Goal: Answer question/provide support: Share knowledge or assist other users

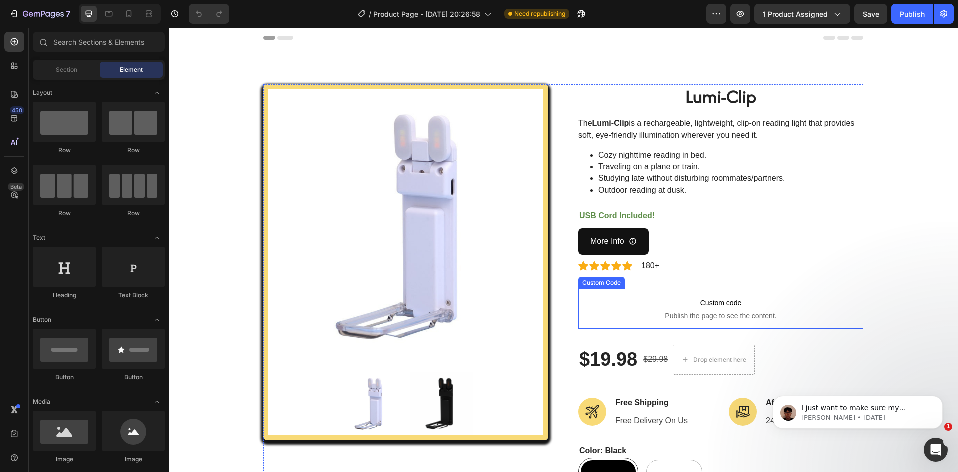
click at [689, 311] on span "Publish the page to see the content." at bounding box center [720, 316] width 285 height 10
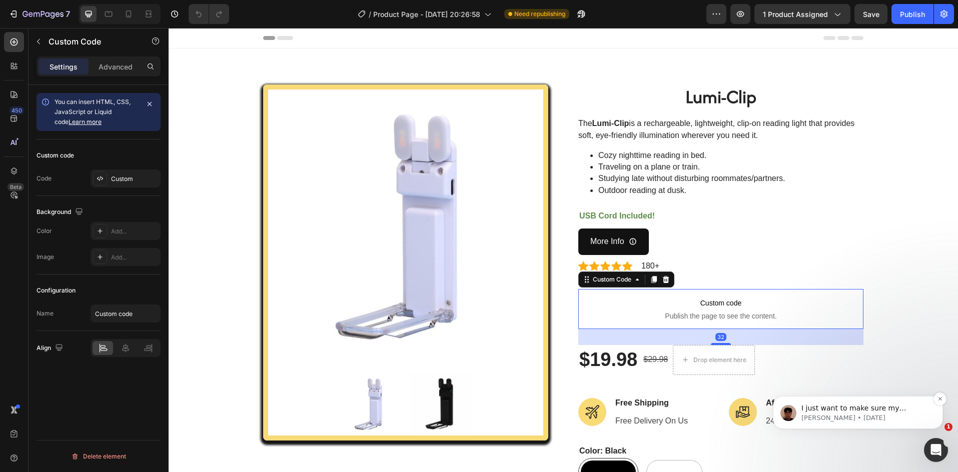
drag, startPoint x: 836, startPoint y: 421, endPoint x: 883, endPoint y: 412, distance: 47.4
click at [883, 412] on span "I just want to make sure my message went through. May I ask if everything is ok…" at bounding box center [864, 448] width 127 height 88
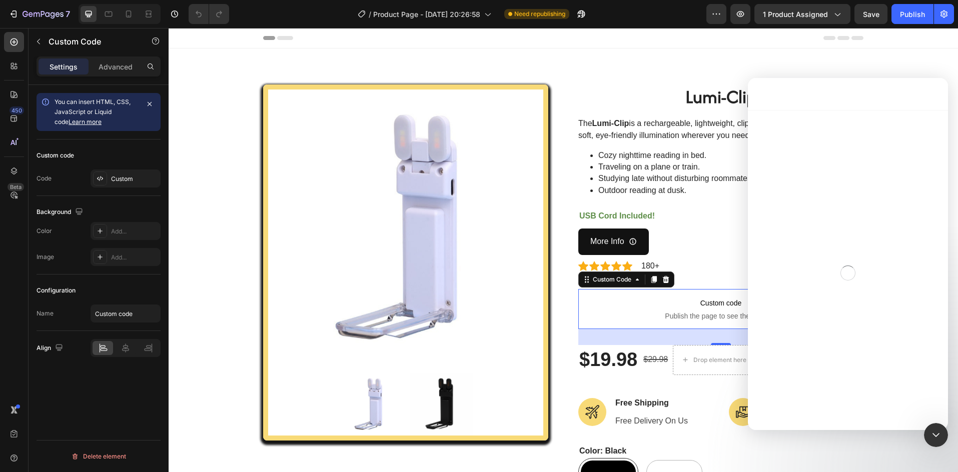
scroll to position [91, 0]
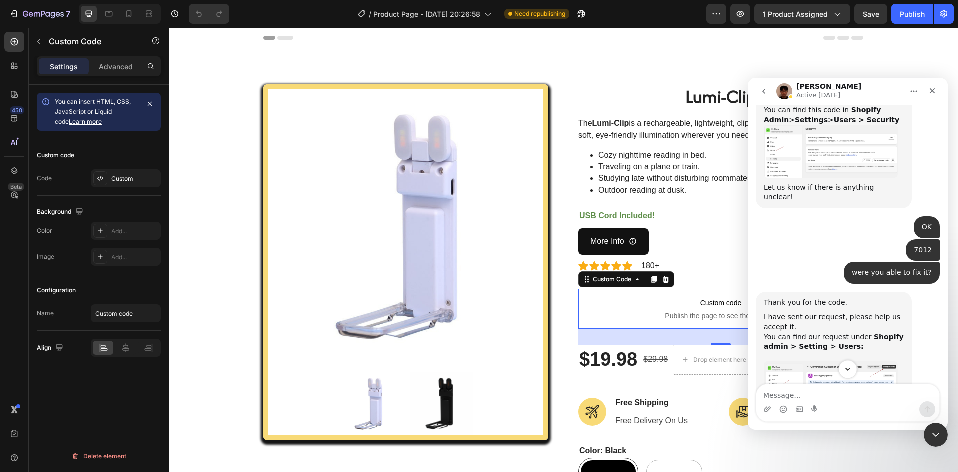
click at [846, 372] on icon "Scroll to bottom" at bounding box center [847, 369] width 9 height 9
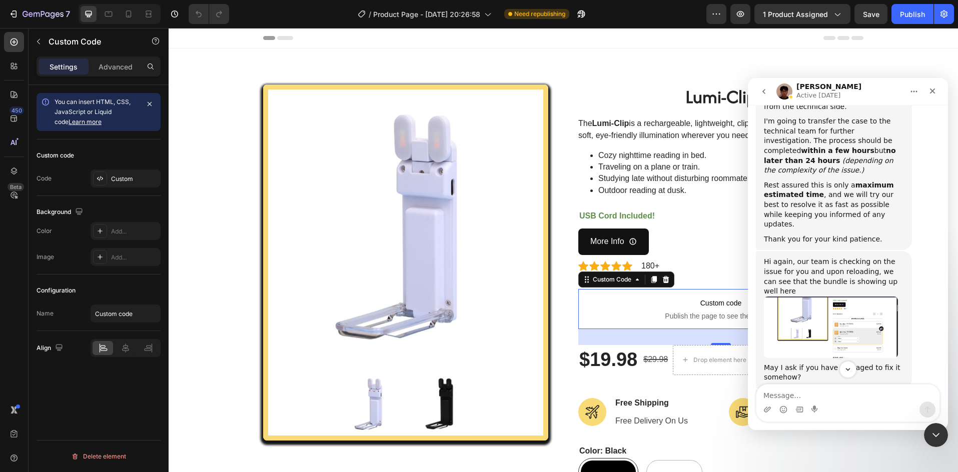
scroll to position [1009, 0]
click at [642, 61] on div "Product Images Lumi-Clip (P) Title The Lumi-Clip is a rechargeable, lightweight…" at bounding box center [563, 389] width 789 height 680
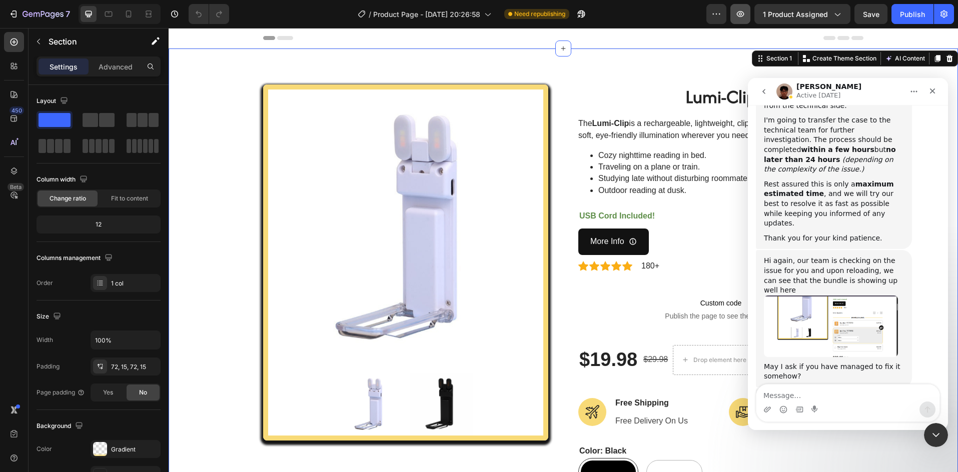
click at [737, 9] on icon "button" at bounding box center [740, 14] width 10 height 10
click at [783, 387] on textarea "Message…" at bounding box center [847, 393] width 183 height 17
drag, startPoint x: 819, startPoint y: 348, endPoint x: 874, endPoint y: 353, distance: 55.7
click at [874, 444] on div "If I don't hear back, this conversation will be closed in the next 24 hours, bu…" at bounding box center [834, 468] width 140 height 49
drag, startPoint x: 824, startPoint y: 385, endPoint x: 822, endPoint y: 392, distance: 7.6
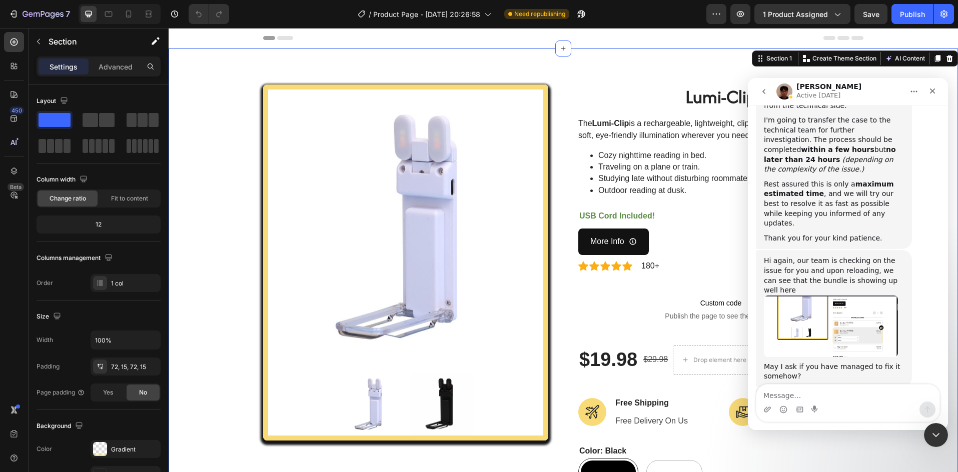
click at [824, 385] on div "Intercom messenger" at bounding box center [848, 403] width 184 height 38
click at [820, 395] on textarea "Message…" at bounding box center [847, 393] width 183 height 17
click at [653, 319] on span "Publish the page to see the content." at bounding box center [720, 316] width 285 height 10
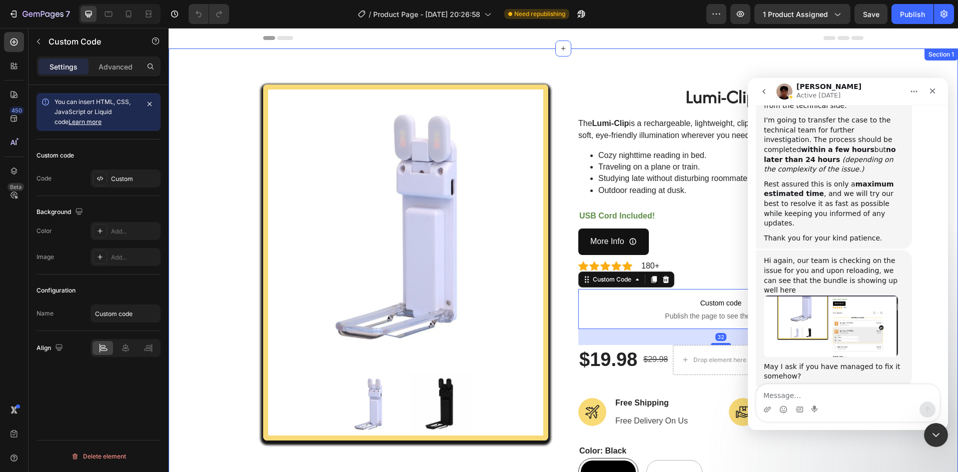
click at [612, 79] on div "Product Images Lumi-Clip (P) Title The Lumi-Clip is a rechargeable, lightweight…" at bounding box center [563, 389] width 789 height 680
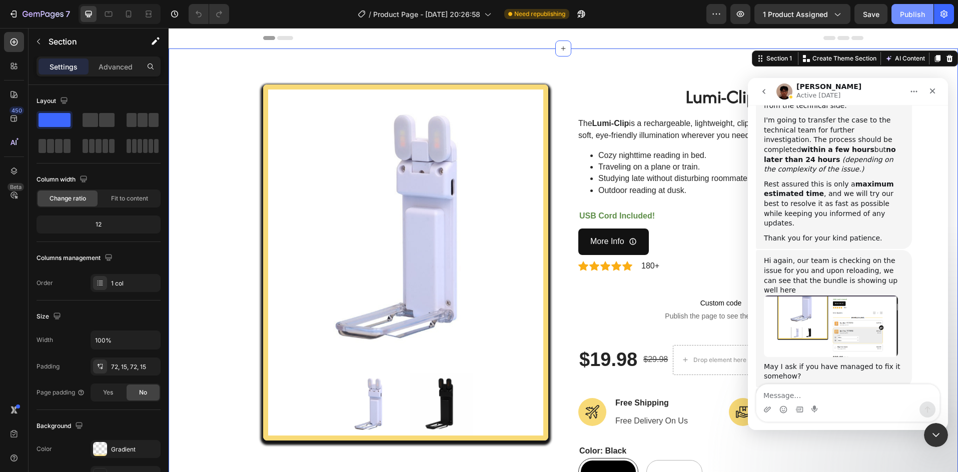
click at [906, 10] on div "Publish" at bounding box center [912, 14] width 25 height 11
click at [788, 402] on div "Intercom messenger" at bounding box center [847, 410] width 183 height 16
click at [785, 392] on textarea "Message…" at bounding box center [847, 393] width 183 height 17
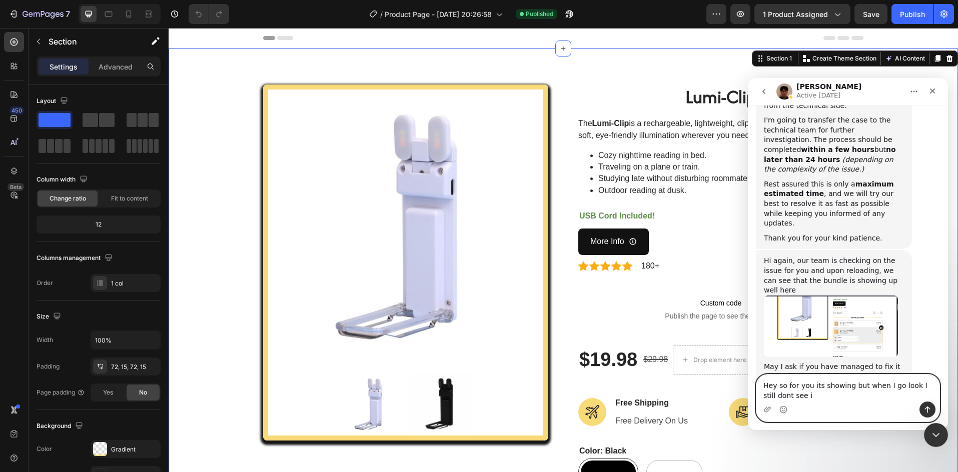
type textarea "Hey so for you its showing but when I go look I still dont see it"
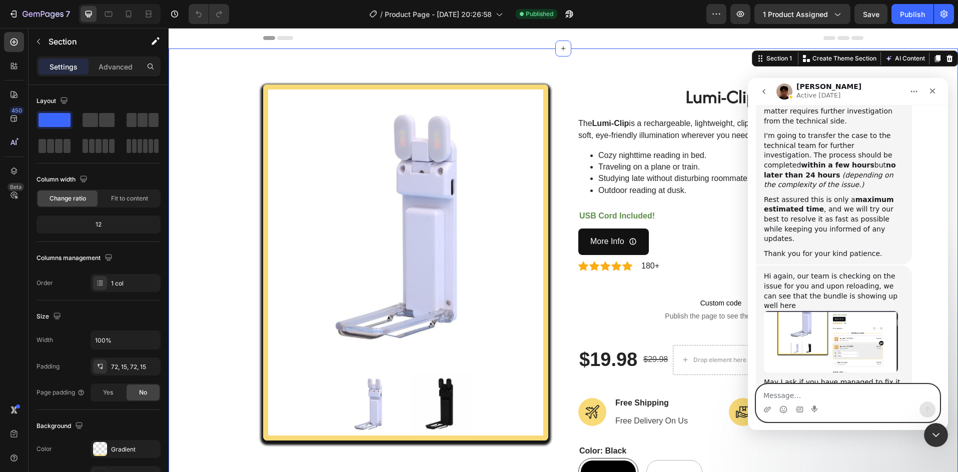
scroll to position [976, 0]
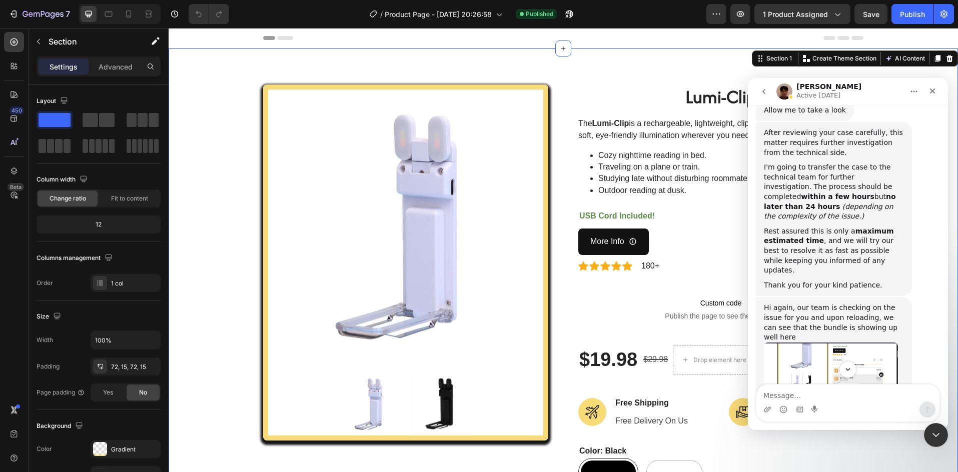
click at [794, 343] on img "Kyle says…" at bounding box center [831, 374] width 134 height 62
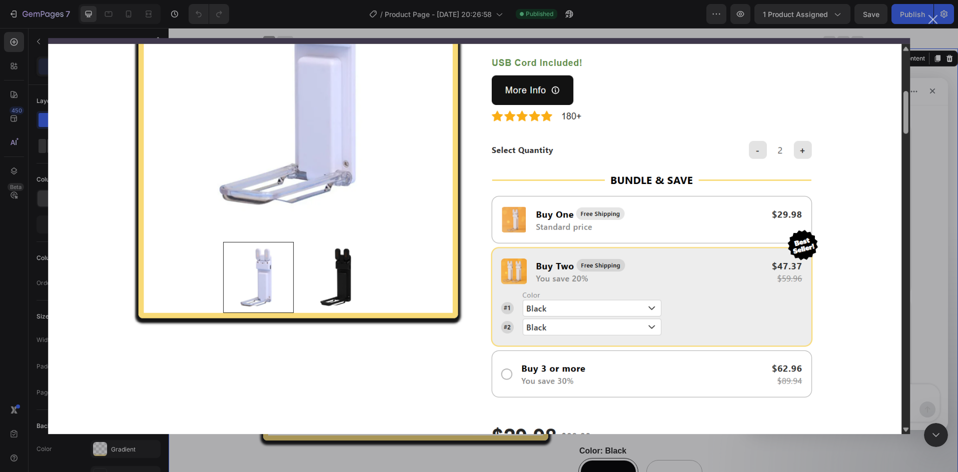
click at [849, 248] on img "Close" at bounding box center [479, 236] width 862 height 396
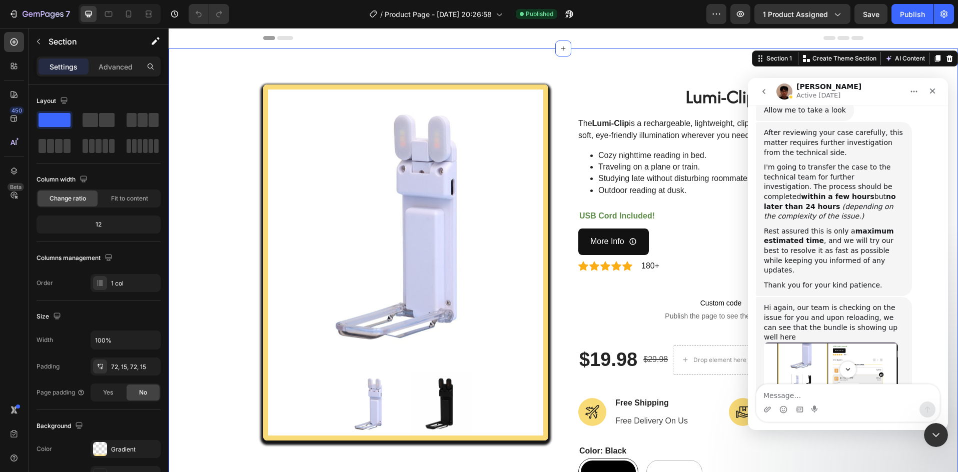
click at [663, 288] on div "Lumi-Clip (P) Title The Lumi-Clip is a rechargeable, lightweight, clip-on readi…" at bounding box center [720, 361] width 285 height 552
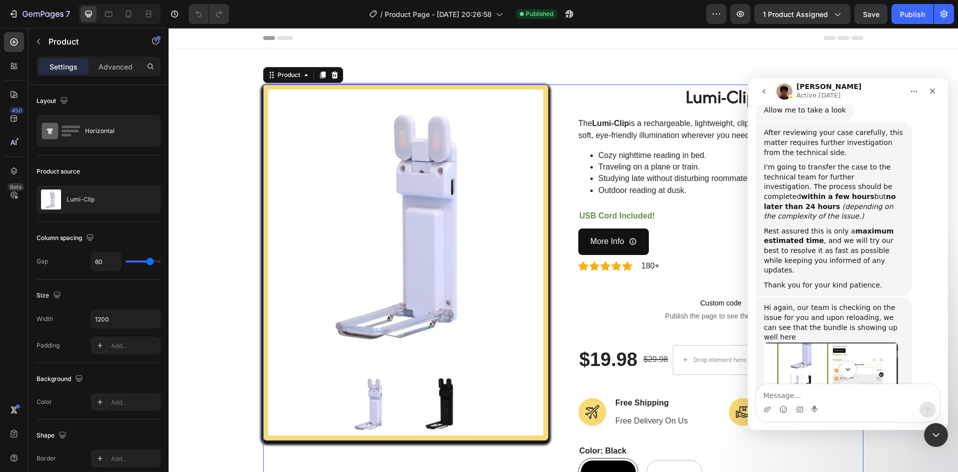
click at [807, 343] on img "Kyle says…" at bounding box center [831, 374] width 134 height 62
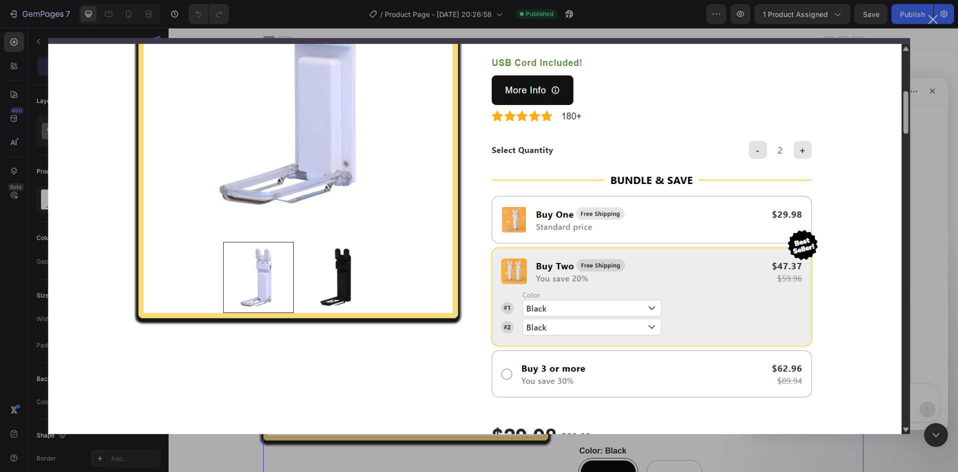
click at [602, 320] on img "Close" at bounding box center [479, 236] width 862 height 396
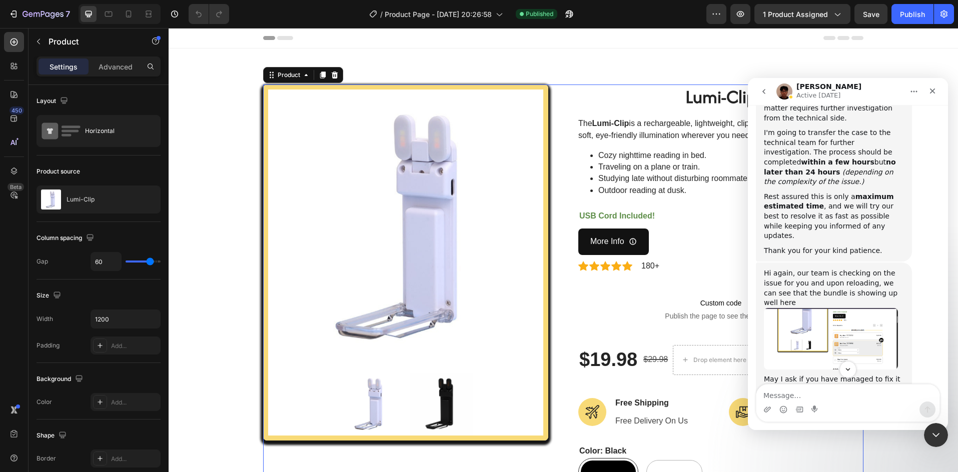
scroll to position [1076, 0]
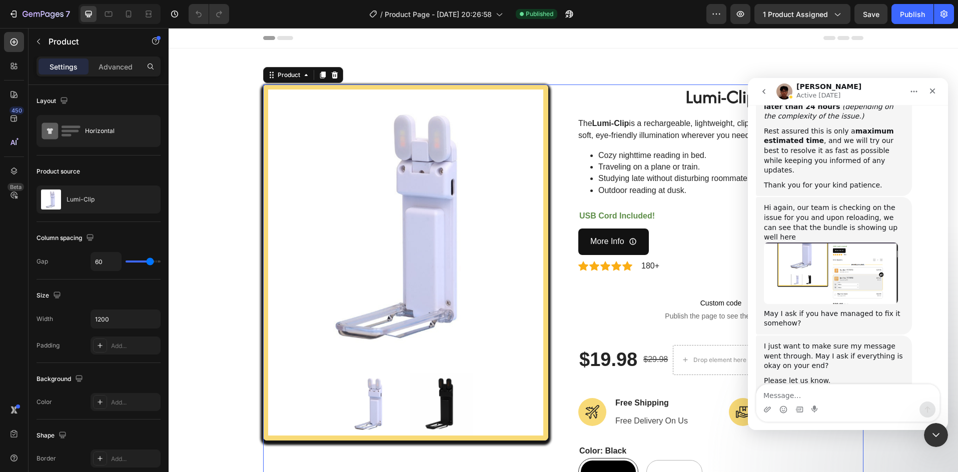
drag, startPoint x: 652, startPoint y: 48, endPoint x: 646, endPoint y: 74, distance: 26.3
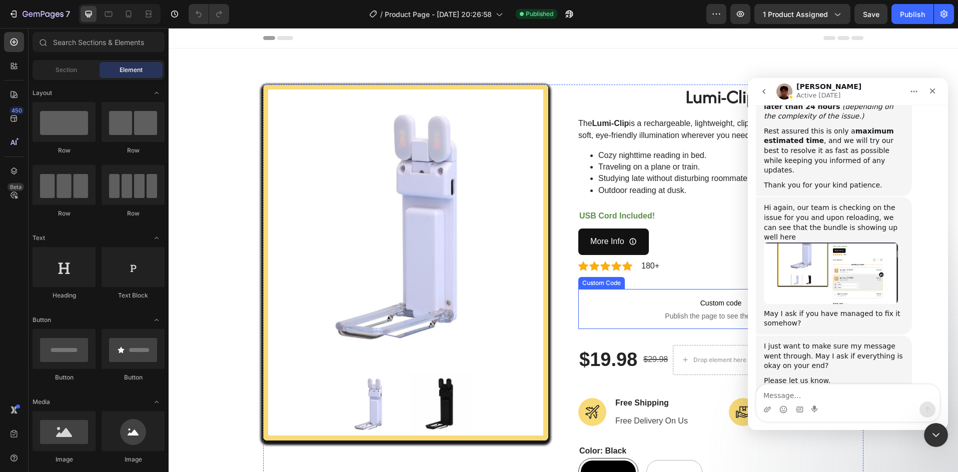
click at [700, 309] on p "Custom code Publish the page to see the content." at bounding box center [720, 309] width 285 height 40
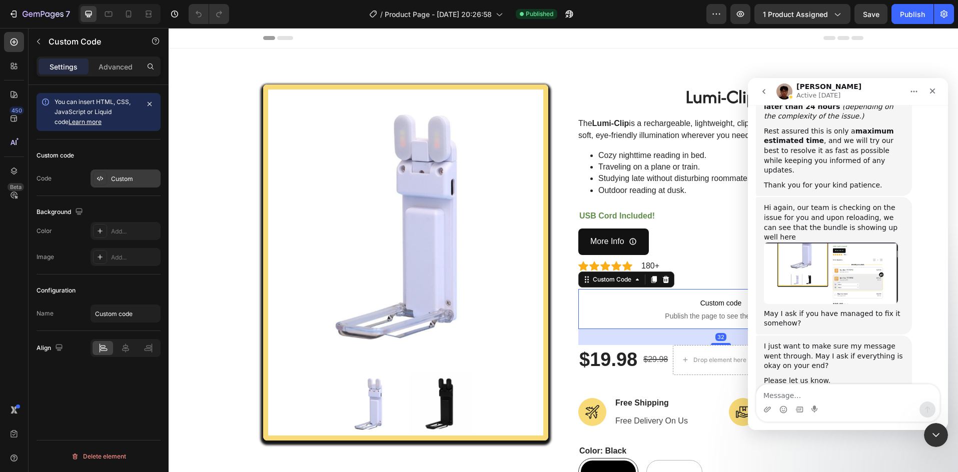
click at [129, 178] on div "Custom" at bounding box center [134, 179] width 47 height 9
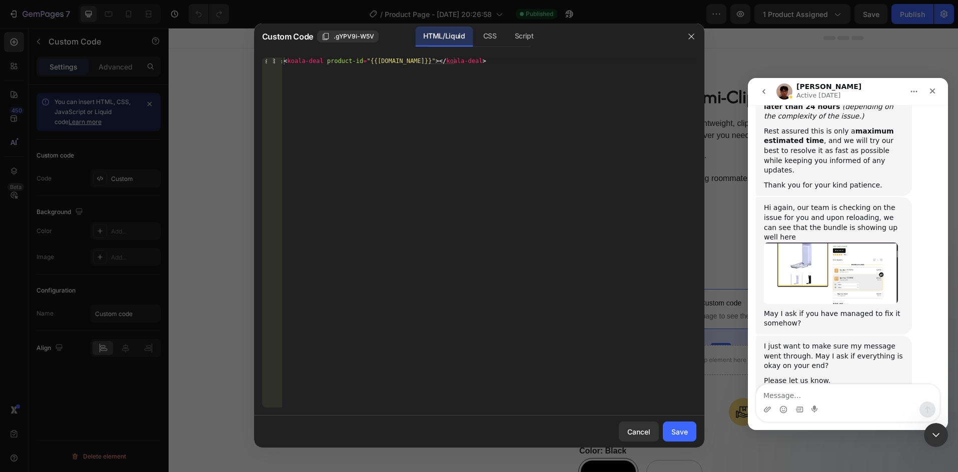
drag, startPoint x: 684, startPoint y: 432, endPoint x: 720, endPoint y: 216, distance: 219.6
click at [684, 431] on div "Save" at bounding box center [679, 432] width 17 height 11
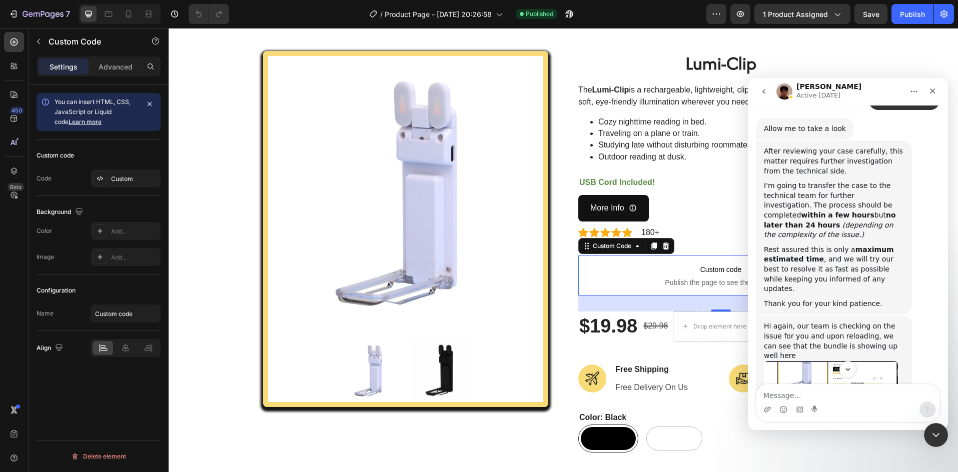
scroll to position [942, 0]
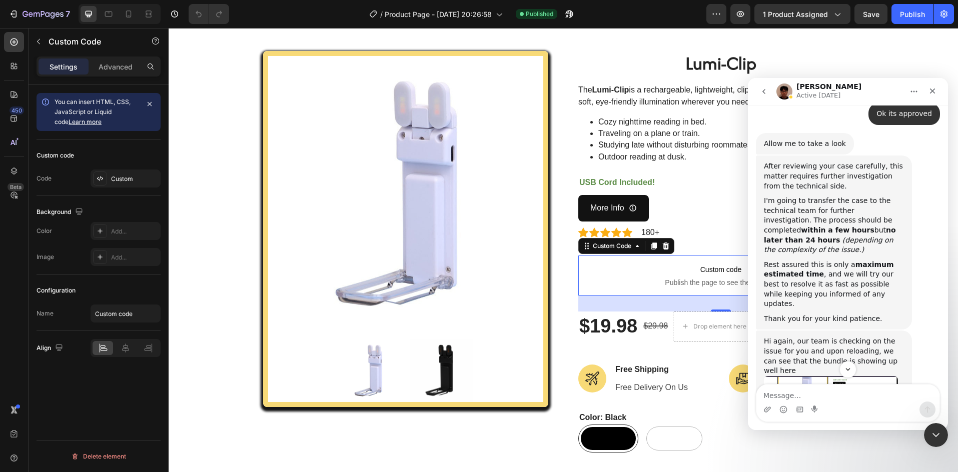
click at [794, 337] on div "Hi again, our team is checking on the issue for you and upon reloading, we can …" at bounding box center [834, 356] width 140 height 39
click at [832, 376] on img "Kyle says…" at bounding box center [831, 407] width 134 height 62
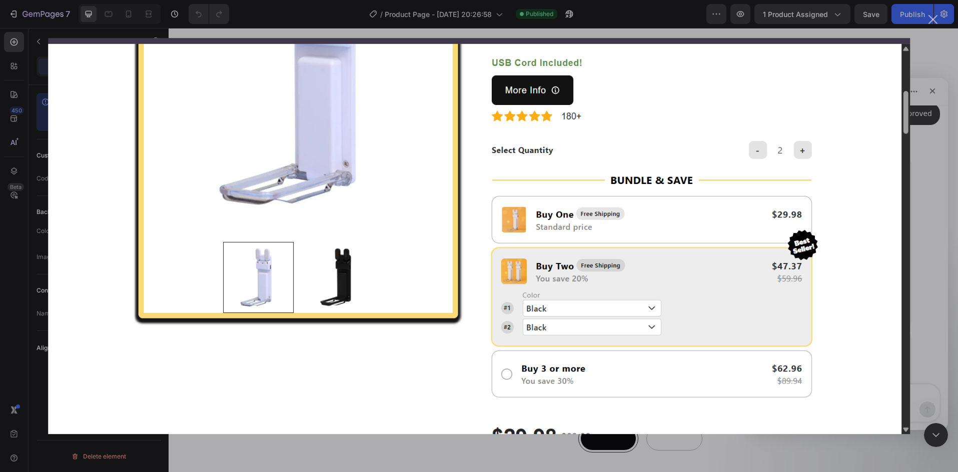
click at [838, 301] on img "Close" at bounding box center [479, 236] width 862 height 396
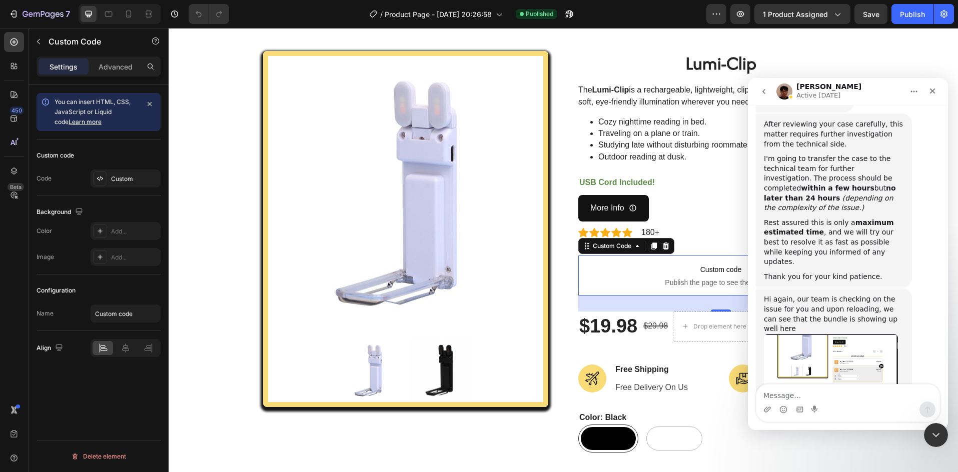
scroll to position [952, 0]
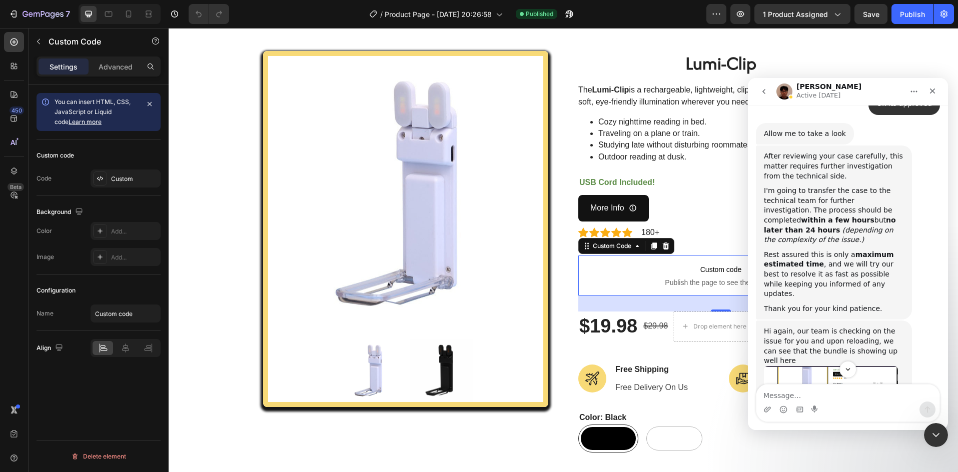
click at [820, 366] on img "Kyle says…" at bounding box center [831, 397] width 134 height 62
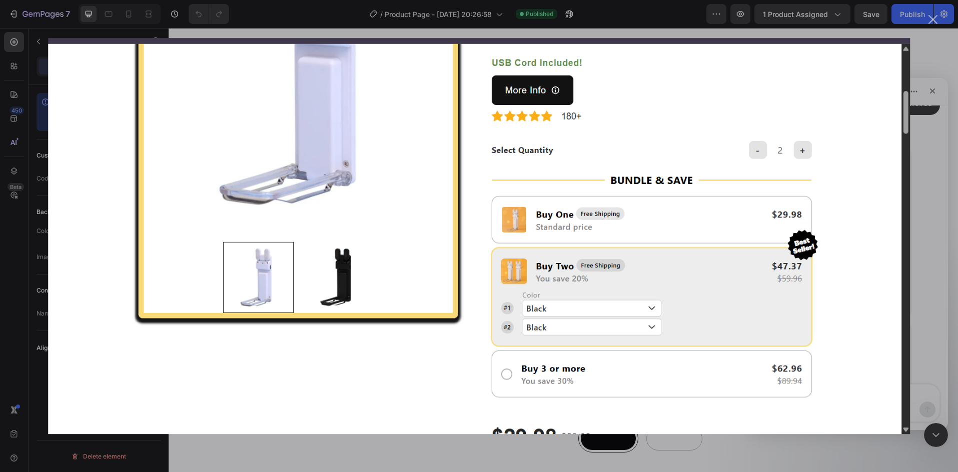
click at [299, 445] on div "Intercom messenger" at bounding box center [479, 236] width 958 height 472
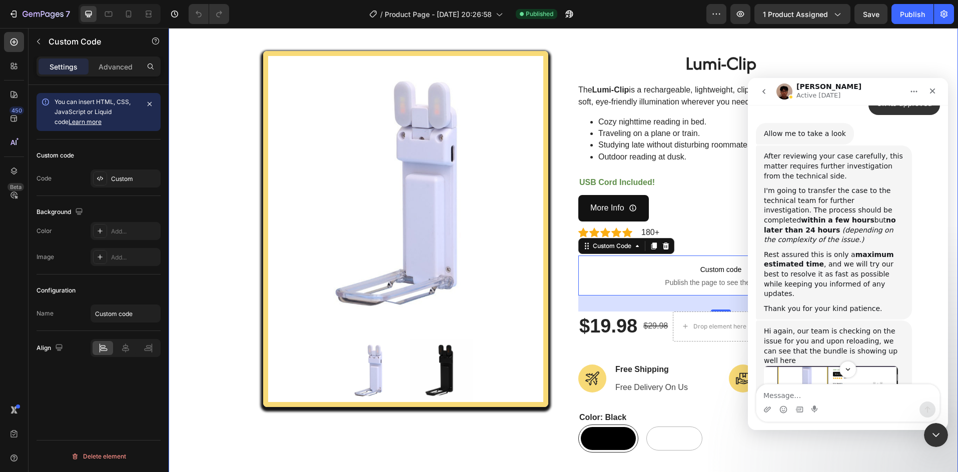
click at [224, 71] on div "Product Images Lumi-Clip (P) Title The Lumi-Clip is a rechargeable, lightweight…" at bounding box center [563, 355] width 774 height 608
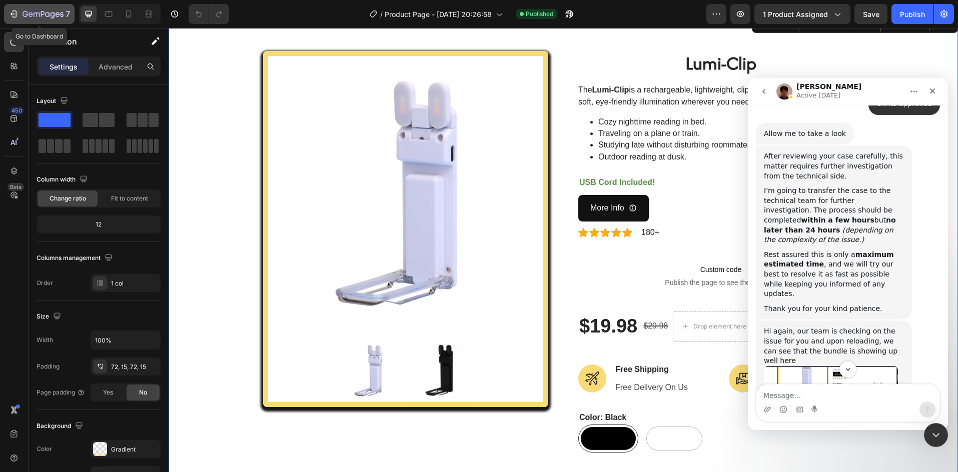
click at [15, 13] on icon "button" at bounding box center [14, 14] width 10 height 10
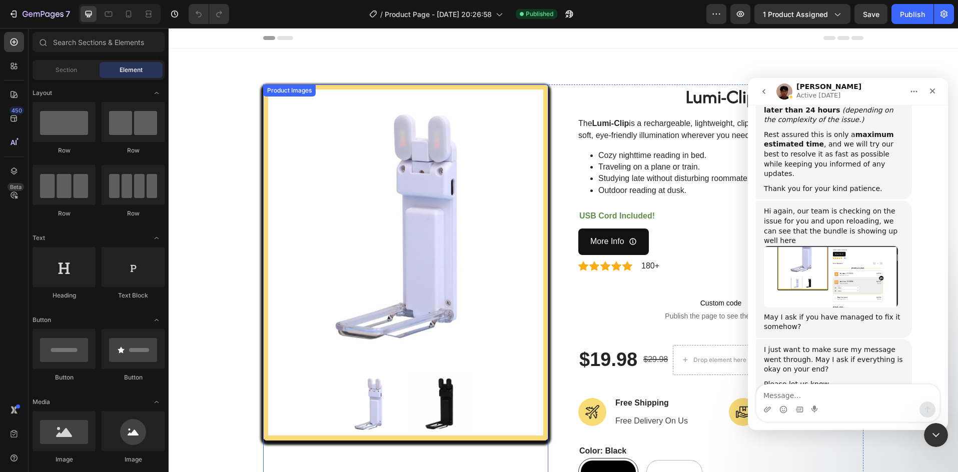
scroll to position [1076, 0]
click at [683, 316] on span "Publish the page to see the content." at bounding box center [720, 316] width 285 height 10
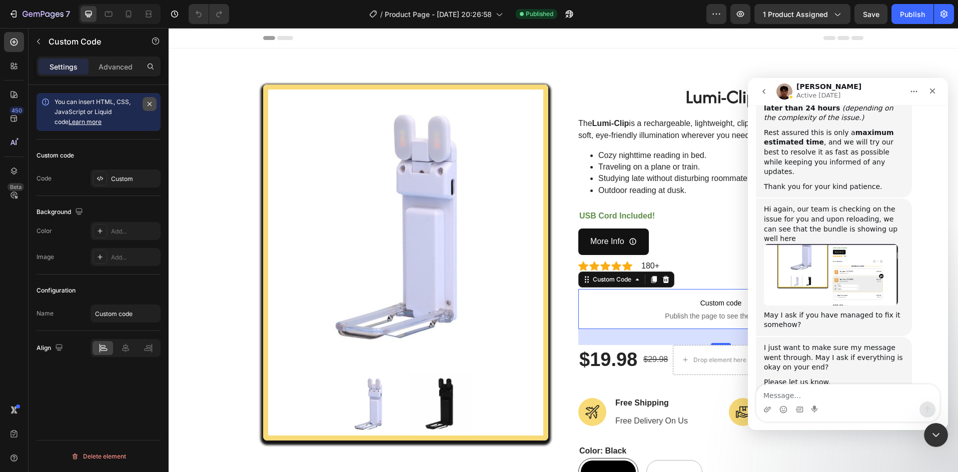
click at [152, 100] on button "button" at bounding box center [150, 104] width 14 height 14
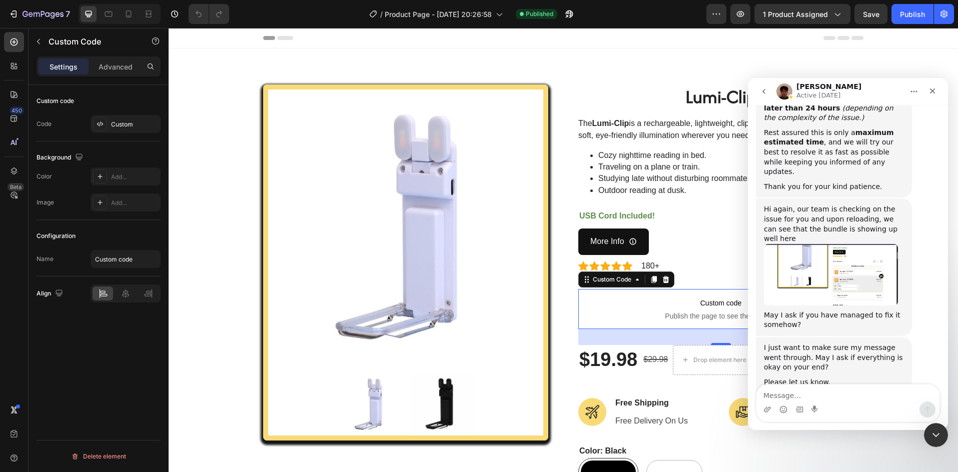
click at [787, 97] on img "Intercom messenger" at bounding box center [784, 92] width 16 height 16
click at [792, 95] on div "Intercom messenger" at bounding box center [790, 97] width 5 height 5
click at [906, 16] on div "Publish" at bounding box center [912, 14] width 25 height 11
click at [41, 41] on icon "button" at bounding box center [39, 42] width 8 height 8
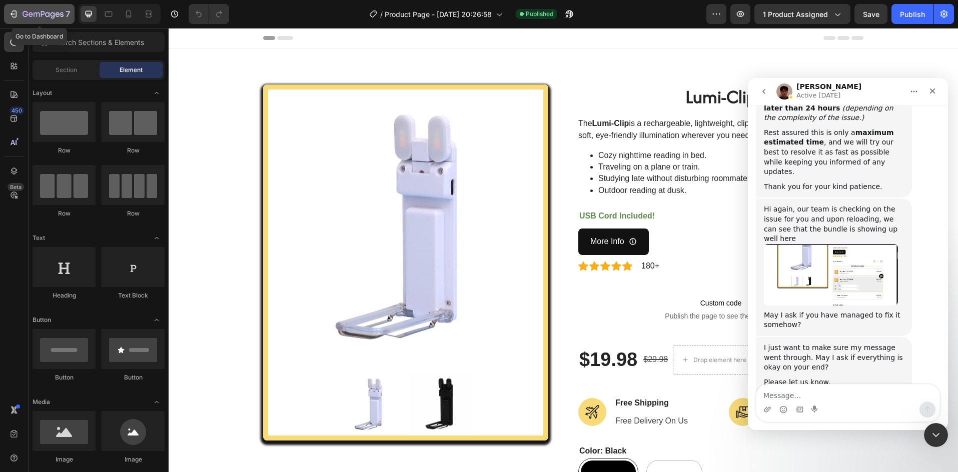
click at [10, 19] on icon "button" at bounding box center [14, 14] width 10 height 10
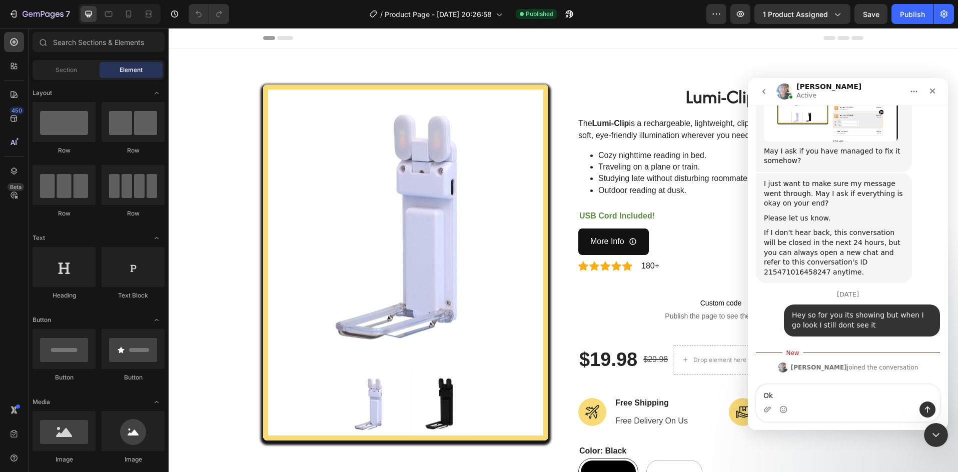
type textarea "Ok"
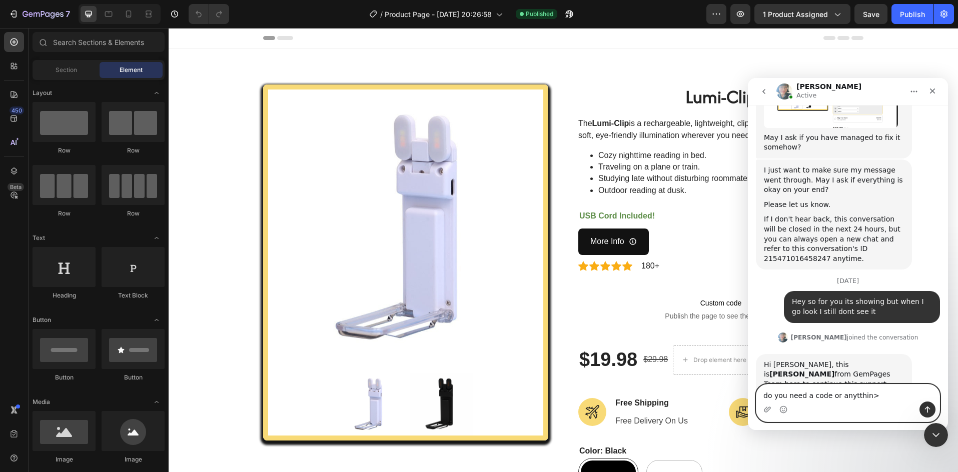
type textarea "do you need a code or anytthin>?"
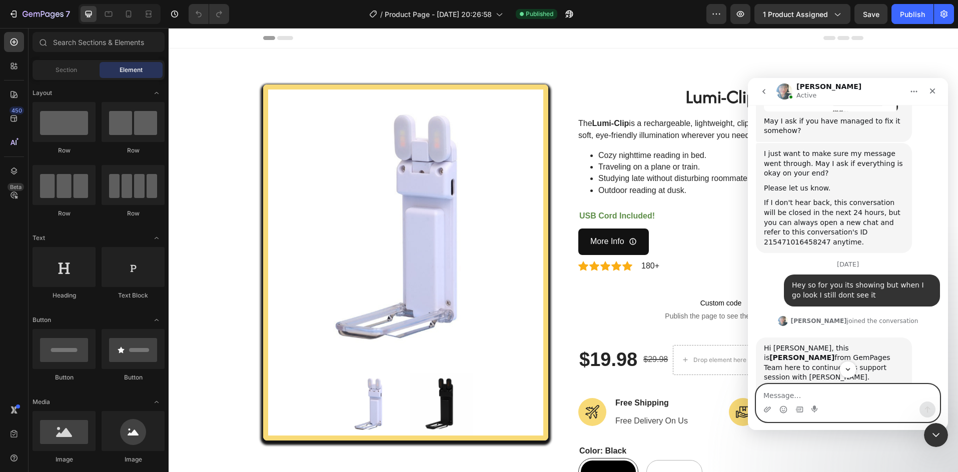
scroll to position [1274, 0]
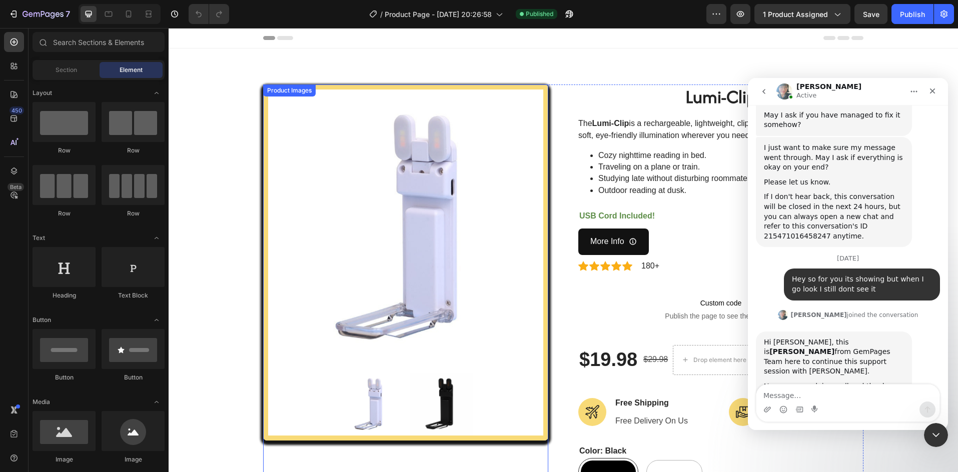
click at [275, 223] on img at bounding box center [405, 227] width 275 height 275
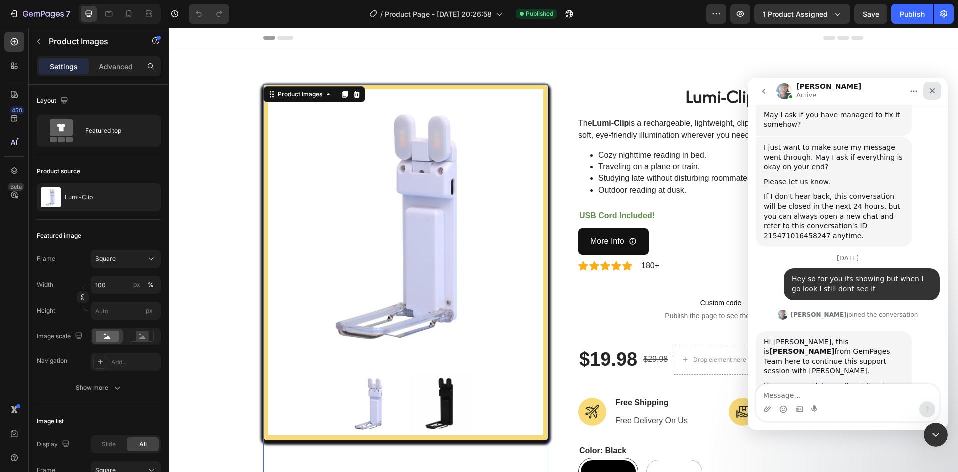
click at [931, 92] on icon "Close" at bounding box center [933, 92] width 6 height 6
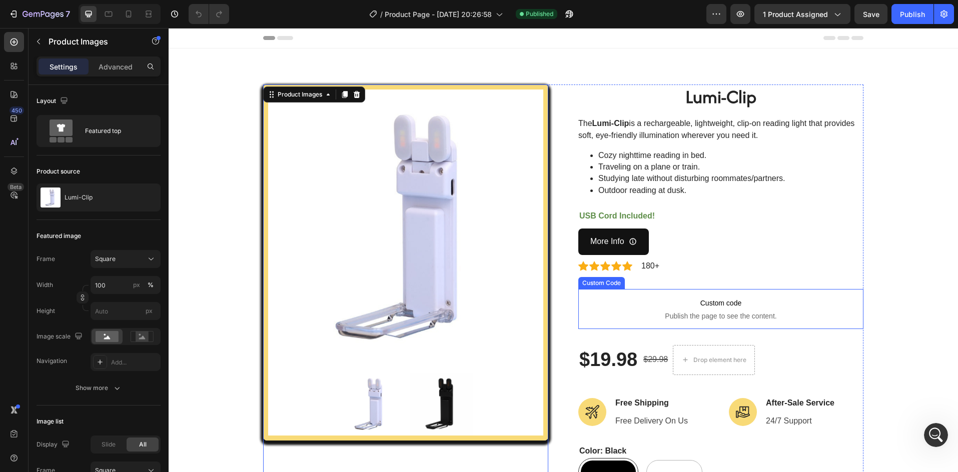
click at [726, 318] on span "Publish the page to see the content." at bounding box center [720, 316] width 285 height 10
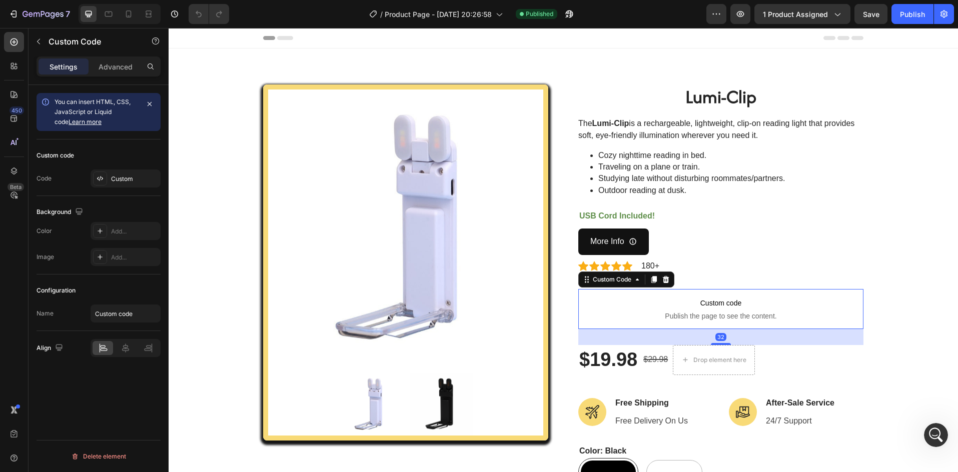
click at [726, 318] on span "Publish the page to see the content." at bounding box center [720, 316] width 285 height 10
click at [150, 102] on icon "button" at bounding box center [150, 104] width 8 height 8
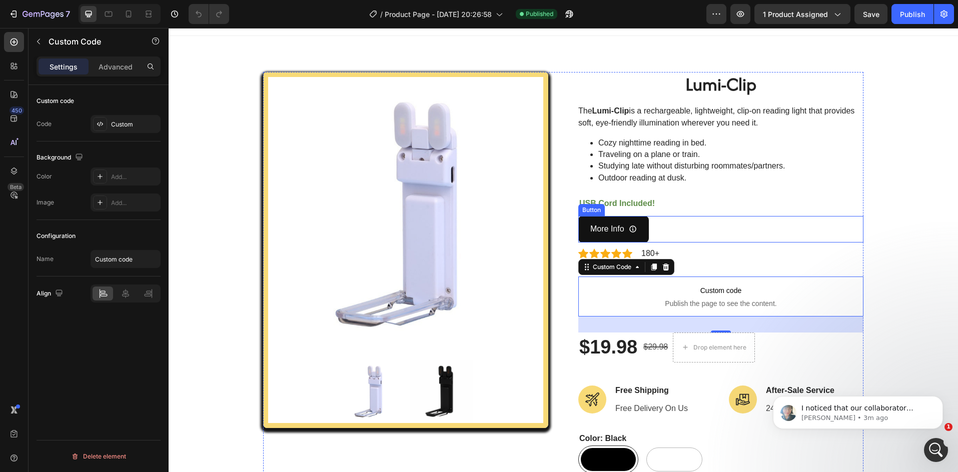
scroll to position [34, 0]
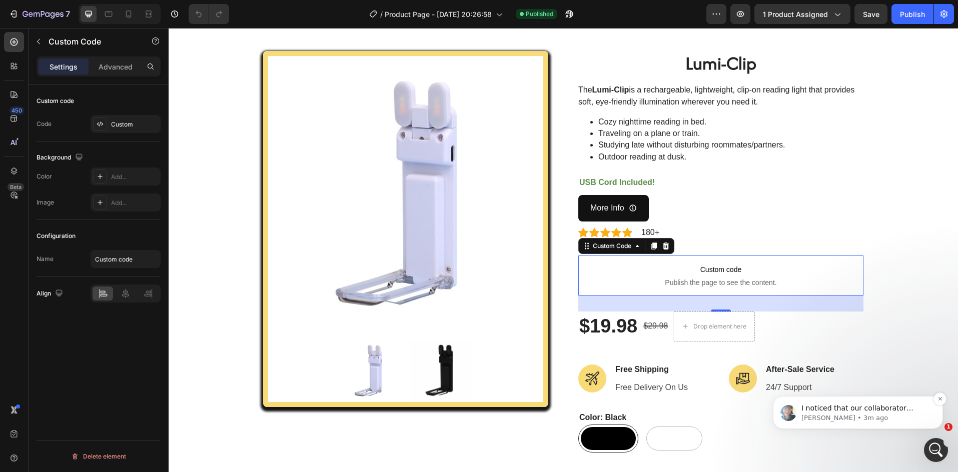
click at [843, 417] on p "Annie • 3m ago" at bounding box center [865, 418] width 129 height 9
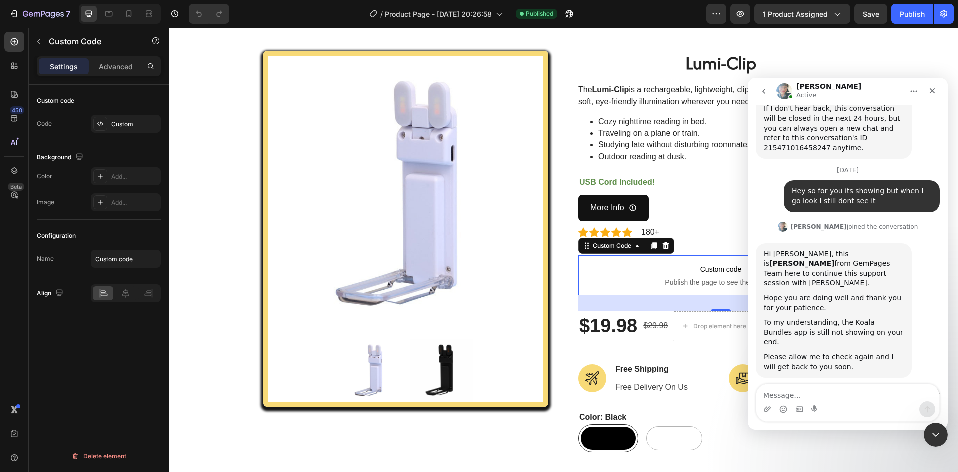
scroll to position [1379, 0]
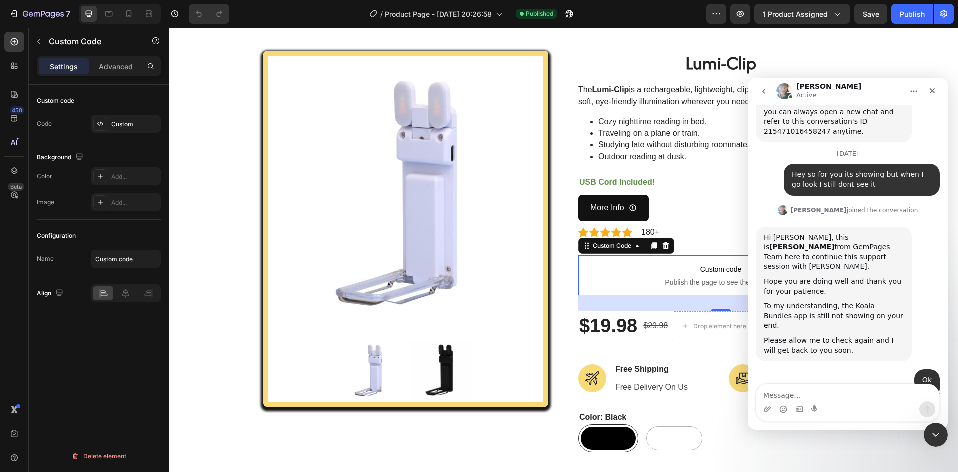
click at [783, 396] on textarea "Message…" at bounding box center [847, 393] width 183 height 17
drag, startPoint x: 784, startPoint y: 400, endPoint x: 781, endPoint y: 409, distance: 9.3
click at [783, 400] on textarea "Message…" at bounding box center [847, 393] width 183 height 17
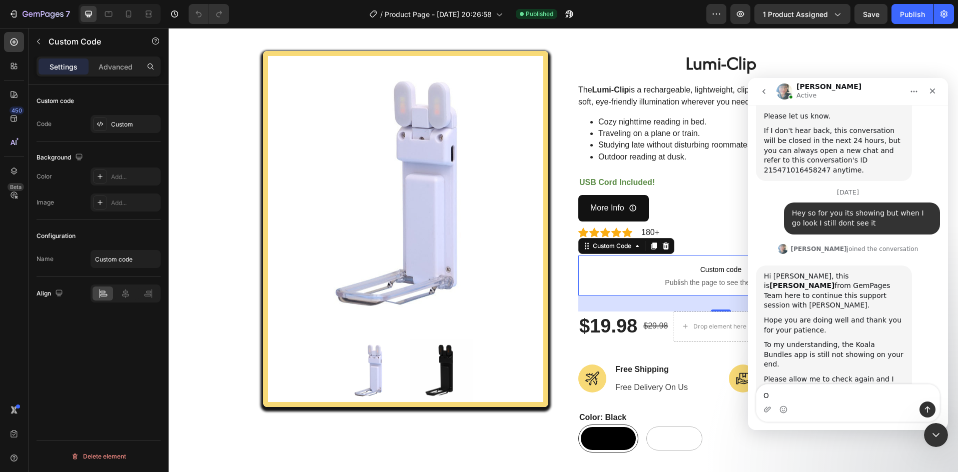
type textarea "Ok"
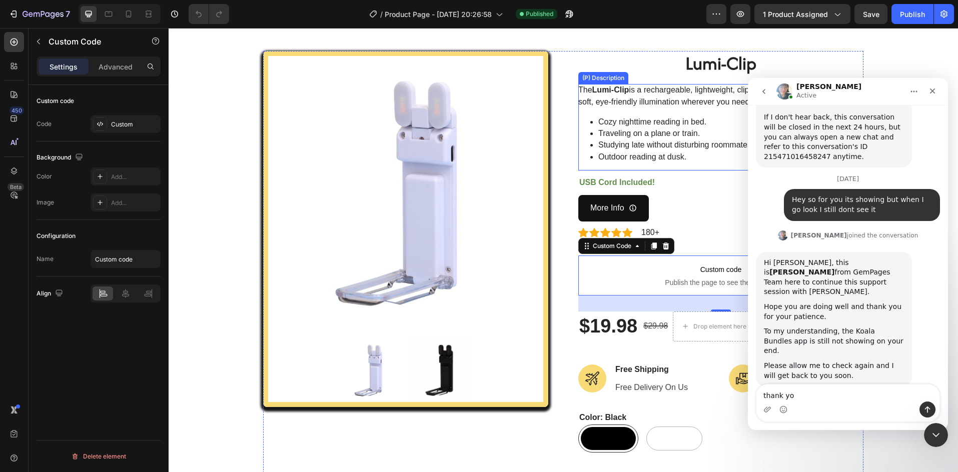
type textarea "thank you"
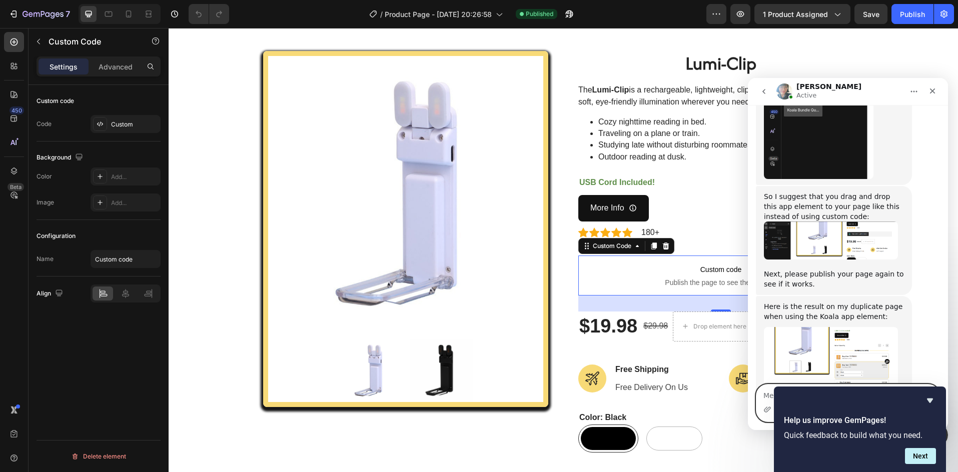
scroll to position [1952, 0]
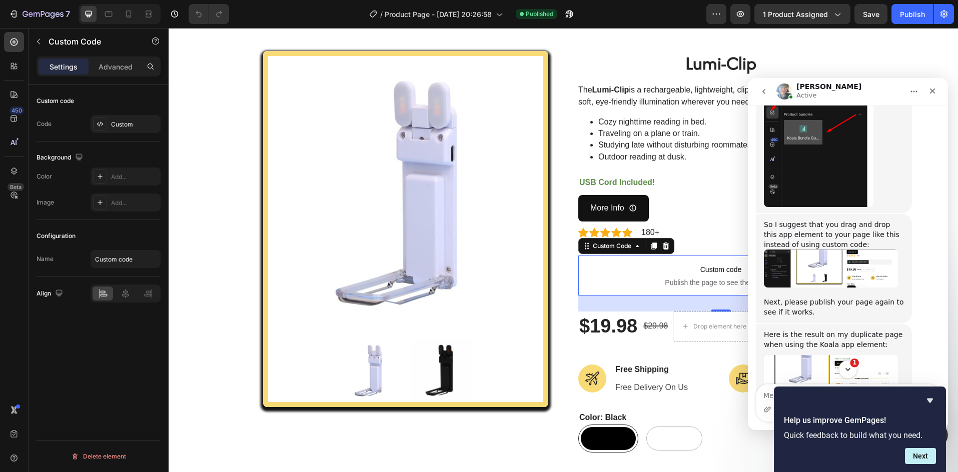
click at [850, 368] on icon "Scroll to bottom" at bounding box center [847, 369] width 9 height 9
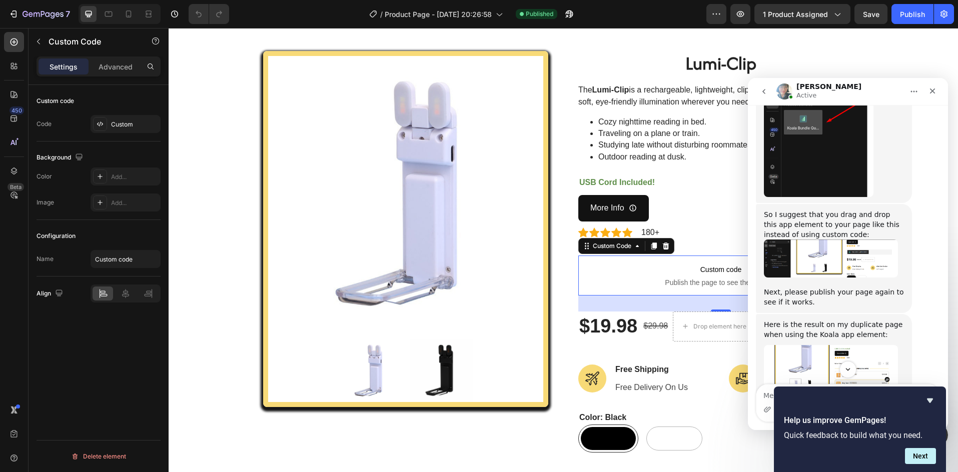
scroll to position [1963, 0]
click at [813, 418] on link "https://builder.gempages.net/editor/557487750882788530/586344298228745051?type=…" at bounding box center [822, 427] width 117 height 18
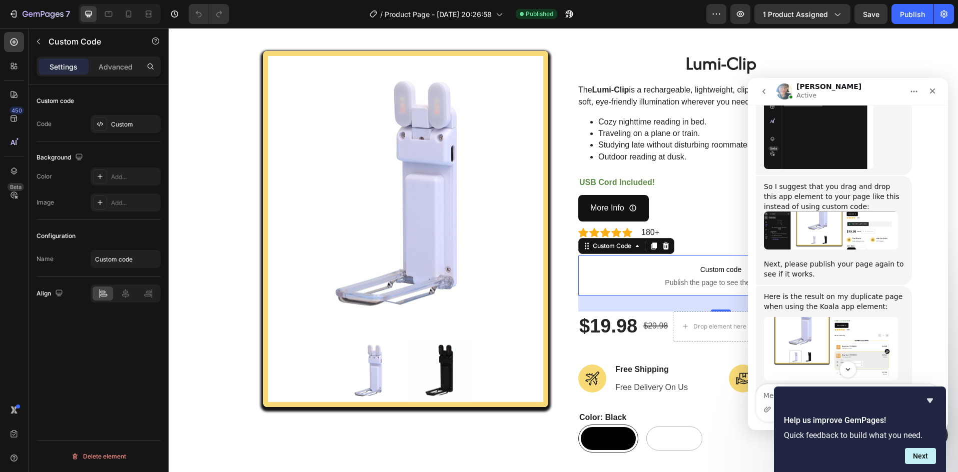
scroll to position [2040, 0]
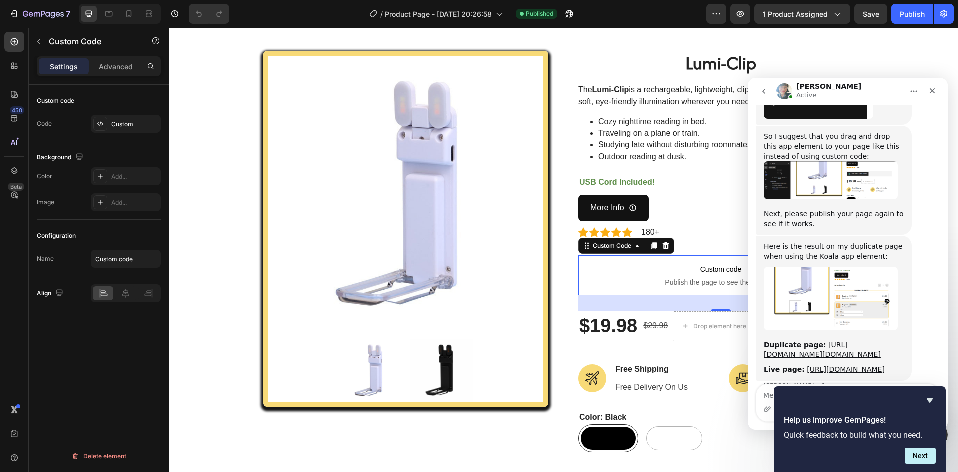
click at [848, 409] on div "Please follow my suggestion and let us know if this app works fine on your prod…" at bounding box center [848, 441] width 184 height 64
click at [833, 366] on link "https://lumepage.com/products/portable-night-lamp?view=gp-template-586344298228…" at bounding box center [846, 370] width 78 height 8
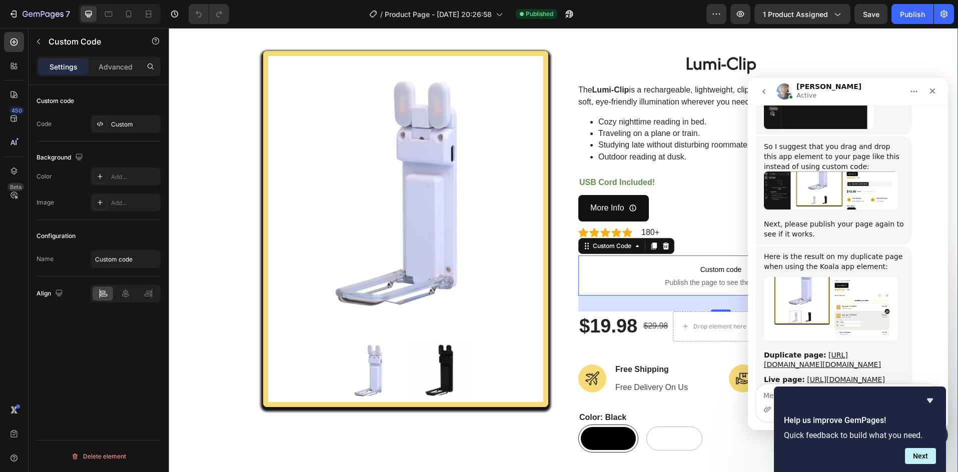
click at [352, 32] on div "Product Images Lumi-Clip (P) Title The Lumi-Clip is a rechargeable, lightweight…" at bounding box center [563, 355] width 789 height 680
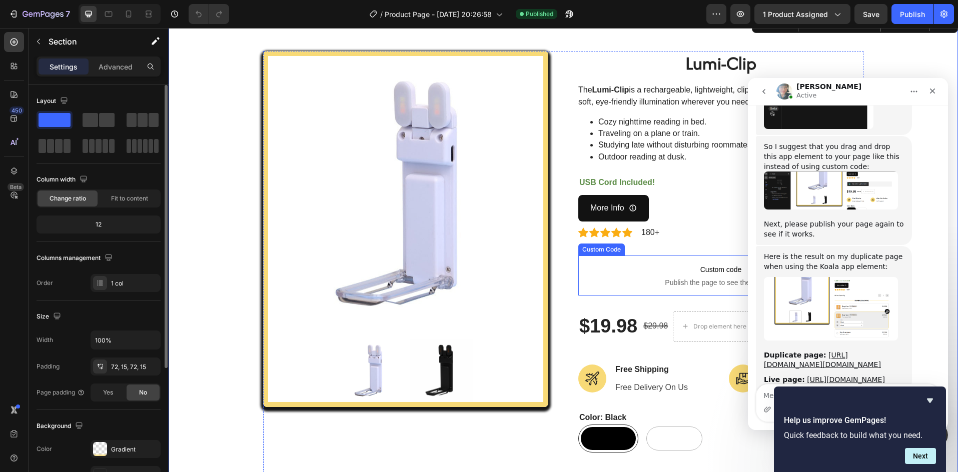
click at [693, 283] on span "Publish the page to see the content." at bounding box center [720, 283] width 285 height 10
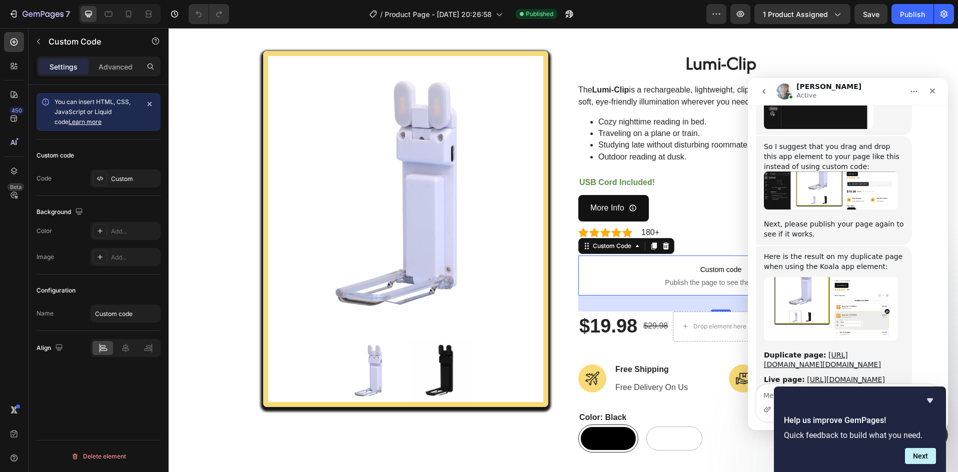
click at [663, 274] on span "Custom code" at bounding box center [720, 270] width 285 height 12
click at [662, 247] on icon at bounding box center [666, 246] width 8 height 8
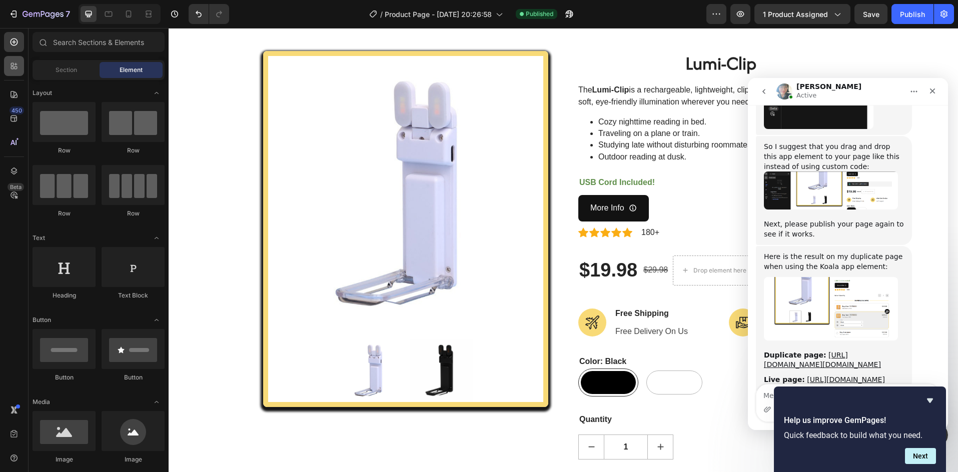
click at [5, 67] on div at bounding box center [14, 66] width 20 height 20
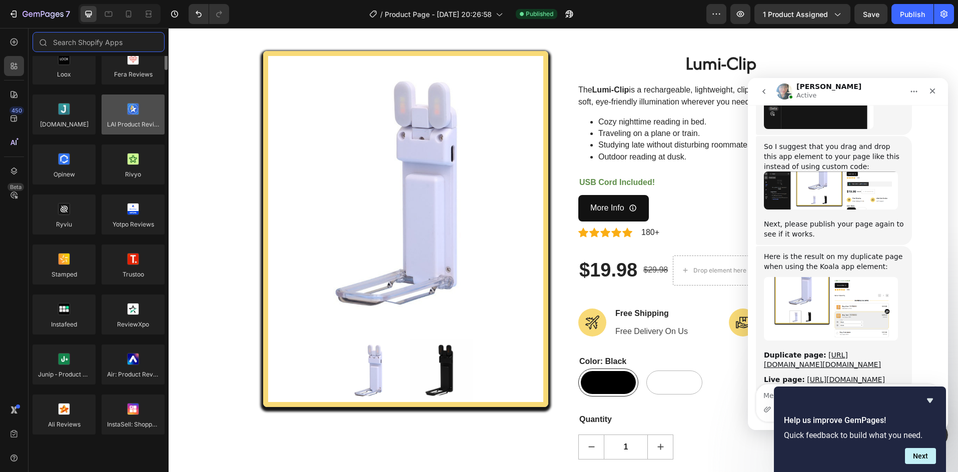
scroll to position [0, 0]
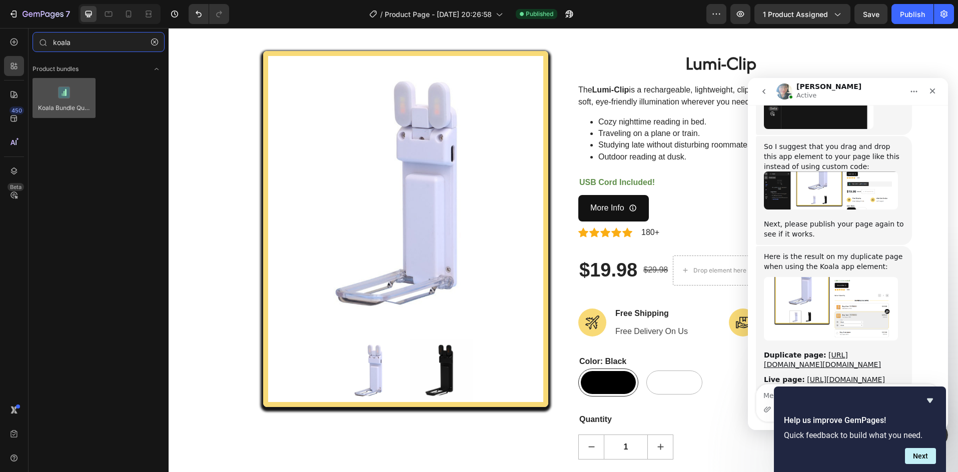
type input "koala"
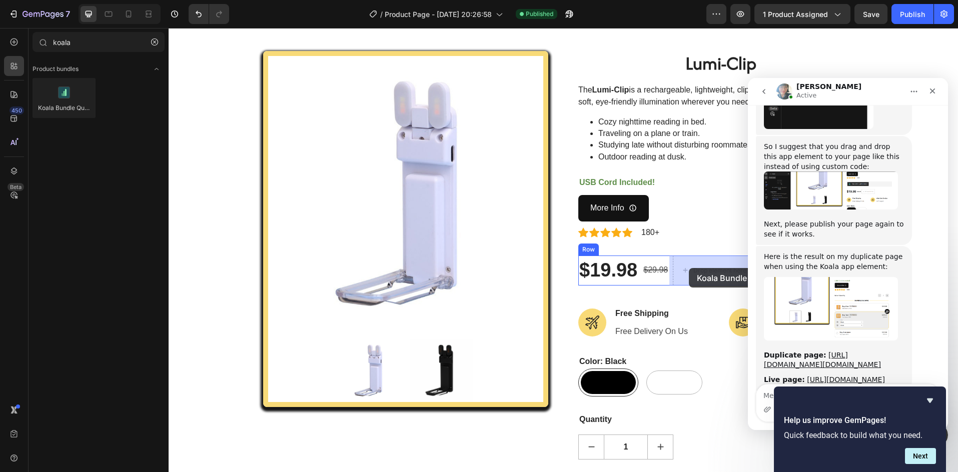
drag, startPoint x: 228, startPoint y: 125, endPoint x: 689, endPoint y: 268, distance: 482.8
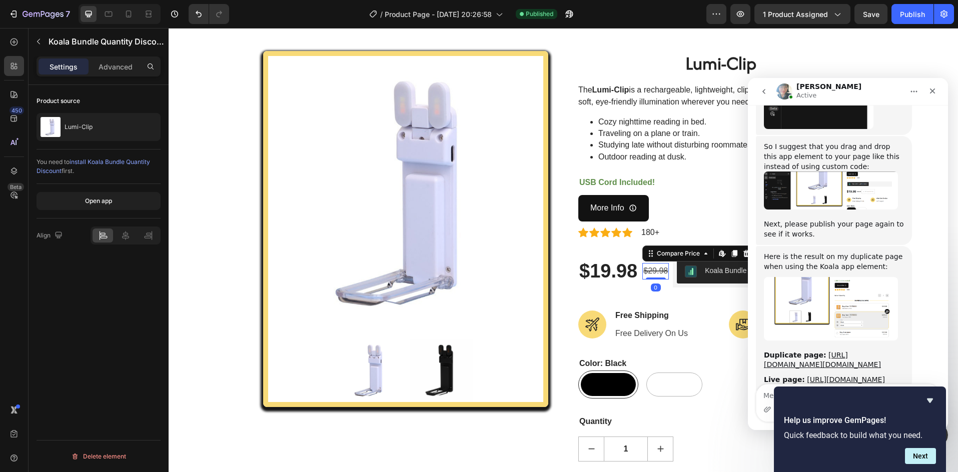
click at [642, 273] on div "$29.98" at bounding box center [655, 271] width 27 height 17
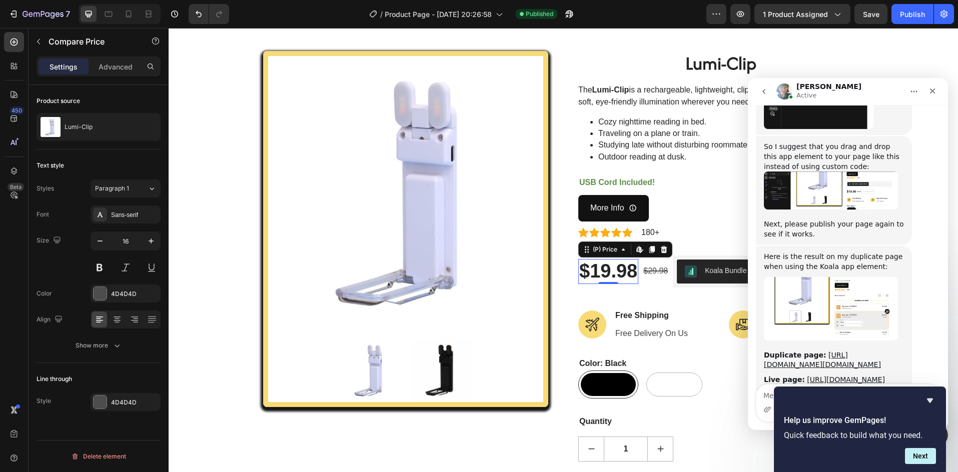
click at [617, 276] on div "$19.98" at bounding box center [608, 271] width 60 height 25
click at [938, 91] on div "Close" at bounding box center [932, 91] width 18 height 18
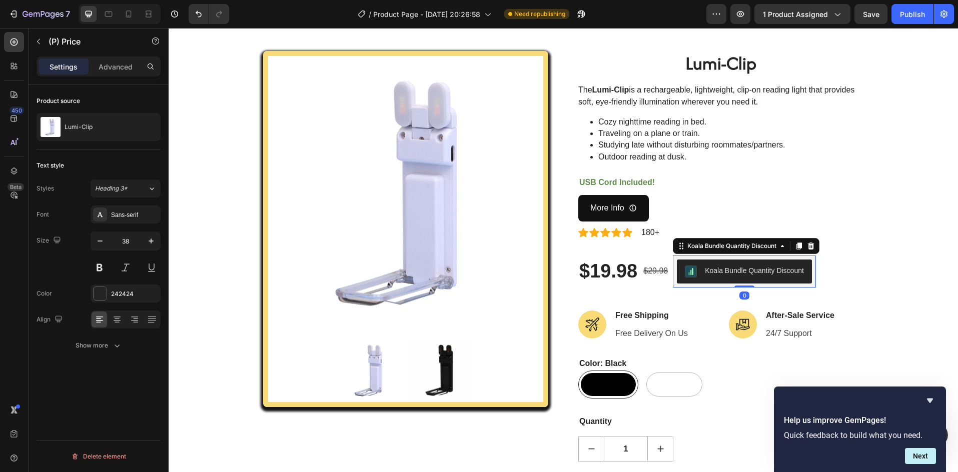
click at [716, 276] on div "Koala Bundle Quantity Discount" at bounding box center [754, 271] width 99 height 11
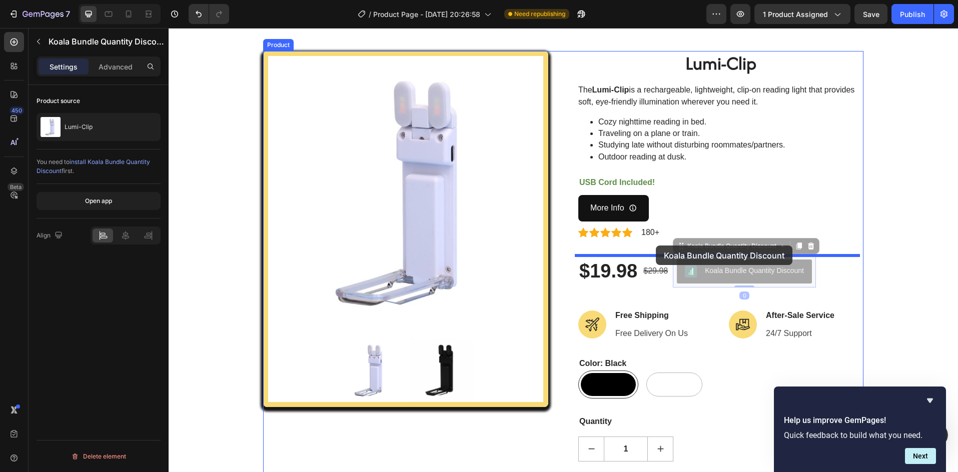
drag, startPoint x: 716, startPoint y: 276, endPoint x: 655, endPoint y: 246, distance: 67.3
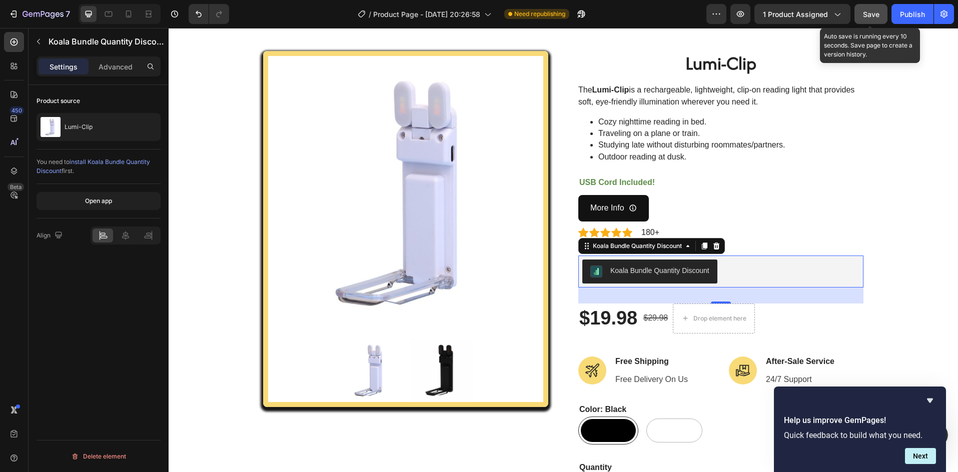
click at [874, 15] on span "Save" at bounding box center [871, 14] width 17 height 9
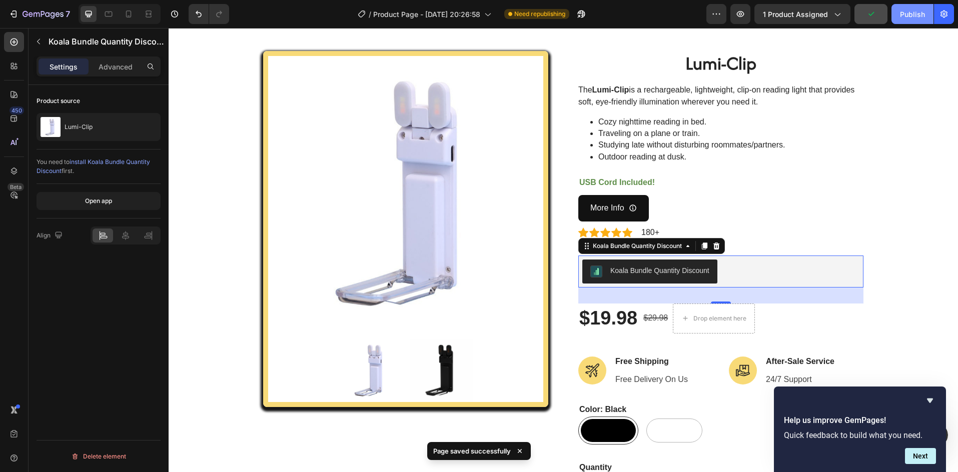
click at [900, 16] on div "Publish" at bounding box center [912, 14] width 25 height 11
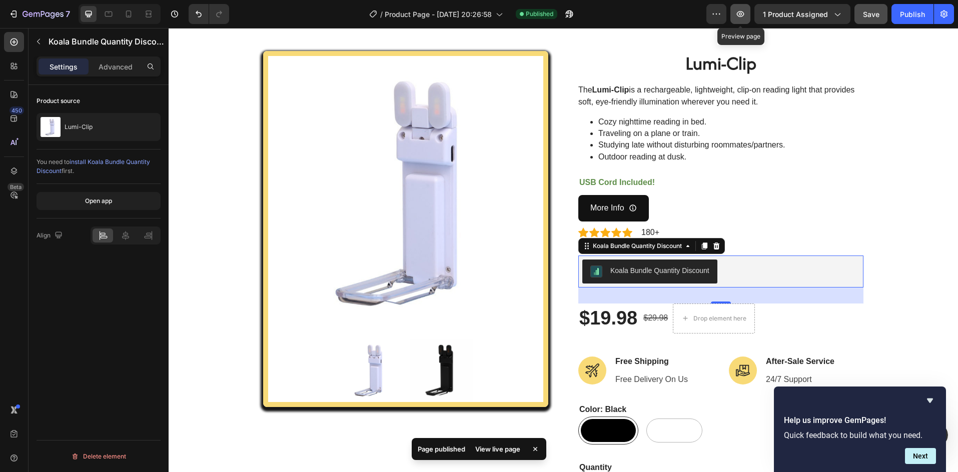
click at [738, 9] on button "button" at bounding box center [740, 14] width 20 height 20
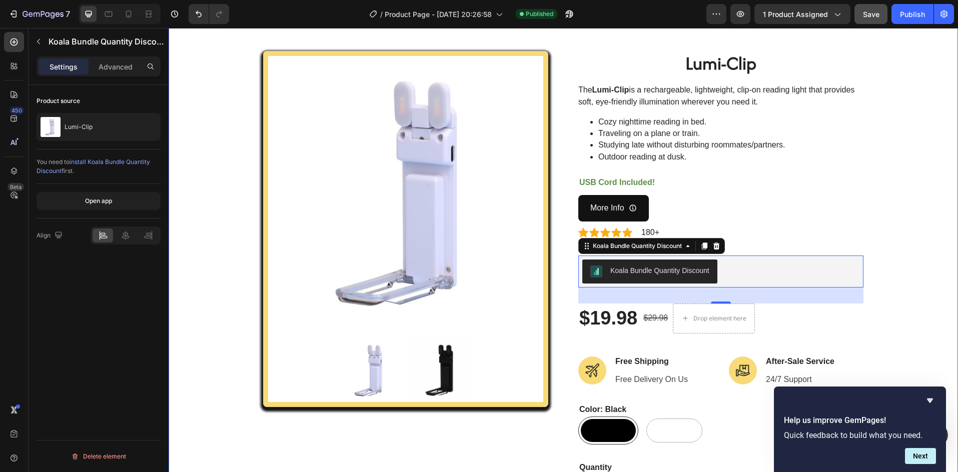
click at [226, 173] on div "Product Images Lumi-Clip (P) Title The Lumi-Clip is a rechargeable, lightweight…" at bounding box center [563, 351] width 774 height 600
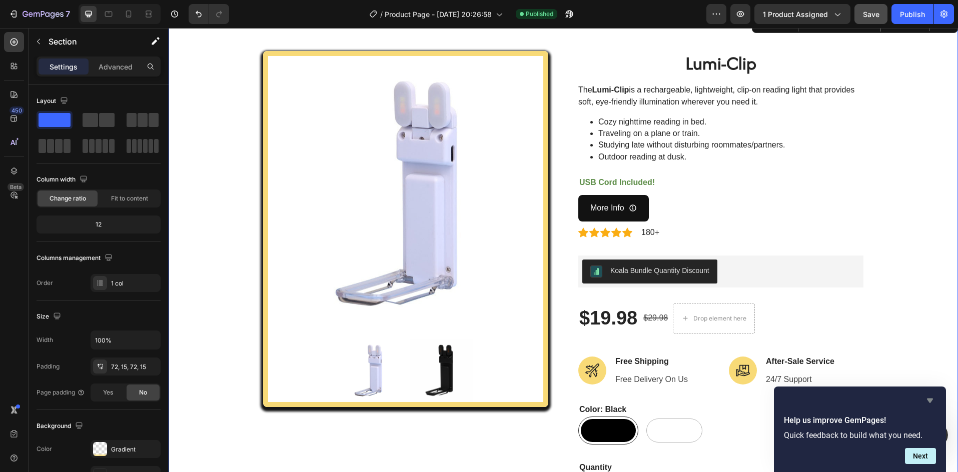
click at [933, 398] on icon "Hide survey" at bounding box center [930, 401] width 12 height 12
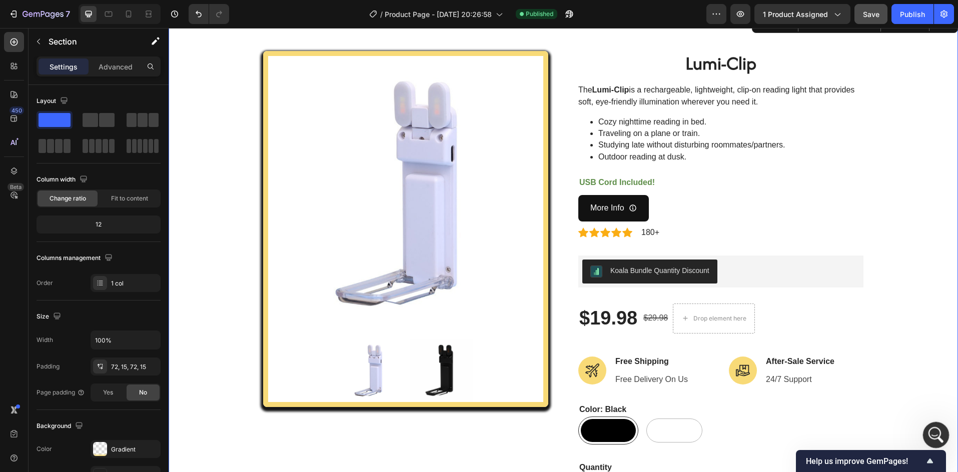
click at [932, 433] on icon "Open Intercom Messenger" at bounding box center [934, 434] width 17 height 17
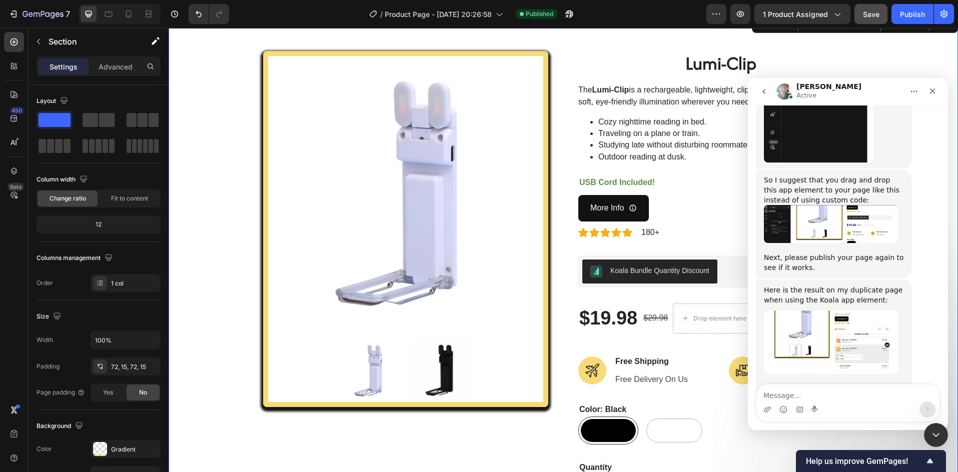
scroll to position [2013, 0]
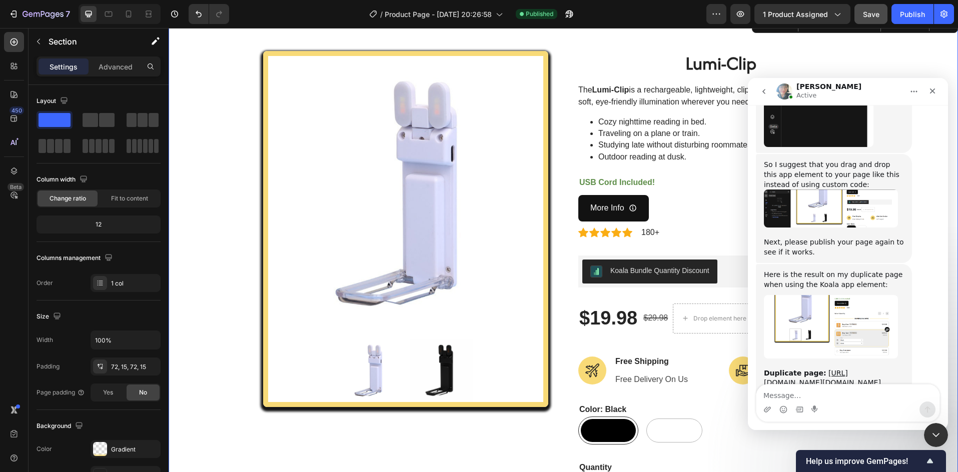
drag, startPoint x: 819, startPoint y: 413, endPoint x: 805, endPoint y: 406, distance: 15.9
click at [816, 411] on div "Intercom messenger" at bounding box center [847, 410] width 183 height 16
click at [801, 403] on div "Intercom messenger" at bounding box center [799, 410] width 8 height 16
click at [769, 392] on textarea "Message…" at bounding box center [847, 393] width 183 height 17
type textarea "Ive done that but wqhen I view it it isnt visible?"
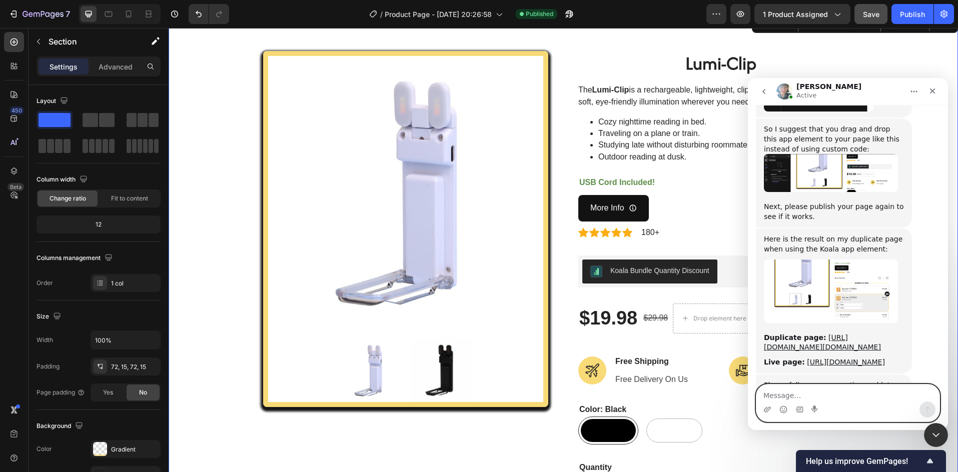
scroll to position [2053, 0]
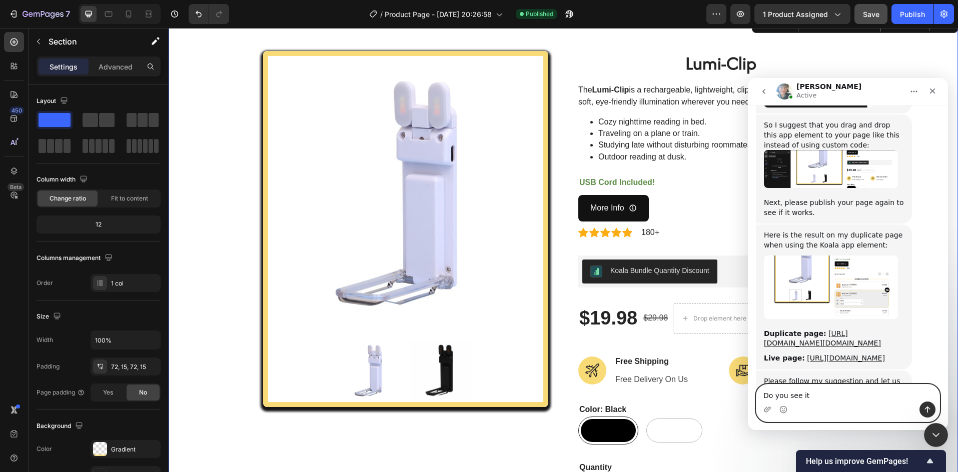
type textarea "Do you see it?"
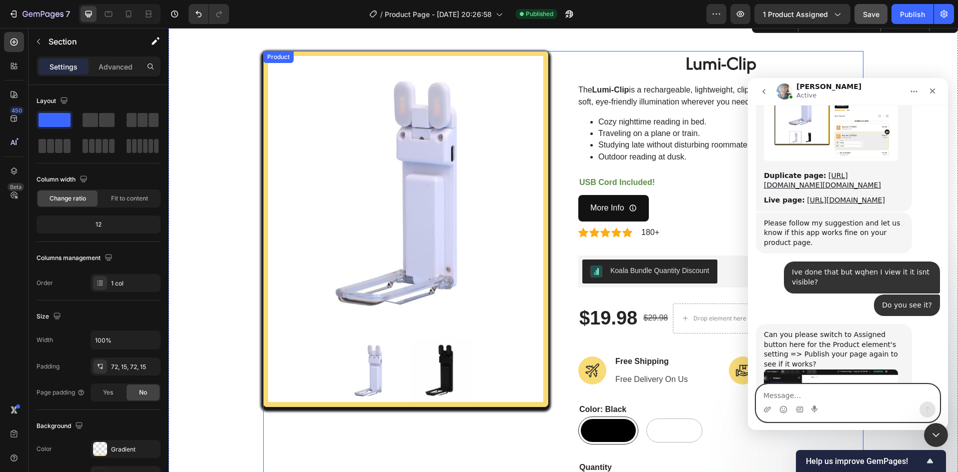
scroll to position [2214, 0]
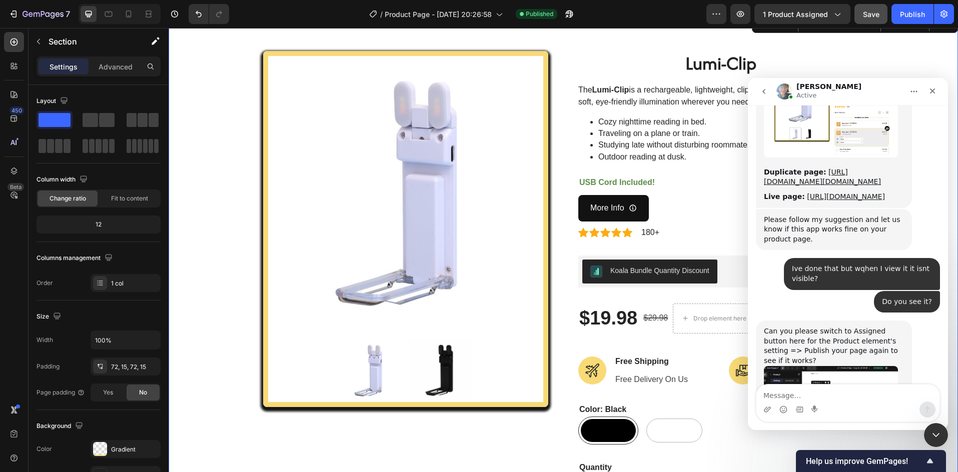
click at [819, 366] on img "Annie says…" at bounding box center [831, 411] width 134 height 90
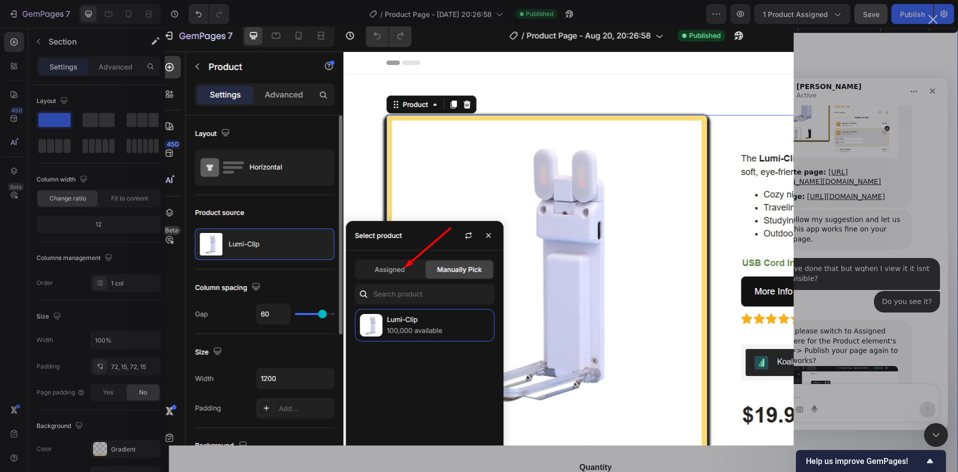
scroll to position [0, 0]
click at [857, 153] on div "Intercom messenger" at bounding box center [479, 236] width 958 height 472
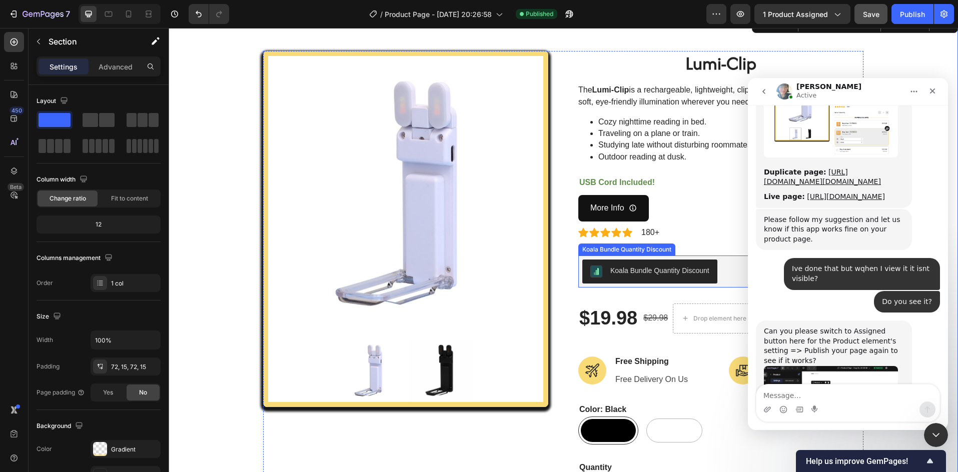
click at [619, 280] on button "Koala Bundle Quantity Discount" at bounding box center [649, 272] width 135 height 24
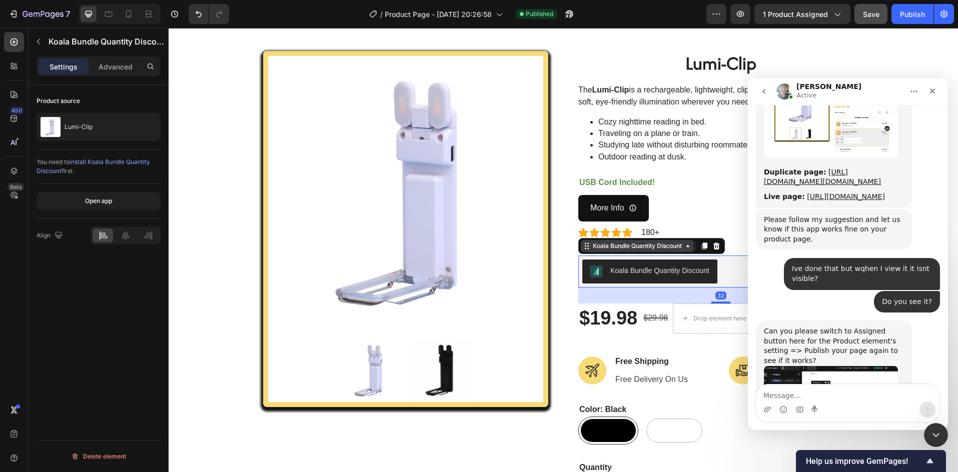
click at [662, 242] on div "Koala Bundle Quantity Discount" at bounding box center [637, 246] width 93 height 9
click at [671, 250] on div "Koala Bundle Quantity Discount" at bounding box center [637, 246] width 93 height 9
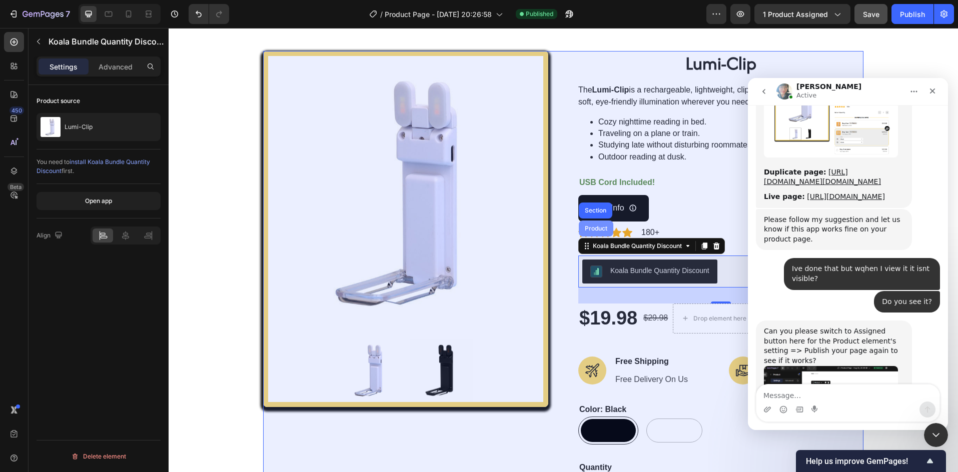
click at [592, 230] on div "Product" at bounding box center [596, 229] width 27 height 6
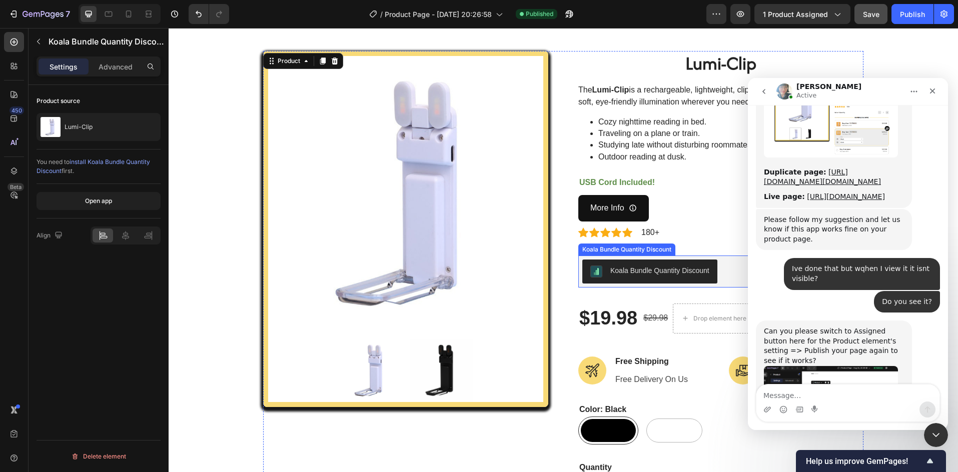
click at [636, 265] on button "Koala Bundle Quantity Discount" at bounding box center [649, 272] width 135 height 24
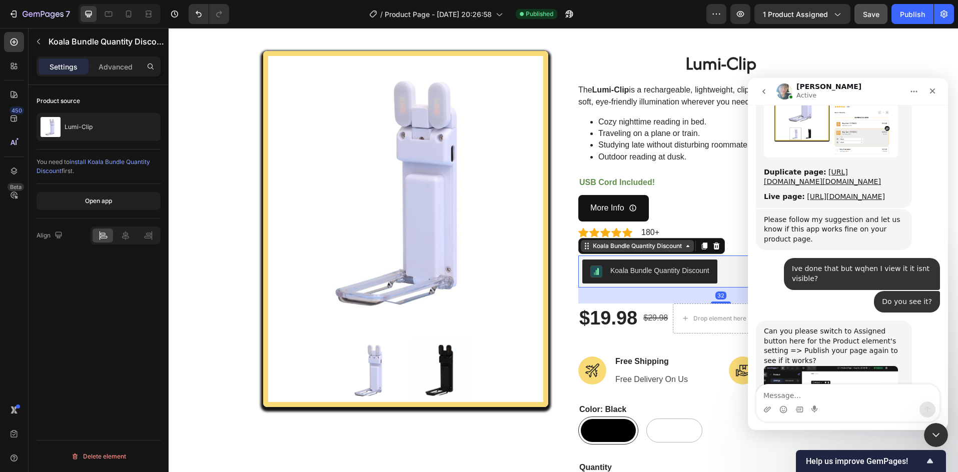
click at [616, 247] on div "Koala Bundle Quantity Discount" at bounding box center [637, 246] width 93 height 9
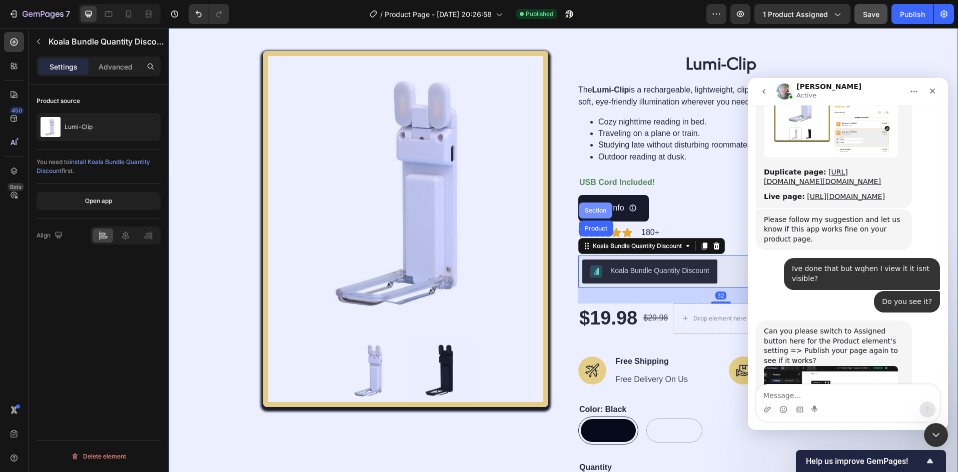
click at [594, 214] on div "Section" at bounding box center [596, 211] width 34 height 16
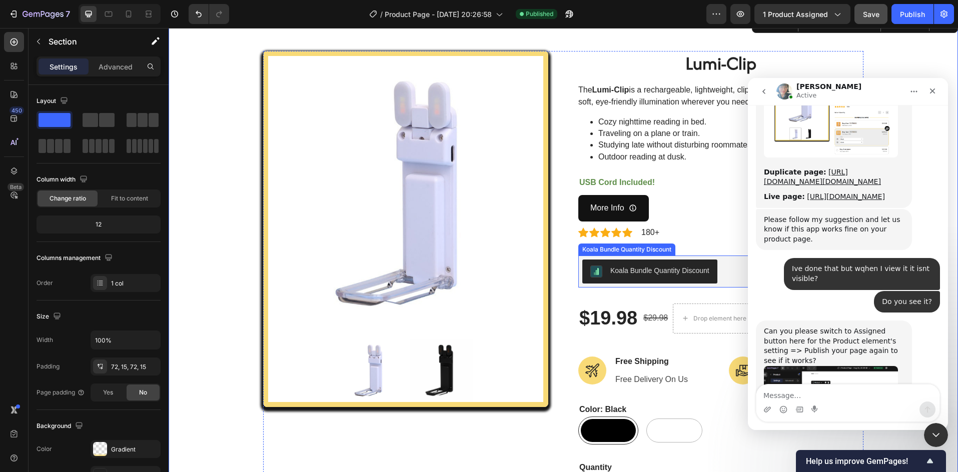
click at [639, 273] on div "Koala Bundle Quantity Discount" at bounding box center [659, 271] width 99 height 11
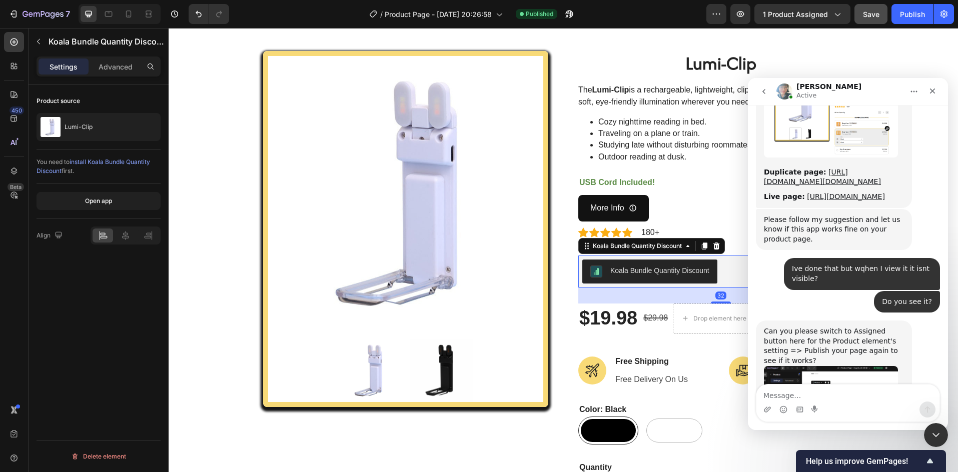
click at [835, 366] on img "Annie says…" at bounding box center [831, 411] width 134 height 90
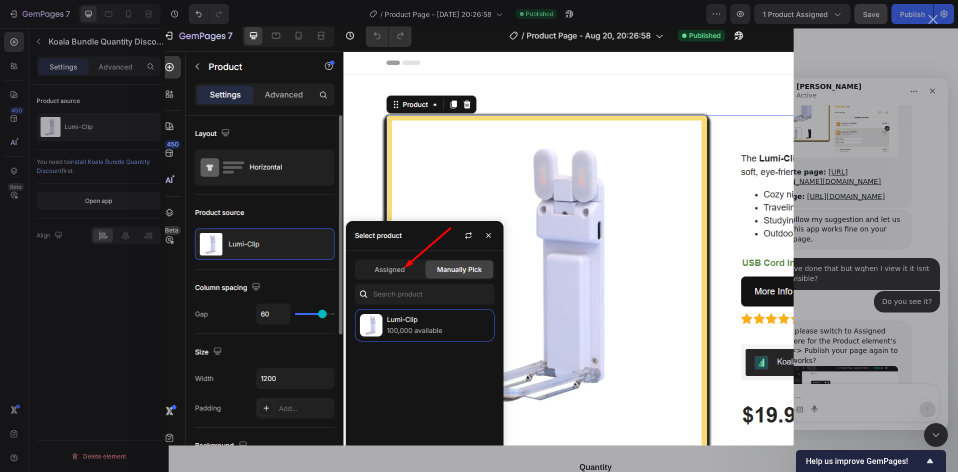
click at [846, 165] on div "Intercom messenger" at bounding box center [479, 236] width 958 height 472
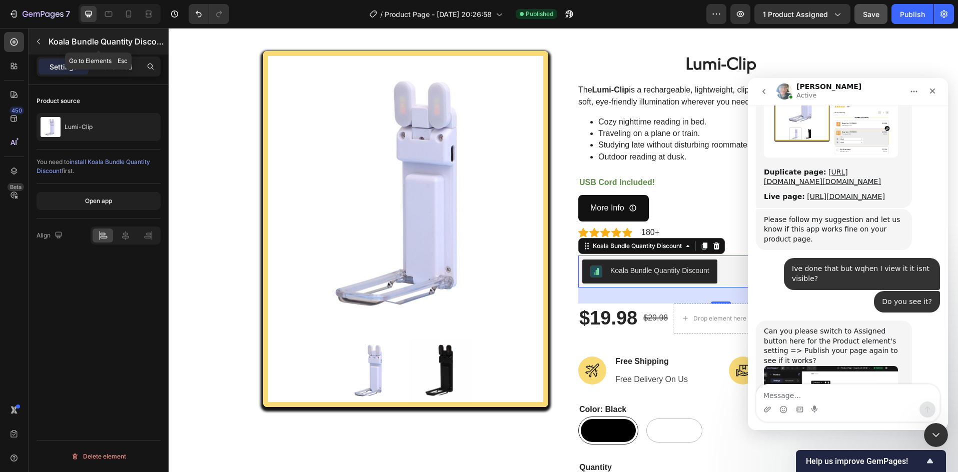
click at [37, 42] on icon "button" at bounding box center [39, 42] width 8 height 8
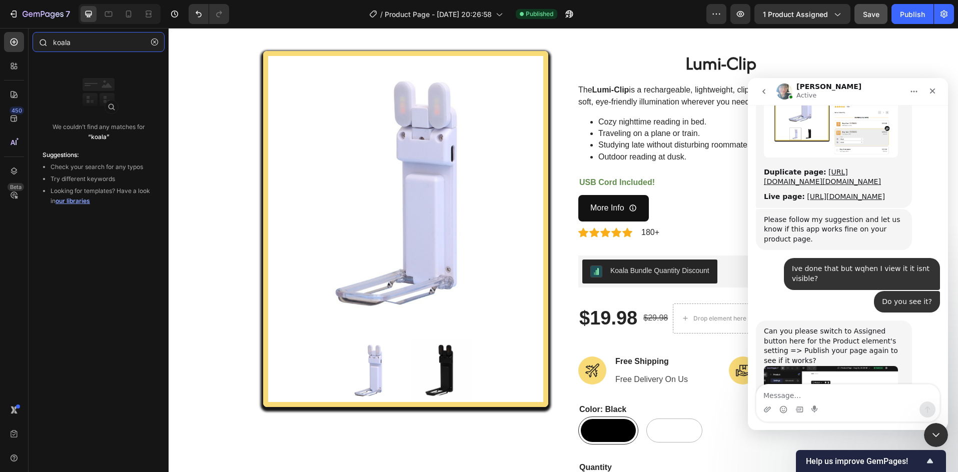
click at [57, 41] on input "koala" at bounding box center [99, 42] width 132 height 20
click at [165, 46] on div "koala" at bounding box center [99, 44] width 140 height 24
click at [151, 42] on icon "button" at bounding box center [154, 42] width 7 height 7
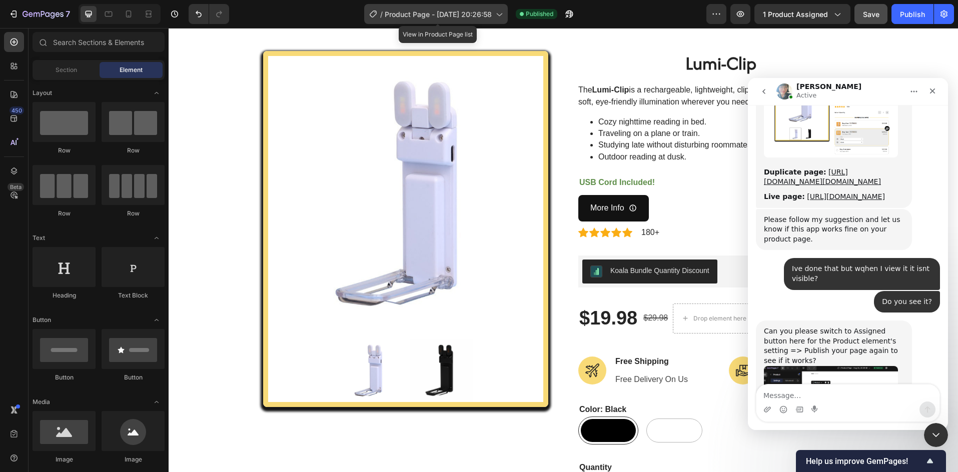
click at [485, 19] on span "Product Page - Aug 20, 20:26:58" at bounding box center [438, 14] width 107 height 11
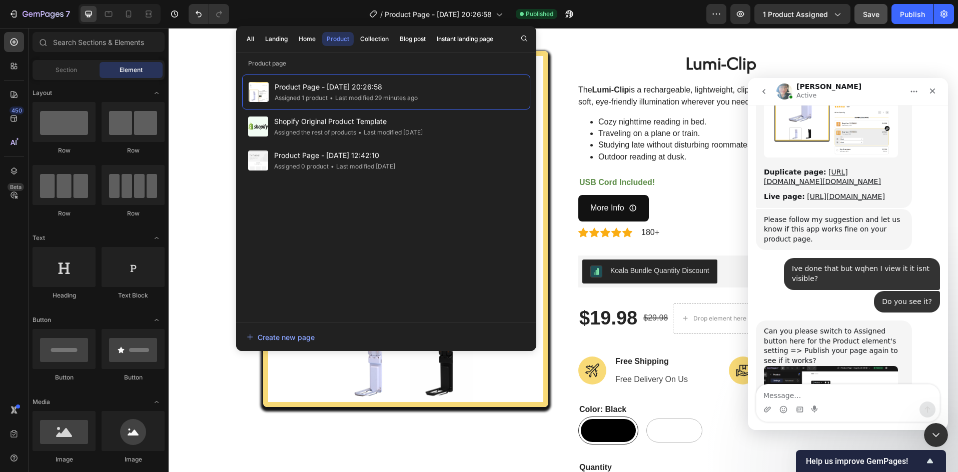
click at [791, 366] on img "Annie says…" at bounding box center [831, 411] width 134 height 90
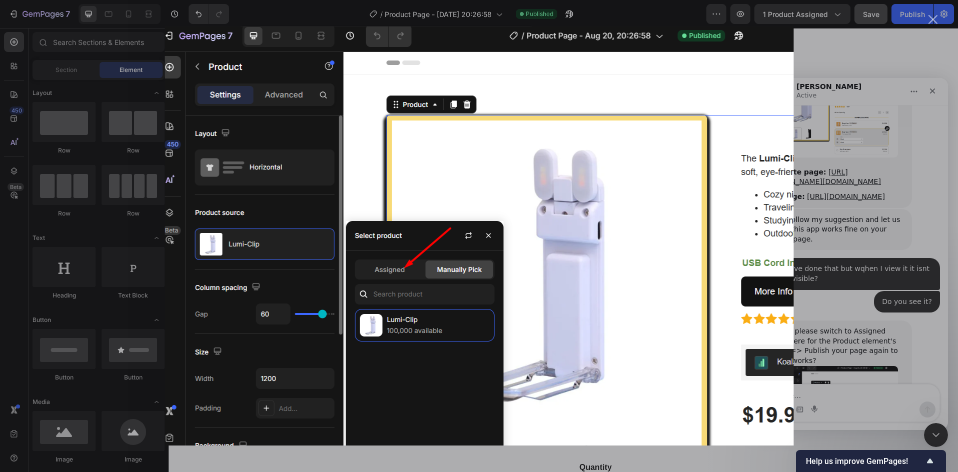
click at [790, 314] on img "Close" at bounding box center [479, 236] width 629 height 419
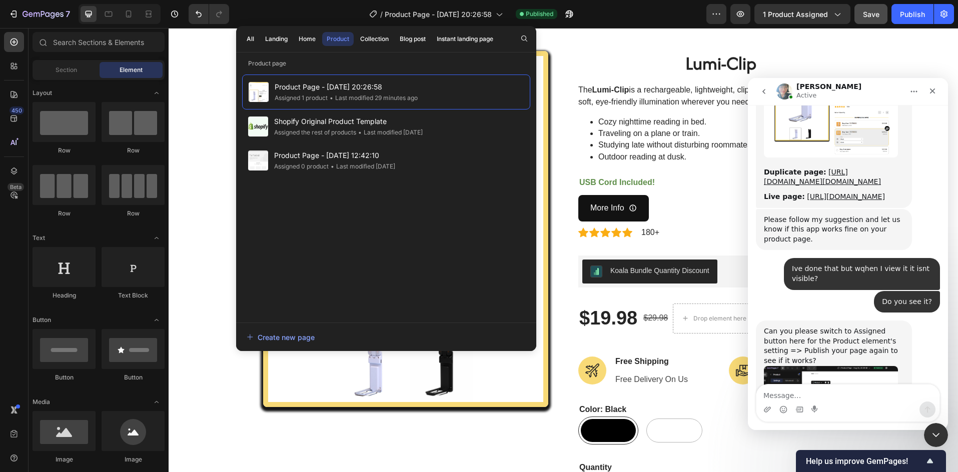
click at [803, 366] on img "Annie says…" at bounding box center [831, 411] width 134 height 90
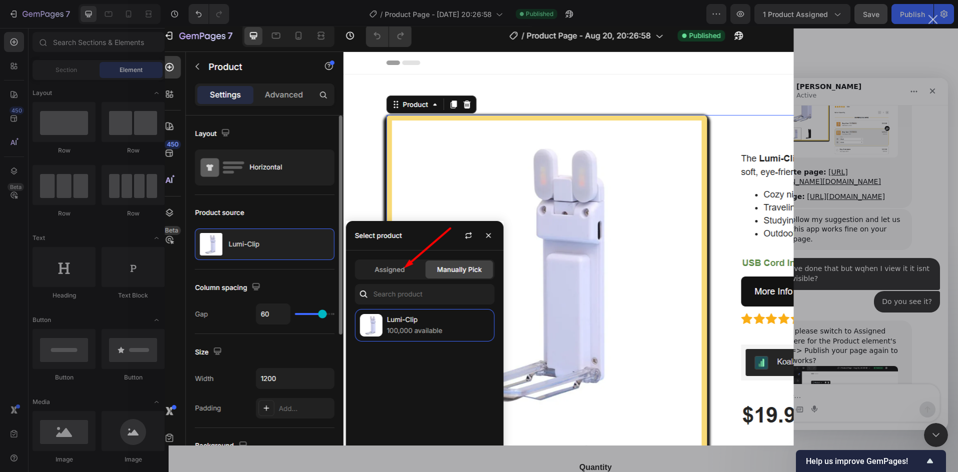
click at [853, 65] on div "Intercom messenger" at bounding box center [479, 236] width 958 height 472
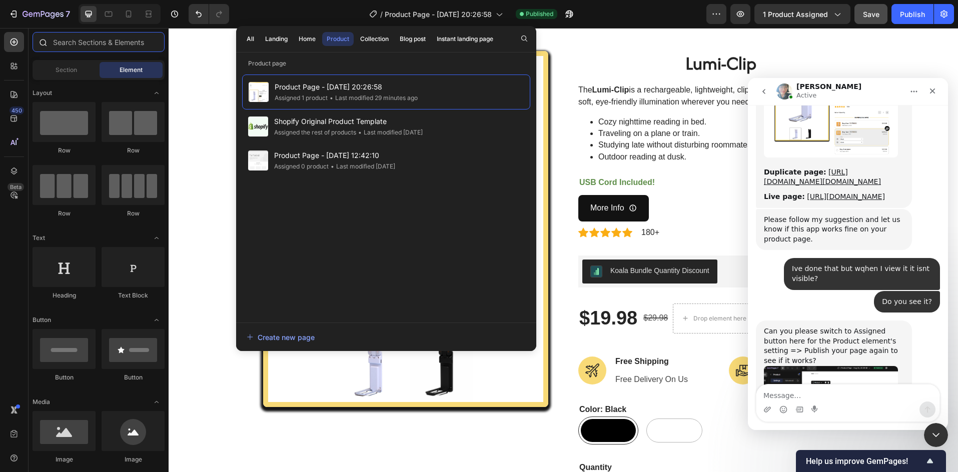
click at [69, 44] on input "text" at bounding box center [99, 42] width 132 height 20
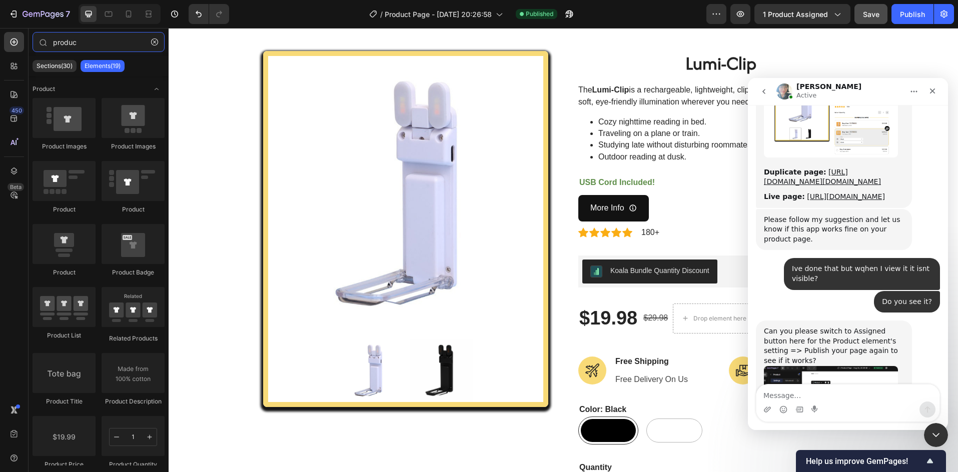
type input "produc"
click at [804, 366] on img "Annie says…" at bounding box center [831, 411] width 134 height 90
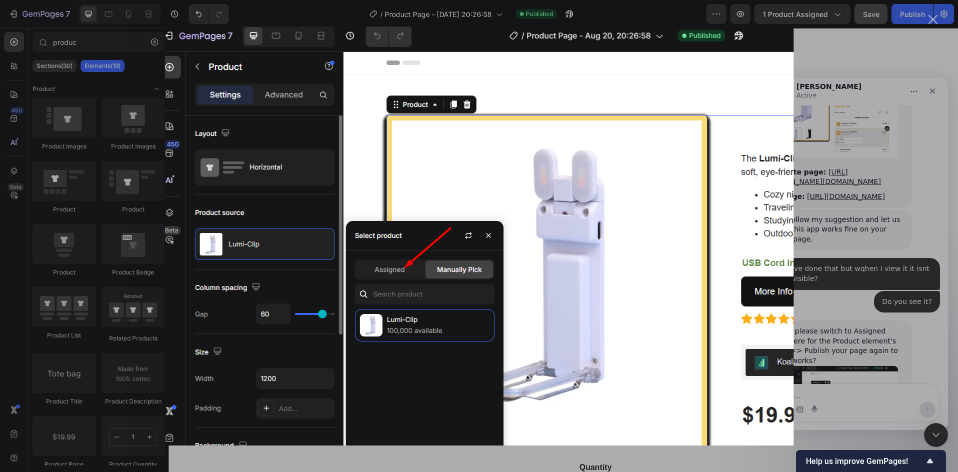
click at [877, 120] on div "Intercom messenger" at bounding box center [479, 236] width 958 height 472
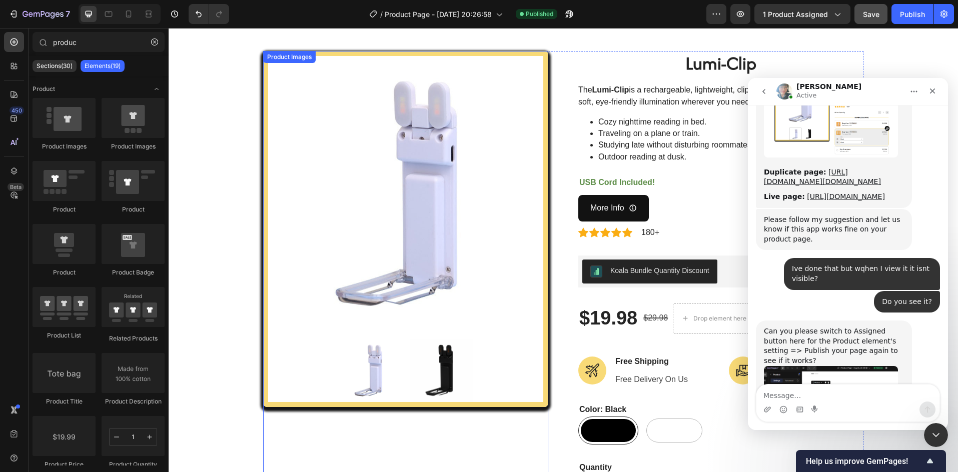
click at [366, 237] on img at bounding box center [405, 193] width 275 height 275
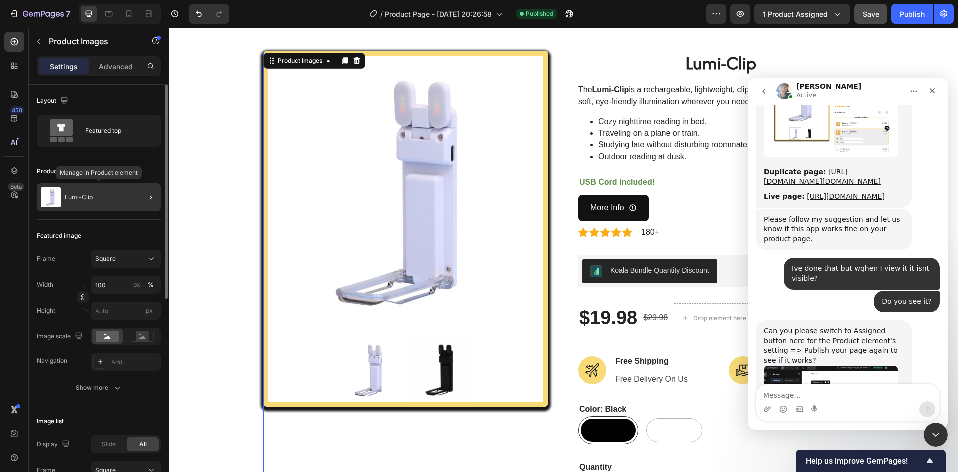
click at [82, 203] on div "Lumi-Clip" at bounding box center [99, 198] width 124 height 28
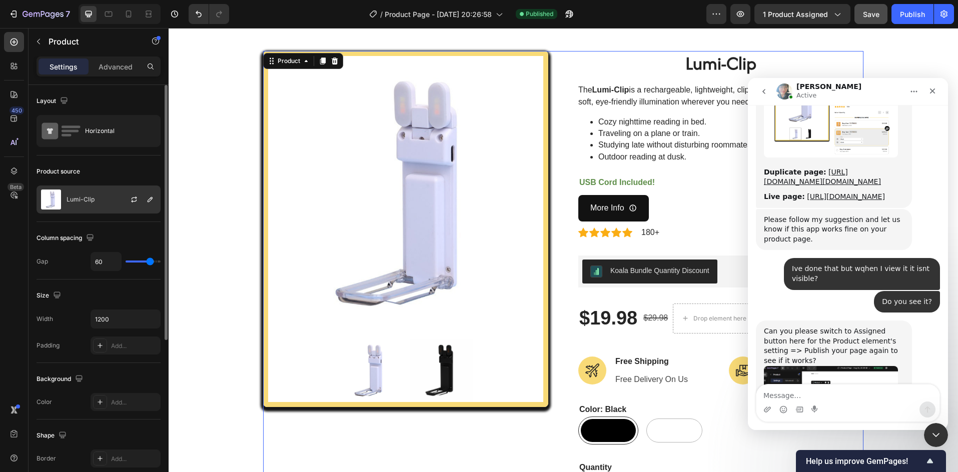
click at [94, 209] on div "Lumi-Clip" at bounding box center [99, 200] width 124 height 28
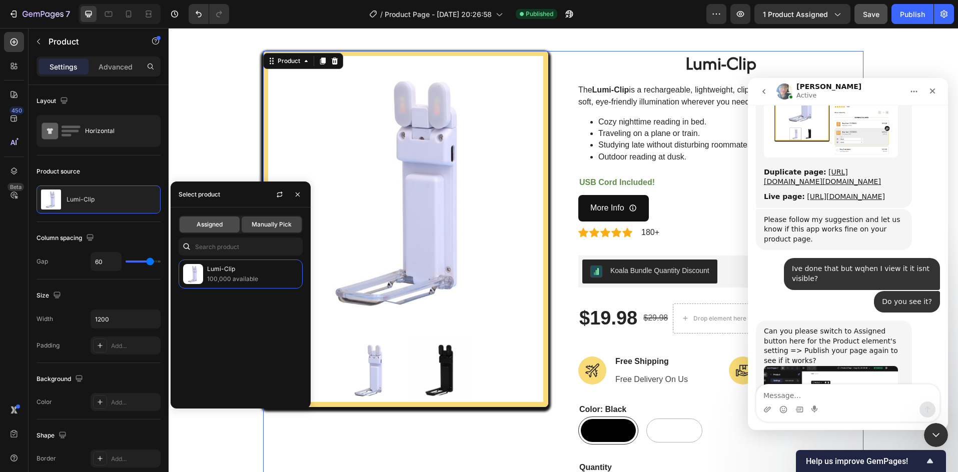
click at [211, 230] on div "Assigned" at bounding box center [210, 225] width 60 height 16
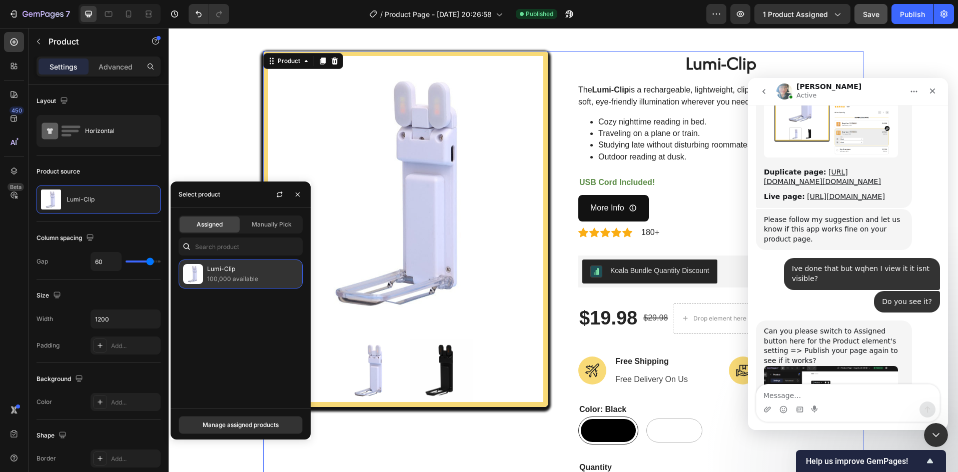
click at [208, 288] on div "Lumi-Clip 100,000 available" at bounding box center [241, 330] width 140 height 141
click at [205, 282] on div "Lumi-Clip 100,000 available" at bounding box center [241, 274] width 124 height 29
drag, startPoint x: 193, startPoint y: 277, endPoint x: 199, endPoint y: 284, distance: 9.2
click at [193, 277] on img at bounding box center [193, 274] width 20 height 20
click at [243, 427] on div "Manage assigned products" at bounding box center [241, 425] width 76 height 9
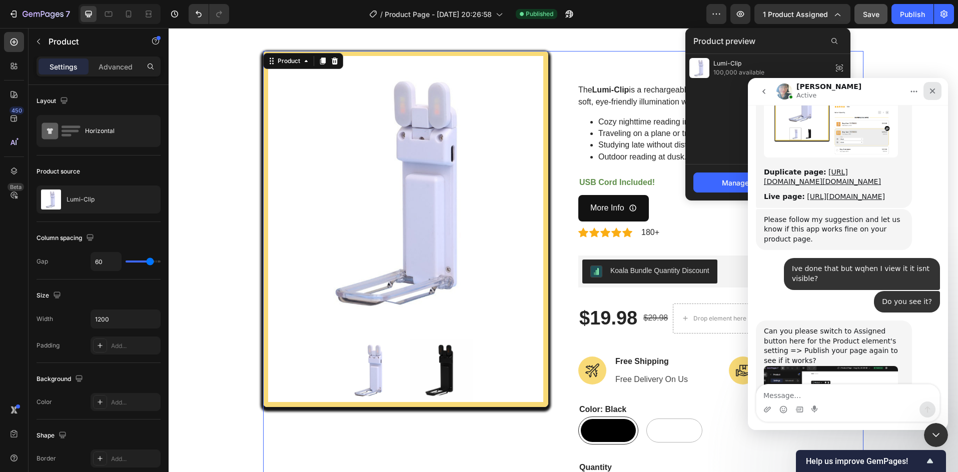
click at [935, 94] on icon "Close" at bounding box center [932, 91] width 8 height 8
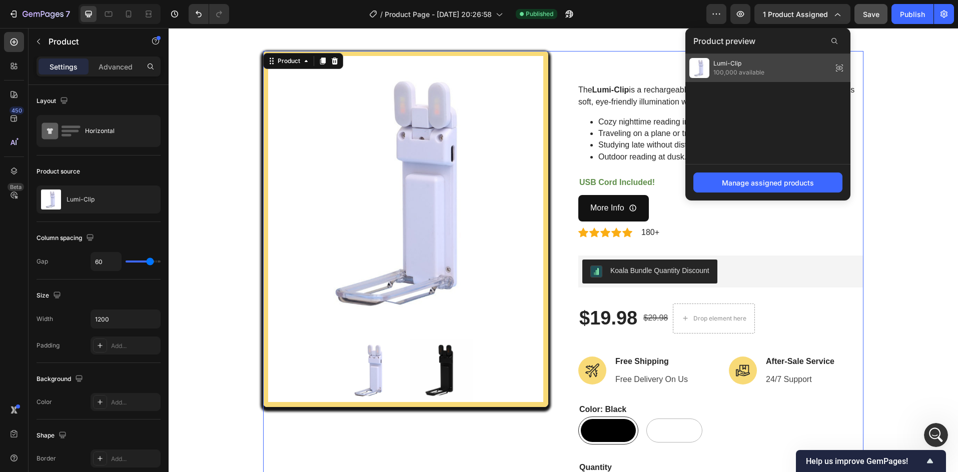
click at [755, 67] on span "Lumi-Clip" at bounding box center [738, 63] width 51 height 9
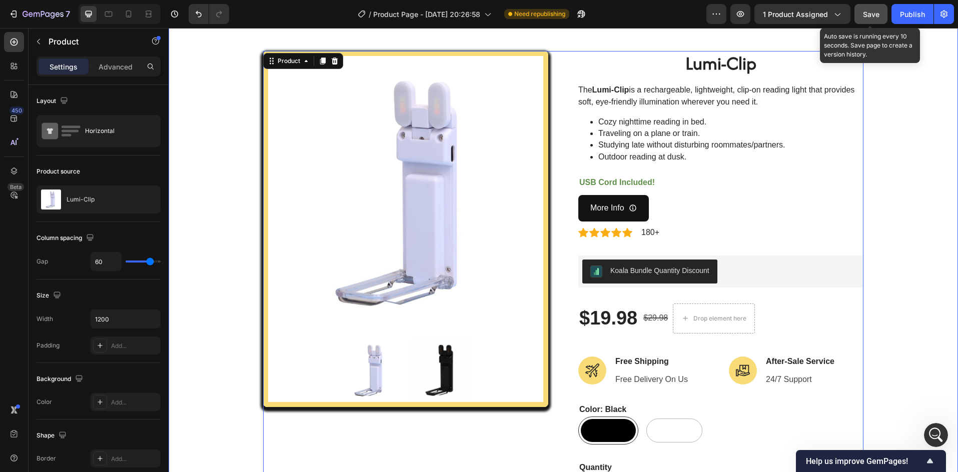
click at [863, 23] on button "Save" at bounding box center [870, 14] width 33 height 20
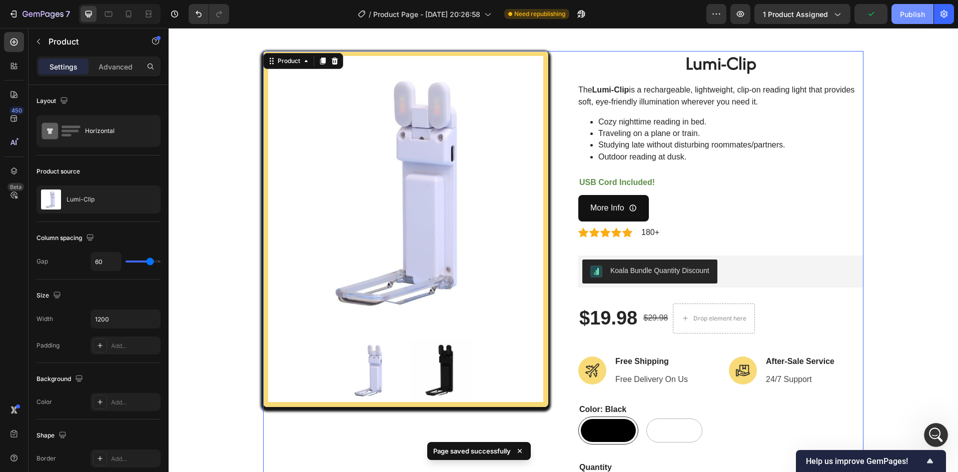
click at [910, 18] on div "Publish" at bounding box center [912, 14] width 25 height 11
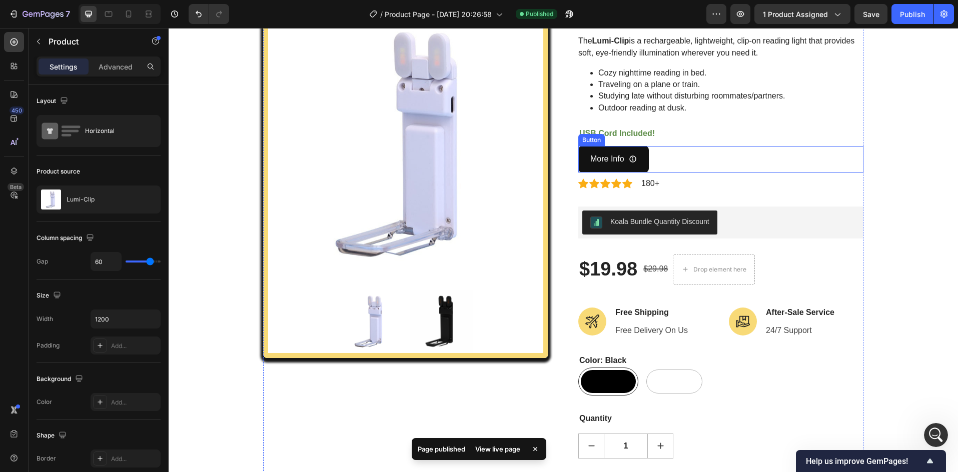
scroll to position [100, 0]
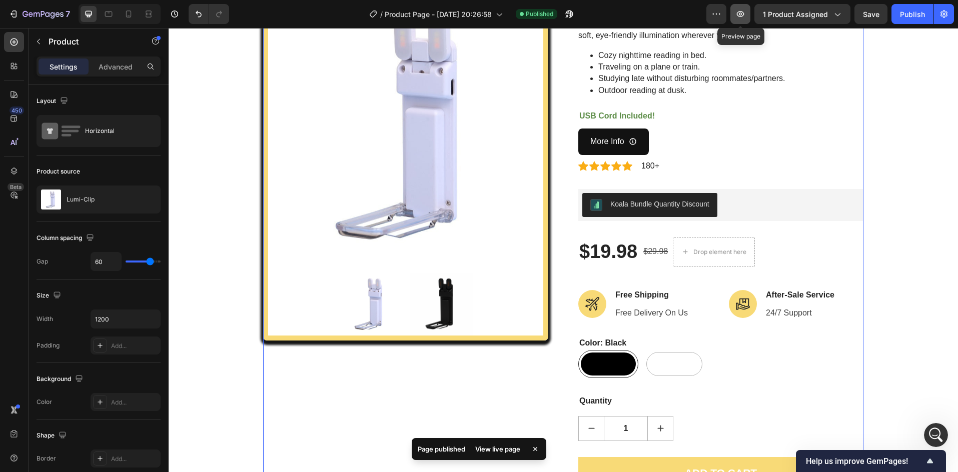
click at [744, 14] on icon "button" at bounding box center [741, 14] width 8 height 6
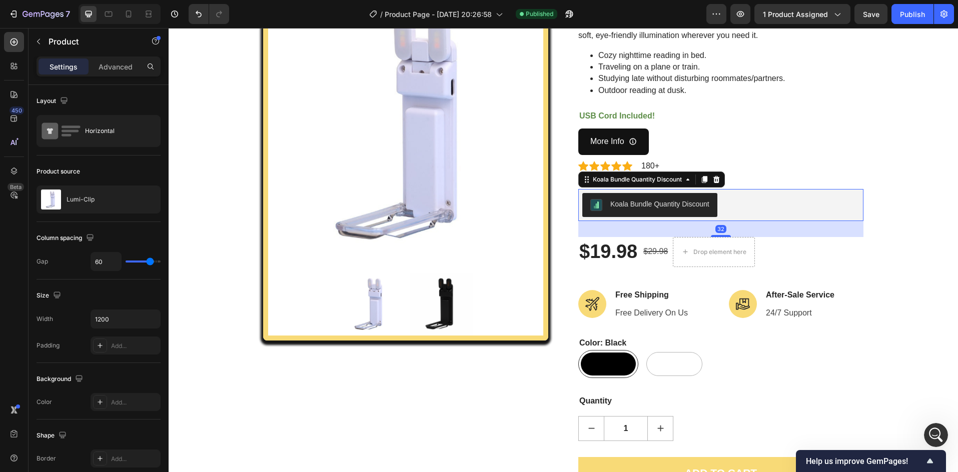
click at [660, 202] on div "Koala Bundle Quantity Discount" at bounding box center [659, 204] width 99 height 11
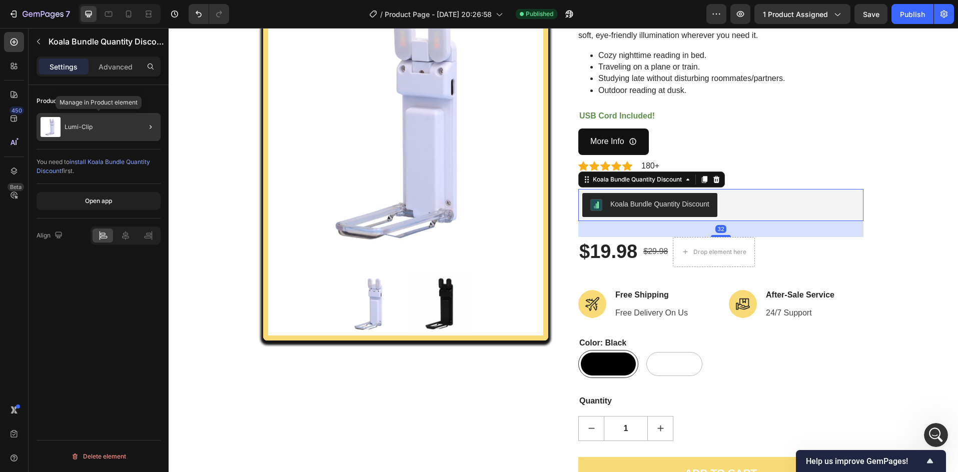
click at [79, 132] on div "Lumi-Clip" at bounding box center [99, 127] width 124 height 28
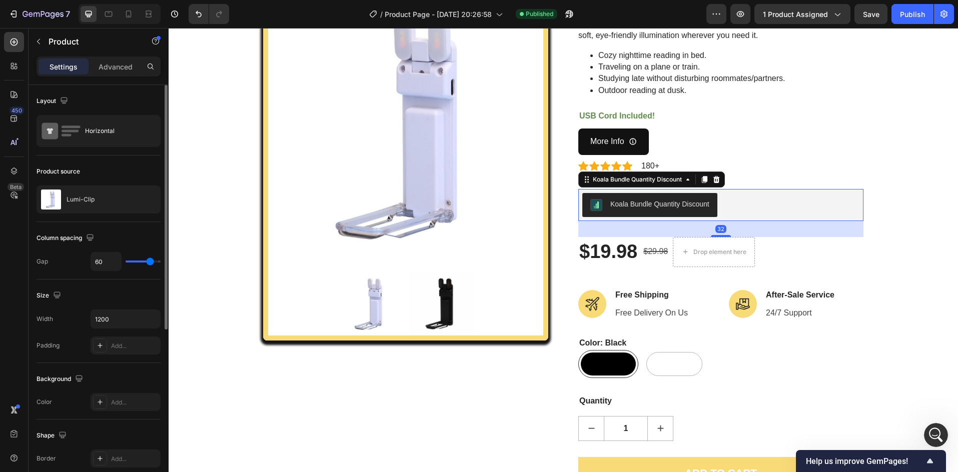
click at [652, 202] on div "Koala Bundle Quantity Discount" at bounding box center [659, 204] width 99 height 11
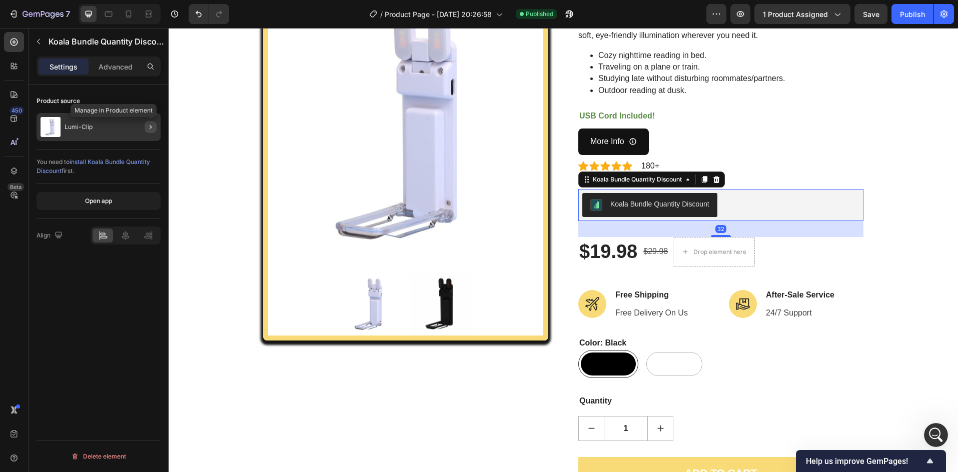
click at [152, 127] on icon "button" at bounding box center [151, 127] width 2 height 4
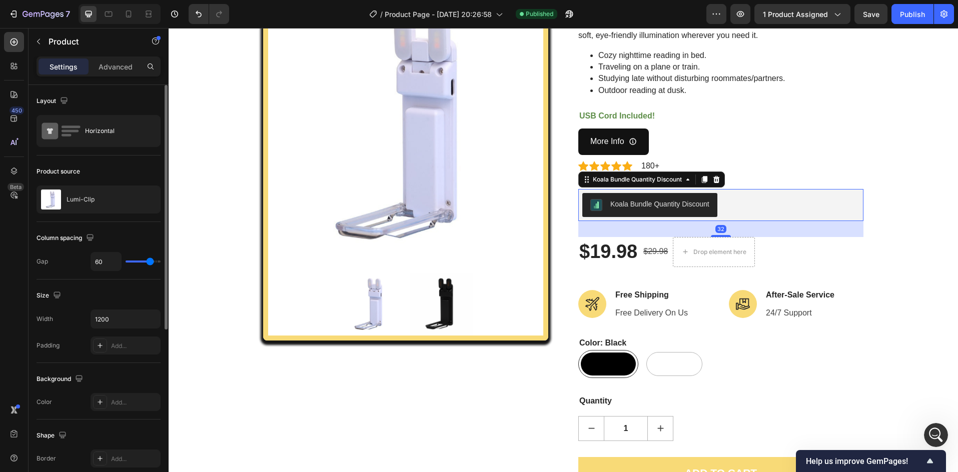
click at [620, 208] on div "Koala Bundle Quantity Discount" at bounding box center [659, 204] width 99 height 11
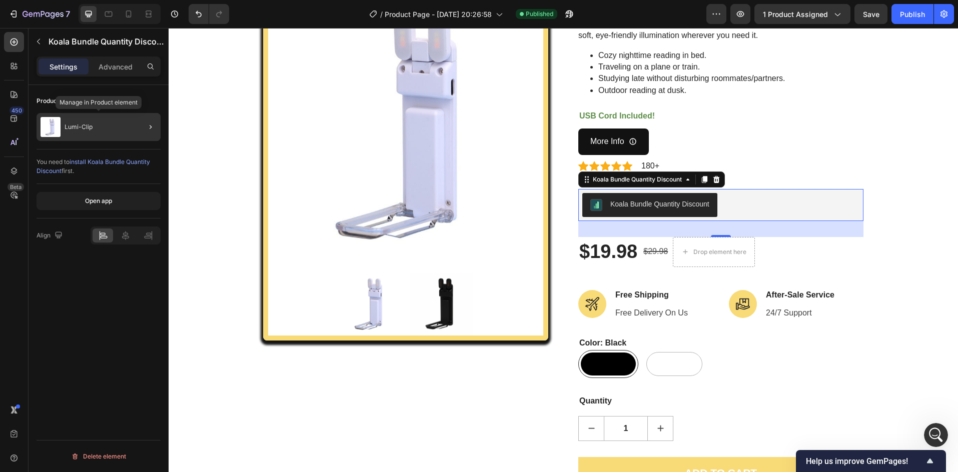
click at [80, 133] on div "Lumi-Clip" at bounding box center [99, 127] width 124 height 28
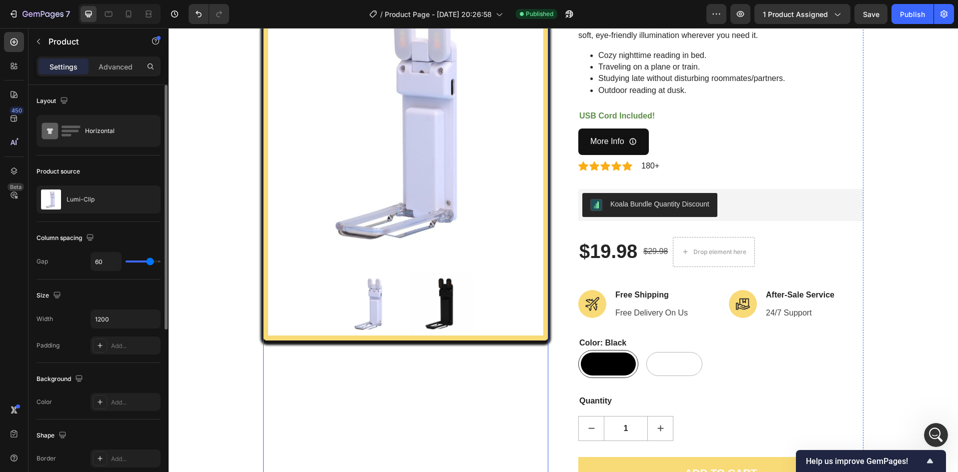
click at [368, 148] on img at bounding box center [405, 126] width 275 height 275
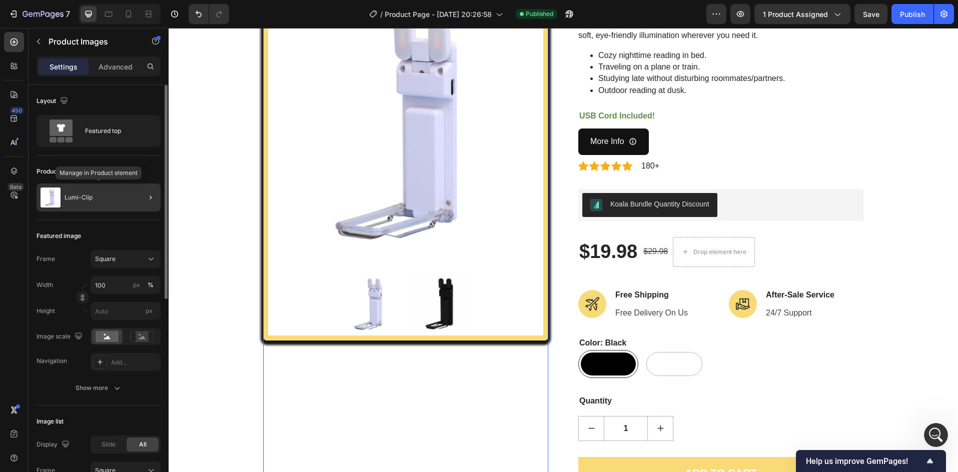
click at [92, 195] on div "Lumi-Clip" at bounding box center [99, 198] width 124 height 28
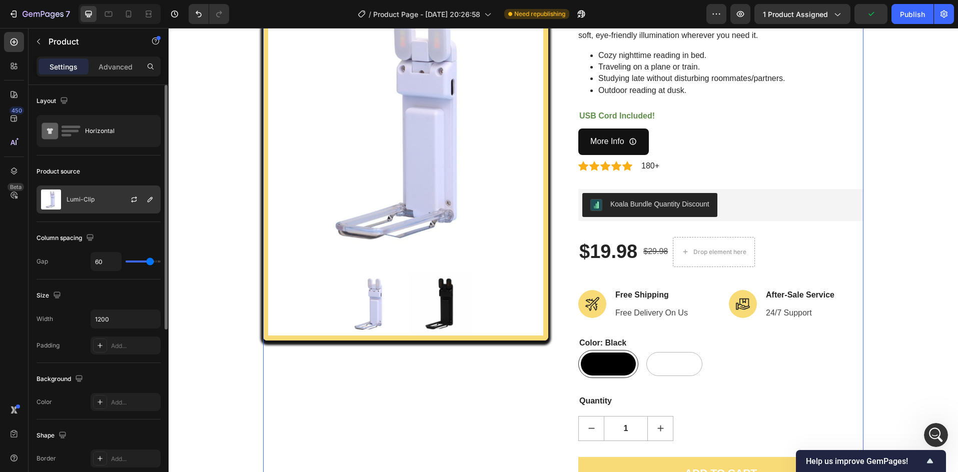
click at [104, 204] on div "Lumi-Clip" at bounding box center [99, 200] width 124 height 28
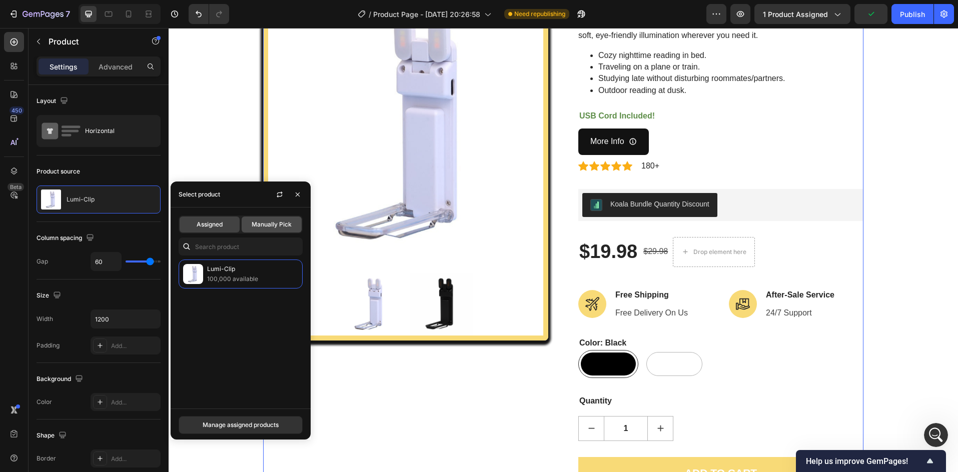
click at [265, 225] on span "Manually Pick" at bounding box center [272, 224] width 40 height 9
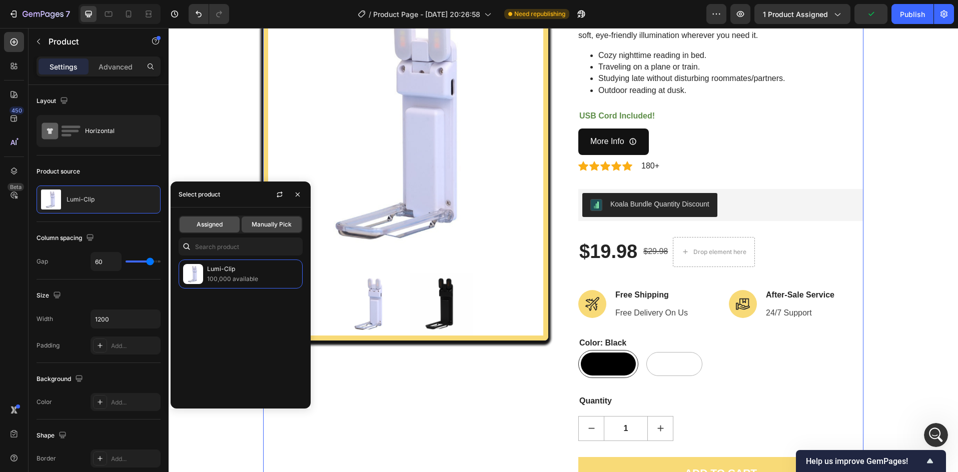
drag, startPoint x: 221, startPoint y: 224, endPoint x: 202, endPoint y: 222, distance: 19.1
click at [221, 223] on span "Assigned" at bounding box center [210, 224] width 26 height 9
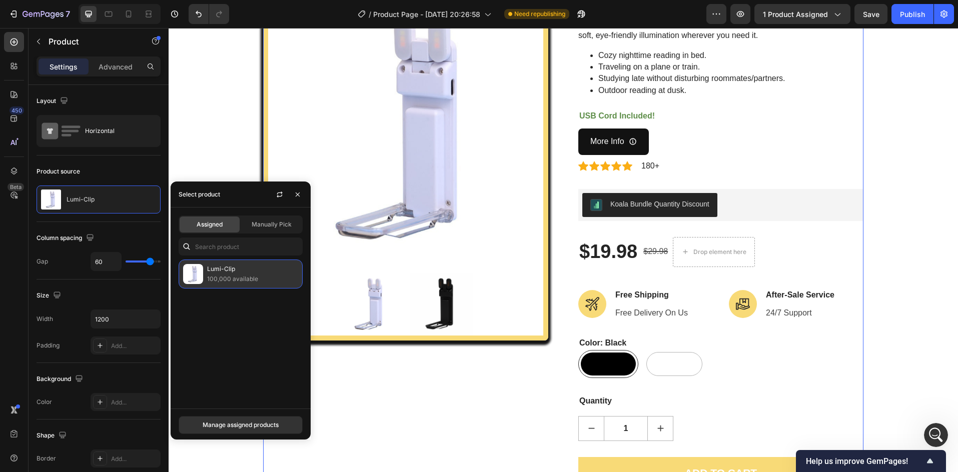
click at [220, 279] on p "100,000 available" at bounding box center [252, 279] width 91 height 10
click at [228, 285] on div "Lumi-Clip 100,000 available" at bounding box center [241, 274] width 124 height 29
click at [223, 326] on div "Lumi-Clip 100,000 available" at bounding box center [241, 330] width 140 height 141
drag, startPoint x: 375, startPoint y: 373, endPoint x: 303, endPoint y: 416, distance: 84.6
click at [375, 374] on div "Product Images" at bounding box center [405, 256] width 285 height 544
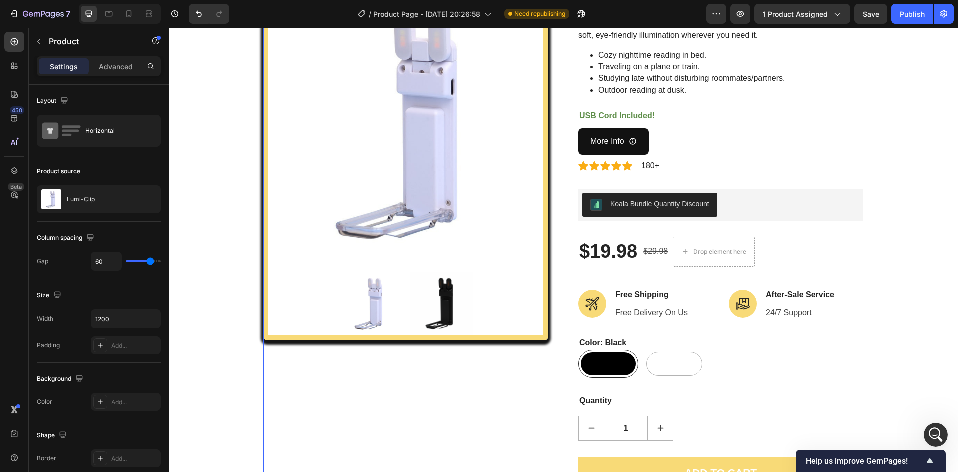
click at [482, 167] on img at bounding box center [405, 126] width 275 height 275
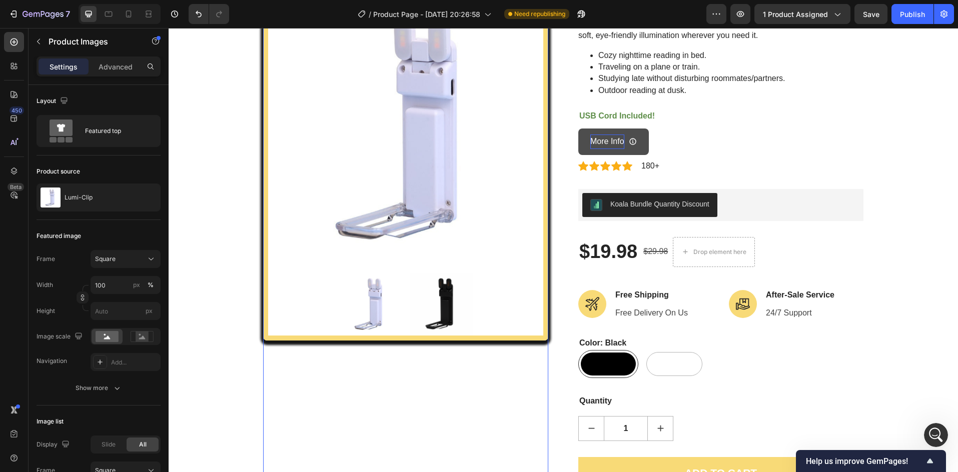
click at [600, 142] on p "More Info" at bounding box center [607, 142] width 34 height 15
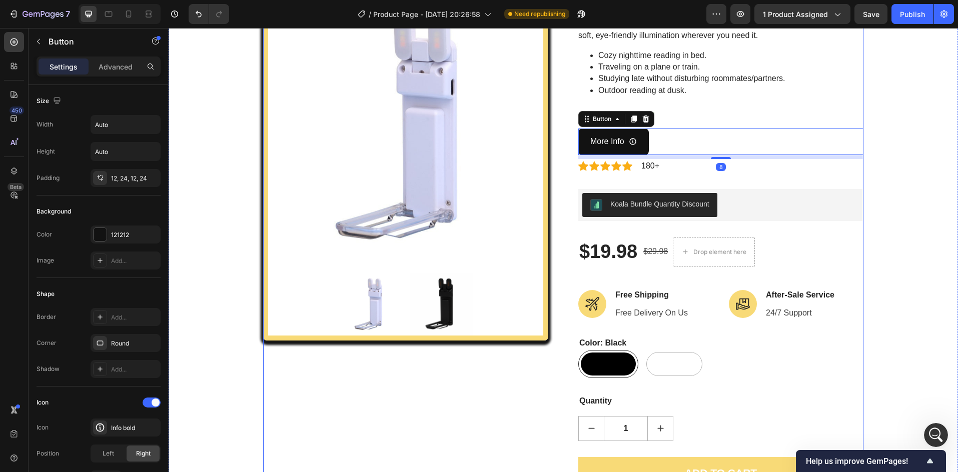
click at [437, 163] on img at bounding box center [405, 126] width 275 height 275
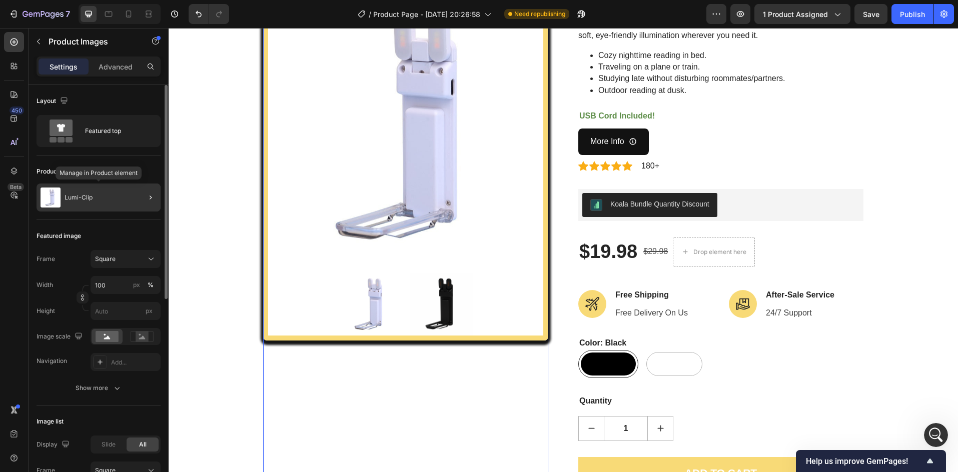
click at [84, 207] on div "Lumi-Clip" at bounding box center [99, 198] width 124 height 28
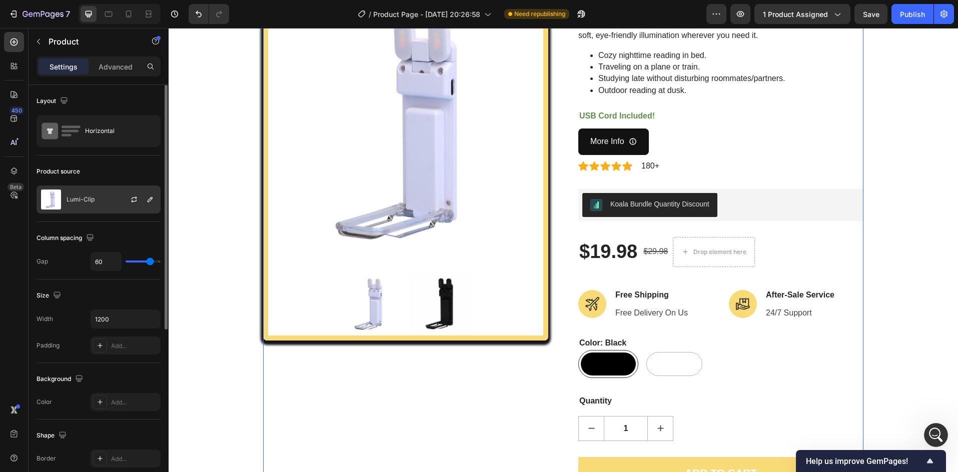
click at [115, 207] on div "Lumi-Clip" at bounding box center [99, 200] width 124 height 28
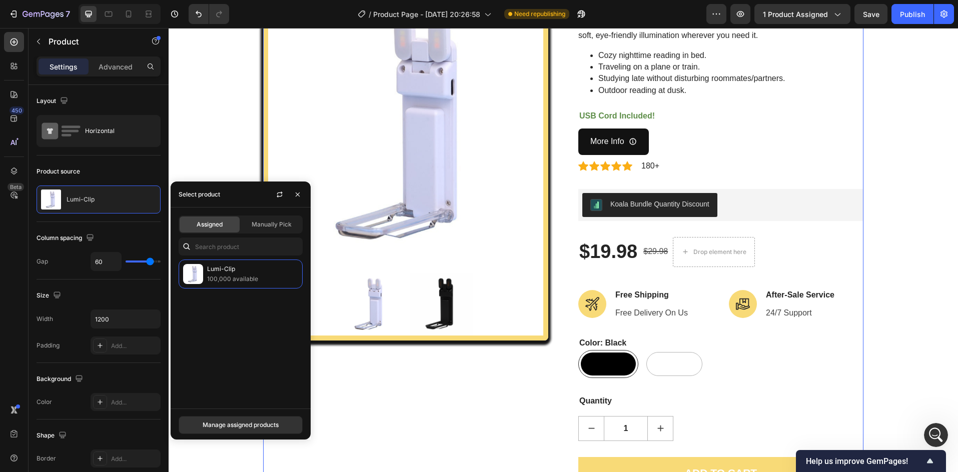
click at [366, 380] on div "Product Images" at bounding box center [405, 256] width 285 height 544
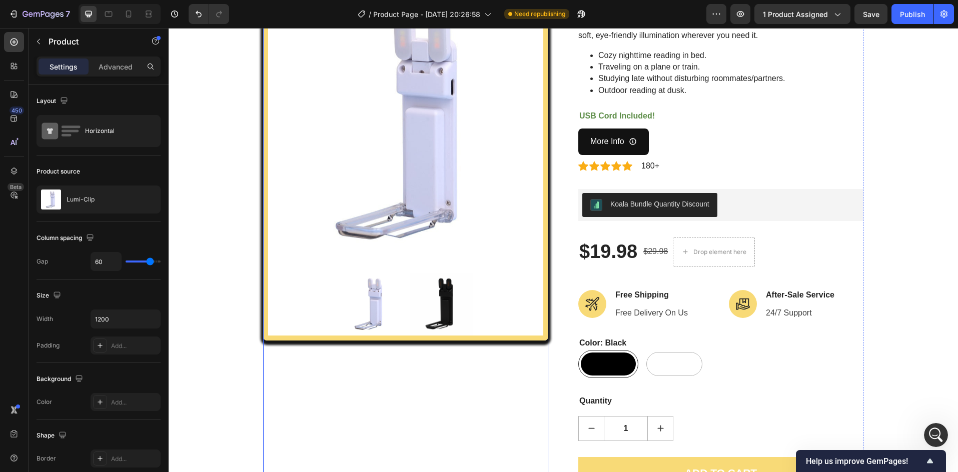
click at [396, 266] on div at bounding box center [405, 162] width 275 height 346
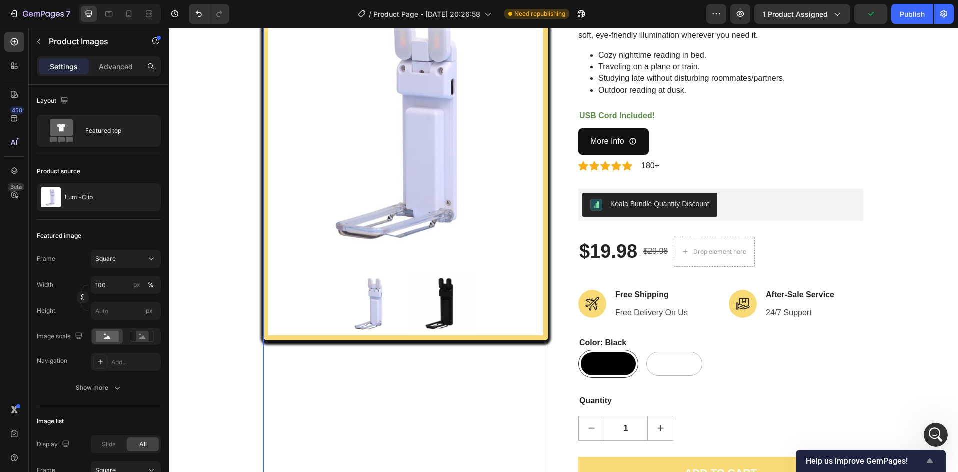
click at [935, 462] on icon "Show survey - Help us improve GemPages!" at bounding box center [930, 461] width 12 height 12
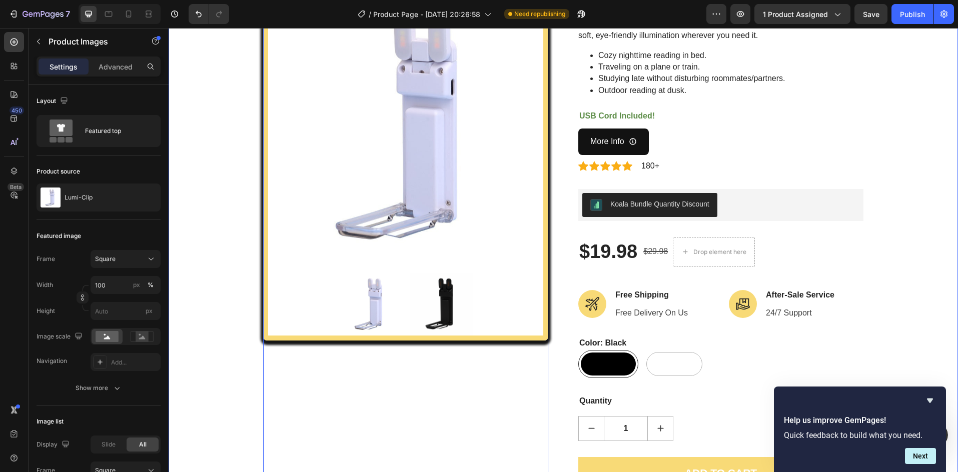
click at [902, 368] on div "Product Images 0 Lumi-Clip (P) Title The Lumi-Clip is a rechargeable, lightweig…" at bounding box center [563, 284] width 774 height 600
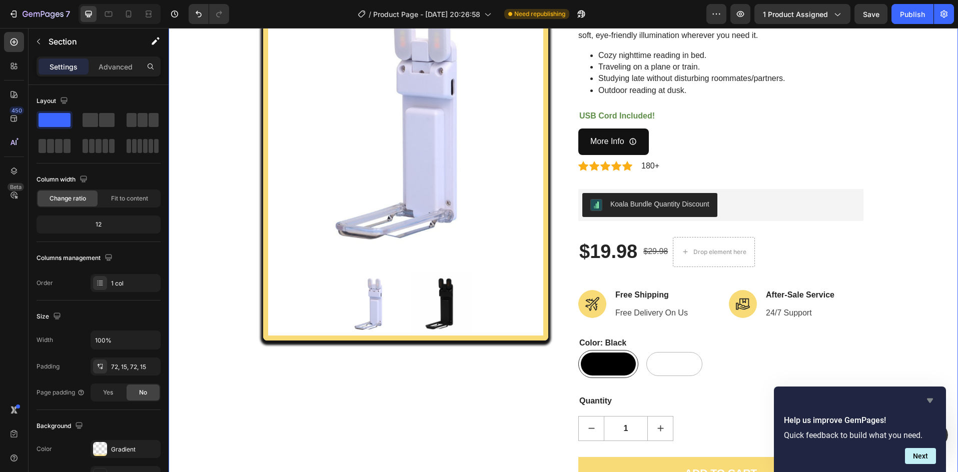
click at [927, 402] on icon "Hide survey" at bounding box center [930, 401] width 12 height 12
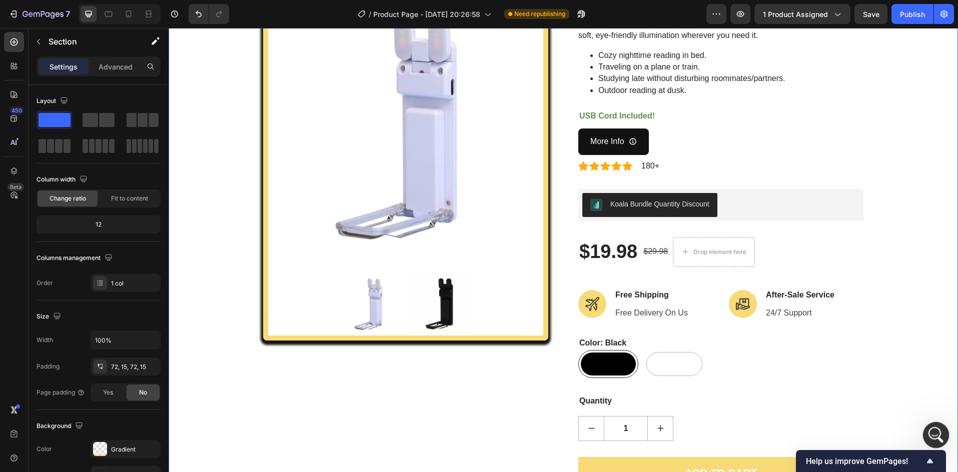
click at [935, 434] on icon "Open Intercom Messenger" at bounding box center [934, 434] width 7 height 8
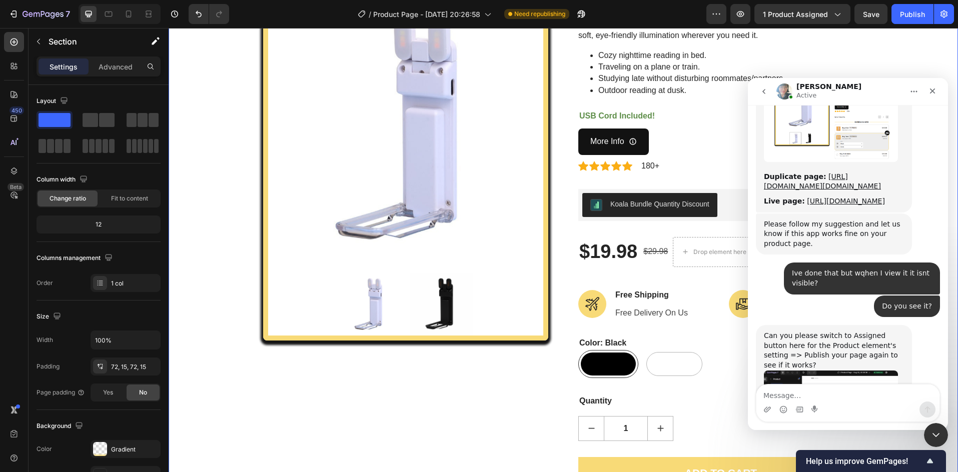
scroll to position [2214, 0]
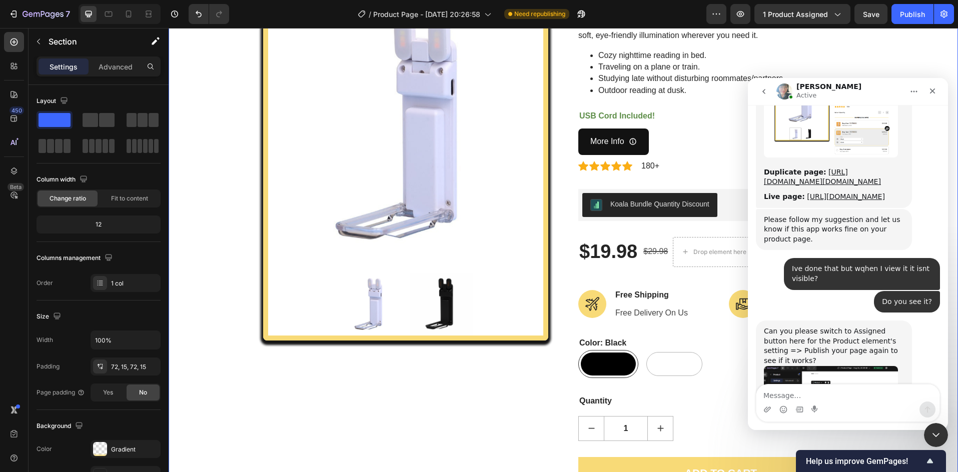
click at [865, 366] on img "Annie says…" at bounding box center [831, 411] width 134 height 90
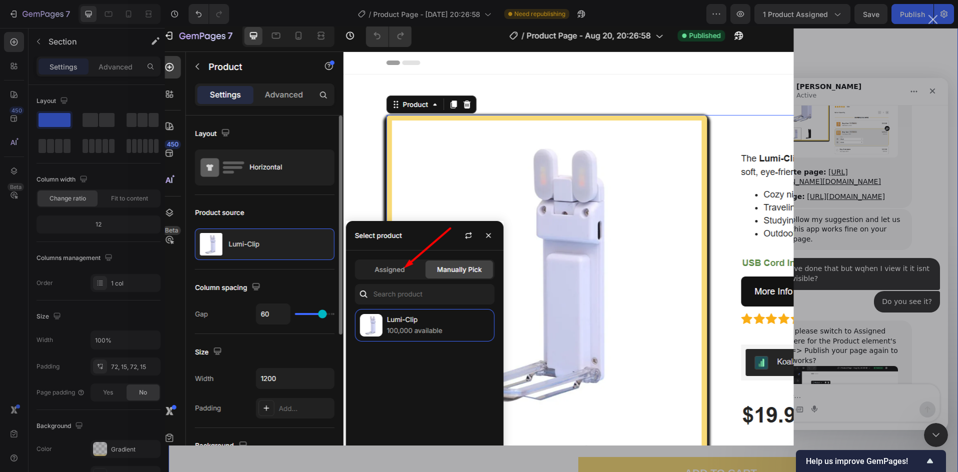
click at [865, 341] on div "Intercom messenger" at bounding box center [479, 236] width 958 height 472
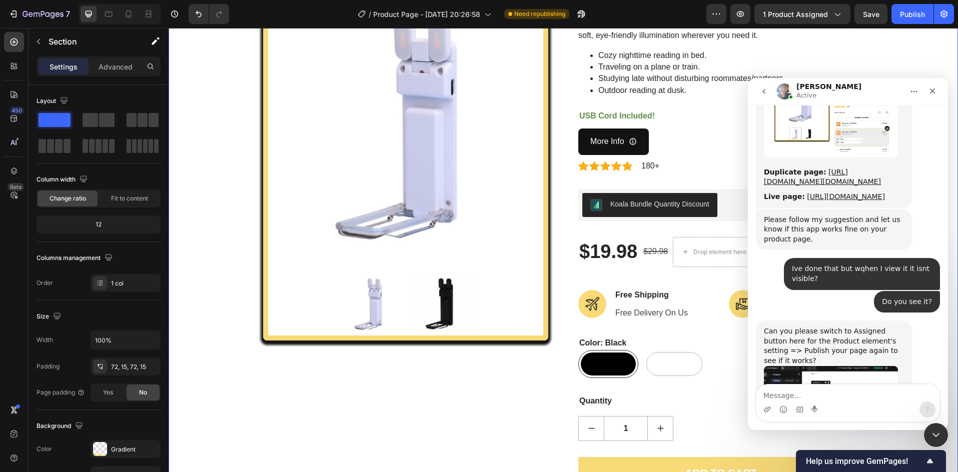
click at [874, 327] on div "Can you please switch to Assigned button here for the Product element's setting…" at bounding box center [834, 346] width 140 height 39
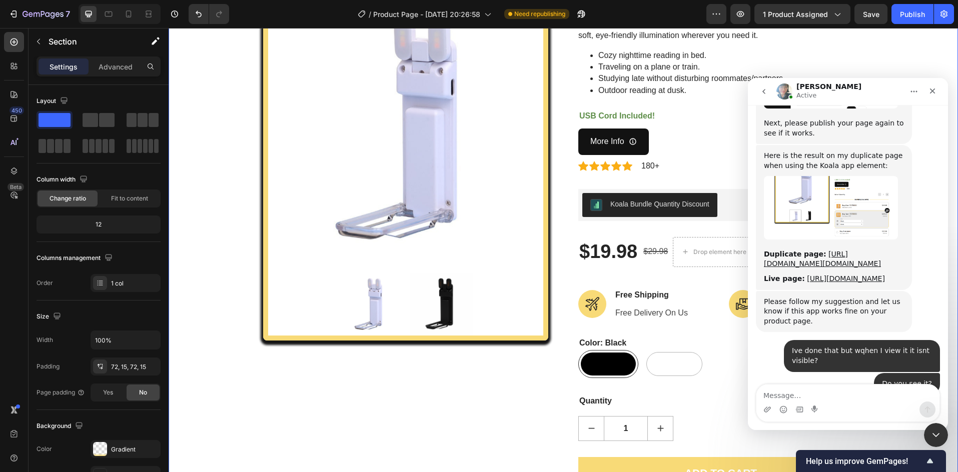
scroll to position [2114, 0]
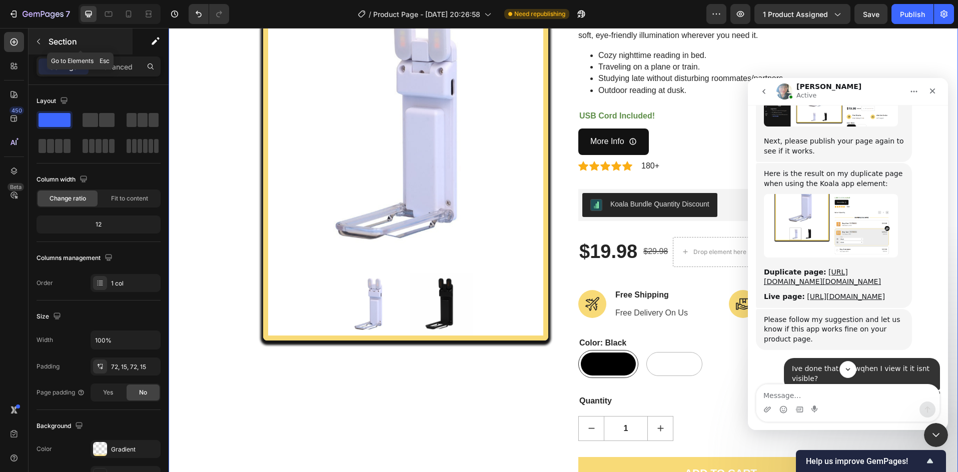
click at [41, 41] on icon "button" at bounding box center [39, 42] width 8 height 8
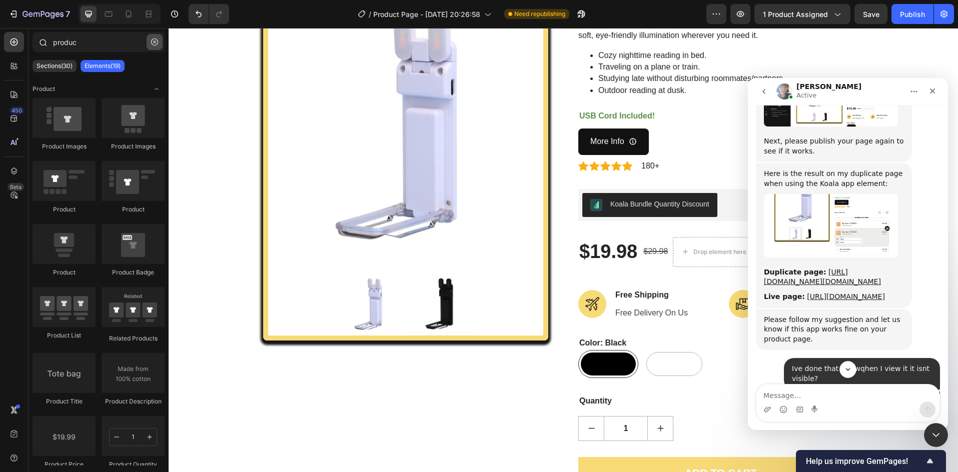
click at [148, 45] on button "button" at bounding box center [155, 42] width 16 height 16
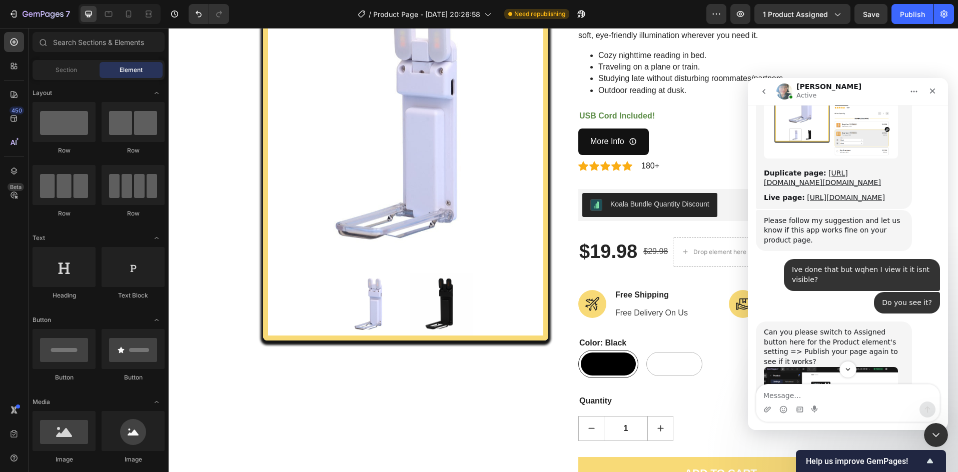
scroll to position [2214, 0]
click at [820, 366] on img "Annie says…" at bounding box center [831, 411] width 134 height 90
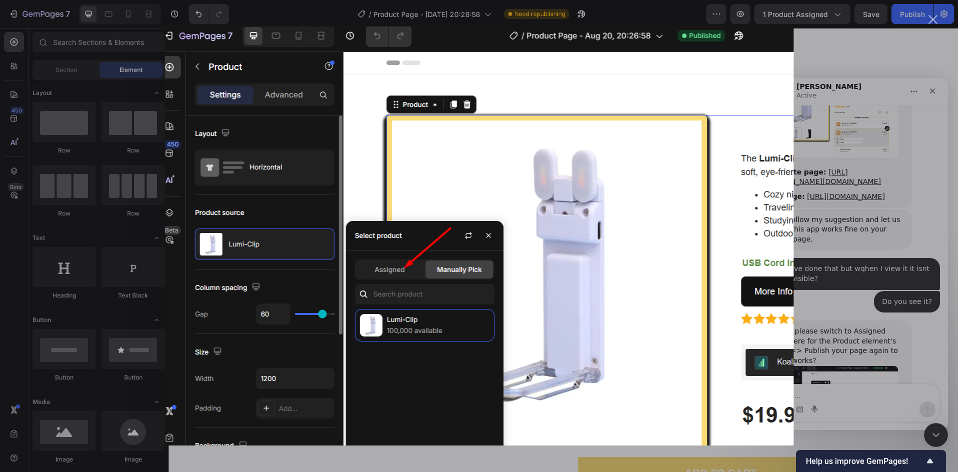
scroll to position [0, 0]
click at [867, 59] on div "Intercom messenger" at bounding box center [479, 236] width 958 height 472
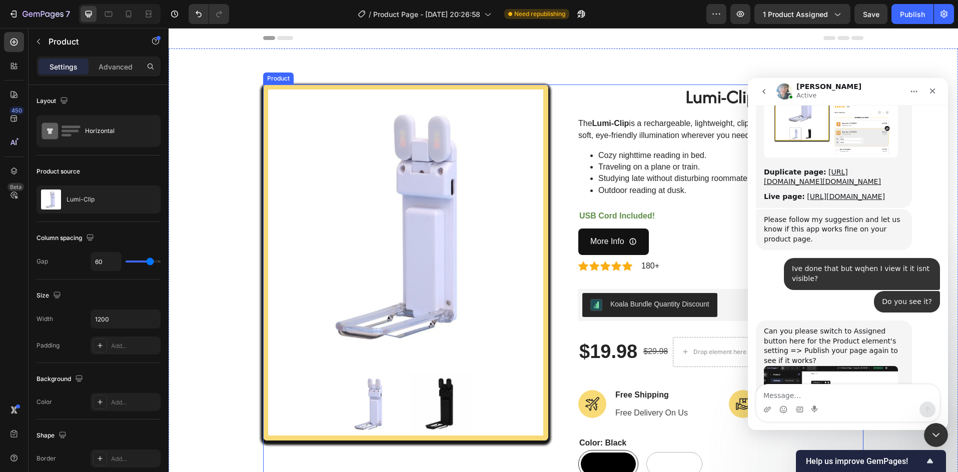
click at [568, 109] on div "Product Images Lumi-Clip (P) Title The Lumi-Clip is a rechargeable, lightweight…" at bounding box center [563, 357] width 600 height 544
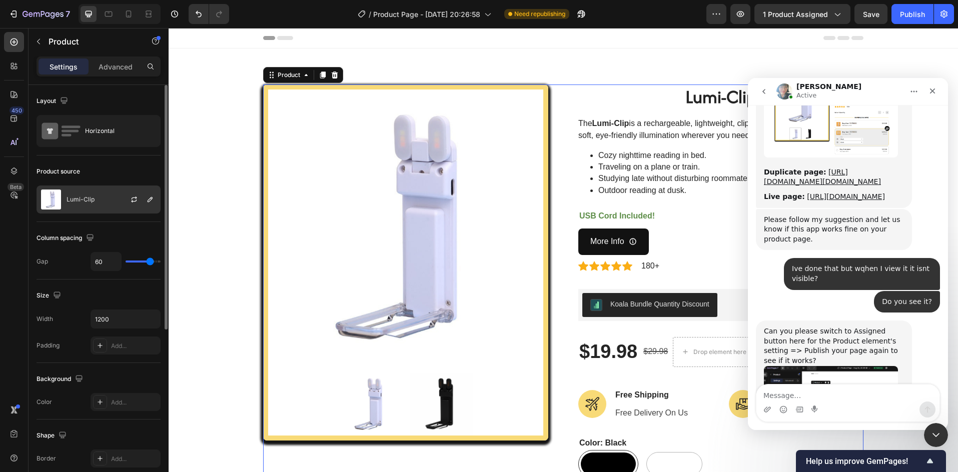
click at [104, 210] on div "Lumi-Clip" at bounding box center [99, 200] width 124 height 28
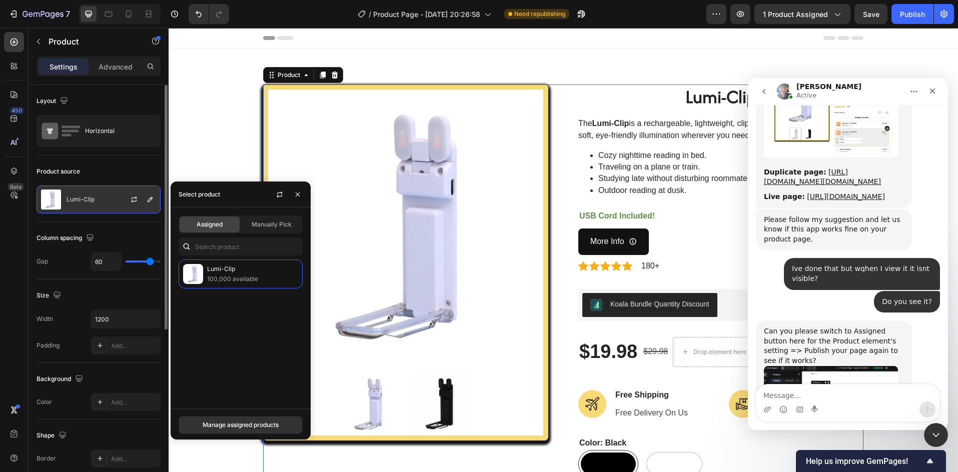
click at [83, 205] on div "Lumi-Clip" at bounding box center [99, 200] width 124 height 28
click at [821, 366] on img "Annie says…" at bounding box center [831, 411] width 134 height 90
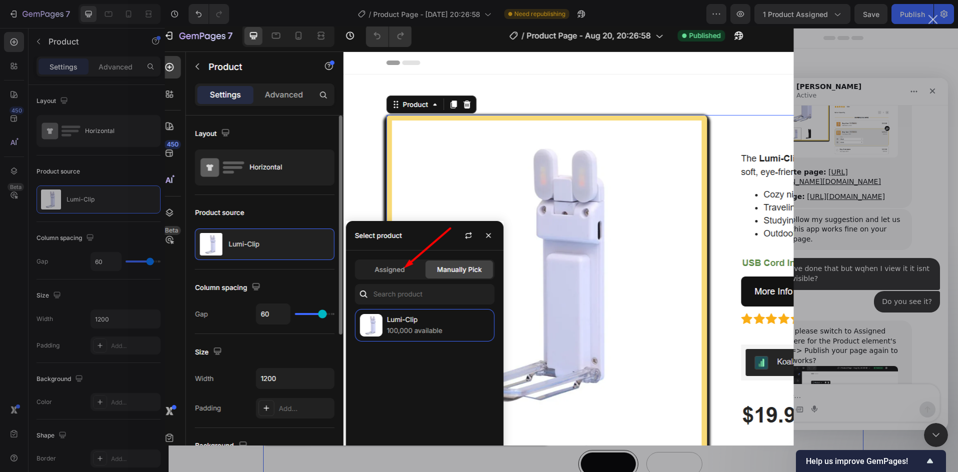
click at [764, 274] on img "Close" at bounding box center [479, 236] width 629 height 419
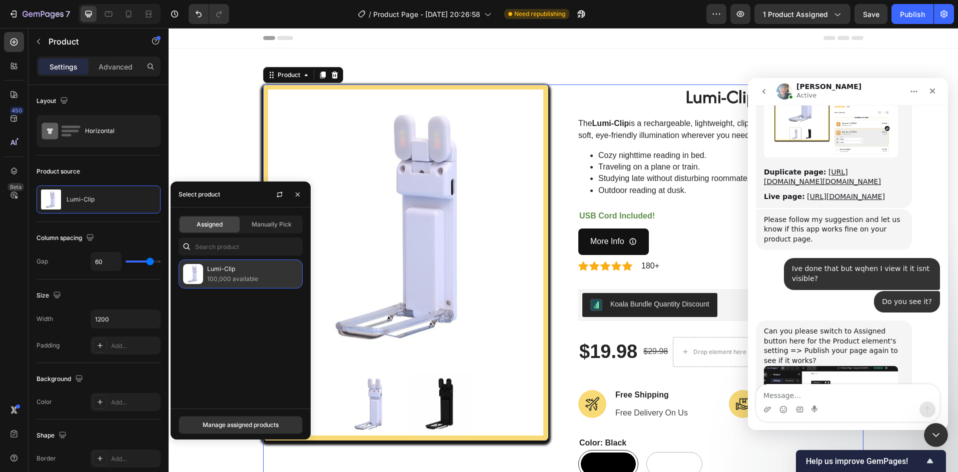
click at [232, 282] on p "100,000 available" at bounding box center [252, 279] width 91 height 10
click at [232, 284] on p "100,000 available" at bounding box center [252, 279] width 91 height 10
click at [230, 429] on div "Manage assigned products" at bounding box center [241, 425] width 76 height 9
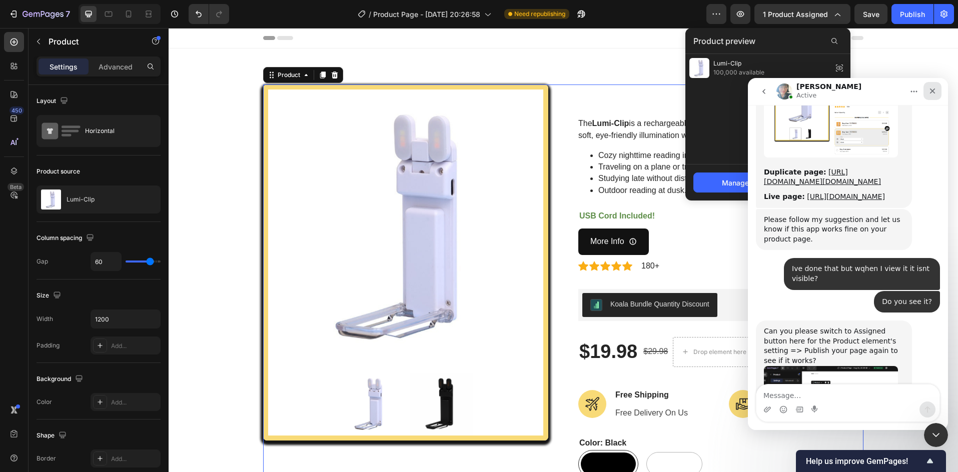
click at [930, 96] on div "Close" at bounding box center [932, 91] width 18 height 18
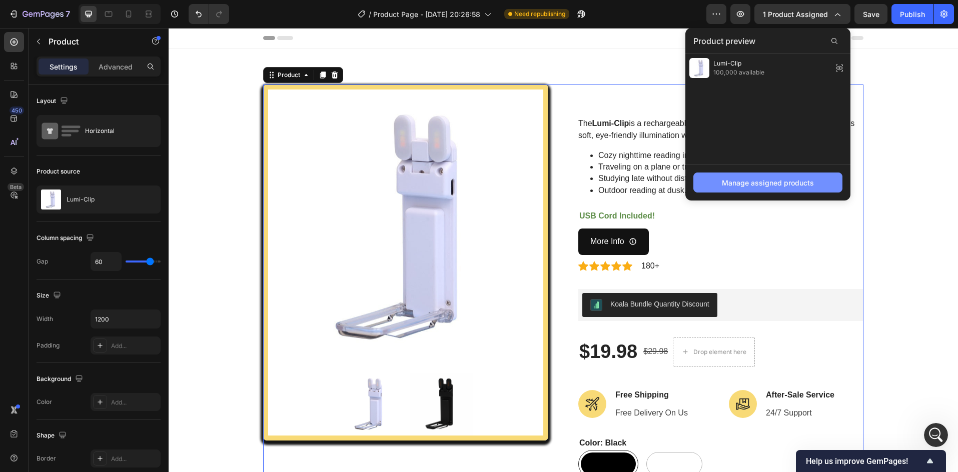
click at [750, 188] on button "Manage assigned products" at bounding box center [767, 183] width 149 height 20
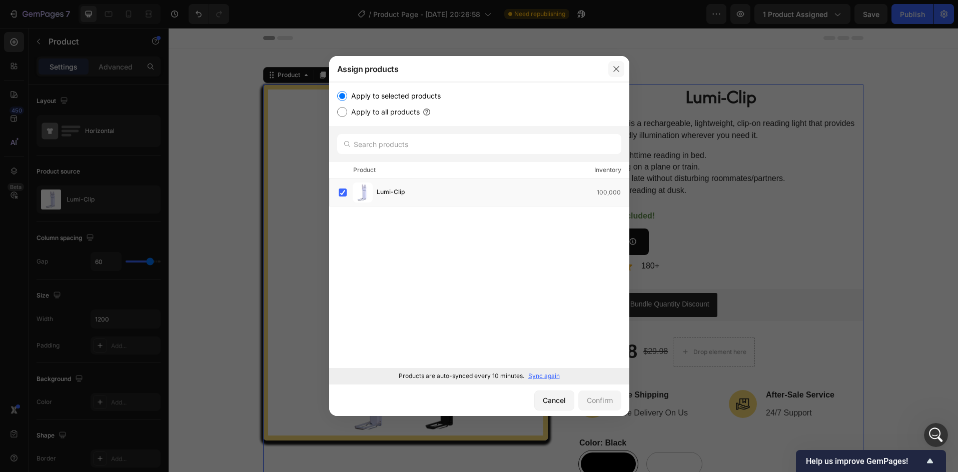
click at [619, 69] on icon "button" at bounding box center [616, 69] width 8 height 8
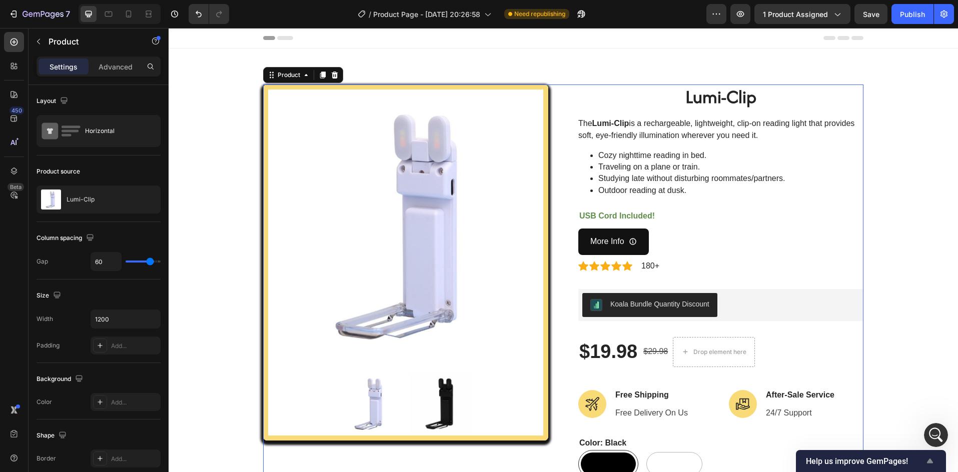
click at [869, 459] on span "Help us improve GemPages!" at bounding box center [865, 462] width 118 height 10
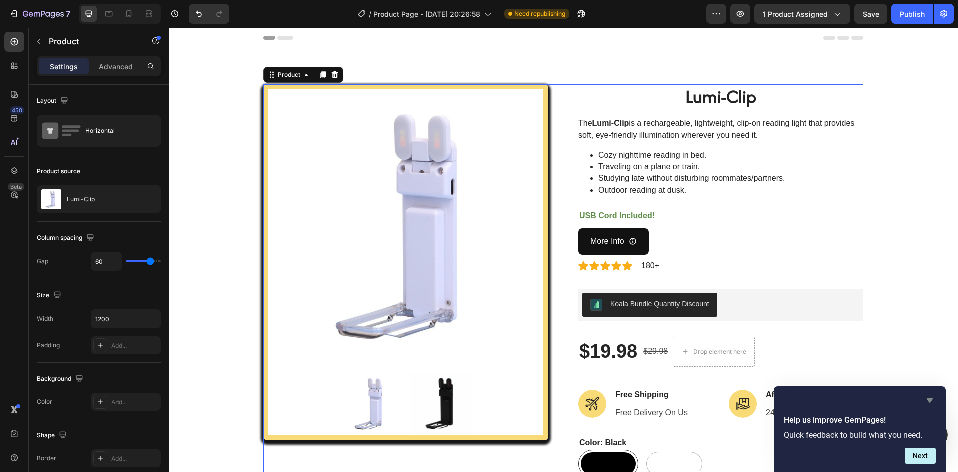
click at [932, 399] on icon "Hide survey" at bounding box center [930, 401] width 6 height 5
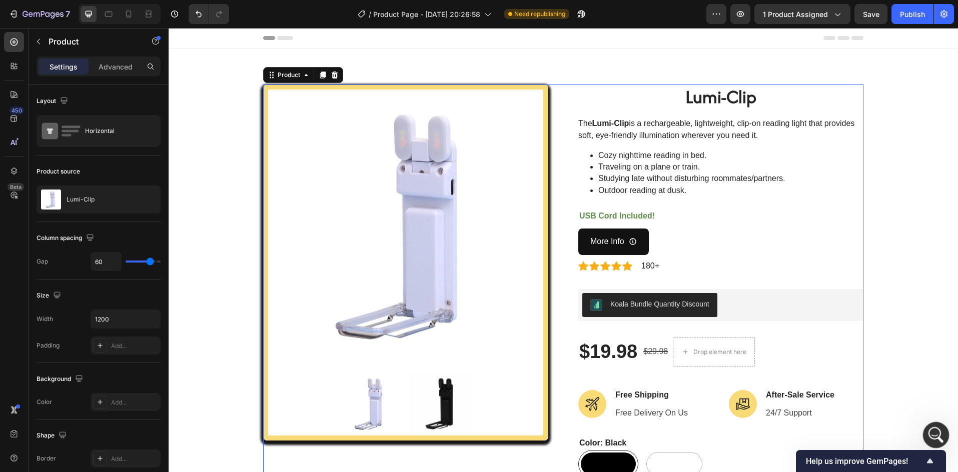
click at [932, 430] on icon "Open Intercom Messenger" at bounding box center [934, 434] width 17 height 17
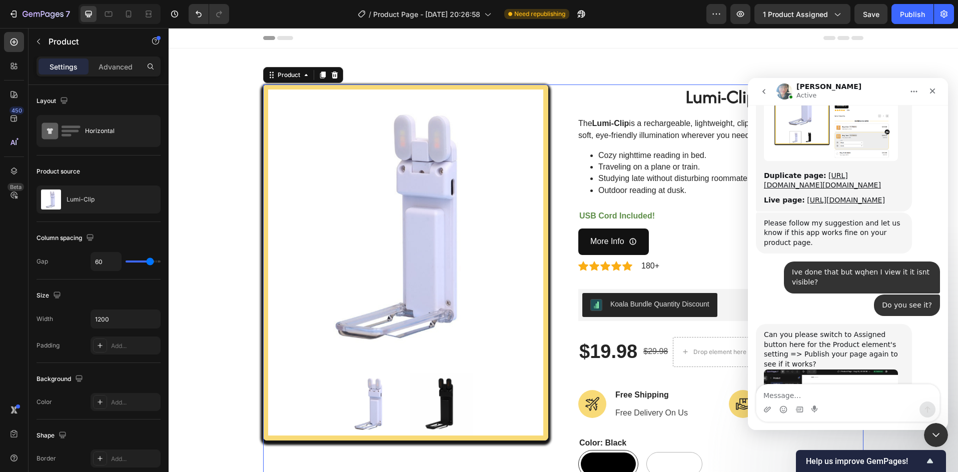
scroll to position [2214, 0]
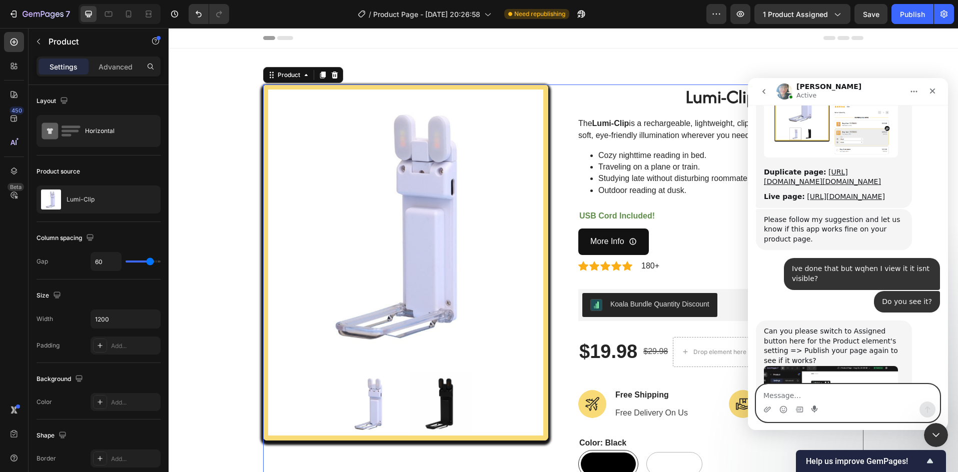
click at [818, 410] on icon "Start recording" at bounding box center [815, 410] width 8 height 8
click at [815, 399] on textarea "Message…" at bounding box center [847, 393] width 183 height 17
click at [822, 400] on textarea "Message…" at bounding box center [847, 393] width 183 height 17
type textarea "Done"
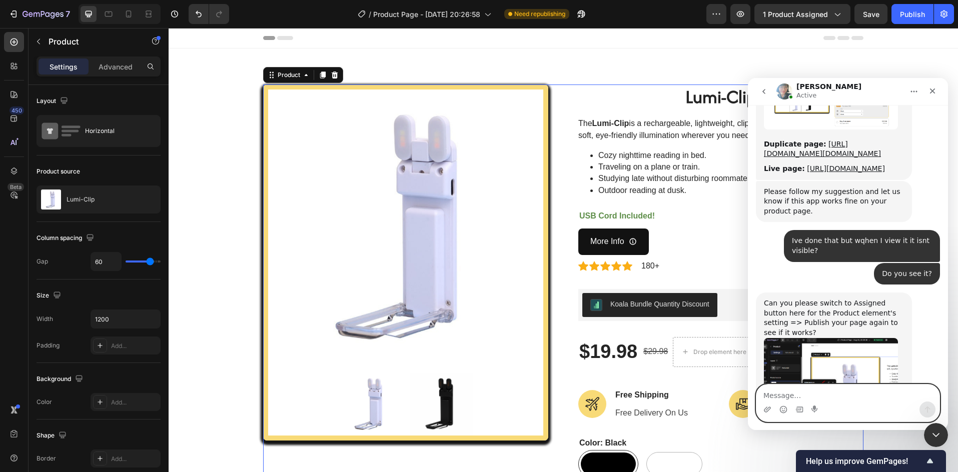
scroll to position [2244, 0]
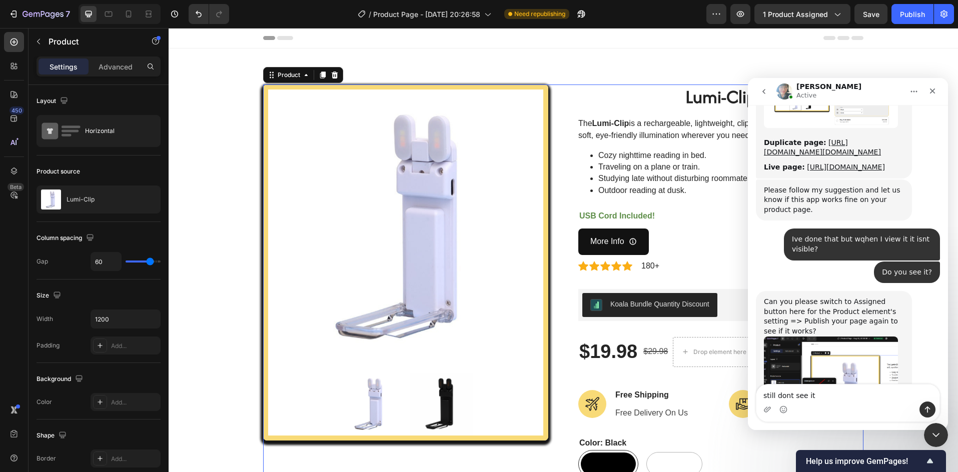
click at [776, 413] on div "Intercom messenger" at bounding box center [847, 410] width 183 height 16
click at [781, 412] on div "Intercom messenger" at bounding box center [847, 410] width 183 height 16
click at [786, 410] on circle "Emoji picker" at bounding box center [783, 409] width 7 height 7
click at [783, 410] on icon "Emoji picker" at bounding box center [783, 410] width 8 height 8
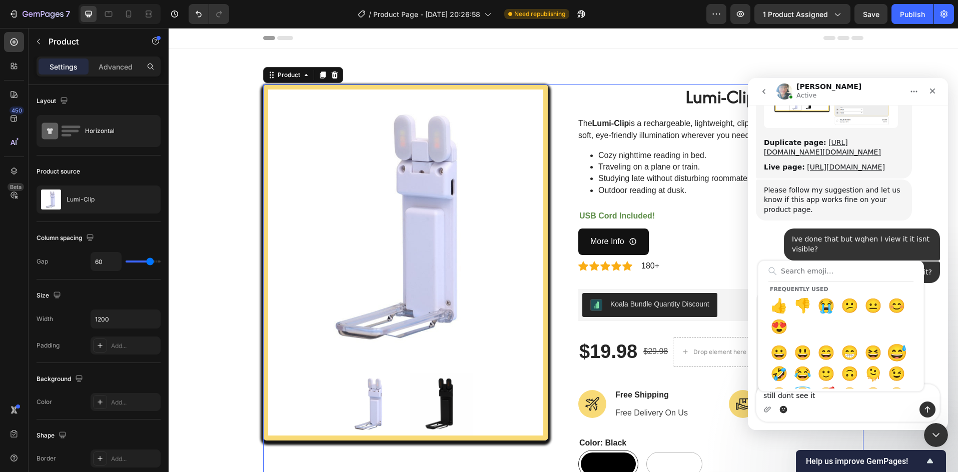
type textarea "still dont see it 😅"
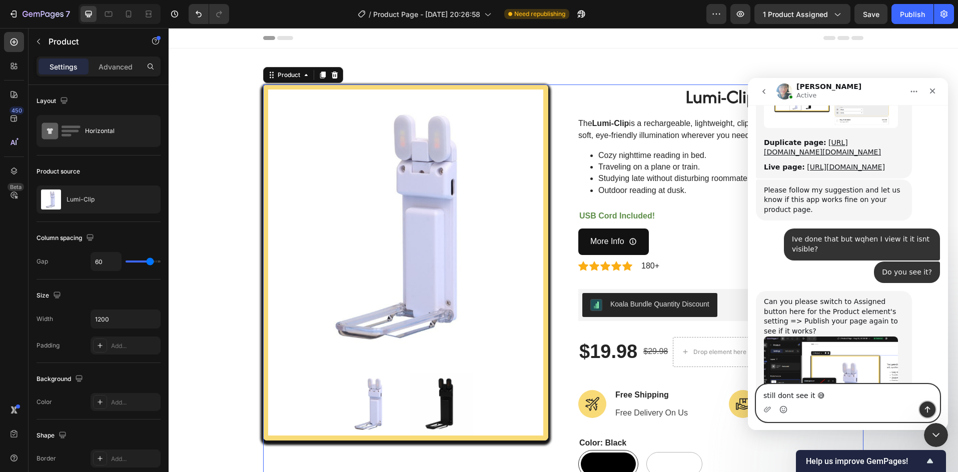
click at [923, 413] on icon "Send a message…" at bounding box center [927, 410] width 8 height 8
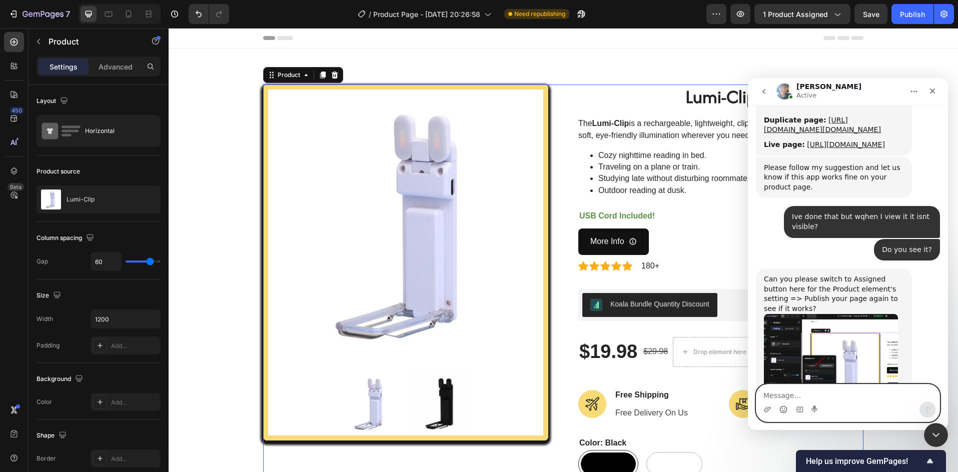
scroll to position [2267, 0]
click at [696, 60] on div "Product Images Lumi-Clip (P) Title The Lumi-Clip is a rechargeable, lightweight…" at bounding box center [563, 385] width 789 height 672
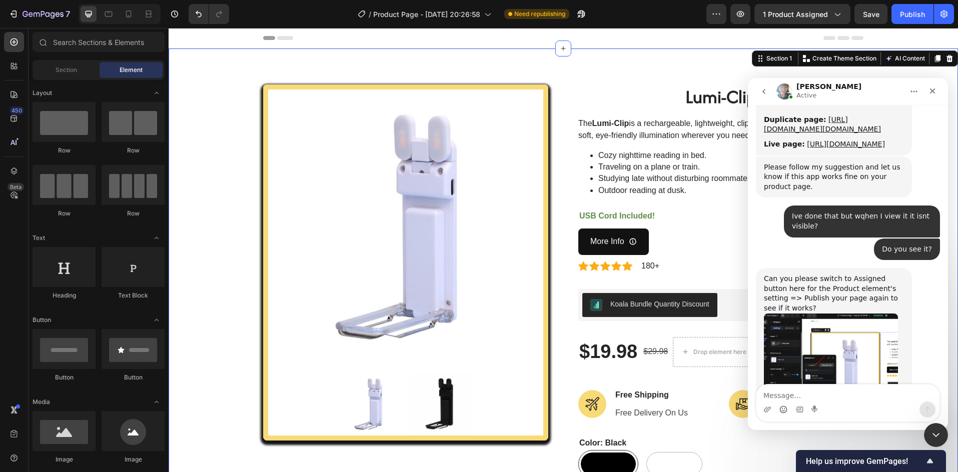
click at [667, 47] on div "Header" at bounding box center [563, 38] width 600 height 20
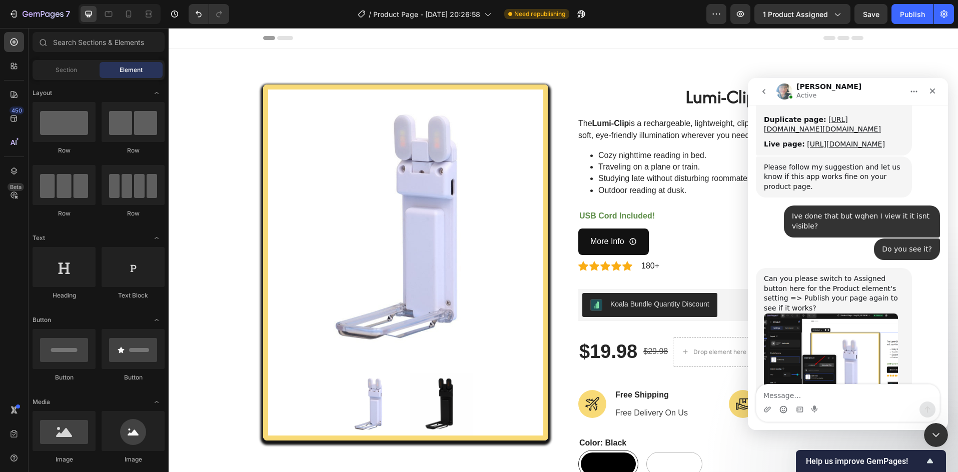
click at [559, 49] on icon at bounding box center [563, 49] width 8 height 8
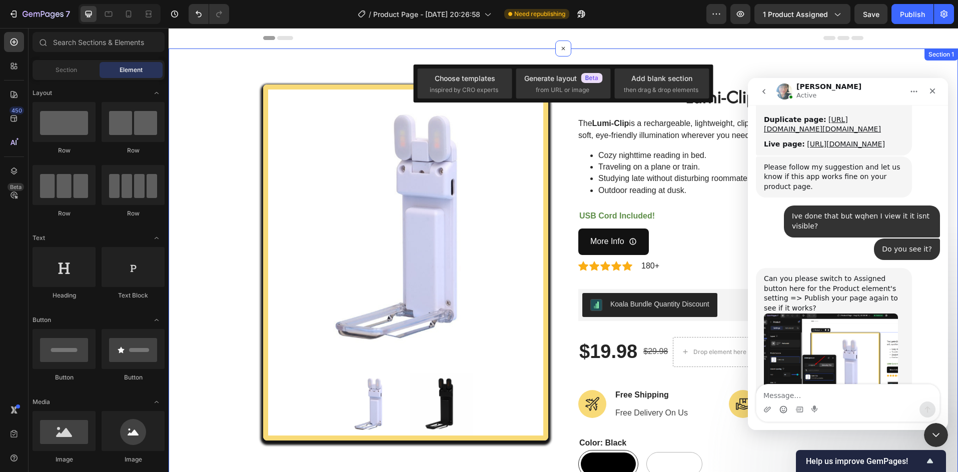
click at [378, 47] on div "Header" at bounding box center [563, 38] width 600 height 20
click at [465, 258] on img at bounding box center [405, 227] width 275 height 275
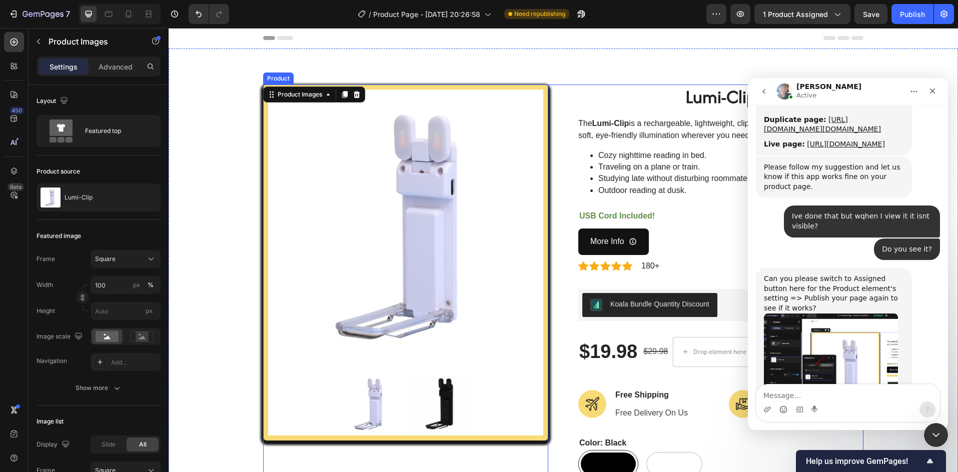
click at [545, 181] on div "Product Images 0 Lumi-Clip (P) Title The Lumi-Clip is a rechargeable, lightweig…" at bounding box center [563, 357] width 600 height 544
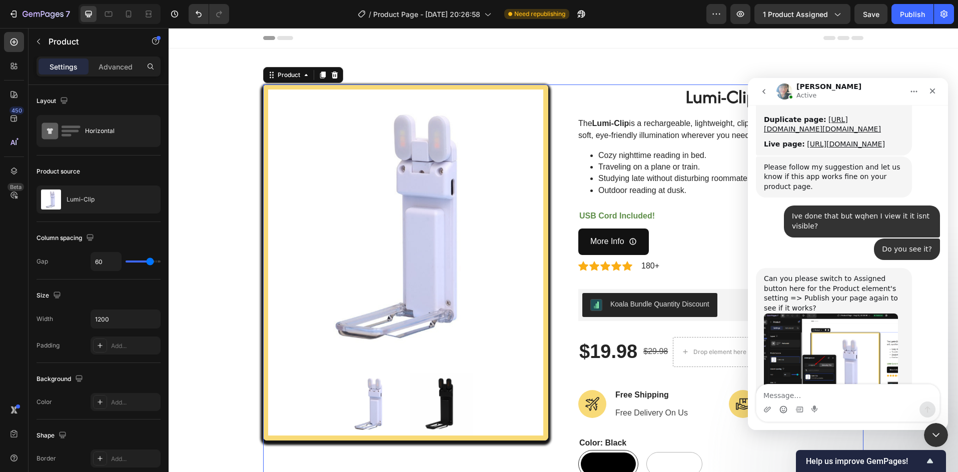
click at [569, 176] on div "Product Images Lumi-Clip (P) Title The Lumi-Clip is a rechargeable, lightweight…" at bounding box center [563, 357] width 600 height 544
click at [93, 203] on div "Lumi-Clip" at bounding box center [99, 200] width 124 height 28
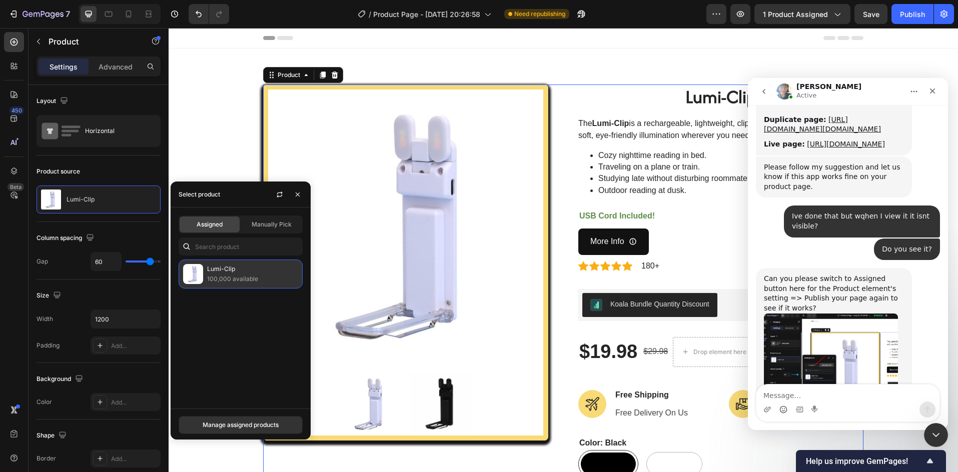
click at [260, 282] on p "100,000 available" at bounding box center [252, 279] width 91 height 10
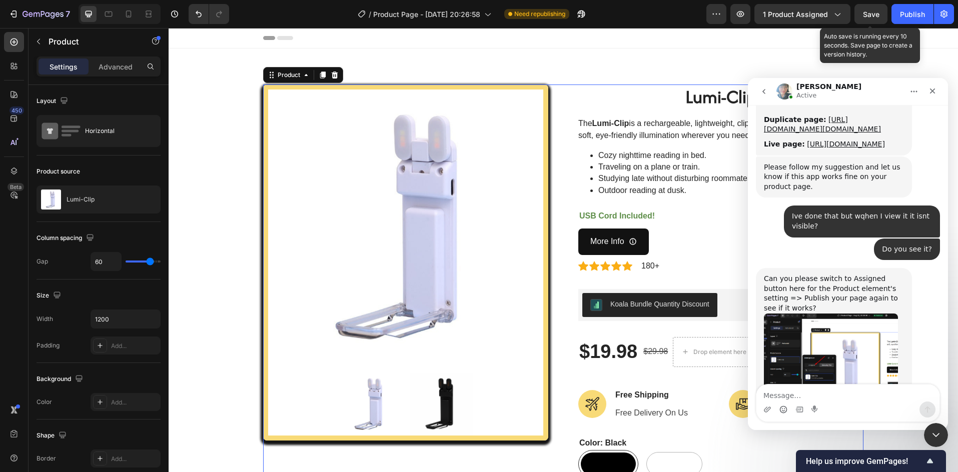
click at [863, 16] on span "Save" at bounding box center [871, 14] width 17 height 9
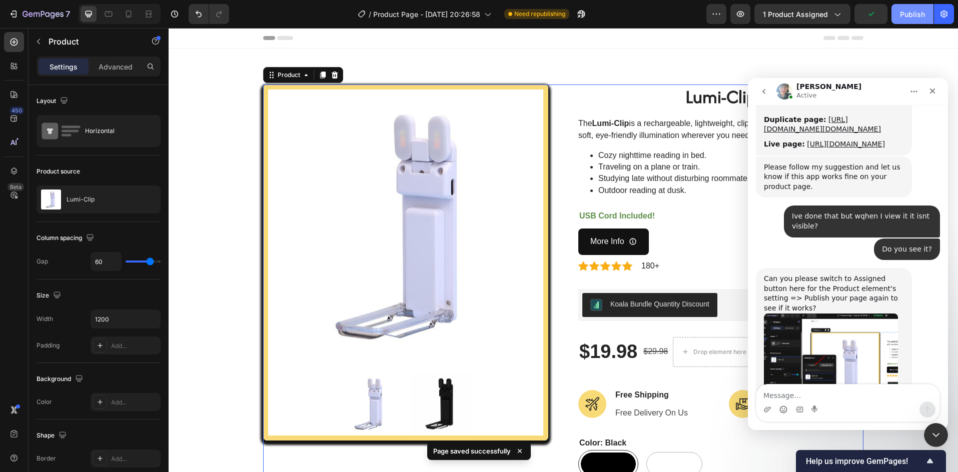
click at [905, 15] on div "Publish" at bounding box center [912, 14] width 25 height 11
click at [934, 95] on icon "Close" at bounding box center [932, 91] width 8 height 8
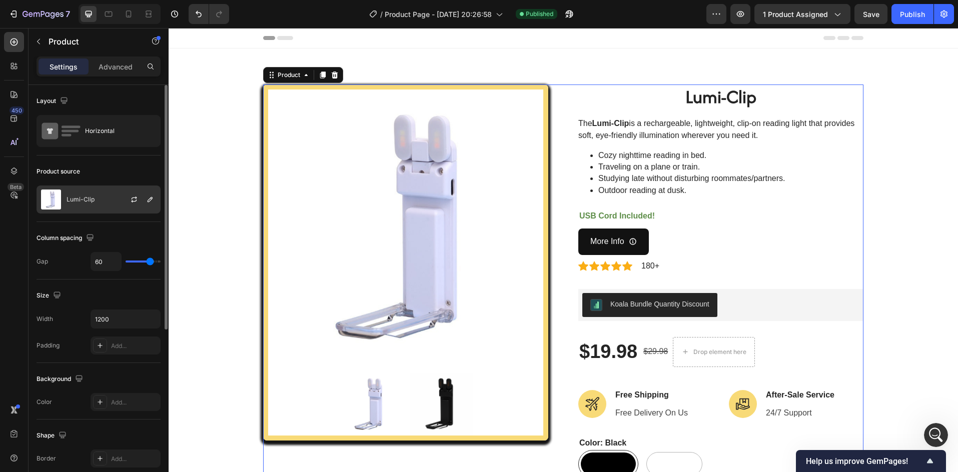
click at [94, 202] on p "Lumi-Clip" at bounding box center [81, 199] width 28 height 7
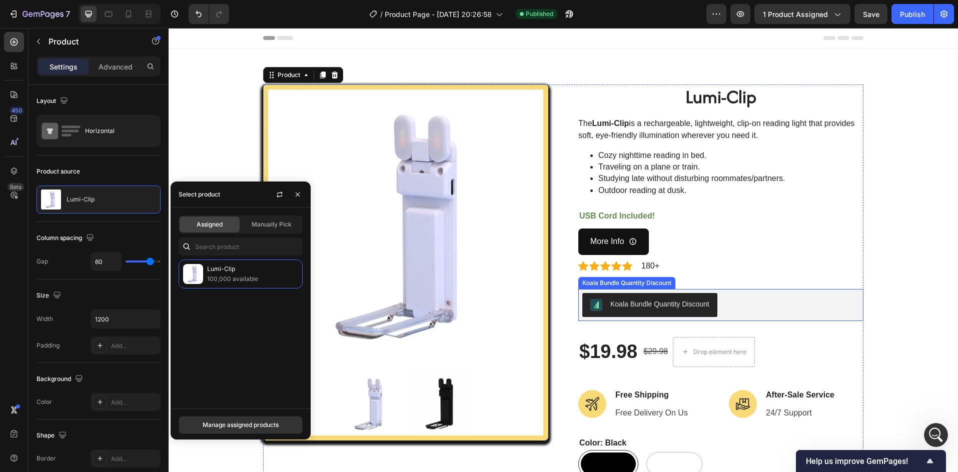
drag, startPoint x: 632, startPoint y: 297, endPoint x: 636, endPoint y: 304, distance: 8.1
click at [631, 297] on button "Koala Bundle Quantity Discount" at bounding box center [649, 305] width 135 height 24
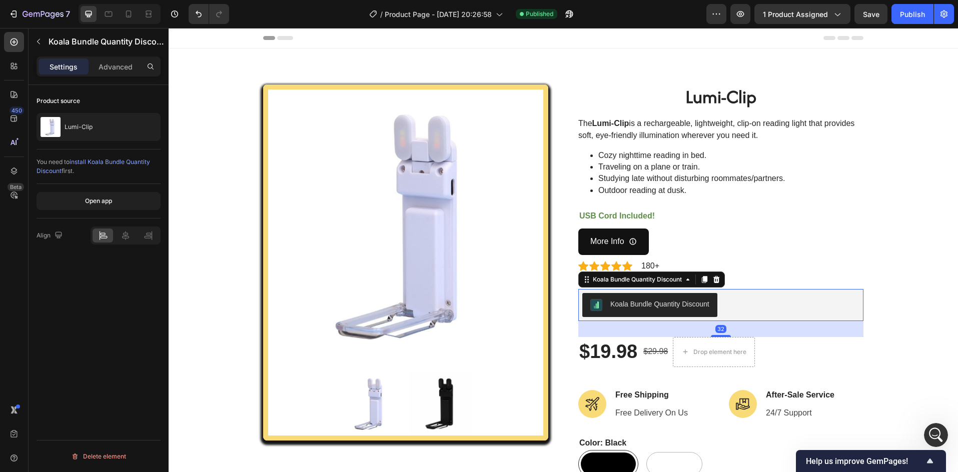
click at [639, 304] on div "Koala Bundle Quantity Discount" at bounding box center [659, 304] width 99 height 11
click at [89, 125] on p "Lumi-Clip" at bounding box center [79, 127] width 28 height 7
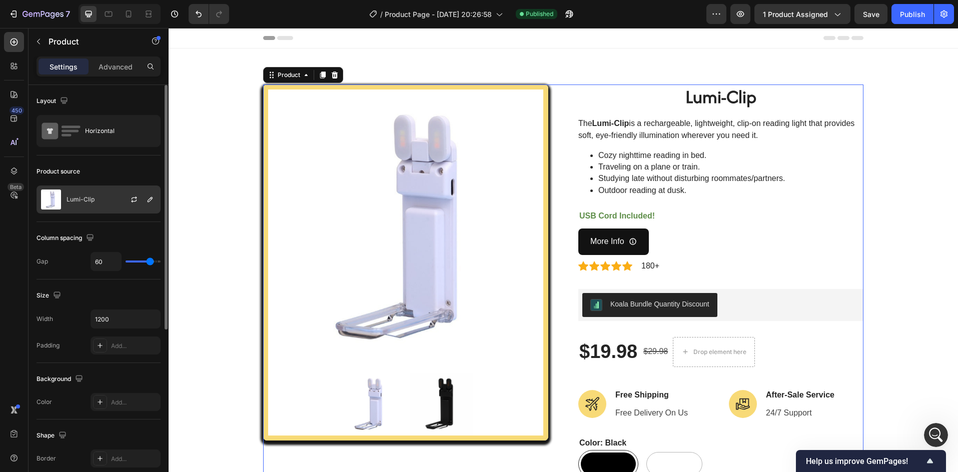
click at [111, 201] on div "Lumi-Clip" at bounding box center [99, 200] width 124 height 28
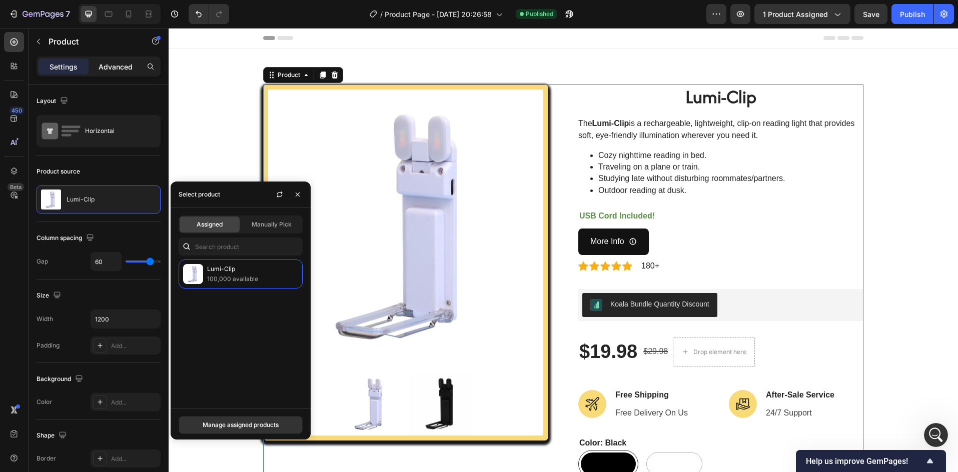
click at [114, 66] on p "Advanced" at bounding box center [116, 67] width 34 height 11
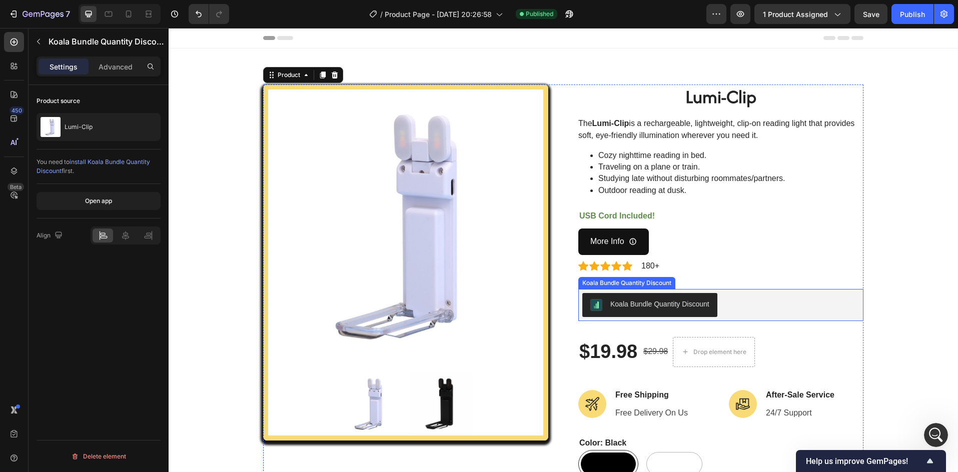
click at [616, 302] on div "Koala Bundle Quantity Discount" at bounding box center [659, 304] width 99 height 11
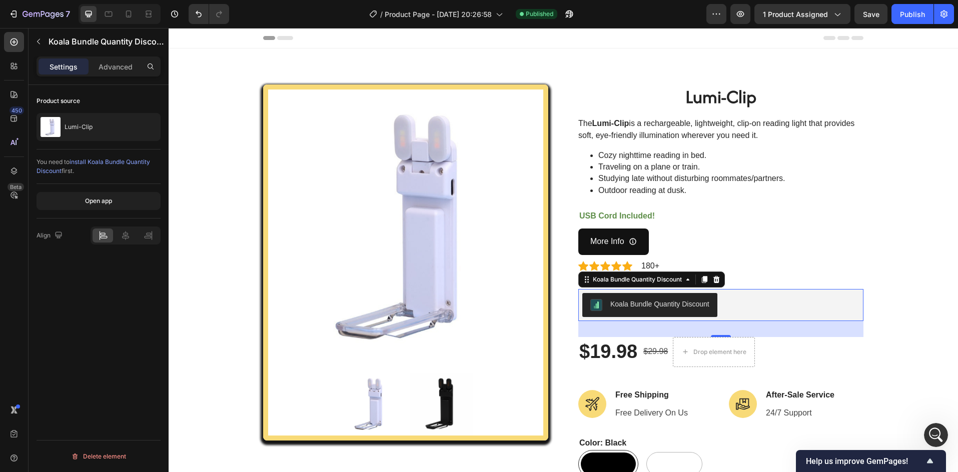
click at [86, 162] on span "install Koala Bundle Quantity Discount" at bounding box center [94, 166] width 114 height 17
click at [936, 434] on icon "Open Intercom Messenger" at bounding box center [934, 434] width 17 height 17
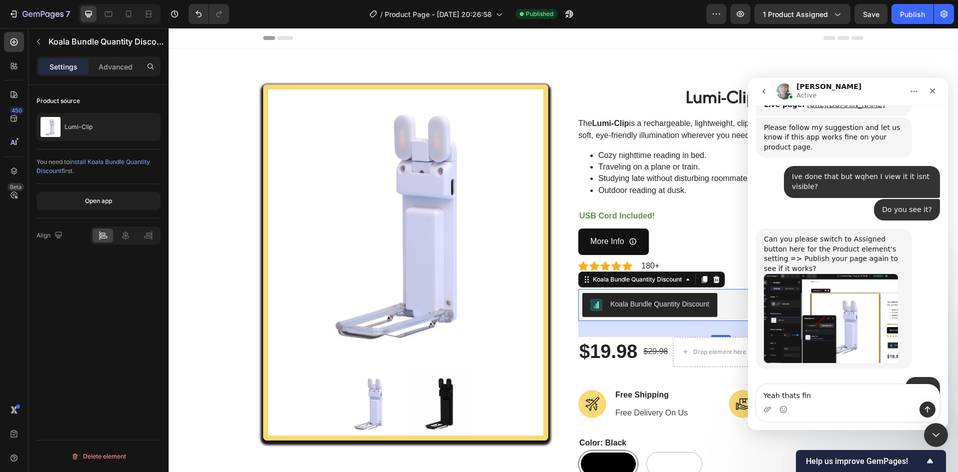
type textarea "Yeah thats fine"
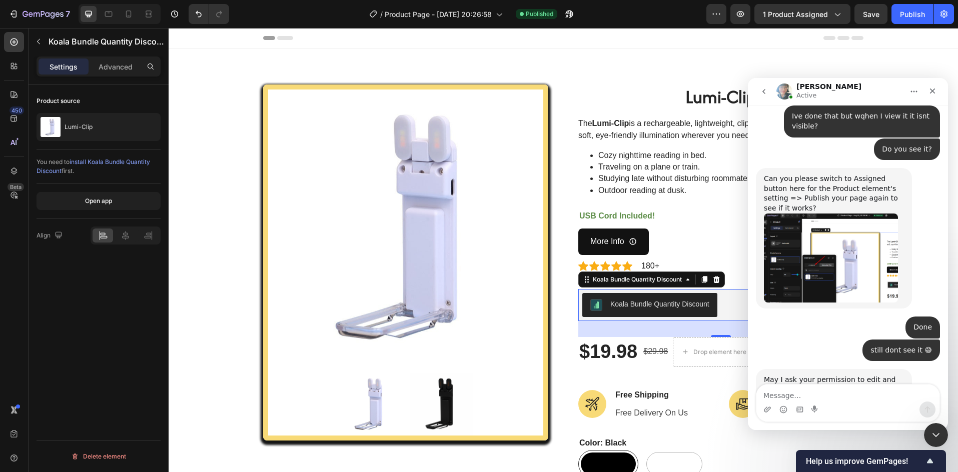
scroll to position [2366, 0]
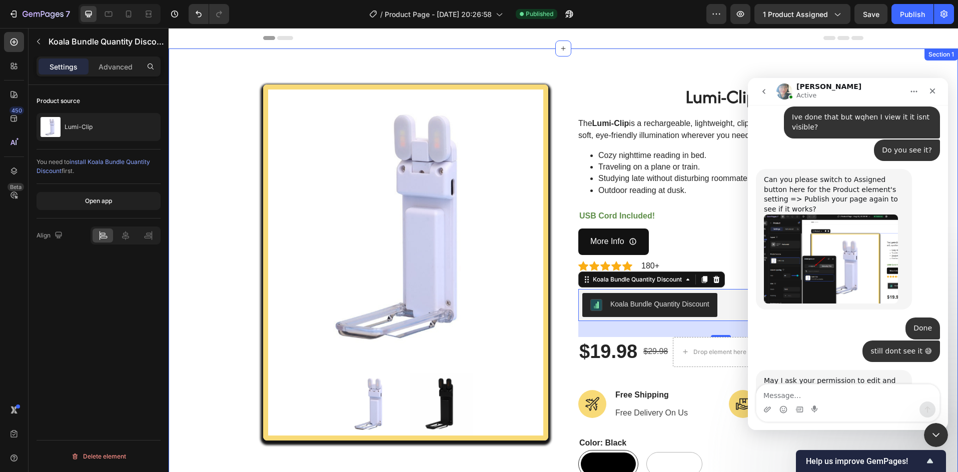
click at [246, 90] on div "Product Images Lumi-Clip (P) Title The Lumi-Clip is a rechargeable, lightweight…" at bounding box center [563, 385] width 774 height 600
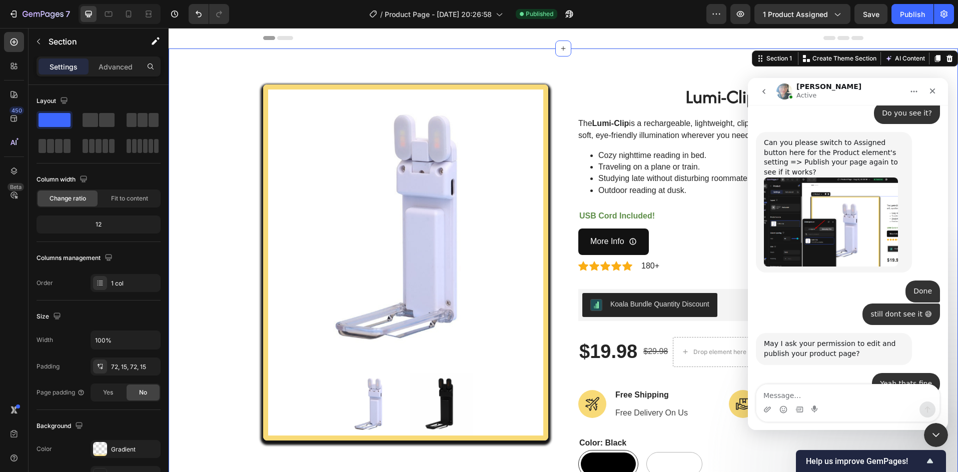
scroll to position [2404, 0]
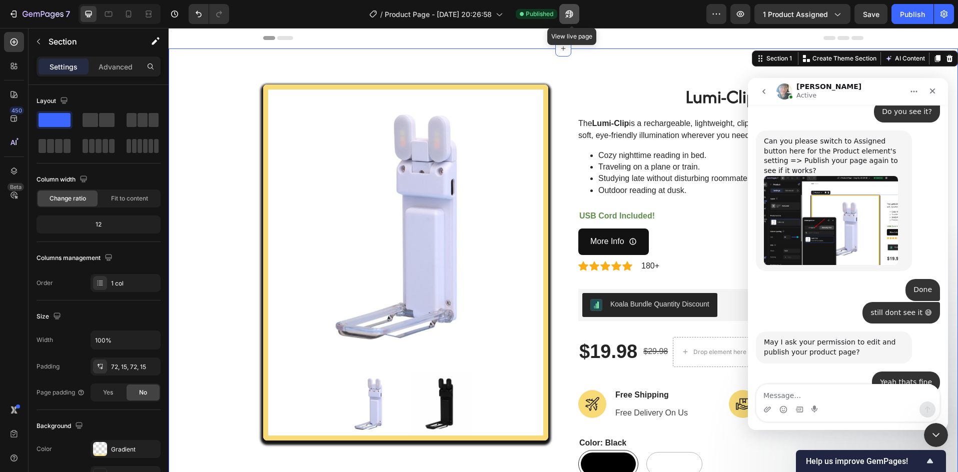
click at [572, 10] on icon "button" at bounding box center [569, 14] width 10 height 10
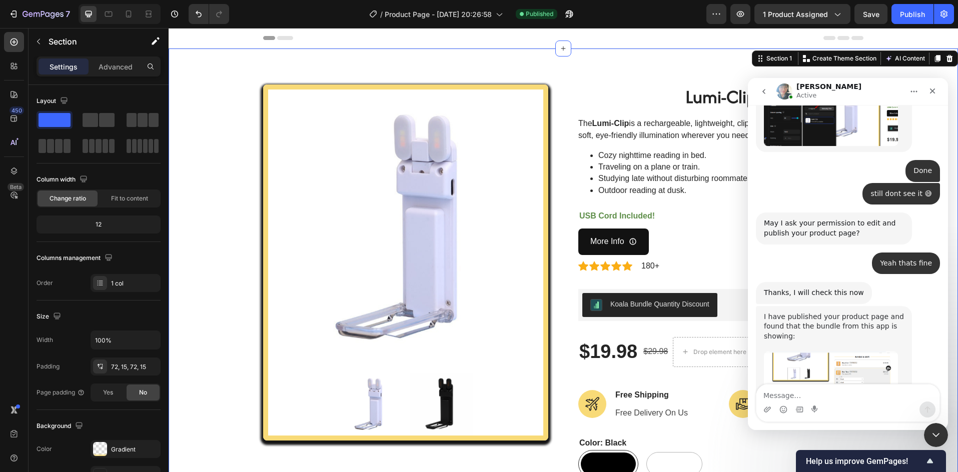
scroll to position [2531, 0]
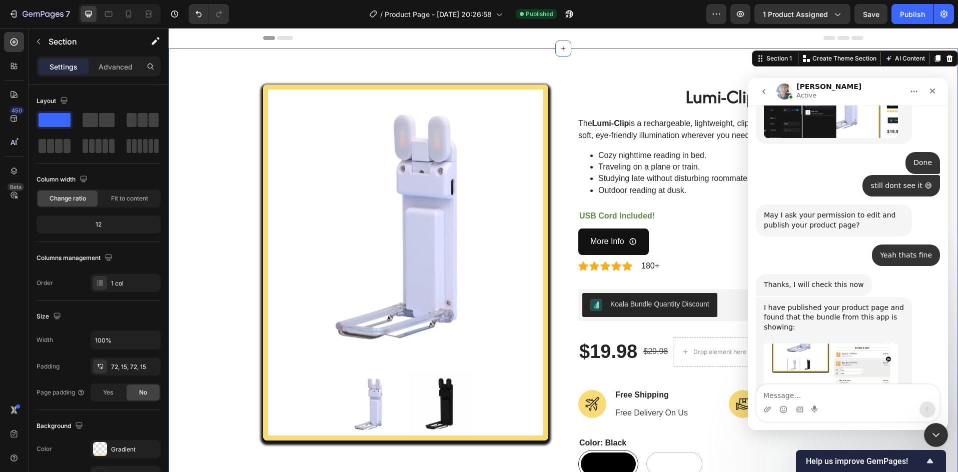
click at [821, 427] on link "[URL][DOMAIN_NAME]" at bounding box center [829, 436] width 130 height 18
click at [18, 14] on icon "button" at bounding box center [14, 14] width 10 height 10
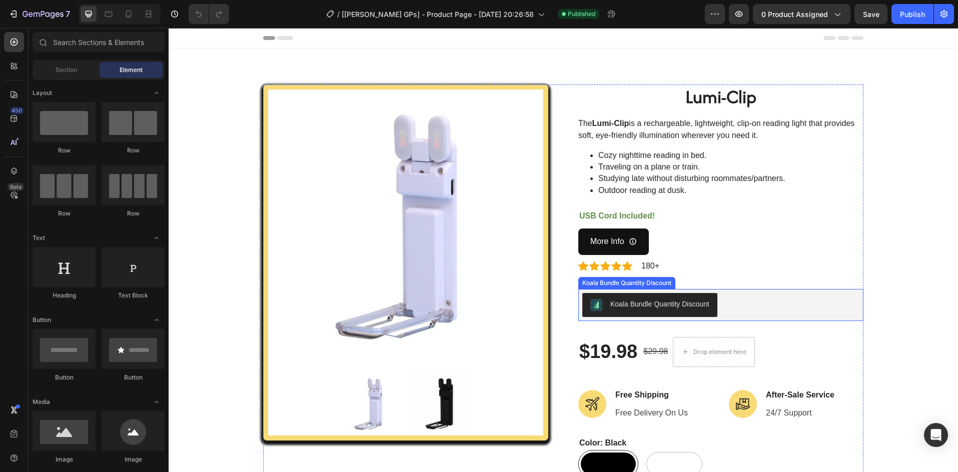
click at [671, 301] on div "Koala Bundle Quantity Discount" at bounding box center [659, 304] width 99 height 11
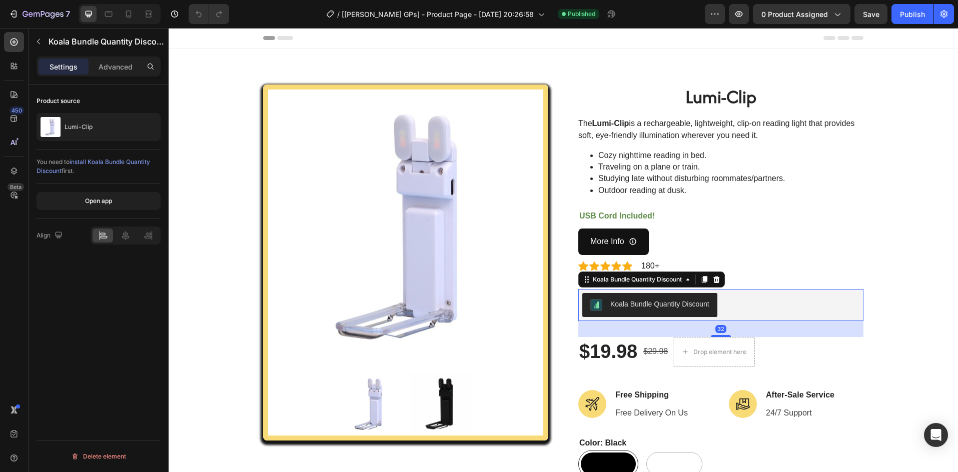
click at [671, 302] on div "Koala Bundle Quantity Discount" at bounding box center [659, 304] width 99 height 11
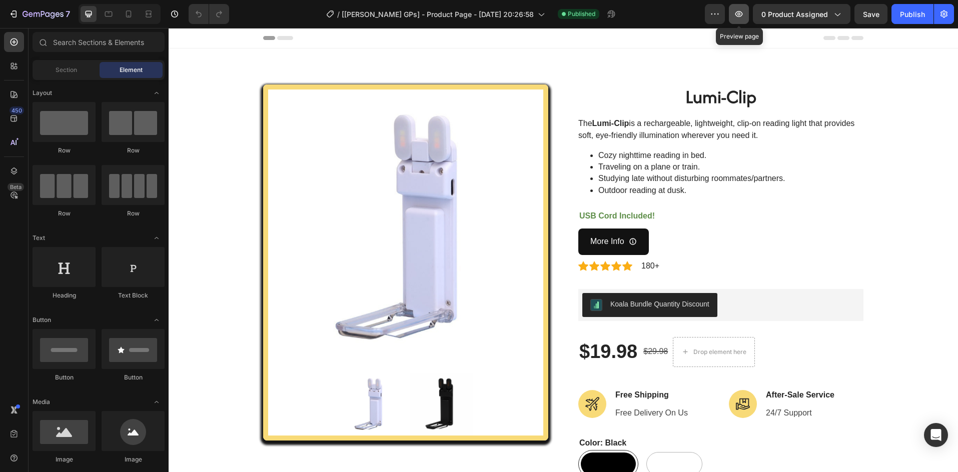
click at [744, 15] on icon "button" at bounding box center [739, 14] width 10 height 10
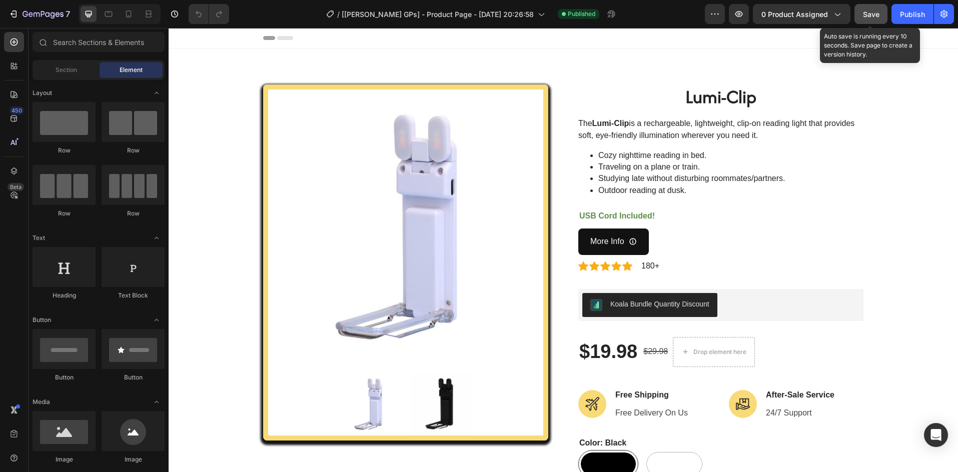
click at [867, 14] on span "Save" at bounding box center [871, 14] width 17 height 9
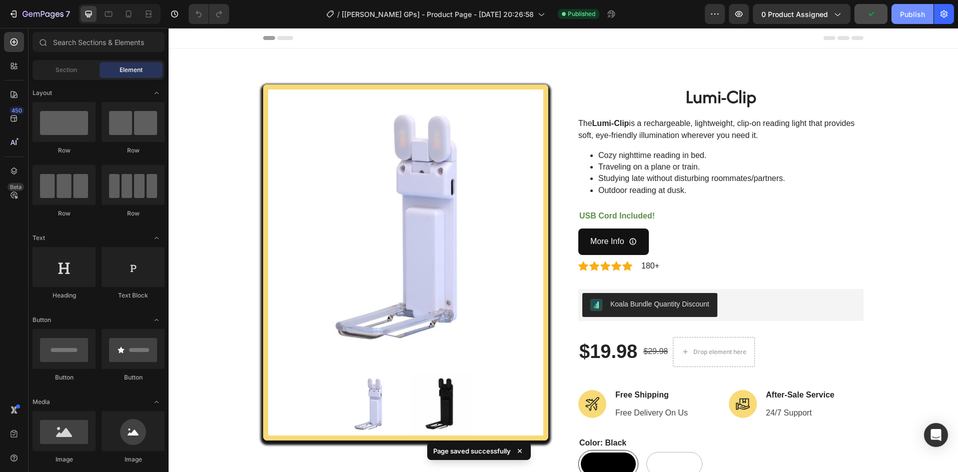
click at [902, 14] on div "Publish" at bounding box center [912, 14] width 25 height 11
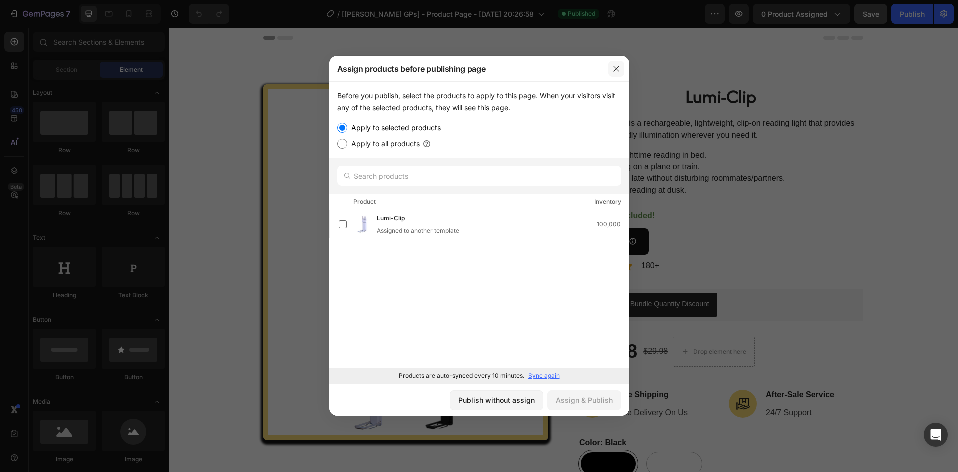
click at [618, 68] on icon "button" at bounding box center [616, 69] width 8 height 8
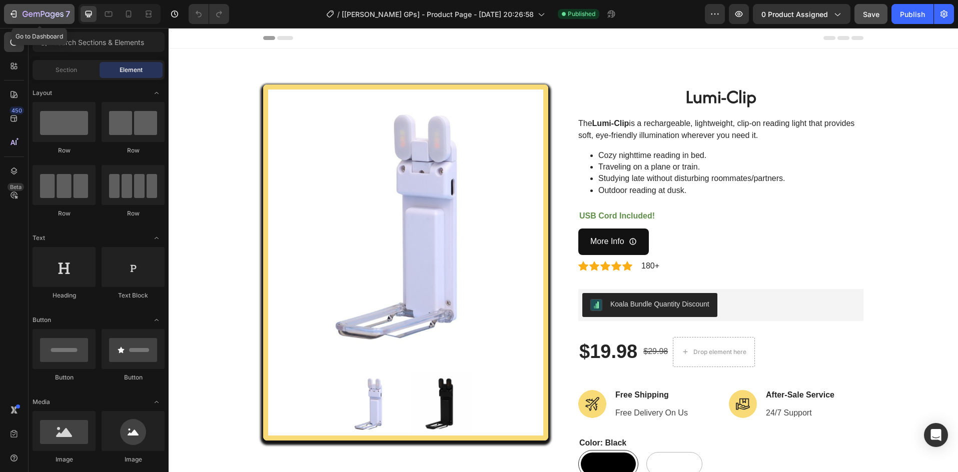
click at [22, 13] on div "7" at bounding box center [40, 14] width 62 height 12
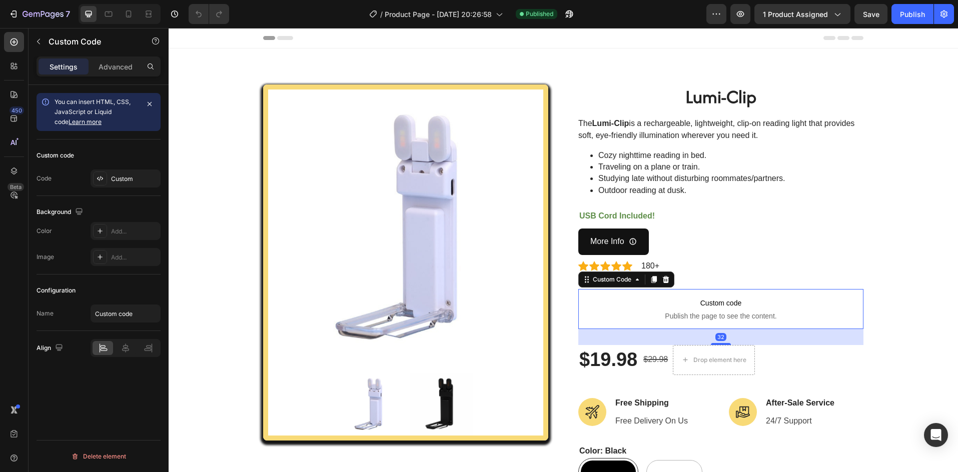
click at [690, 306] on span "Custom code" at bounding box center [720, 303] width 285 height 12
click at [667, 280] on div at bounding box center [666, 280] width 12 height 12
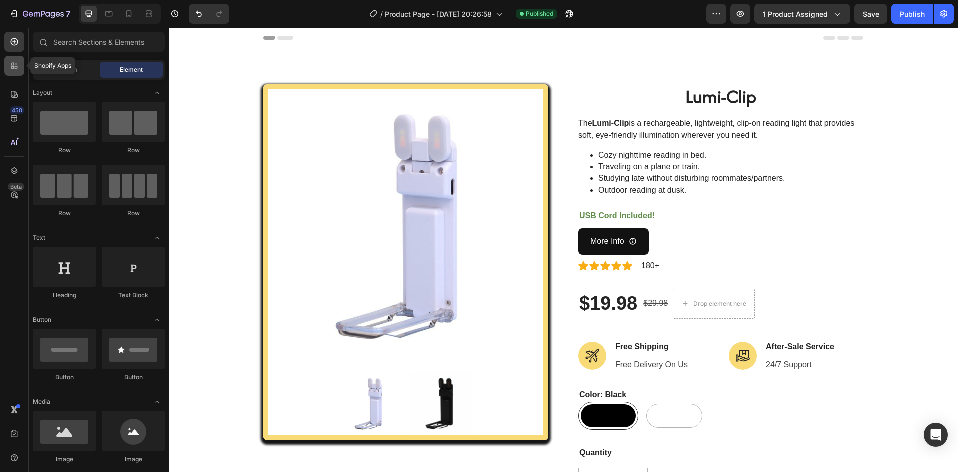
click at [13, 70] on icon at bounding box center [14, 66] width 10 height 10
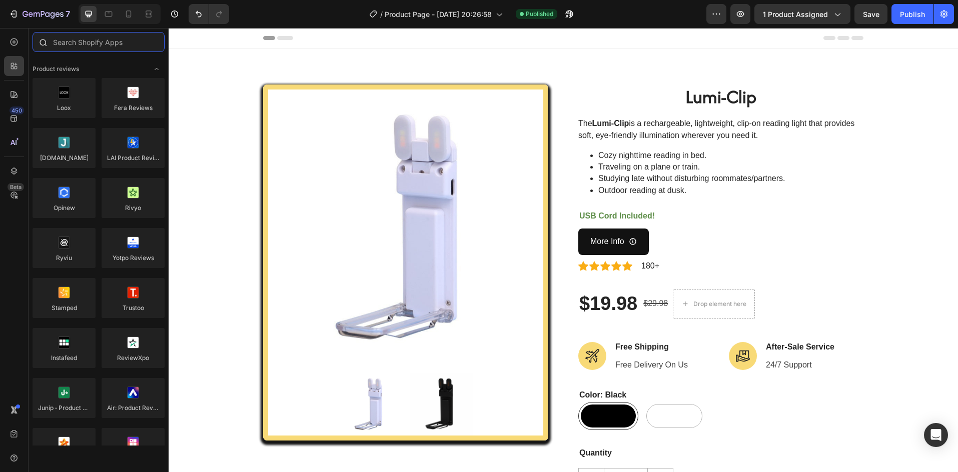
click at [83, 46] on input "text" at bounding box center [99, 42] width 132 height 20
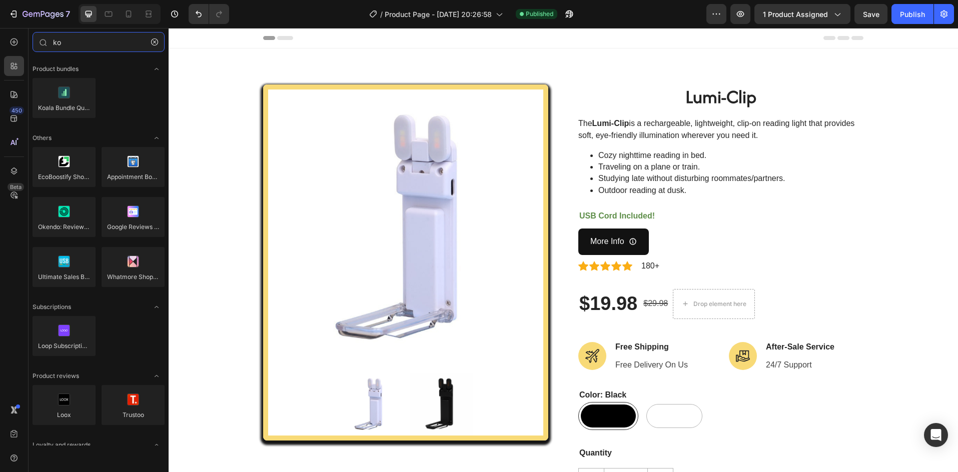
type input "ko"
click at [945, 438] on div "Open Intercom Messenger" at bounding box center [936, 435] width 27 height 27
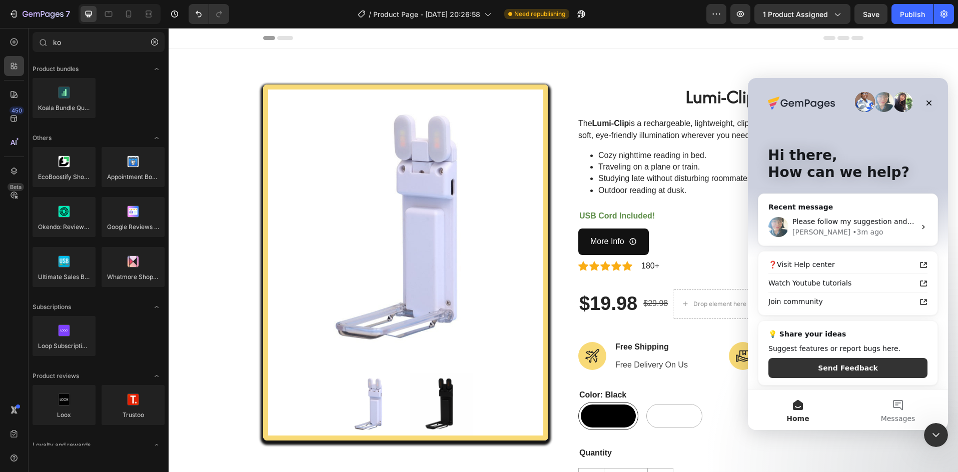
scroll to position [3, 0]
click at [877, 404] on button "Messages" at bounding box center [898, 410] width 100 height 40
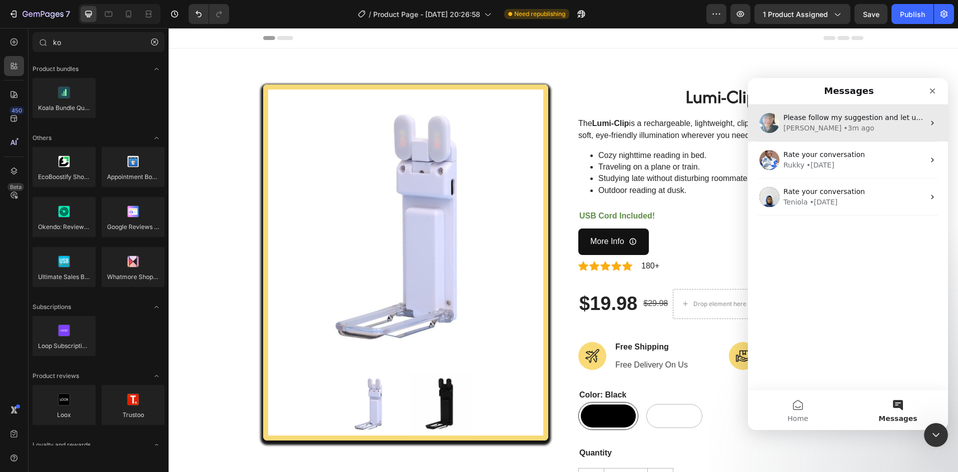
click at [860, 129] on div "Annie • 3m ago" at bounding box center [853, 128] width 141 height 11
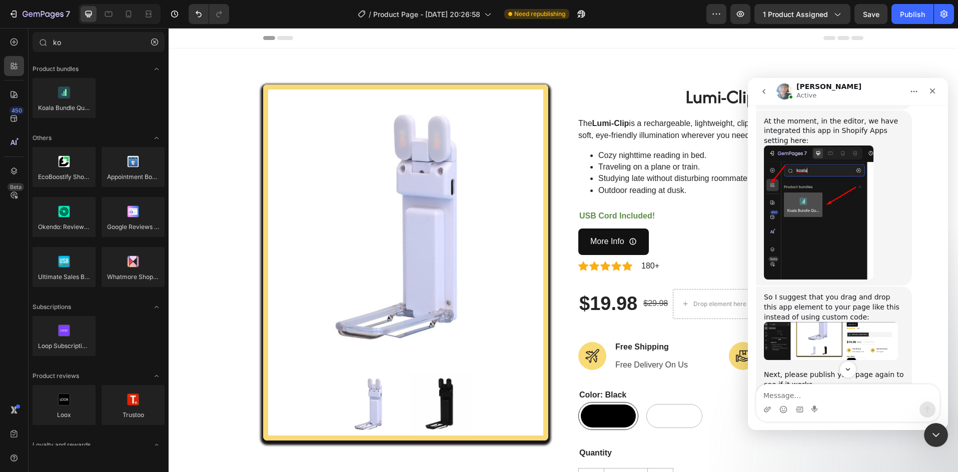
scroll to position [1880, 0]
click at [862, 323] on img "Annie says…" at bounding box center [831, 342] width 134 height 38
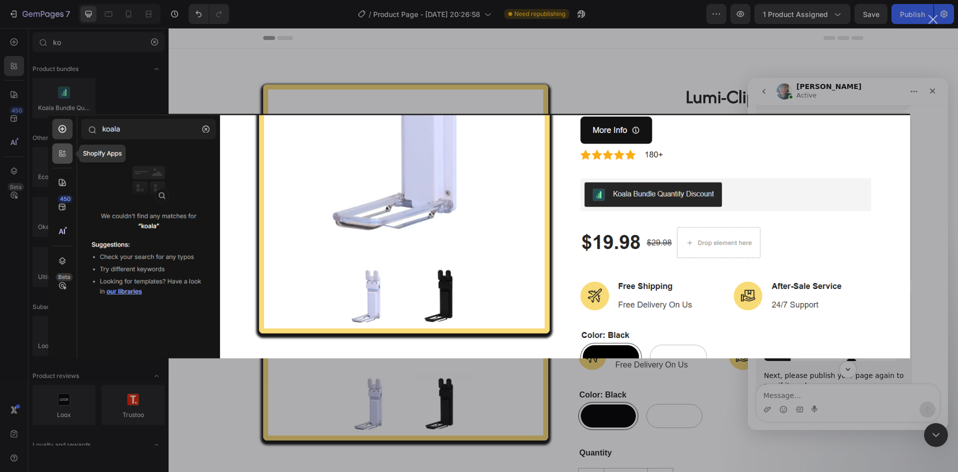
click at [902, 89] on div "Intercom messenger" at bounding box center [479, 236] width 958 height 472
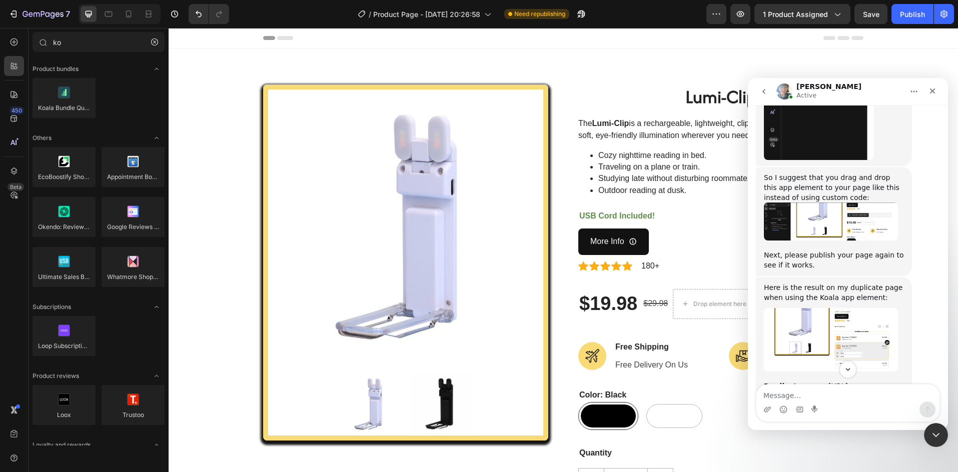
scroll to position [2013, 0]
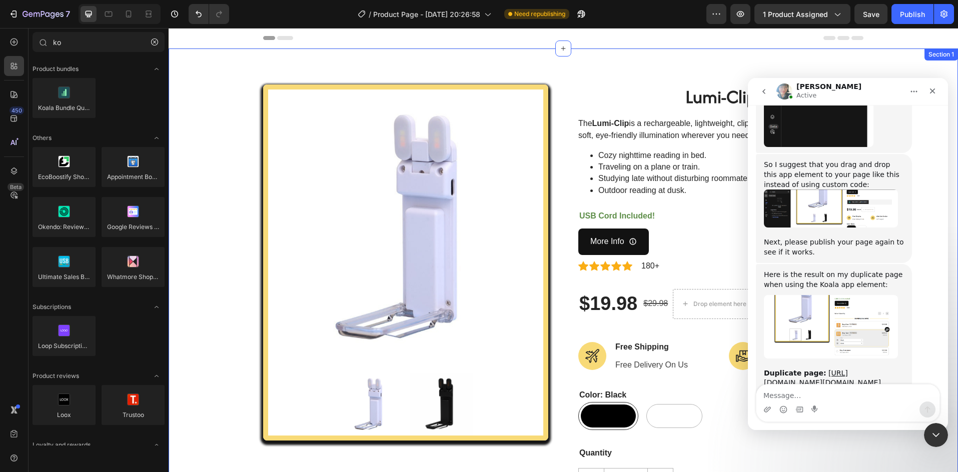
click at [204, 137] on div "Product Images Lumi-Clip (P) Title The Lumi-Clip is a rechargeable, lightweight…" at bounding box center [563, 361] width 774 height 552
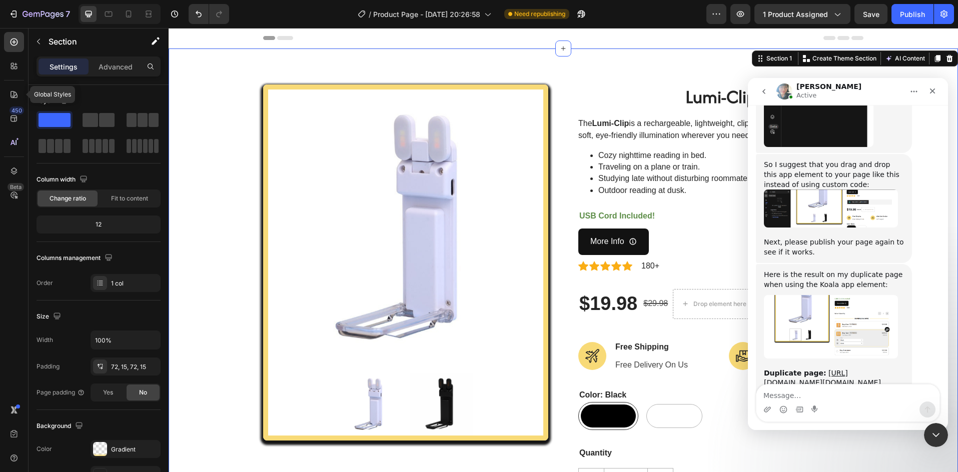
click at [13, 81] on div "Global Styles 450 Beta" at bounding box center [14, 216] width 20 height 368
click at [15, 64] on icon at bounding box center [16, 64] width 3 height 3
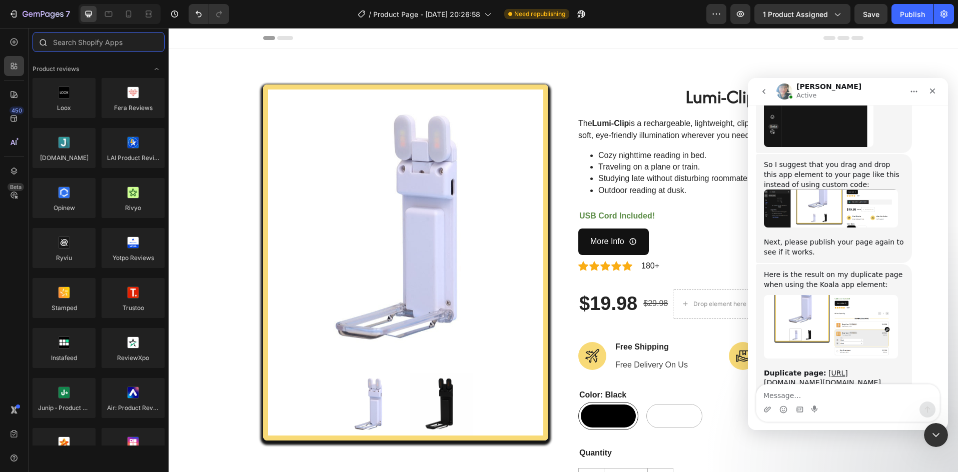
click at [87, 48] on input "text" at bounding box center [99, 42] width 132 height 20
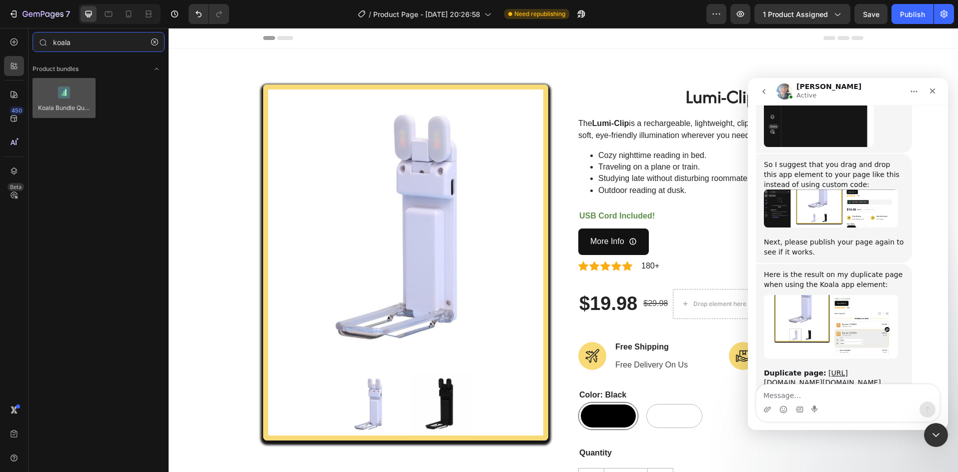
type input "koala"
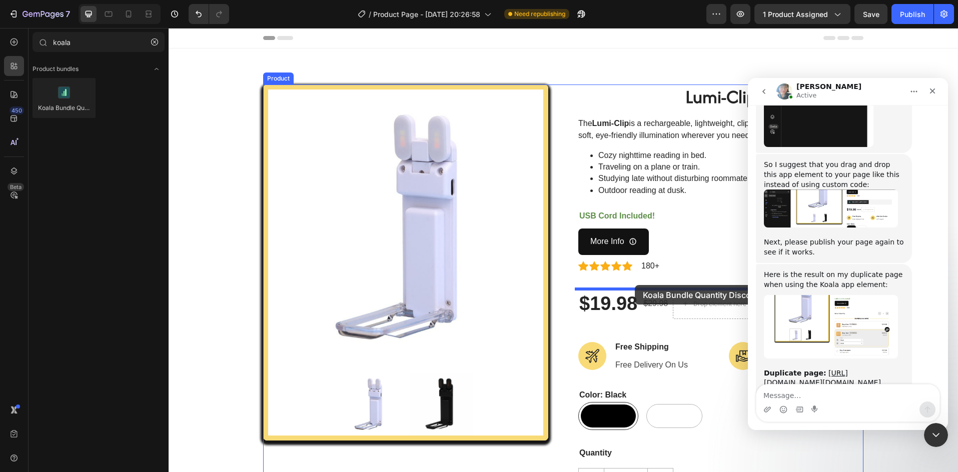
drag, startPoint x: 230, startPoint y: 127, endPoint x: 635, endPoint y: 285, distance: 434.5
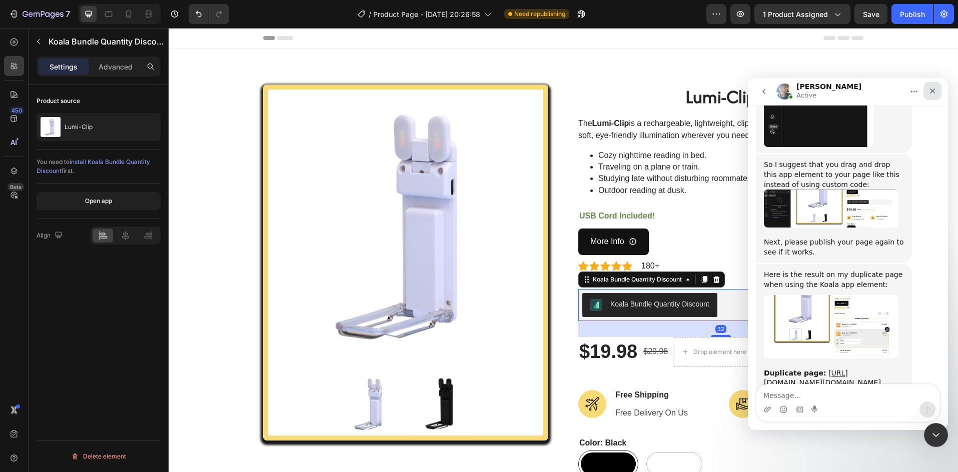
click at [932, 89] on icon "Close" at bounding box center [932, 91] width 8 height 8
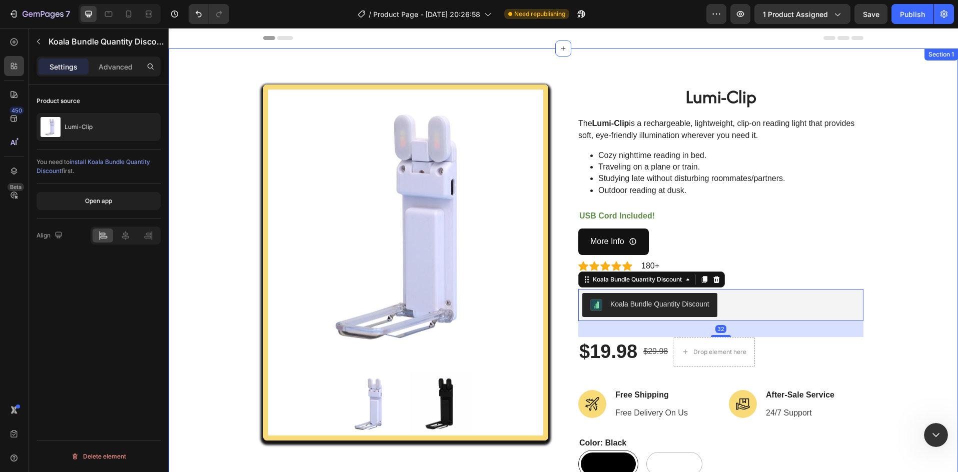
scroll to position [0, 0]
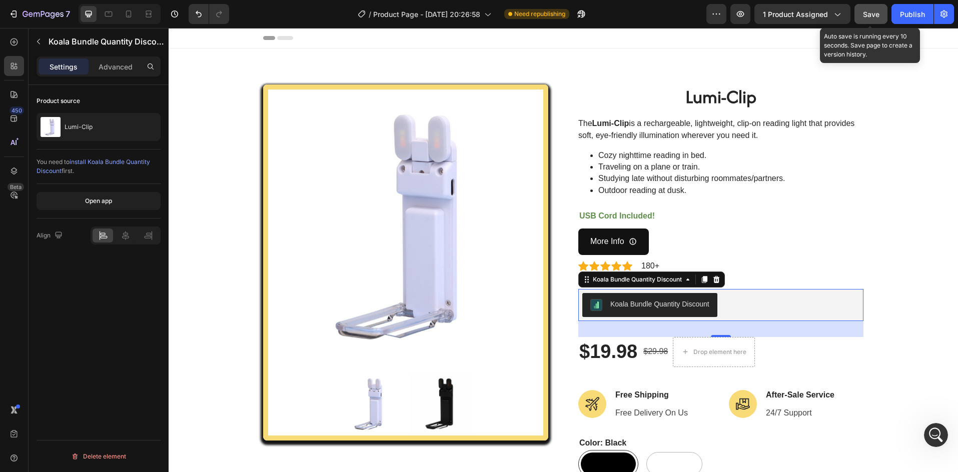
click at [882, 19] on button "Save" at bounding box center [870, 14] width 33 height 20
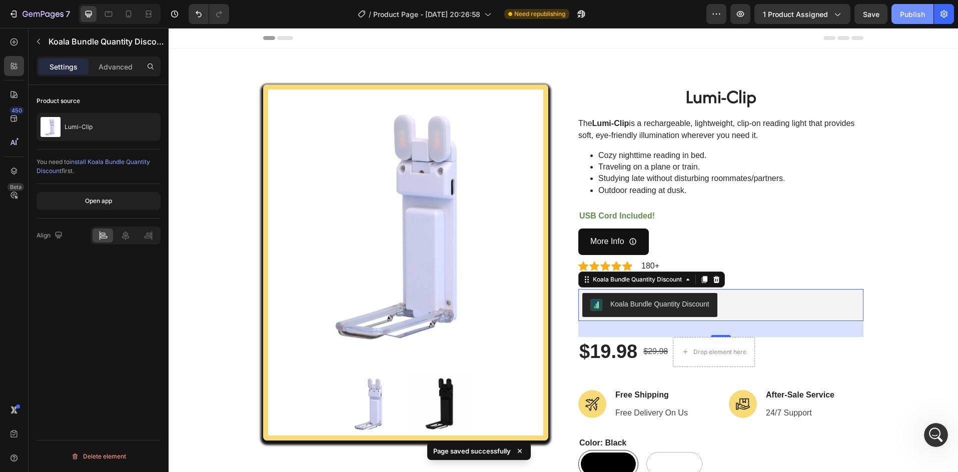
click at [903, 12] on div "Publish" at bounding box center [912, 14] width 25 height 11
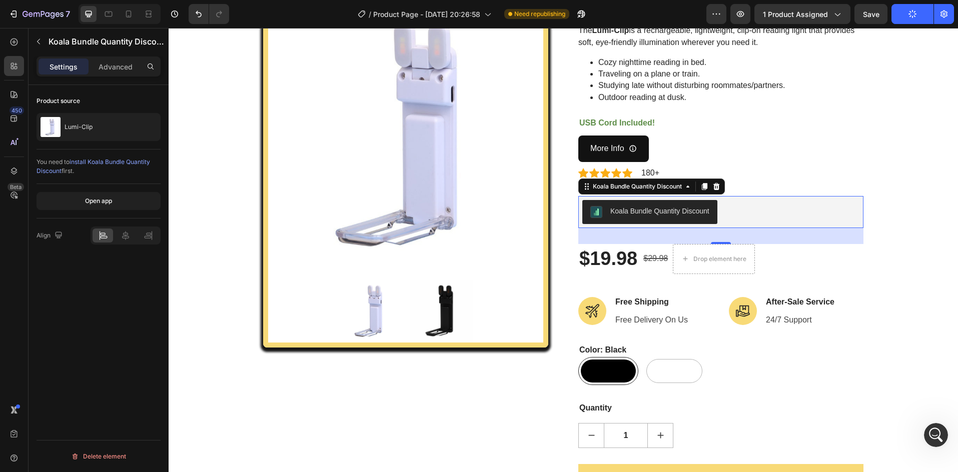
scroll to position [67, 0]
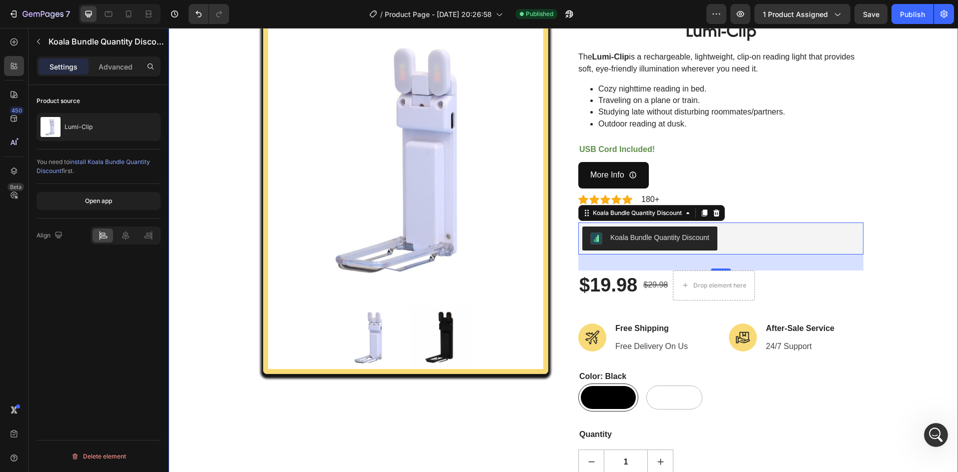
click at [903, 138] on div "Product Images Lumi-Clip (P) Title The Lumi-Clip is a rechargeable, lightweight…" at bounding box center [563, 318] width 774 height 600
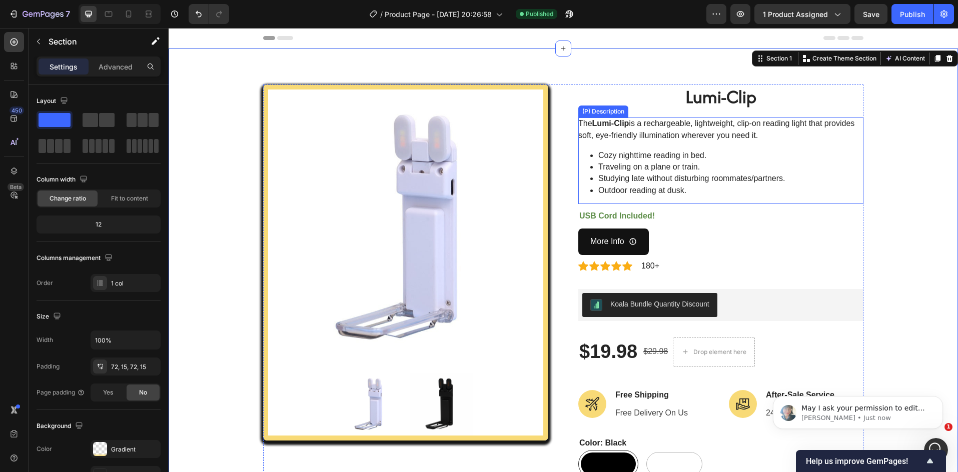
scroll to position [0, 0]
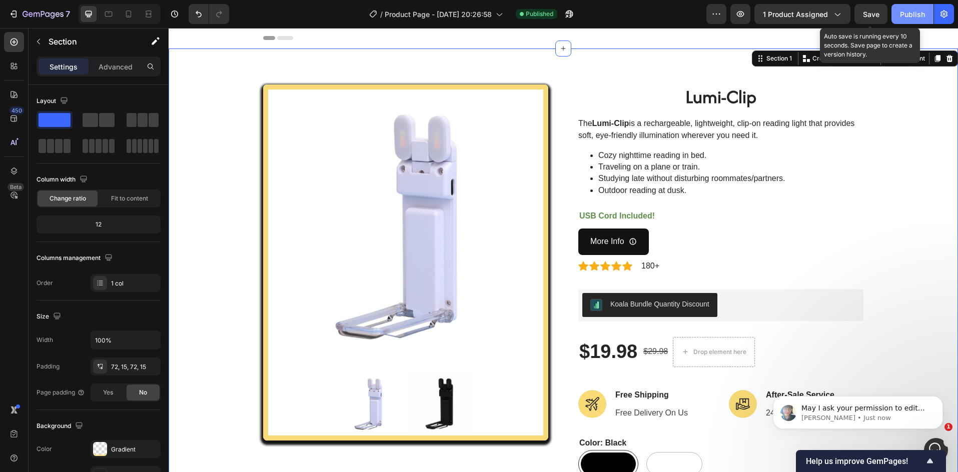
click at [907, 13] on div "Publish" at bounding box center [912, 14] width 25 height 11
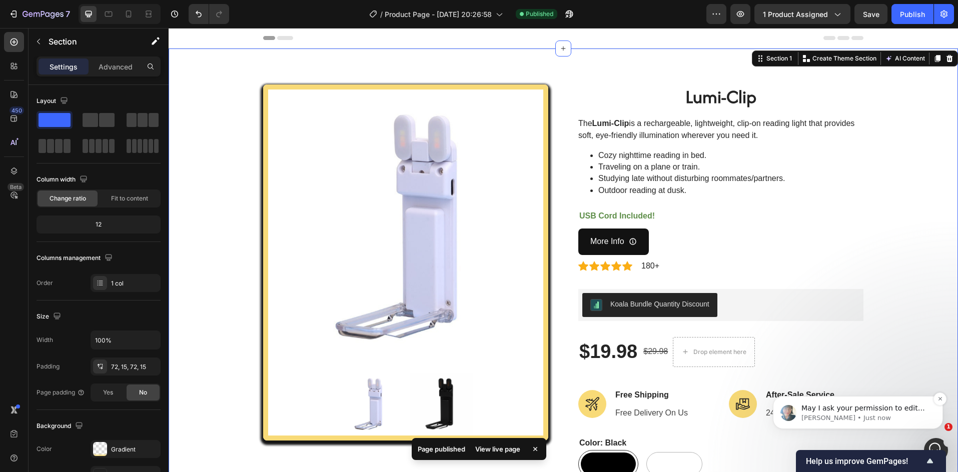
click at [872, 414] on p "Annie • Just now" at bounding box center [865, 418] width 129 height 9
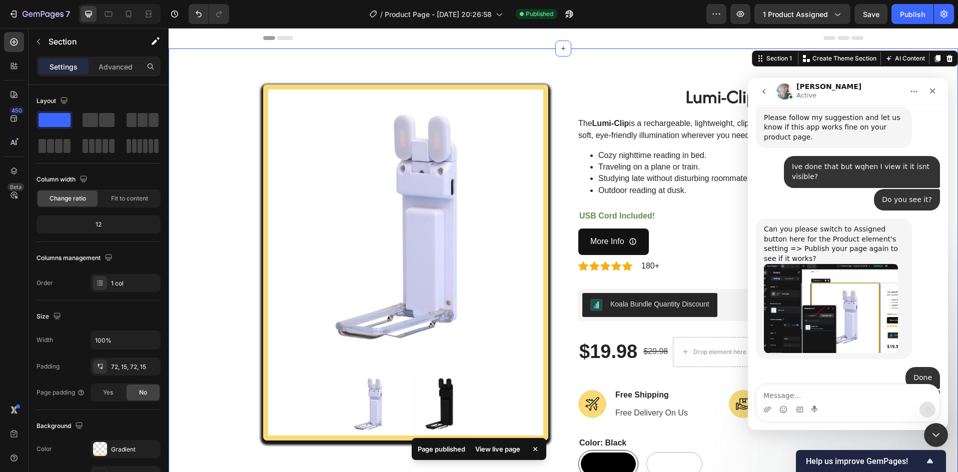
scroll to position [2323, 0]
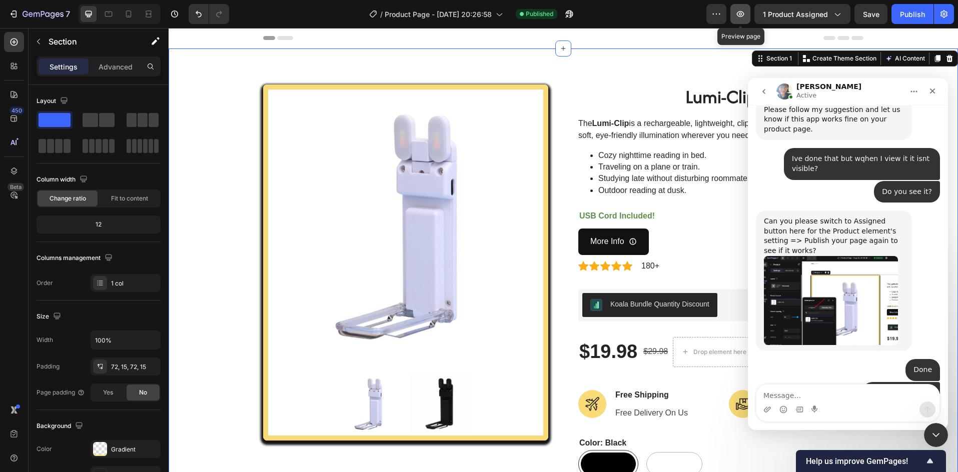
click at [742, 13] on icon "button" at bounding box center [740, 14] width 10 height 10
click at [745, 12] on icon "button" at bounding box center [740, 14] width 10 height 10
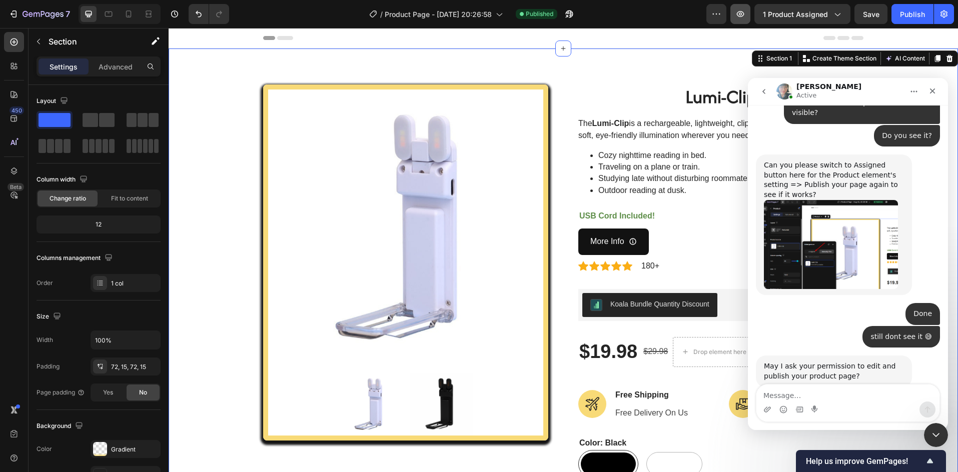
scroll to position [2525, 0]
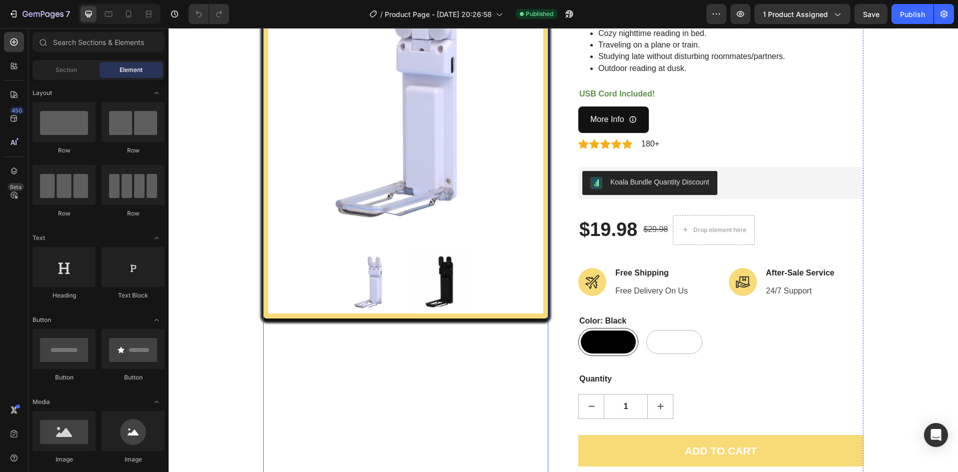
scroll to position [134, 0]
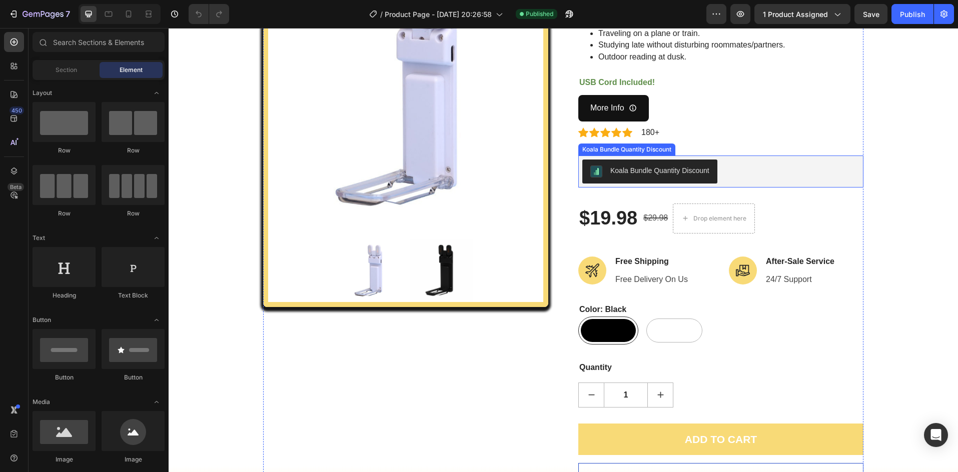
click at [666, 173] on div "Koala Bundle Quantity Discount" at bounding box center [659, 171] width 99 height 11
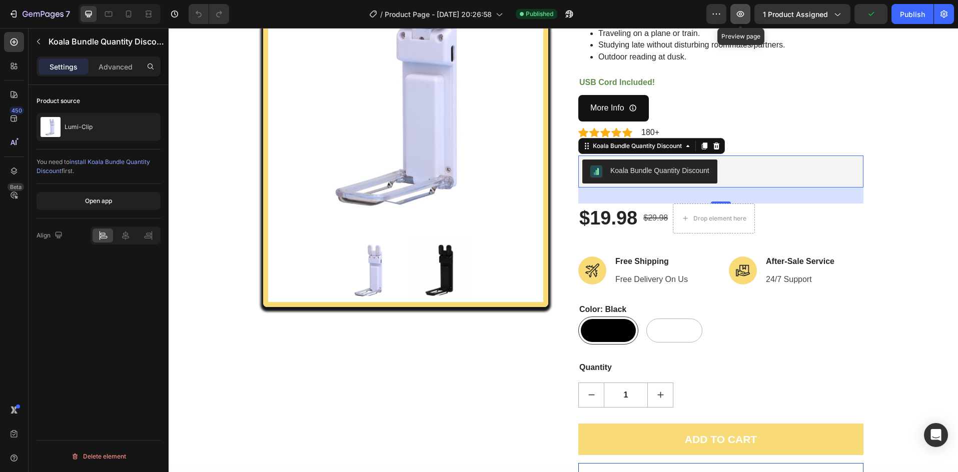
click at [736, 13] on button "button" at bounding box center [740, 14] width 20 height 20
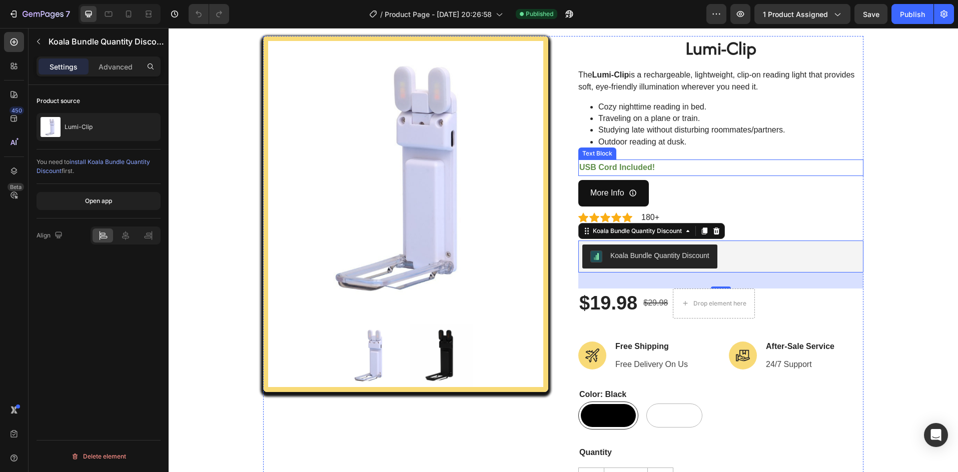
scroll to position [34, 0]
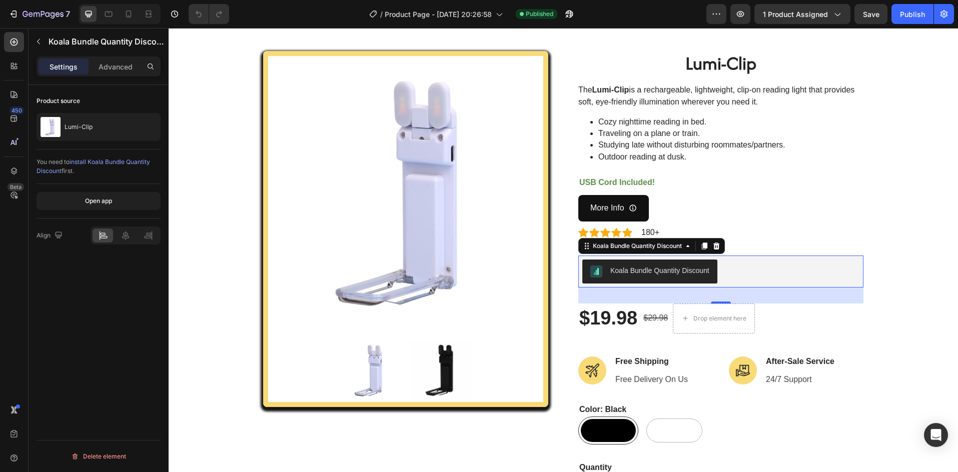
click at [898, 25] on div "7 Version history / Product Page - [DATE] 20:26:58 Published Preview 1 product …" at bounding box center [479, 14] width 958 height 29
click at [904, 16] on div "Publish" at bounding box center [912, 14] width 25 height 11
click at [11, 15] on icon "button" at bounding box center [13, 14] width 5 height 3
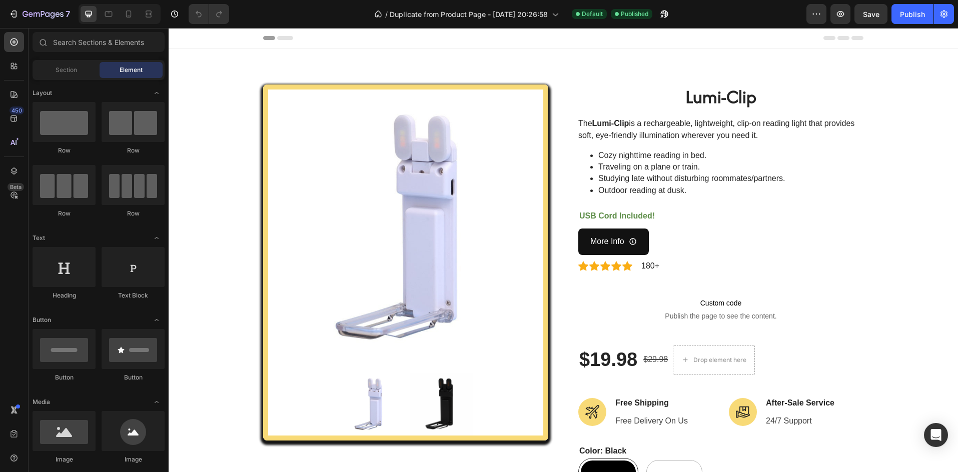
click at [711, 305] on span "Custom code" at bounding box center [720, 303] width 285 height 12
click at [650, 311] on span "Publish the page to see the content." at bounding box center [720, 316] width 285 height 10
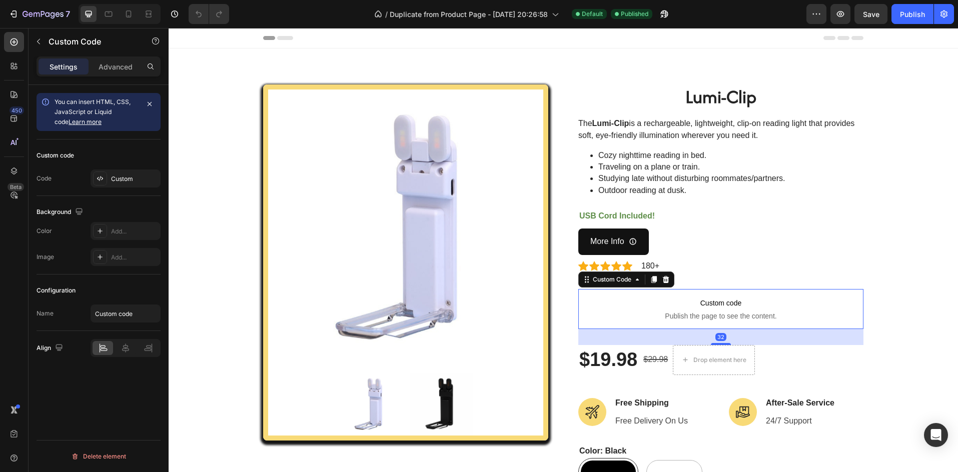
click at [665, 286] on div "Custom Code" at bounding box center [626, 280] width 96 height 16
click at [664, 281] on icon at bounding box center [666, 280] width 8 height 8
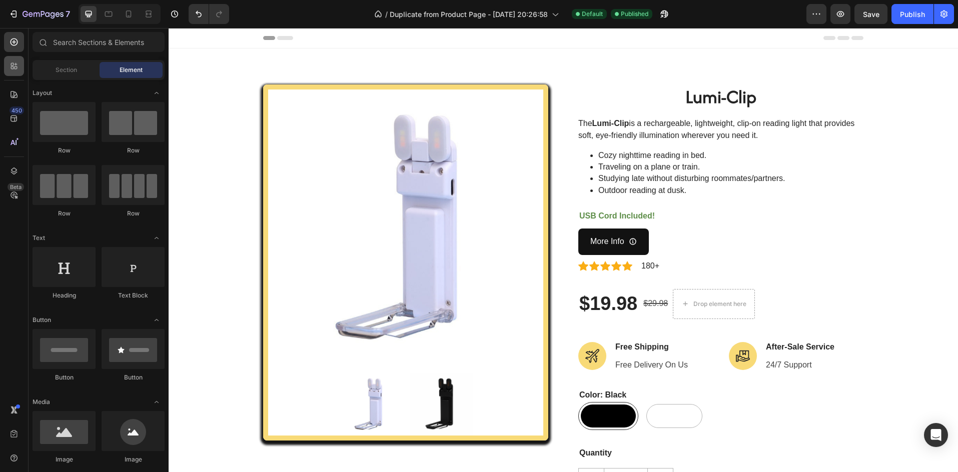
click at [13, 66] on icon at bounding box center [12, 64] width 3 height 3
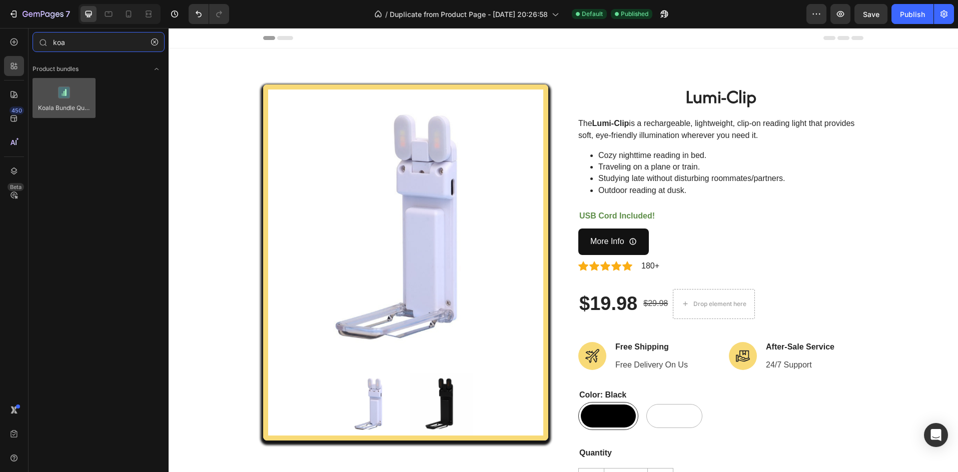
type input "koa"
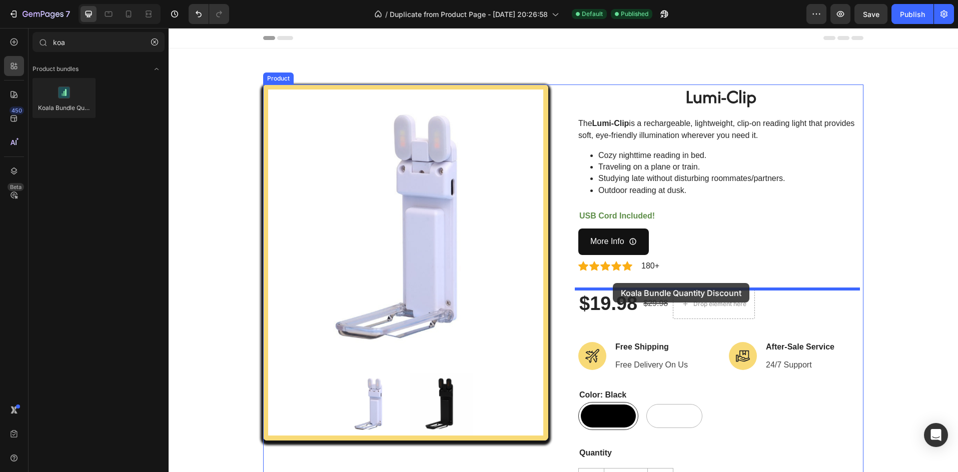
drag, startPoint x: 228, startPoint y: 123, endPoint x: 613, endPoint y: 283, distance: 417.0
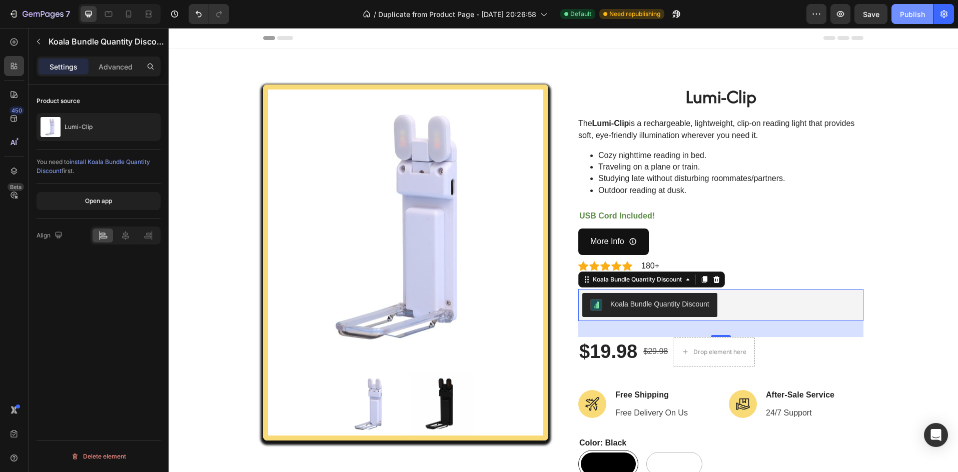
click at [901, 18] on div "Publish" at bounding box center [912, 14] width 25 height 11
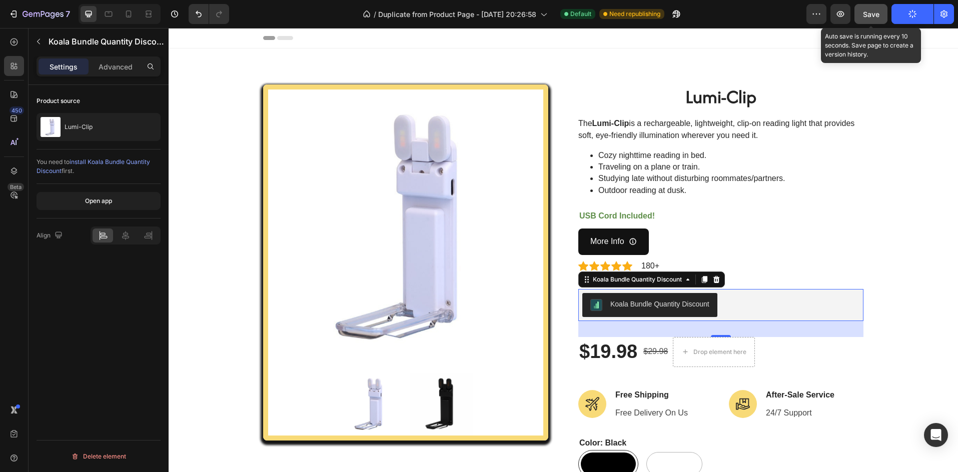
click at [878, 16] on span "Save" at bounding box center [871, 14] width 17 height 9
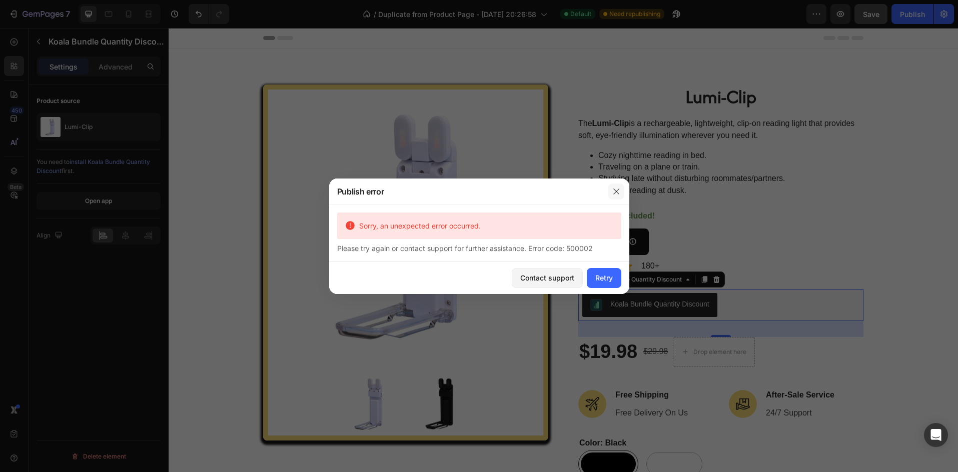
click at [613, 194] on icon "button" at bounding box center [616, 192] width 8 height 8
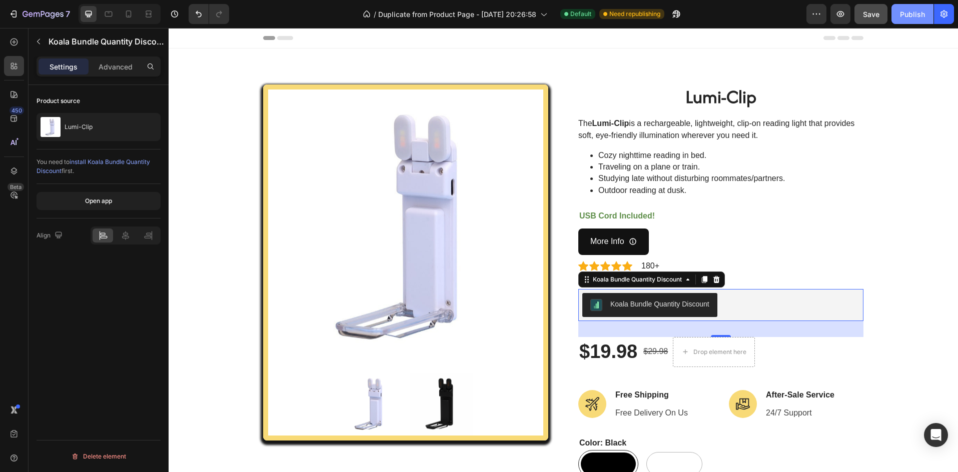
click at [913, 16] on div "Publish" at bounding box center [912, 14] width 25 height 11
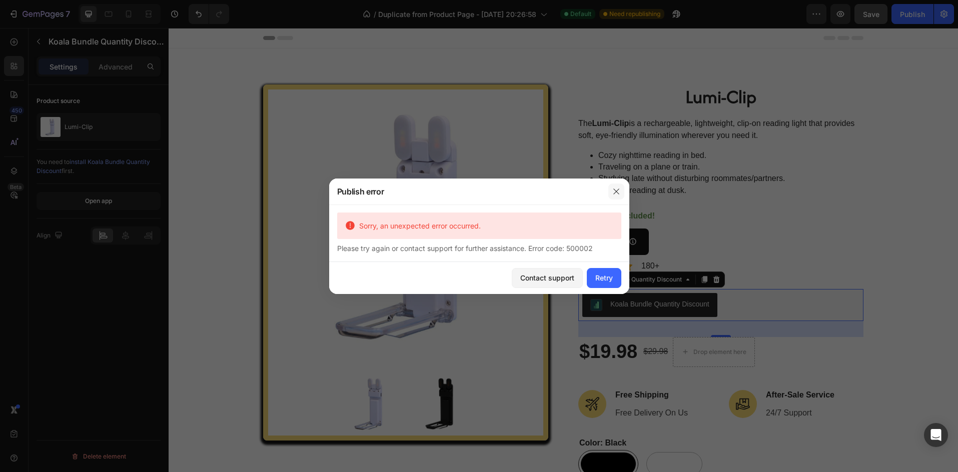
click at [616, 194] on icon "button" at bounding box center [616, 192] width 8 height 8
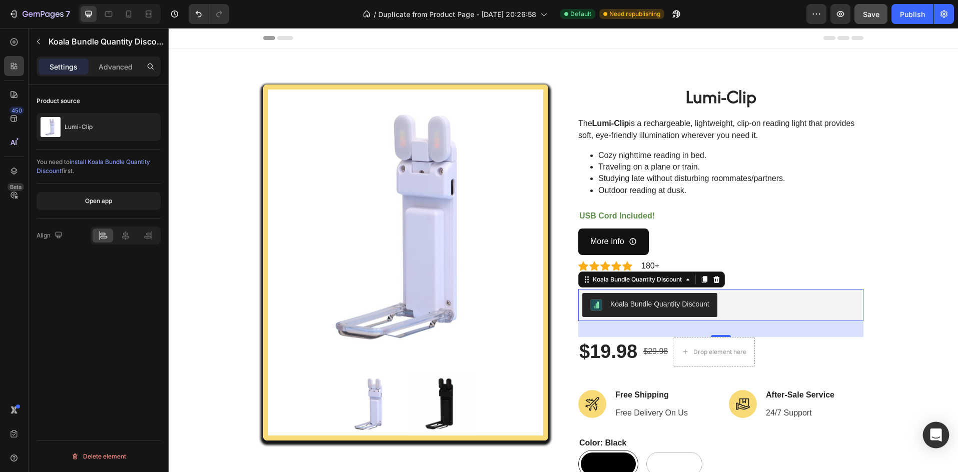
click at [933, 432] on icon "Open Intercom Messenger" at bounding box center [936, 435] width 12 height 13
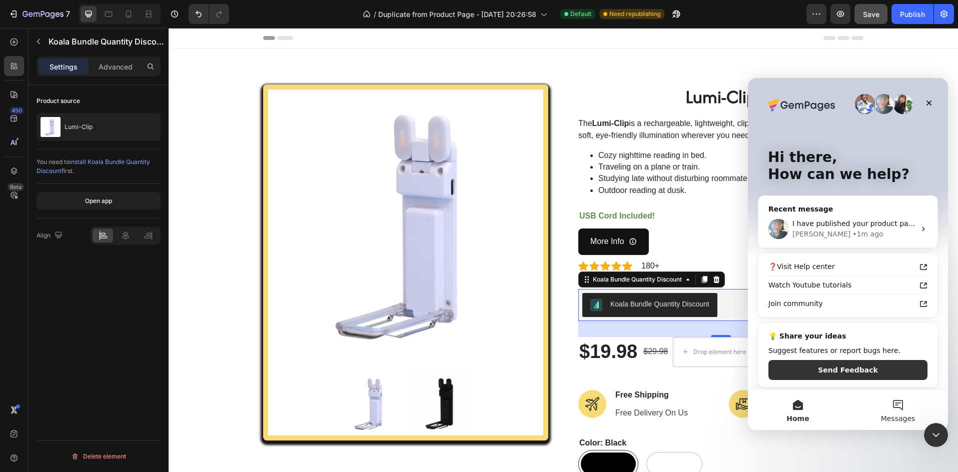
click at [883, 404] on button "Messages" at bounding box center [898, 410] width 100 height 40
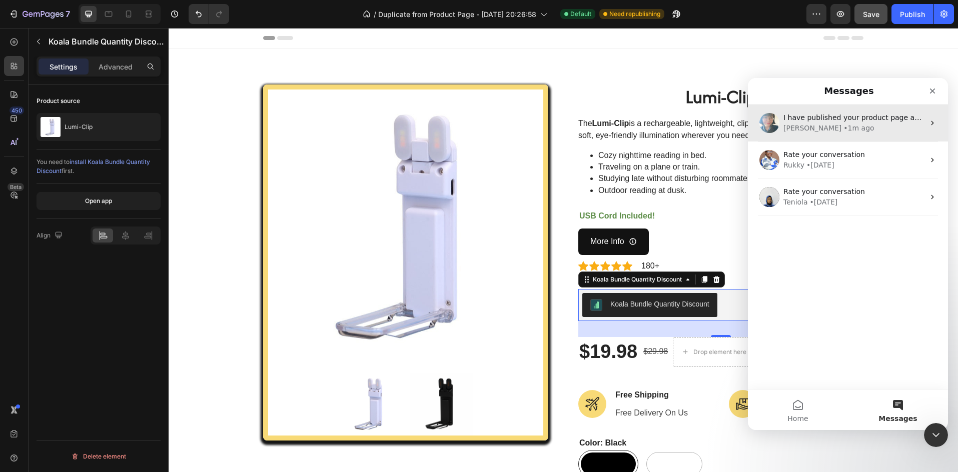
click at [797, 124] on div "[PERSON_NAME]" at bounding box center [812, 128] width 58 height 11
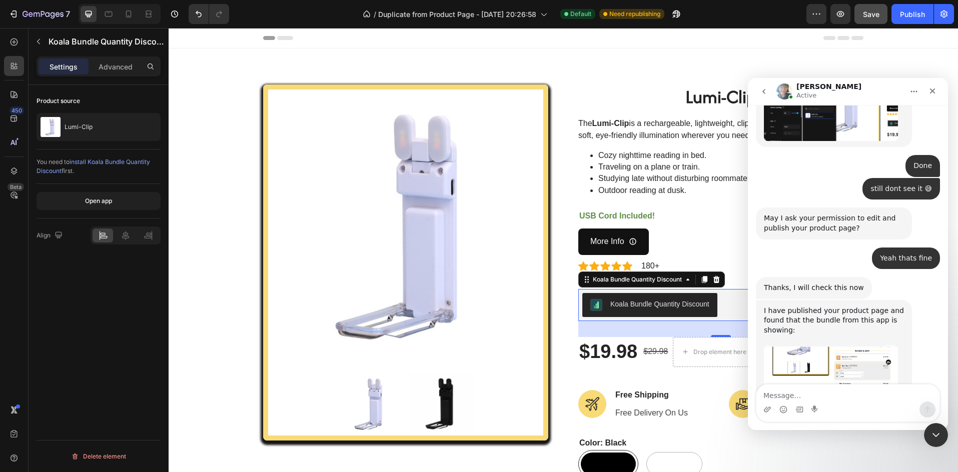
scroll to position [2531, 0]
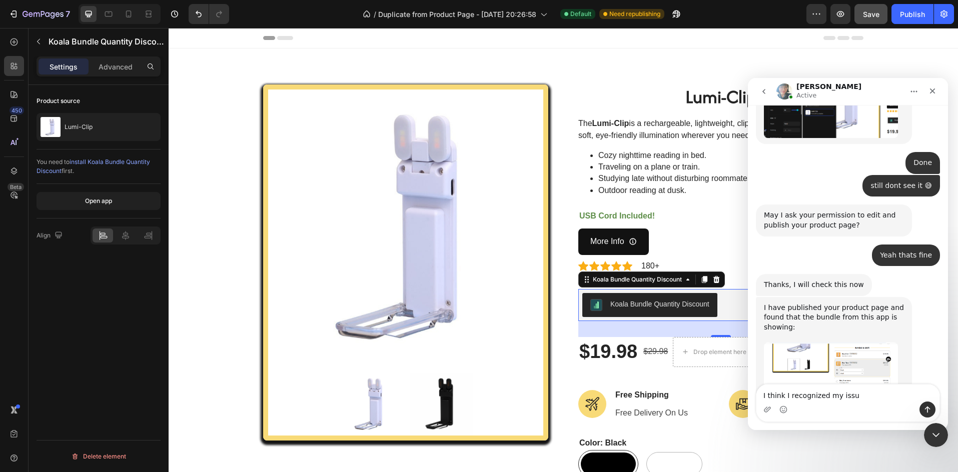
type textarea "I think I recognized my issue"
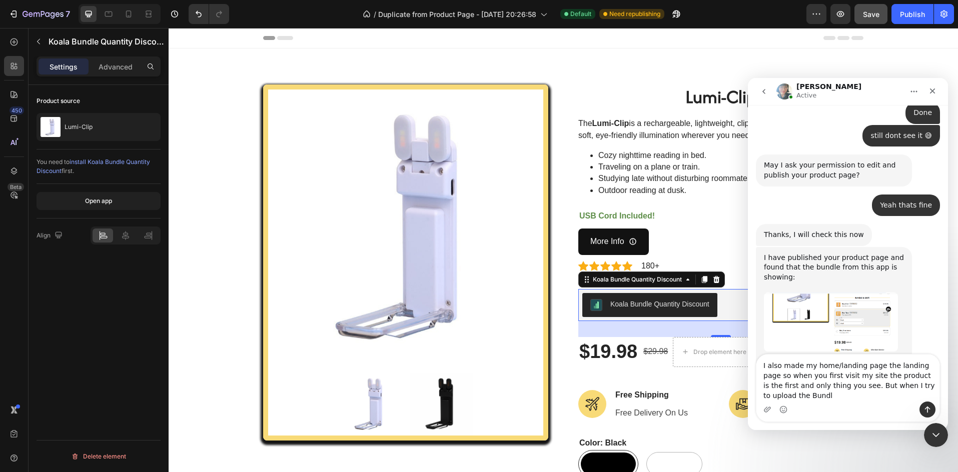
scroll to position [2591, 0]
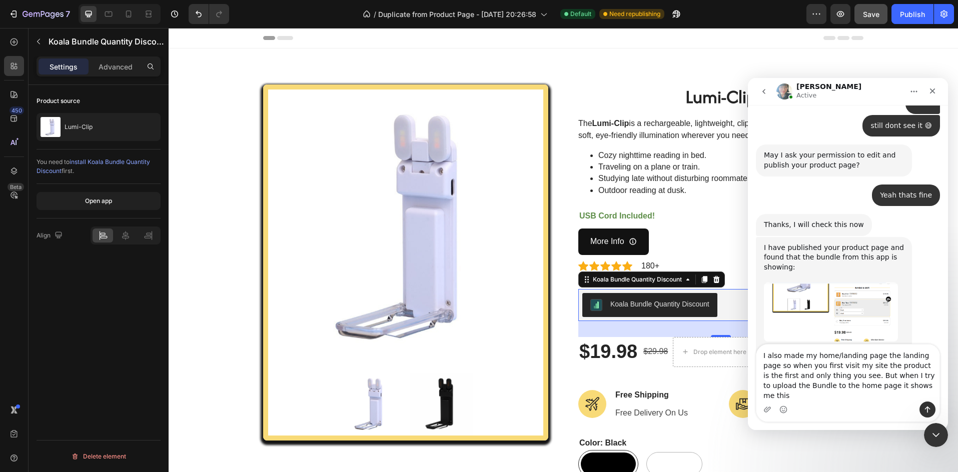
type textarea "I also made my home/landing page the landing page so when you first visit my si…"
click at [908, 11] on div "Publish" at bounding box center [912, 14] width 25 height 11
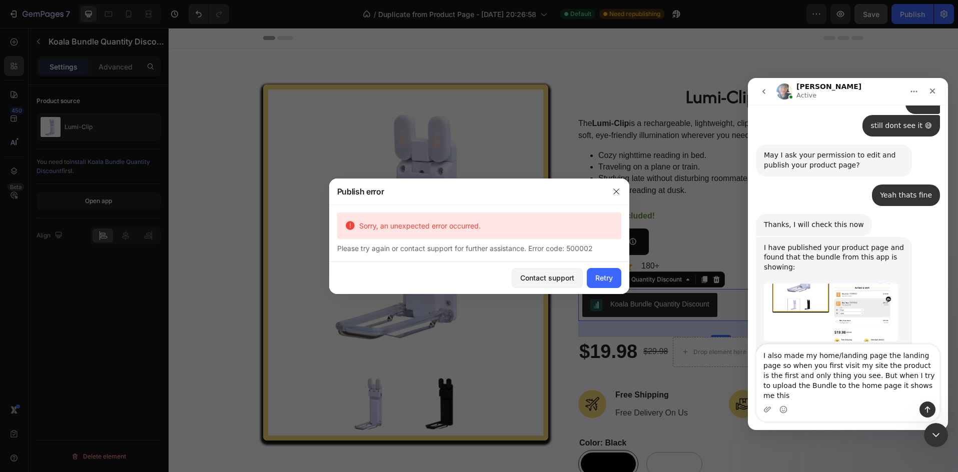
scroll to position [2630, 0]
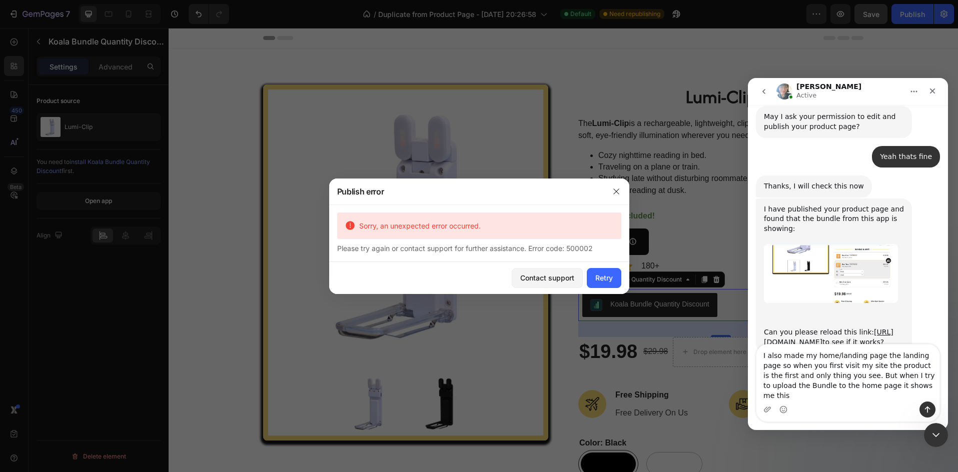
click at [911, 403] on div "Intercom messenger" at bounding box center [847, 410] width 183 height 16
click at [908, 402] on div "Intercom messenger" at bounding box center [847, 410] width 183 height 16
click at [900, 396] on textarea "I also made my home/landing page the landing page so when you first visit my si…" at bounding box center [847, 373] width 183 height 57
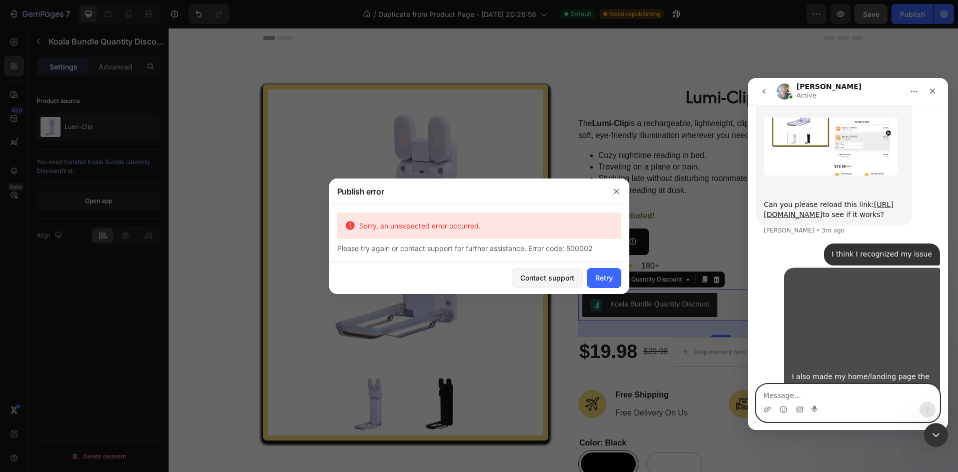
scroll to position [2761, 0]
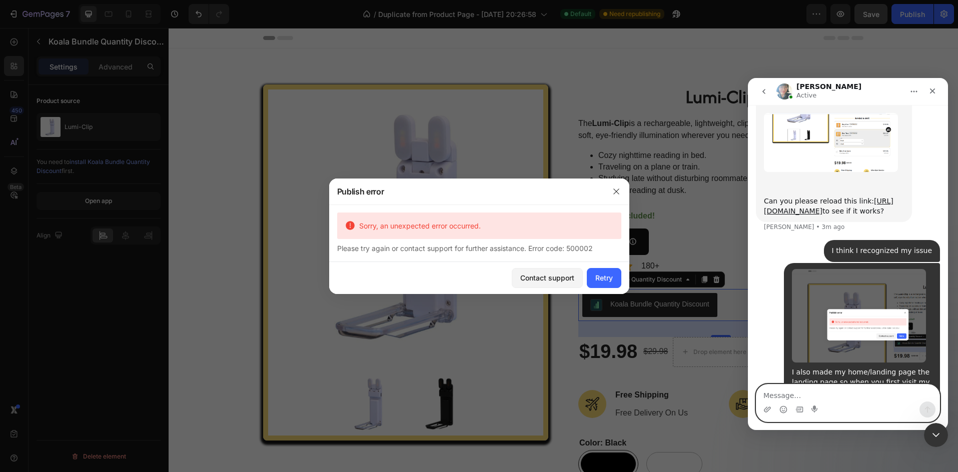
click at [879, 368] on div "I also made my home/landing page the landing page so when you first visit my si…" at bounding box center [862, 397] width 140 height 59
click at [843, 368] on div "I also made my home/landing page the landing page so when you first visit my si…" at bounding box center [862, 397] width 140 height 59
click at [844, 368] on div "I also made my home/landing page the landing page so when you first visit my si…" at bounding box center [862, 397] width 140 height 59
click at [784, 393] on textarea "Message…" at bounding box center [847, 393] width 183 height 17
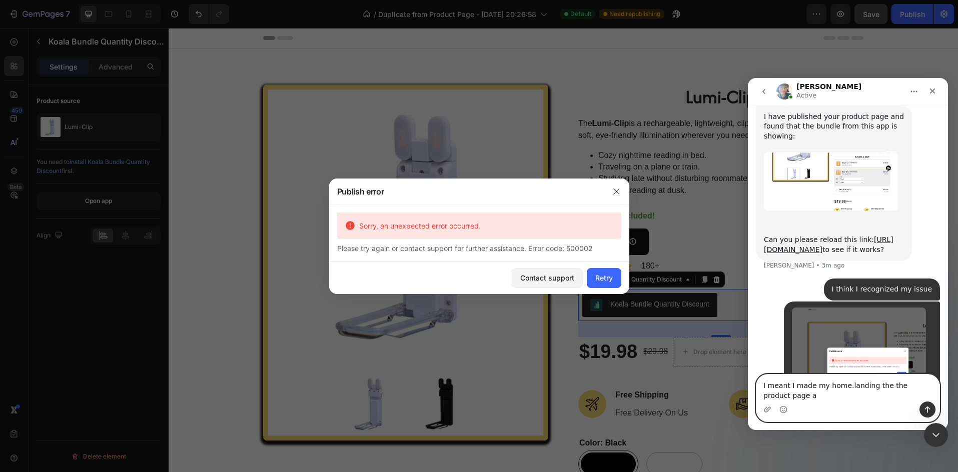
scroll to position [2733, 0]
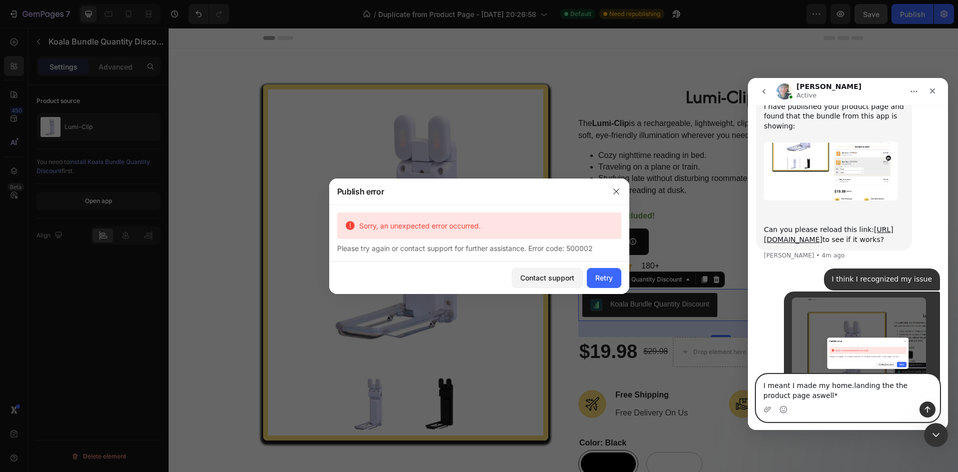
type textarea "I meant I made my home.landing the the product page aswell**"
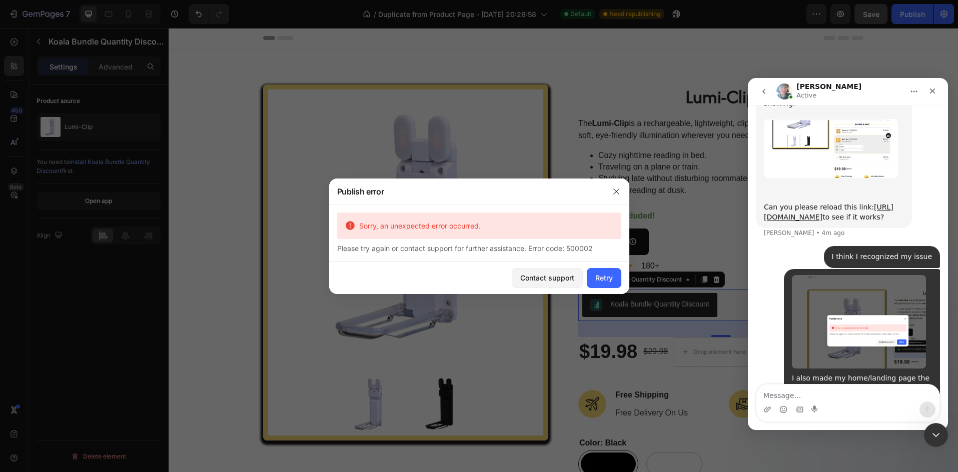
click at [879, 446] on div "I meant I made my home.landing the the product page aswell**" at bounding box center [862, 456] width 140 height 20
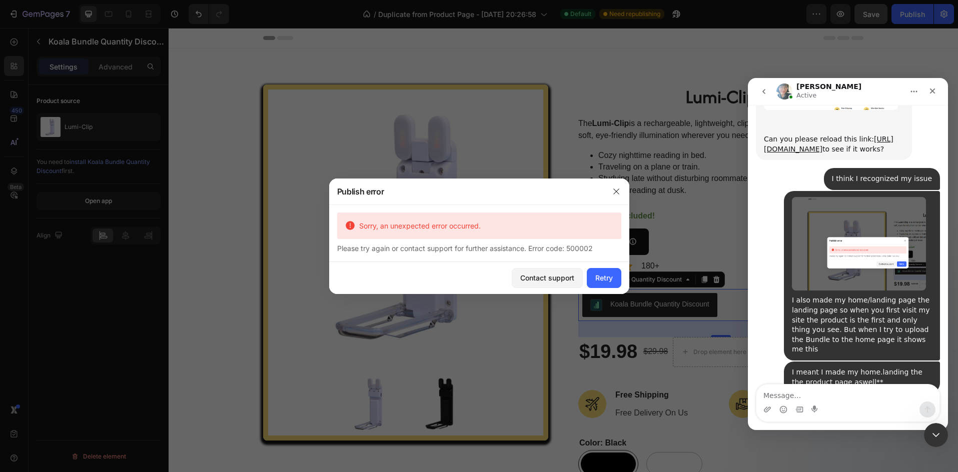
scroll to position [2827, 0]
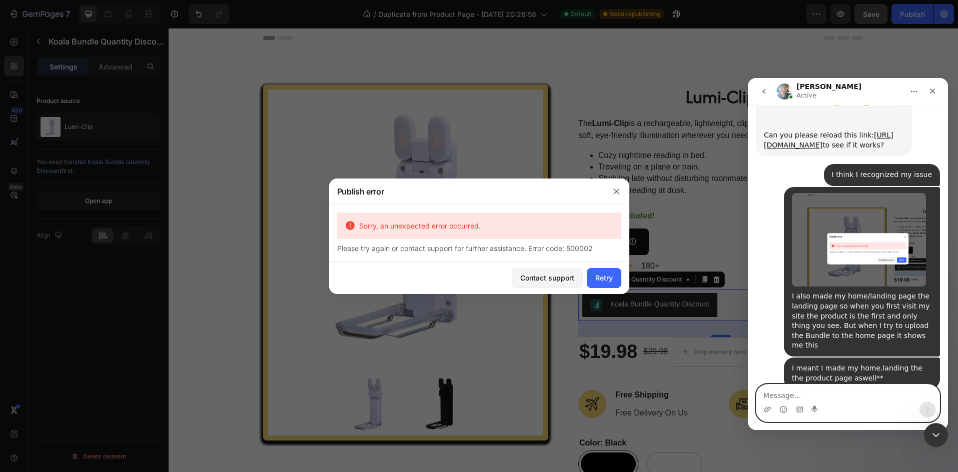
click at [784, 393] on textarea "Message…" at bounding box center [847, 393] width 183 height 17
type textarea "yeah I want both basically"
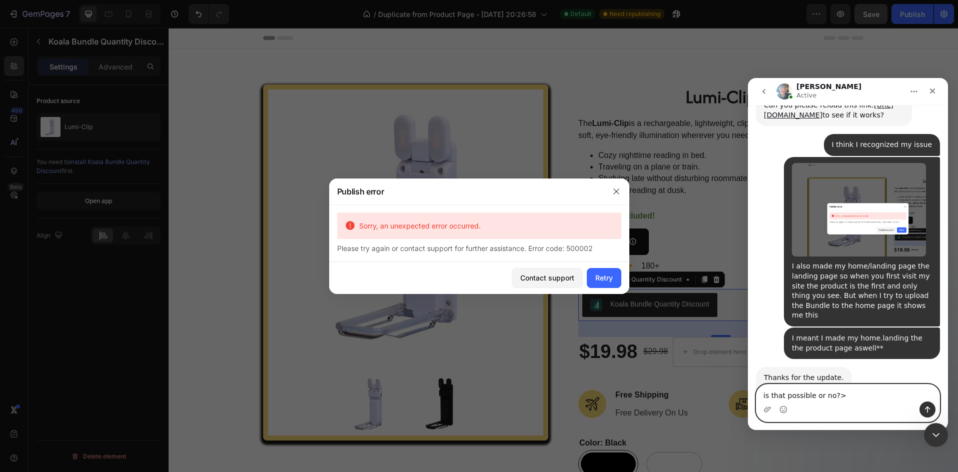
type textarea "is that possible or no?"
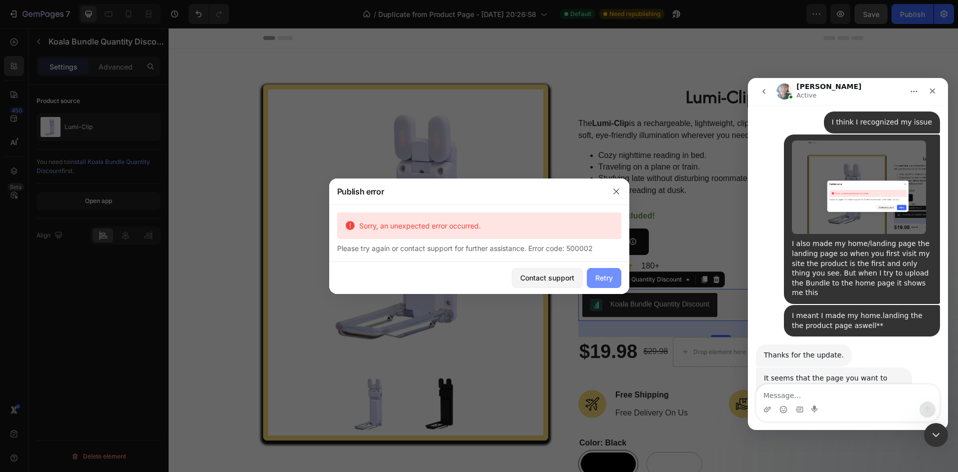
click at [593, 278] on button "Retry" at bounding box center [604, 278] width 35 height 20
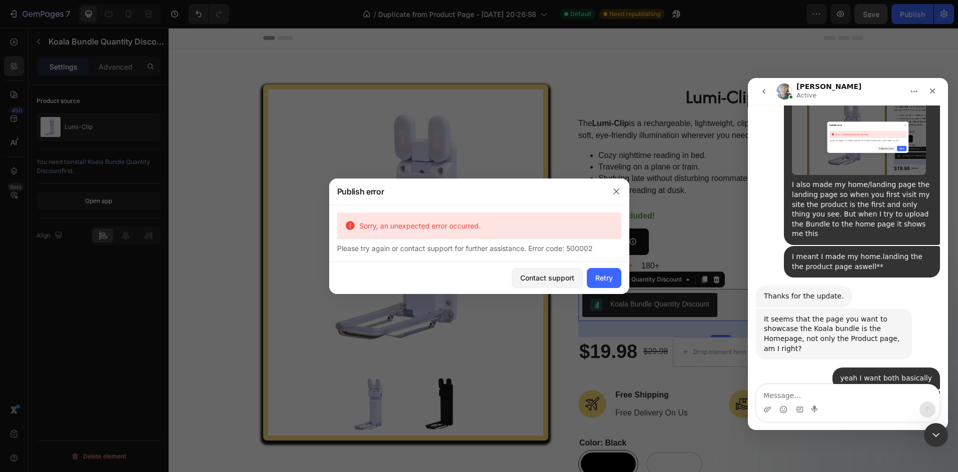
scroll to position [2939, 0]
click at [613, 190] on icon "button" at bounding box center [616, 192] width 8 height 8
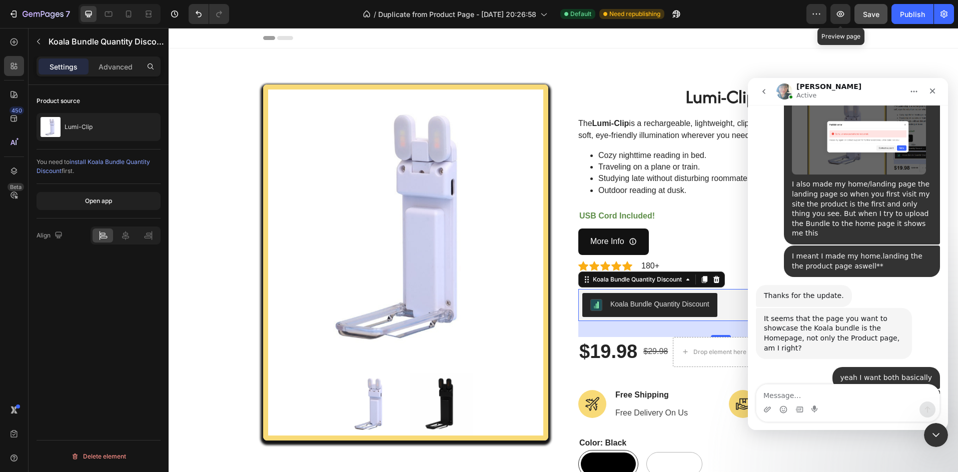
click at [864, 16] on span "Save" at bounding box center [871, 14] width 17 height 9
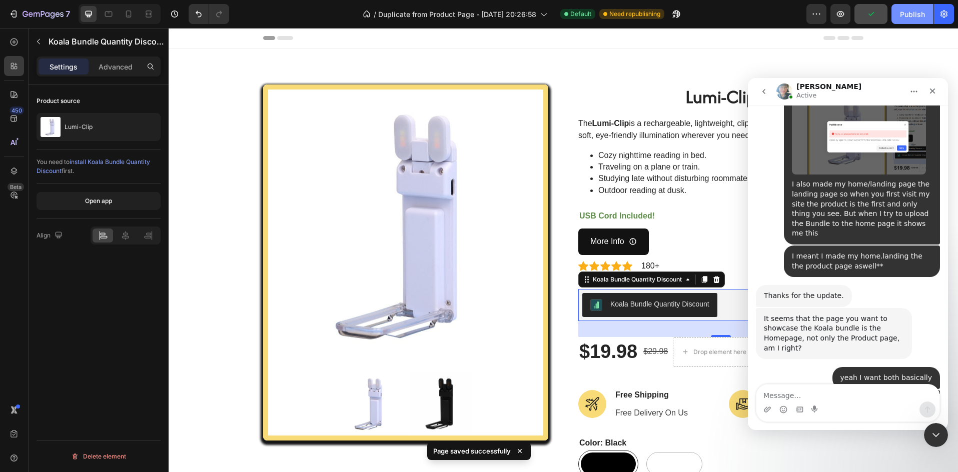
click at [908, 21] on button "Publish" at bounding box center [912, 14] width 42 height 20
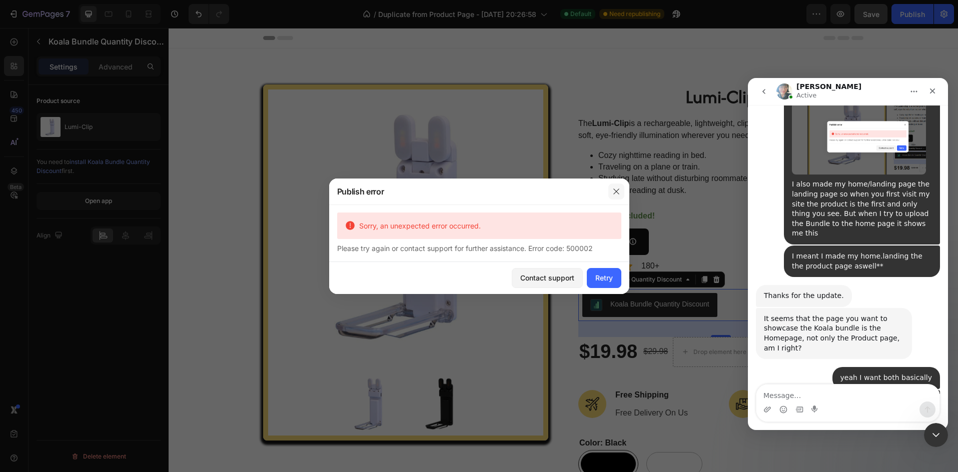
drag, startPoint x: 617, startPoint y: 187, endPoint x: 438, endPoint y: 42, distance: 230.1
click at [617, 187] on button "button" at bounding box center [616, 192] width 16 height 16
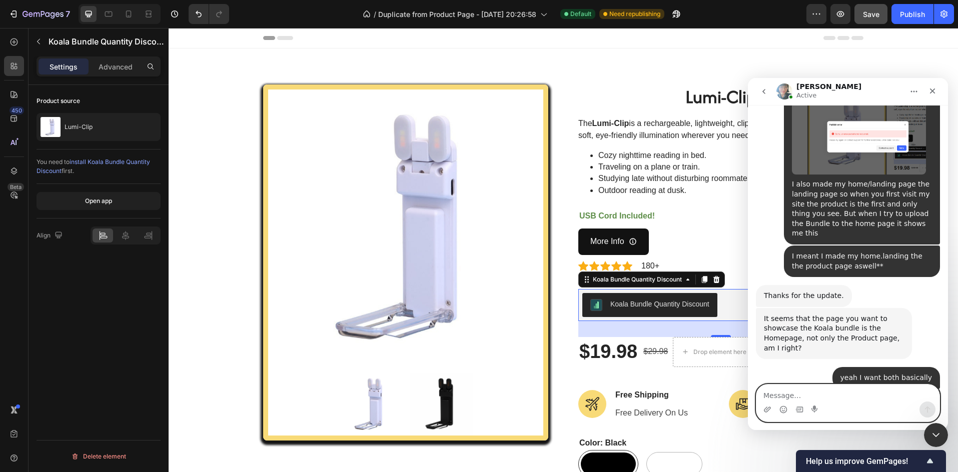
click at [794, 396] on textarea "Message…" at bounding box center [847, 393] width 183 height 17
type textarea "Y"
type textarea "A"
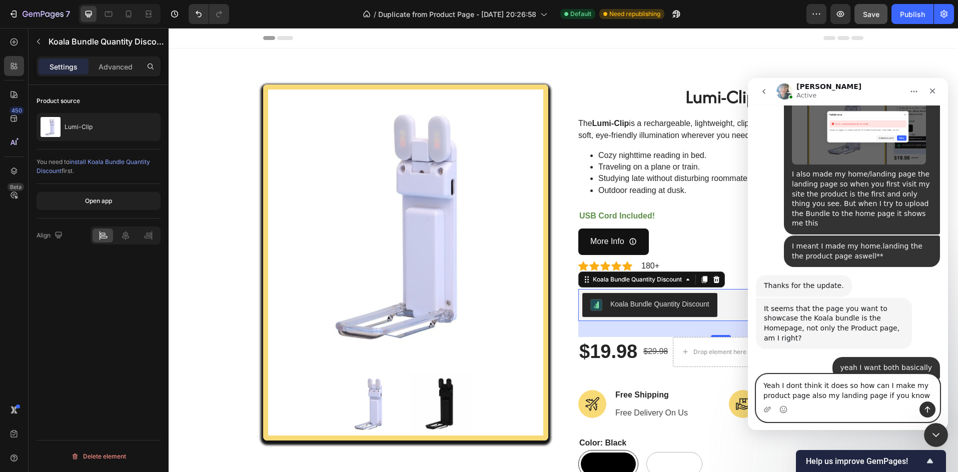
type textarea "Yeah I dont think it does so how can I make my product page also my landing pag…"
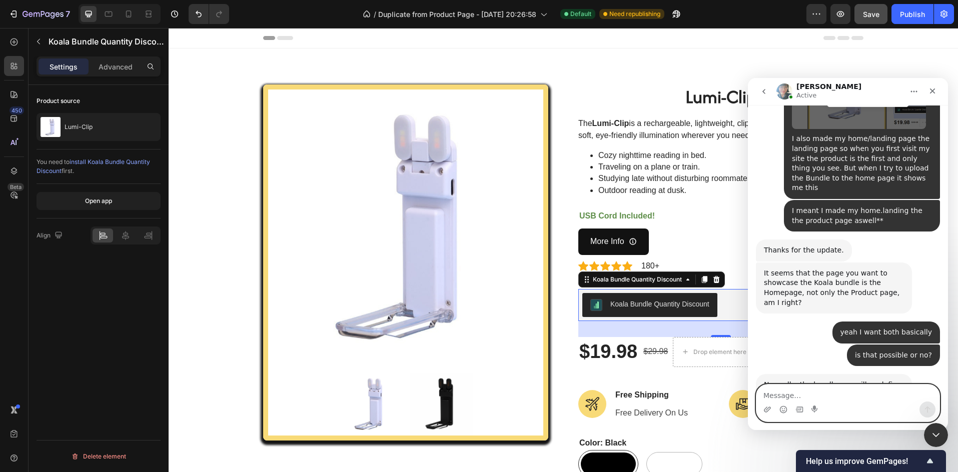
scroll to position [2989, 0]
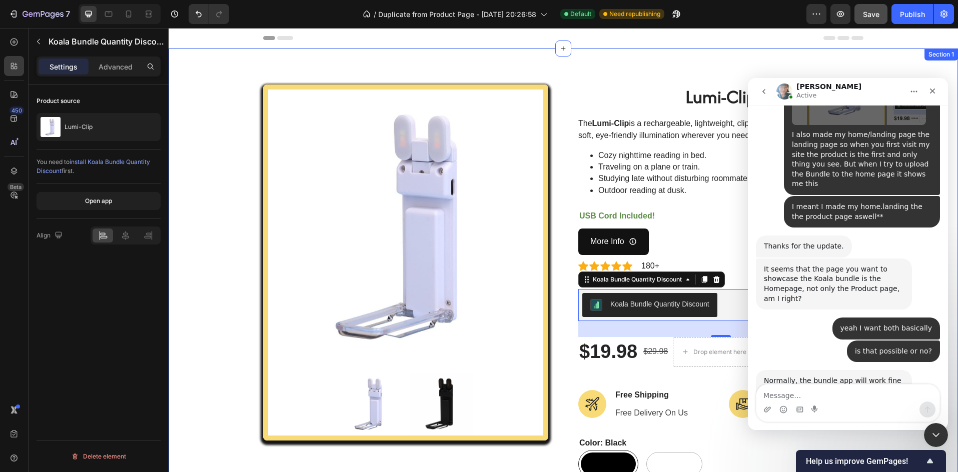
click at [172, 130] on div "Product Images Lumi-Clip (P) Title The Lumi-Clip is a rechargeable, lightweight…" at bounding box center [563, 385] width 789 height 672
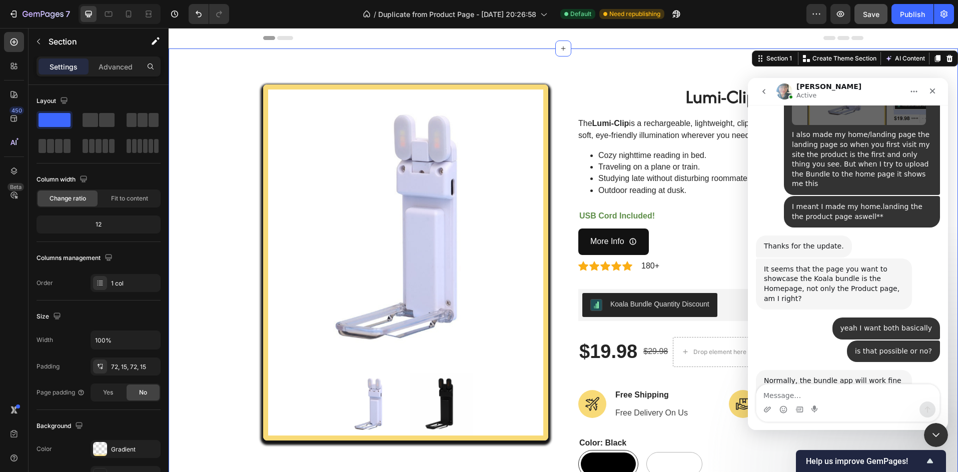
click at [199, 131] on div "Product Images Lumi-Clip (P) Title The Lumi-Clip is a rechargeable, lightweight…" at bounding box center [563, 385] width 774 height 600
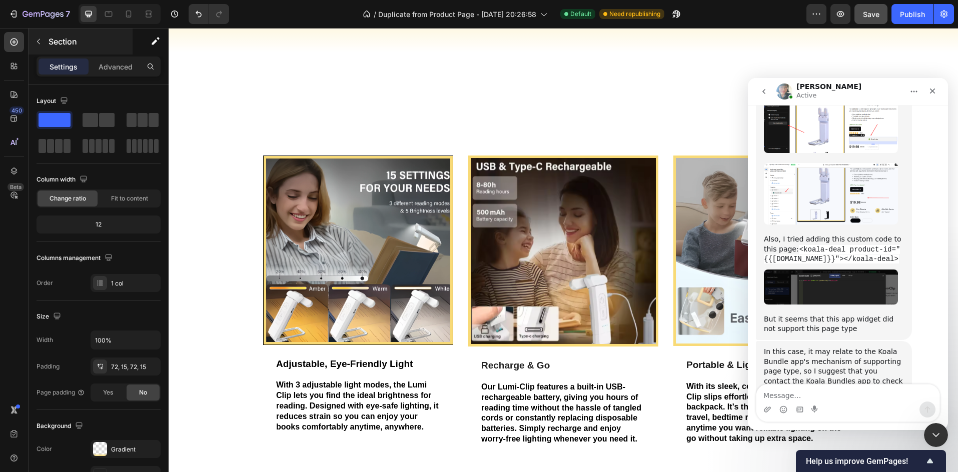
scroll to position [767, 0]
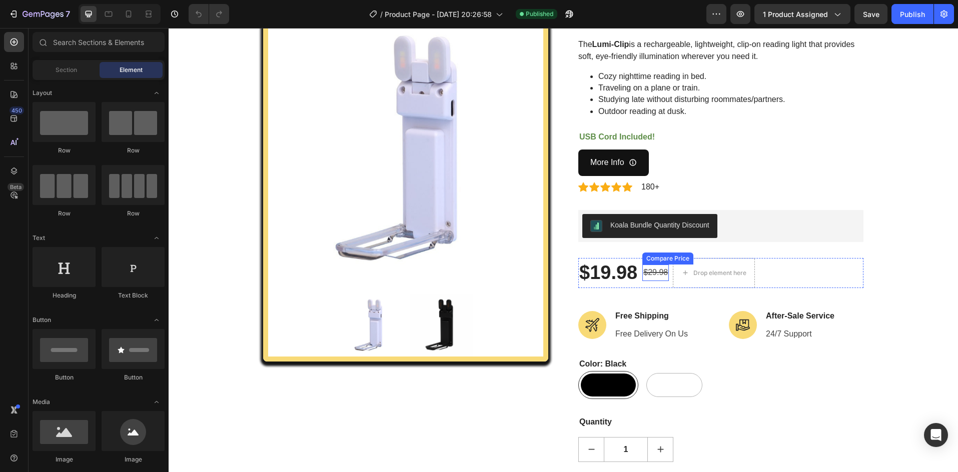
scroll to position [100, 0]
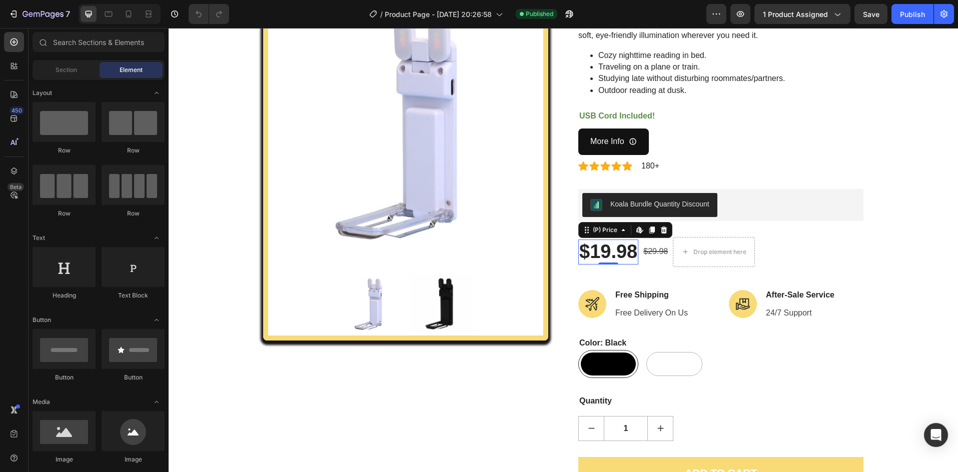
click at [601, 254] on div "$19.98" at bounding box center [608, 252] width 60 height 25
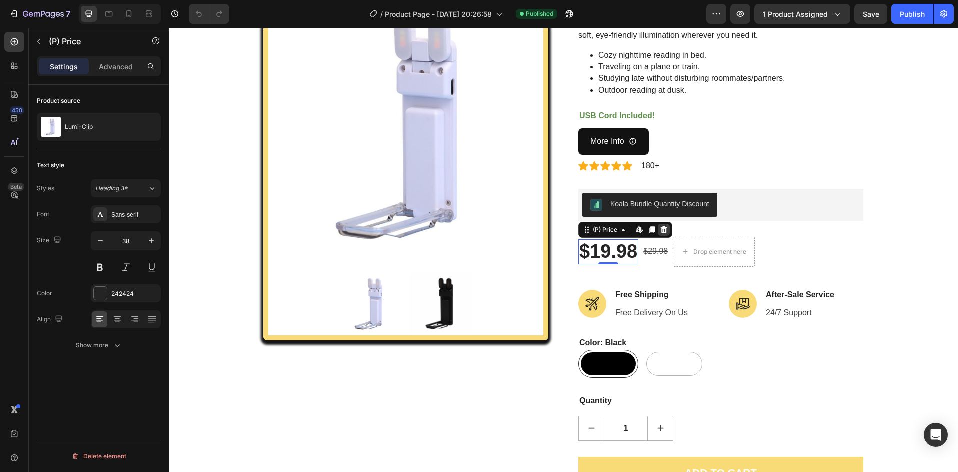
click at [661, 228] on icon at bounding box center [664, 230] width 7 height 7
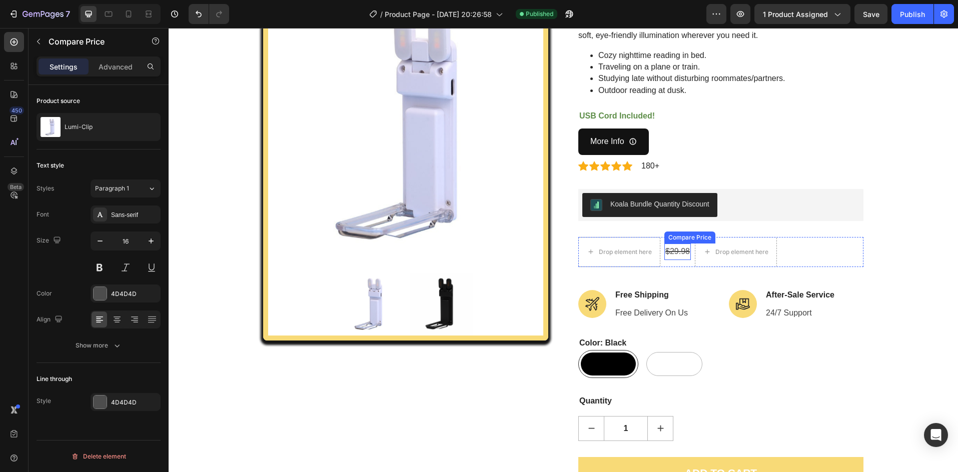
click at [678, 255] on div "$29.98" at bounding box center [677, 252] width 27 height 17
click at [787, 255] on div "Drop element here $29.98 Compare Price Edit content in Shopify 0 Compare Price …" at bounding box center [720, 252] width 285 height 30
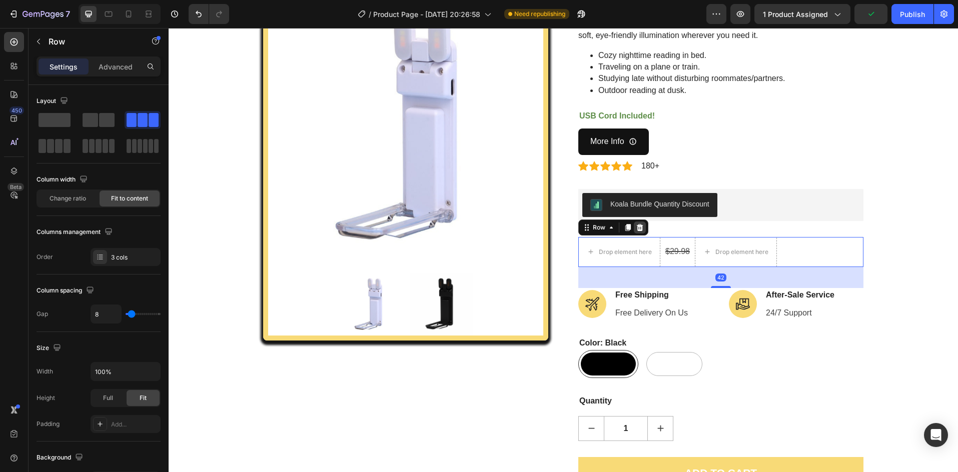
click at [638, 226] on icon at bounding box center [640, 227] width 7 height 7
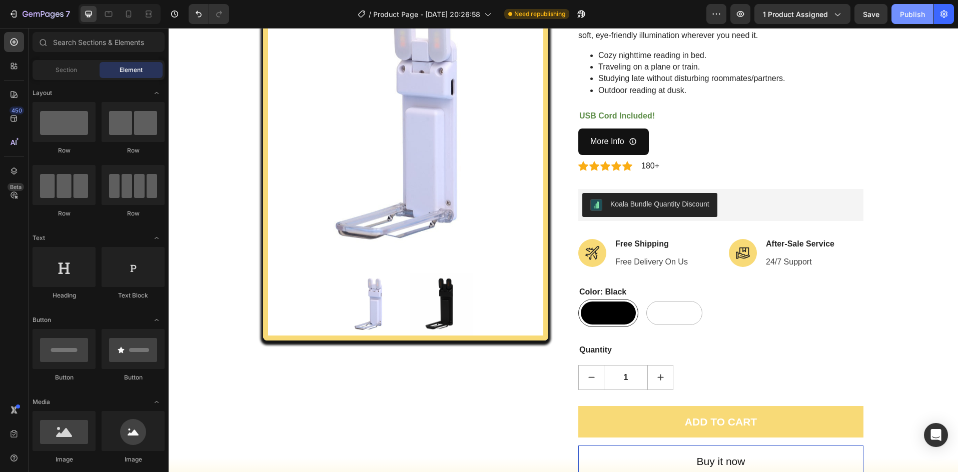
click at [913, 14] on div "Publish" at bounding box center [912, 14] width 25 height 11
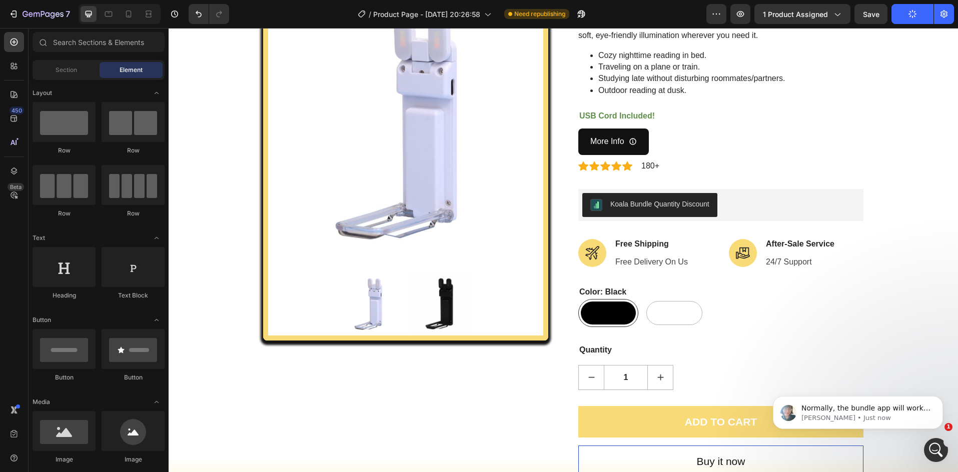
scroll to position [0, 0]
click at [904, 418] on p "[PERSON_NAME] • Just now" at bounding box center [865, 418] width 129 height 9
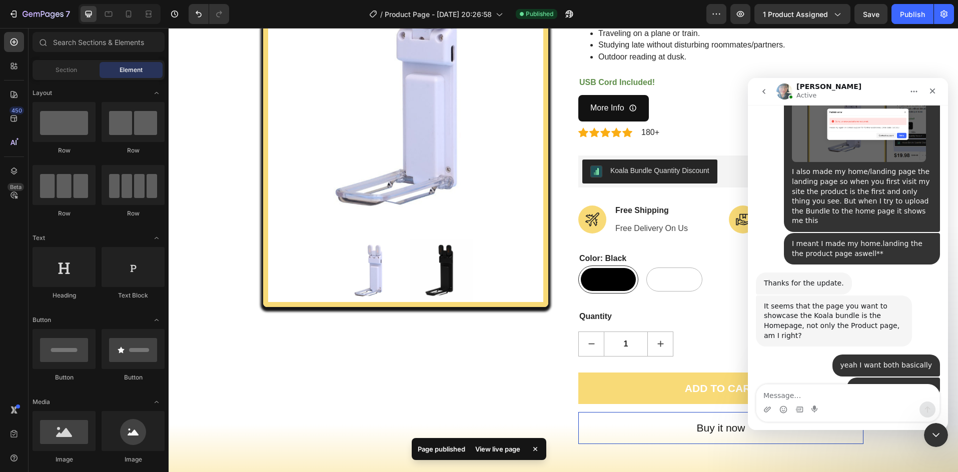
scroll to position [2956, 0]
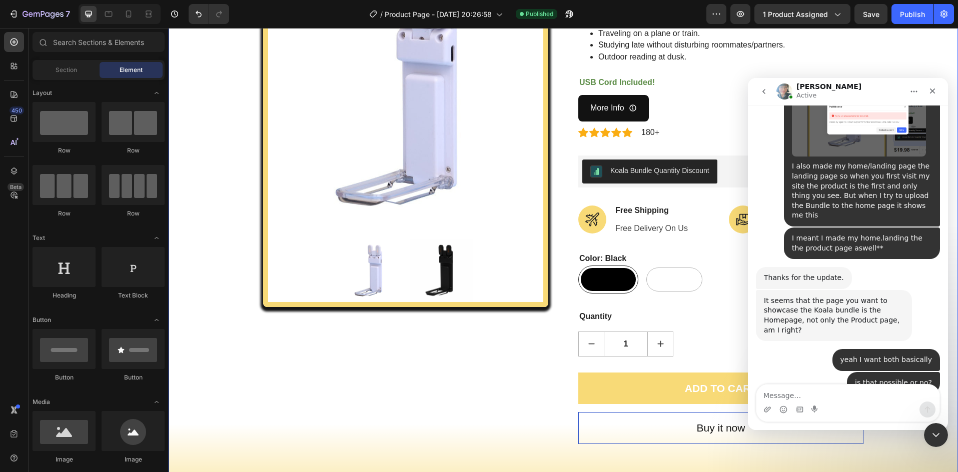
click at [215, 196] on div "Product Images Lumi-Clip (P) Title The Lumi-Clip is a rechargeable, lightweight…" at bounding box center [563, 225] width 774 height 549
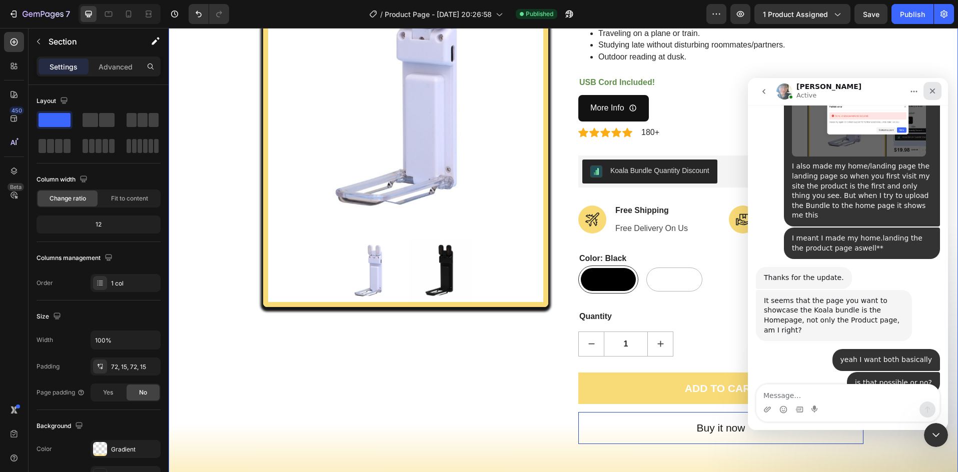
click at [932, 89] on icon "Close" at bounding box center [932, 91] width 8 height 8
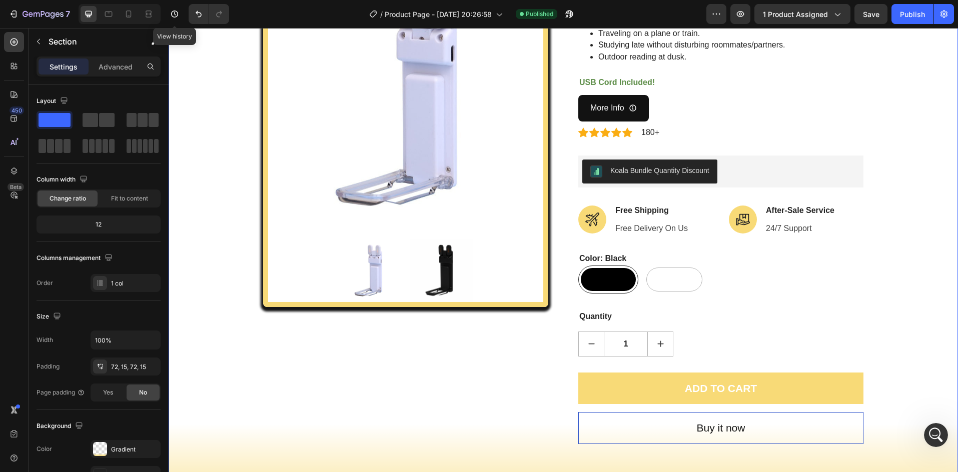
scroll to position [2939, 0]
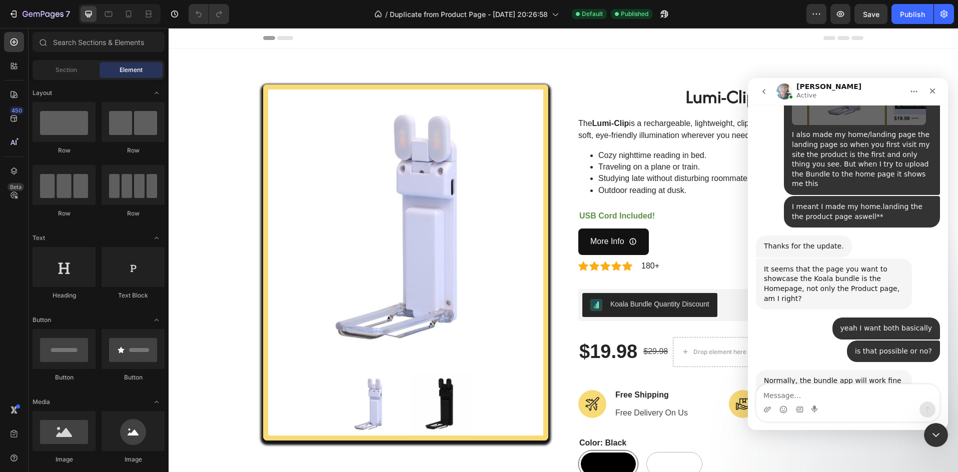
scroll to position [100, 0]
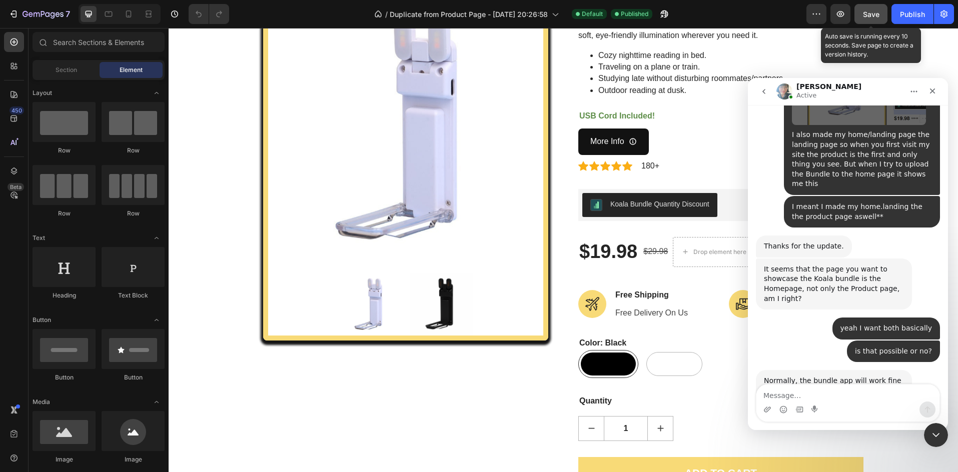
click at [876, 16] on span "Save" at bounding box center [871, 14] width 17 height 9
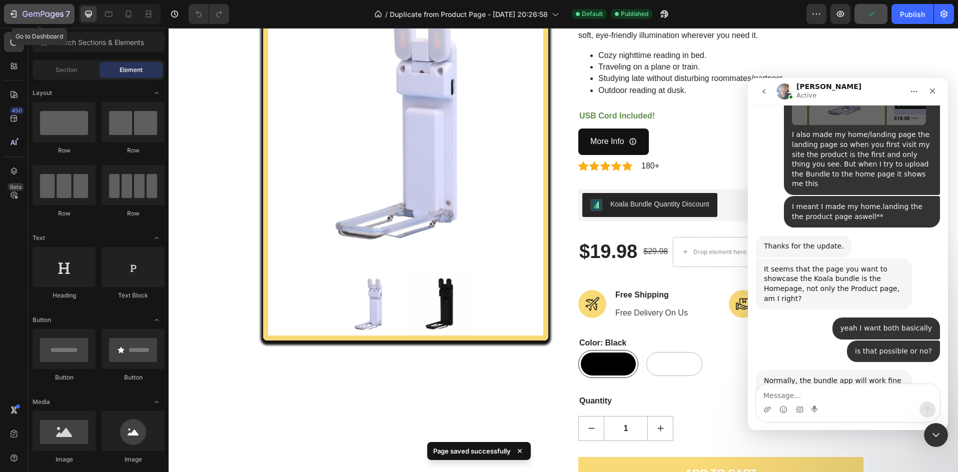
click at [20, 10] on div "7" at bounding box center [40, 14] width 62 height 12
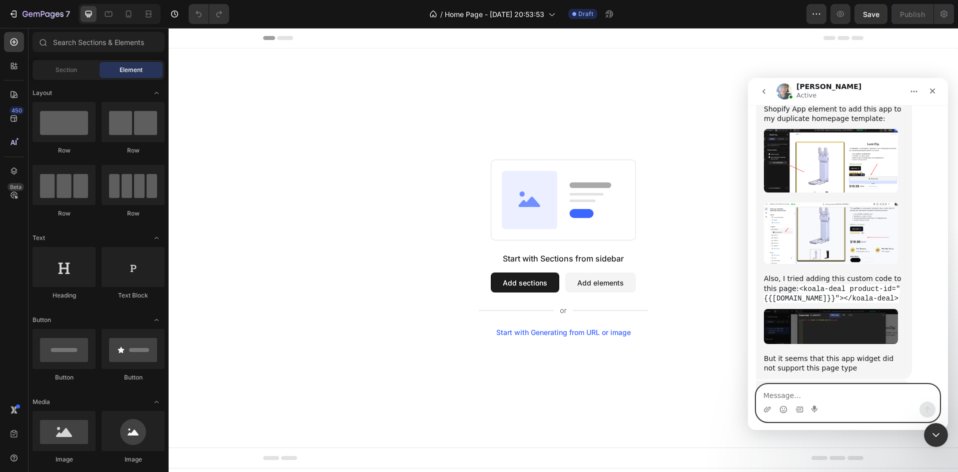
scroll to position [3417, 0]
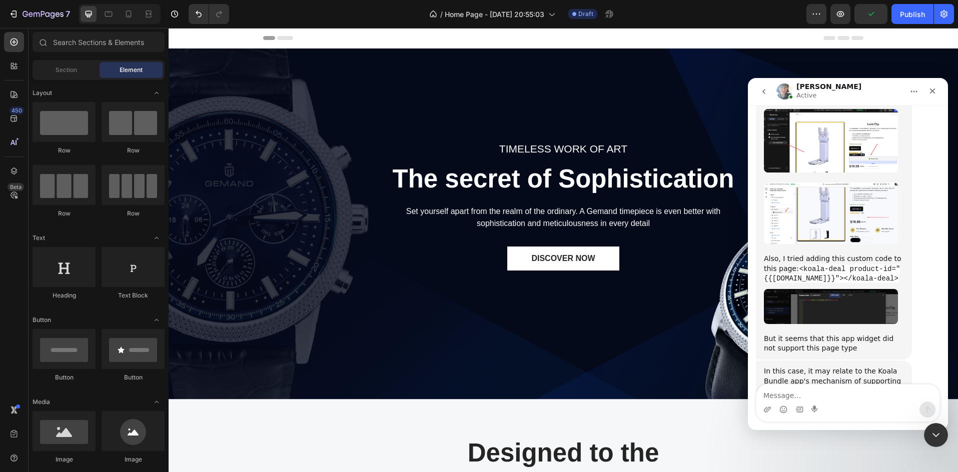
scroll to position [3417, 0]
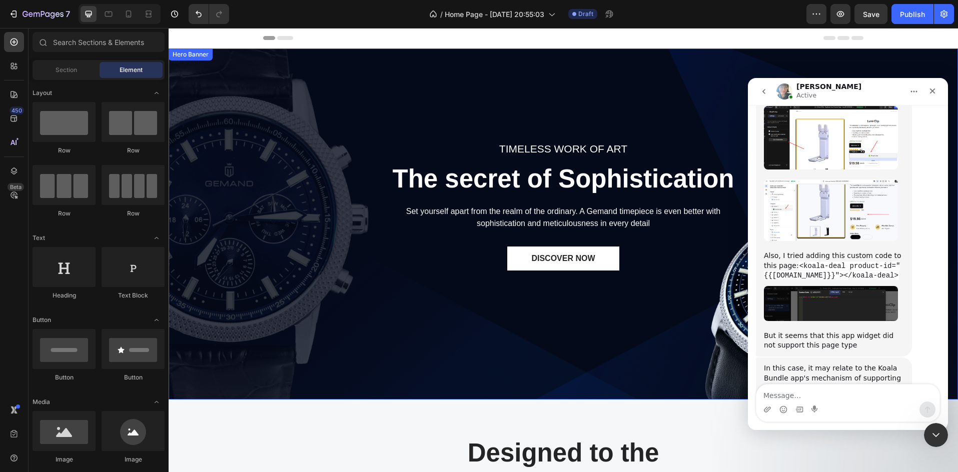
click at [578, 167] on p "The secret of Sophistication" at bounding box center [563, 179] width 348 height 33
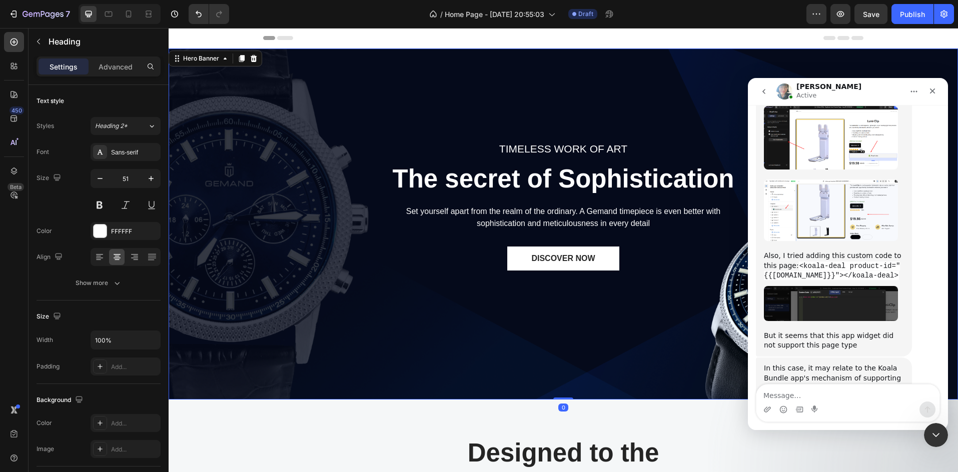
click at [624, 67] on div "TIMELESS WORK OF ART Text block The secret of Sophistication Heading Set yourse…" at bounding box center [563, 224] width 774 height 329
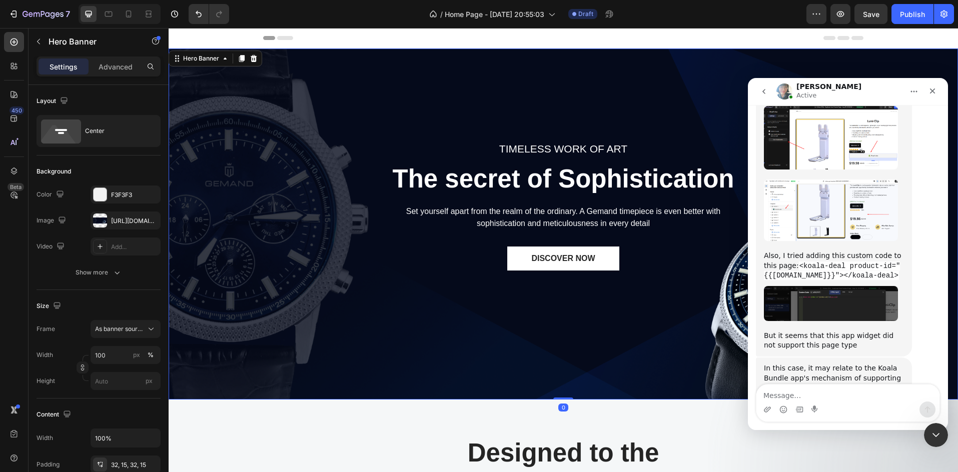
drag, startPoint x: 698, startPoint y: 68, endPoint x: 240, endPoint y: 30, distance: 459.6
click at [698, 68] on div "TIMELESS WORK OF ART Text block The secret of Sophistication Heading Set yourse…" at bounding box center [563, 224] width 774 height 329
click at [939, 90] on div "Close" at bounding box center [932, 91] width 18 height 18
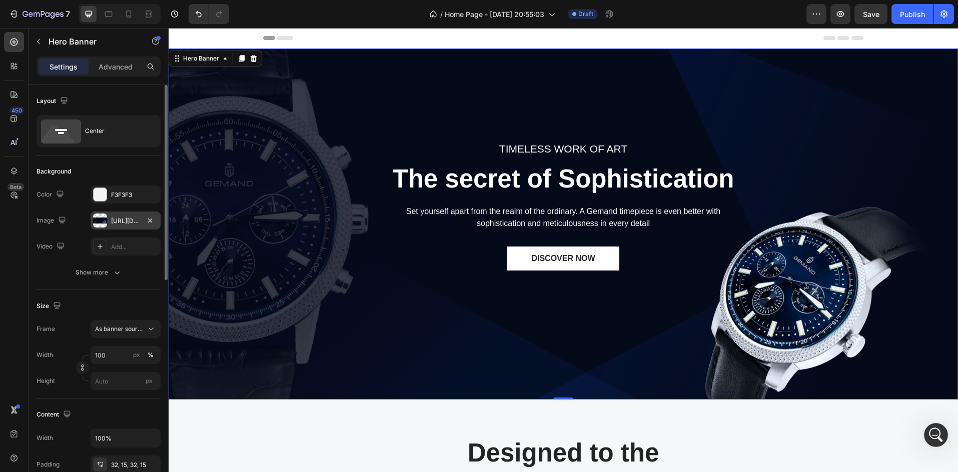
click at [105, 217] on div at bounding box center [100, 221] width 14 height 14
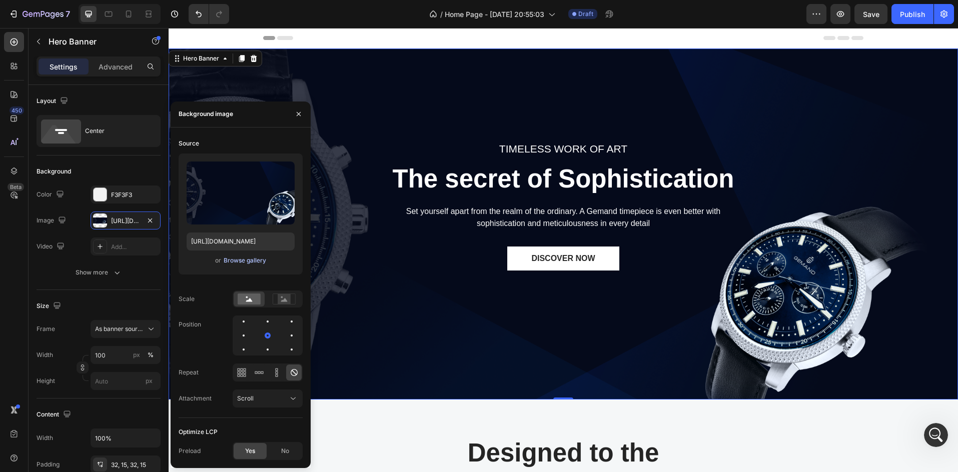
click at [244, 260] on div "Browse gallery" at bounding box center [245, 260] width 43 height 9
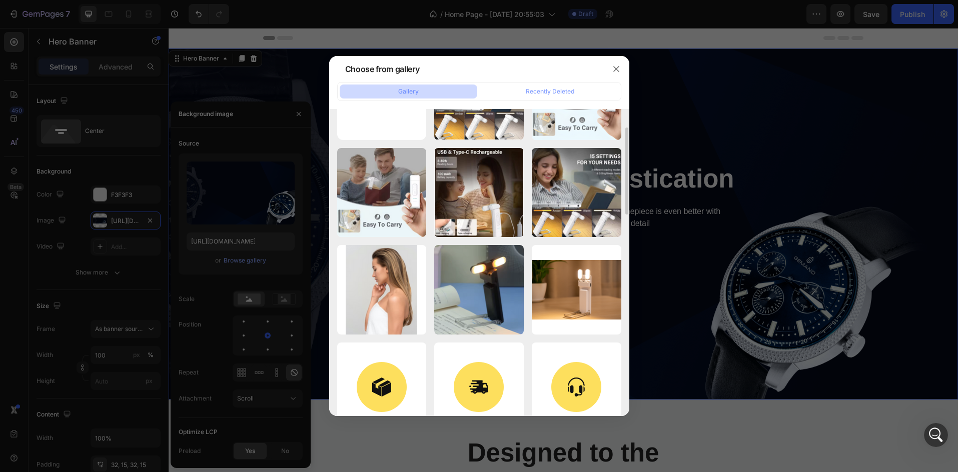
scroll to position [0, 0]
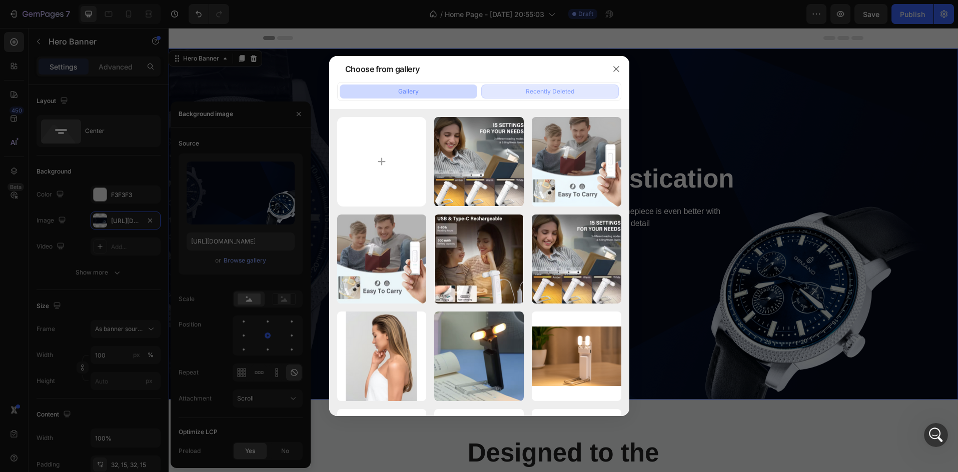
click at [526, 86] on button "Recently Deleted" at bounding box center [550, 92] width 138 height 14
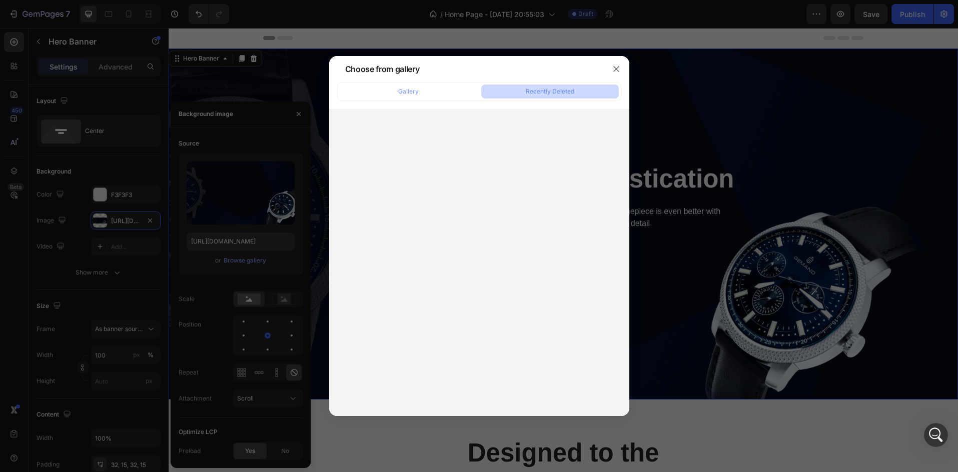
click at [426, 102] on div "Gallery Recently Deleted" at bounding box center [479, 249] width 300 height 334
click at [418, 92] on button "Gallery" at bounding box center [409, 92] width 138 height 14
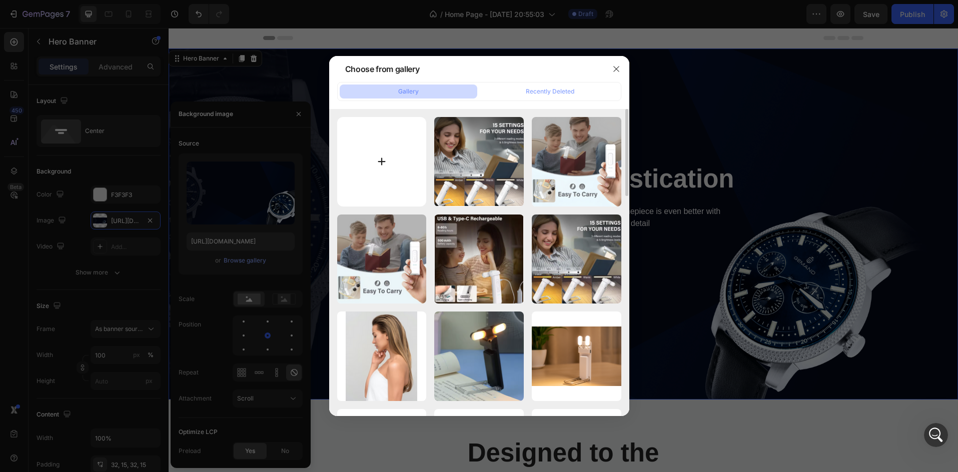
click at [361, 166] on input "file" at bounding box center [382, 162] width 90 height 90
type input "C:\fakepath\822afab2-ca3c-4626-9740-6ea6f4bac674.png"
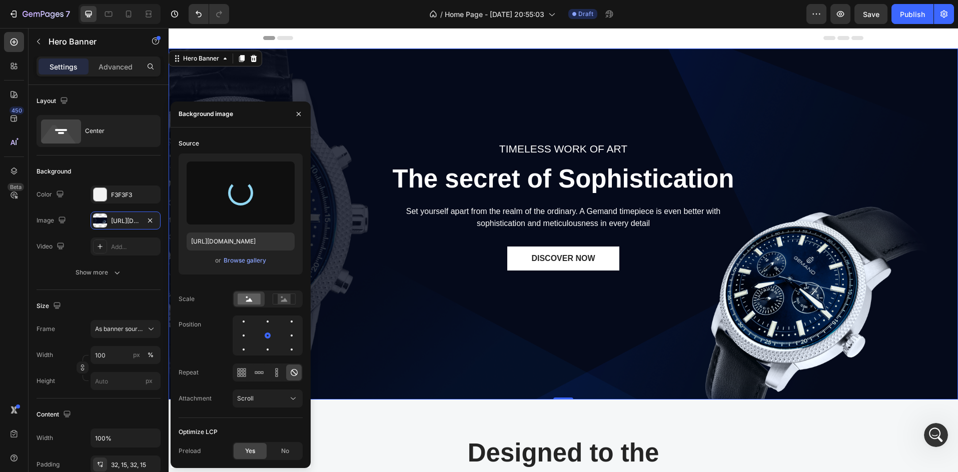
type input "https://cdn.shopify.com/s/files/1/0643/0900/2310/files/gempages_557487748450092…"
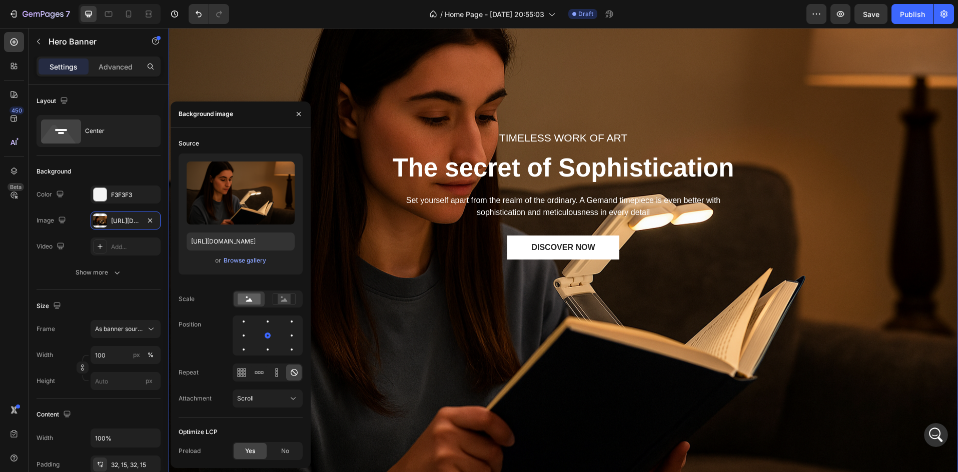
scroll to position [100, 0]
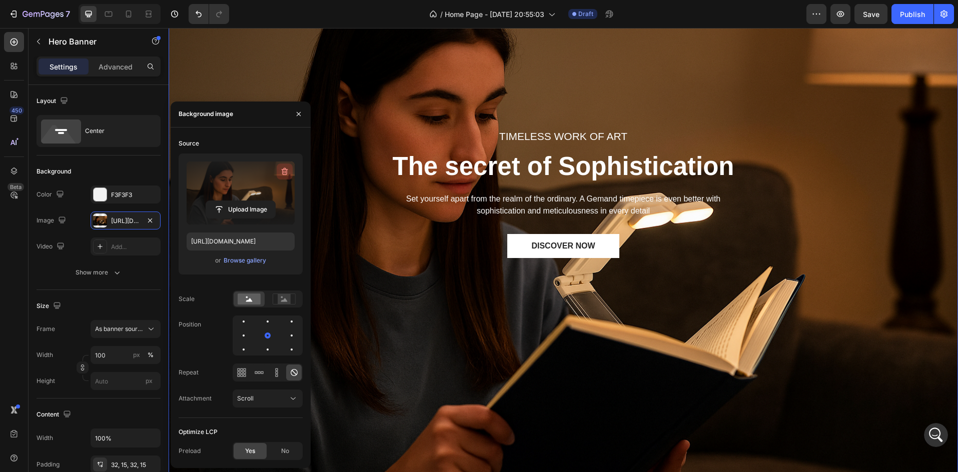
click at [287, 167] on icon "button" at bounding box center [285, 172] width 10 height 10
type input "Auto"
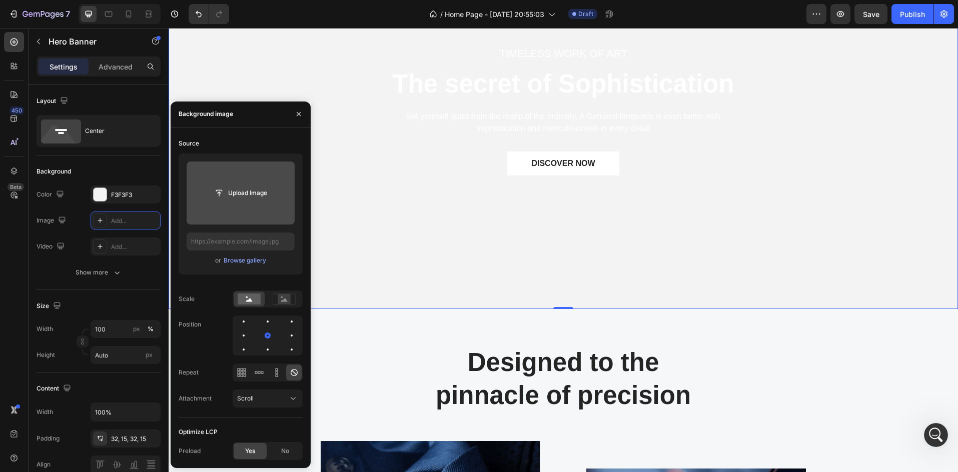
click at [224, 193] on input "file" at bounding box center [240, 193] width 69 height 17
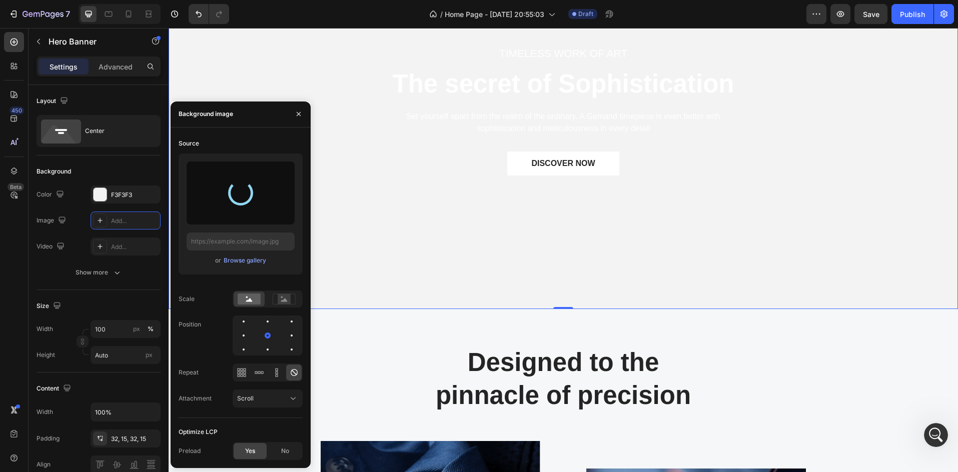
type input "[URL][DOMAIN_NAME]"
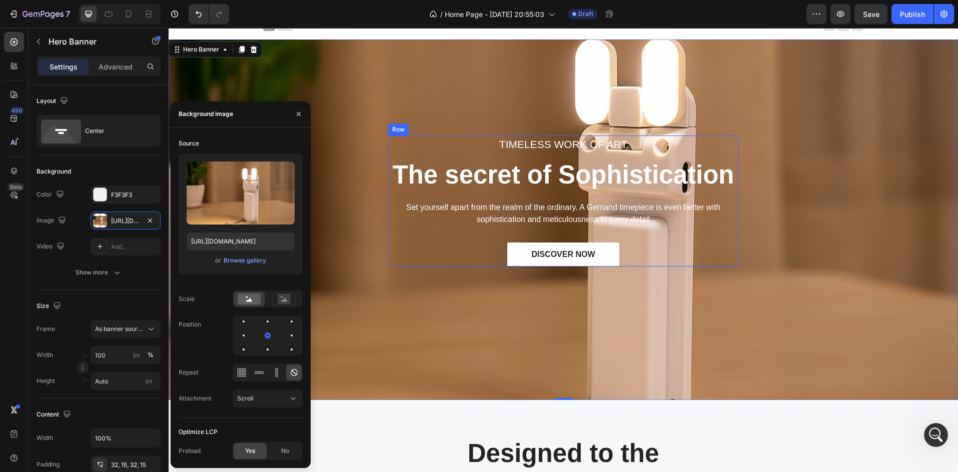
scroll to position [0, 0]
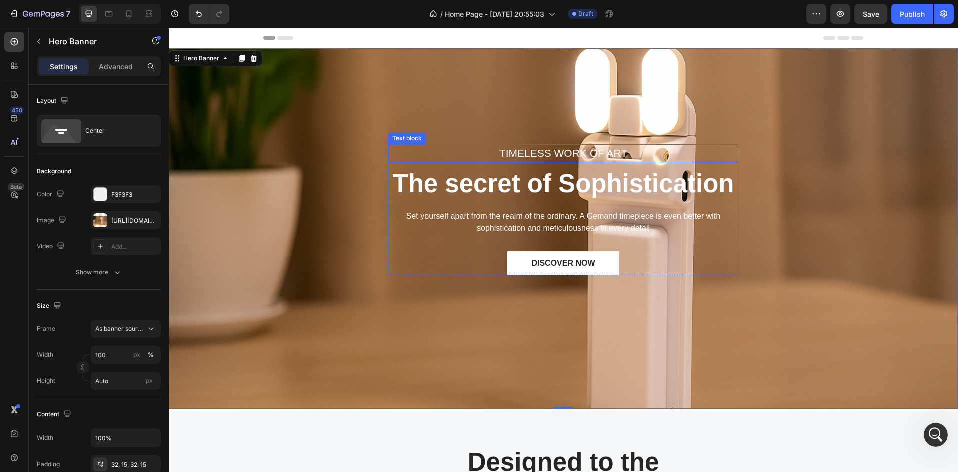
click at [516, 144] on div "TIMELESS WORK OF ART Text block The secret of Sophistication Heading Set yourse…" at bounding box center [563, 229] width 774 height 329
click at [530, 154] on p "TIMELESS WORK OF ART" at bounding box center [563, 154] width 348 height 16
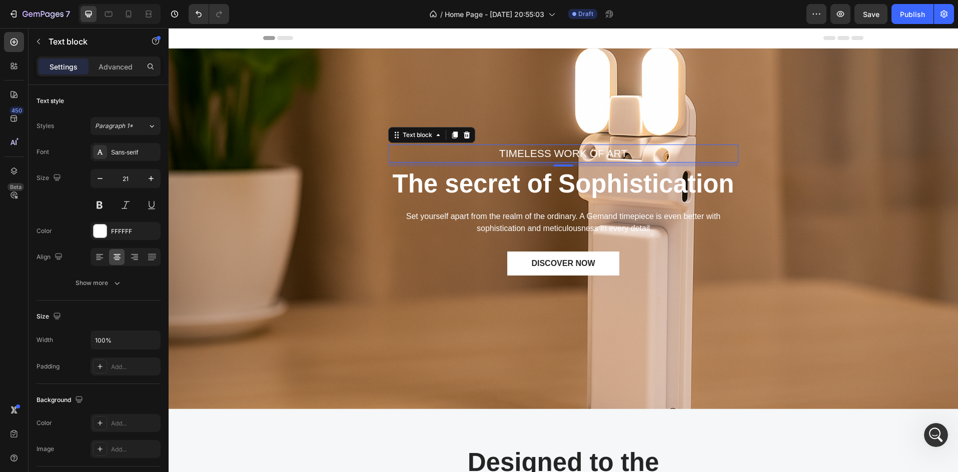
click at [566, 149] on p "TIMELESS WORK OF ART" at bounding box center [563, 154] width 348 height 16
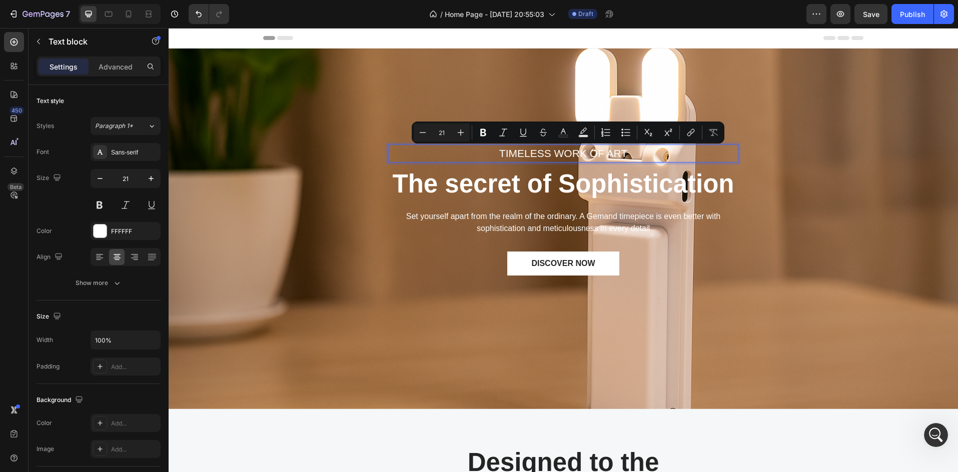
click at [611, 151] on p "TIMELESS WORK OF ART" at bounding box center [563, 154] width 348 height 16
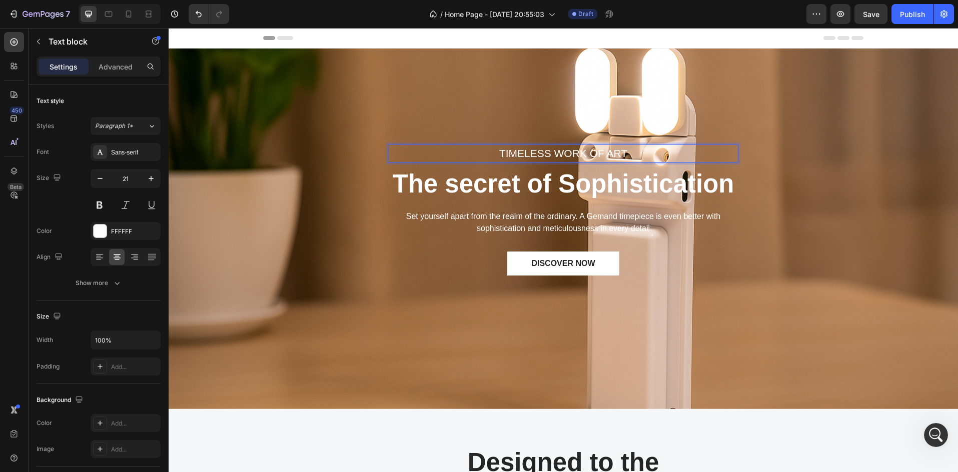
click at [625, 152] on p "TIMELESS WORK OF ART" at bounding box center [563, 154] width 348 height 16
drag, startPoint x: 625, startPoint y: 152, endPoint x: 482, endPoint y: 155, distance: 142.6
click at [482, 155] on p "TIMELESS WORK OF ART" at bounding box center [563, 154] width 348 height 16
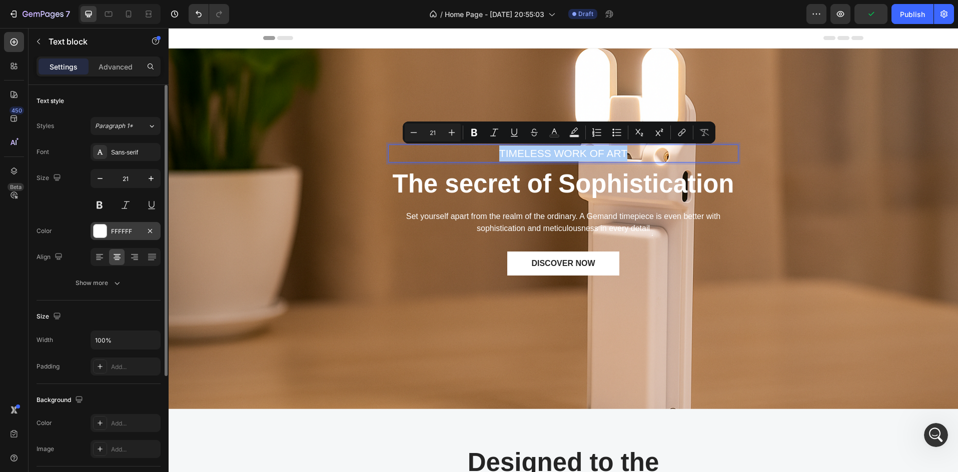
click at [100, 226] on div at bounding box center [100, 231] width 13 height 13
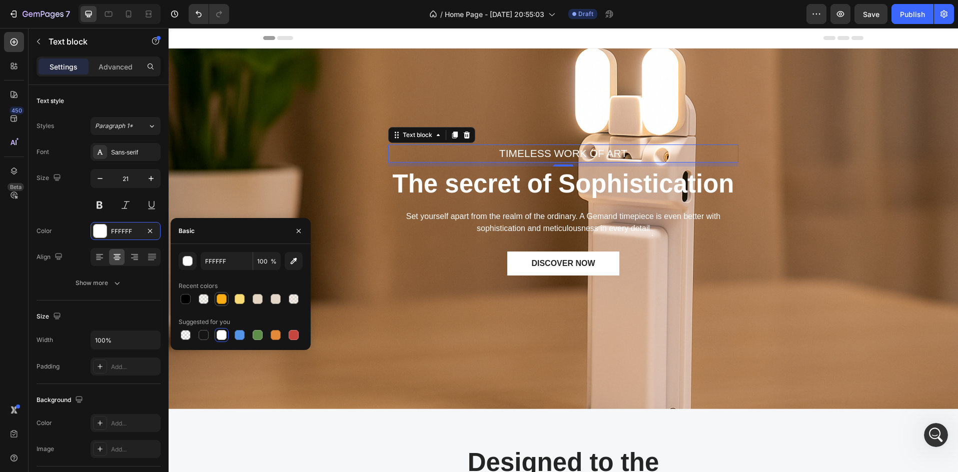
click at [217, 297] on div at bounding box center [222, 299] width 10 height 10
click at [237, 295] on div at bounding box center [240, 299] width 10 height 10
click at [183, 301] on div at bounding box center [186, 299] width 10 height 10
click at [221, 338] on div at bounding box center [222, 335] width 10 height 10
type input "FFFFFF"
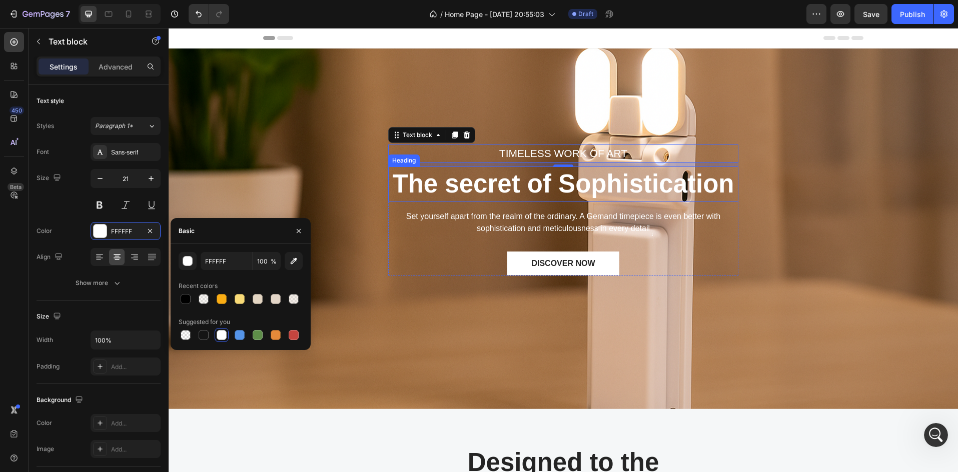
click at [440, 193] on p "The secret of Sophistication" at bounding box center [563, 184] width 348 height 33
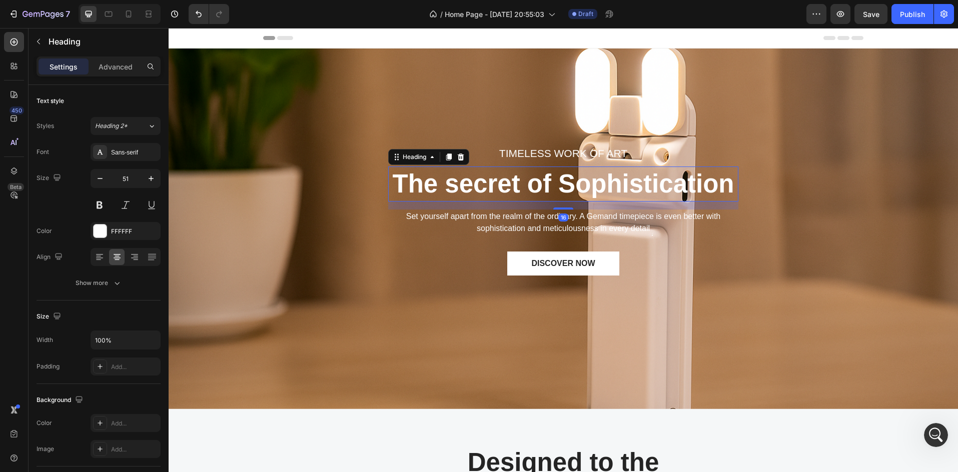
click at [465, 151] on div "Heading" at bounding box center [428, 157] width 81 height 16
click at [513, 153] on p "TIMELESS WORK OF ART" at bounding box center [563, 154] width 348 height 16
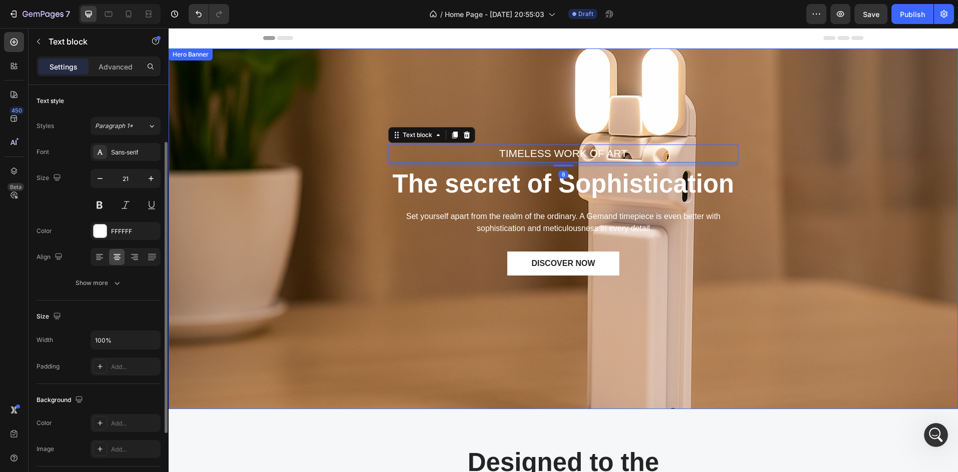
scroll to position [134, 0]
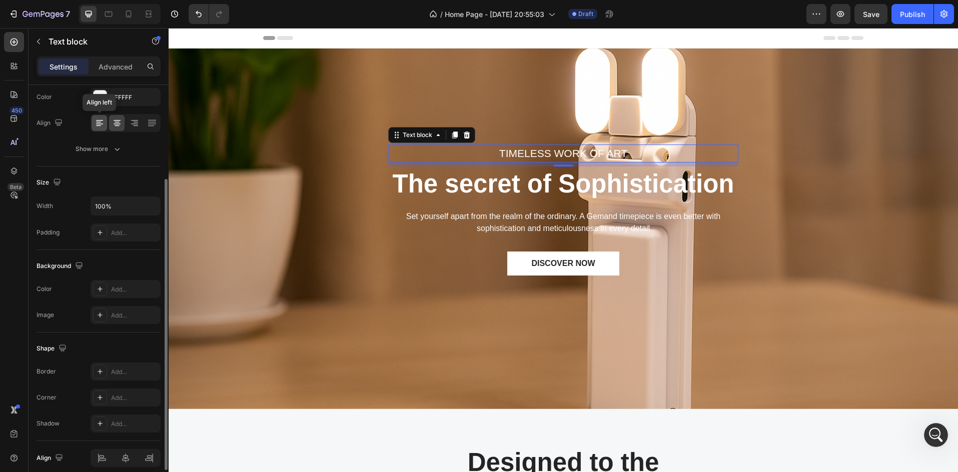
click at [101, 127] on icon at bounding box center [100, 123] width 10 height 10
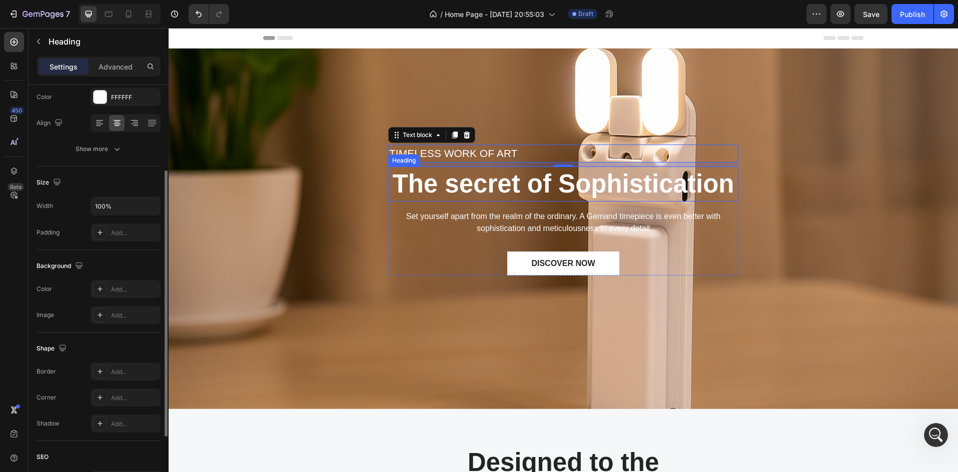
click at [445, 177] on p "The secret of Sophistication" at bounding box center [563, 184] width 348 height 33
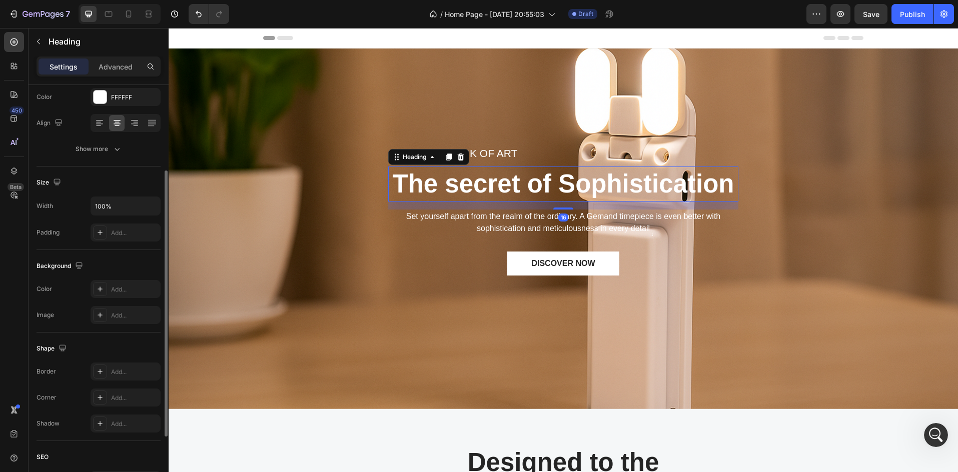
scroll to position [0, 0]
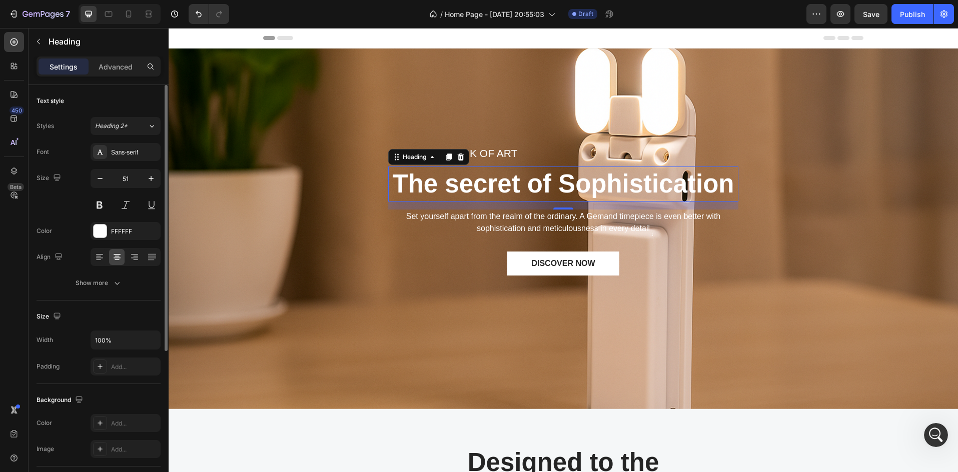
click at [446, 89] on div "TIMELESS WORK OF ART Text block The secret of Sophistication Heading 16 Set you…" at bounding box center [563, 229] width 774 height 329
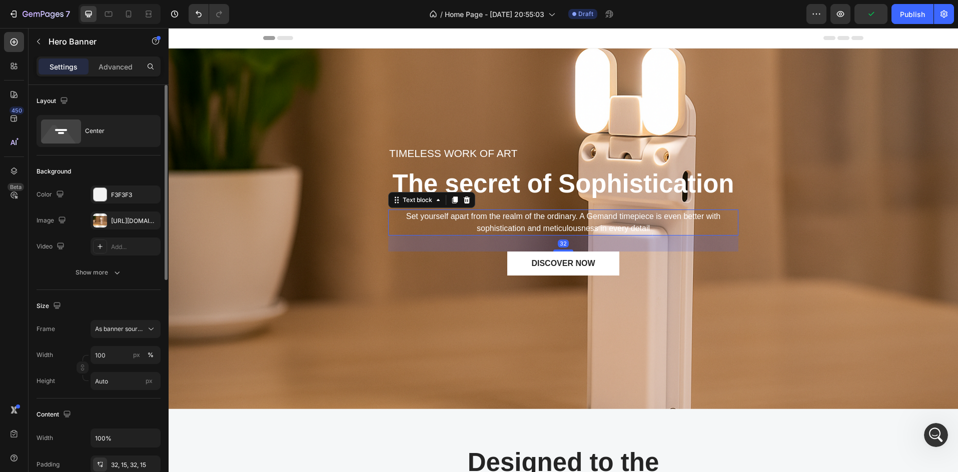
click at [435, 219] on p "Set yourself apart from the realm of the ordinary. A Gemand timepiece is even b…" at bounding box center [563, 223] width 348 height 24
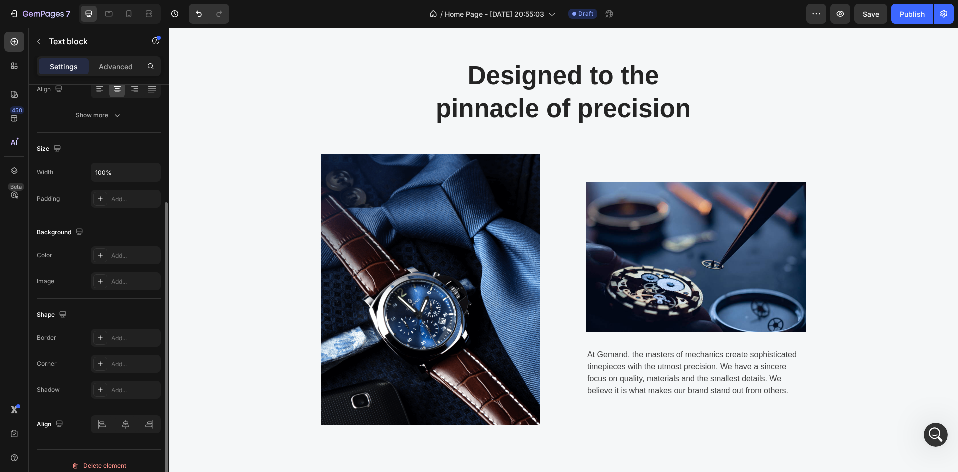
scroll to position [400, 0]
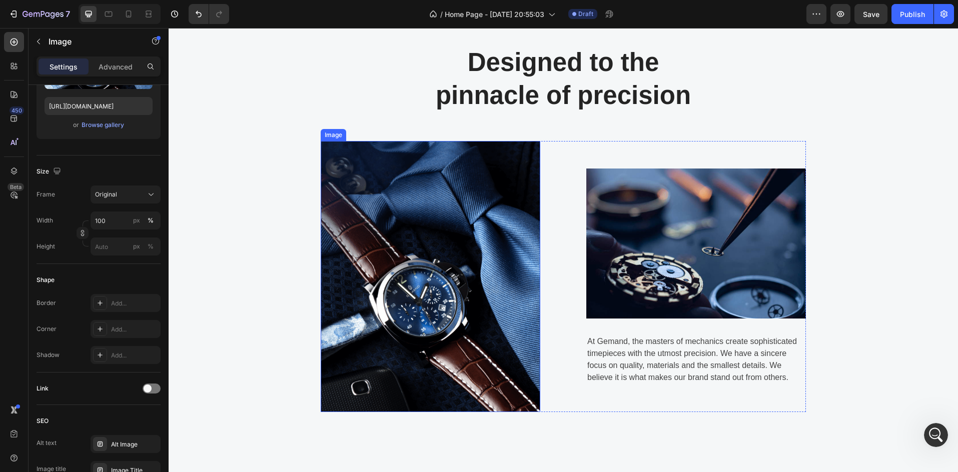
click at [405, 304] on img at bounding box center [431, 276] width 220 height 271
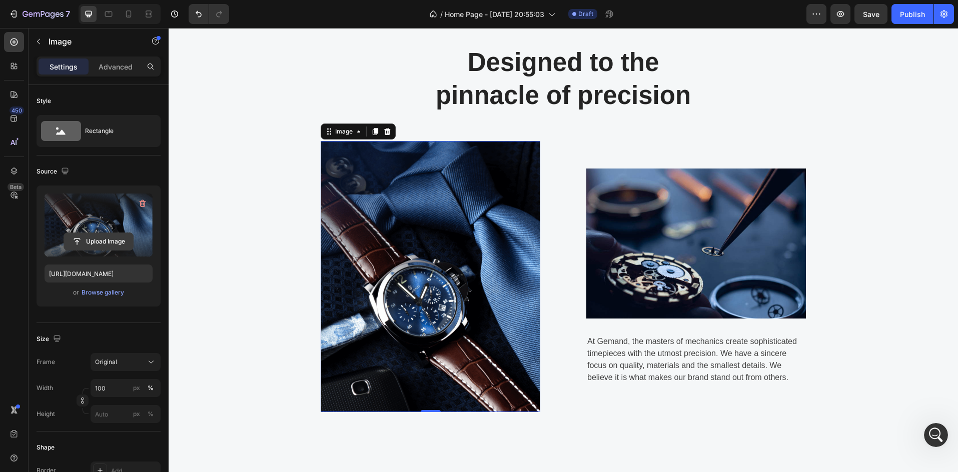
click at [102, 242] on input "file" at bounding box center [98, 241] width 69 height 17
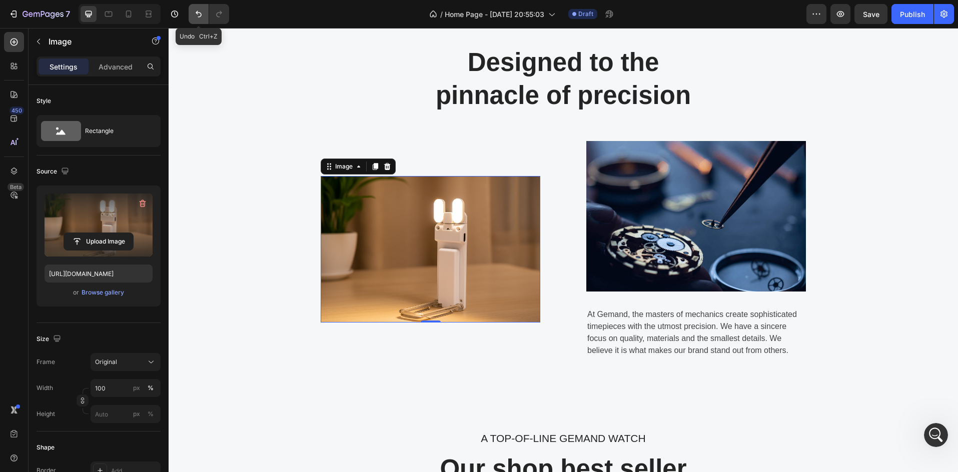
click at [194, 16] on icon "Undo/Redo" at bounding box center [199, 14] width 10 height 10
click at [106, 238] on input "file" at bounding box center [98, 241] width 69 height 17
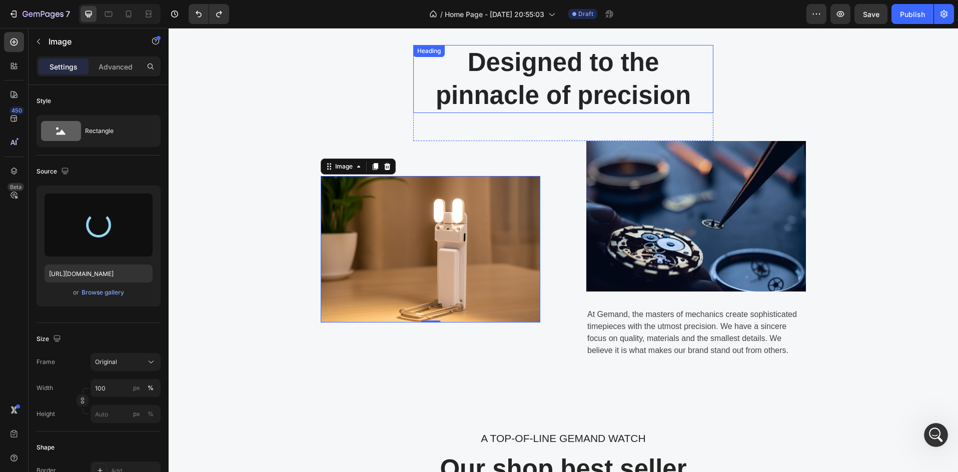
type input "https://cdn.shopify.com/s/files/1/0643/0900/2310/files/gempages_557487748450092…"
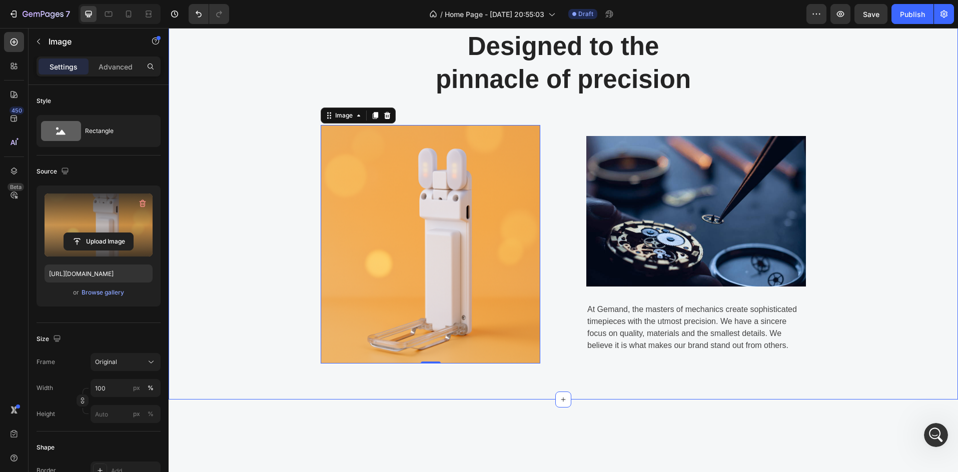
scroll to position [434, 0]
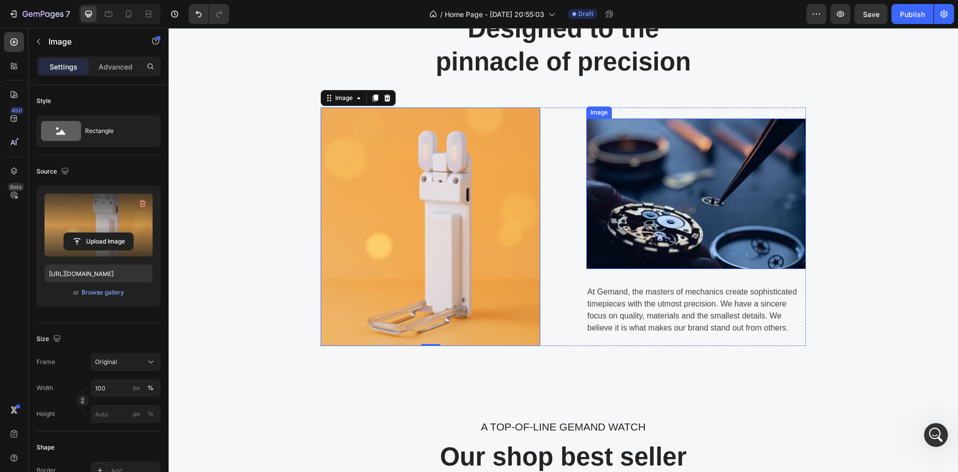
click at [783, 191] on img at bounding box center [696, 194] width 220 height 151
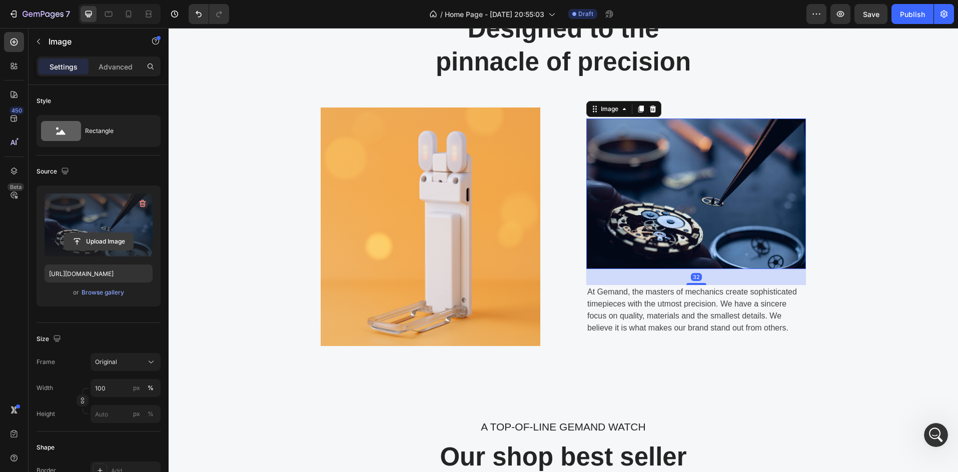
click at [96, 240] on input "file" at bounding box center [98, 241] width 69 height 17
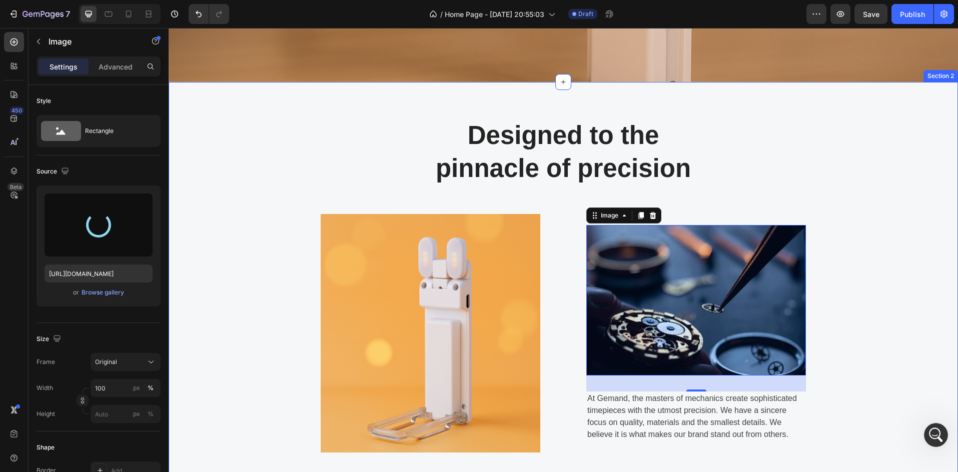
scroll to position [334, 0]
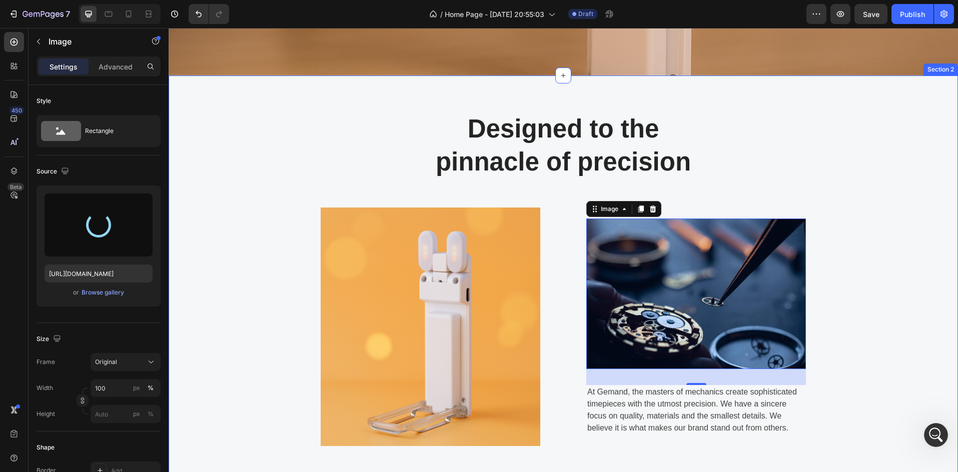
type input "https://cdn.shopify.com/s/files/1/0643/0900/2310/files/gempages_557487748450092…"
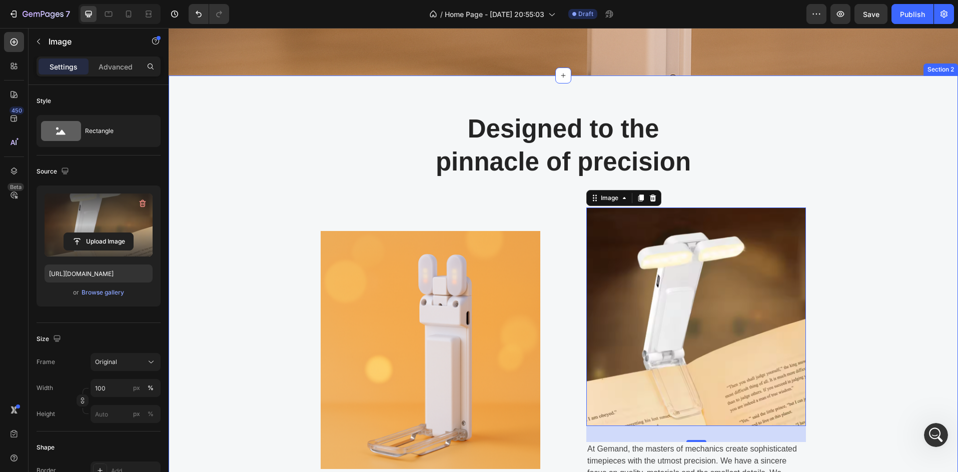
click at [293, 155] on div "Designed to the pinnacle of precision Heading Row Image Image 32 At Gemand, the…" at bounding box center [563, 302] width 774 height 381
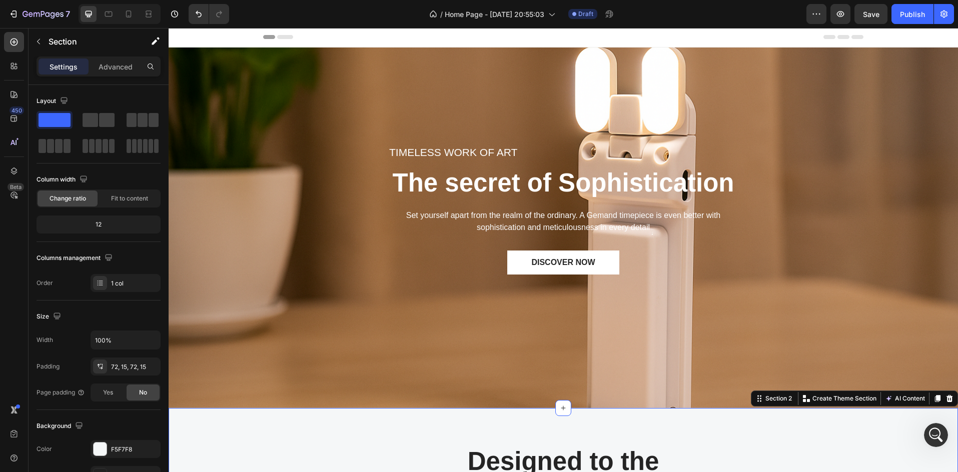
scroll to position [0, 0]
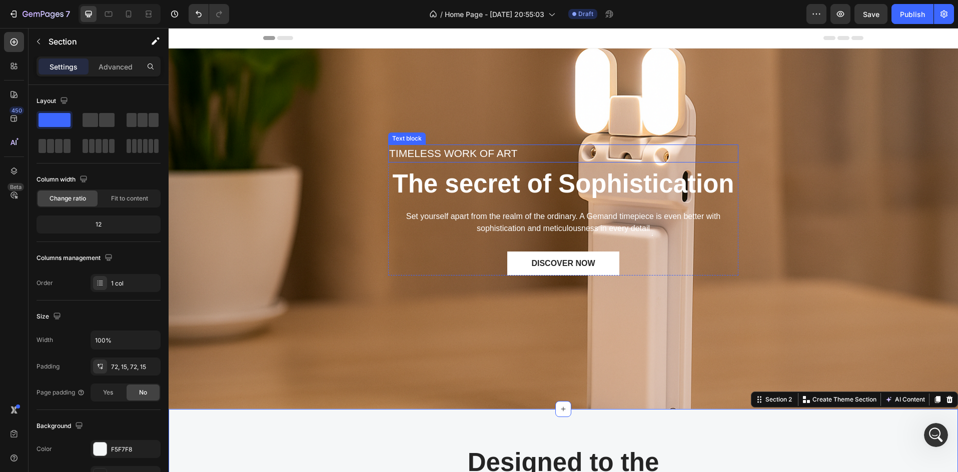
click at [481, 153] on p "TIMELESS WORK OF ART" at bounding box center [563, 154] width 348 height 16
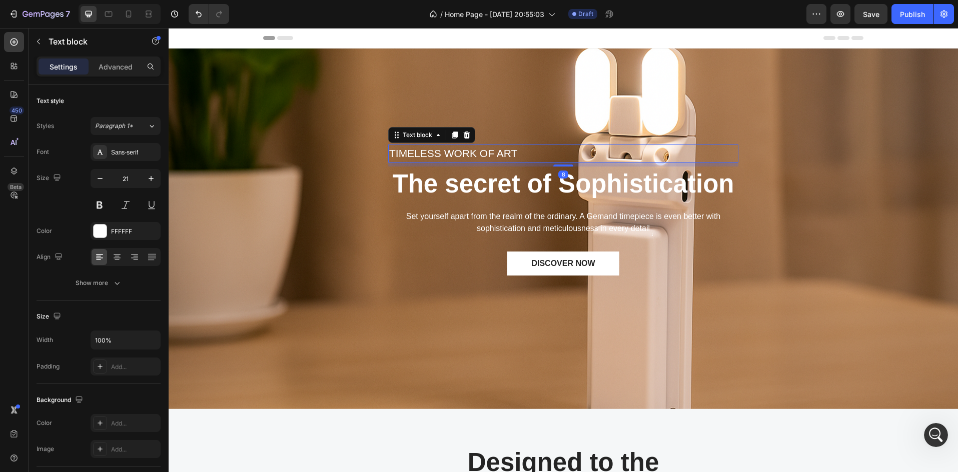
click at [518, 153] on p "TIMELESS WORK OF ART" at bounding box center [563, 154] width 348 height 16
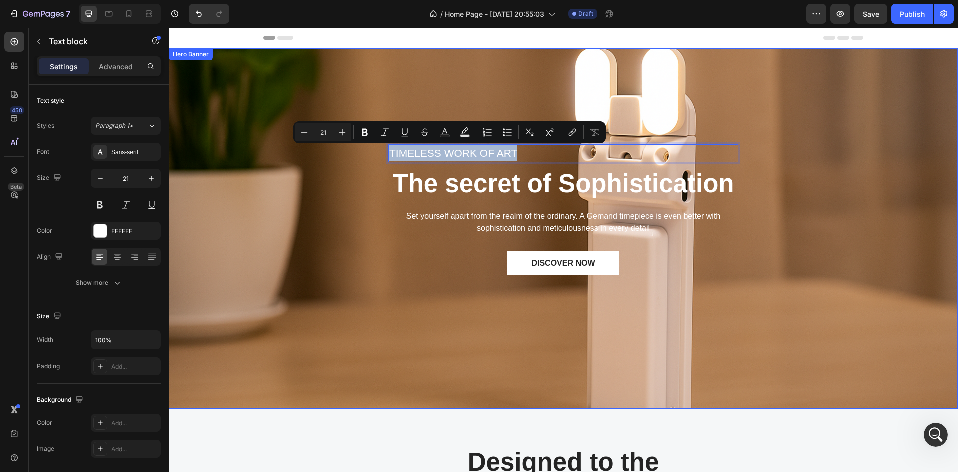
drag, startPoint x: 518, startPoint y: 153, endPoint x: 365, endPoint y: 158, distance: 153.1
click at [365, 158] on div "TIMELESS WORK OF ART Text block 8 The secret of Sophistication Heading Set your…" at bounding box center [563, 229] width 774 height 329
copy p "TIMELESS WORK OF ART"
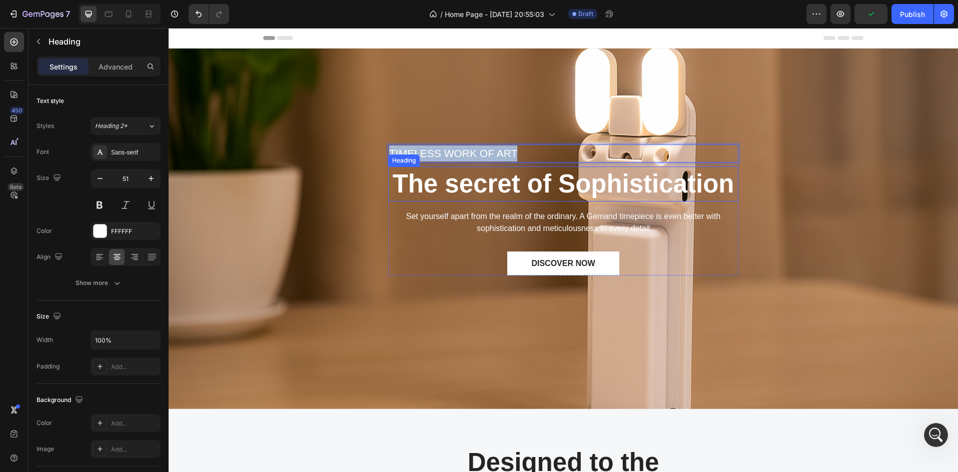
click at [432, 201] on h2 "The secret of Sophistication" at bounding box center [563, 184] width 350 height 35
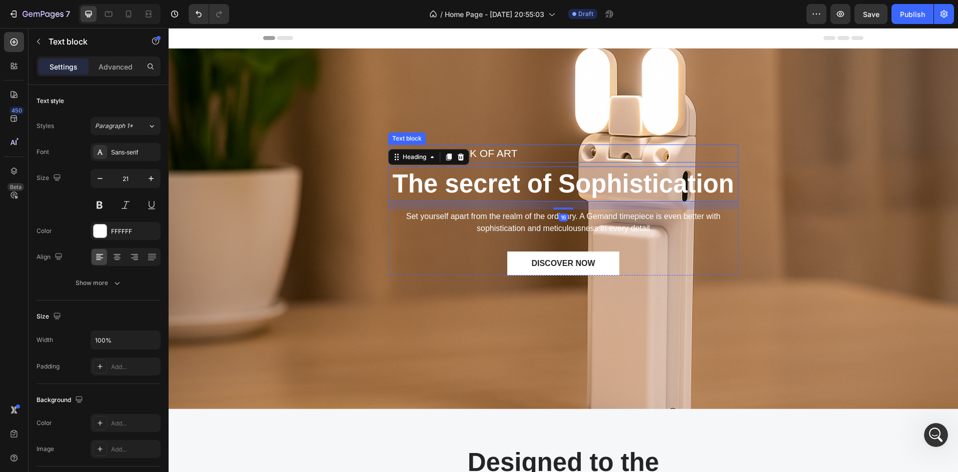
click at [518, 151] on p "TIMELESS WORK OF ART" at bounding box center [563, 154] width 348 height 16
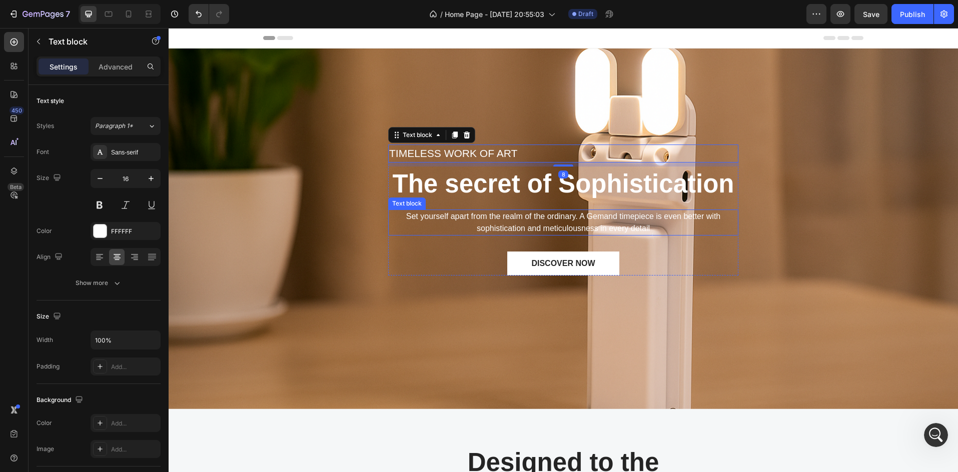
click at [501, 220] on p "Set yourself apart from the realm of the ordinary. A Gemand timepiece is even b…" at bounding box center [563, 223] width 348 height 24
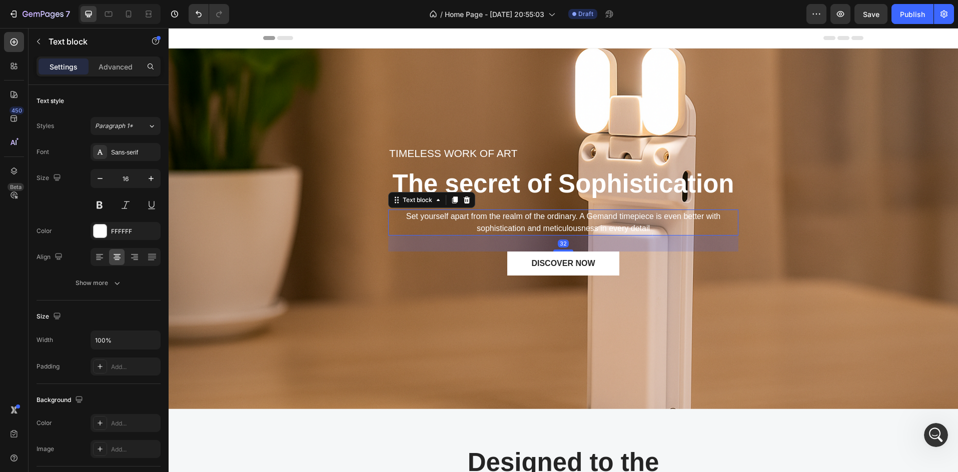
click at [501, 220] on p "Set yourself apart from the realm of the ordinary. A Gemand timepiece is even b…" at bounding box center [563, 223] width 348 height 24
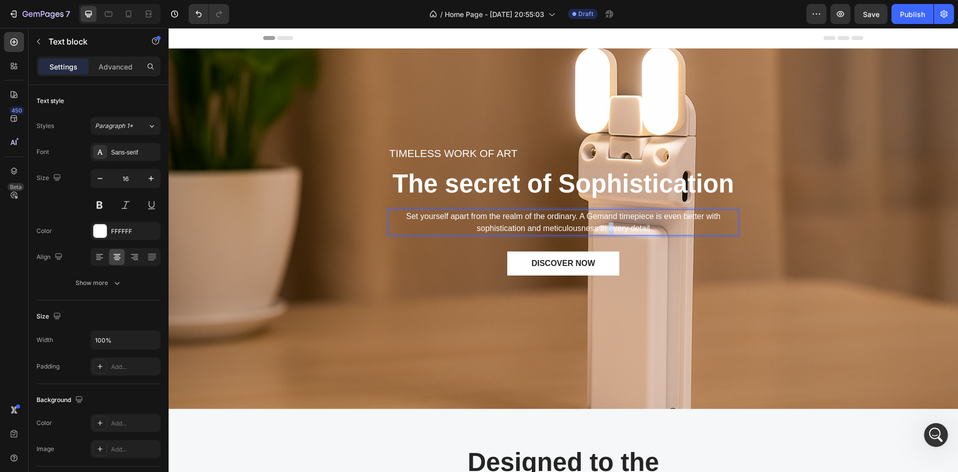
click at [609, 225] on p "Set yourself apart from the realm of the ordinary. A Gemand timepiece is even b…" at bounding box center [563, 223] width 348 height 24
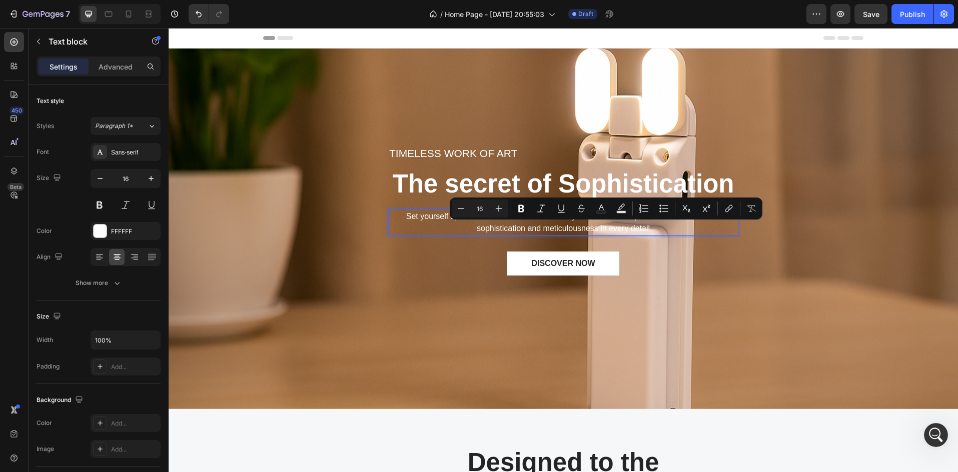
click at [665, 224] on p "Set yourself apart from the realm of the ordinary. A Gemand timepiece is even b…" at bounding box center [563, 223] width 348 height 24
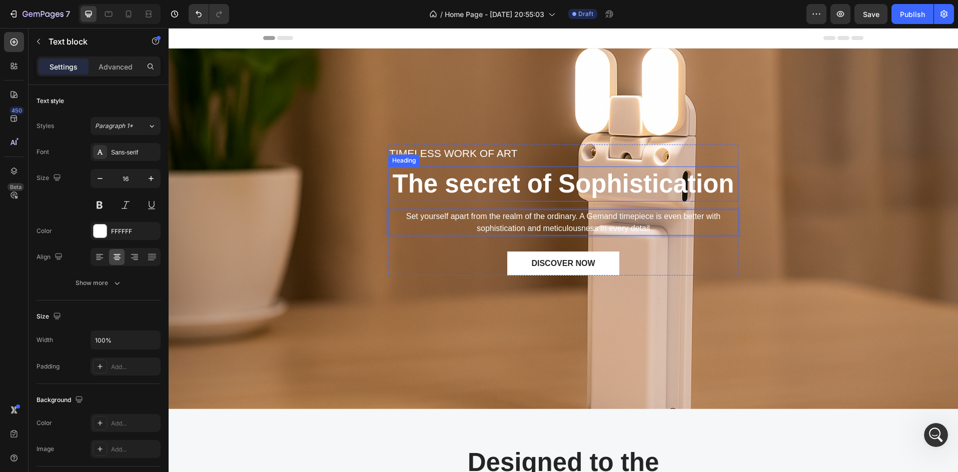
click at [394, 157] on div "Heading" at bounding box center [404, 160] width 28 height 9
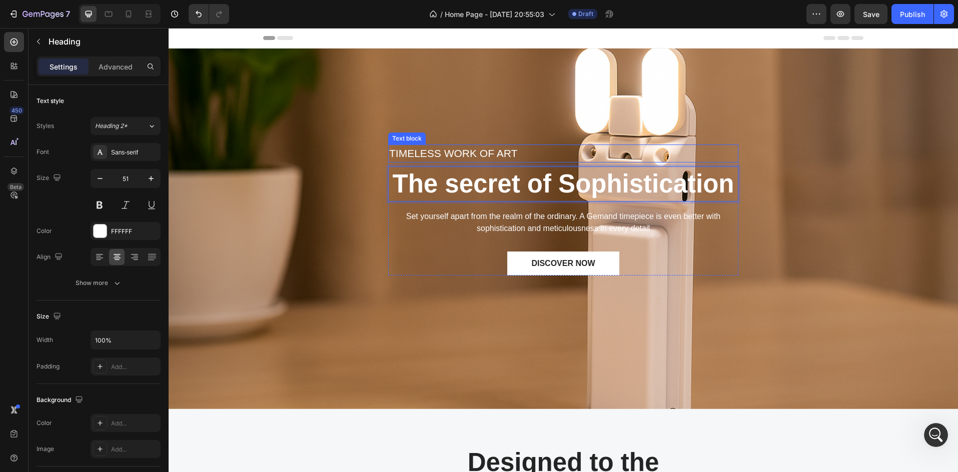
click at [470, 153] on p "TIMELESS WORK OF ART" at bounding box center [563, 154] width 348 height 16
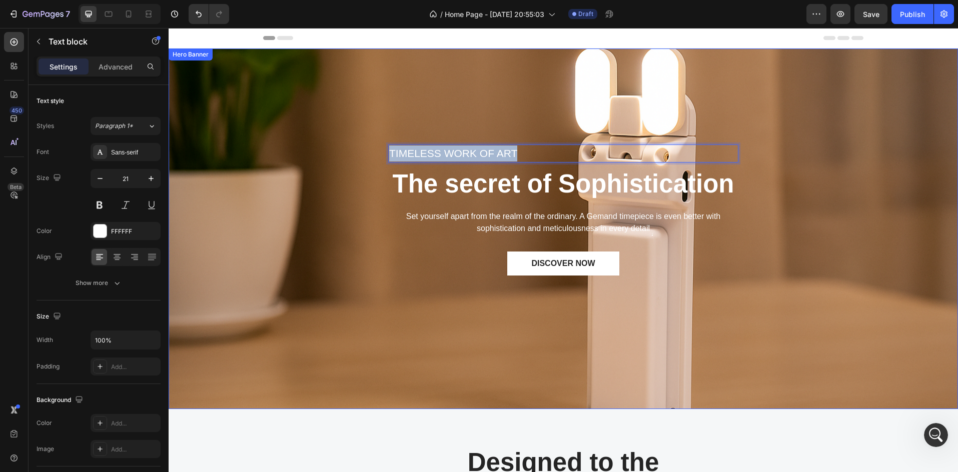
drag, startPoint x: 536, startPoint y: 150, endPoint x: 360, endPoint y: 155, distance: 176.1
click at [360, 155] on div "TIMELESS WORK OF ART Text block 8 The secret of Sophistication Heading Set your…" at bounding box center [563, 229] width 774 height 329
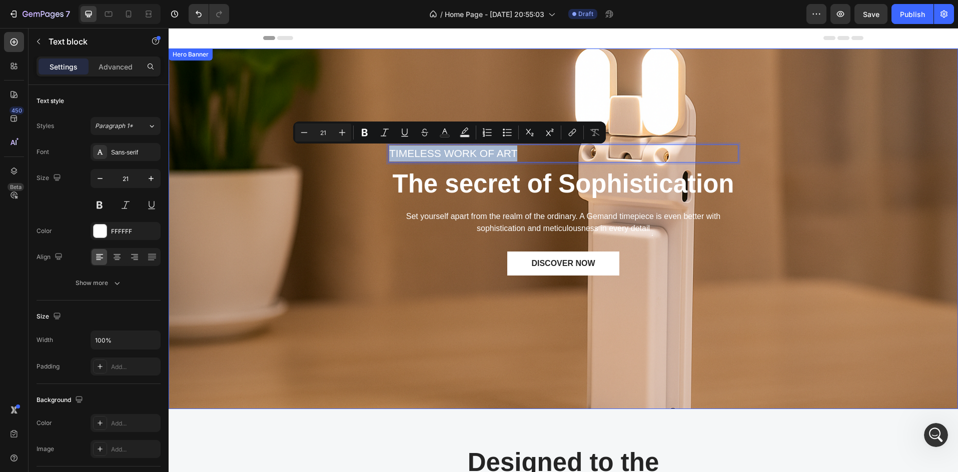
copy p "TIMELESS WORK OF ART"
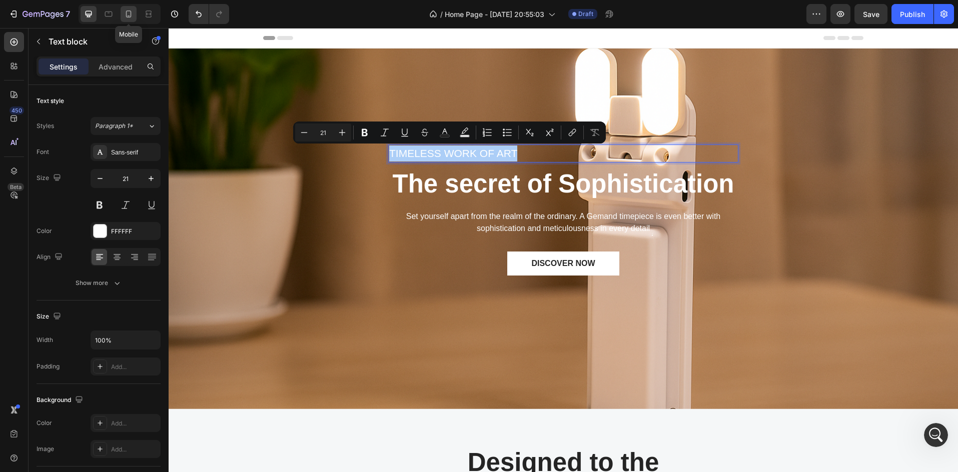
click at [126, 10] on icon at bounding box center [129, 14] width 10 height 10
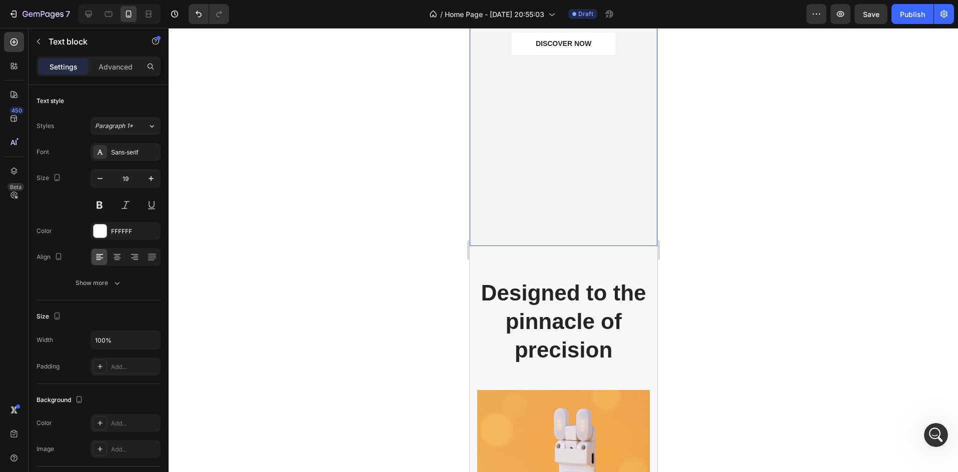
scroll to position [267, 0]
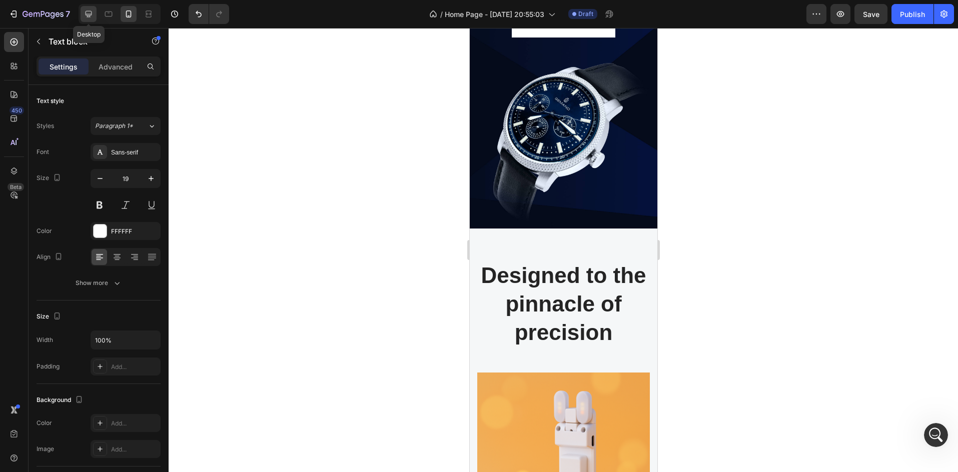
click at [83, 14] on div at bounding box center [89, 14] width 16 height 16
type input "21"
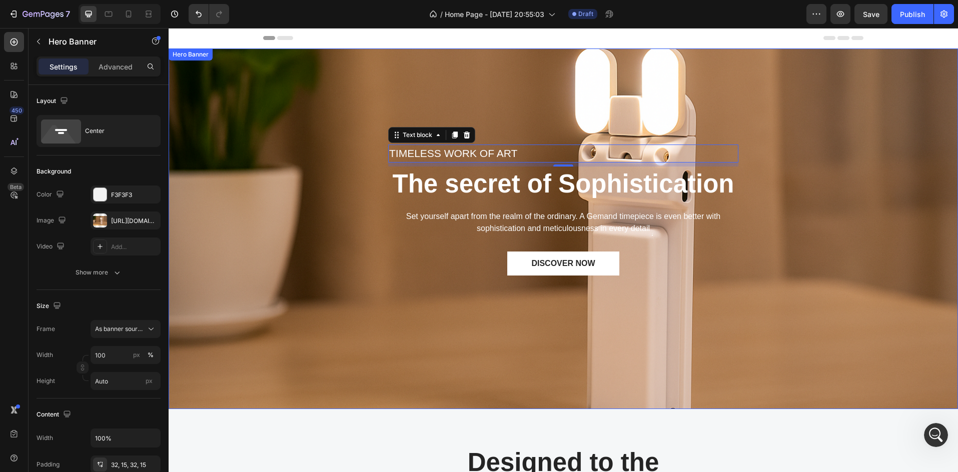
click at [320, 203] on div "TIMELESS WORK OF ART Text block 8 The secret of Sophistication Heading Set your…" at bounding box center [563, 229] width 774 height 329
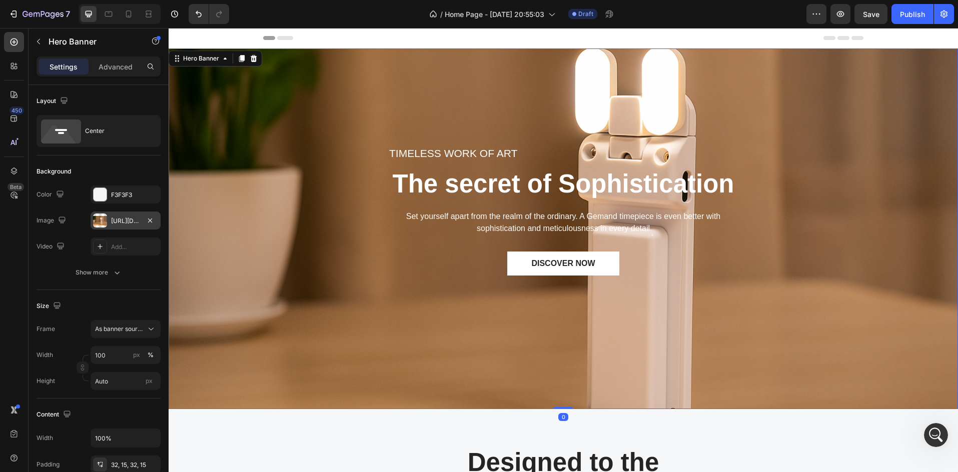
click at [105, 220] on div at bounding box center [100, 221] width 14 height 14
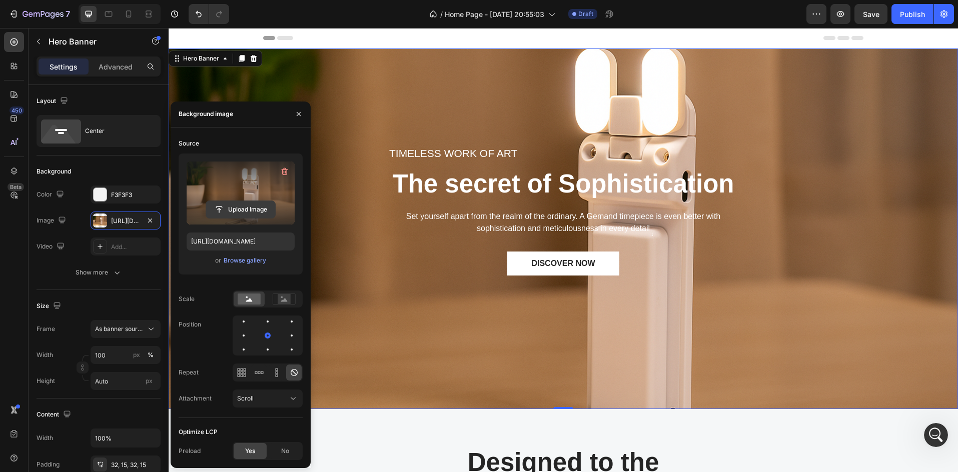
click at [233, 206] on input "file" at bounding box center [240, 209] width 69 height 17
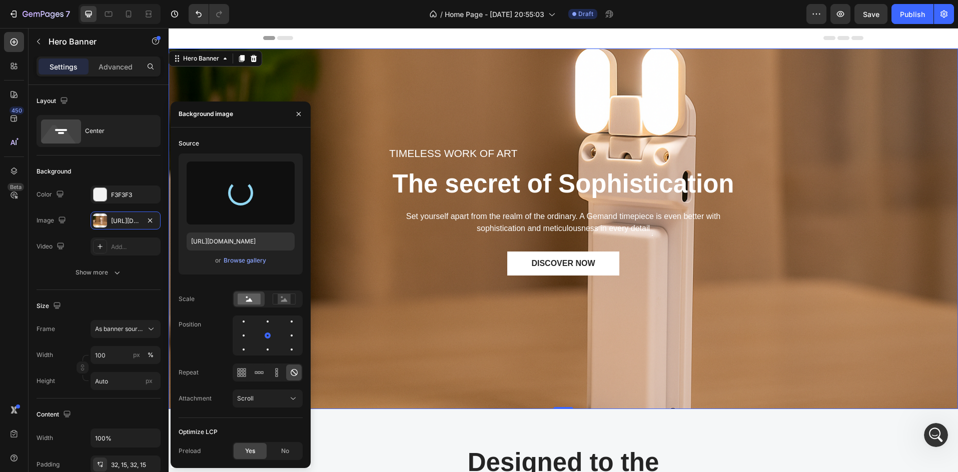
type input "https://cdn.shopify.com/s/files/1/0643/0900/2310/files/gempages_557487748450092…"
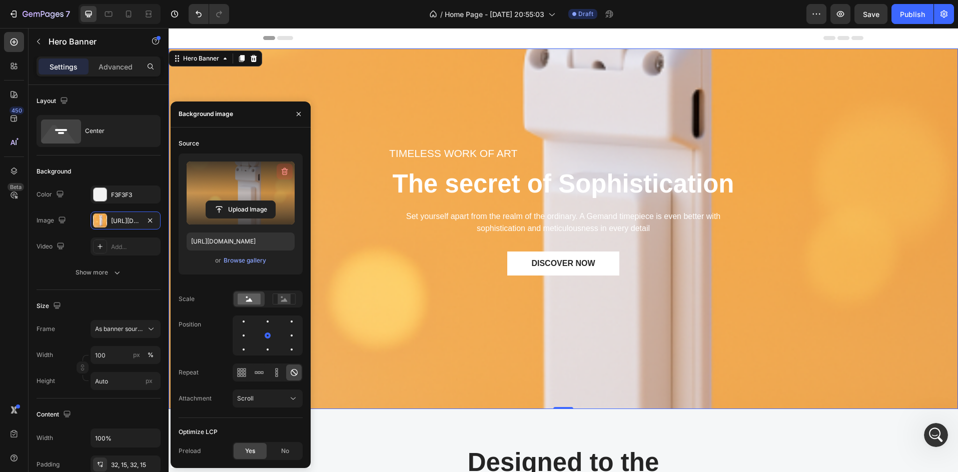
click at [283, 172] on icon "button" at bounding box center [285, 172] width 7 height 8
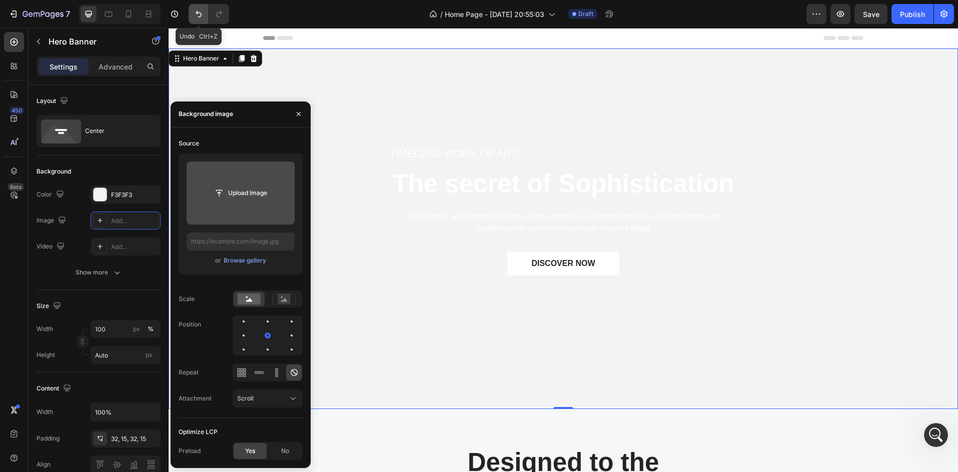
click at [200, 8] on button "Undo/Redo" at bounding box center [199, 14] width 20 height 20
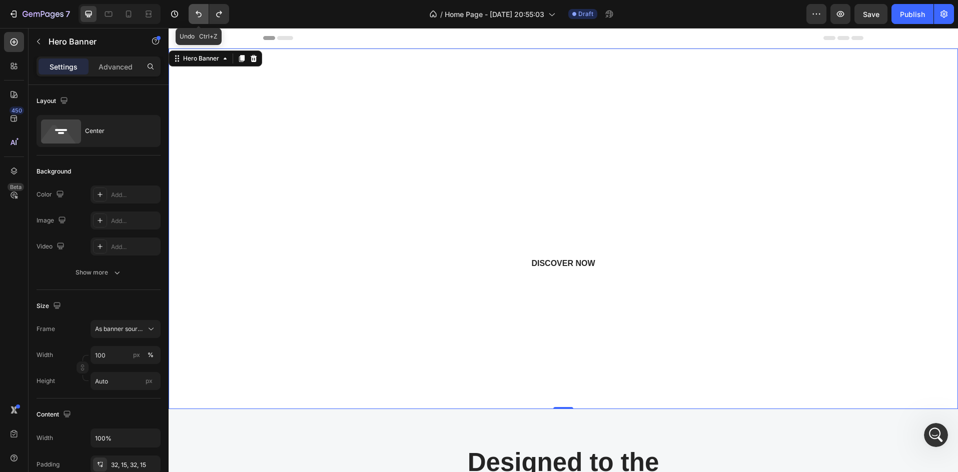
click at [200, 10] on icon "Undo/Redo" at bounding box center [199, 14] width 10 height 10
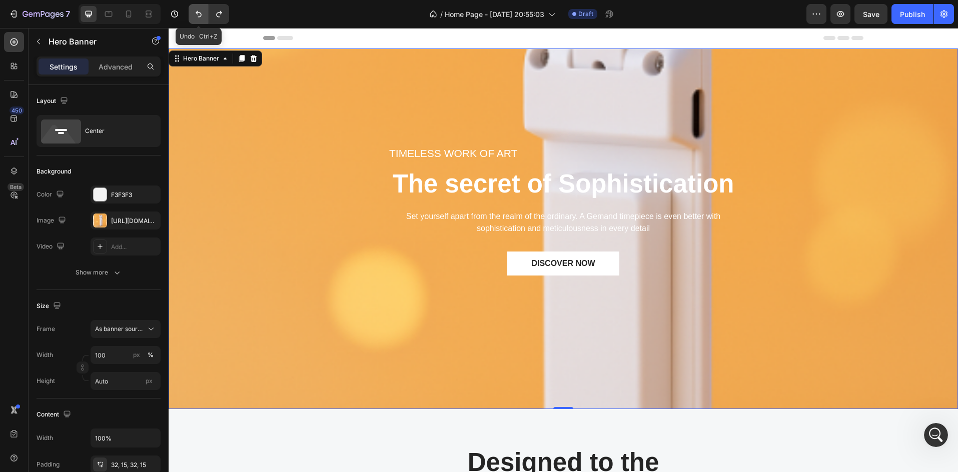
click at [200, 11] on icon "Undo/Redo" at bounding box center [199, 14] width 10 height 10
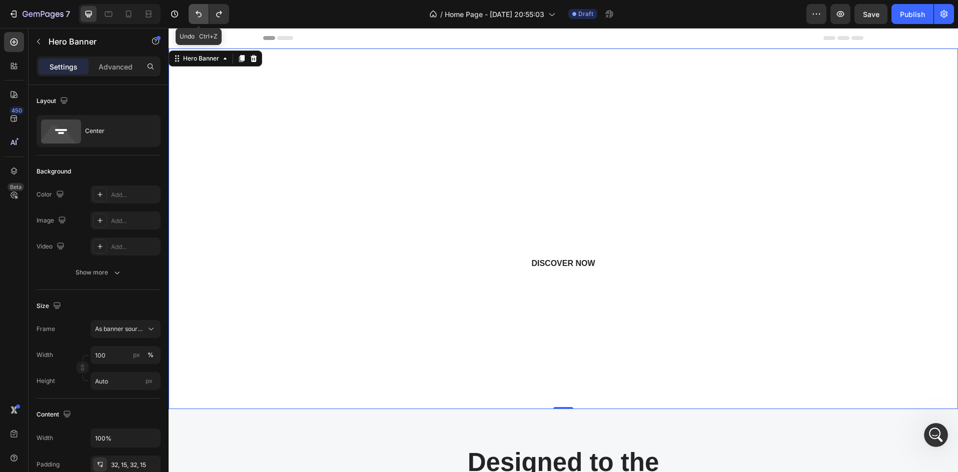
click at [200, 12] on icon "Undo/Redo" at bounding box center [199, 14] width 10 height 10
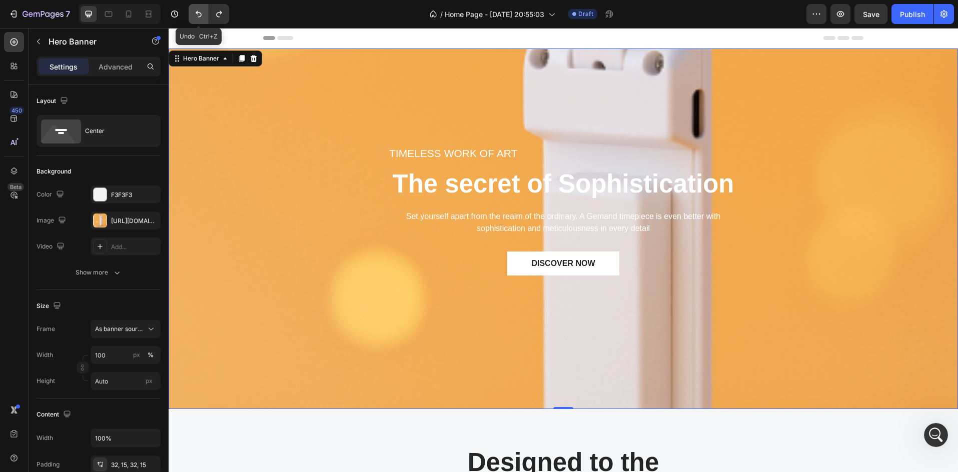
click at [200, 12] on icon "Undo/Redo" at bounding box center [199, 14] width 10 height 10
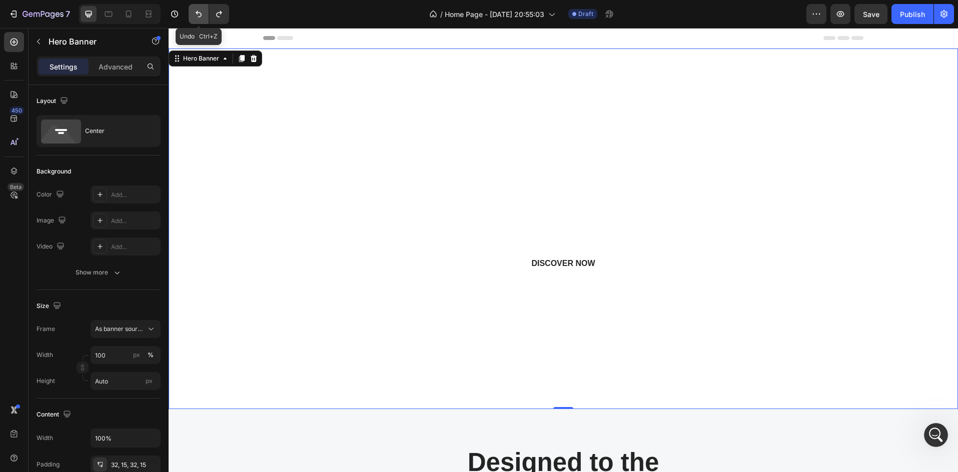
click at [200, 12] on icon "Undo/Redo" at bounding box center [199, 14] width 10 height 10
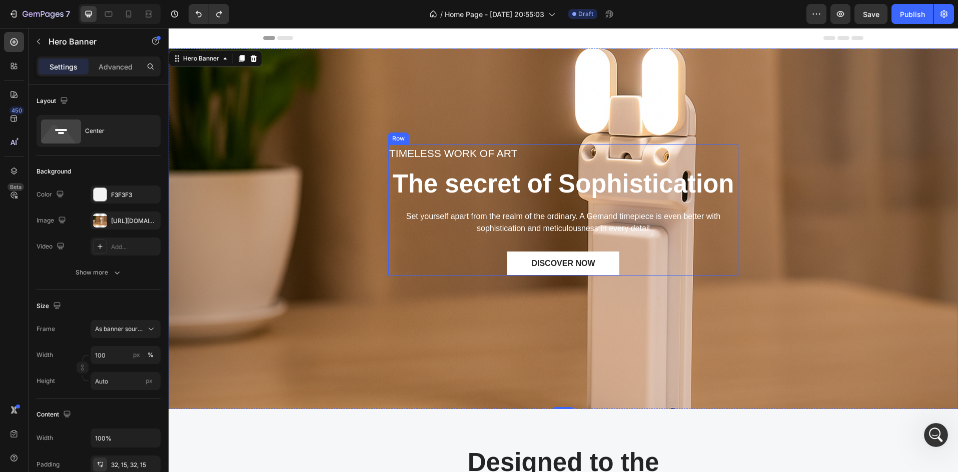
click at [517, 202] on div "TIMELESS WORK OF ART Text block The secret of Sophistication Heading Set yourse…" at bounding box center [563, 210] width 350 height 131
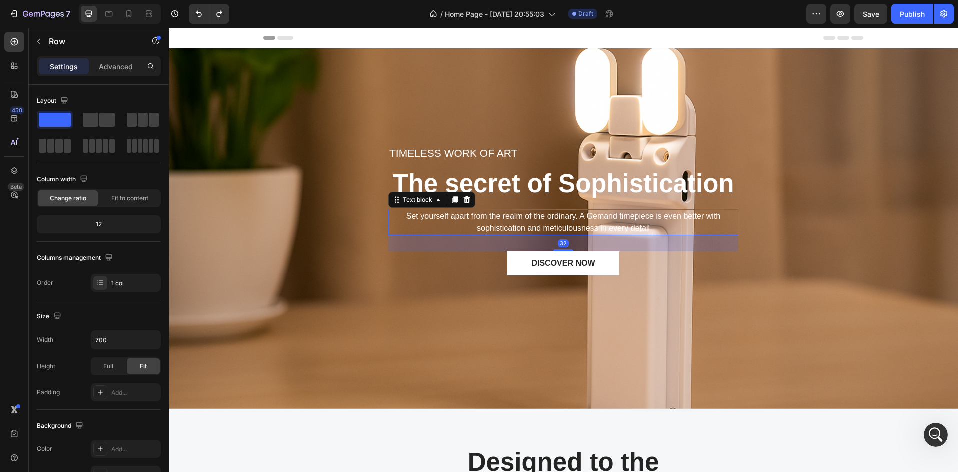
click at [510, 219] on p "Set yourself apart from the realm of the ordinary. A Gemand timepiece is even b…" at bounding box center [563, 223] width 348 height 24
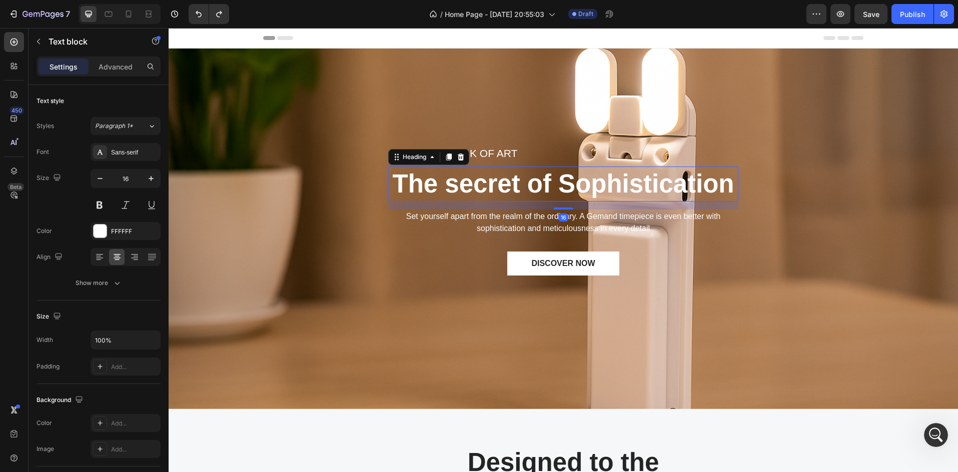
click at [483, 184] on p "The secret of Sophistication" at bounding box center [563, 184] width 348 height 33
drag, startPoint x: 105, startPoint y: 203, endPoint x: 101, endPoint y: 225, distance: 22.4
click at [105, 203] on button at bounding box center [100, 205] width 18 height 18
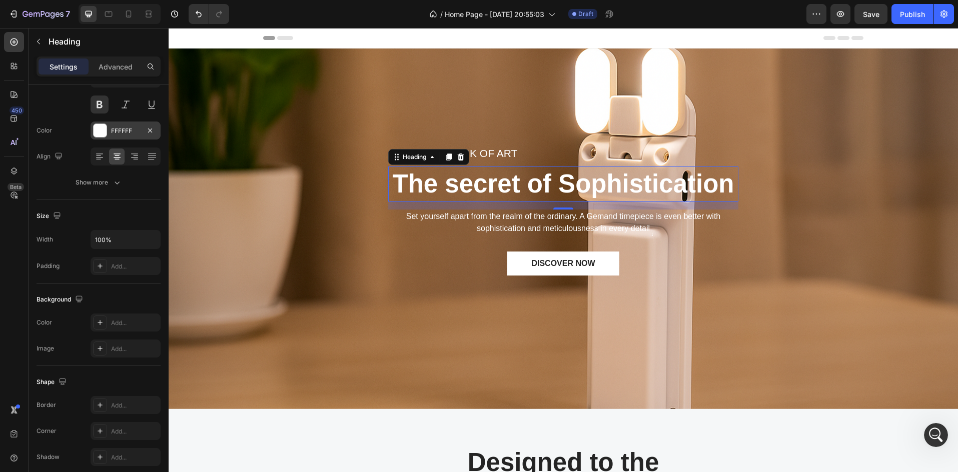
click at [111, 132] on div "FFFFFF" at bounding box center [126, 131] width 70 height 18
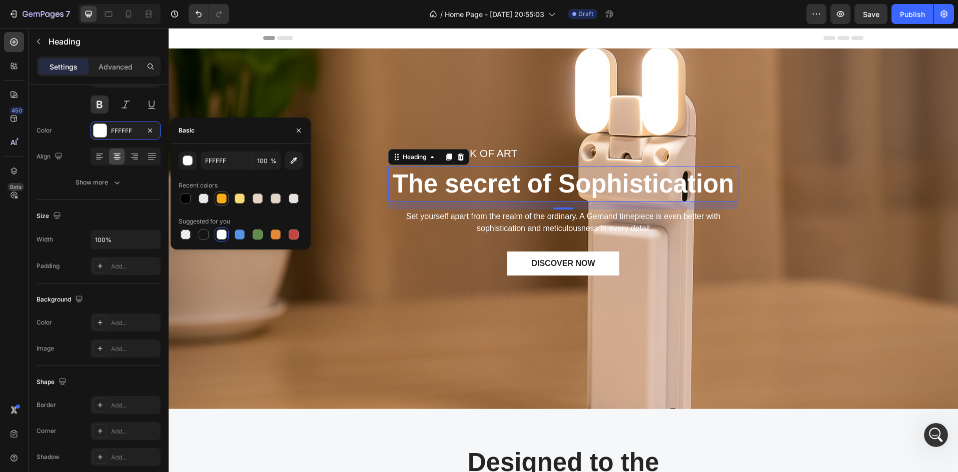
click at [224, 202] on div at bounding box center [222, 199] width 10 height 10
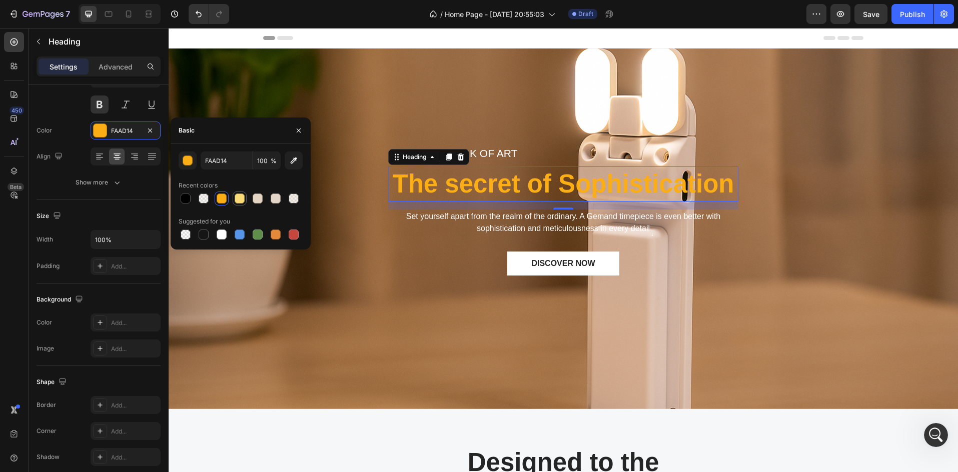
click at [242, 204] on div at bounding box center [240, 199] width 12 height 12
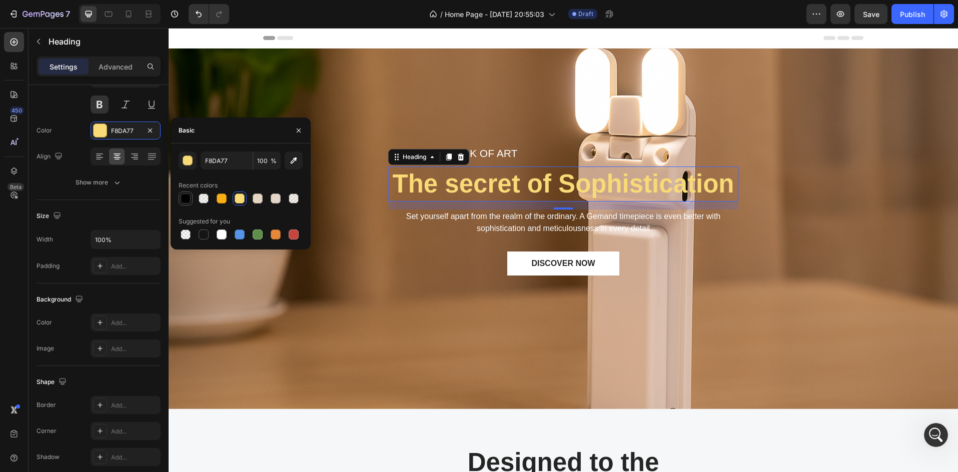
click at [190, 201] on div at bounding box center [186, 199] width 10 height 10
type input "000000"
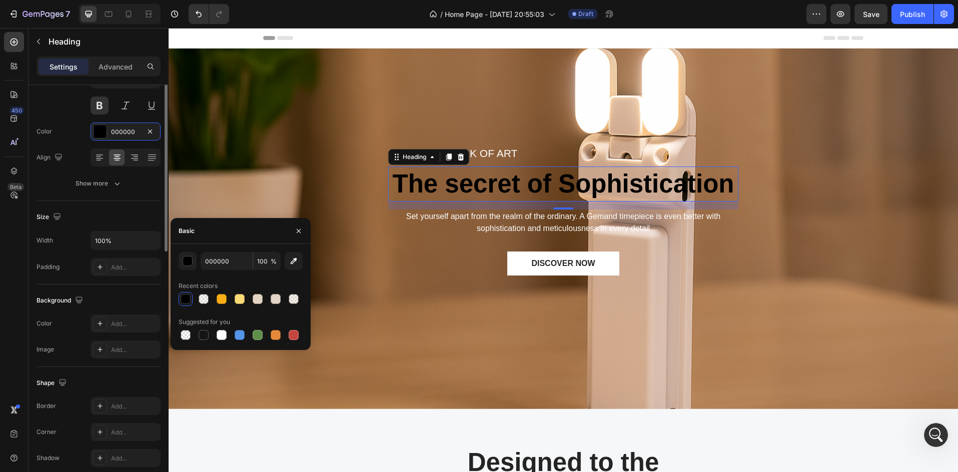
scroll to position [0, 0]
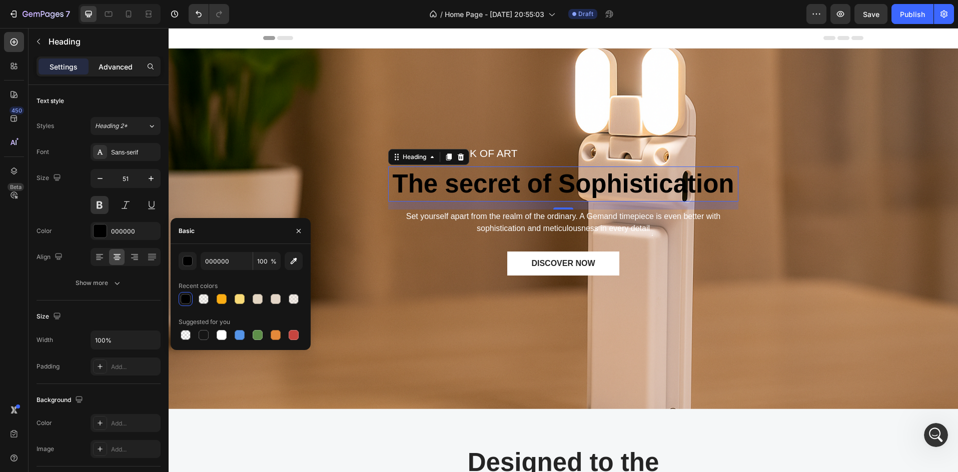
click at [110, 70] on p "Advanced" at bounding box center [116, 67] width 34 height 11
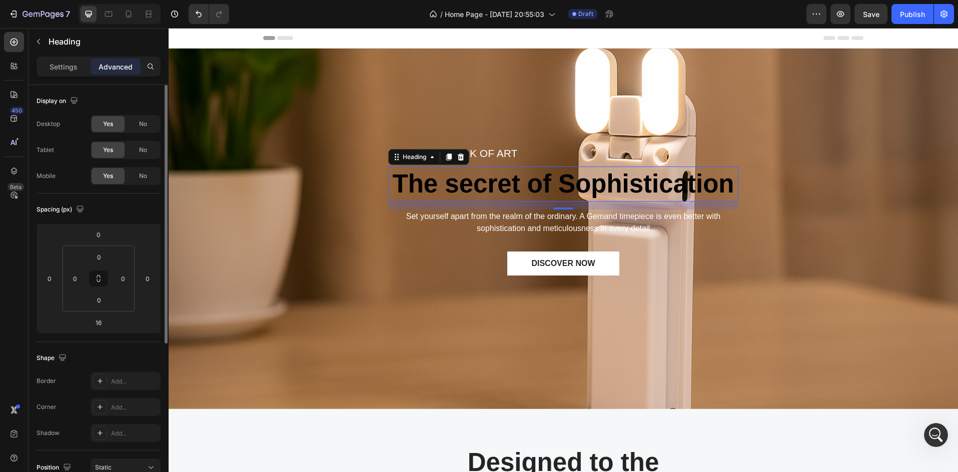
scroll to position [67, 0]
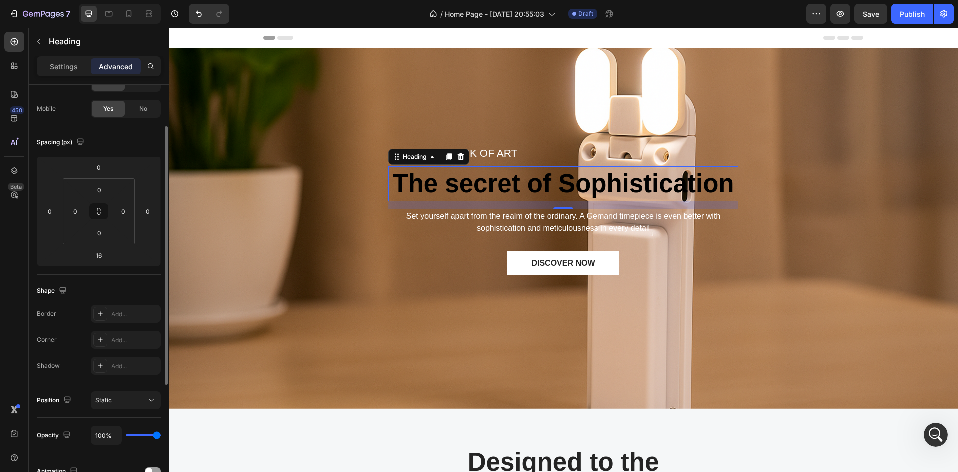
click at [76, 74] on div "Settings" at bounding box center [64, 67] width 50 height 16
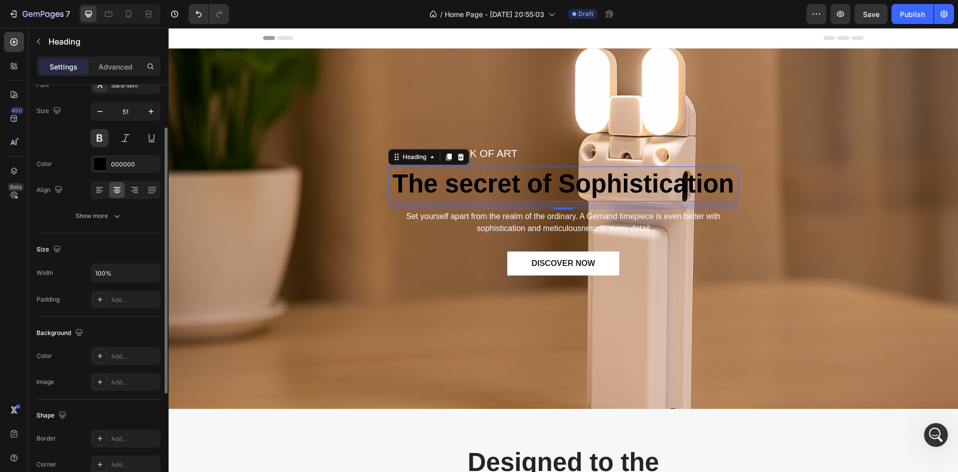
scroll to position [0, 0]
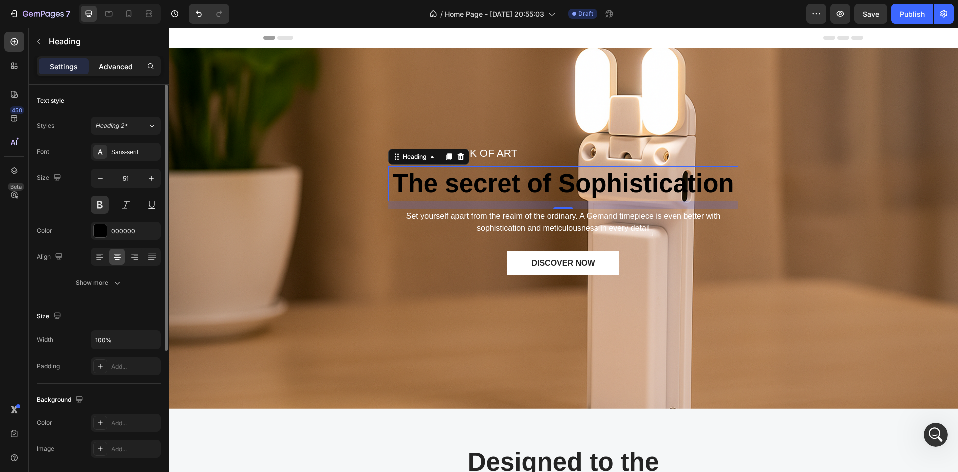
click at [125, 75] on div "Settings Advanced" at bounding box center [99, 67] width 124 height 20
click at [123, 74] on div "Advanced" at bounding box center [116, 67] width 50 height 16
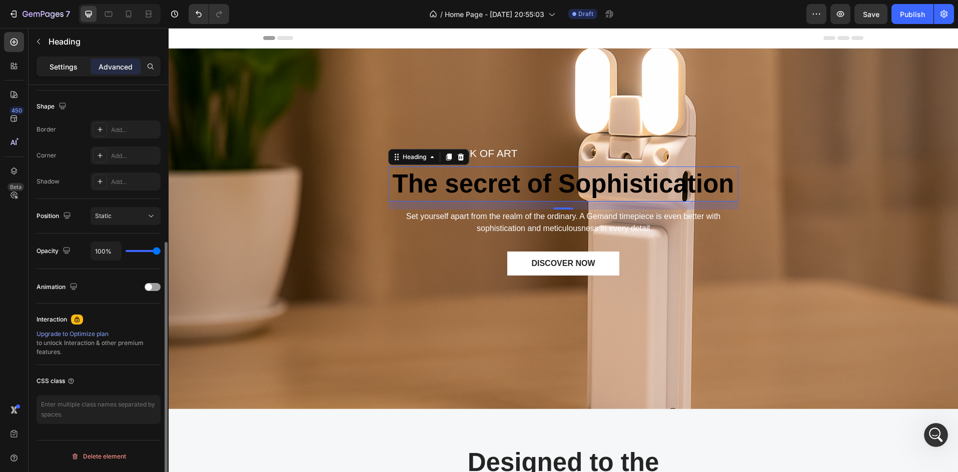
click at [79, 73] on div "Settings" at bounding box center [64, 67] width 50 height 16
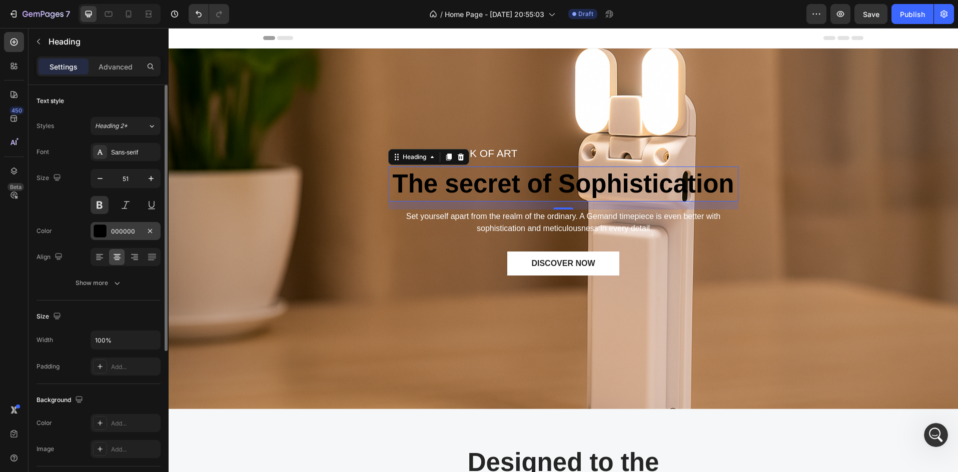
click at [120, 230] on div "000000" at bounding box center [125, 231] width 29 height 9
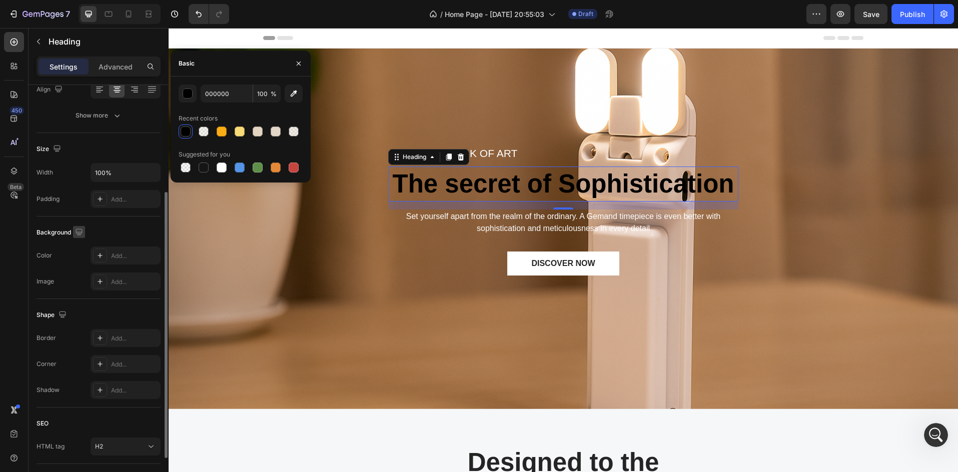
scroll to position [234, 0]
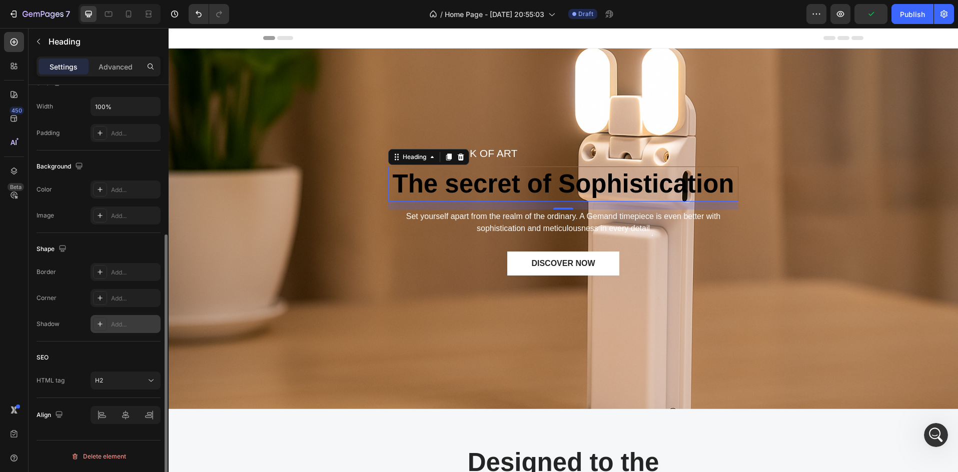
click at [129, 324] on div "Add..." at bounding box center [134, 324] width 47 height 9
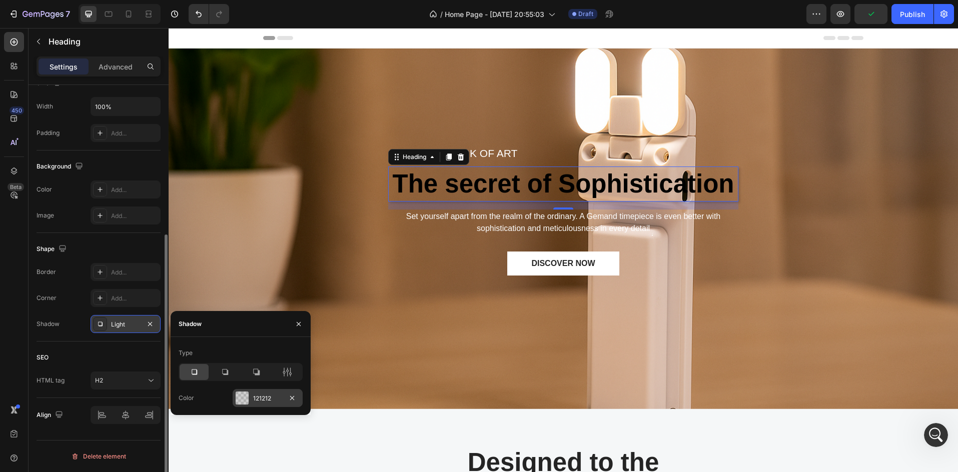
click at [244, 391] on div "121212" at bounding box center [268, 398] width 70 height 18
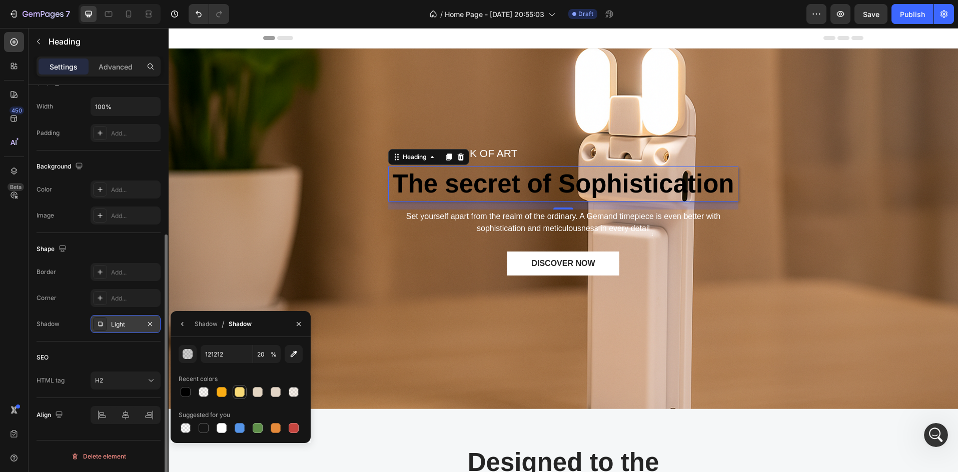
click at [242, 394] on div at bounding box center [240, 392] width 10 height 10
type input "F8DA77"
type input "100"
click at [241, 396] on div at bounding box center [240, 392] width 10 height 10
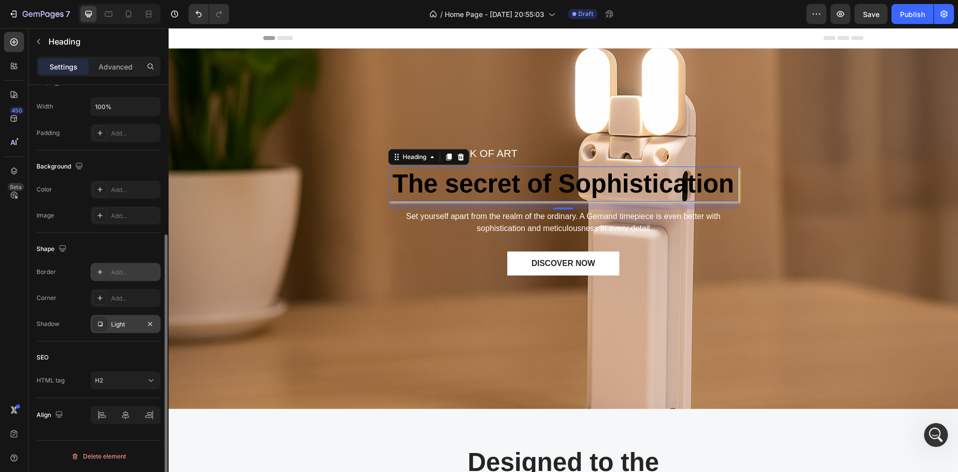
click at [139, 274] on div "Add..." at bounding box center [134, 272] width 47 height 9
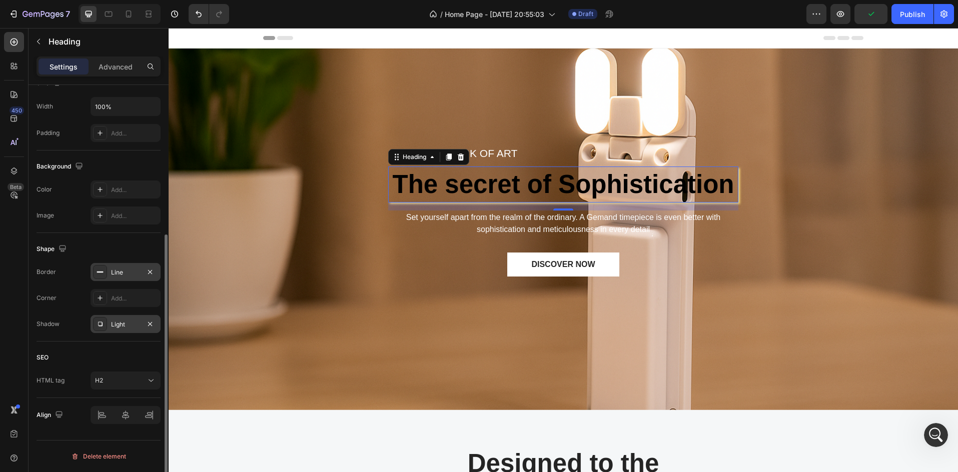
click at [129, 328] on div "Light" at bounding box center [125, 324] width 29 height 9
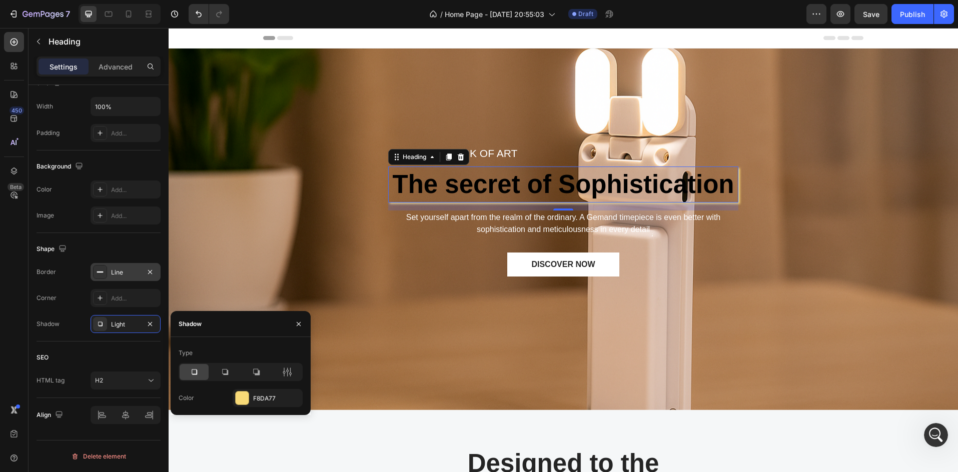
click at [126, 275] on div "Line" at bounding box center [125, 272] width 29 height 9
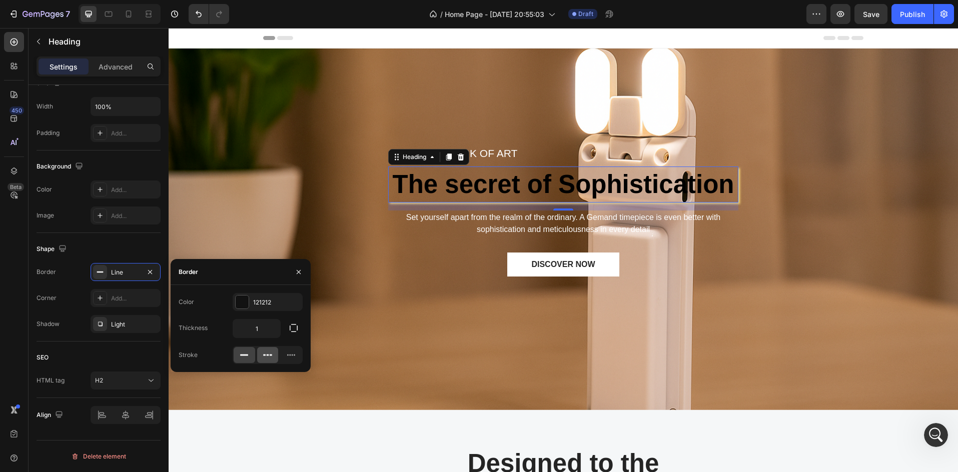
click at [269, 358] on icon at bounding box center [268, 355] width 10 height 10
click at [257, 355] on div at bounding box center [268, 355] width 22 height 16
click at [242, 348] on div at bounding box center [245, 355] width 22 height 16
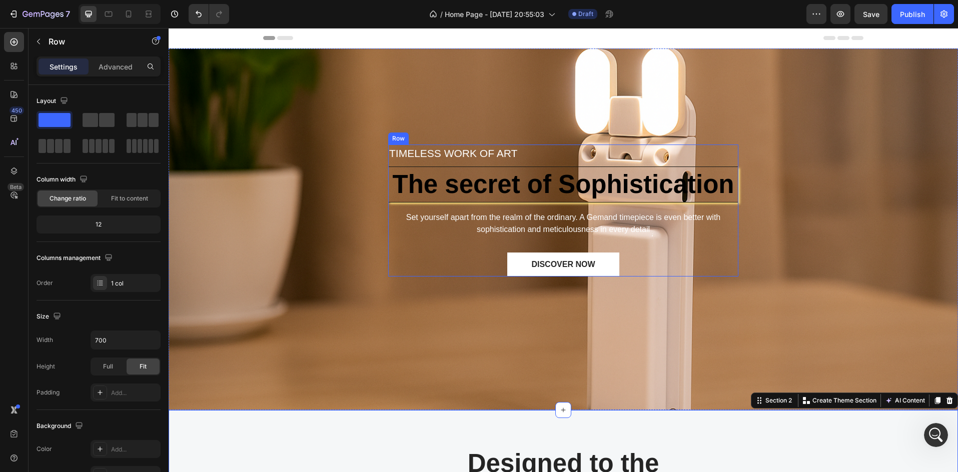
click at [445, 208] on div "TIMELESS WORK OF ART Text block The secret of Sophistication Heading Set yourse…" at bounding box center [563, 211] width 350 height 132
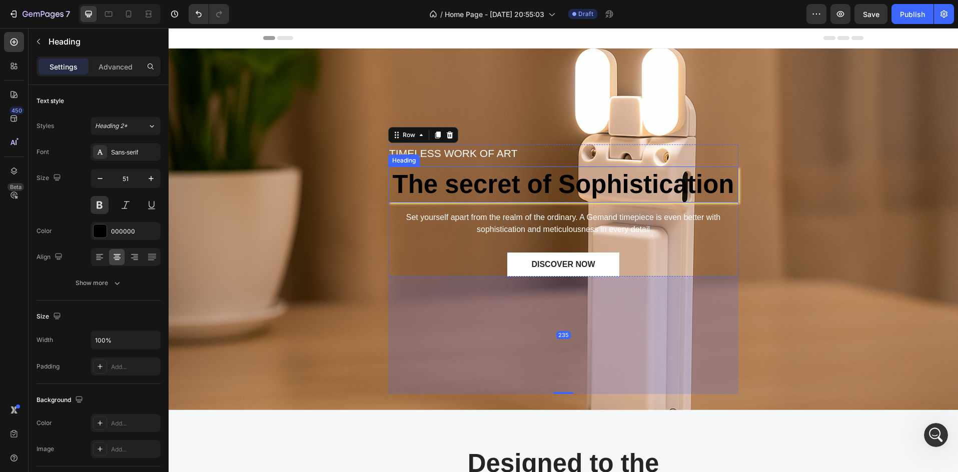
click at [430, 181] on h2 "The secret of Sophistication" at bounding box center [563, 185] width 350 height 36
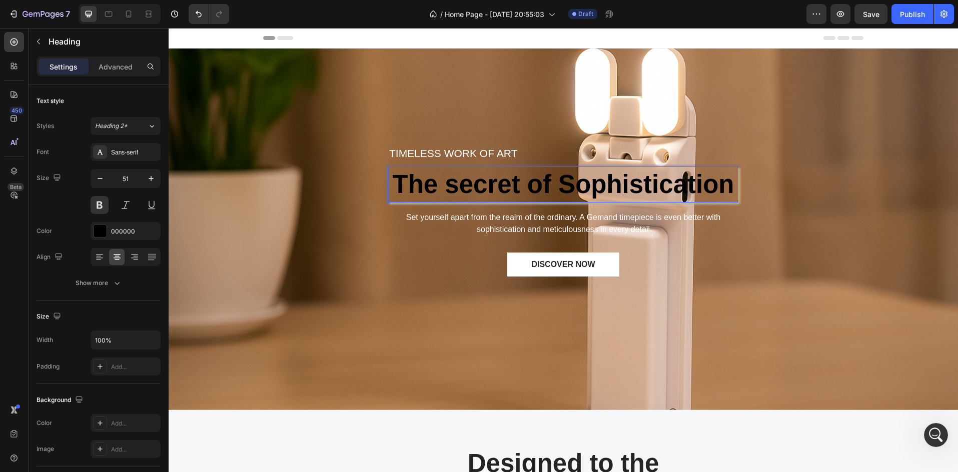
click at [455, 185] on h2 "The secret of Sophistication" at bounding box center [563, 185] width 350 height 36
click at [451, 187] on p "The secret of Sophistication" at bounding box center [563, 184] width 347 height 33
click at [424, 186] on p "The secret of Sophistication" at bounding box center [563, 184] width 347 height 33
click at [406, 184] on p "The secret of Sophistication" at bounding box center [563, 184] width 347 height 33
click at [399, 183] on p "The secret of Sophistication" at bounding box center [563, 184] width 347 height 33
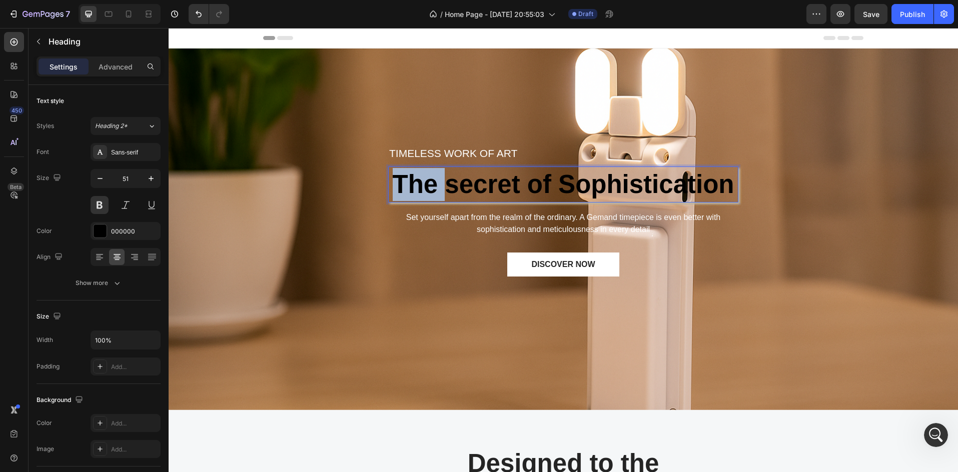
click at [398, 182] on p "The secret of Sophistication" at bounding box center [563, 184] width 347 height 33
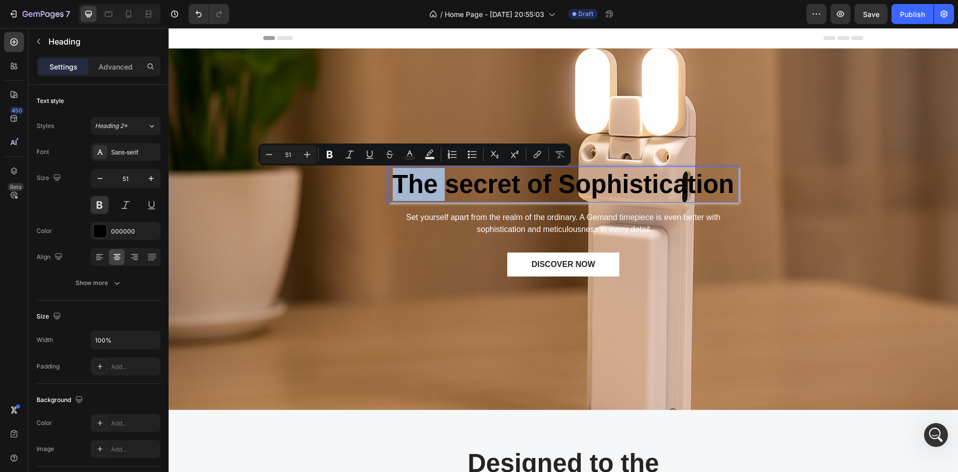
click at [398, 181] on p "The secret of Sophistication" at bounding box center [563, 184] width 347 height 33
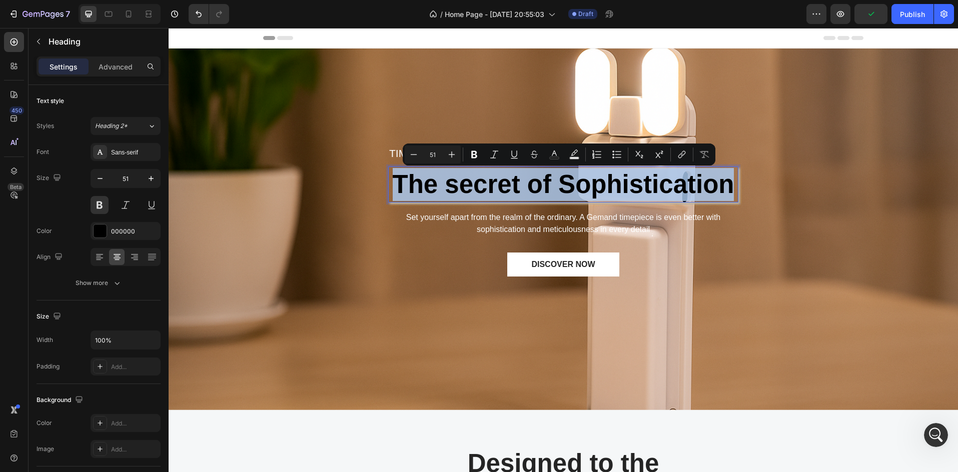
drag, startPoint x: 398, startPoint y: 181, endPoint x: 678, endPoint y: 195, distance: 280.9
click at [678, 195] on p "The secret of Sophistication" at bounding box center [563, 184] width 347 height 33
click at [469, 198] on p "The secret of Sophistication" at bounding box center [563, 184] width 347 height 33
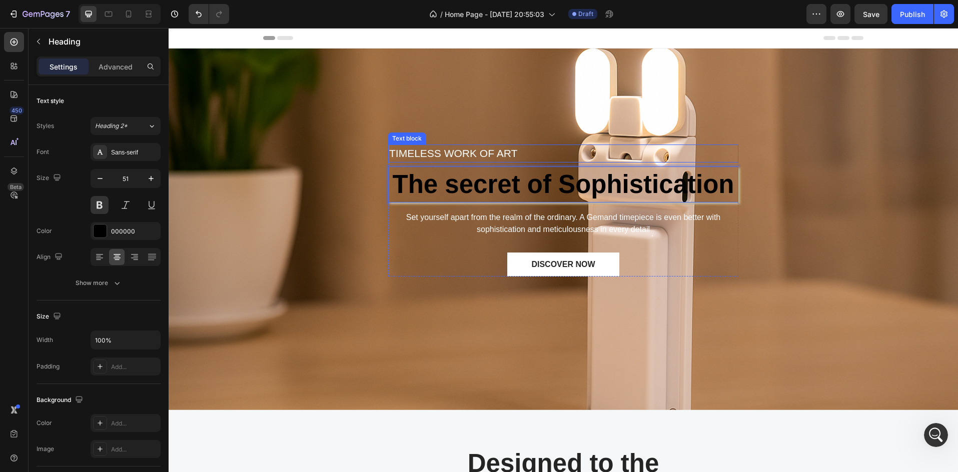
click at [421, 145] on div "TIMELESS WORK OF ART" at bounding box center [563, 154] width 350 height 18
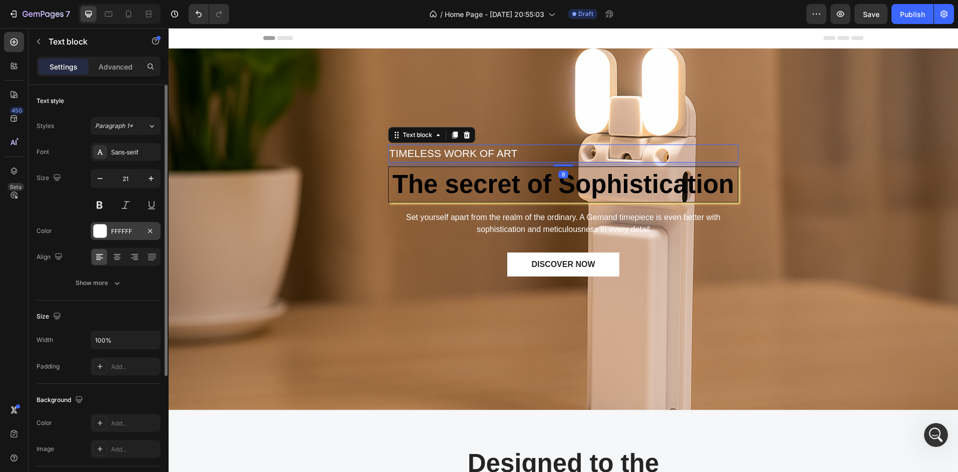
click at [104, 230] on div at bounding box center [100, 231] width 13 height 13
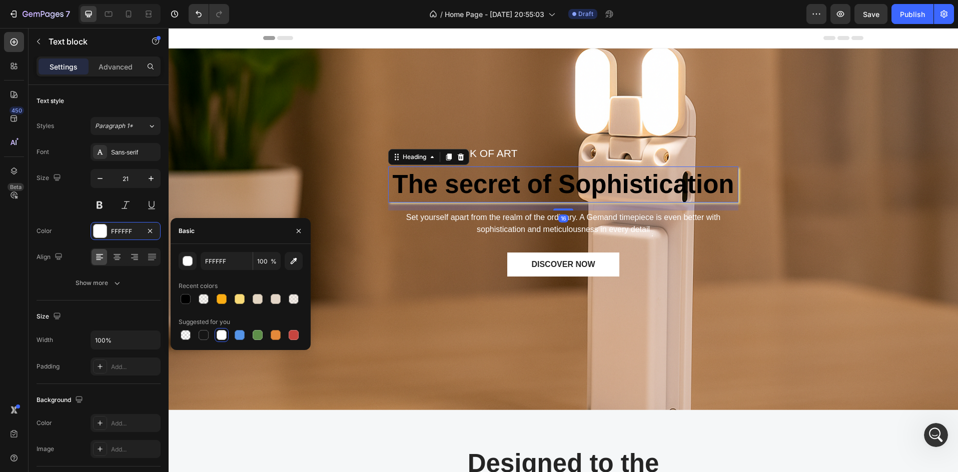
click at [436, 186] on p "The secret of Sophistication" at bounding box center [563, 184] width 347 height 33
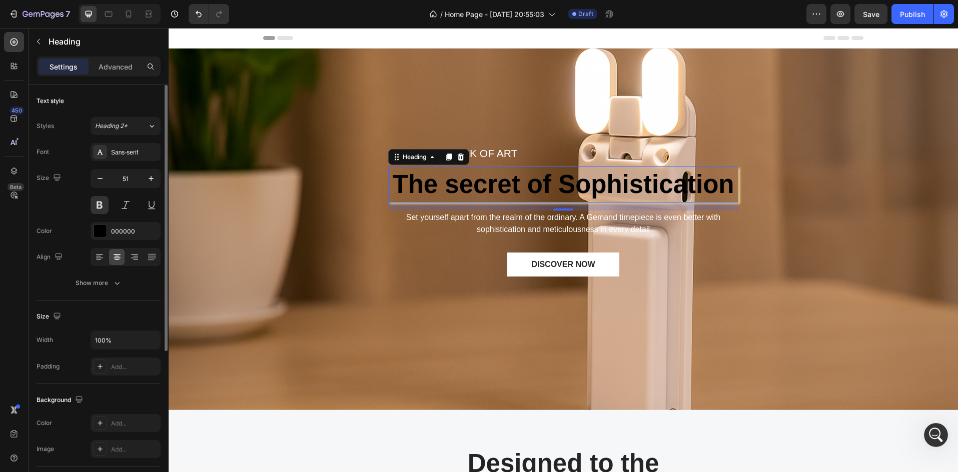
click at [122, 79] on div "Settings Advanced" at bounding box center [99, 71] width 140 height 29
click at [120, 71] on p "Advanced" at bounding box center [116, 67] width 34 height 11
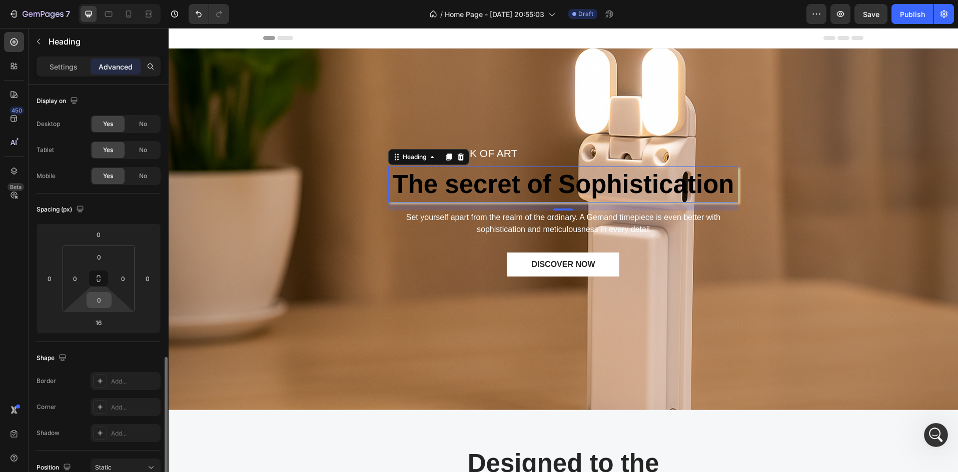
scroll to position [168, 0]
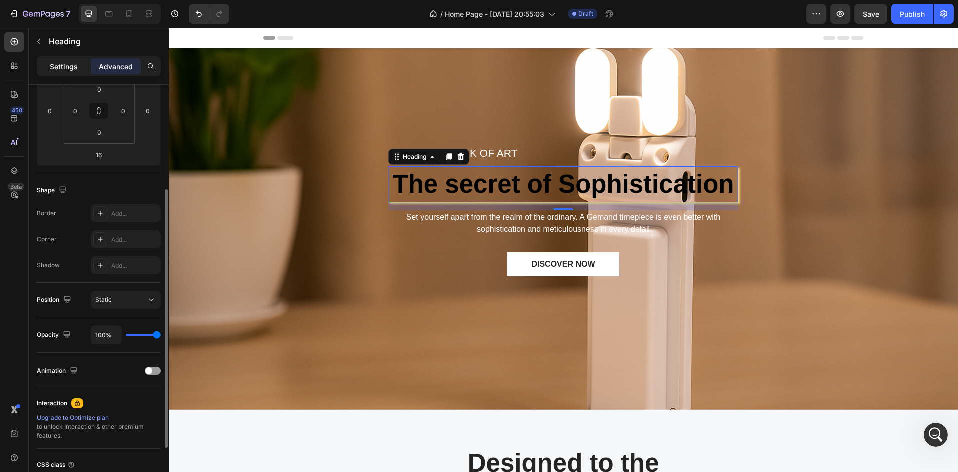
click at [72, 65] on p "Settings" at bounding box center [64, 67] width 28 height 11
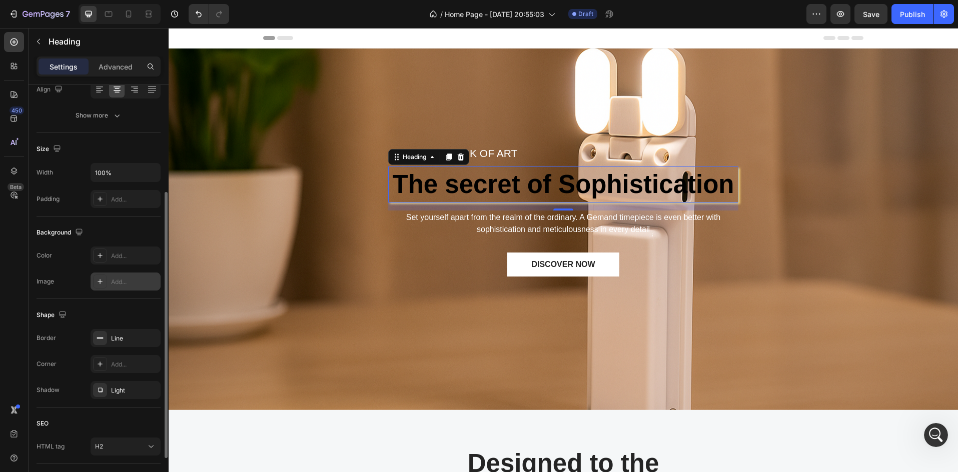
scroll to position [234, 0]
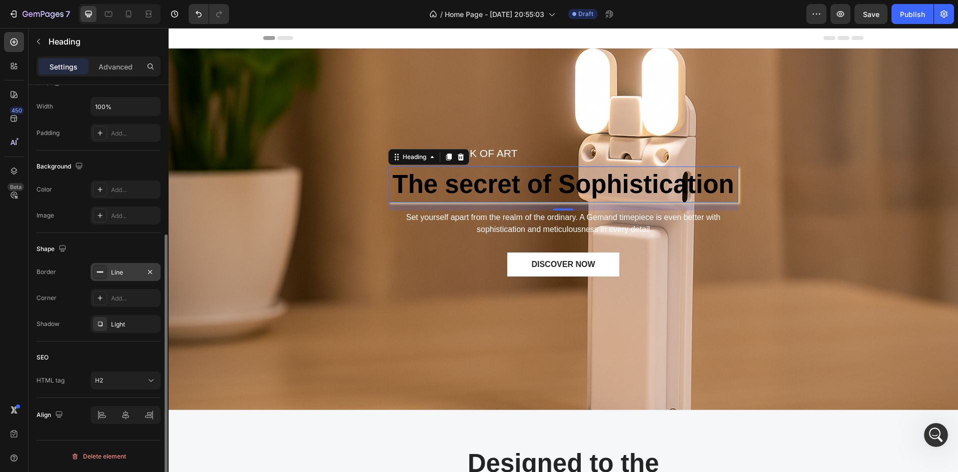
click at [107, 276] on div at bounding box center [100, 272] width 14 height 14
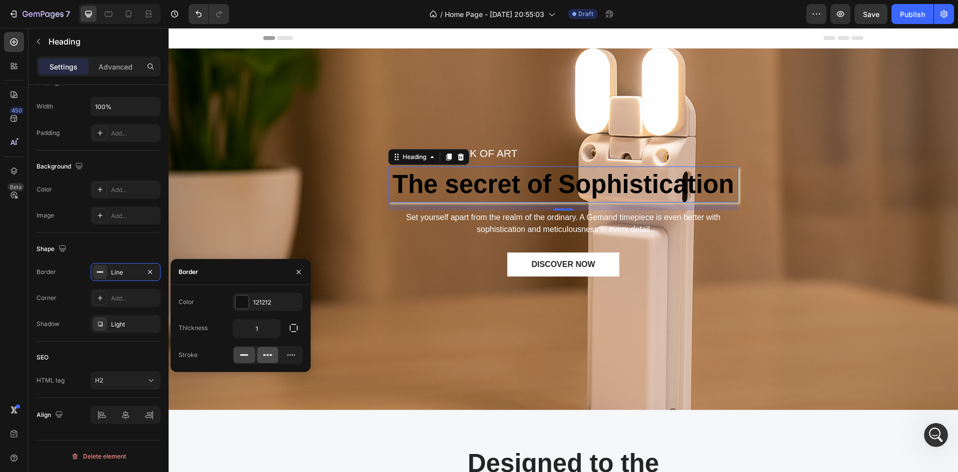
click at [258, 355] on div at bounding box center [268, 355] width 22 height 16
click at [278, 354] on div at bounding box center [268, 355] width 22 height 16
click at [244, 354] on icon at bounding box center [244, 355] width 10 height 10
click at [268, 337] on input "1" at bounding box center [256, 329] width 47 height 18
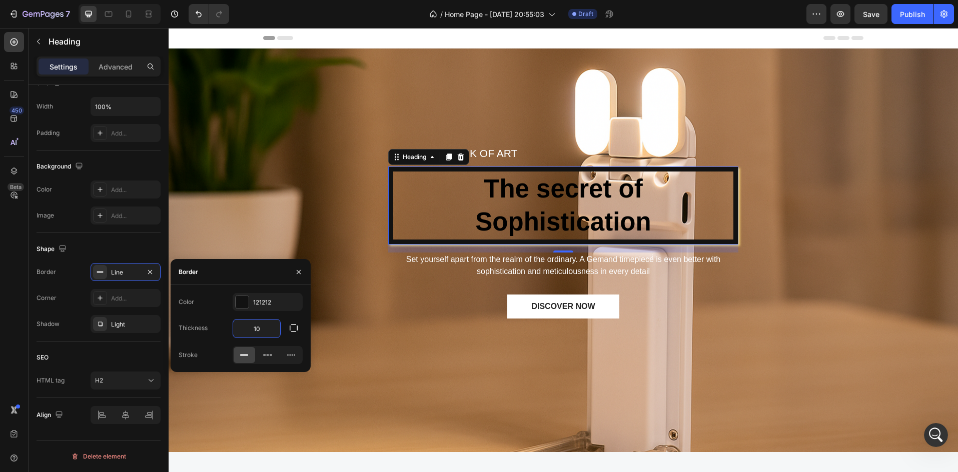
type input "1"
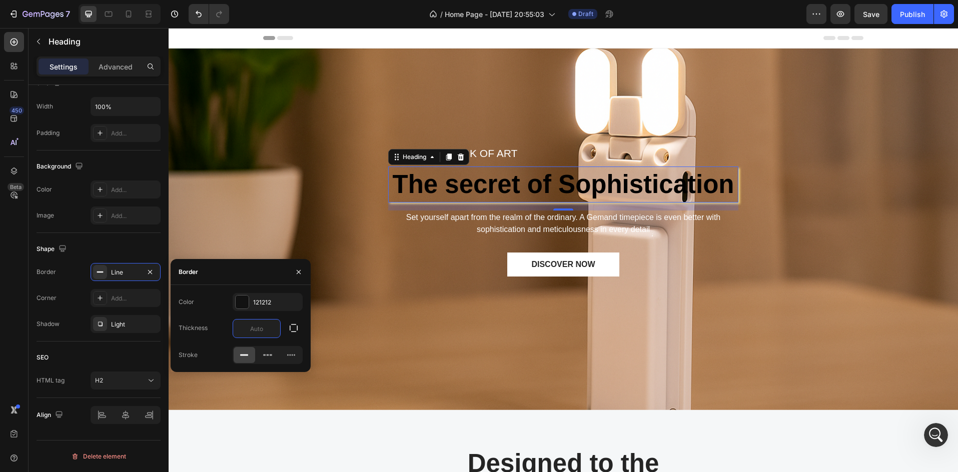
type input "5"
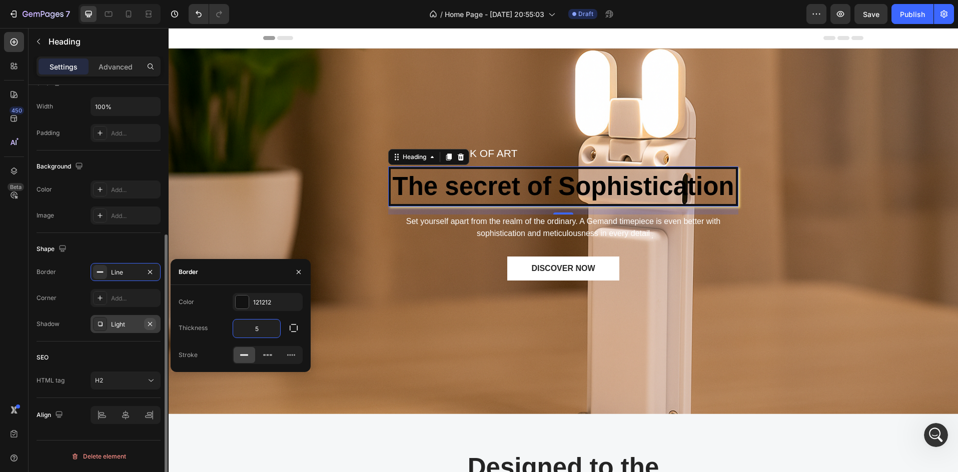
click at [155, 326] on button "button" at bounding box center [150, 324] width 12 height 12
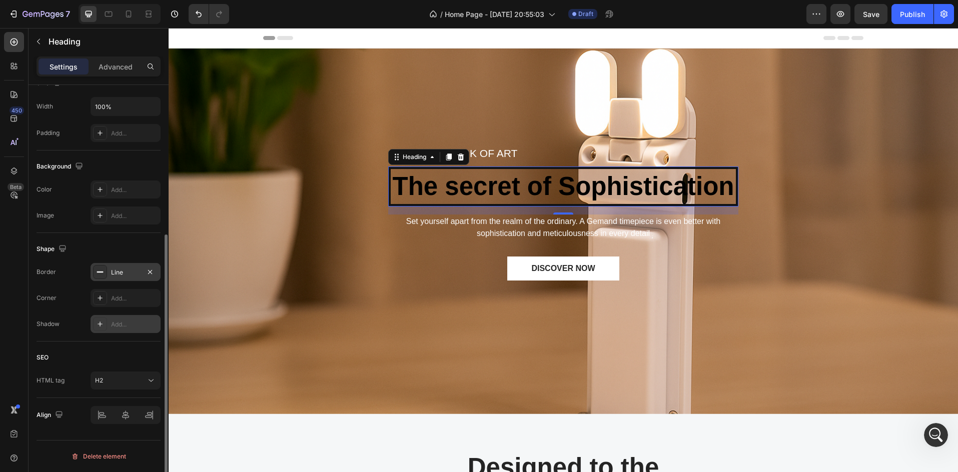
click at [107, 276] on div at bounding box center [100, 272] width 14 height 14
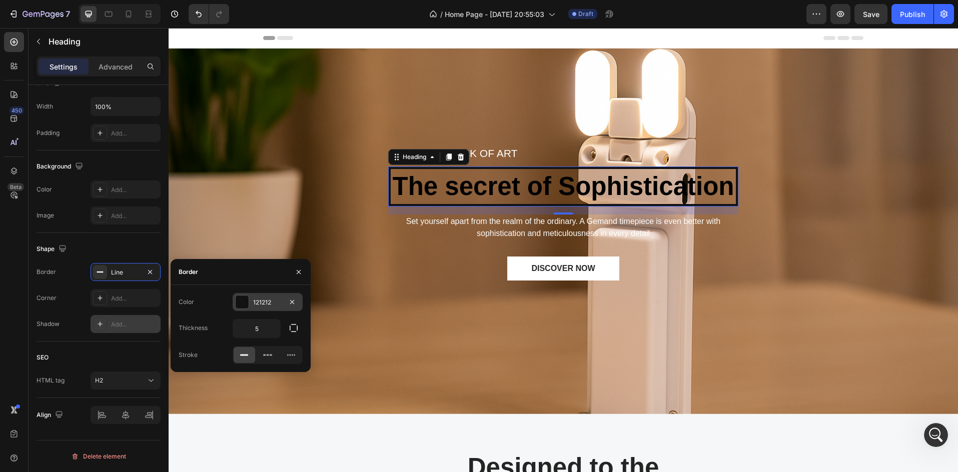
click at [252, 301] on div "121212" at bounding box center [268, 302] width 70 height 18
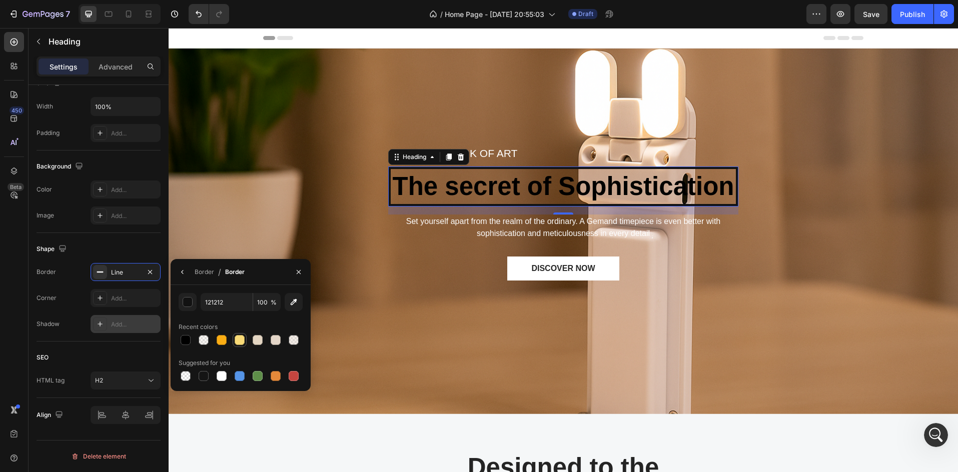
click at [242, 337] on div at bounding box center [240, 340] width 10 height 10
type input "F8DA77"
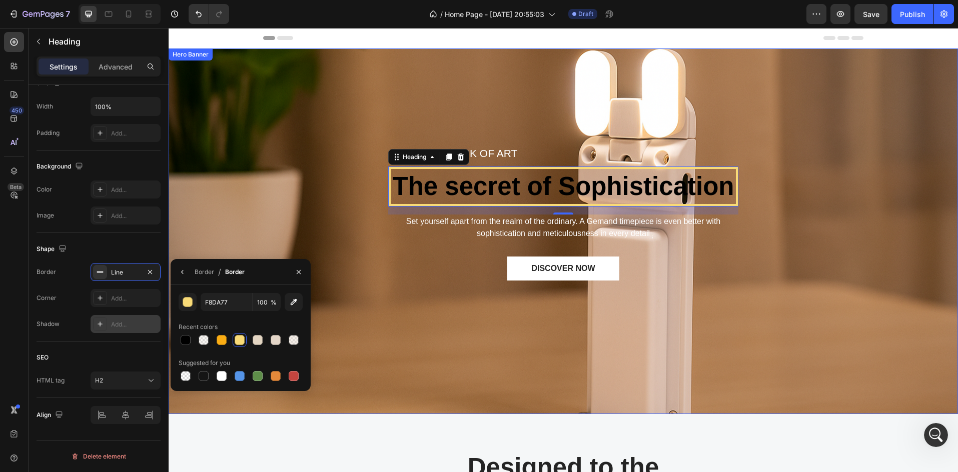
click at [461, 130] on div "TIMELESS WORK OF ART Text block The secret of Sophistication Heading 16 Set you…" at bounding box center [563, 232] width 774 height 334
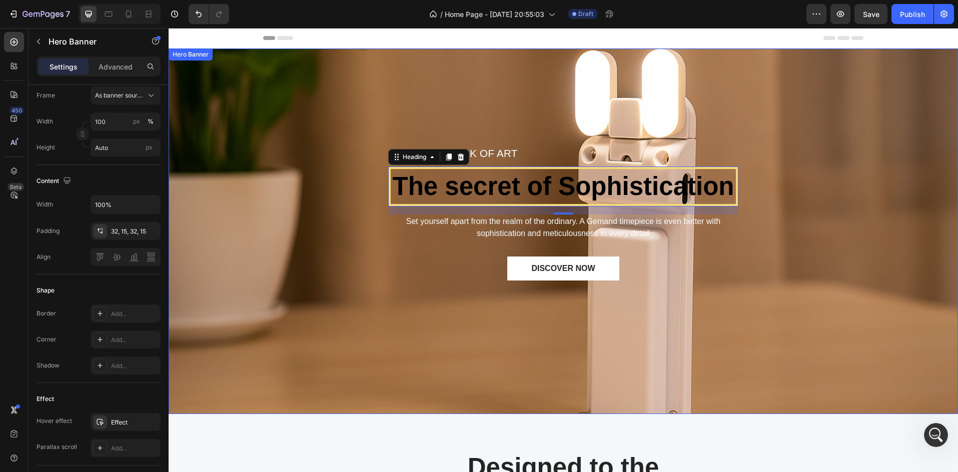
scroll to position [0, 0]
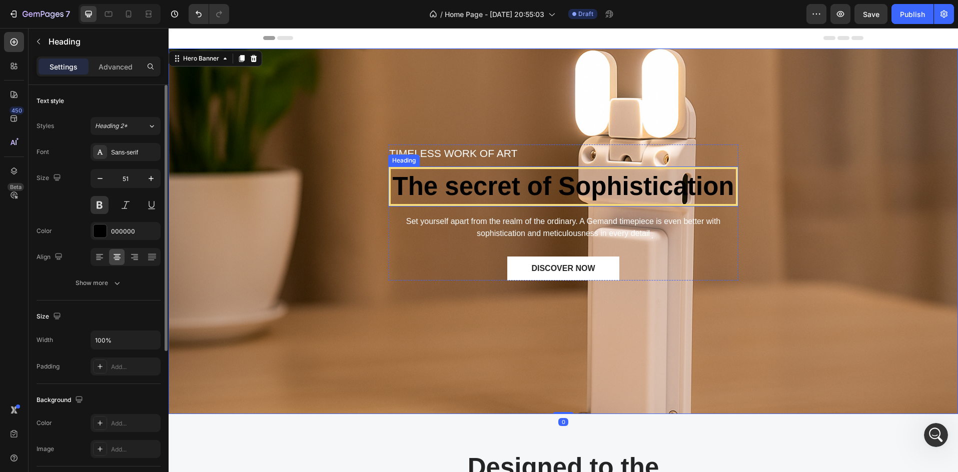
click at [492, 191] on p "The secret of Sophistication" at bounding box center [563, 186] width 343 height 33
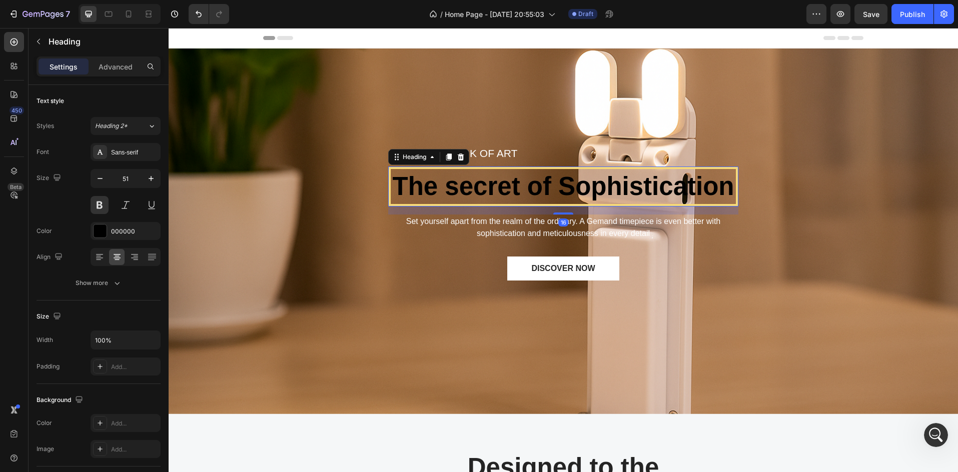
click at [492, 142] on div "TIMELESS WORK OF ART Text block The secret of Sophistication Heading 16 Set you…" at bounding box center [563, 232] width 774 height 334
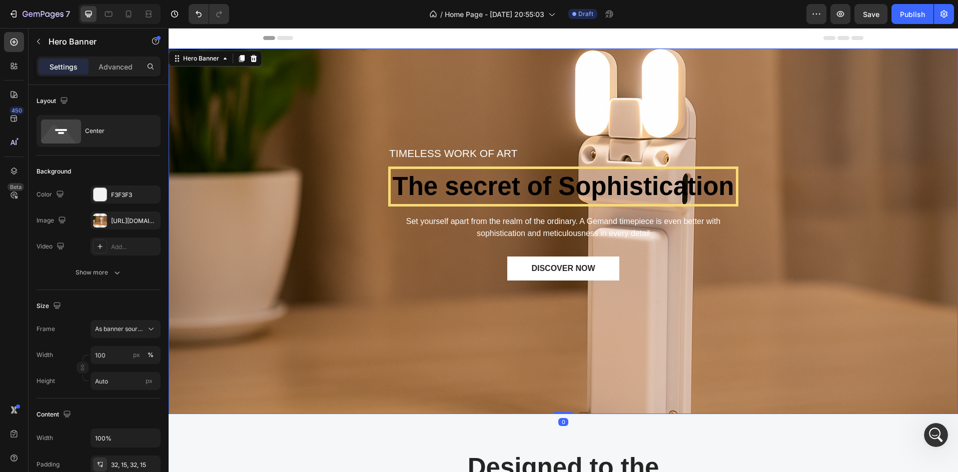
click at [491, 150] on p "TIMELESS WORK OF ART" at bounding box center [563, 154] width 348 height 16
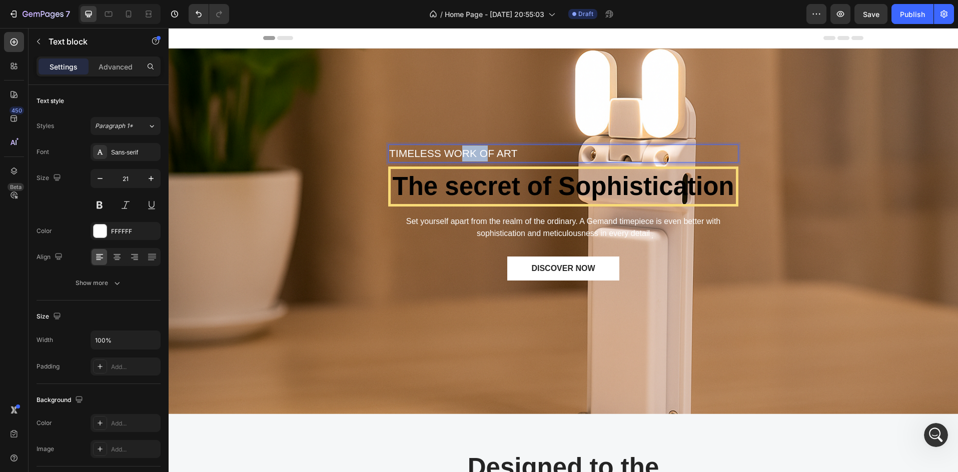
drag, startPoint x: 482, startPoint y: 150, endPoint x: 462, endPoint y: 161, distance: 23.0
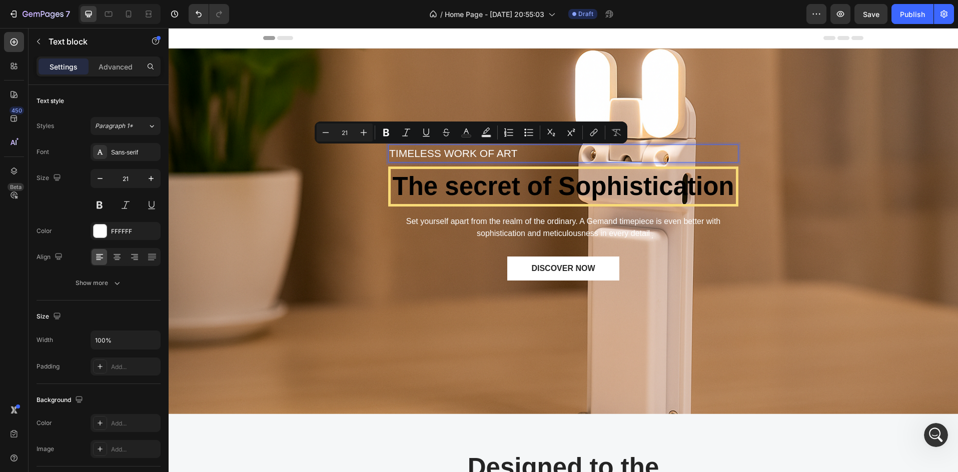
click at [529, 152] on p "TIMELESS WORK OF ART" at bounding box center [563, 154] width 348 height 16
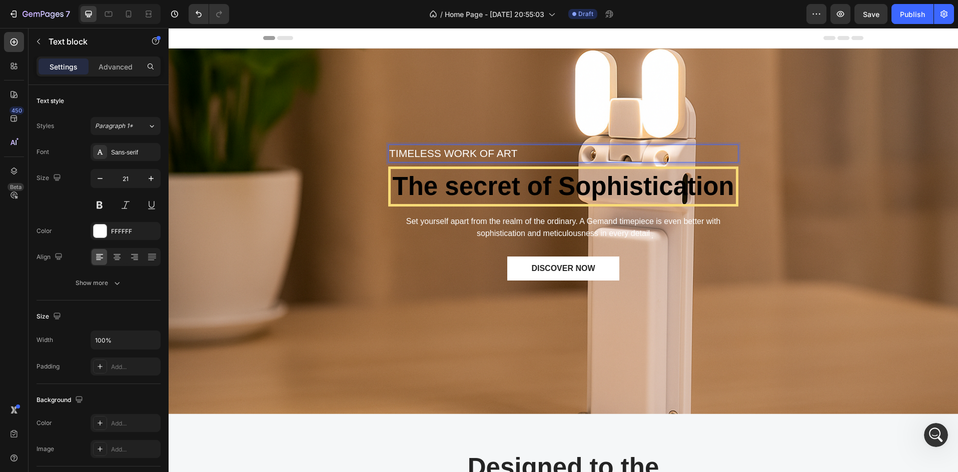
drag, startPoint x: 529, startPoint y: 152, endPoint x: 525, endPoint y: 160, distance: 8.7
click at [525, 160] on p "TIMELESS WORK OF ART" at bounding box center [563, 154] width 348 height 16
drag, startPoint x: 525, startPoint y: 162, endPoint x: 538, endPoint y: 157, distance: 14.4
click at [528, 160] on div "TIMELESS WORK OF ART" at bounding box center [563, 154] width 350 height 18
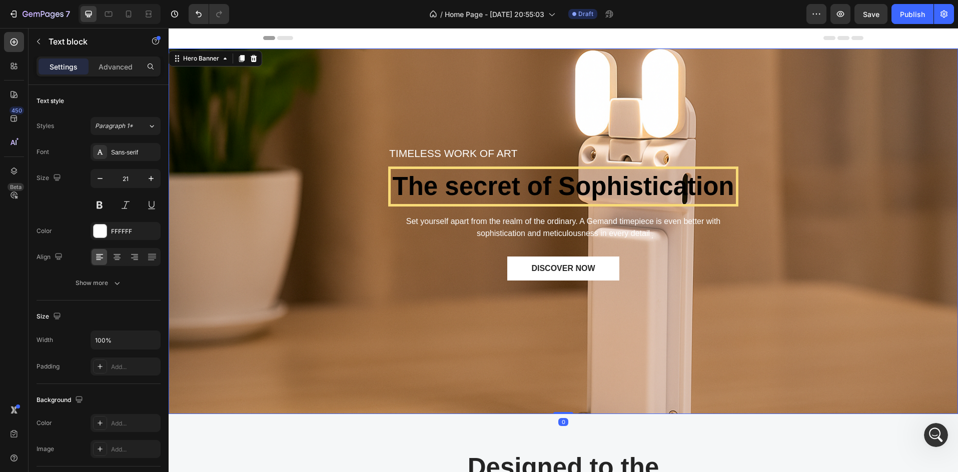
click at [551, 114] on div "TIMELESS WORK OF ART Text block The secret of Sophistication Heading Set yourse…" at bounding box center [563, 232] width 774 height 334
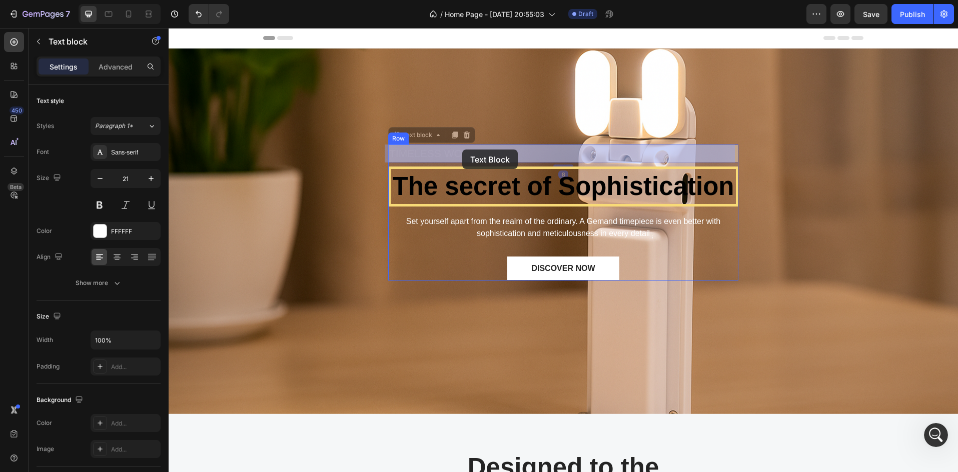
drag, startPoint x: 535, startPoint y: 154, endPoint x: 463, endPoint y: 150, distance: 72.6
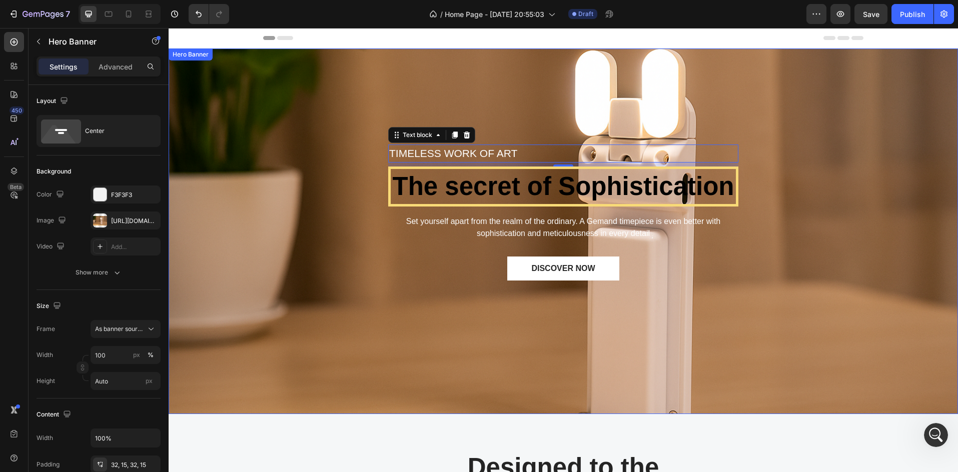
click at [504, 113] on div "TIMELESS WORK OF ART Text block 8 The secret of Sophistication Heading Set your…" at bounding box center [563, 232] width 774 height 334
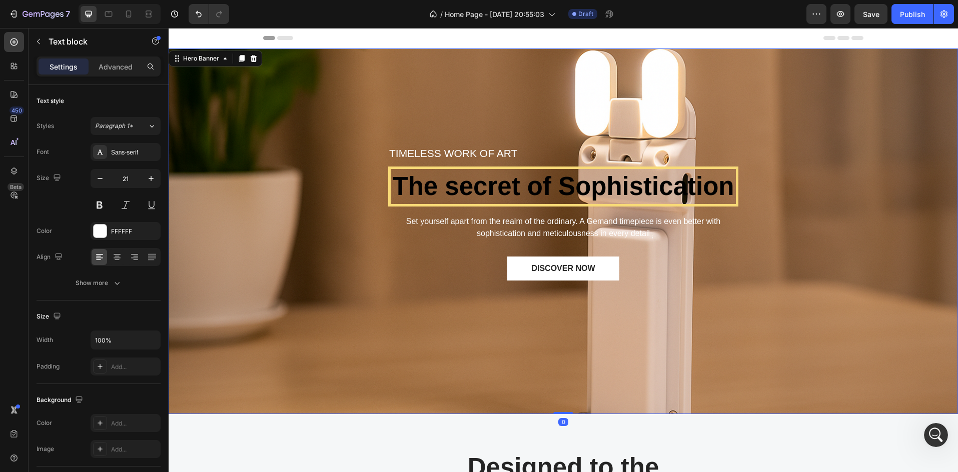
click at [506, 148] on p "TIMELESS WORK OF ART" at bounding box center [563, 154] width 348 height 16
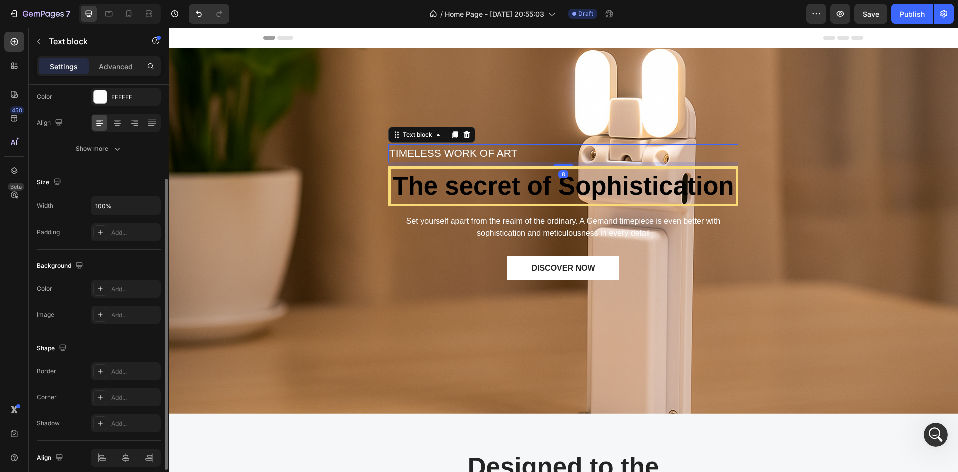
scroll to position [177, 0]
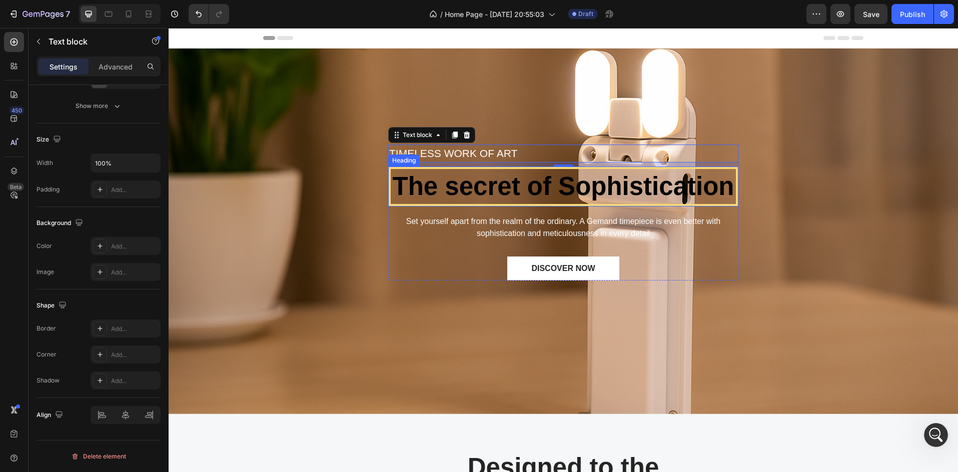
click at [464, 192] on p "The secret of Sophistication" at bounding box center [563, 186] width 343 height 33
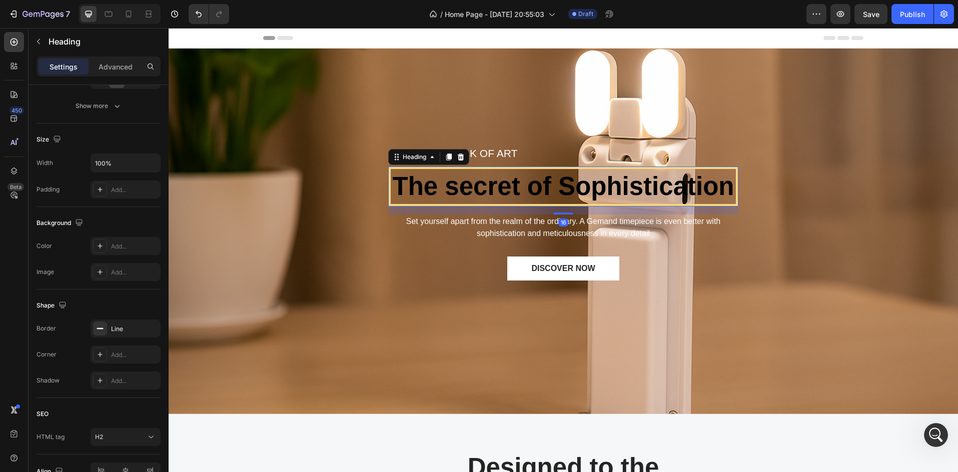
scroll to position [0, 0]
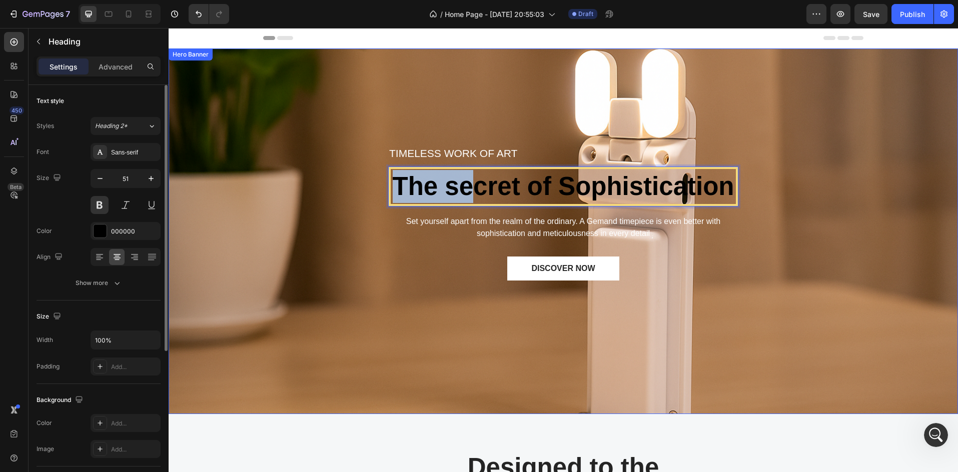
drag, startPoint x: 464, startPoint y: 192, endPoint x: 324, endPoint y: 196, distance: 139.6
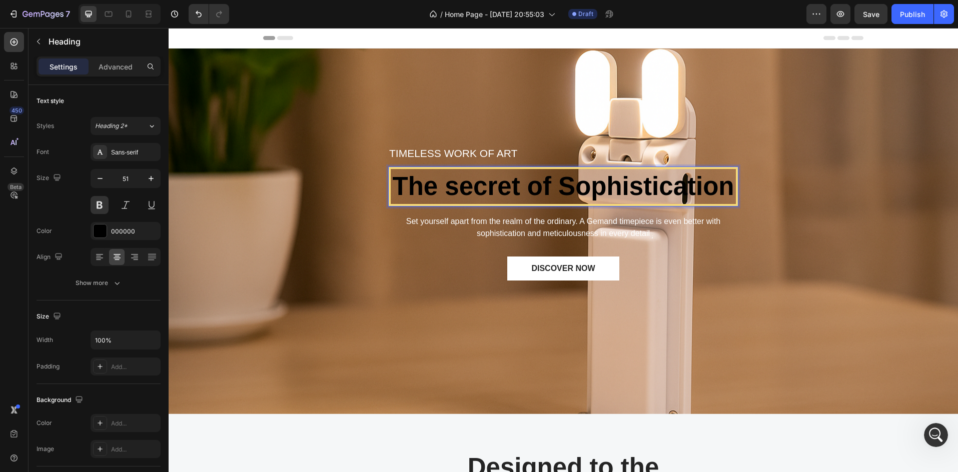
click at [573, 190] on p "The secret of Sophistication" at bounding box center [563, 186] width 343 height 33
click at [741, 148] on div "TIMELESS WORK OF ART Text block The secret of Sophistication Heading 16 Set you…" at bounding box center [563, 232] width 774 height 334
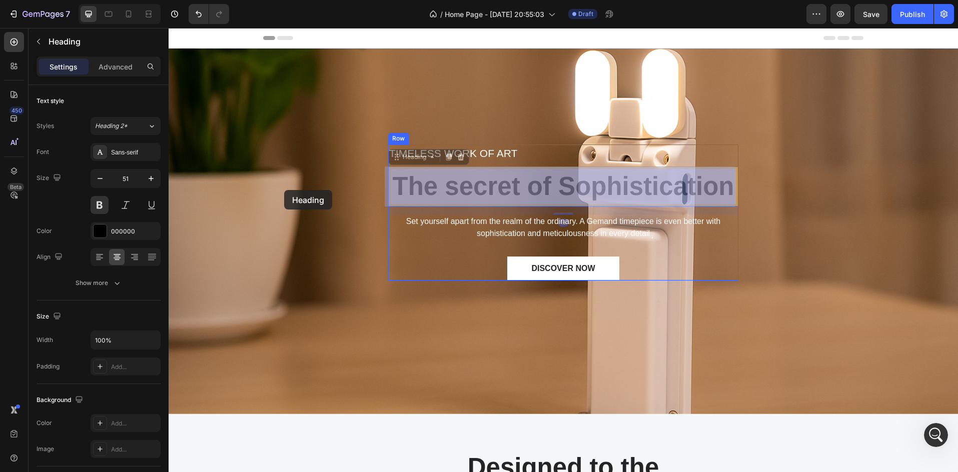
drag, startPoint x: 706, startPoint y: 171, endPoint x: 281, endPoint y: 190, distance: 425.0
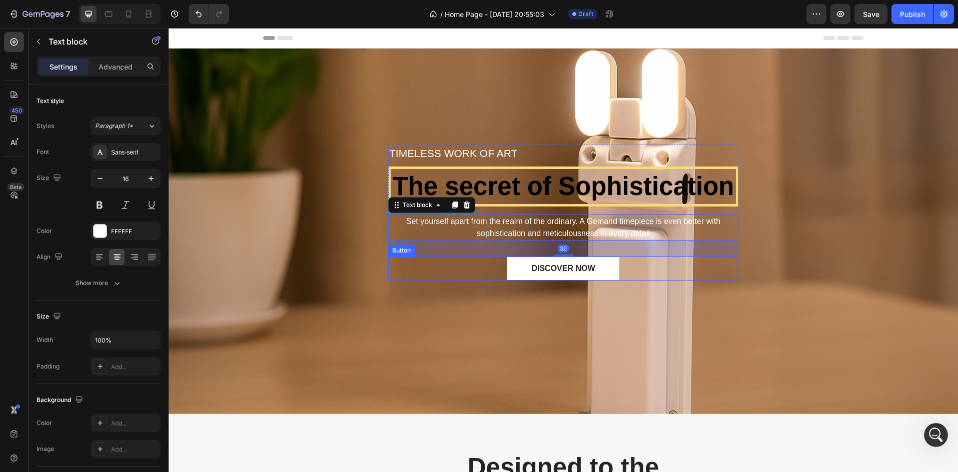
click at [430, 258] on div "DISCOVER NOW Button" at bounding box center [563, 269] width 350 height 24
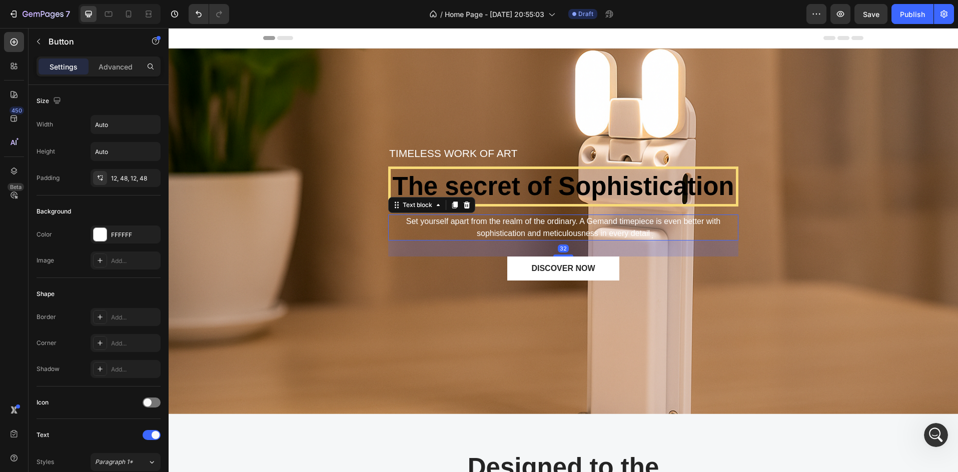
click at [430, 236] on p "Set yourself apart from the realm of the ordinary. A Gemand timepiece is even b…" at bounding box center [563, 228] width 348 height 24
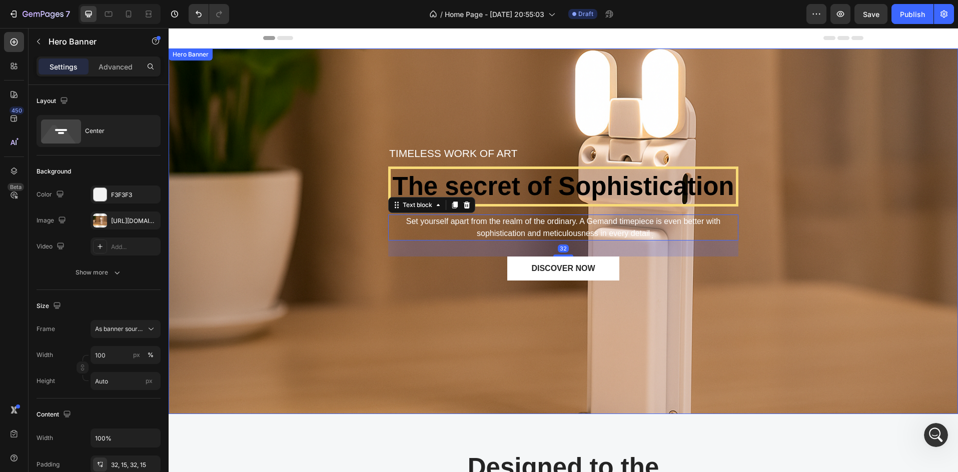
click at [373, 207] on div "TIMELESS WORK OF ART Text block The secret of Sophistication Heading Set yourse…" at bounding box center [563, 232] width 774 height 334
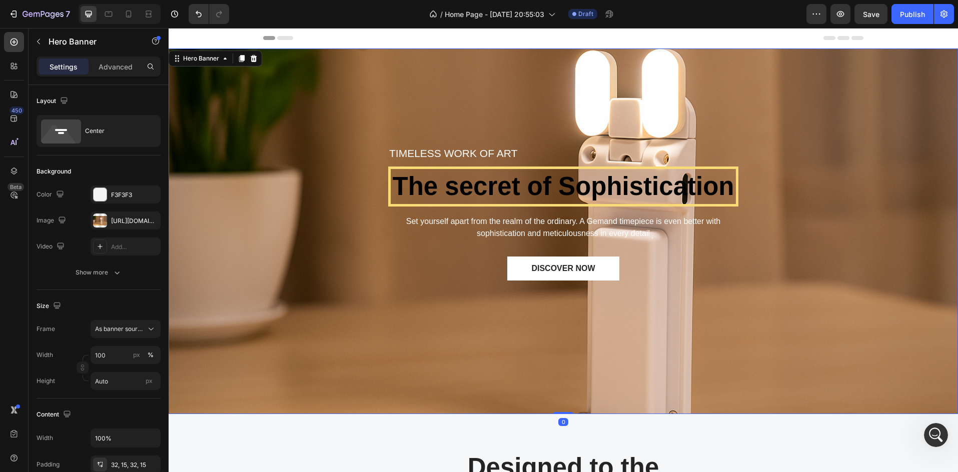
click at [375, 143] on div "TIMELESS WORK OF ART Text block The secret of Sophistication Heading Set yourse…" at bounding box center [563, 232] width 774 height 334
click at [443, 134] on div "TIMELESS WORK OF ART Text block The secret of Sophistication Heading Set yourse…" at bounding box center [563, 232] width 774 height 334
click at [483, 144] on div "TIMELESS WORK OF ART Text block The secret of Sophistication Heading Set yourse…" at bounding box center [563, 232] width 774 height 334
click at [555, 151] on p "TIMELESS WORK OF ART" at bounding box center [563, 154] width 348 height 16
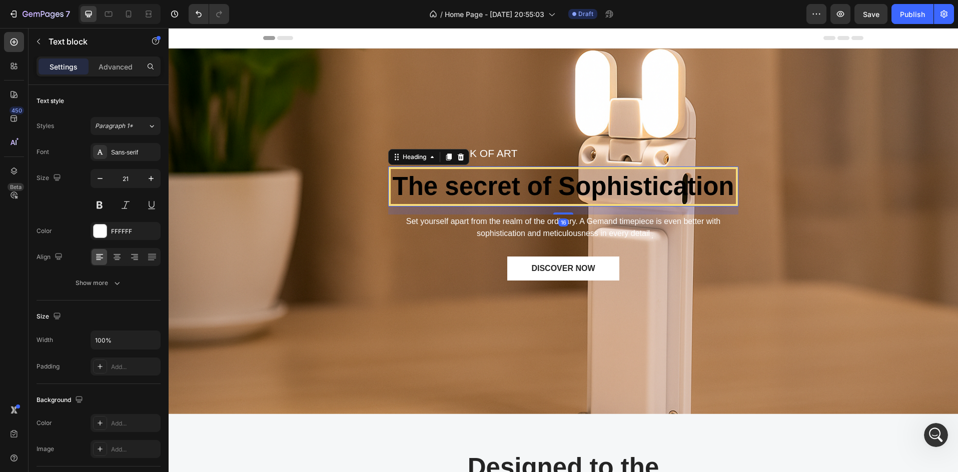
click at [562, 200] on p "The secret of Sophistication" at bounding box center [563, 186] width 343 height 33
click at [432, 264] on div "DISCOVER NOW Button" at bounding box center [563, 269] width 350 height 24
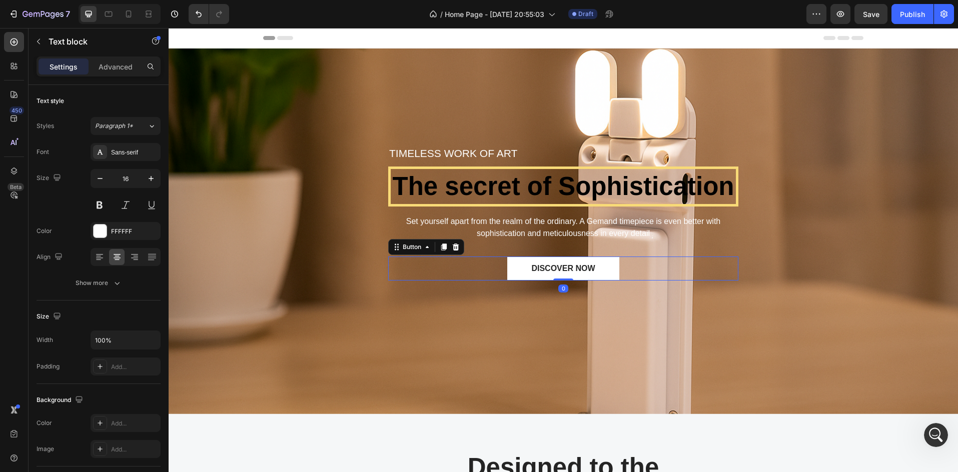
click at [389, 233] on p "Set yourself apart from the realm of the ordinary. A Gemand timepiece is even b…" at bounding box center [563, 228] width 348 height 24
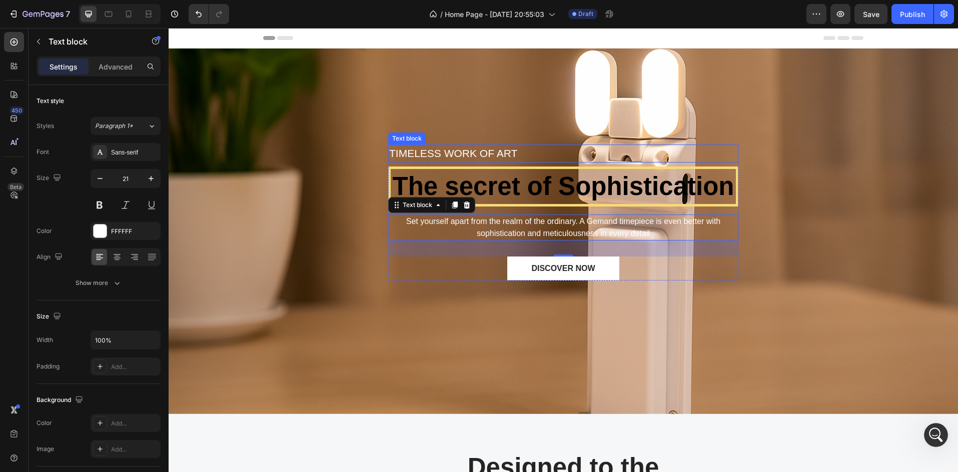
click at [535, 155] on p "TIMELESS WORK OF ART" at bounding box center [563, 154] width 348 height 16
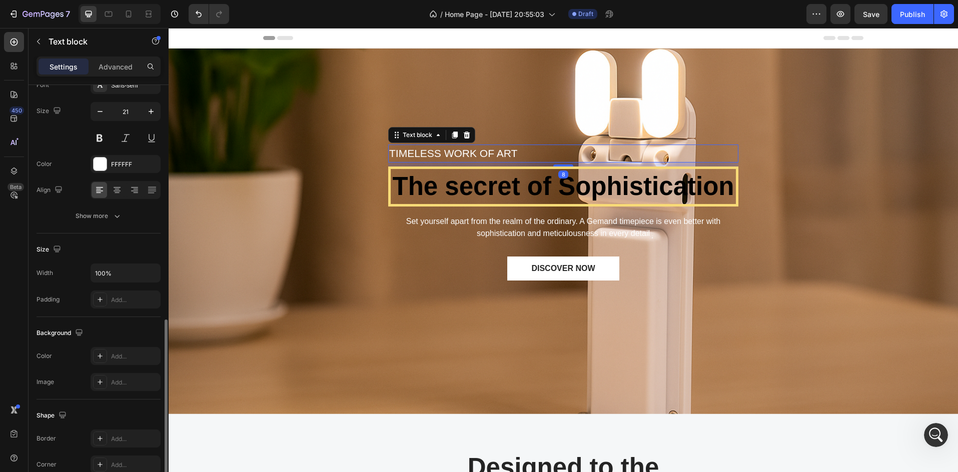
scroll to position [177, 0]
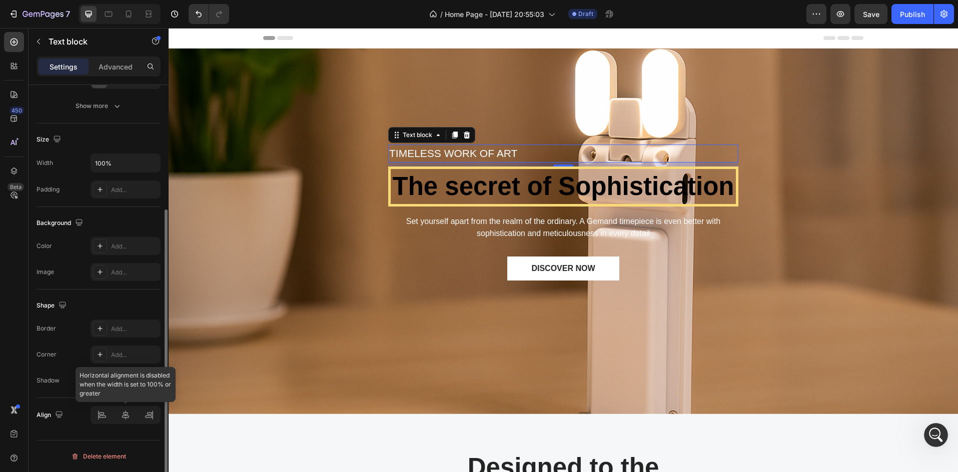
click at [106, 417] on div at bounding box center [126, 415] width 70 height 18
click at [119, 158] on input "100%" at bounding box center [125, 163] width 69 height 18
click at [103, 163] on input "100%" at bounding box center [125, 163] width 69 height 18
click at [105, 164] on input "100%" at bounding box center [125, 163] width 69 height 18
click at [99, 163] on input "100%" at bounding box center [125, 163] width 69 height 18
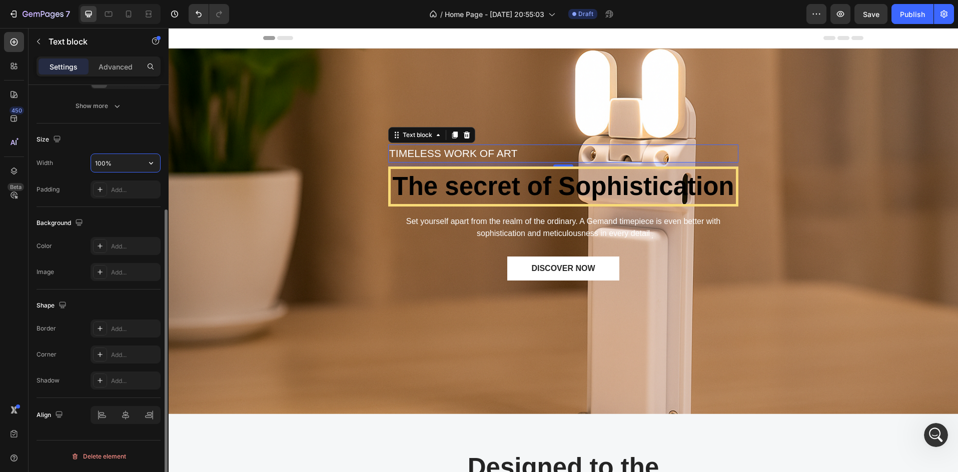
click at [101, 164] on input "100%" at bounding box center [125, 163] width 69 height 18
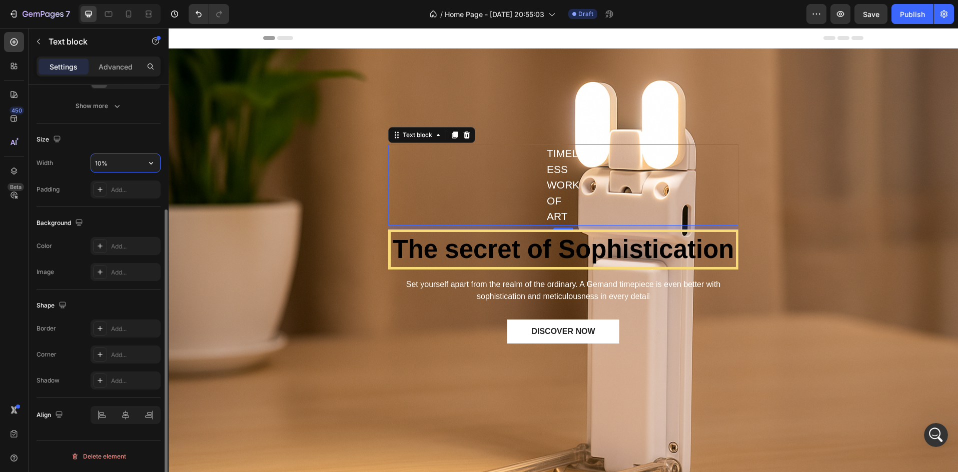
click at [99, 162] on input "10%" at bounding box center [125, 163] width 69 height 18
click at [100, 164] on input "10%" at bounding box center [125, 163] width 69 height 18
type input "99%"
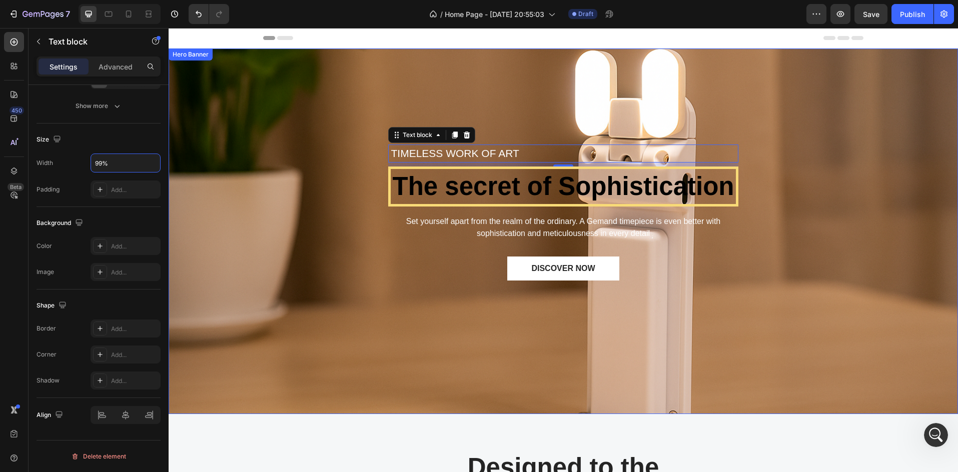
click at [253, 147] on div "TIMELESS WORK OF ART Text block 8 The secret of Sophistication Heading Set your…" at bounding box center [563, 232] width 774 height 334
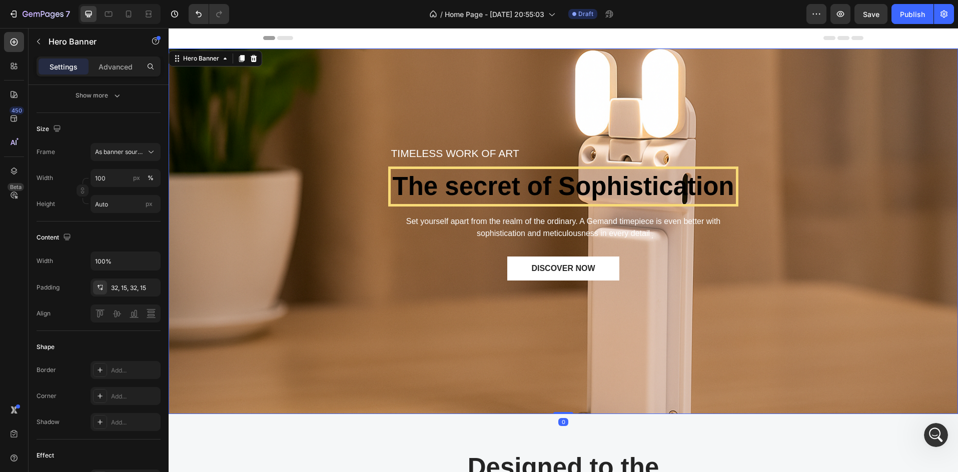
scroll to position [0, 0]
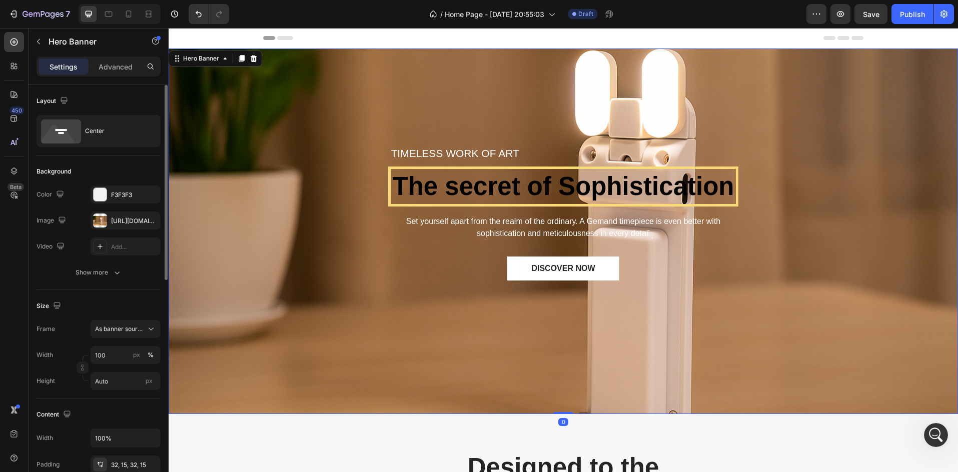
click at [229, 192] on div "TIMELESS WORK OF ART Text block The secret of Sophistication Heading Set yourse…" at bounding box center [563, 232] width 774 height 334
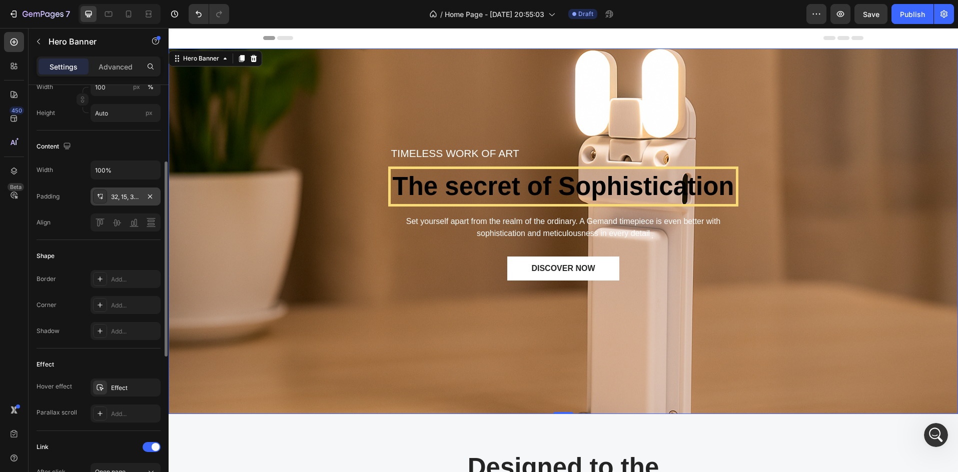
scroll to position [201, 0]
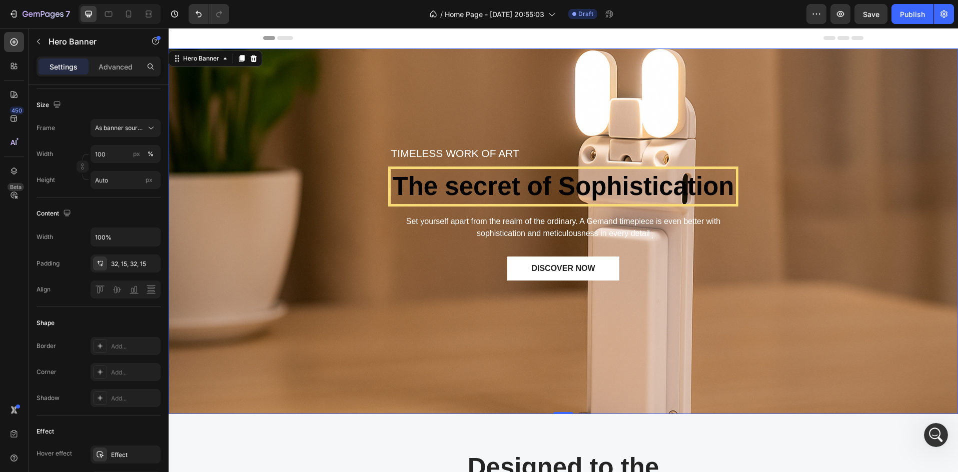
click at [295, 218] on div "TIMELESS WORK OF ART Text block The secret of Sophistication Heading Set yourse…" at bounding box center [563, 232] width 774 height 334
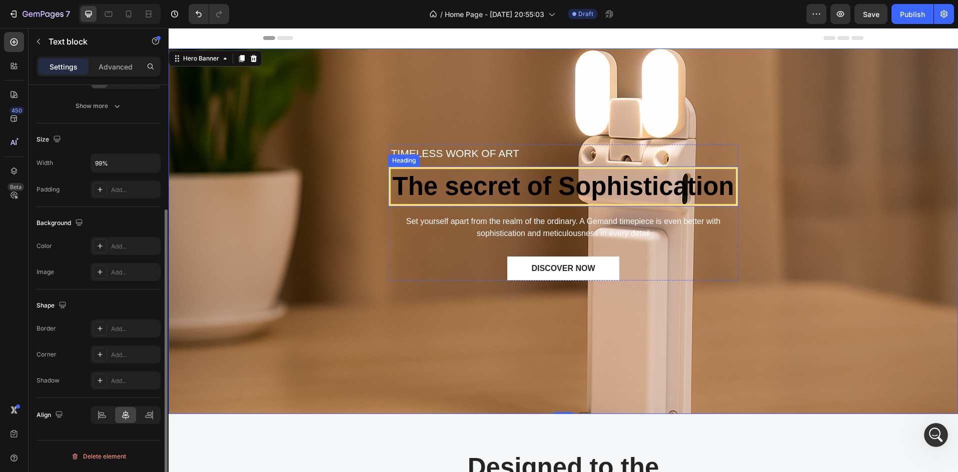
click at [436, 159] on p "TIMELESS WORK OF ART" at bounding box center [563, 154] width 345 height 16
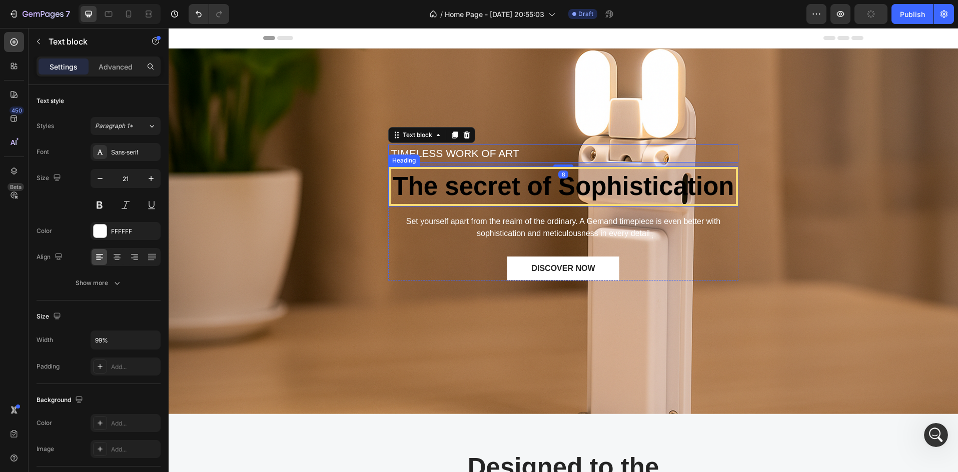
click at [458, 191] on p "The secret of Sophistication" at bounding box center [563, 186] width 343 height 33
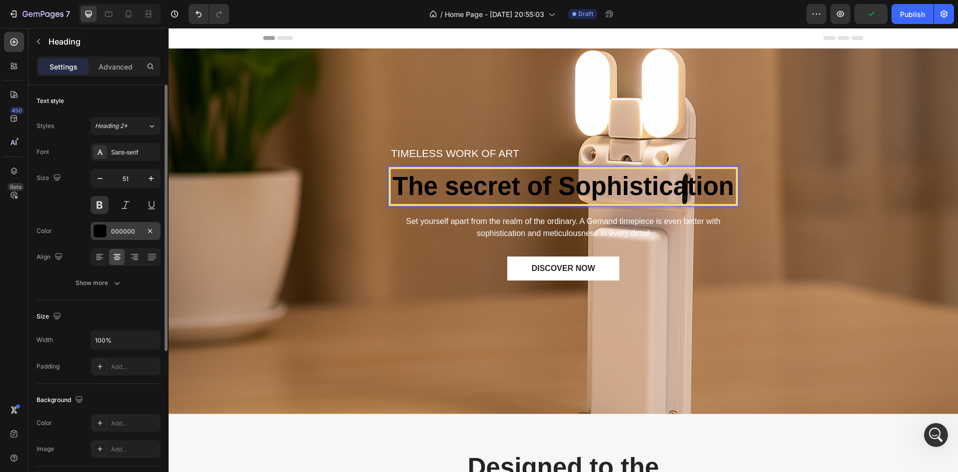
click at [96, 235] on div at bounding box center [100, 231] width 13 height 13
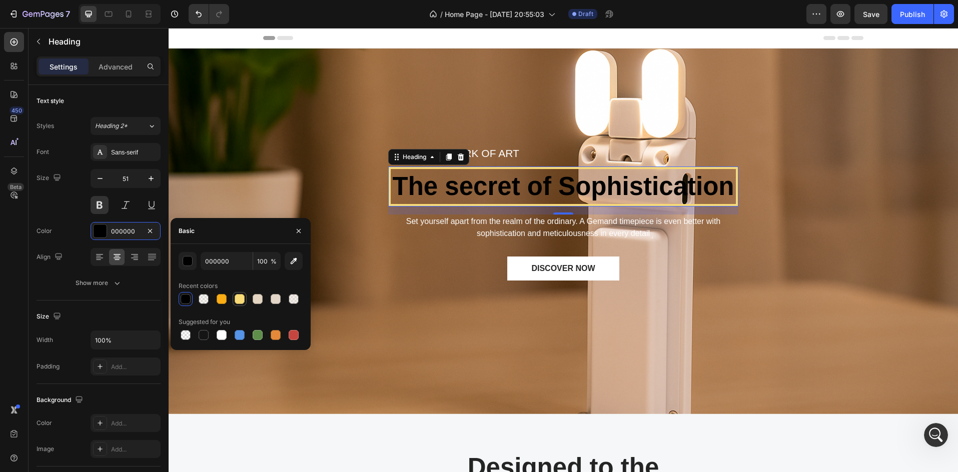
click at [236, 304] on div at bounding box center [240, 299] width 10 height 10
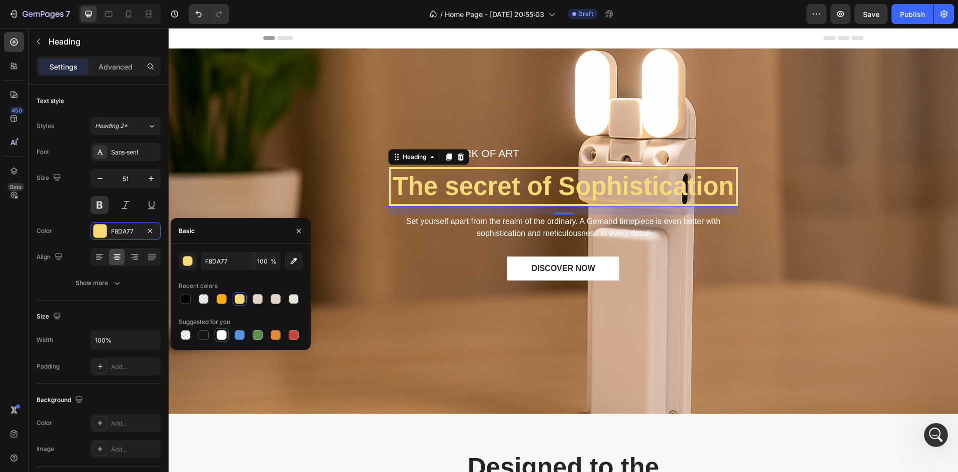
click at [224, 331] on div at bounding box center [222, 335] width 10 height 10
type input "FFFFFF"
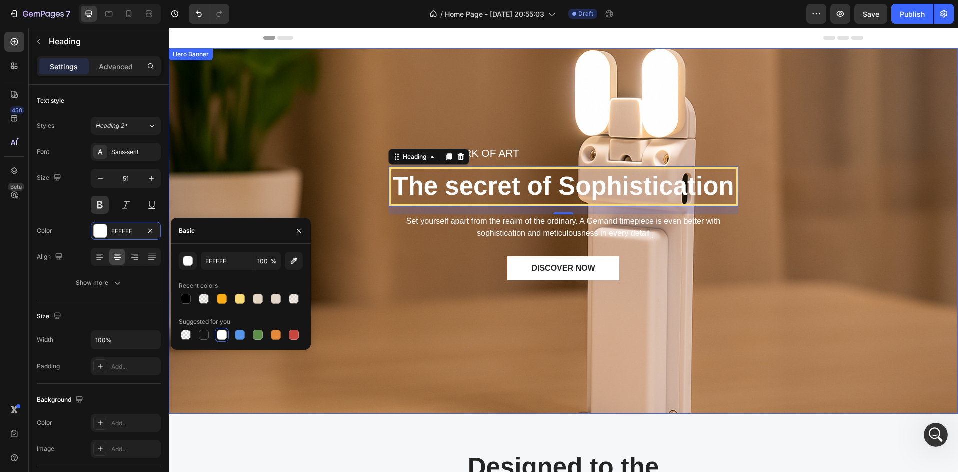
click at [314, 236] on div "TIMELESS WORK OF ART Text block The secret of Sophistication Heading 16 Set you…" at bounding box center [563, 232] width 774 height 334
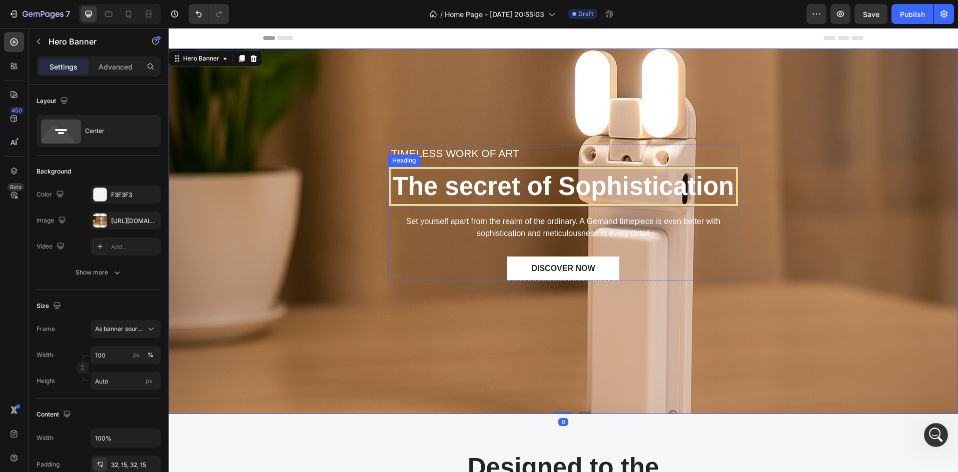
click at [451, 184] on p "The secret of Sophistication" at bounding box center [563, 186] width 343 height 33
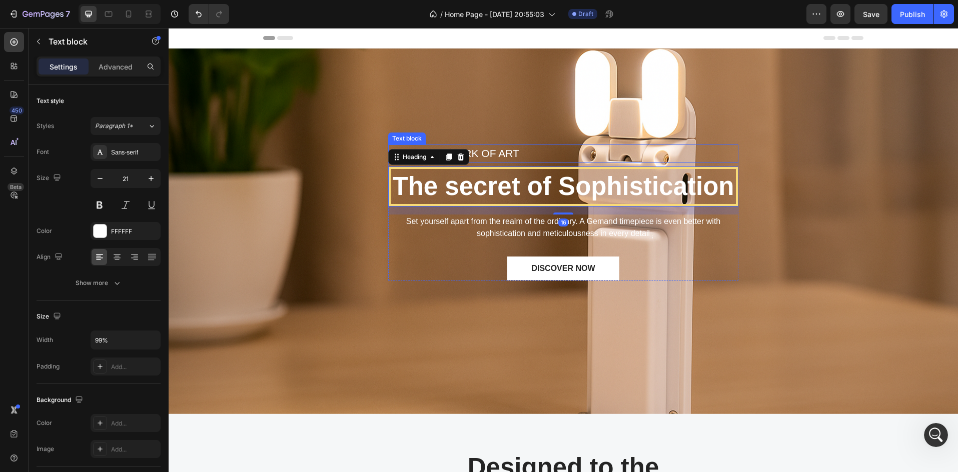
click at [508, 151] on p "TIMELESS WORK OF ART" at bounding box center [563, 154] width 345 height 16
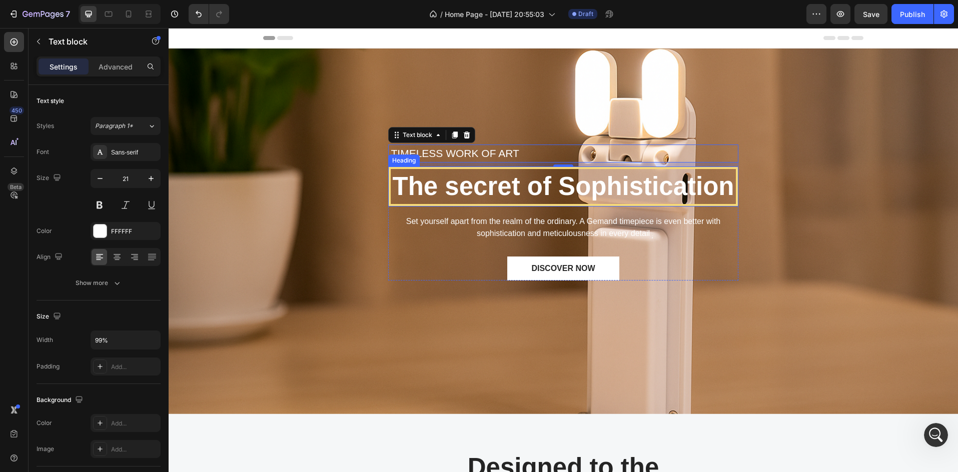
click at [510, 187] on p "The secret of Sophistication" at bounding box center [563, 186] width 343 height 33
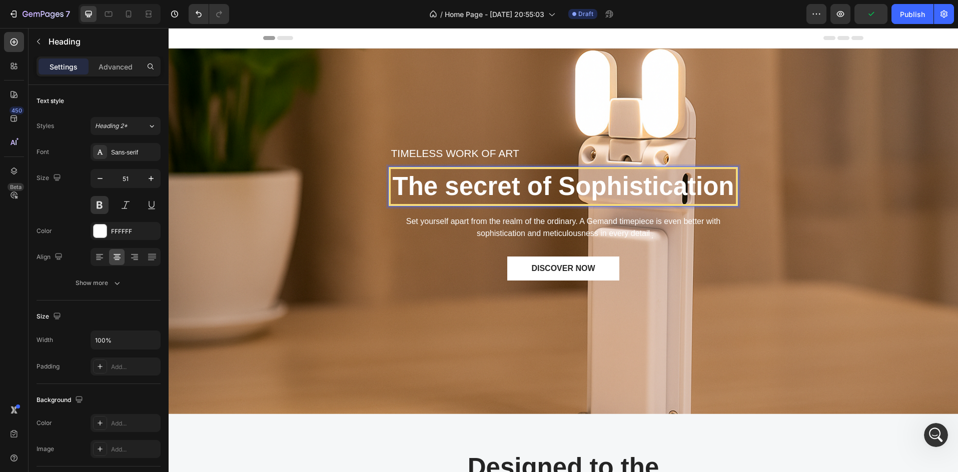
click at [393, 186] on p "The secret of Sophistication" at bounding box center [563, 186] width 343 height 33
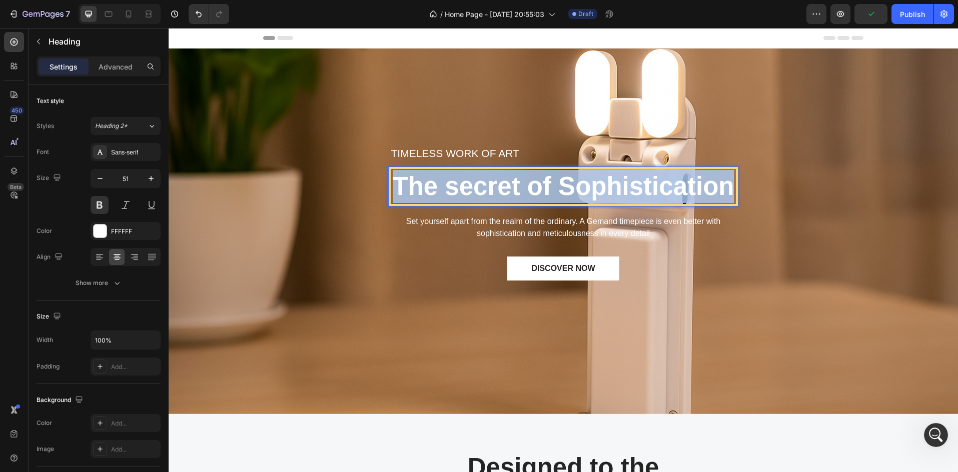
drag, startPoint x: 393, startPoint y: 186, endPoint x: 657, endPoint y: 193, distance: 263.6
click at [657, 193] on p "The secret of Sophistication" at bounding box center [563, 186] width 343 height 33
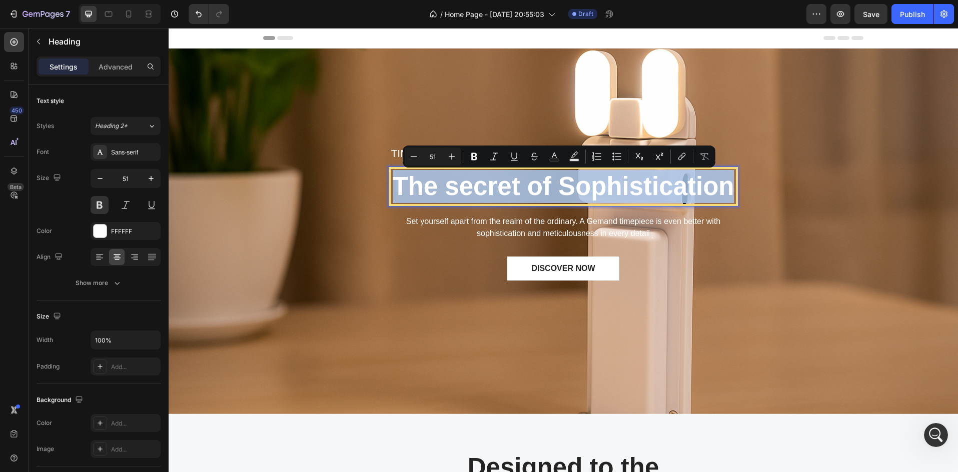
copy p "The secret of Sophistication"
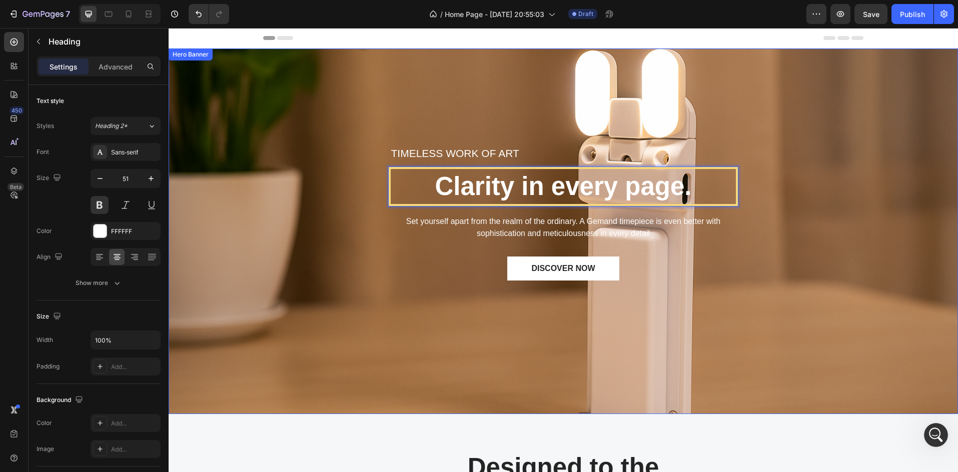
click at [773, 130] on div "TIMELESS WORK OF ART Text block Clarity in every page. Heading 16 Set yourself …" at bounding box center [563, 232] width 774 height 334
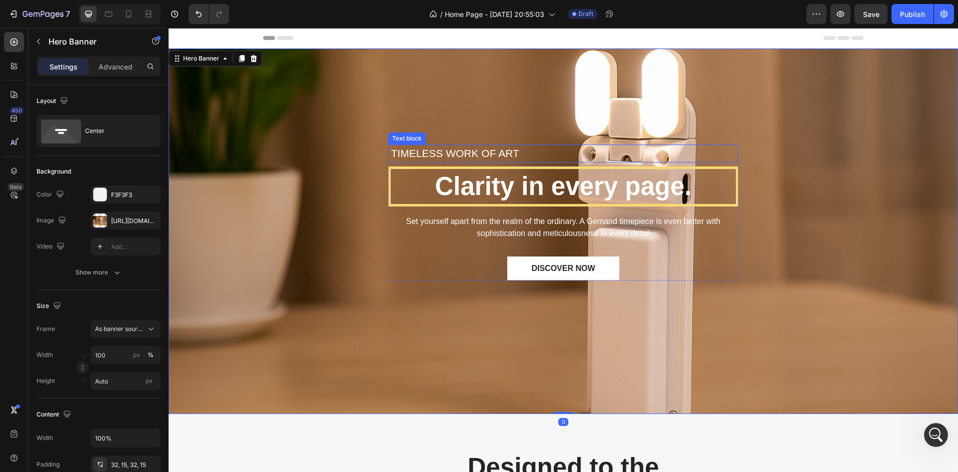
click at [442, 154] on p "TIMELESS WORK OF ART" at bounding box center [563, 154] width 345 height 16
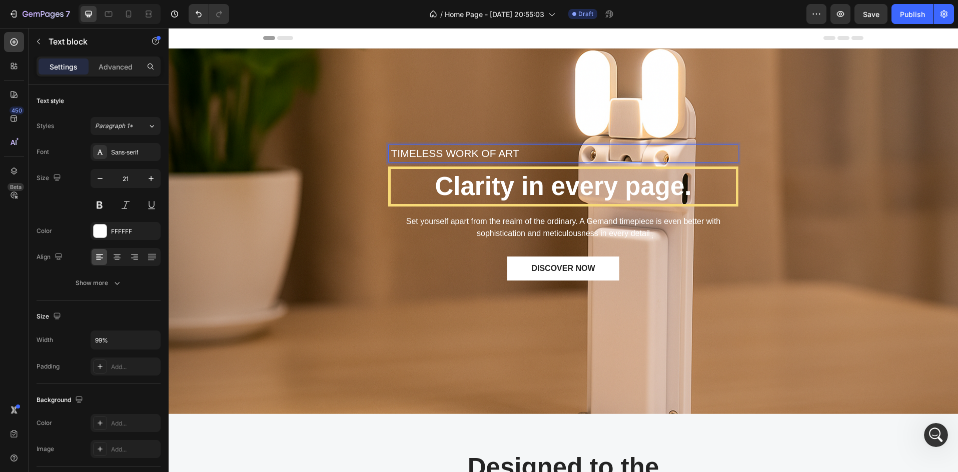
click at [519, 154] on p "TIMELESS WORK OF ART" at bounding box center [563, 154] width 345 height 16
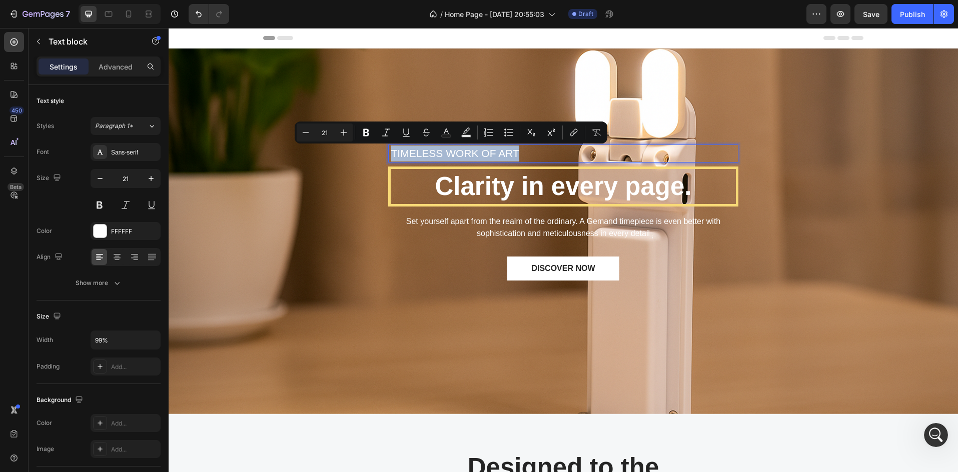
click at [519, 154] on p "TIMELESS WORK OF ART" at bounding box center [563, 154] width 345 height 16
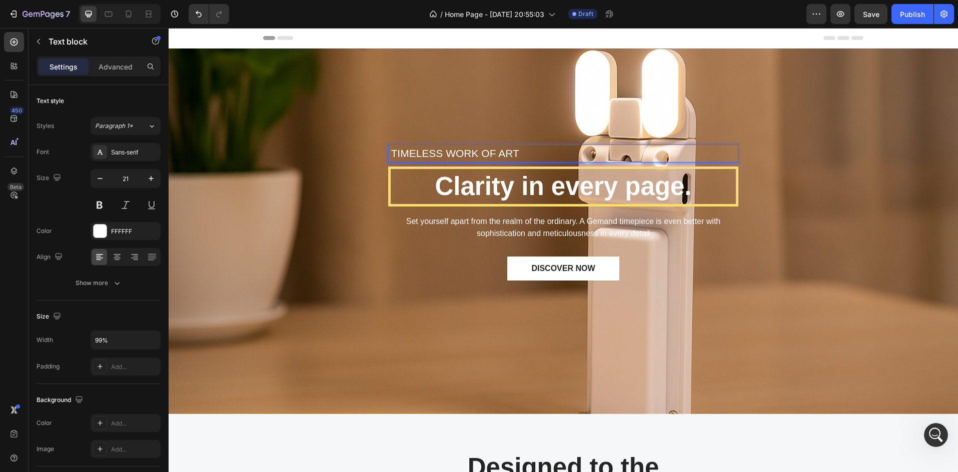
click at [516, 152] on p "TIMELESS WORK OF ART" at bounding box center [563, 154] width 345 height 16
drag, startPoint x: 516, startPoint y: 152, endPoint x: 373, endPoint y: 161, distance: 142.8
click at [373, 161] on div "TIMELESS WORK OF ART Text block 8 Clarity in every page. Heading Set yourself a…" at bounding box center [563, 232] width 774 height 334
click at [375, 127] on div "Light every where you need Text block 8 Clarity in every page. Heading Set your…" at bounding box center [563, 232] width 774 height 334
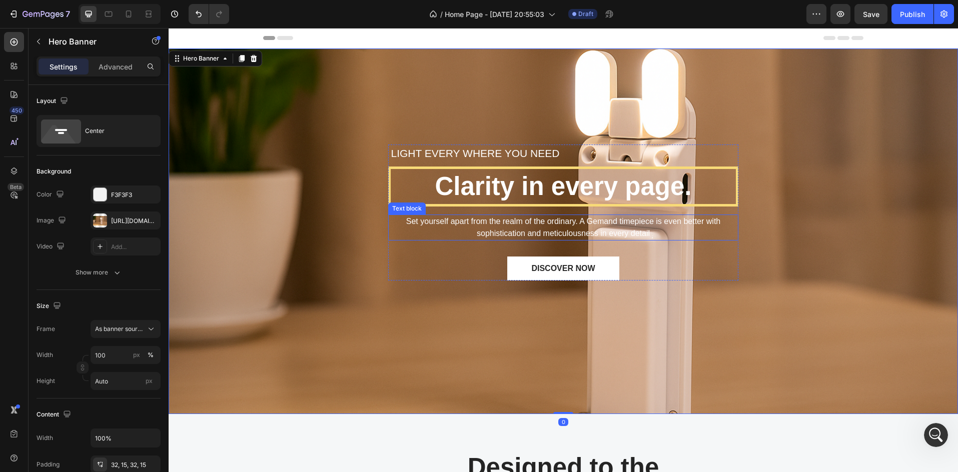
click at [546, 234] on p "Set yourself apart from the realm of the ordinary. A Gemand timepiece is even b…" at bounding box center [563, 228] width 348 height 24
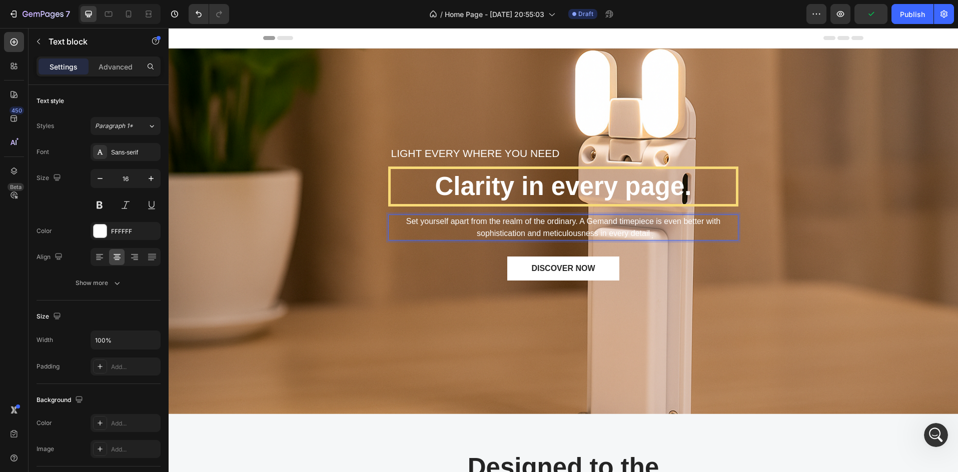
click at [659, 235] on p "Set yourself apart from the realm of the ordinary. A Gemand timepiece is even b…" at bounding box center [563, 228] width 348 height 24
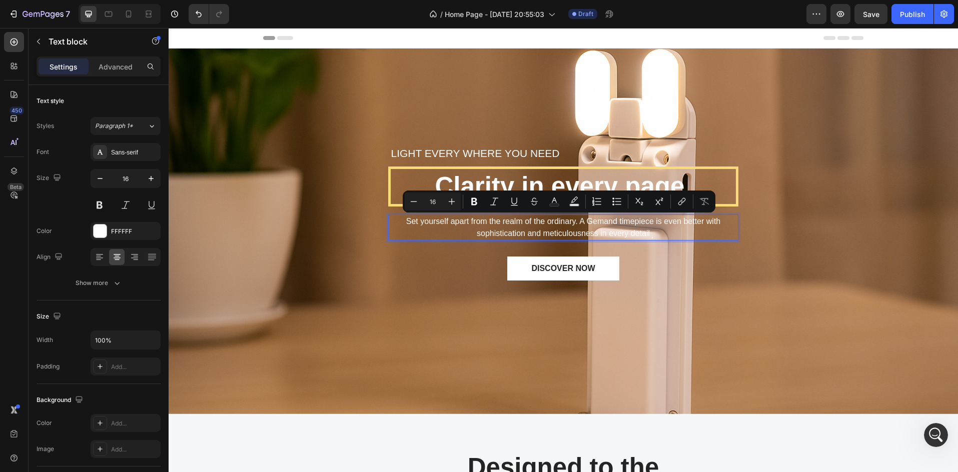
drag, startPoint x: 659, startPoint y: 235, endPoint x: 395, endPoint y: 222, distance: 264.4
click at [395, 222] on p "Set yourself apart from the realm of the ordinary. A Gemand timepiece is even b…" at bounding box center [563, 228] width 348 height 24
copy p "Set yourself apart from the realm of the ordinary. A Gemand timepiece is even b…"
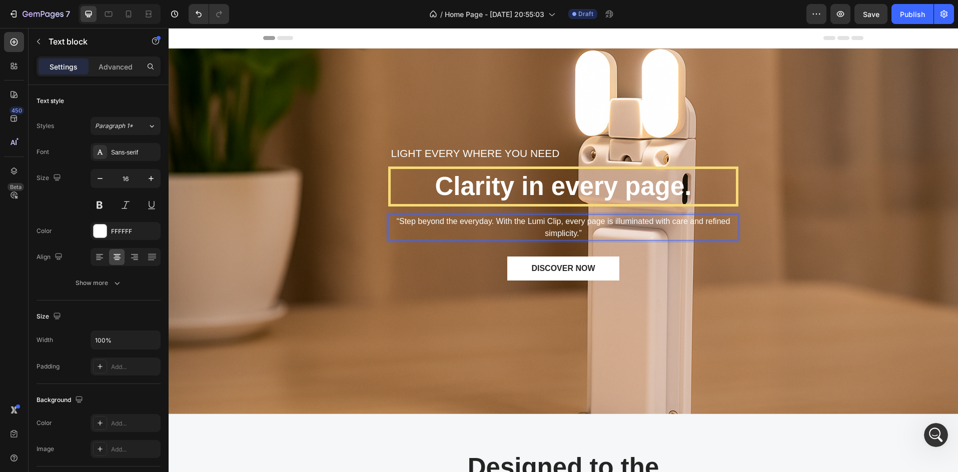
click at [557, 227] on p "“Step beyond the everyday. With the Lumi Clip, every page is illuminated with c…" at bounding box center [563, 228] width 348 height 24
click at [597, 233] on p "“Step beyond the everyday. With the Lumi Clip, every page is illuminated with c…" at bounding box center [563, 228] width 348 height 24
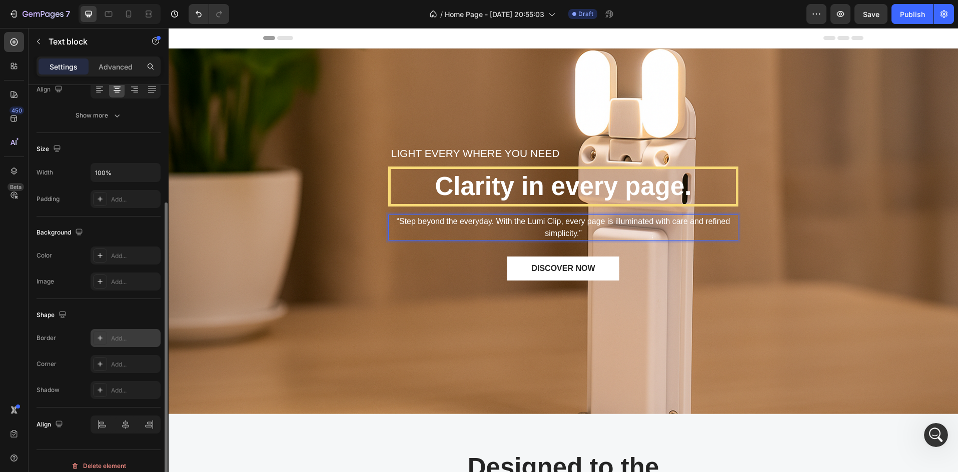
click at [128, 336] on div "Add..." at bounding box center [134, 338] width 47 height 9
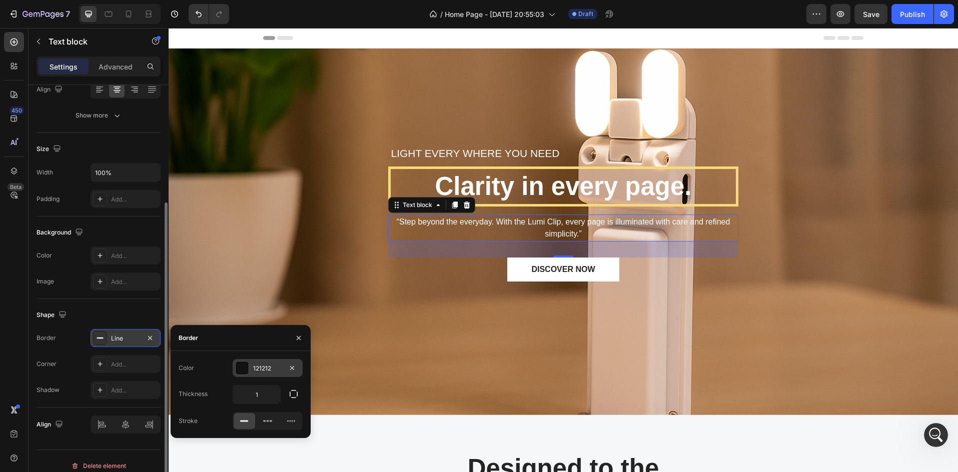
click at [237, 368] on div at bounding box center [242, 368] width 13 height 13
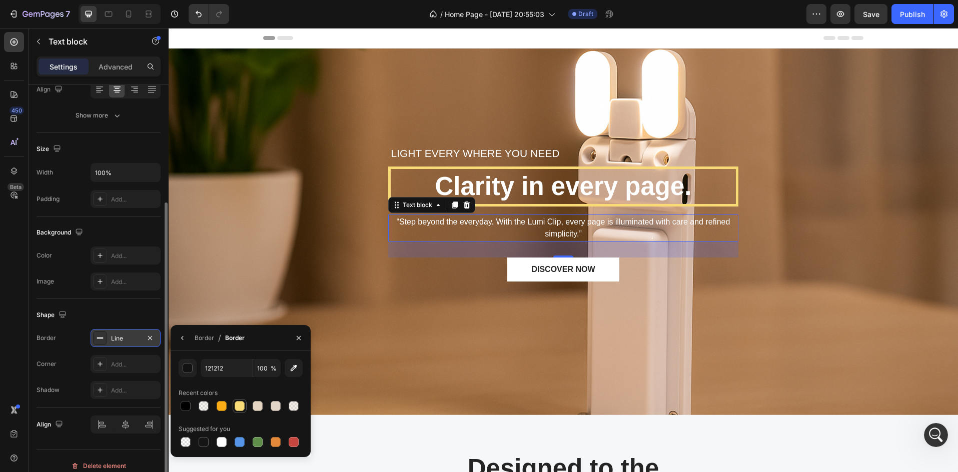
click at [236, 402] on div at bounding box center [240, 406] width 10 height 10
type input "F8DA77"
click at [236, 405] on div at bounding box center [240, 406] width 10 height 10
click at [115, 338] on div "Line" at bounding box center [125, 338] width 29 height 9
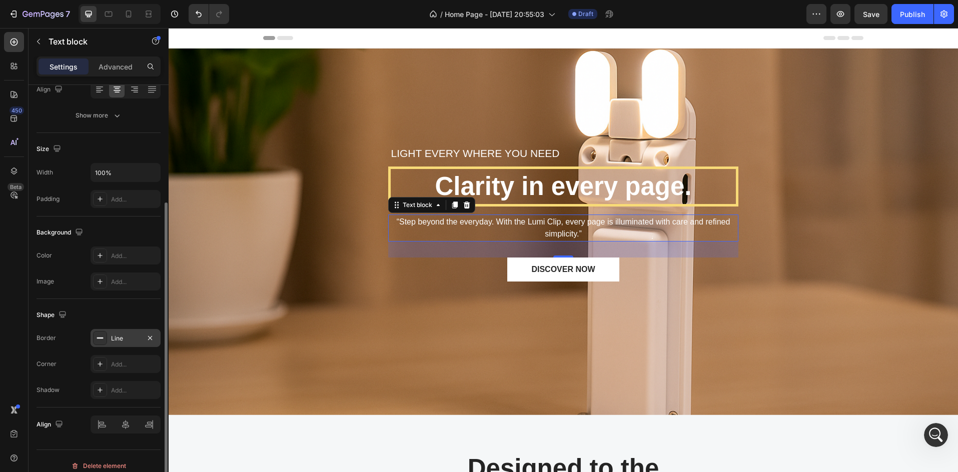
click at [115, 338] on div "Line" at bounding box center [125, 338] width 29 height 9
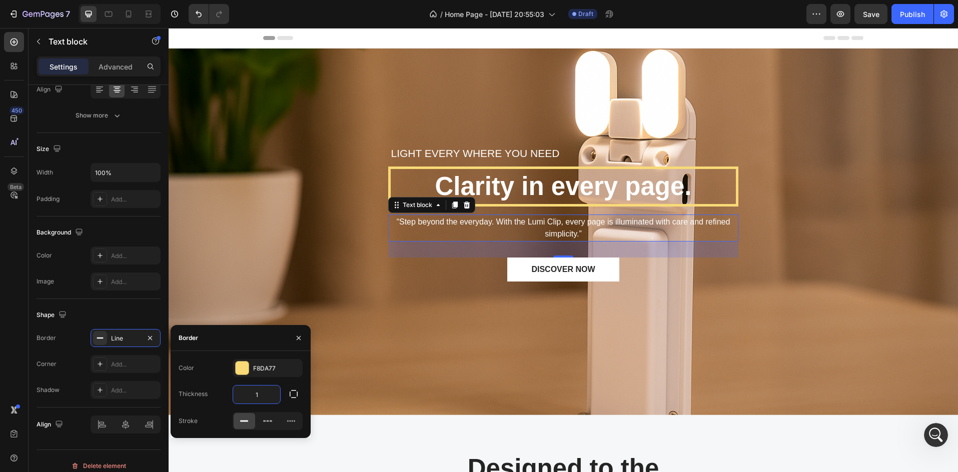
click at [261, 392] on input "1" at bounding box center [256, 395] width 47 height 18
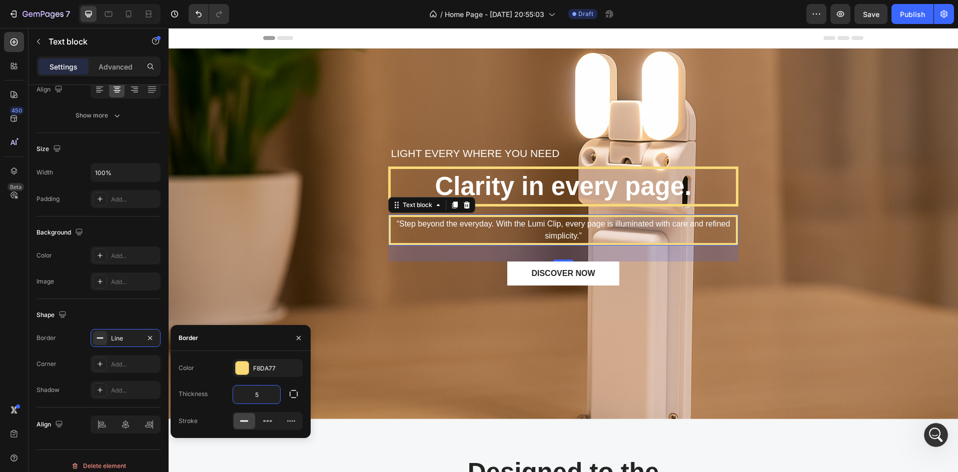
type input "5"
click at [217, 359] on div "Color F8DA77" at bounding box center [241, 368] width 124 height 18
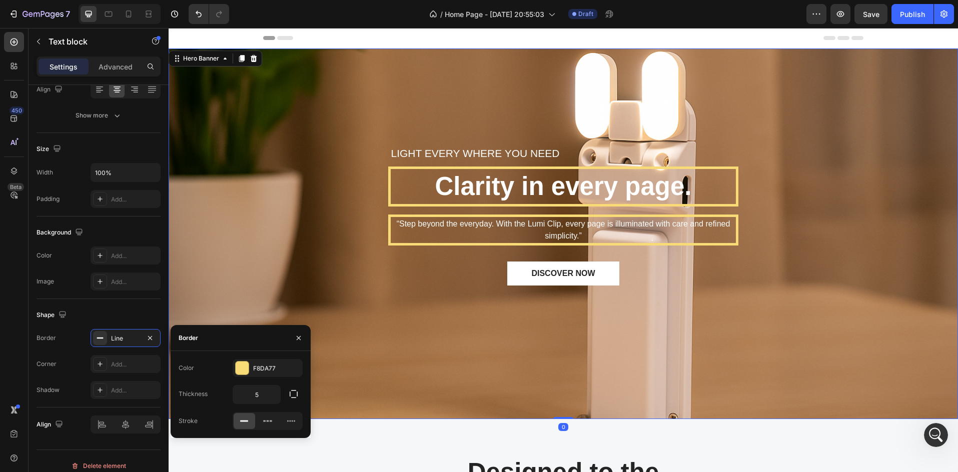
click at [239, 277] on div "Light every where you need Text block Clarity in every page. Heading “Step beyo…" at bounding box center [563, 234] width 774 height 339
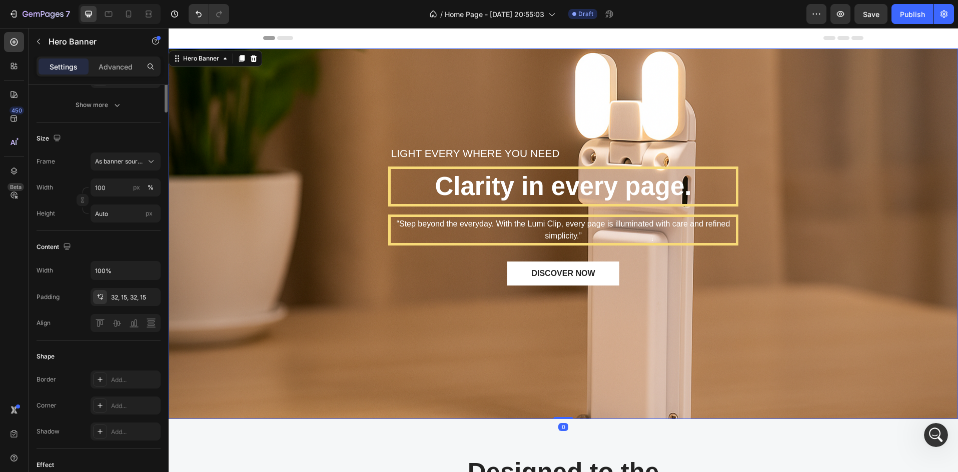
scroll to position [0, 0]
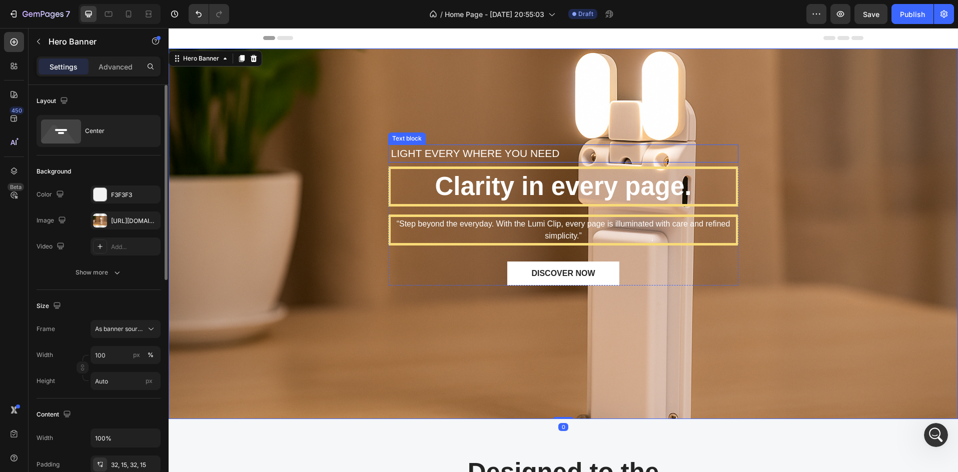
click at [459, 148] on p "Light every where you need" at bounding box center [563, 154] width 345 height 16
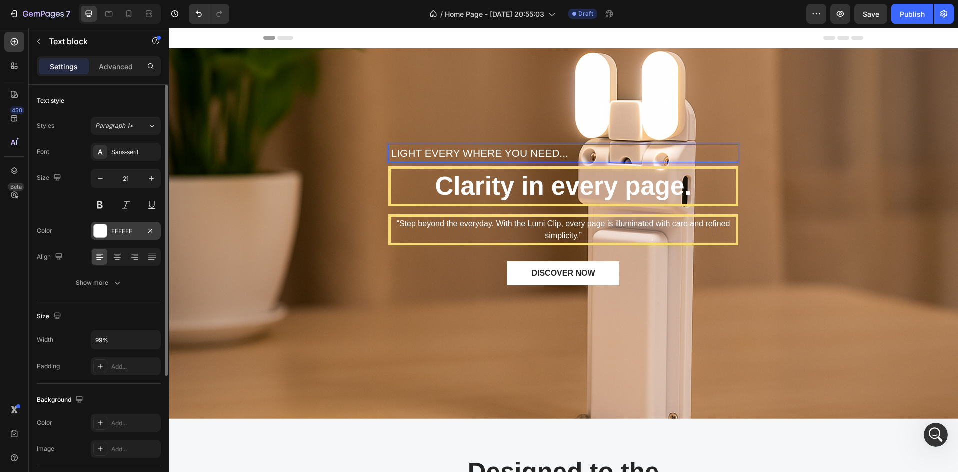
click at [102, 230] on div at bounding box center [100, 231] width 13 height 13
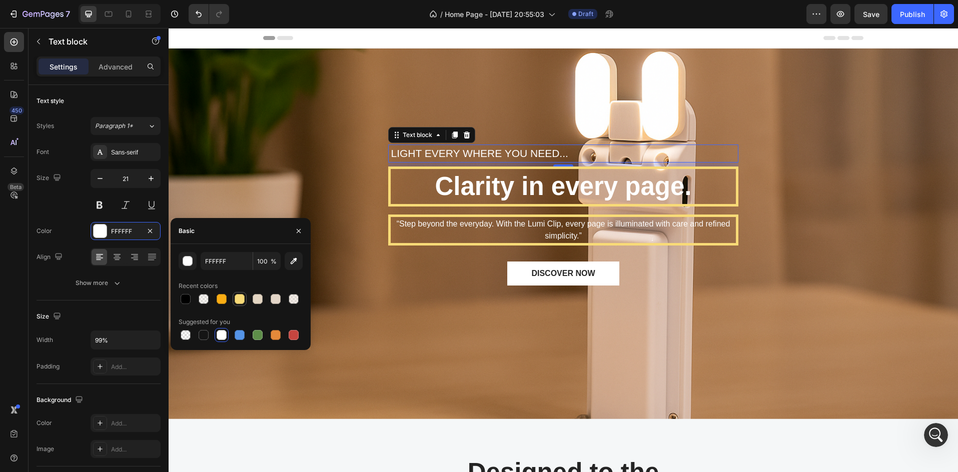
click at [243, 293] on div at bounding box center [240, 299] width 14 height 14
click at [221, 341] on div at bounding box center [222, 335] width 14 height 14
type input "FFFFFF"
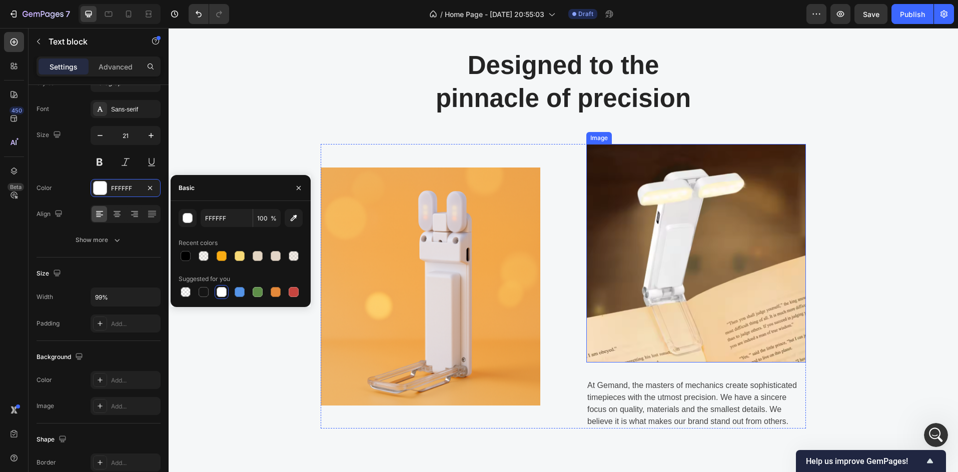
scroll to position [434, 0]
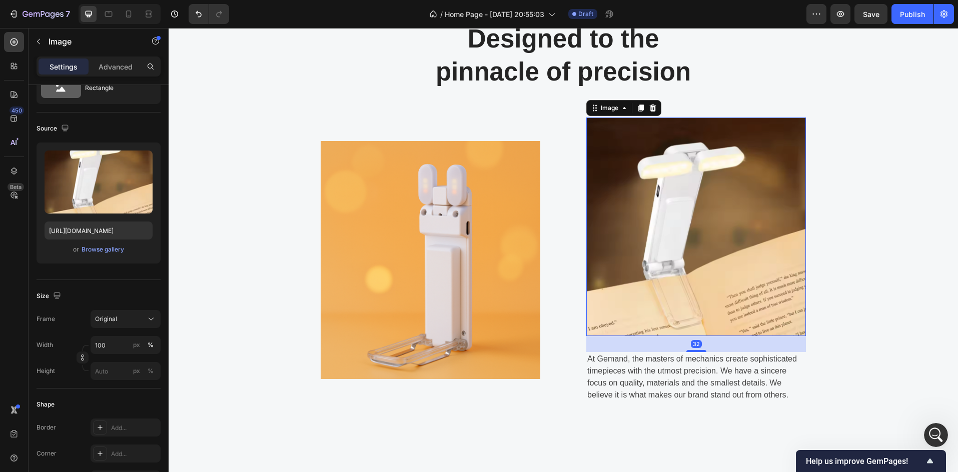
click at [636, 240] on img at bounding box center [696, 227] width 220 height 219
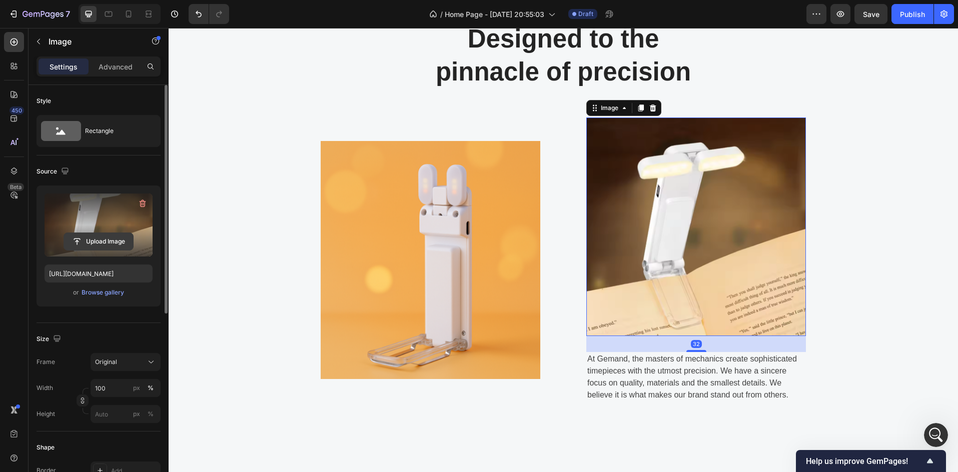
click at [81, 243] on input "file" at bounding box center [98, 241] width 69 height 17
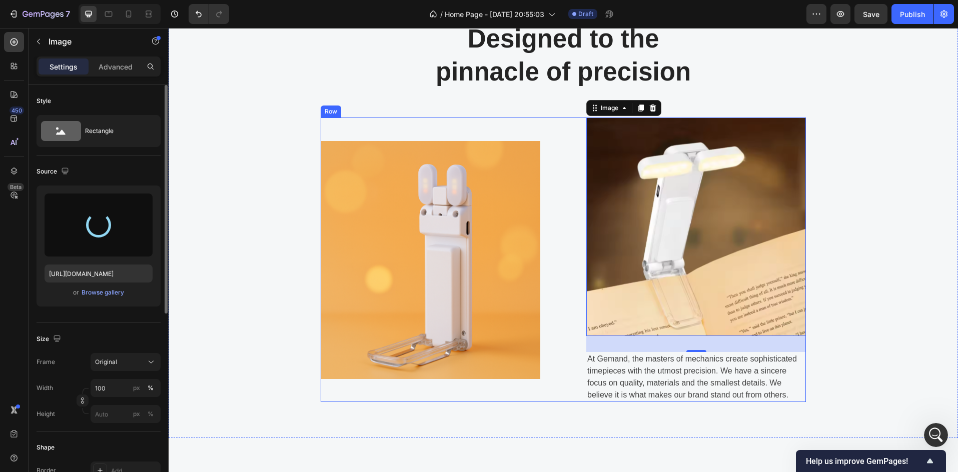
type input "https://cdn.shopify.com/s/files/1/0643/0900/2310/files/gempages_557487748450092…"
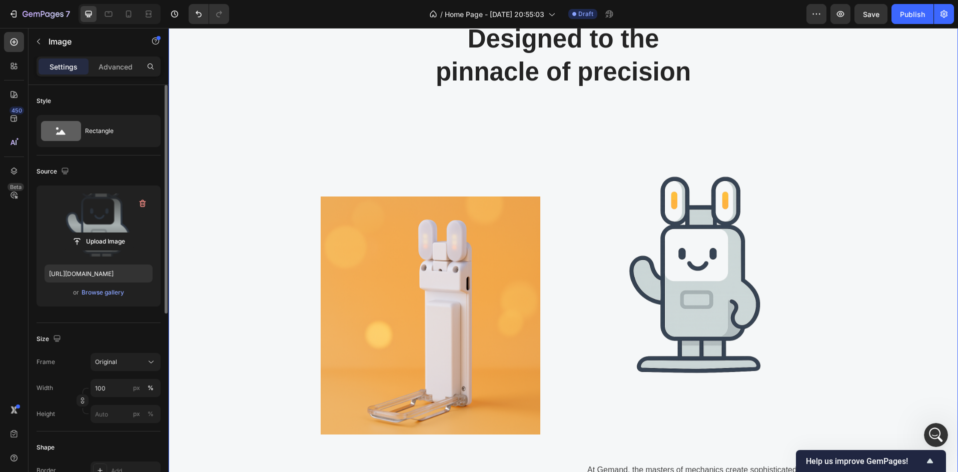
click at [295, 103] on div "Designed to the pinnacle of precision Heading Row Image Image At Gemand, the ma…" at bounding box center [563, 268] width 774 height 492
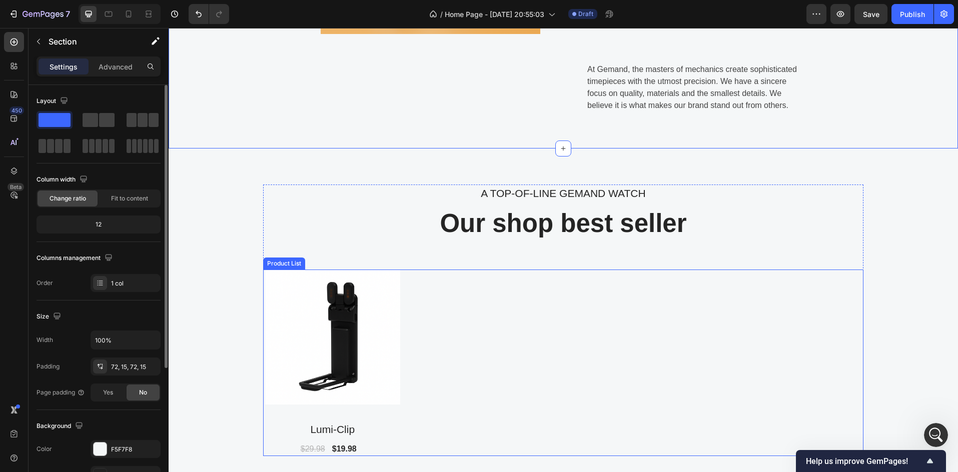
scroll to position [834, 0]
click at [846, 263] on div "A TOP-OF-LINE GEMAND WATCH Text block Our shop best seller Heading Product Imag…" at bounding box center [563, 321] width 600 height 272
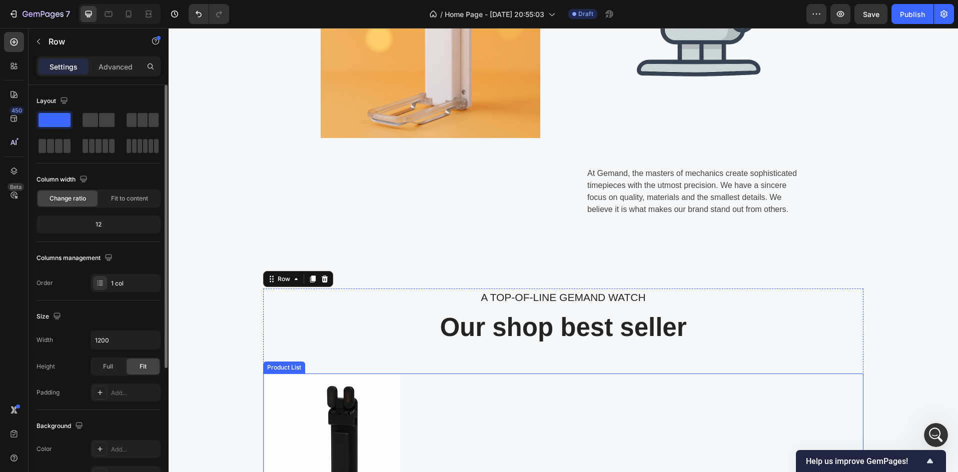
scroll to position [700, 0]
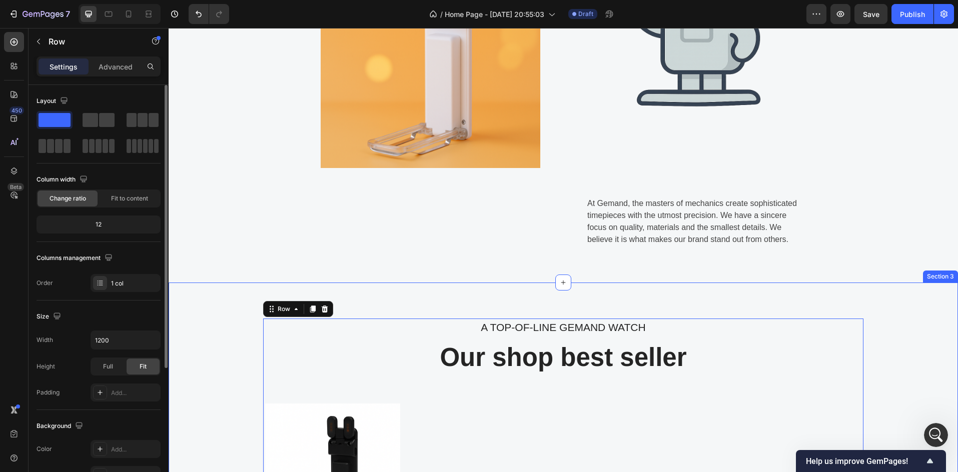
click at [824, 291] on div "A TOP-OF-LINE GEMAND WATCH Text block Our shop best seller Heading Product Imag…" at bounding box center [563, 455] width 789 height 344
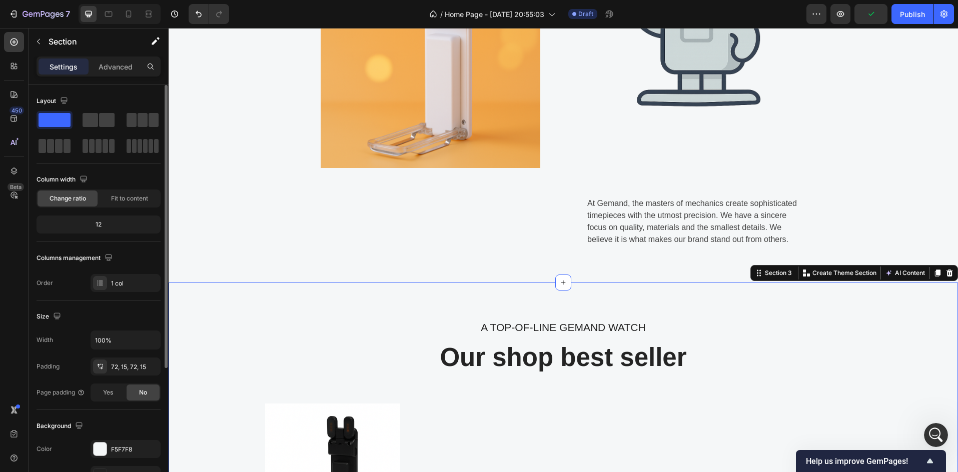
click at [661, 298] on div "A TOP-OF-LINE GEMAND WATCH Text block Our shop best seller Heading Product Imag…" at bounding box center [563, 455] width 789 height 344
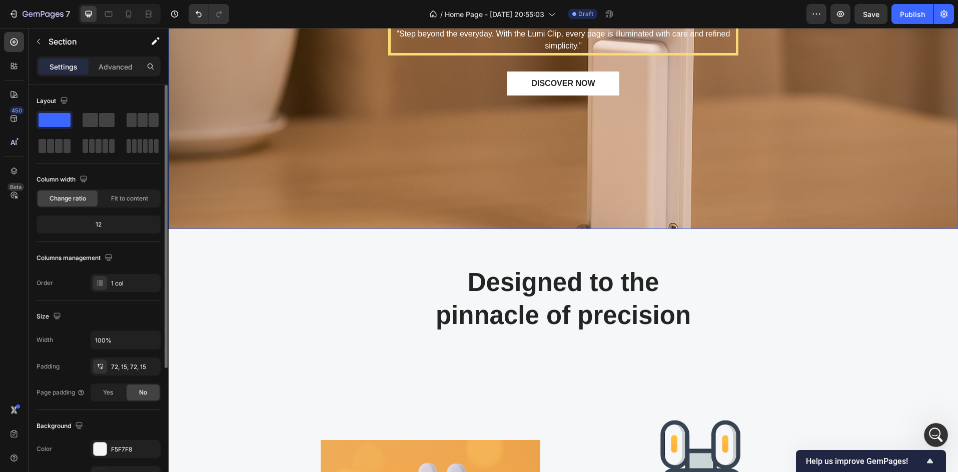
scroll to position [300, 0]
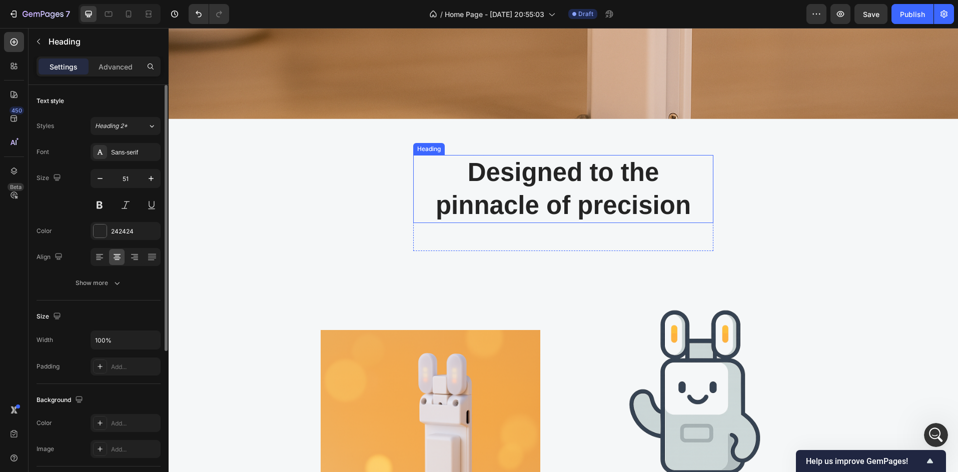
click at [553, 209] on p "Designed to the pinnacle of precision" at bounding box center [563, 189] width 298 height 67
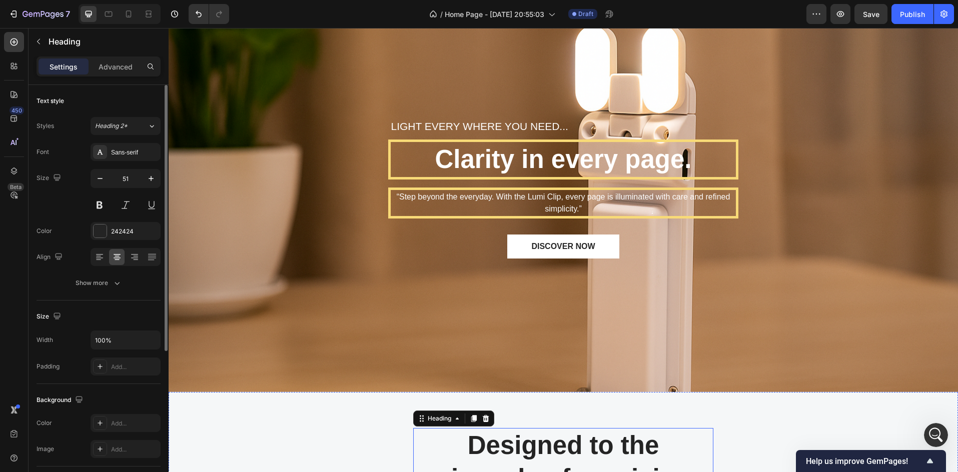
scroll to position [0, 0]
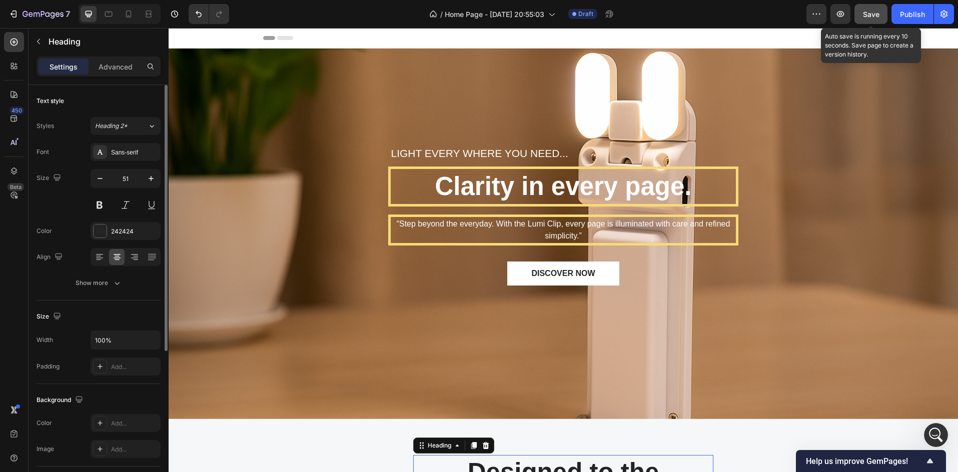
click at [867, 18] on span "Save" at bounding box center [871, 14] width 17 height 9
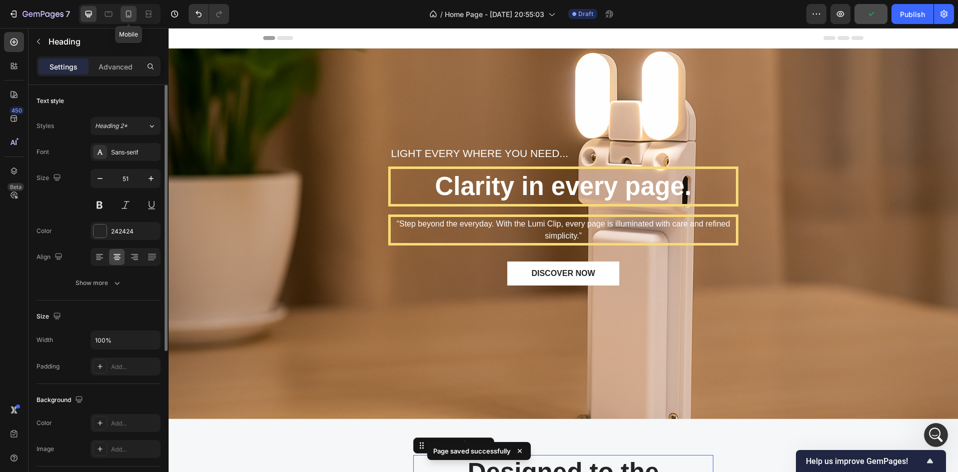
click at [127, 16] on icon at bounding box center [129, 14] width 10 height 10
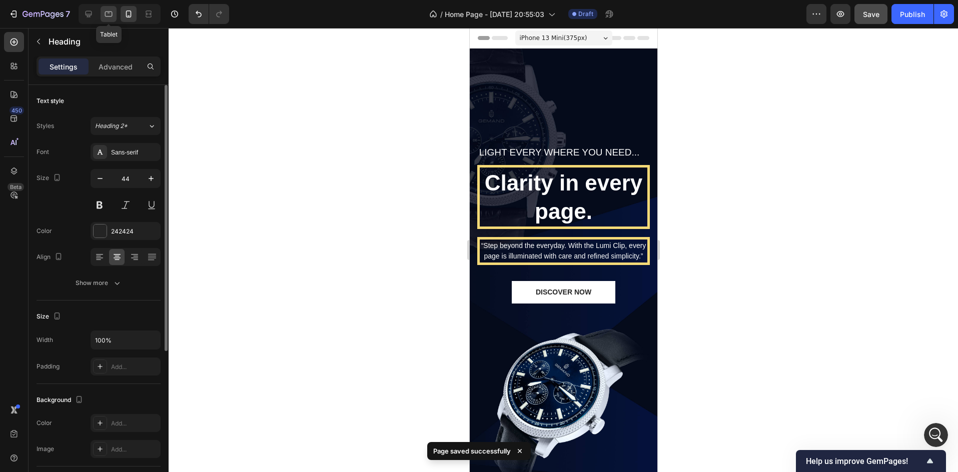
click at [107, 13] on icon at bounding box center [109, 14] width 10 height 10
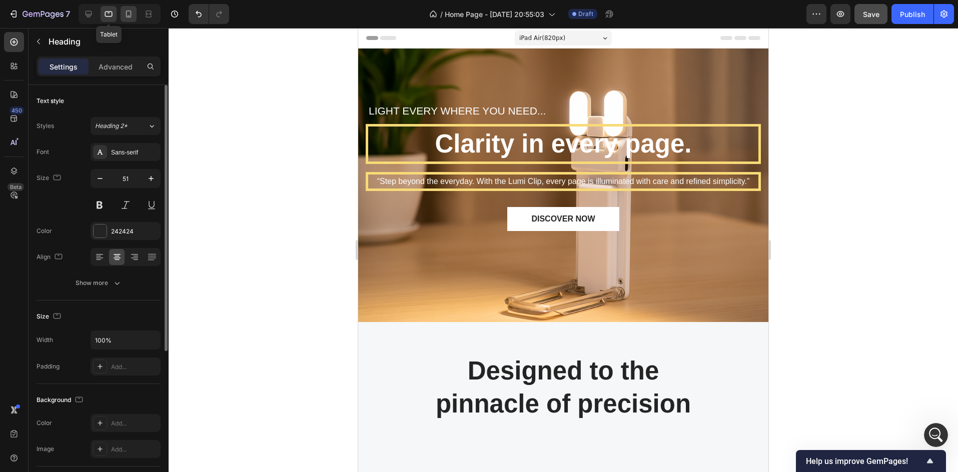
click at [131, 14] on icon at bounding box center [129, 14] width 6 height 7
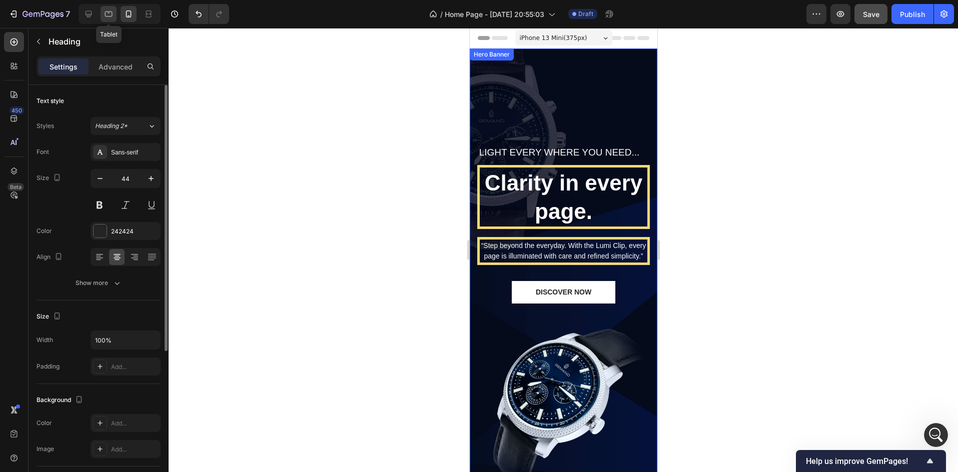
click at [110, 13] on icon at bounding box center [109, 14] width 10 height 10
type input "51"
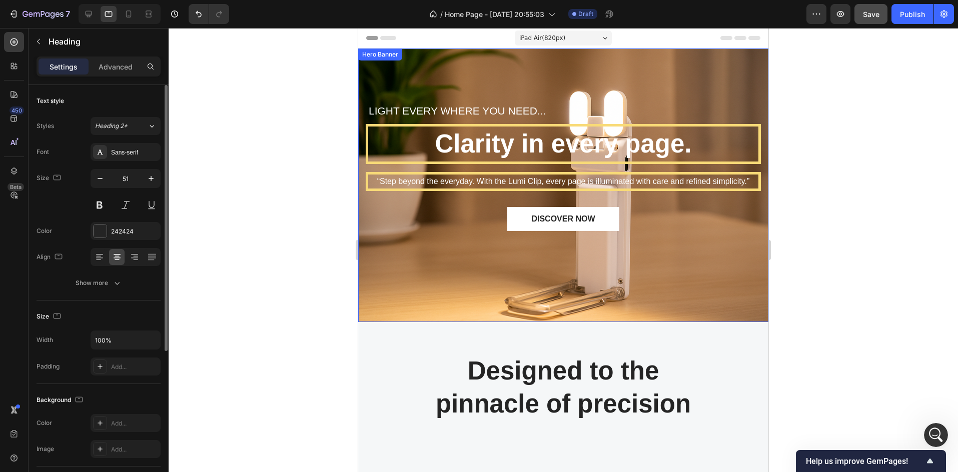
scroll to position [286, 0]
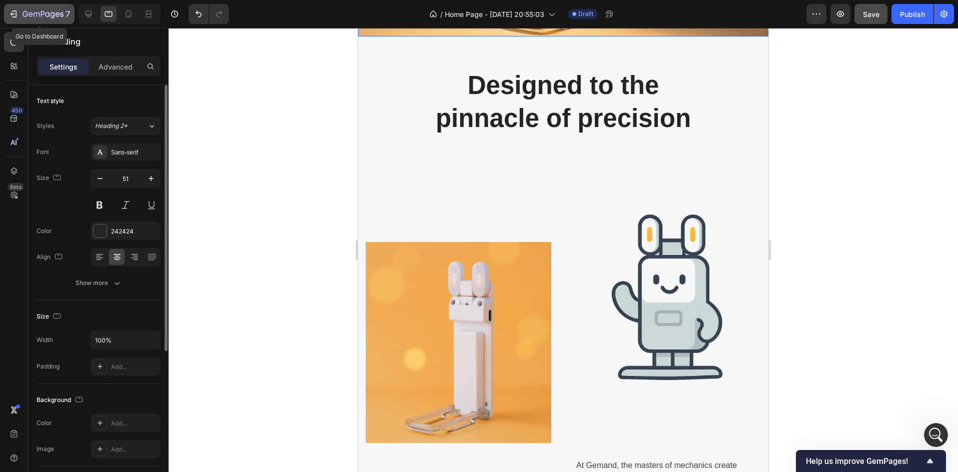
click at [10, 16] on icon "button" at bounding box center [14, 14] width 10 height 10
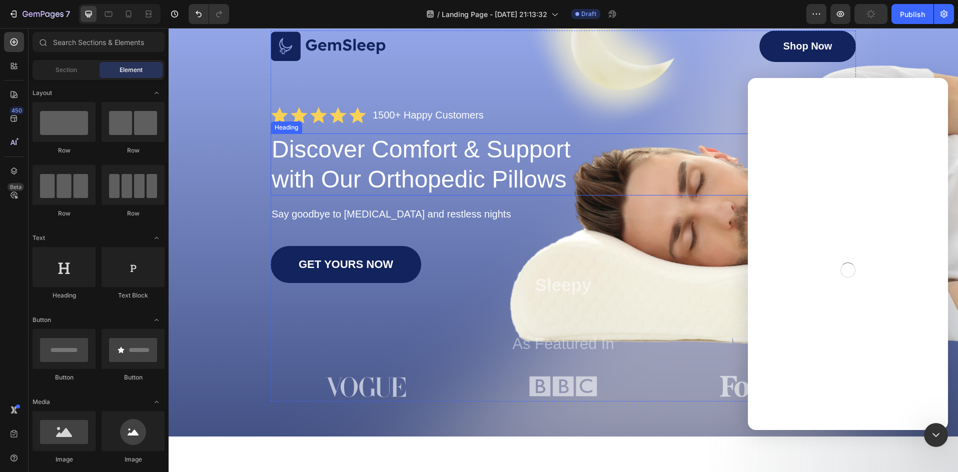
scroll to position [67, 0]
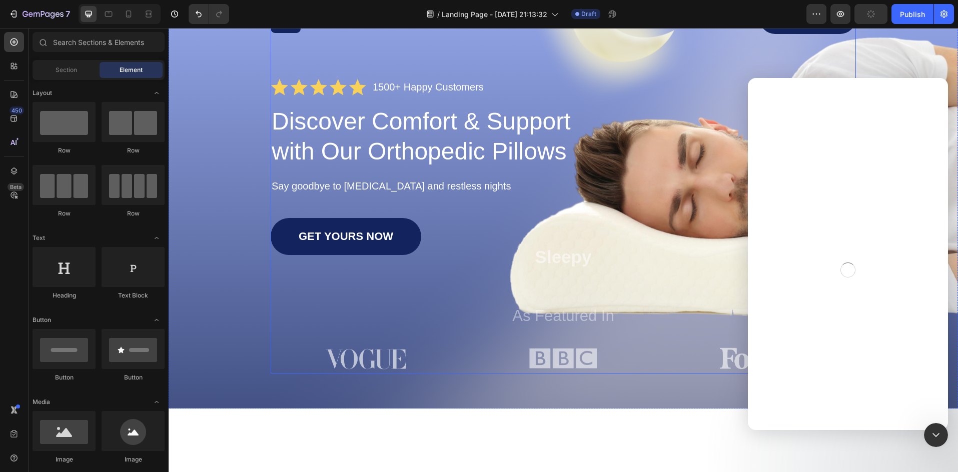
click at [234, 225] on div "Image Shop Now Button Row Icon Icon Icon Icon Icon Icon List 1500+ Happy Custom…" at bounding box center [563, 188] width 769 height 371
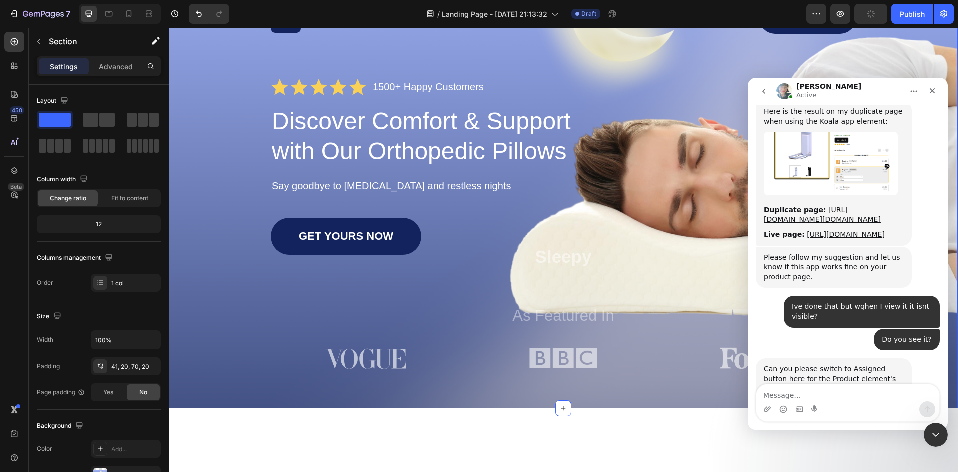
click at [252, 236] on div "Image Shop Now Button Row Icon Icon Icon Icon Icon Icon List 1500+ Happy Custom…" at bounding box center [563, 188] width 769 height 371
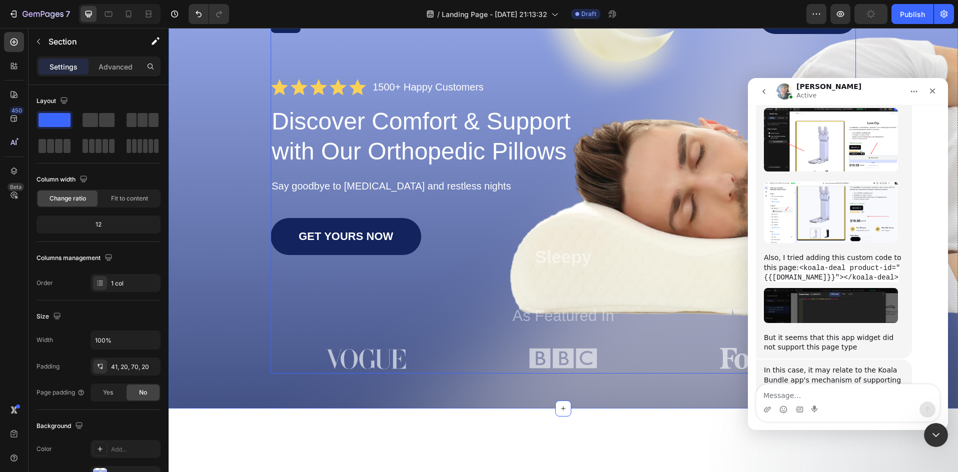
scroll to position [3417, 0]
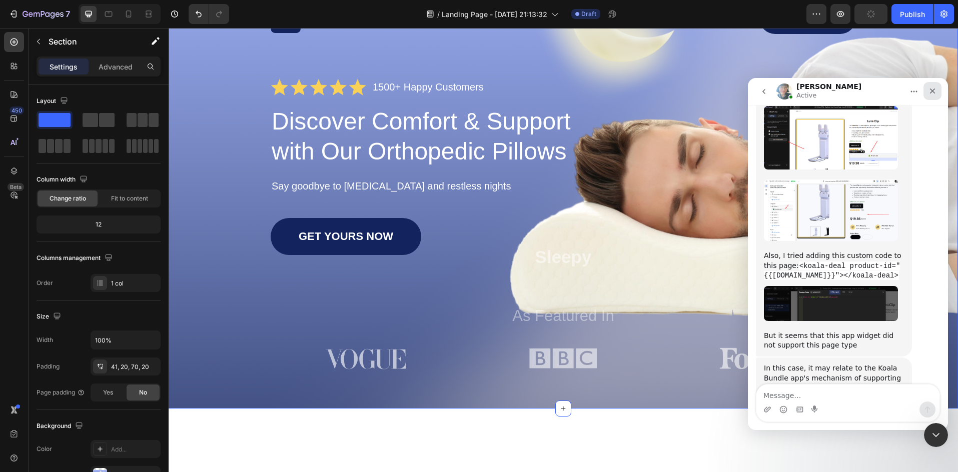
click at [931, 92] on icon "Close" at bounding box center [933, 92] width 6 height 6
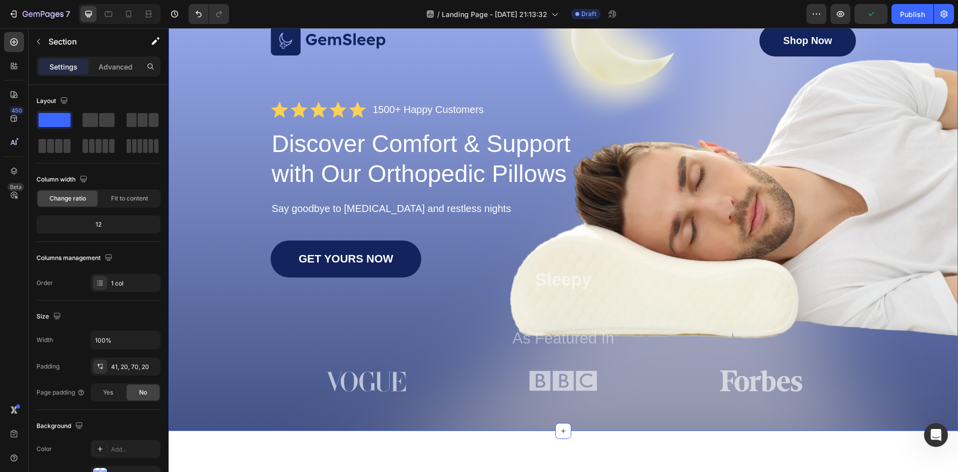
scroll to position [0, 0]
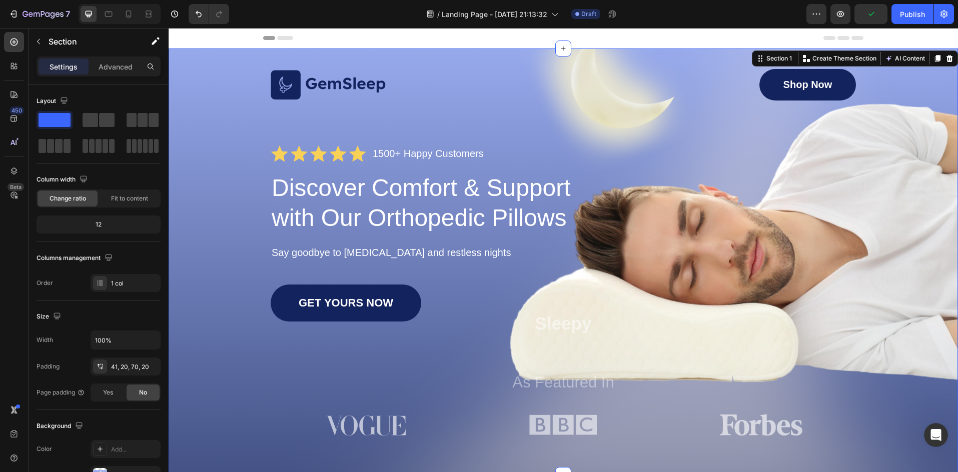
click at [236, 247] on div "Image Shop Now Button Row Icon Icon Icon Icon Icon Icon List 1500+ Happy Custom…" at bounding box center [563, 254] width 769 height 371
click at [43, 45] on button "button" at bounding box center [39, 42] width 16 height 16
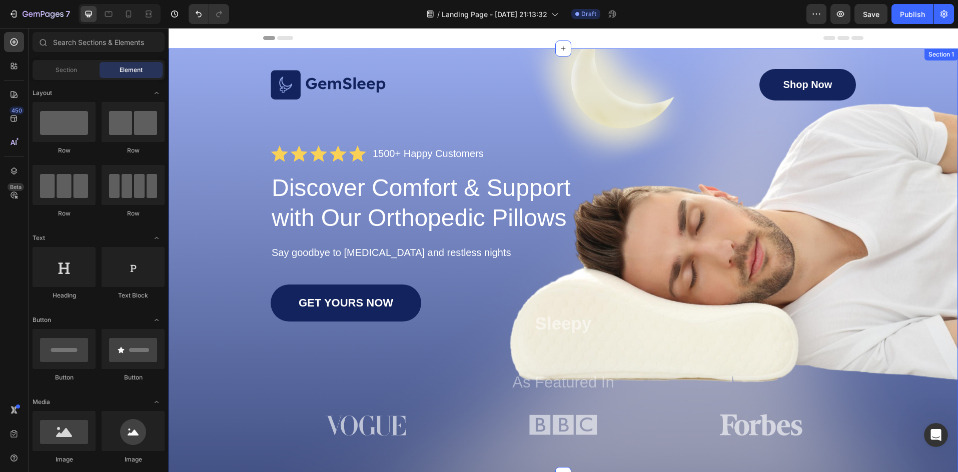
click at [218, 119] on div "Image Shop Now Button Row Icon Icon Icon Icon Icon Icon List 1500+ Happy Custom…" at bounding box center [563, 254] width 769 height 371
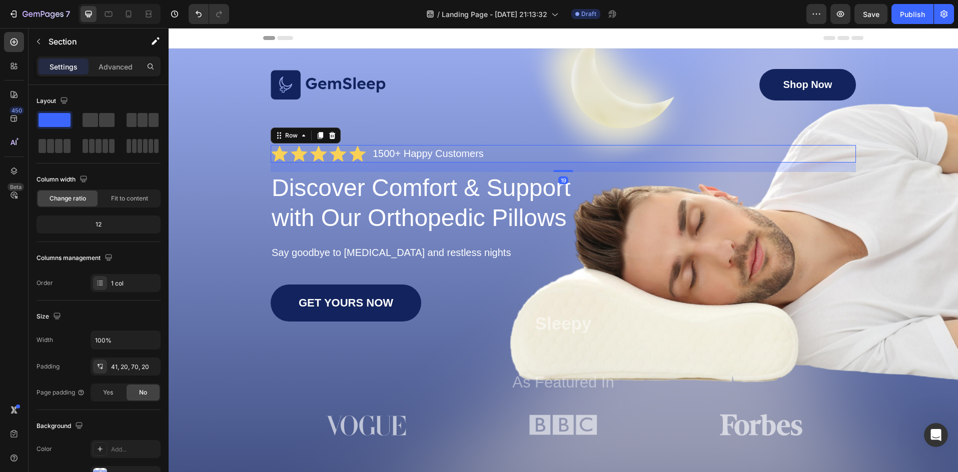
click at [732, 159] on div "Icon Icon Icon Icon Icon Icon List 1500+ Happy Customers Text Block Row 19" at bounding box center [563, 154] width 585 height 18
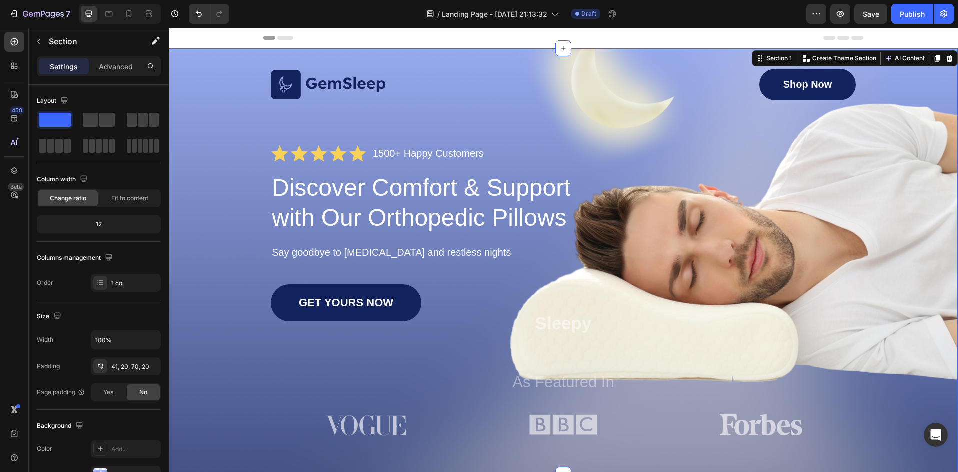
click at [874, 179] on div "Image Shop Now Button Row Icon Icon Icon Icon Icon Icon List 1500+ Happy Custom…" at bounding box center [563, 254] width 769 height 371
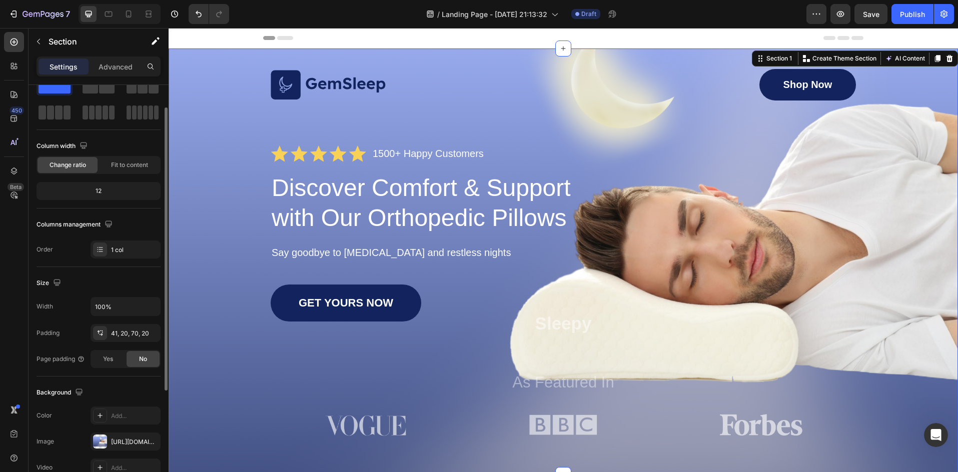
scroll to position [134, 0]
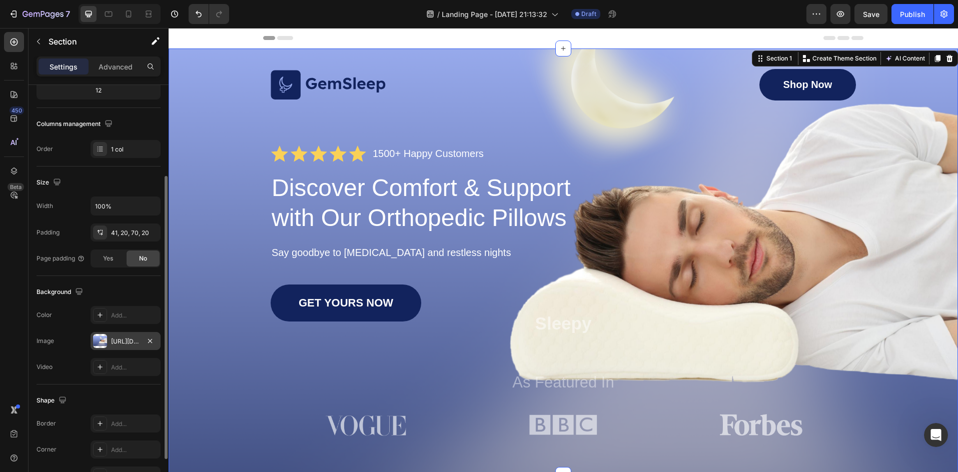
click at [101, 344] on div at bounding box center [100, 341] width 14 height 14
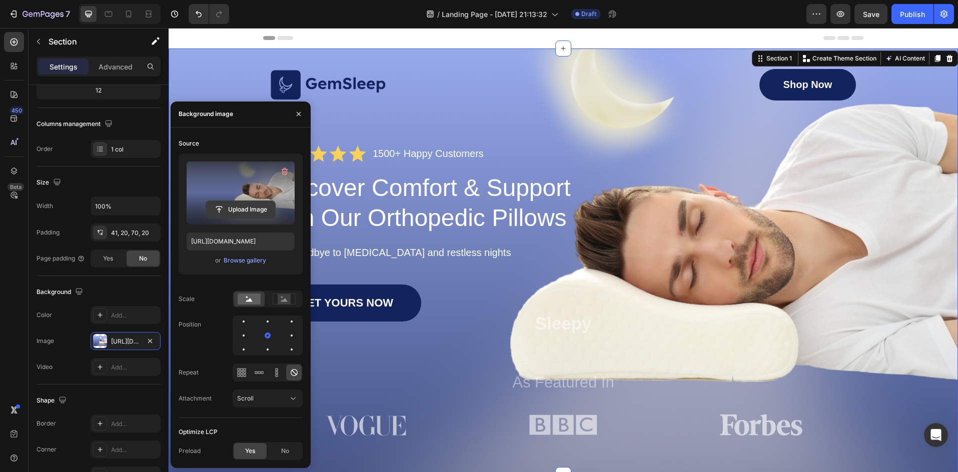
click at [240, 207] on input "file" at bounding box center [240, 209] width 69 height 17
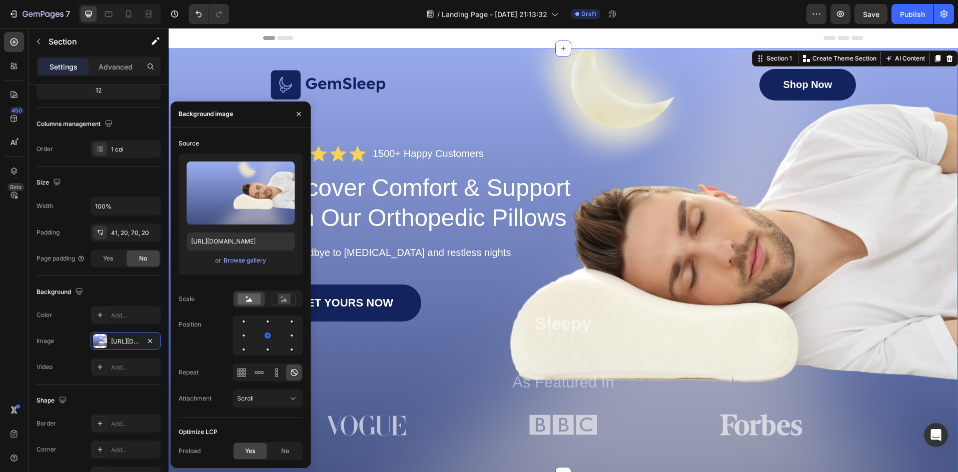
type input "[URL][DOMAIN_NAME]"
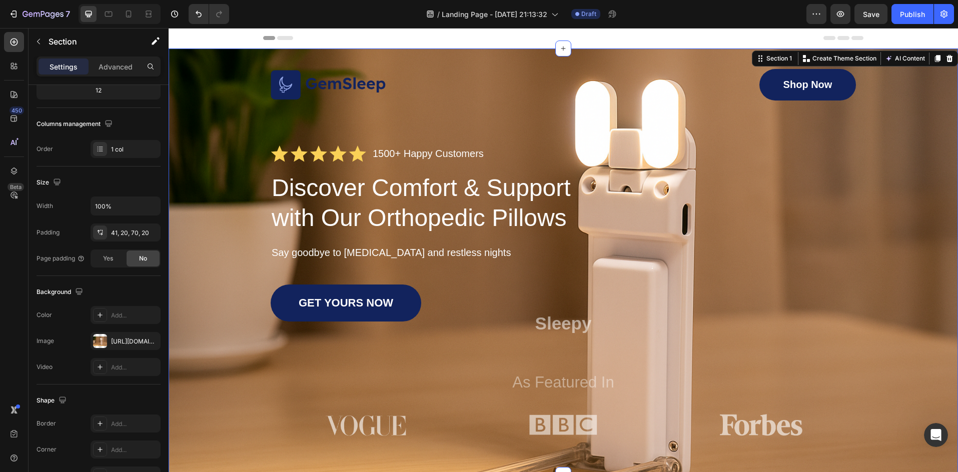
click at [902, 234] on div "Image Shop Now Button Row Icon Icon Icon Icon Icon Icon List 1500+ Happy Custom…" at bounding box center [563, 254] width 769 height 371
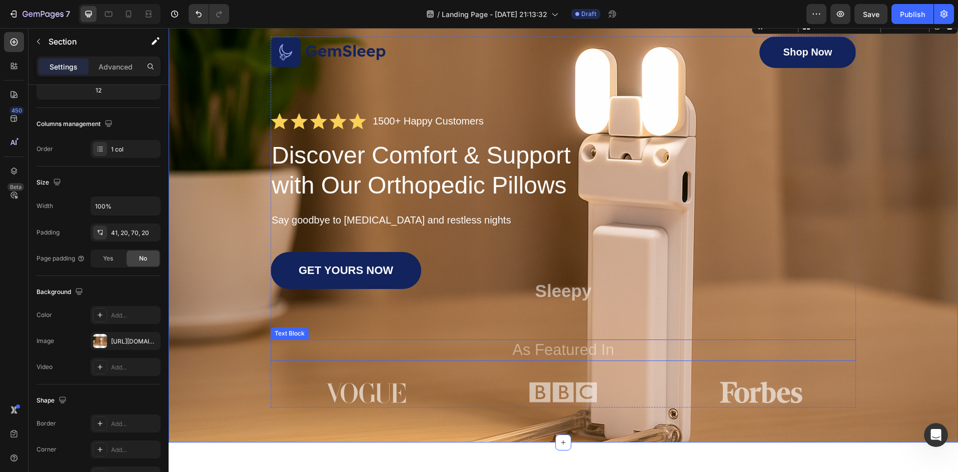
scroll to position [100, 0]
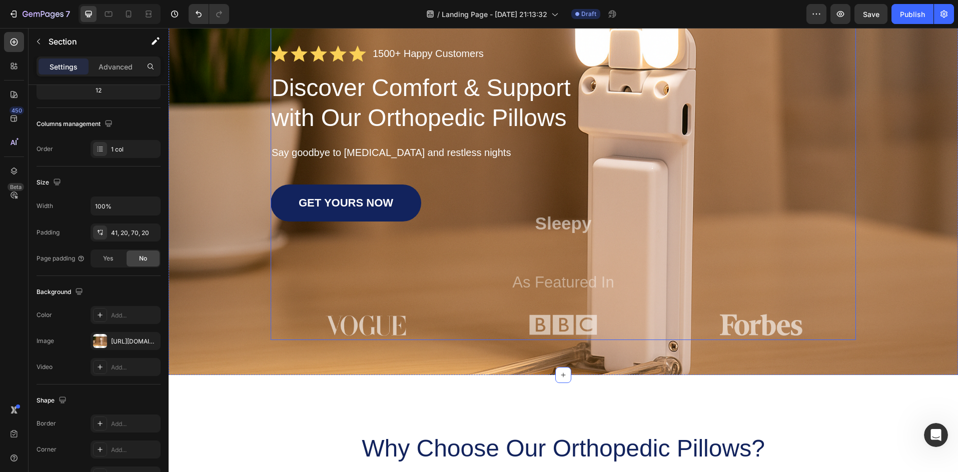
click at [542, 309] on div "Image Shop Now Button Row Icon Icon Icon Icon Icon Icon List 1500+ Happy Custom…" at bounding box center [563, 154] width 585 height 371
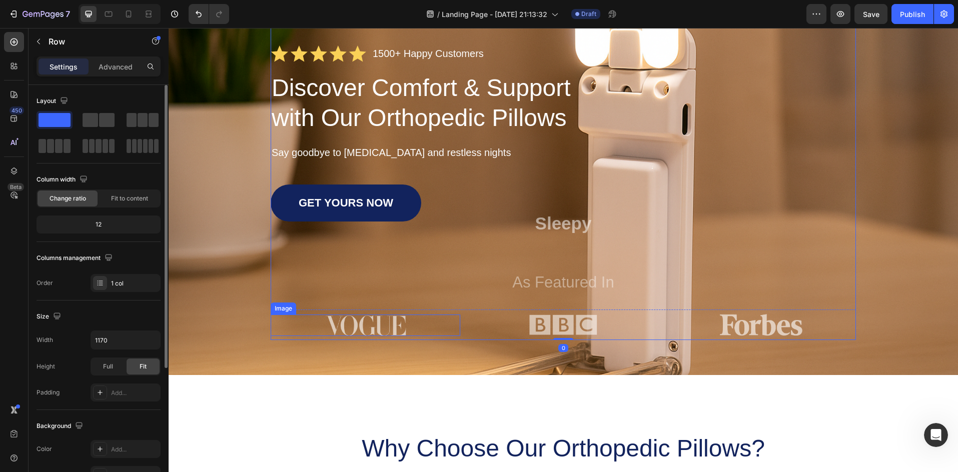
click at [353, 321] on img at bounding box center [366, 326] width 82 height 22
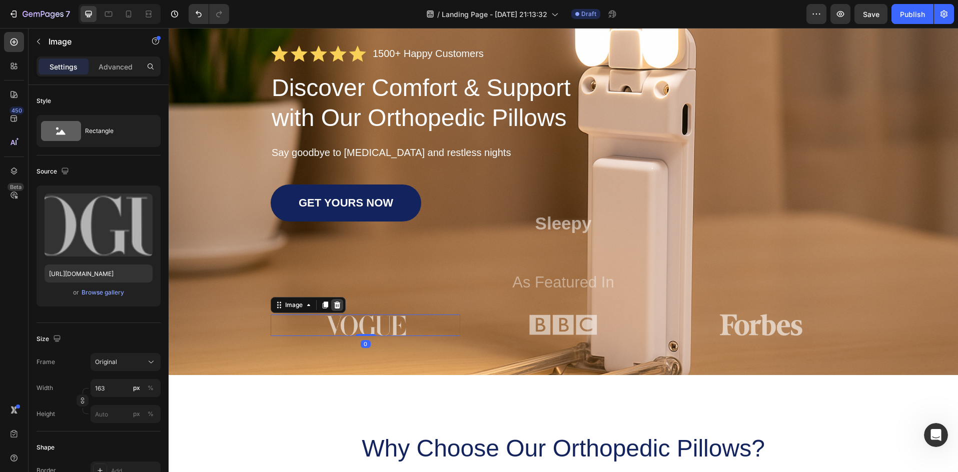
click at [333, 304] on icon at bounding box center [337, 305] width 8 height 8
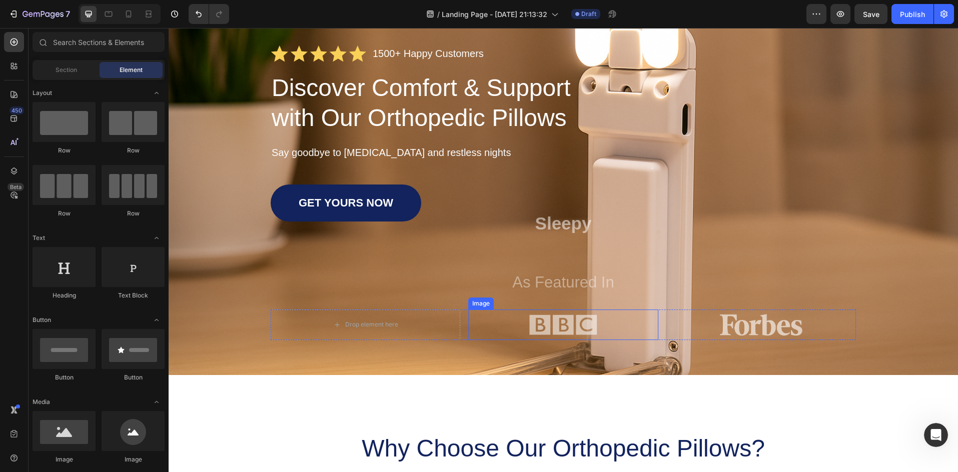
click at [536, 319] on img at bounding box center [563, 325] width 70 height 31
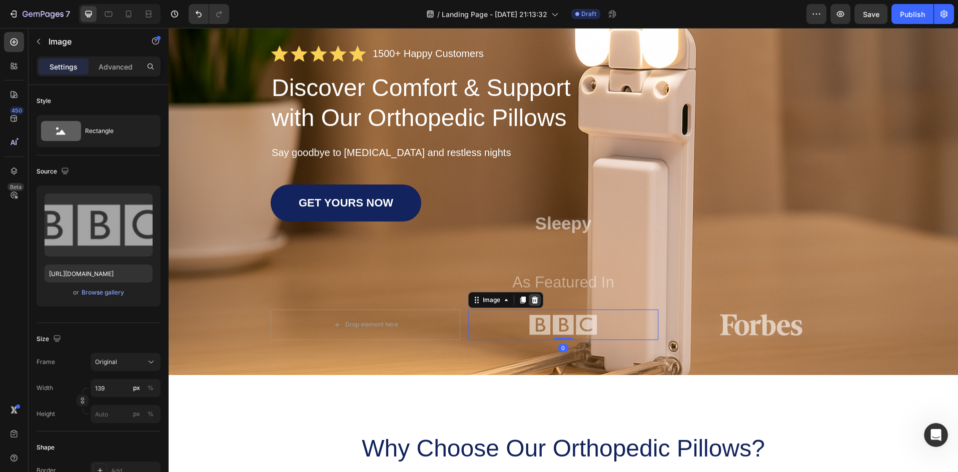
click at [531, 301] on icon at bounding box center [535, 300] width 8 height 8
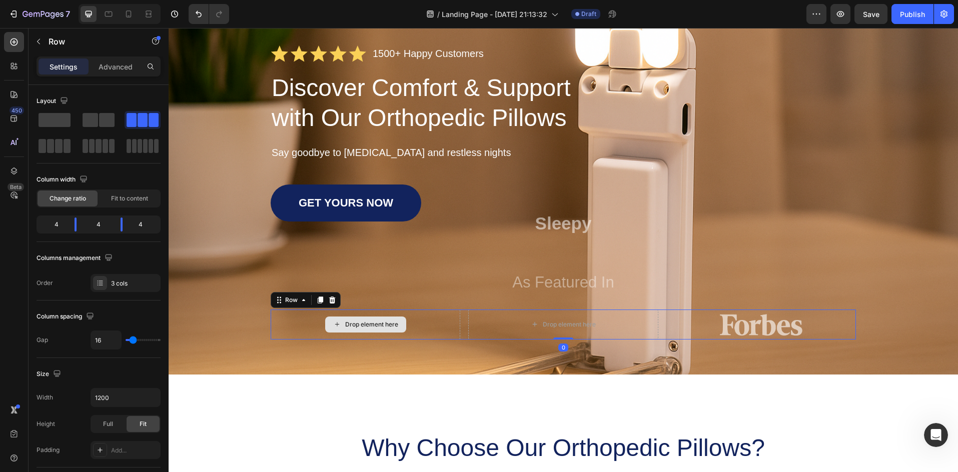
click at [433, 322] on div "Drop element here" at bounding box center [366, 325] width 190 height 30
click at [336, 299] on div "Row" at bounding box center [306, 300] width 70 height 16
click at [330, 301] on icon at bounding box center [332, 299] width 7 height 7
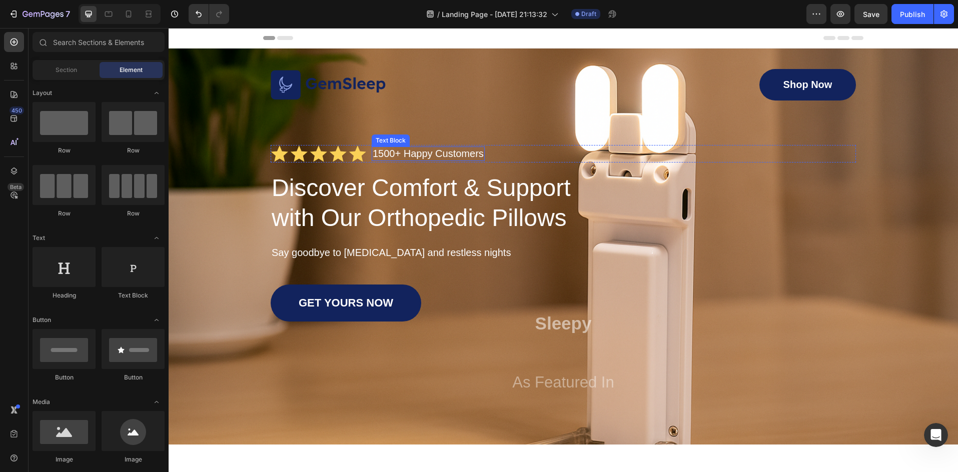
click at [364, 154] on div "Icon Icon Icon Icon Icon Icon List 1500+ Happy Customers Text Block Row" at bounding box center [563, 154] width 585 height 18
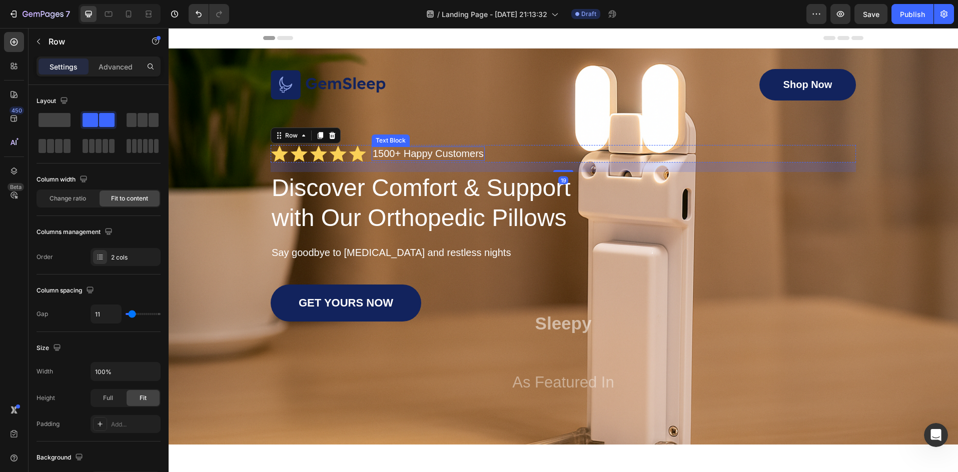
click at [407, 151] on p "1500+ Happy Customers" at bounding box center [428, 154] width 111 height 13
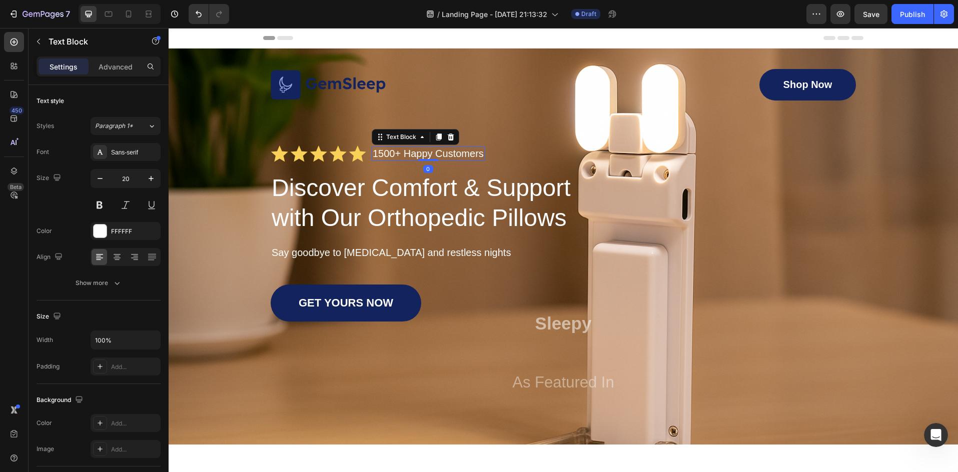
click at [387, 152] on p "1500+ Happy Customers" at bounding box center [428, 154] width 111 height 13
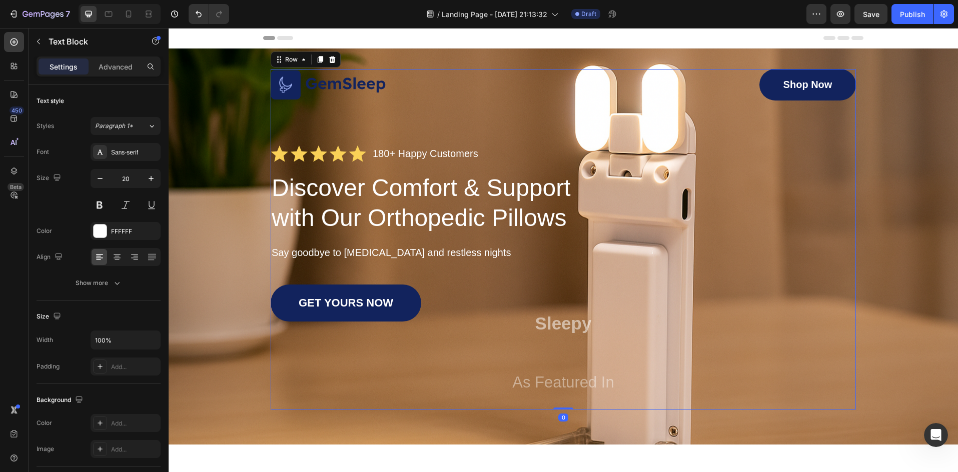
click at [477, 111] on div "Image Shop Now Button Row Icon Icon Icon Icon Icon Icon List 180+ Happy Custome…" at bounding box center [563, 239] width 585 height 341
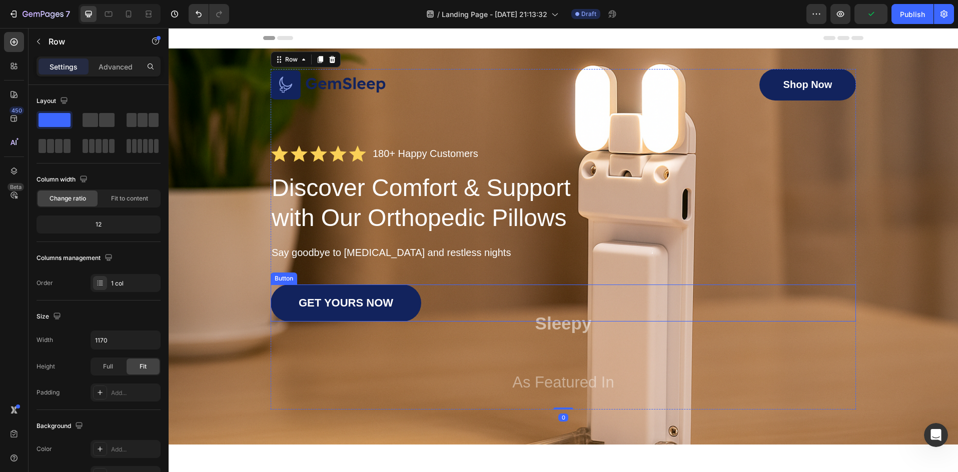
click at [396, 301] on link "GET YOURS NOW" at bounding box center [346, 303] width 151 height 37
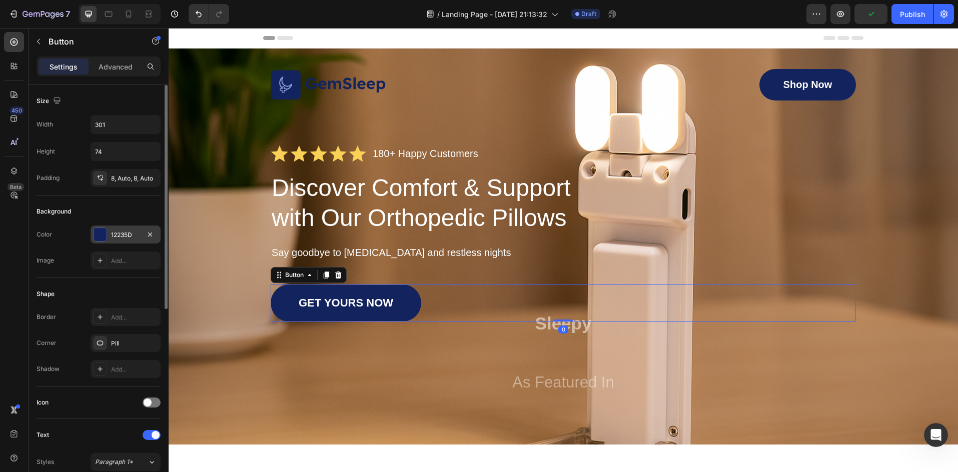
click at [97, 236] on div at bounding box center [100, 234] width 13 height 13
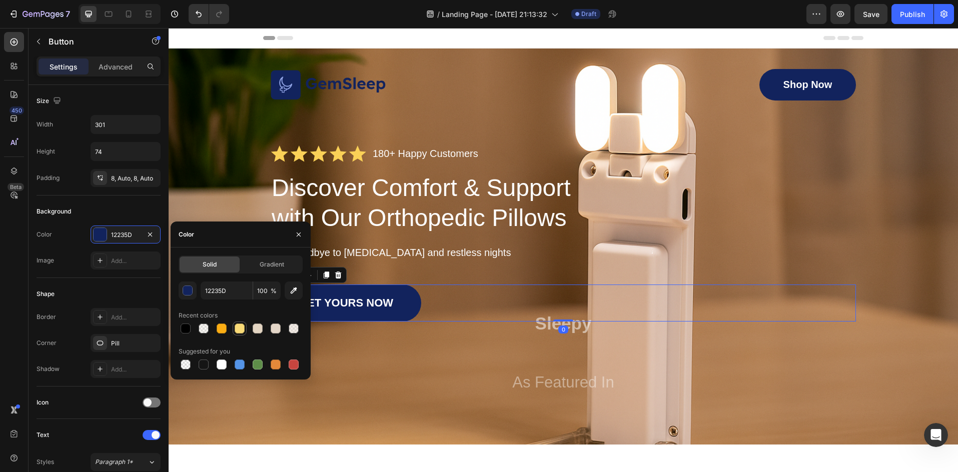
click at [234, 333] on div at bounding box center [240, 329] width 12 height 12
type input "F8DA77"
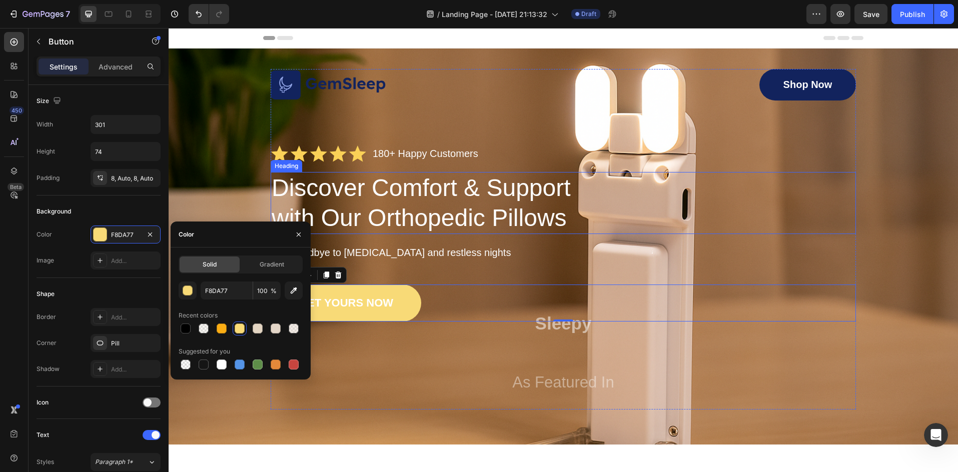
click at [750, 187] on div "Discover Comfort & Support with Our Orthopedic Pillows" at bounding box center [563, 203] width 585 height 62
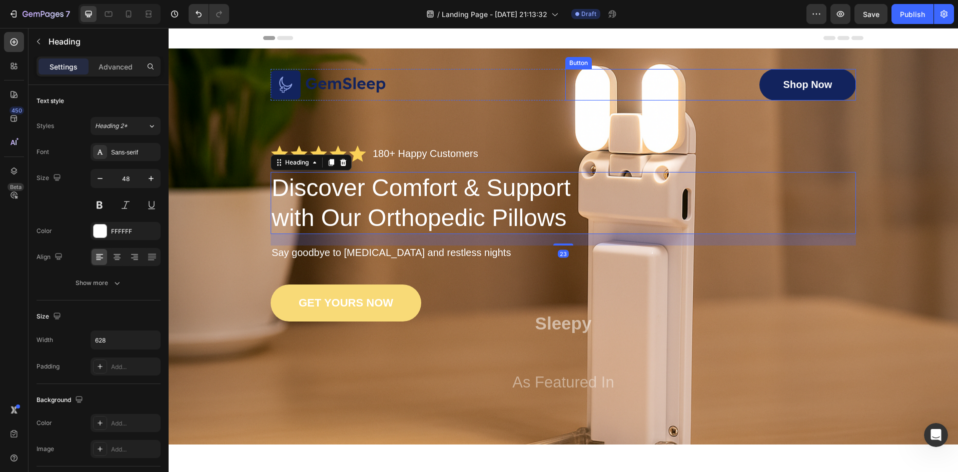
click at [826, 97] on link "Shop Now" at bounding box center [807, 85] width 97 height 32
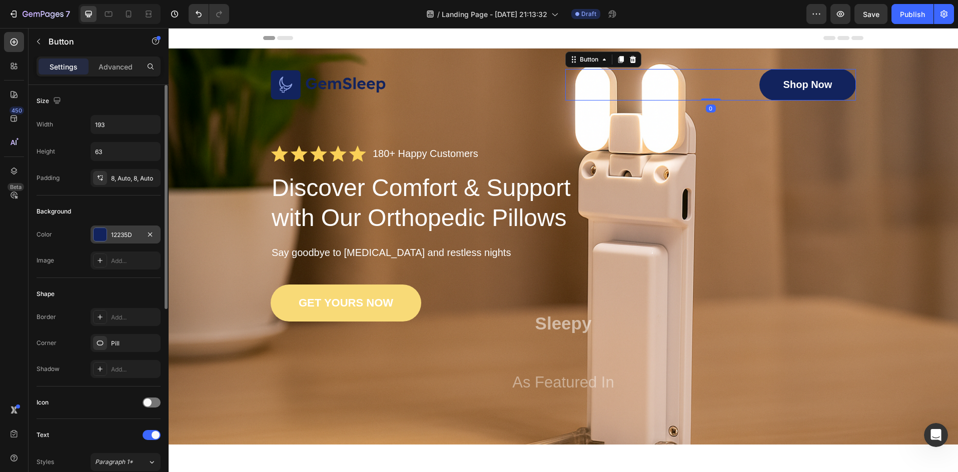
click at [103, 232] on div at bounding box center [100, 234] width 13 height 13
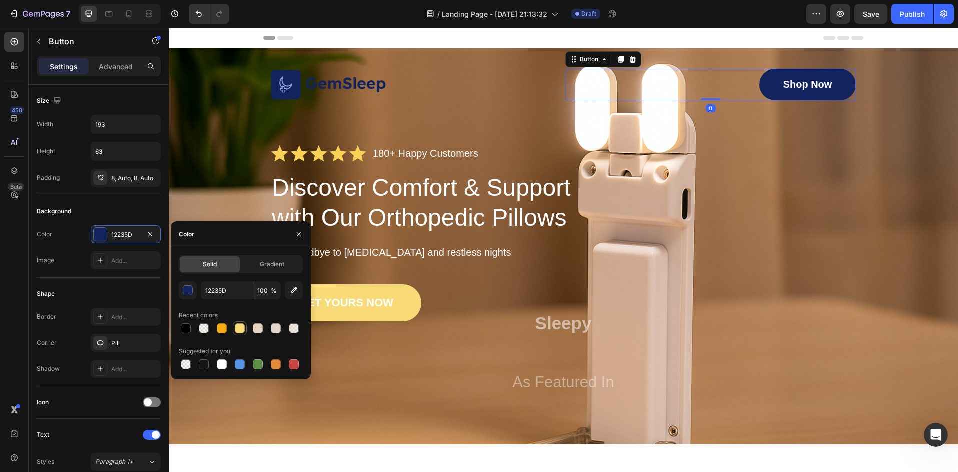
click at [236, 329] on div at bounding box center [240, 329] width 10 height 10
type input "F8DA77"
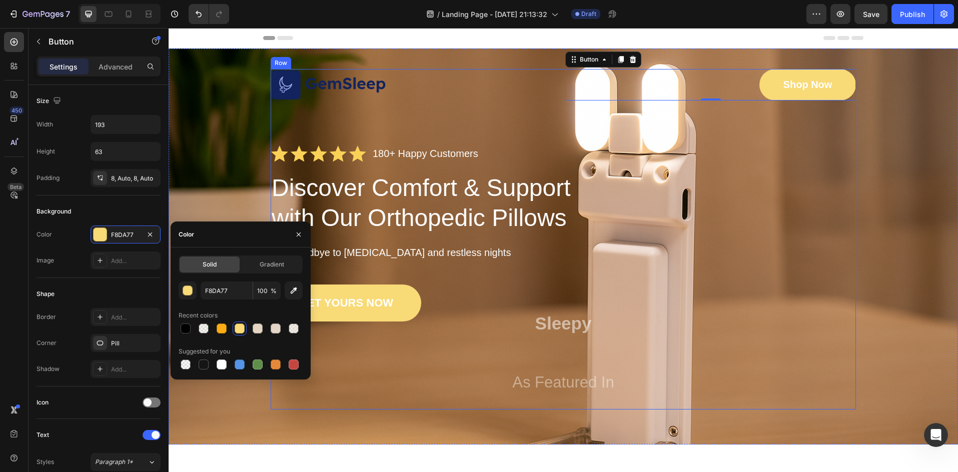
click at [744, 171] on div "Image Shop Now Button 0 Row Icon Icon Icon Icon Icon Icon List 180+ Happy Custo…" at bounding box center [563, 239] width 585 height 341
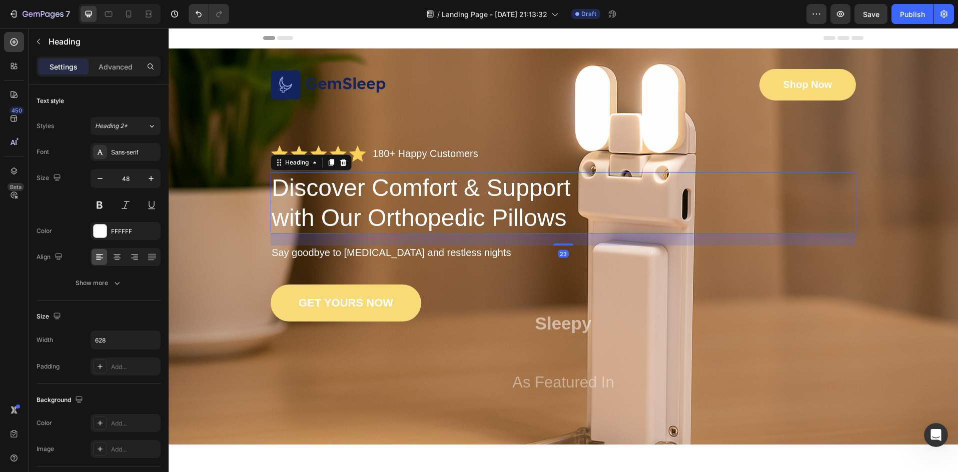
click at [421, 214] on h1 "Discover Comfort & Support with Our Orthopedic Pillows" at bounding box center [428, 203] width 314 height 62
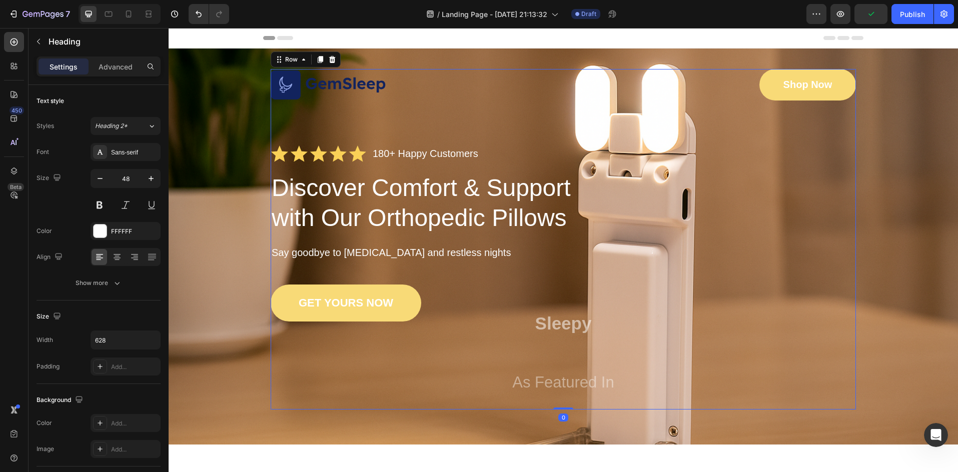
click at [332, 364] on div "Image Shop Now Button Row Icon Icon Icon Icon Icon Icon List 180+ Happy Custome…" at bounding box center [563, 239] width 585 height 341
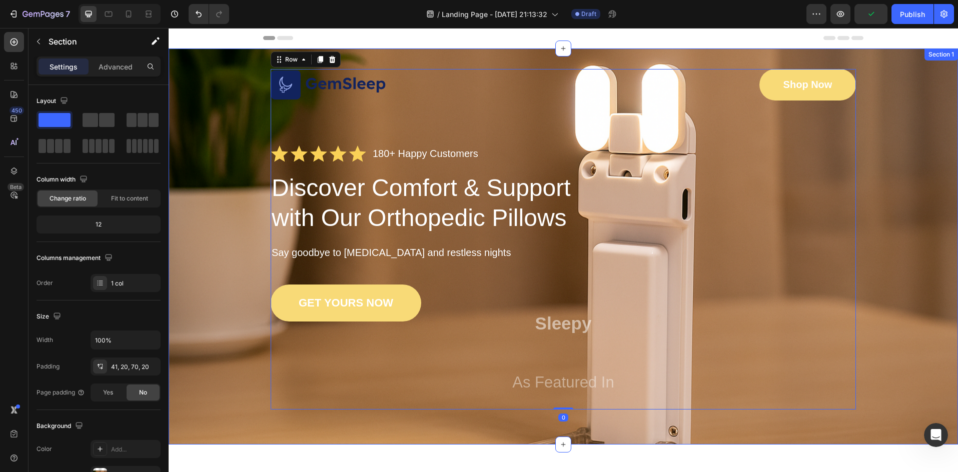
click at [200, 273] on div "Image Shop Now Button Row Icon Icon Icon Icon Icon Icon List 180+ Happy Custome…" at bounding box center [563, 239] width 769 height 341
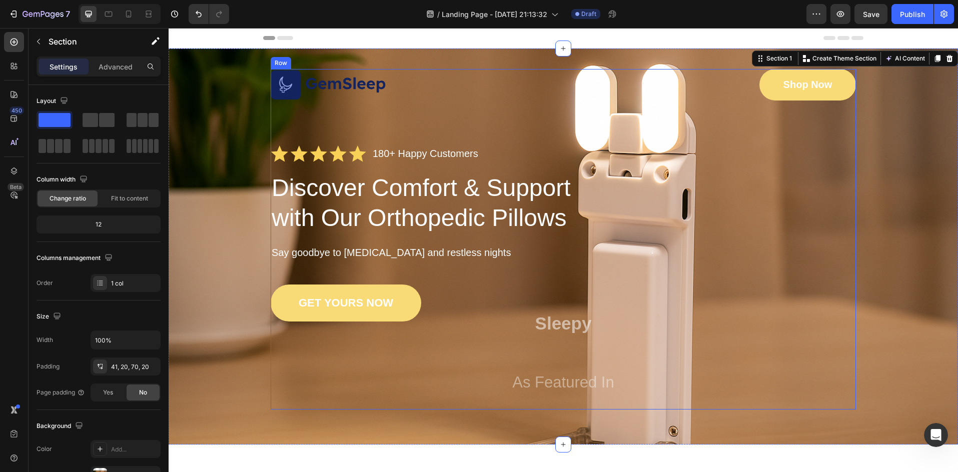
click at [386, 245] on div "Image Shop Now Button Row Icon Icon Icon Icon Icon Icon List 180+ Happy Custome…" at bounding box center [563, 239] width 585 height 341
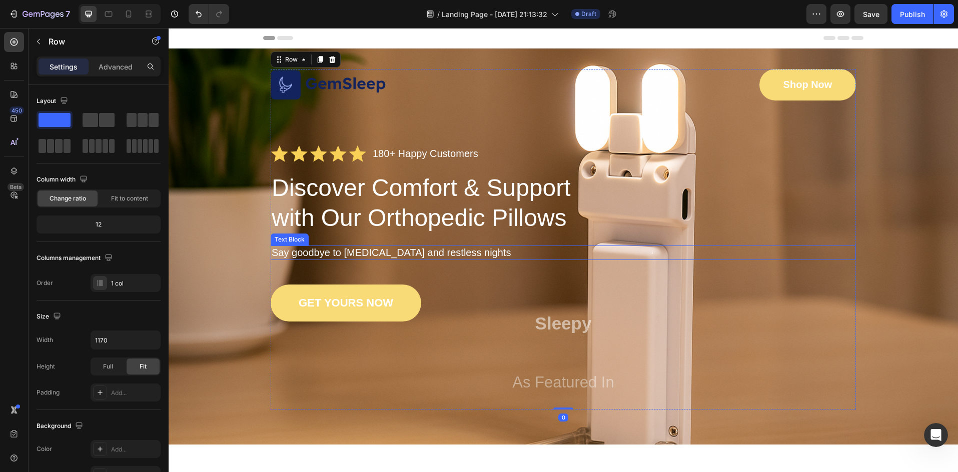
click at [379, 250] on p "Say goodbye to [MEDICAL_DATA] and restless nights" at bounding box center [563, 253] width 583 height 13
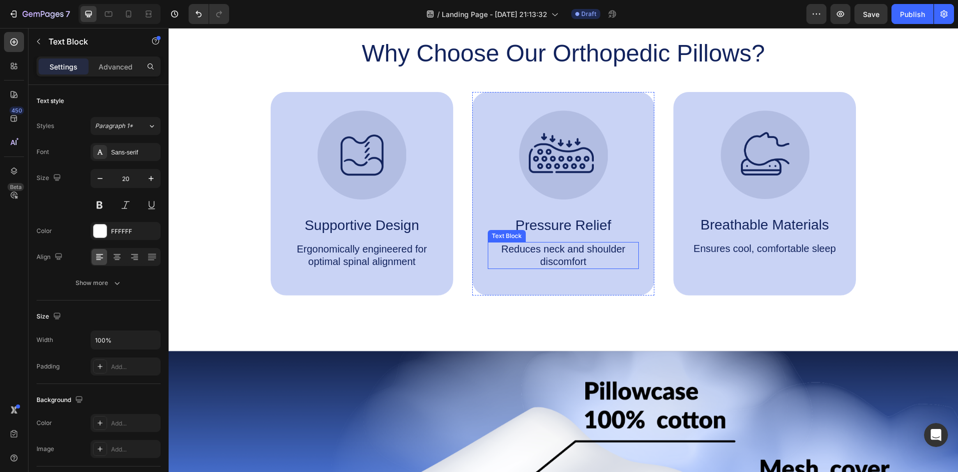
scroll to position [434, 0]
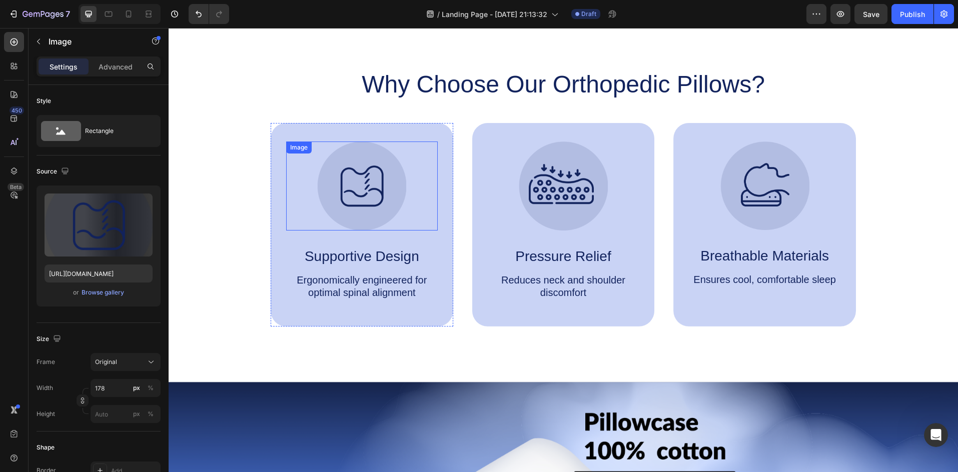
click at [410, 174] on div at bounding box center [362, 186] width 152 height 89
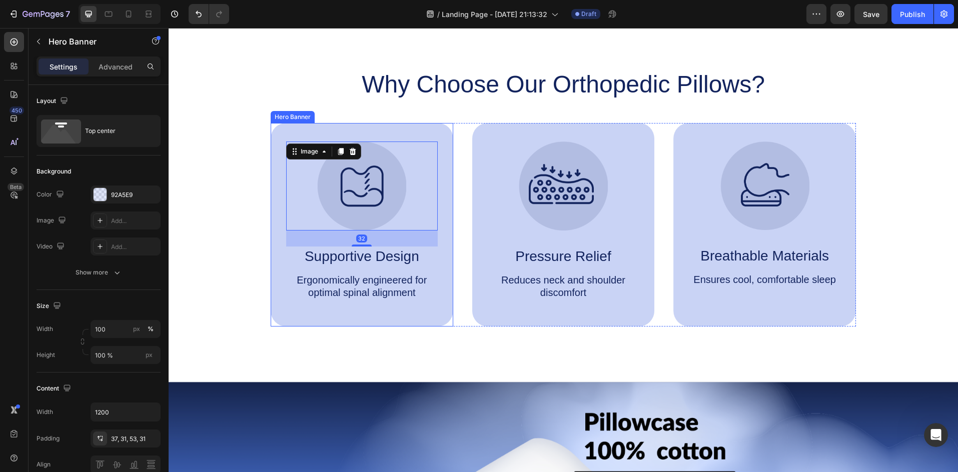
click at [437, 186] on div "Image 32 Supportive Design Text Block Ergonomically engineered for optimal spin…" at bounding box center [362, 225] width 183 height 204
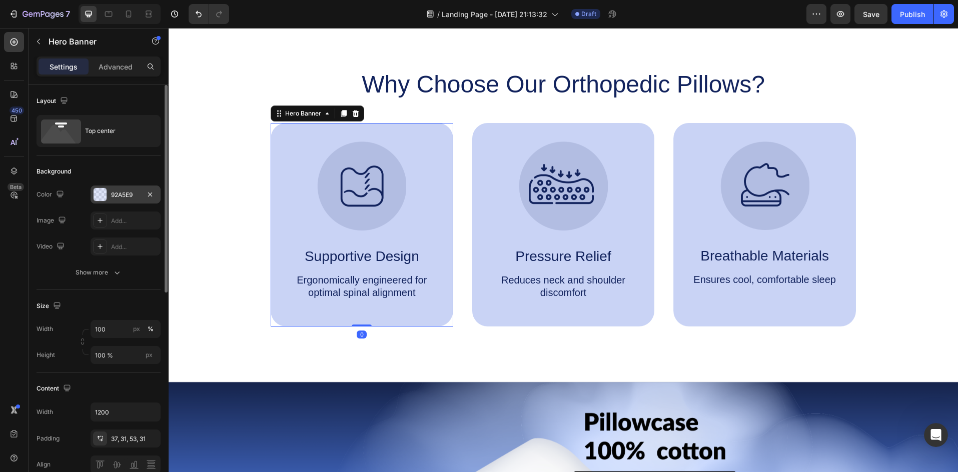
click at [98, 196] on div at bounding box center [100, 194] width 13 height 13
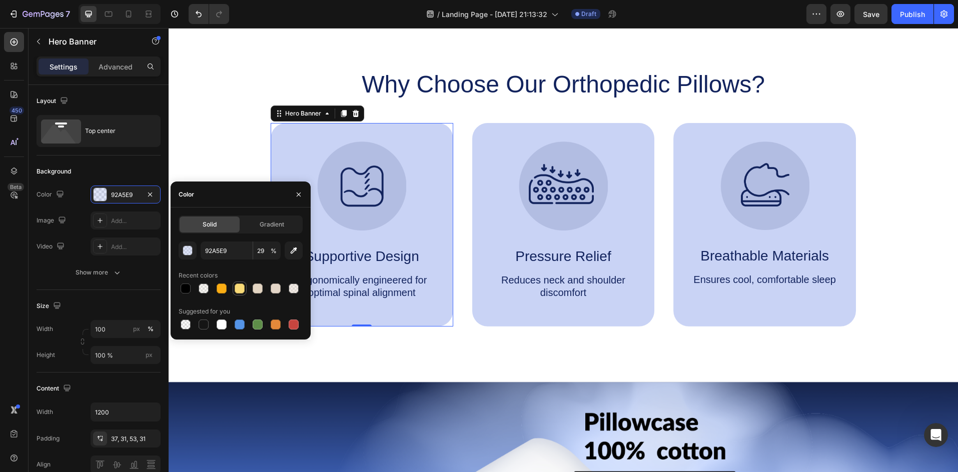
click at [240, 290] on div at bounding box center [240, 289] width 10 height 10
type input "F8DA77"
type input "100"
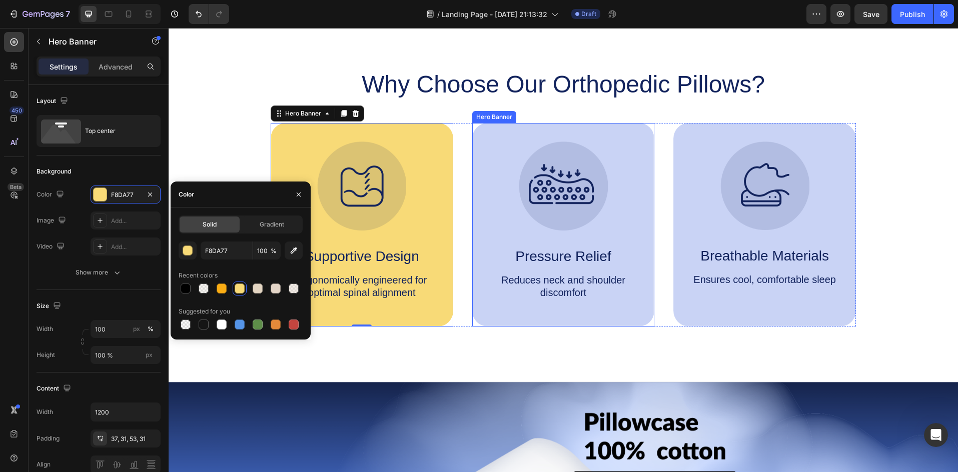
click at [512, 301] on div "Image Pressure Relief Text Block Reduces neck and shoulder discomfort Text Block" at bounding box center [563, 225] width 183 height 204
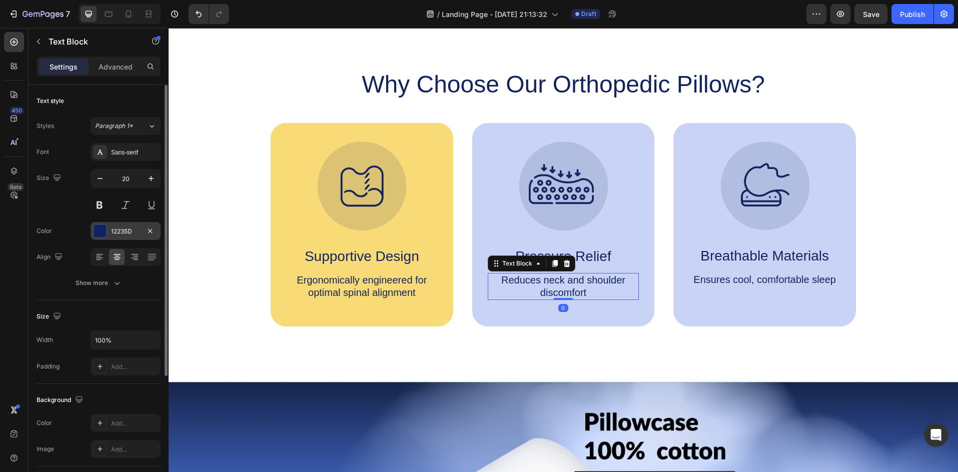
click at [96, 231] on div at bounding box center [100, 231] width 13 height 13
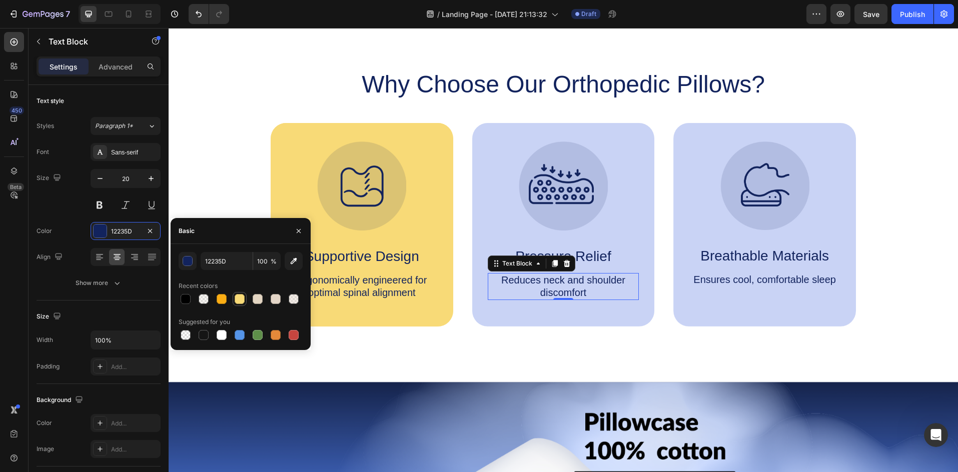
drag, startPoint x: 237, startPoint y: 297, endPoint x: 192, endPoint y: 247, distance: 67.2
click at [237, 297] on div at bounding box center [240, 299] width 10 height 10
type input "F8DA77"
drag, startPoint x: 202, startPoint y: 9, endPoint x: 204, endPoint y: 28, distance: 19.2
click at [202, 9] on icon "Undo/Redo" at bounding box center [199, 14] width 10 height 10
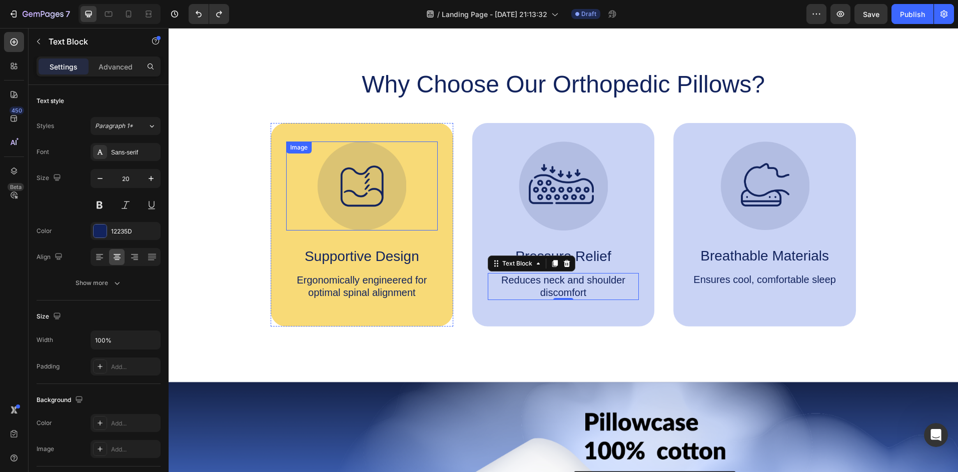
click at [302, 191] on div at bounding box center [362, 186] width 152 height 89
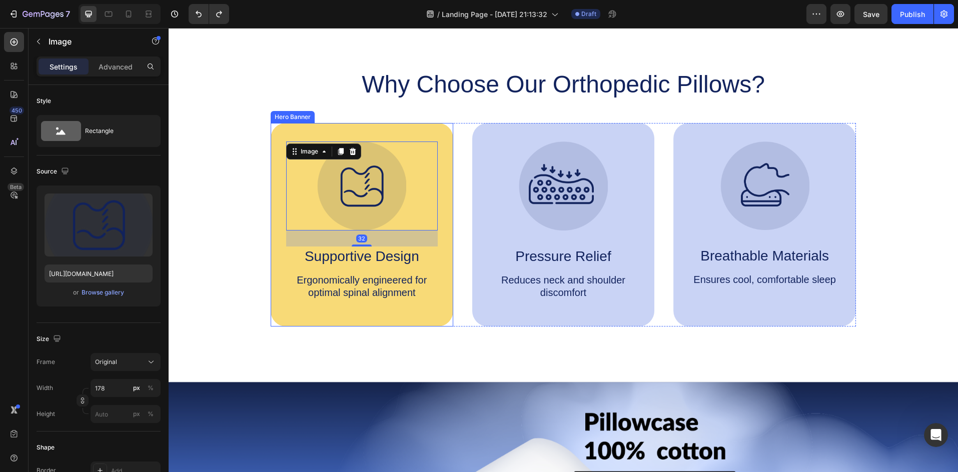
click at [278, 192] on div "Image 32 Supportive Design Text Block Ergonomically engineered for optimal spin…" at bounding box center [362, 225] width 183 height 204
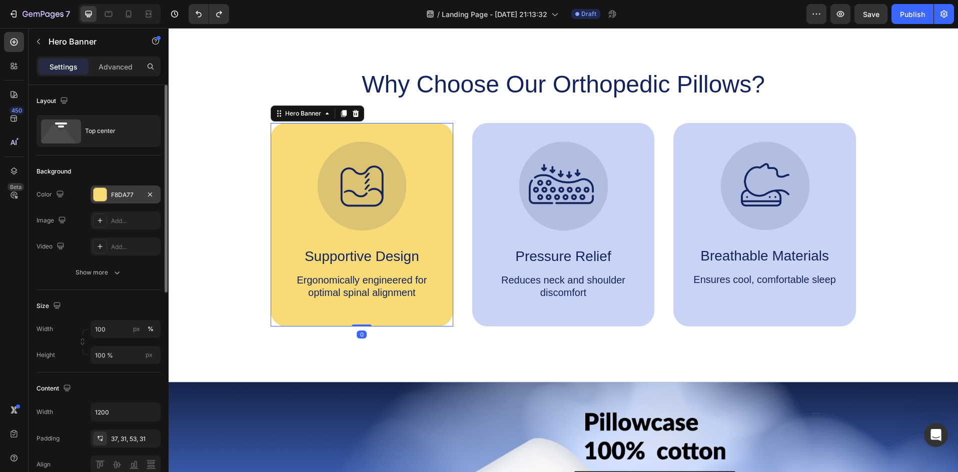
click at [91, 192] on div "F8DA77" at bounding box center [126, 195] width 70 height 18
click at [481, 238] on div "Image Pressure Relief Text Block Reduces neck and shoulder discomfort Text Block" at bounding box center [563, 225] width 183 height 204
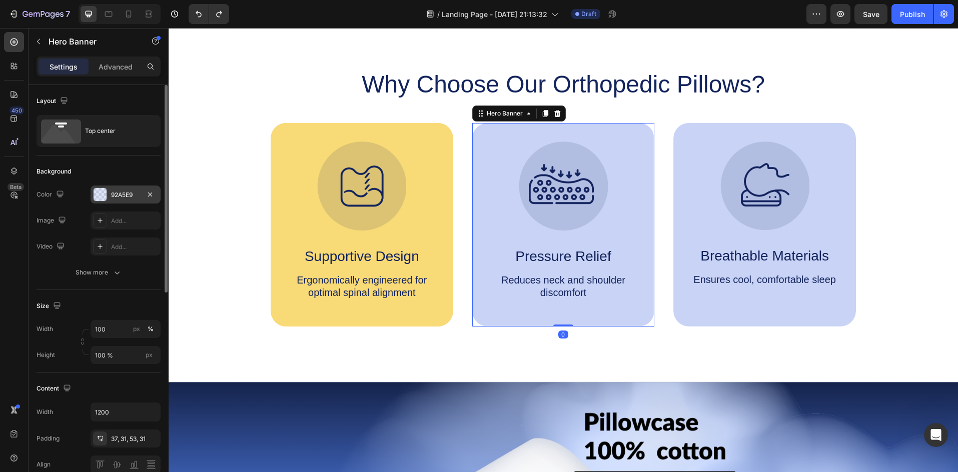
click at [96, 194] on div at bounding box center [100, 194] width 13 height 13
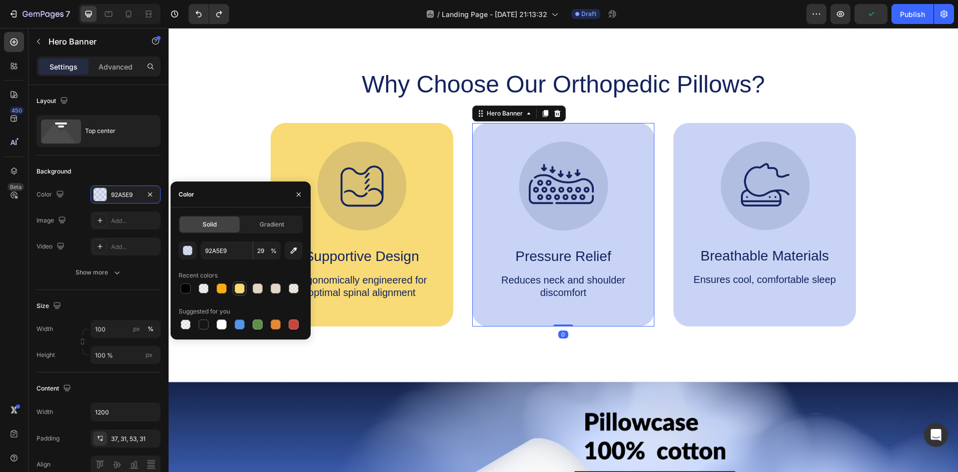
click at [240, 289] on div at bounding box center [240, 289] width 10 height 10
type input "F8DA77"
type input "100"
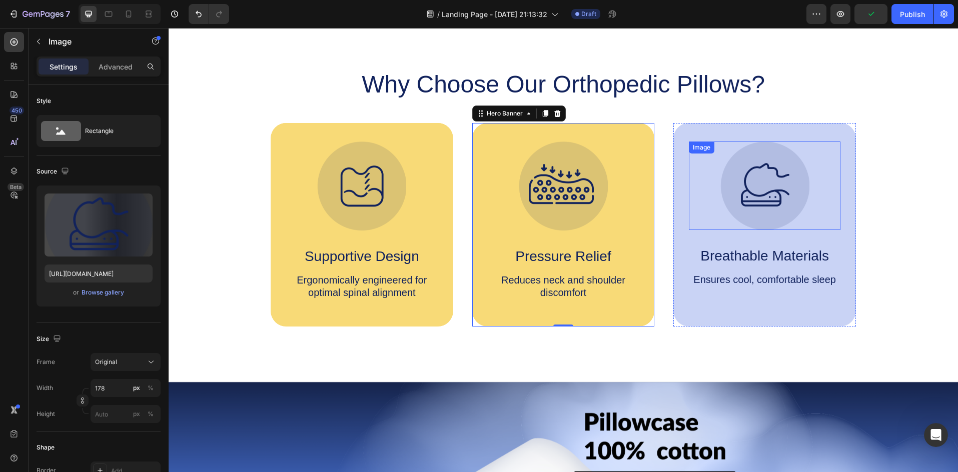
click at [694, 183] on div at bounding box center [765, 186] width 152 height 89
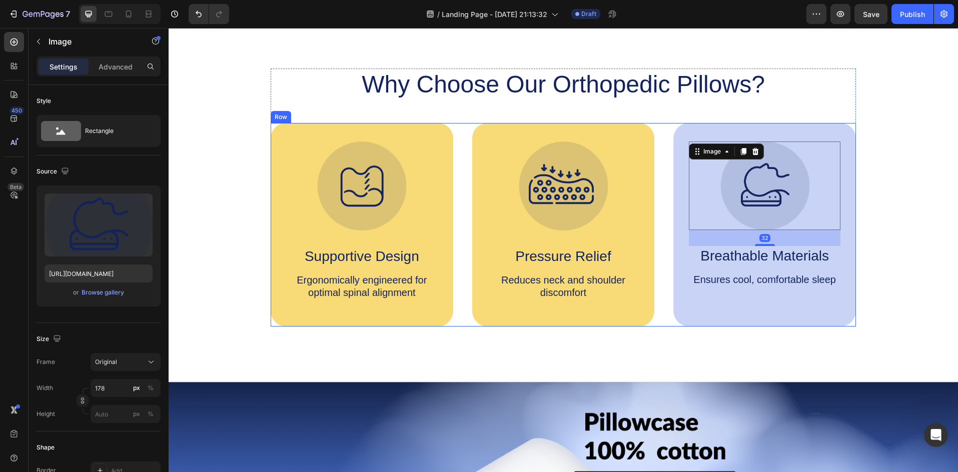
click at [678, 175] on div "Image 32 Breathable Materials Text Block Ensures cool, comfortable sleep Text B…" at bounding box center [764, 218] width 183 height 191
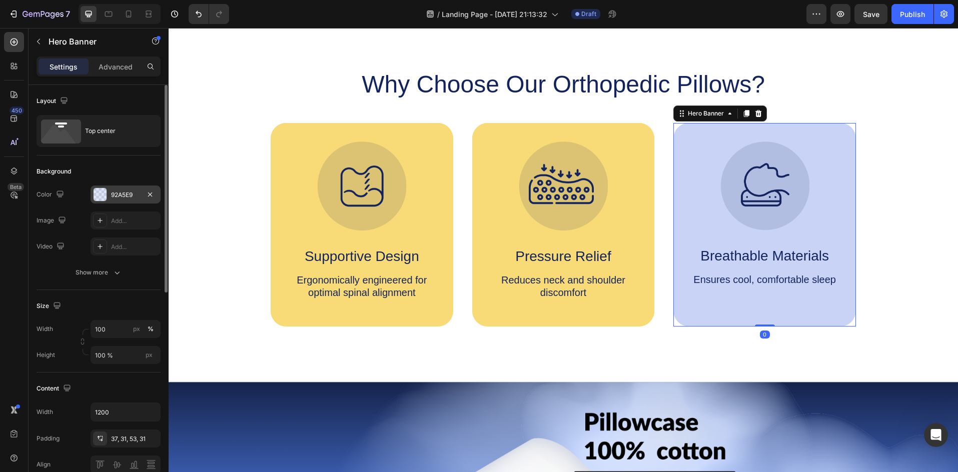
click at [98, 196] on div at bounding box center [100, 194] width 13 height 13
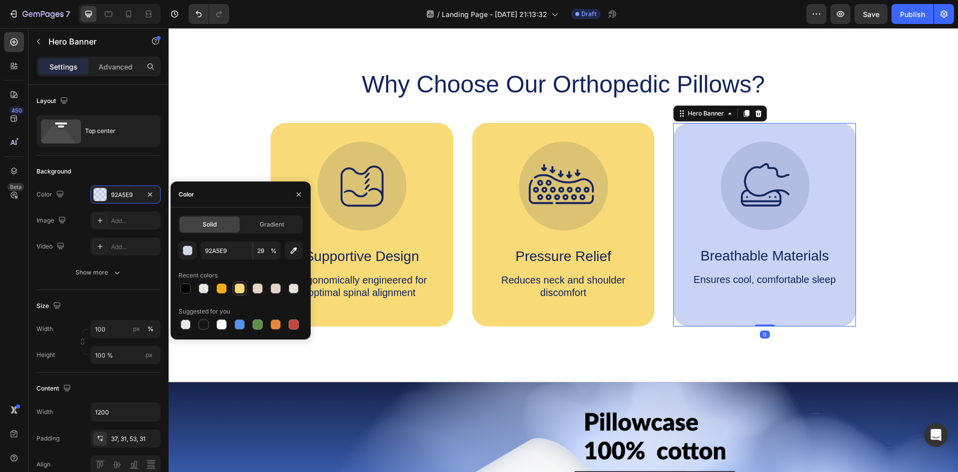
click at [233, 291] on div at bounding box center [240, 289] width 14 height 14
type input "F8DA77"
type input "100"
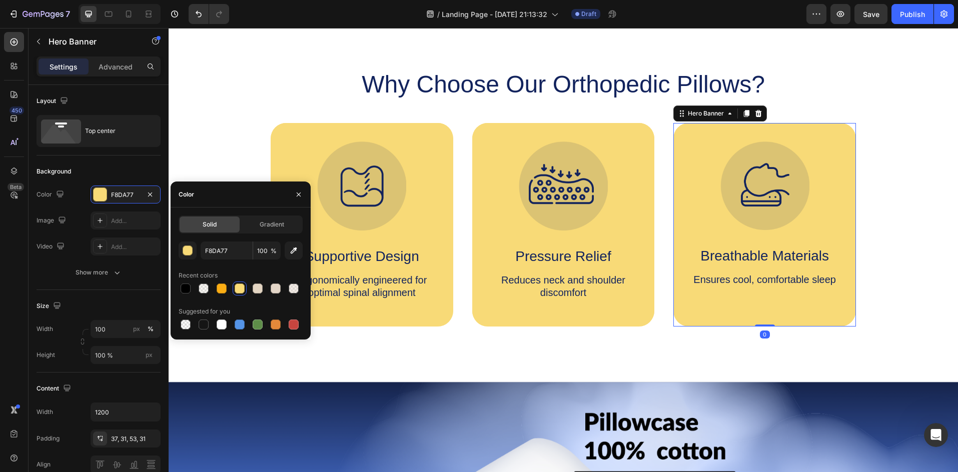
click at [340, 205] on img at bounding box center [361, 186] width 89 height 89
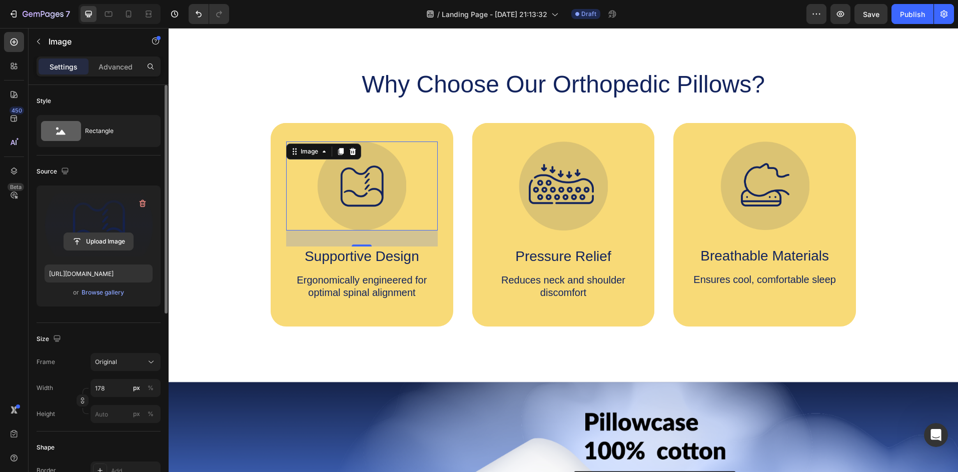
click at [99, 245] on input "file" at bounding box center [98, 241] width 69 height 17
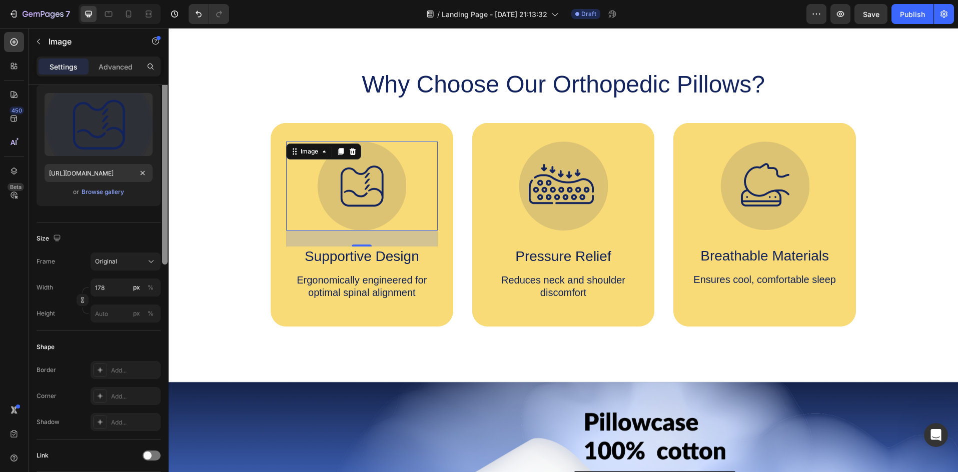
scroll to position [34, 0]
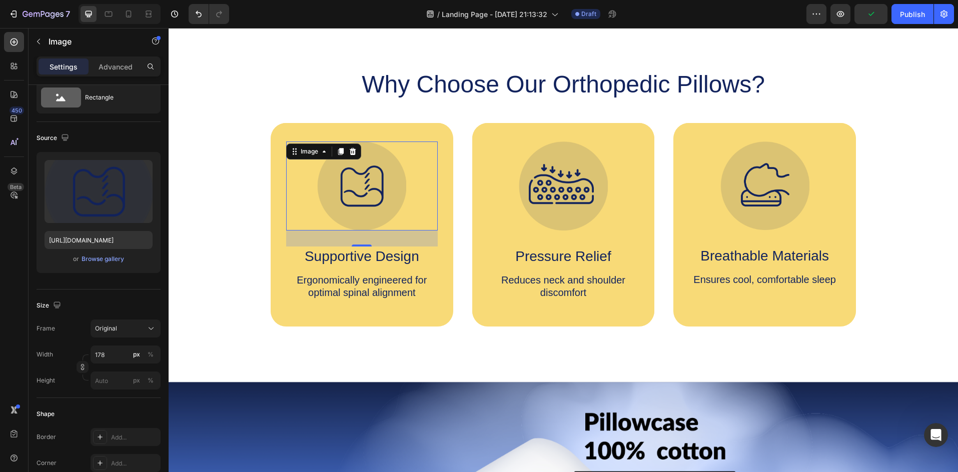
click at [348, 188] on img at bounding box center [361, 186] width 89 height 89
click at [353, 150] on icon at bounding box center [353, 152] width 8 height 8
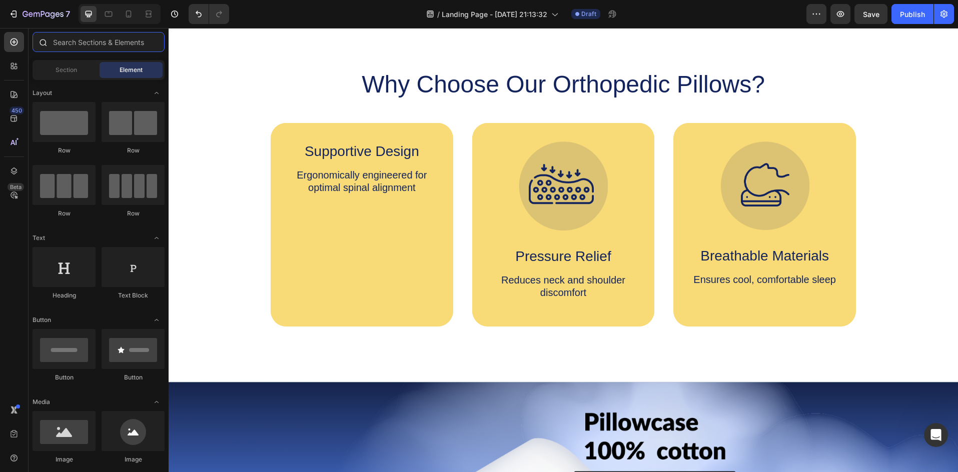
click at [68, 42] on input "text" at bounding box center [99, 42] width 132 height 20
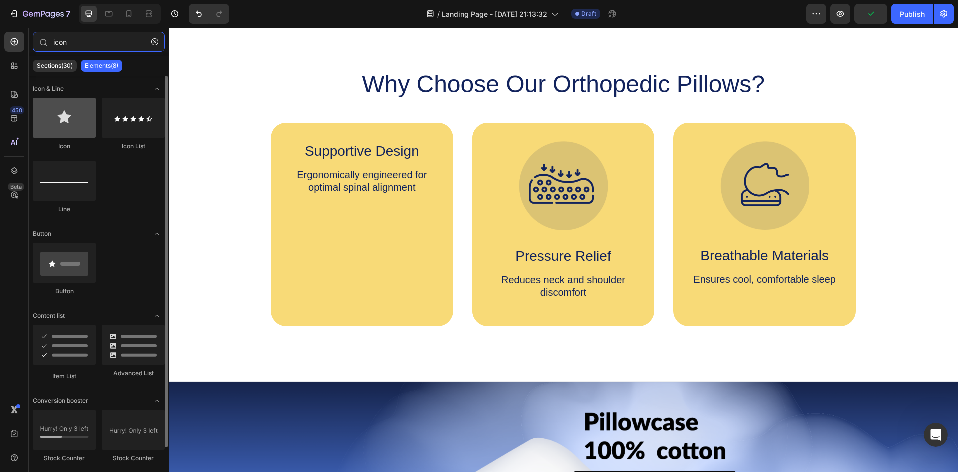
type input "icon"
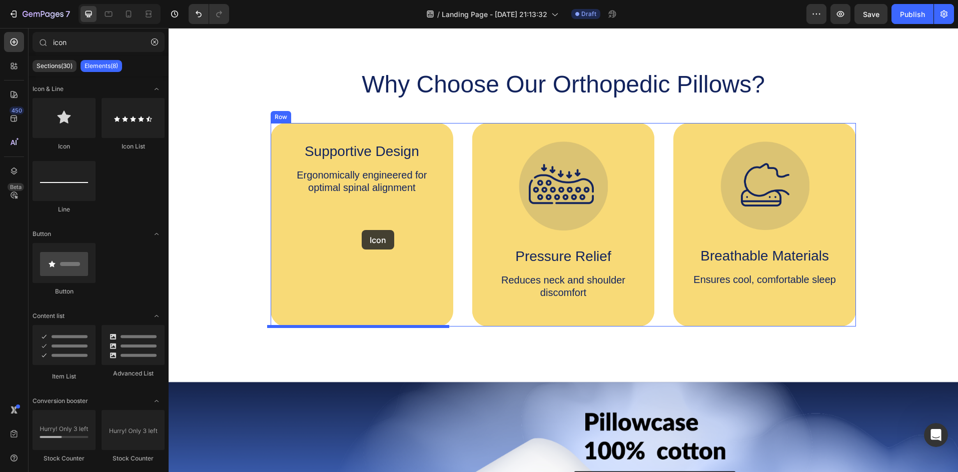
drag, startPoint x: 241, startPoint y: 158, endPoint x: 362, endPoint y: 230, distance: 140.8
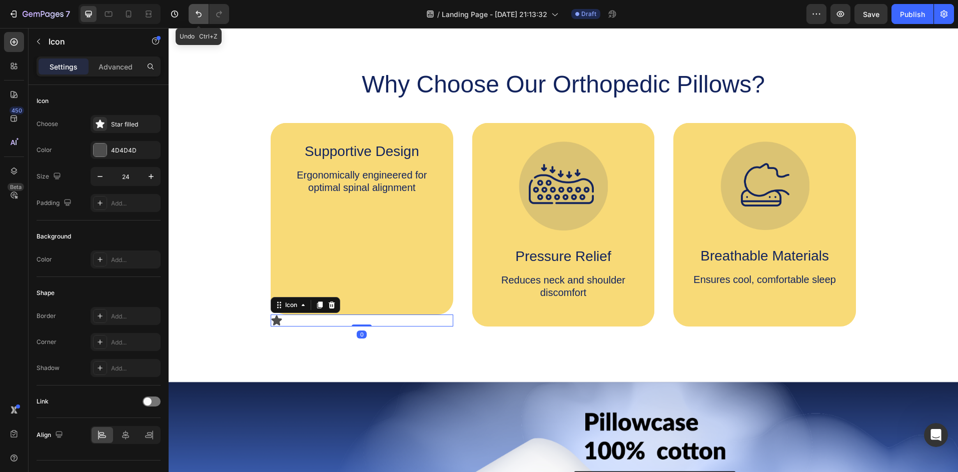
click at [196, 17] on icon "Undo/Redo" at bounding box center [199, 14] width 10 height 10
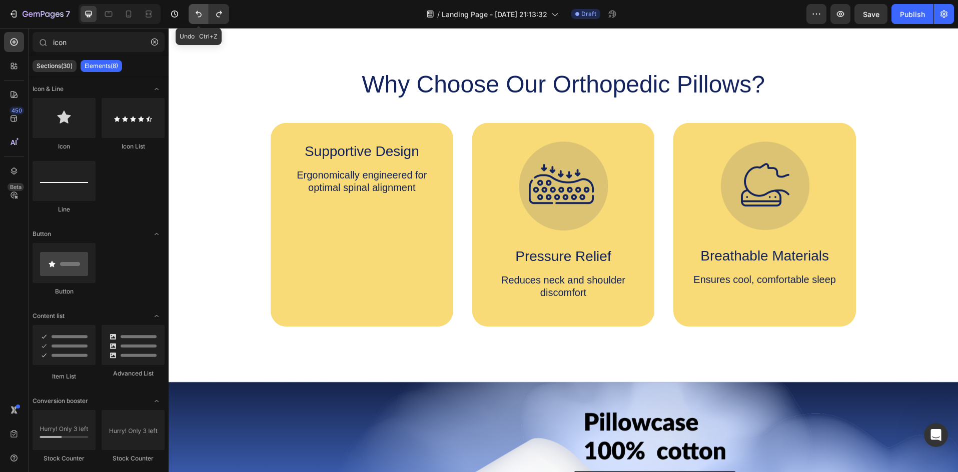
click at [196, 17] on icon "Undo/Redo" at bounding box center [199, 14] width 10 height 10
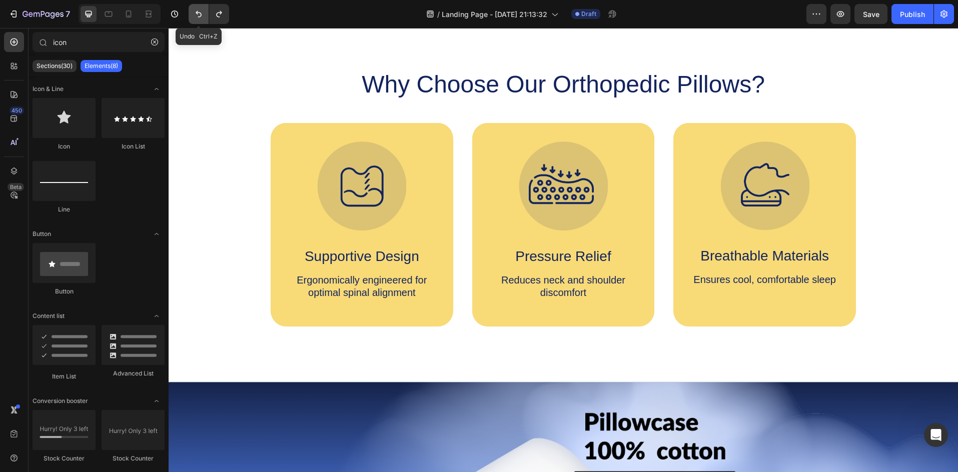
click at [196, 17] on icon "Undo/Redo" at bounding box center [199, 14] width 10 height 10
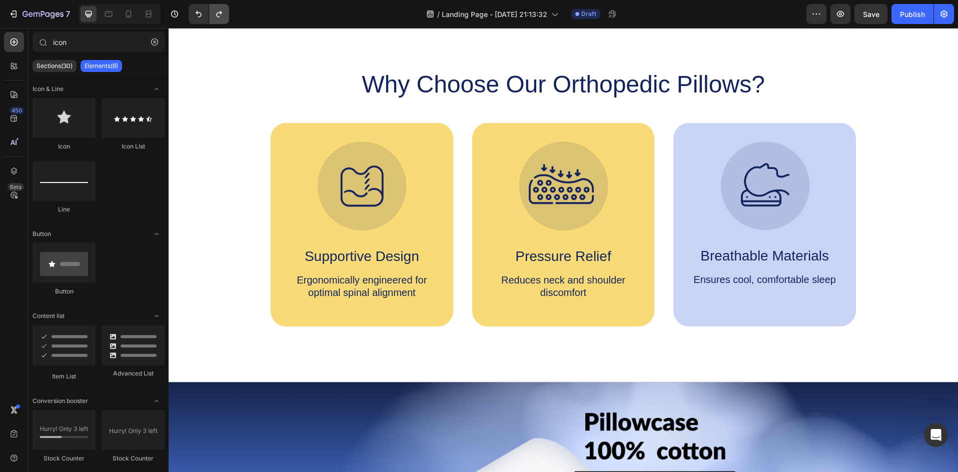
click at [216, 21] on button "Undo/Redo" at bounding box center [219, 14] width 20 height 20
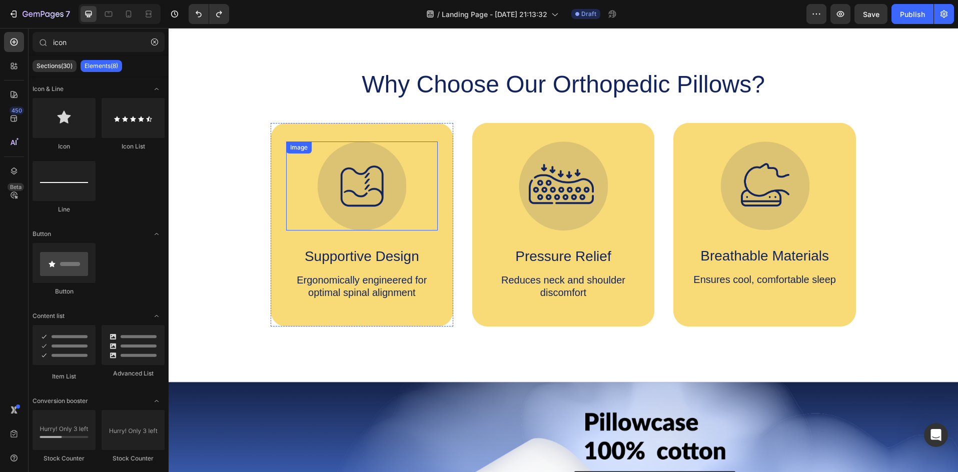
click at [359, 211] on img at bounding box center [361, 186] width 89 height 89
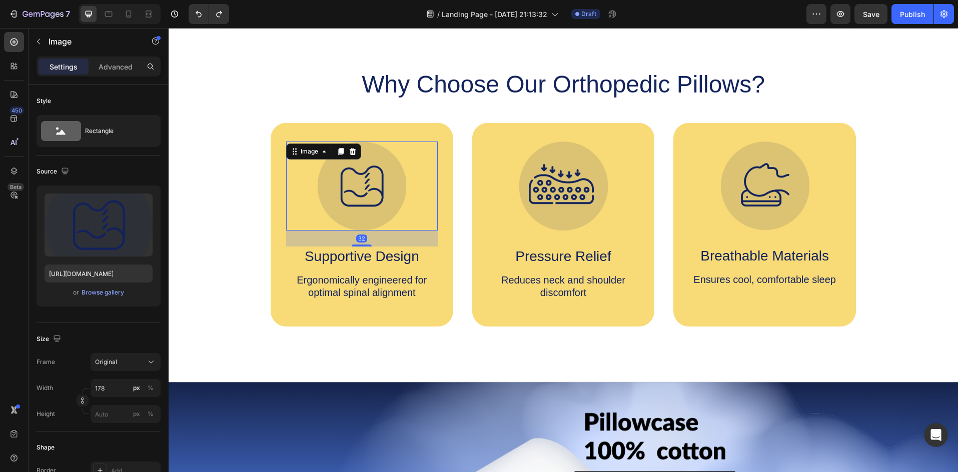
click at [309, 198] on div at bounding box center [362, 186] width 152 height 89
click at [44, 40] on button "button" at bounding box center [39, 42] width 16 height 16
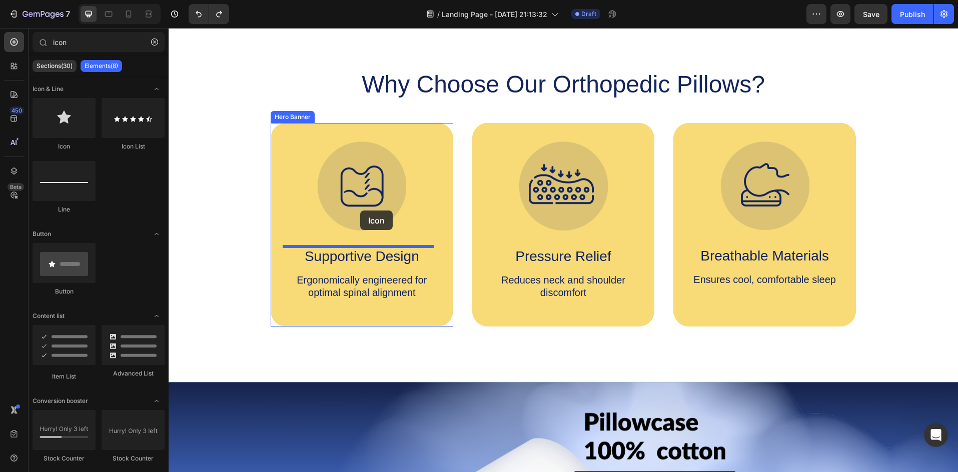
drag, startPoint x: 238, startPoint y: 146, endPoint x: 360, endPoint y: 211, distance: 138.7
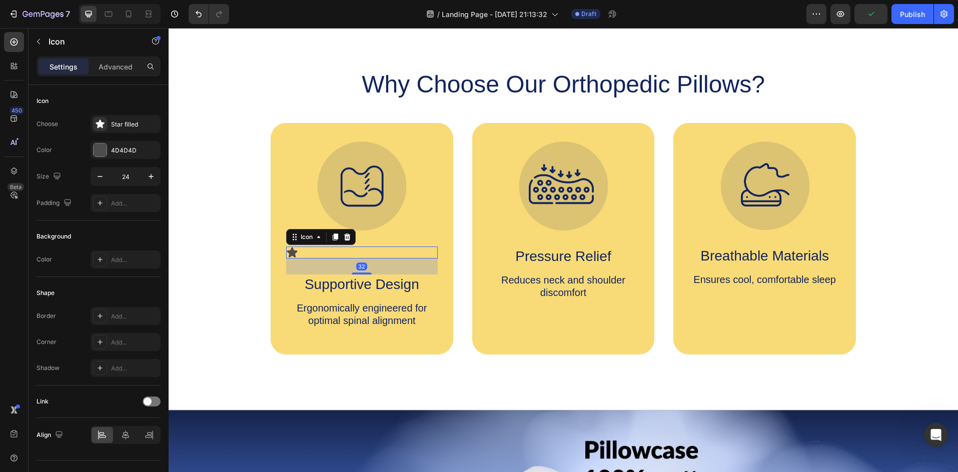
click at [297, 253] on div "Icon 32" at bounding box center [362, 253] width 152 height 12
click at [293, 255] on icon at bounding box center [292, 253] width 12 height 12
click at [290, 255] on icon at bounding box center [292, 252] width 11 height 10
click at [293, 253] on icon at bounding box center [292, 253] width 12 height 12
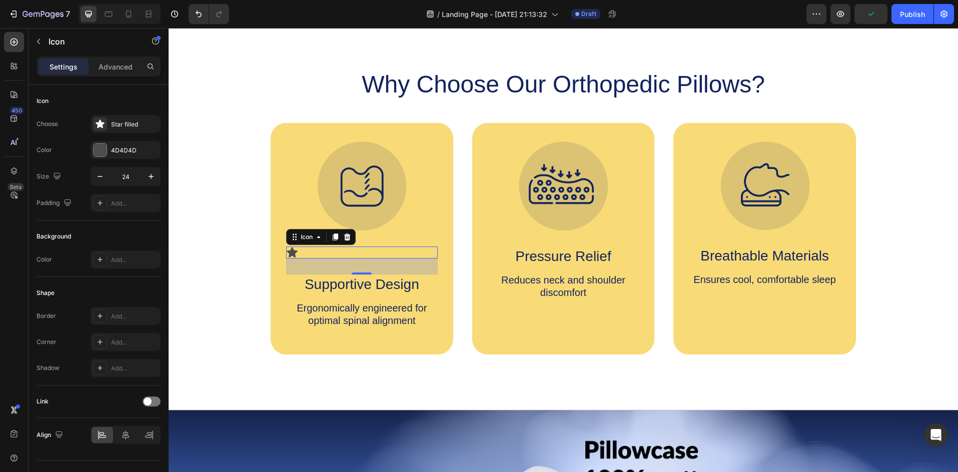
click at [293, 253] on icon at bounding box center [292, 253] width 12 height 12
click at [302, 250] on div "Icon 32" at bounding box center [362, 253] width 152 height 12
click at [295, 253] on div "Icon 32" at bounding box center [362, 253] width 152 height 12
click at [291, 255] on icon at bounding box center [292, 252] width 11 height 10
click at [291, 252] on icon at bounding box center [292, 252] width 11 height 10
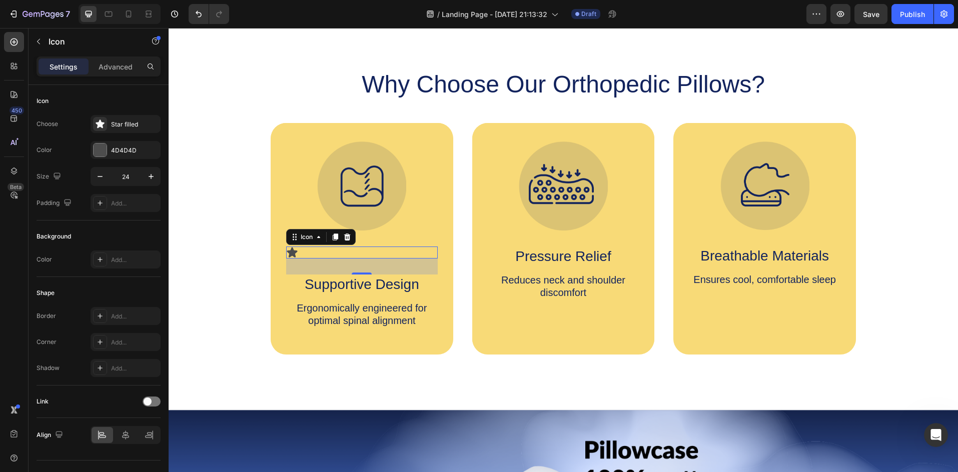
click at [286, 253] on icon at bounding box center [292, 253] width 12 height 12
click at [99, 145] on div at bounding box center [100, 150] width 13 height 13
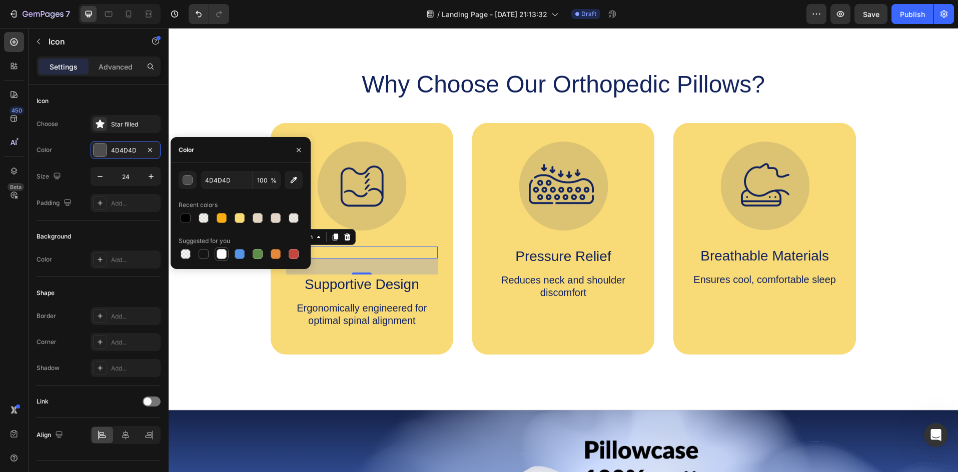
click at [222, 254] on div at bounding box center [222, 254] width 10 height 10
type input "FFFFFF"
click at [219, 253] on div at bounding box center [222, 254] width 10 height 10
click at [258, 315] on div "Why Choose Our Orthopedic Pillows? Heading Image Icon 32 Supportive Design Text…" at bounding box center [563, 212] width 769 height 286
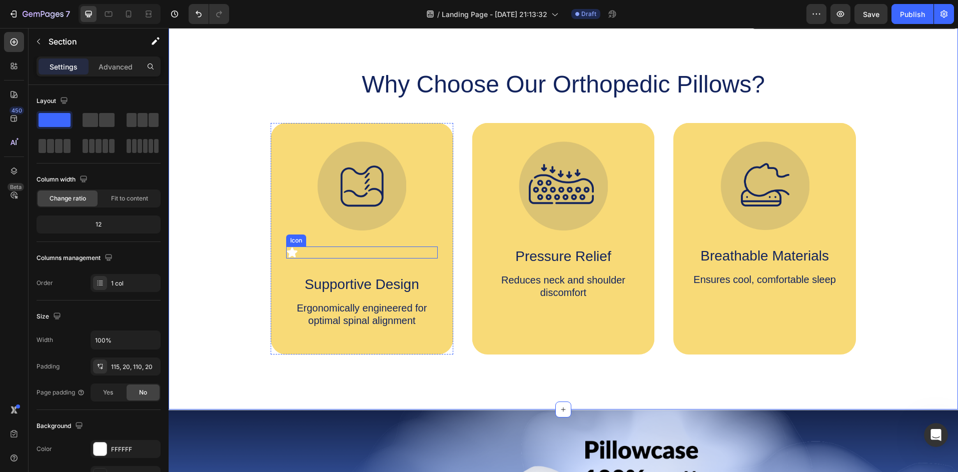
click at [294, 251] on icon at bounding box center [292, 253] width 12 height 12
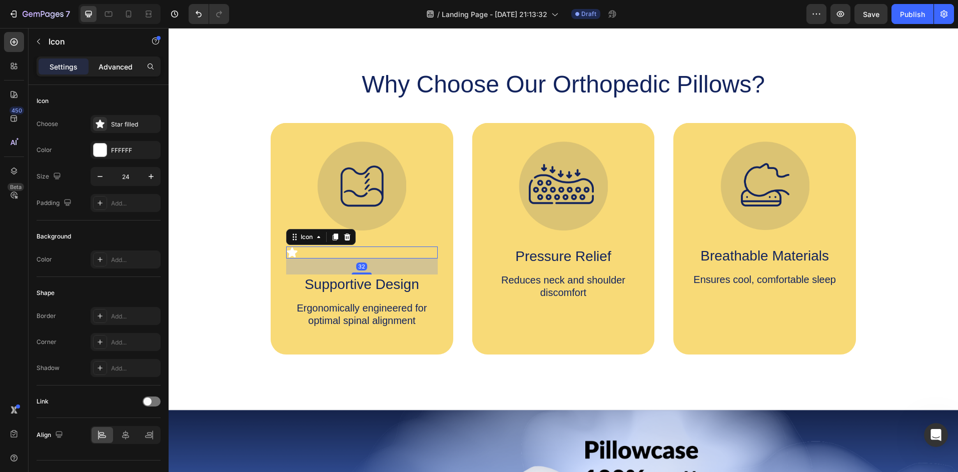
click at [117, 69] on p "Advanced" at bounding box center [116, 67] width 34 height 11
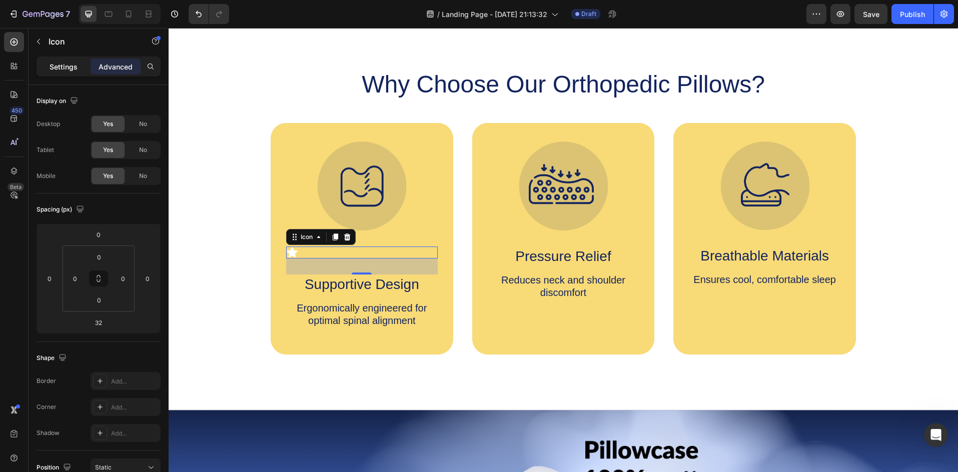
click at [76, 70] on p "Settings" at bounding box center [64, 67] width 28 height 11
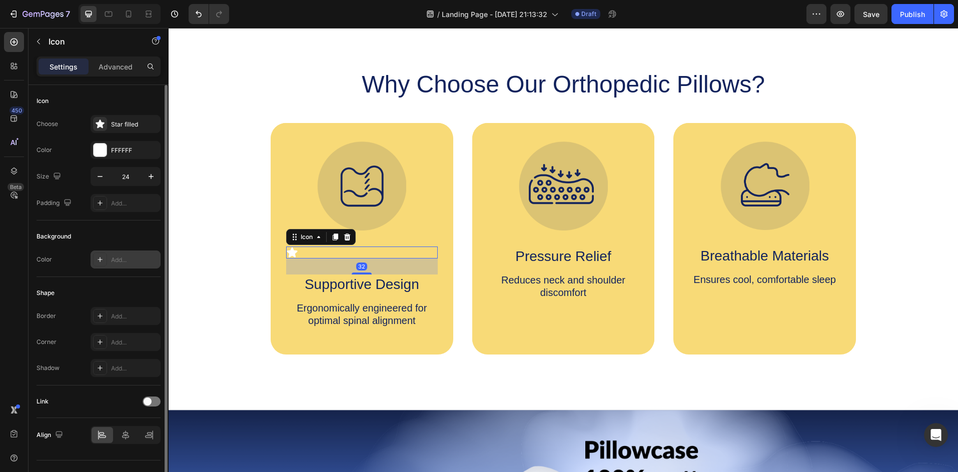
scroll to position [20, 0]
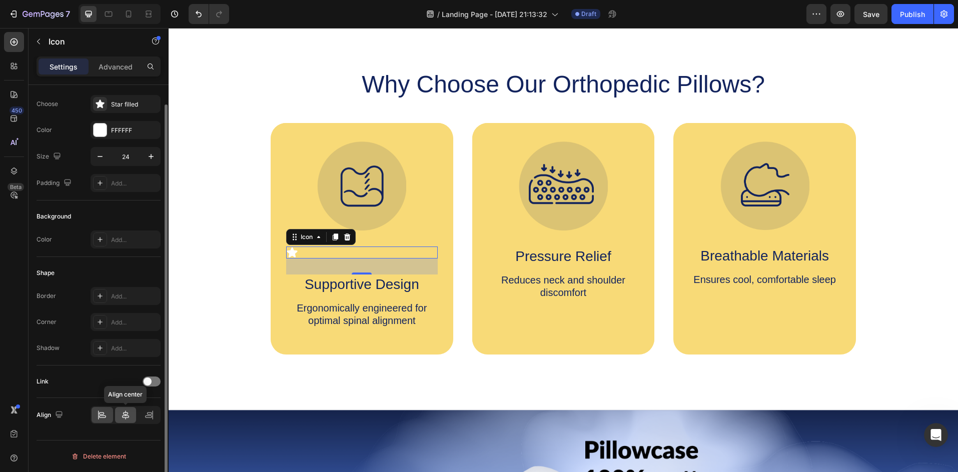
click at [127, 412] on icon at bounding box center [126, 415] width 10 height 10
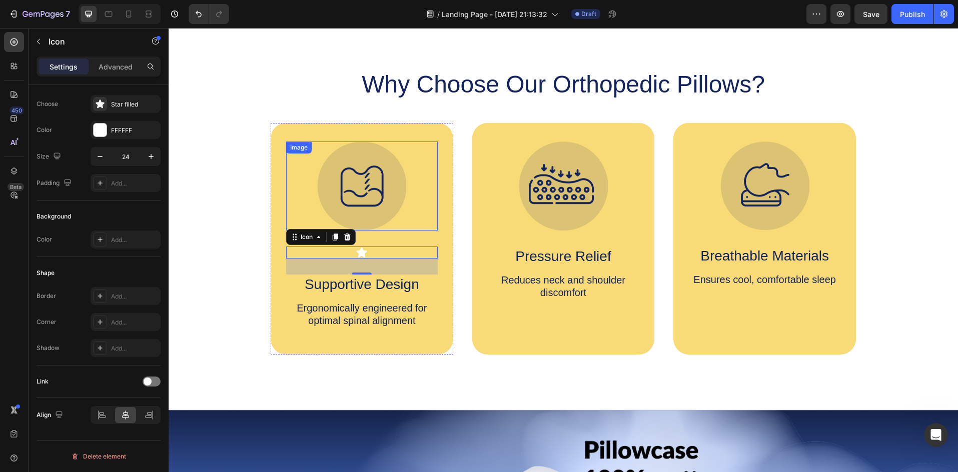
click at [399, 197] on img at bounding box center [361, 186] width 89 height 89
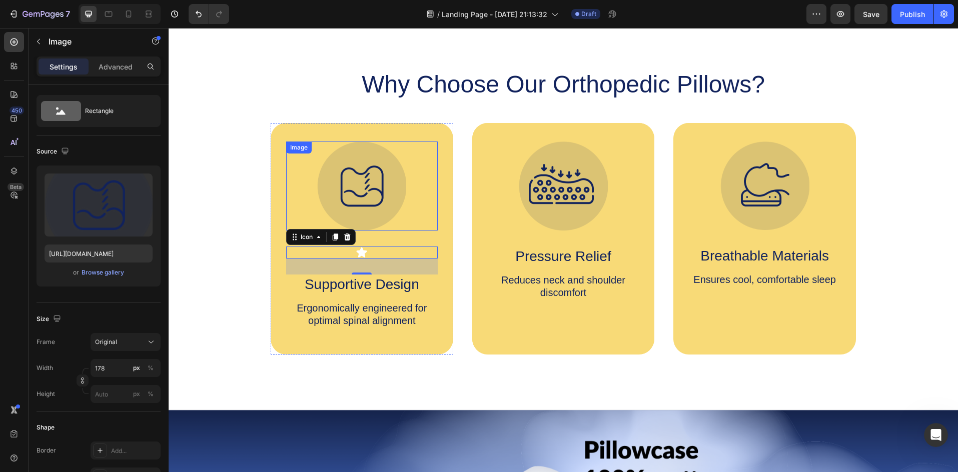
scroll to position [0, 0]
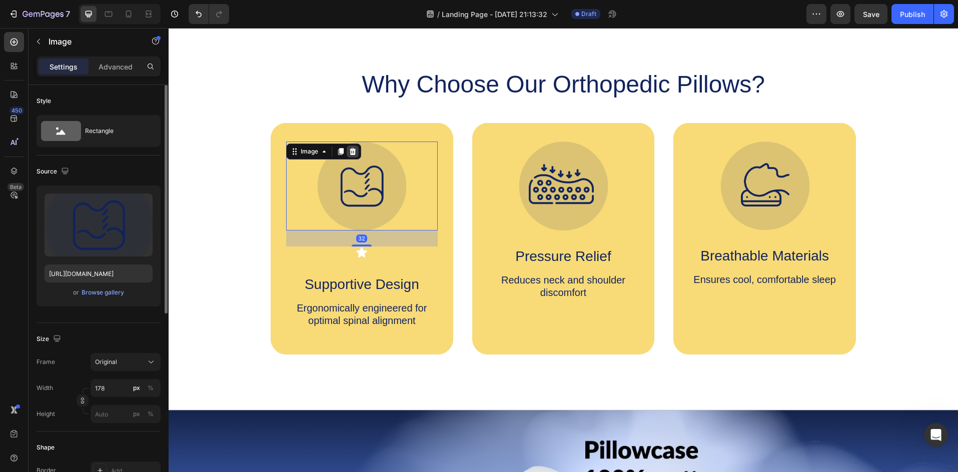
click at [351, 151] on icon at bounding box center [353, 151] width 7 height 7
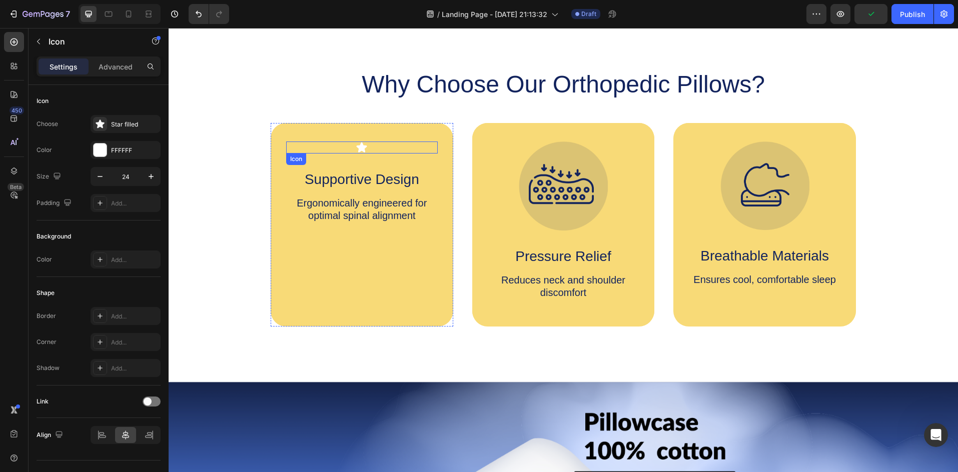
click at [361, 148] on icon at bounding box center [362, 147] width 11 height 10
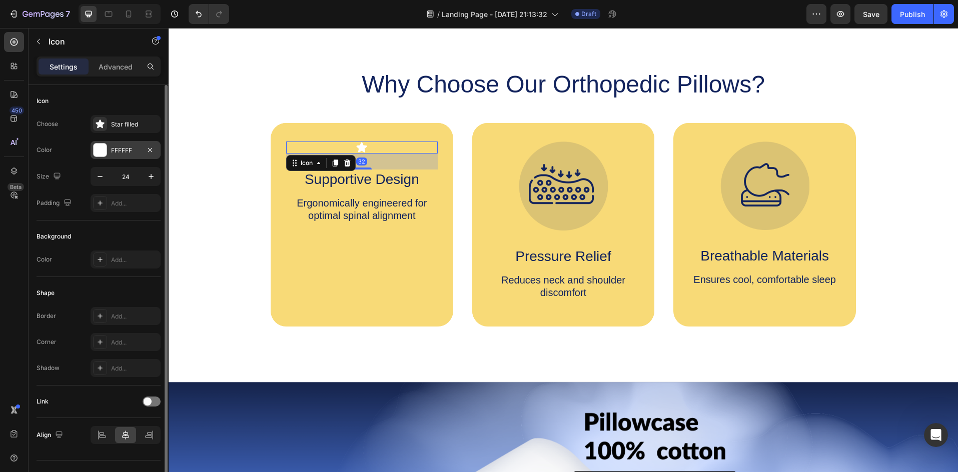
click at [100, 149] on div at bounding box center [100, 150] width 13 height 13
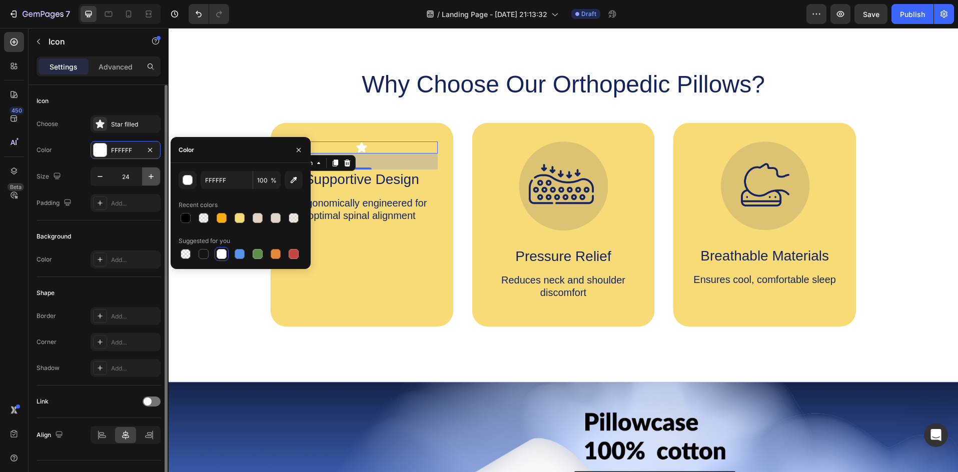
click at [154, 184] on button "button" at bounding box center [151, 177] width 18 height 18
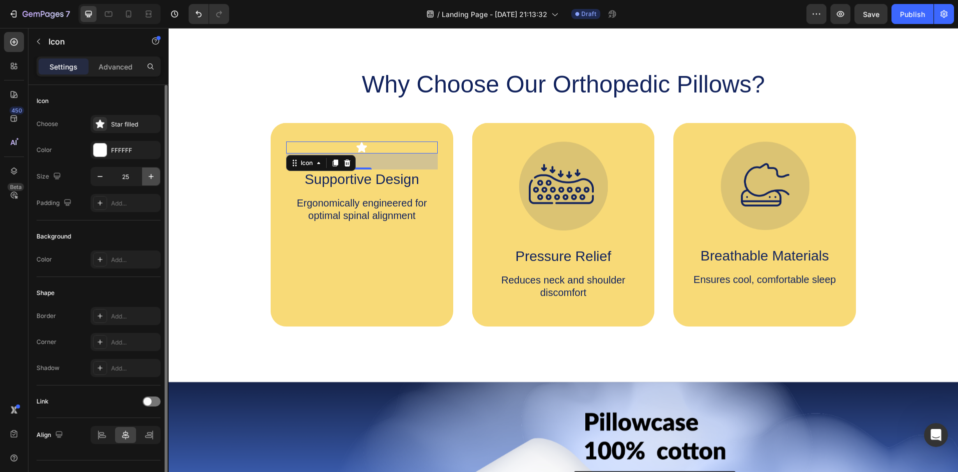
click at [154, 184] on button "button" at bounding box center [151, 177] width 18 height 18
type input "26"
click at [130, 179] on input "26" at bounding box center [125, 177] width 33 height 18
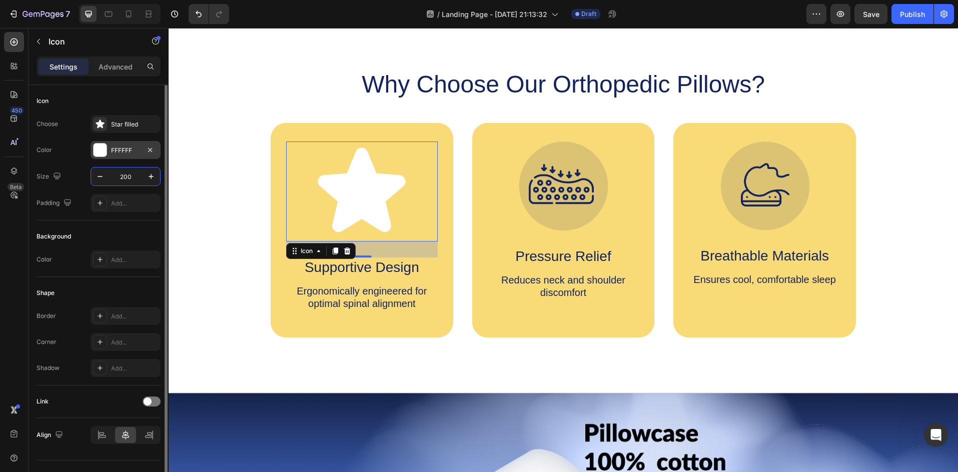
type input "200"
click at [100, 152] on div at bounding box center [100, 150] width 13 height 13
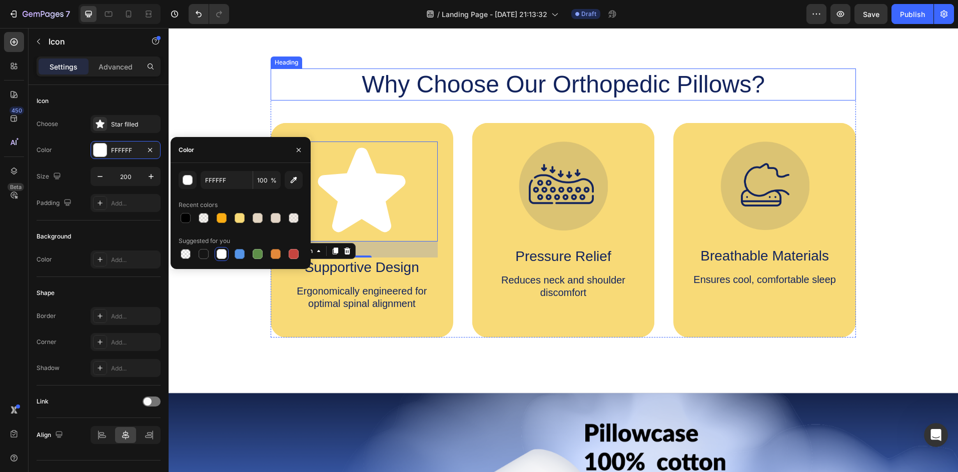
click at [264, 89] on div "Why Choose Our Orthopedic Pillows? Heading Icon 32 Supportive Design Text Block…" at bounding box center [563, 203] width 769 height 269
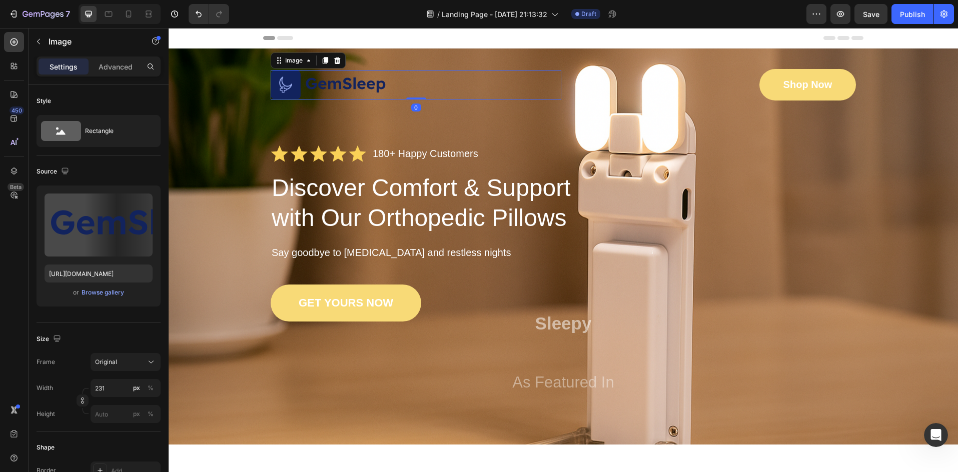
click at [342, 91] on img at bounding box center [329, 85] width 116 height 30
click at [276, 83] on img at bounding box center [329, 85] width 116 height 30
click at [279, 83] on img at bounding box center [329, 85] width 116 height 30
click at [282, 91] on img at bounding box center [329, 85] width 116 height 30
click at [368, 85] on img at bounding box center [329, 85] width 116 height 30
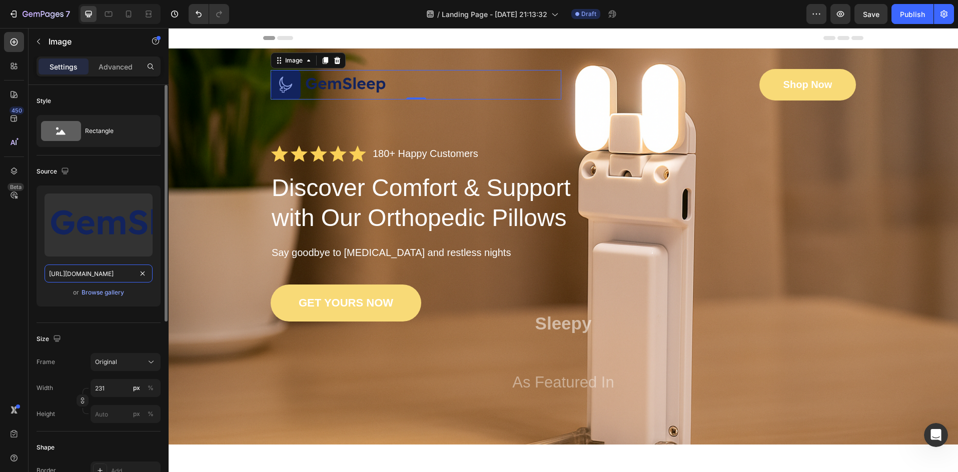
click at [99, 274] on input "[URL][DOMAIN_NAME]" at bounding box center [99, 274] width 108 height 18
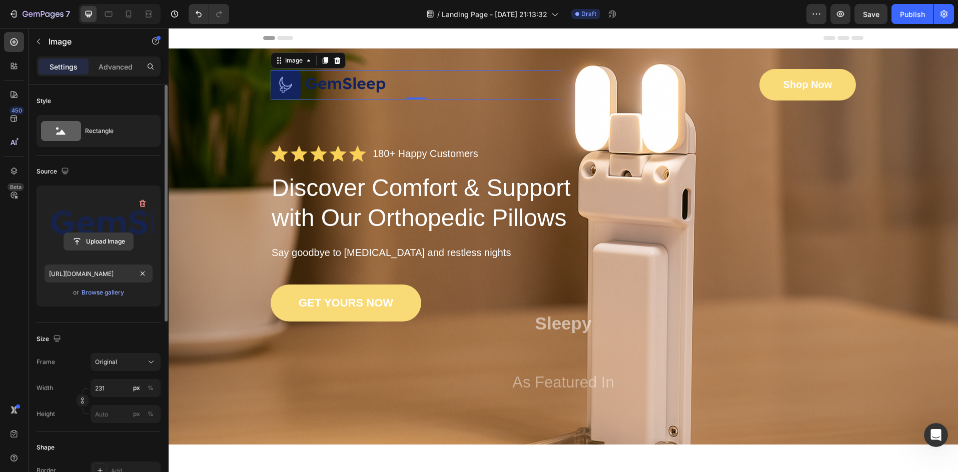
click at [92, 245] on input "file" at bounding box center [98, 241] width 69 height 17
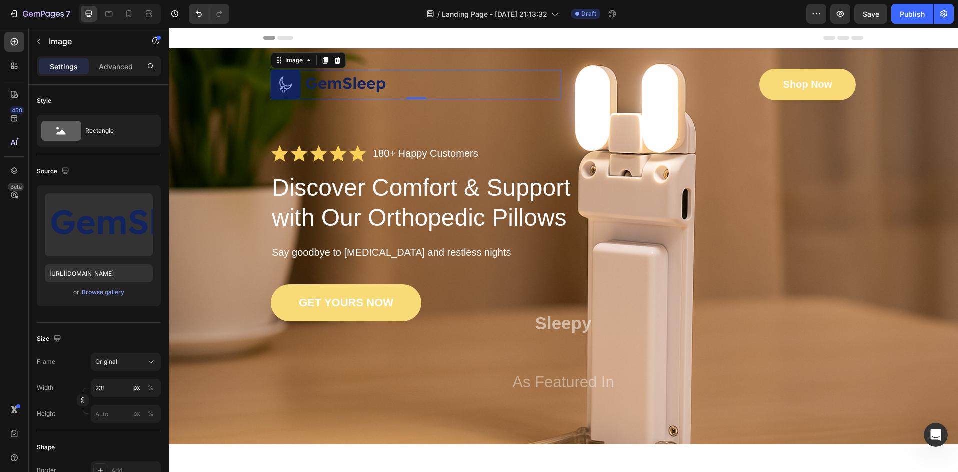
type input "https://cdn.shopify.com/s/files/1/0643/0900/2310/files/gempages_557487748450092…"
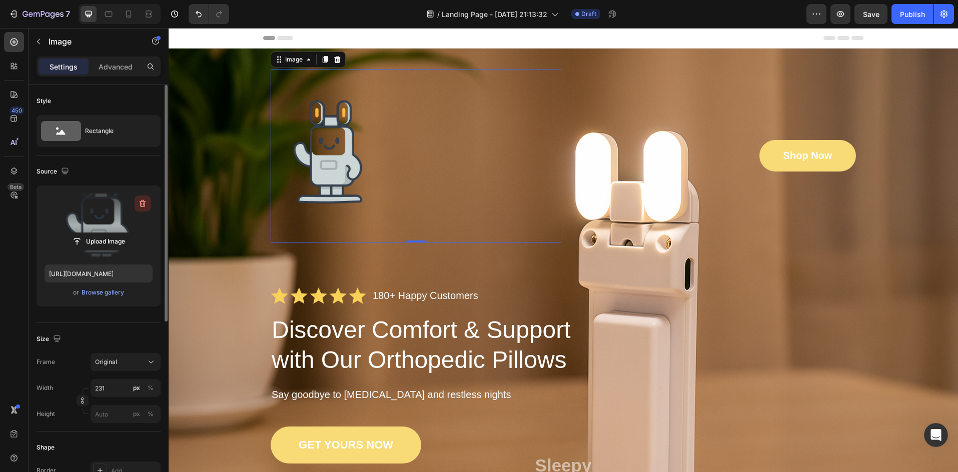
click at [143, 207] on icon "button" at bounding box center [143, 204] width 7 height 8
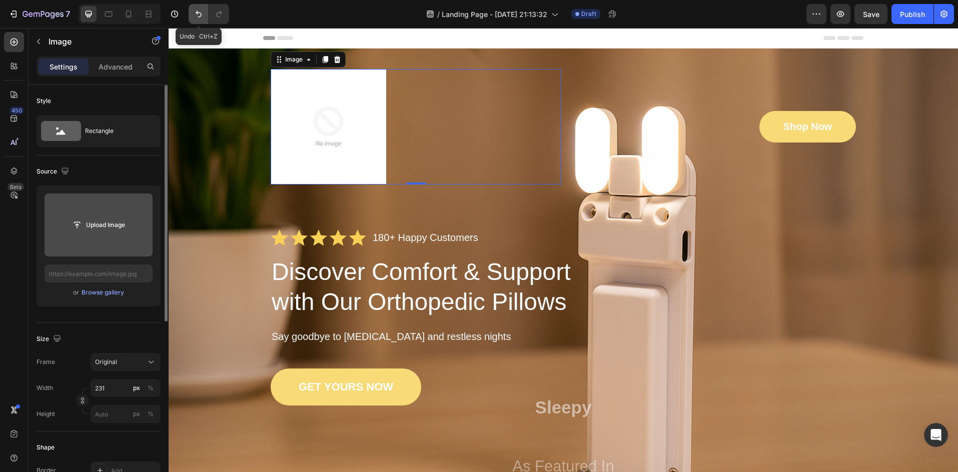
click at [190, 14] on button "Undo/Redo" at bounding box center [199, 14] width 20 height 20
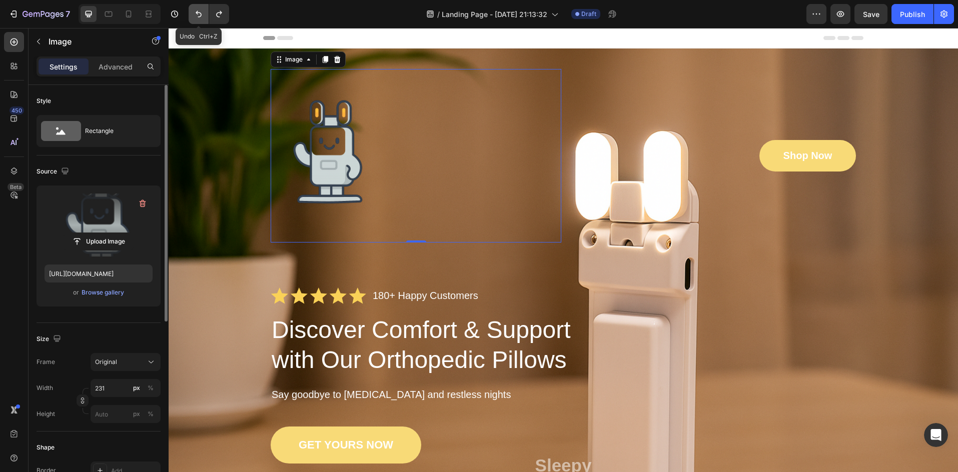
click at [190, 14] on button "Undo/Redo" at bounding box center [199, 14] width 20 height 20
click at [197, 14] on icon "Undo/Redo" at bounding box center [199, 14] width 10 height 10
type input "[URL][DOMAIN_NAME]"
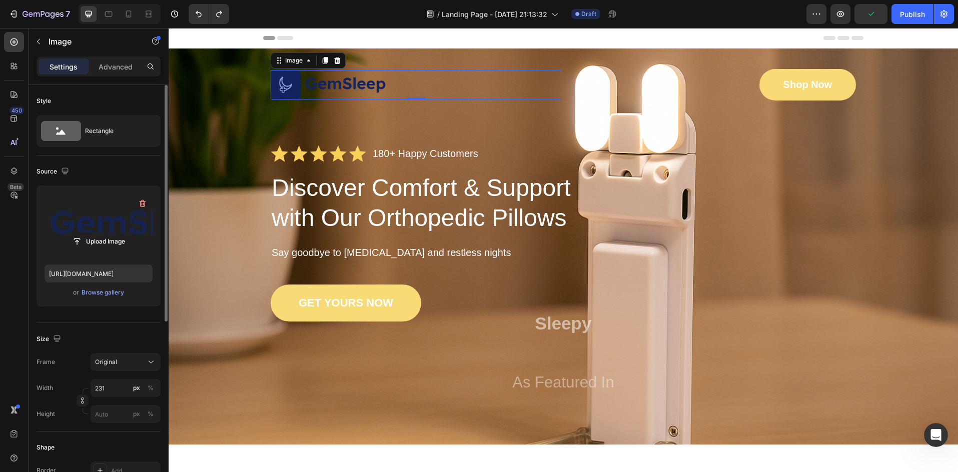
click at [388, 85] on div at bounding box center [416, 85] width 291 height 30
click at [413, 83] on div at bounding box center [416, 85] width 291 height 30
click at [34, 37] on button "button" at bounding box center [39, 42] width 16 height 16
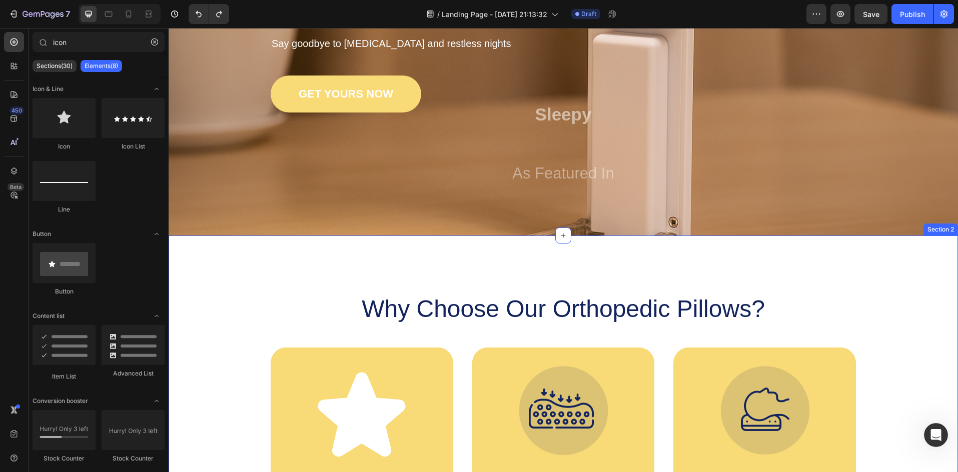
scroll to position [334, 0]
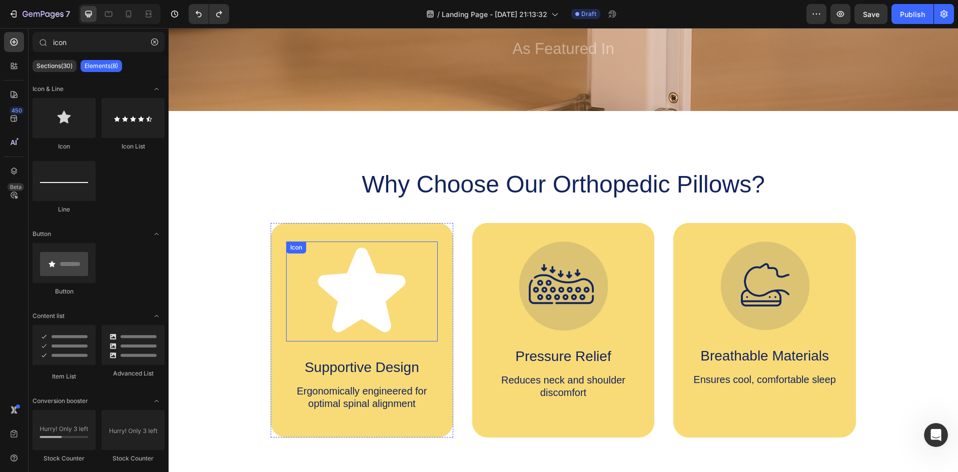
click at [362, 295] on icon at bounding box center [362, 290] width 88 height 85
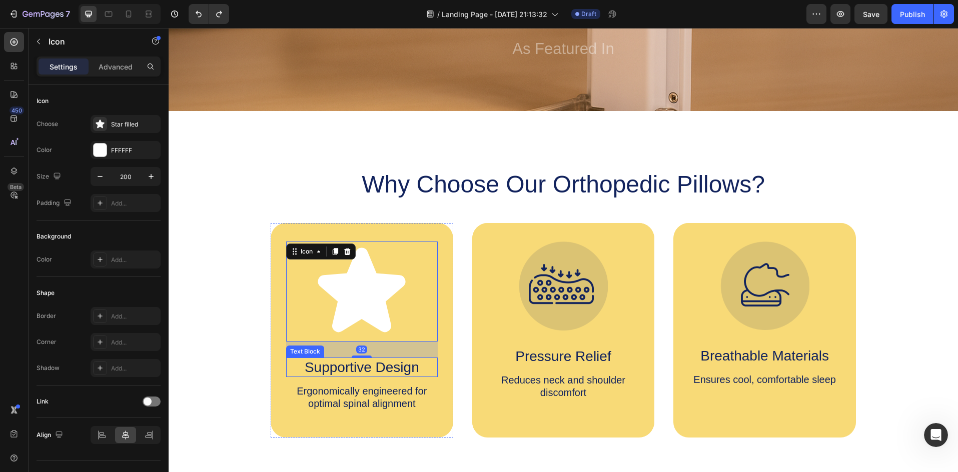
click at [386, 370] on p "Supportive Design" at bounding box center [362, 368] width 150 height 18
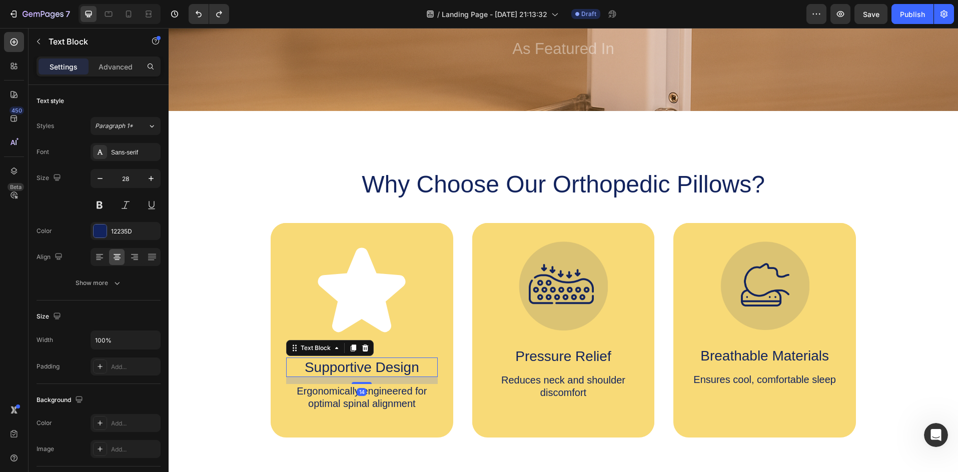
click at [419, 367] on p "Supportive Design" at bounding box center [362, 368] width 150 height 18
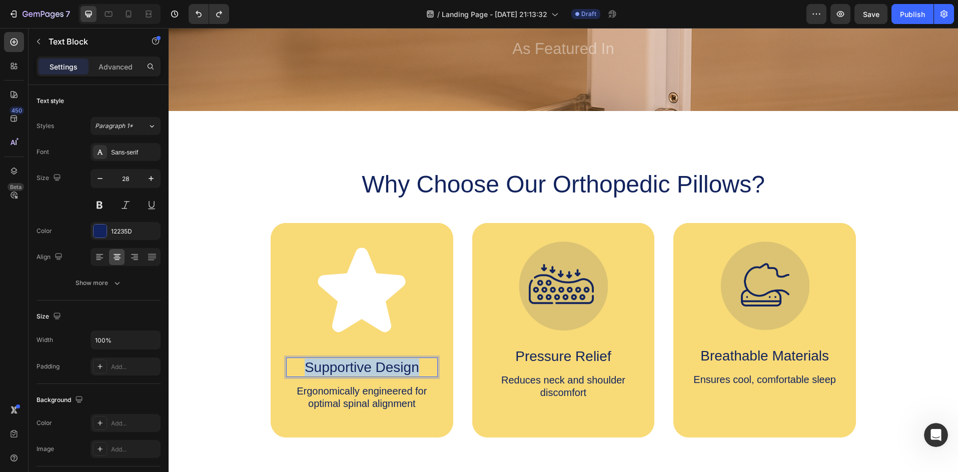
drag, startPoint x: 419, startPoint y: 367, endPoint x: 288, endPoint y: 374, distance: 131.2
click at [288, 374] on p "Supportive Design" at bounding box center [362, 368] width 150 height 18
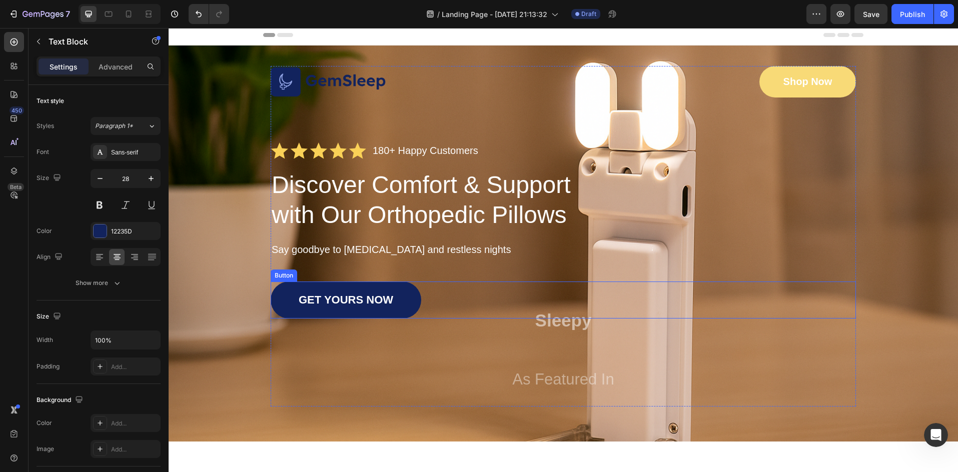
scroll to position [0, 0]
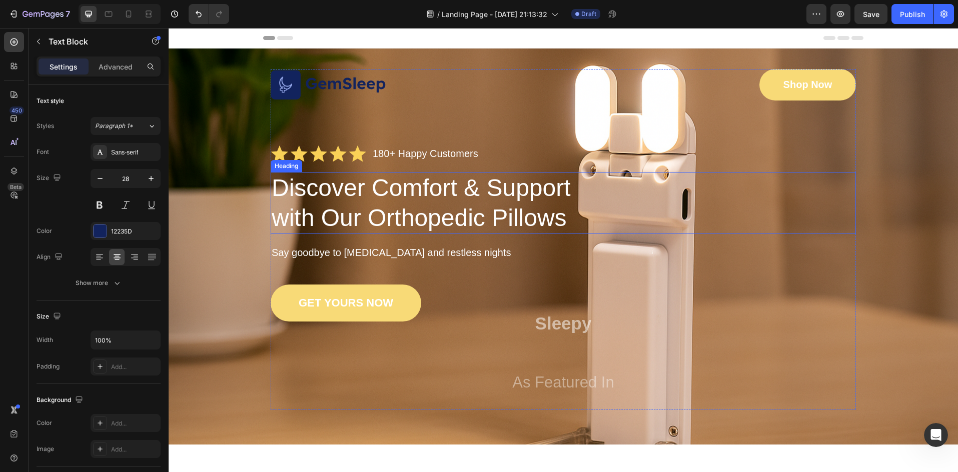
click at [349, 224] on h1 "Discover Comfort & Support with Our Orthopedic Pillows" at bounding box center [428, 203] width 314 height 62
click at [556, 221] on h1 "Discover Comfort & Support with Our Orthopedic Pillows" at bounding box center [428, 203] width 314 height 62
click at [563, 223] on p "Discover Comfort & Support with Our Orthopedic Pillows" at bounding box center [428, 203] width 312 height 60
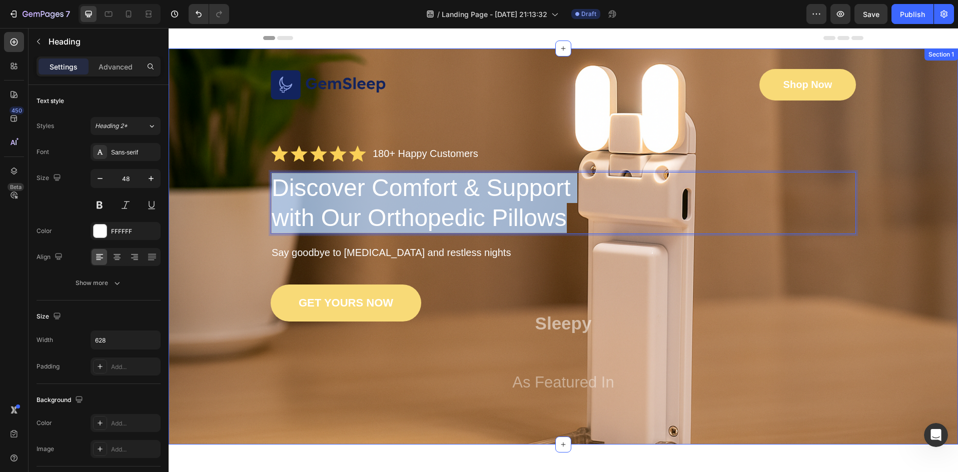
drag, startPoint x: 563, startPoint y: 223, endPoint x: 259, endPoint y: 185, distance: 305.9
click at [259, 185] on div "Image Shop Now Button Row Icon Icon Icon Icon Icon Icon List 180+ Happy Custome…" at bounding box center [563, 239] width 769 height 341
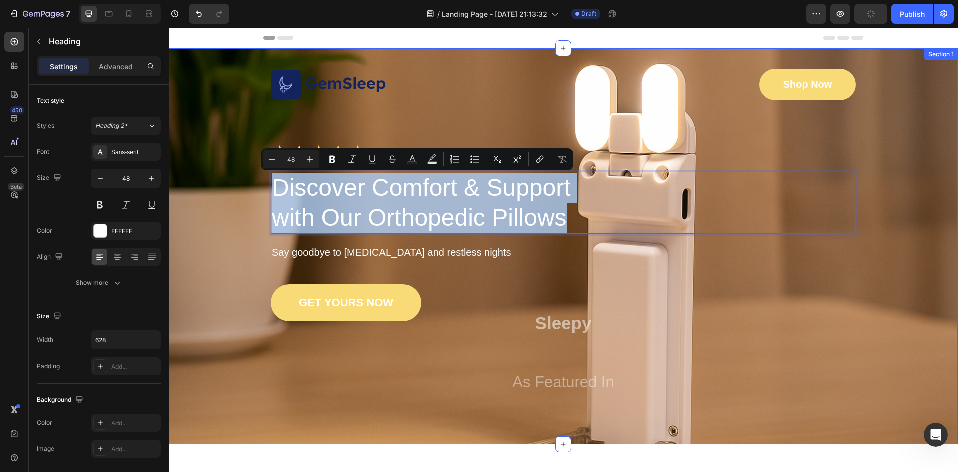
copy p "Discover Comfort & Support with Our Orthopedic Pillows"
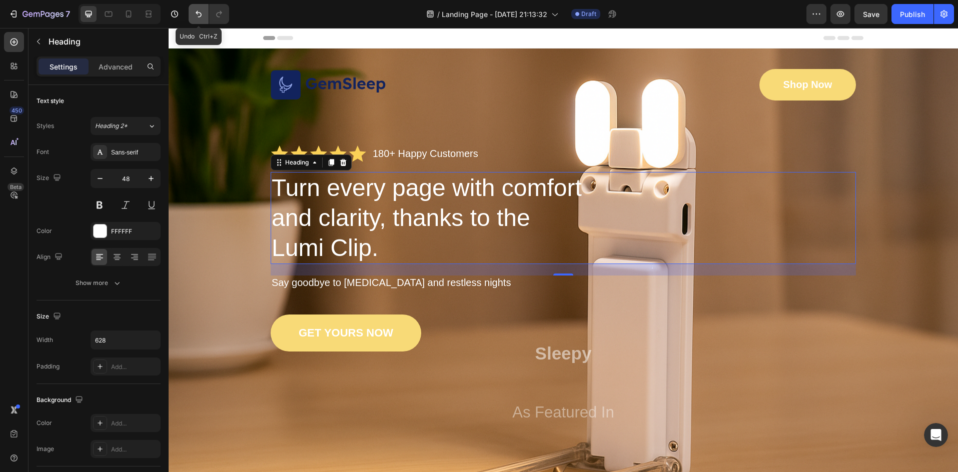
click at [194, 10] on icon "Undo/Redo" at bounding box center [199, 14] width 10 height 10
click at [192, 12] on button "Undo/Redo" at bounding box center [199, 14] width 20 height 20
click at [194, 13] on icon "Undo/Redo" at bounding box center [199, 14] width 10 height 10
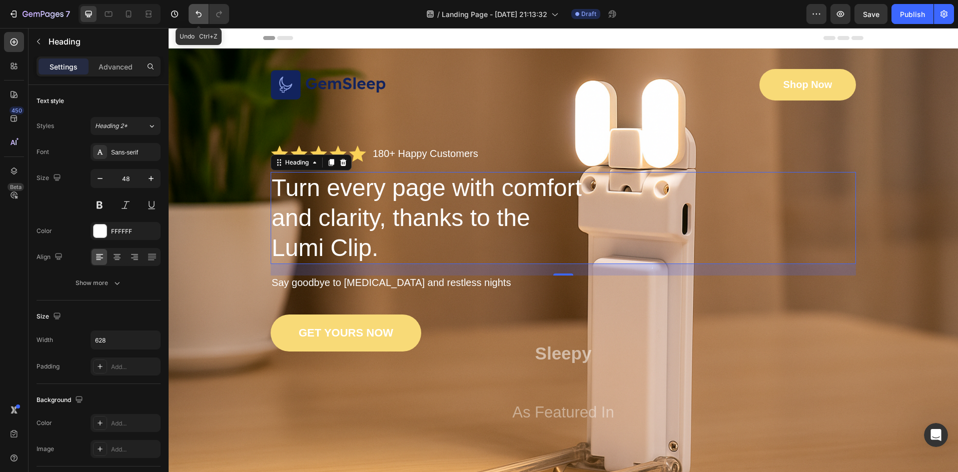
click at [194, 13] on icon "Undo/Redo" at bounding box center [199, 14] width 10 height 10
click at [367, 246] on h1 "Turn every page with comfort and clarity, thanks to the Lumi Clip." at bounding box center [428, 218] width 314 height 92
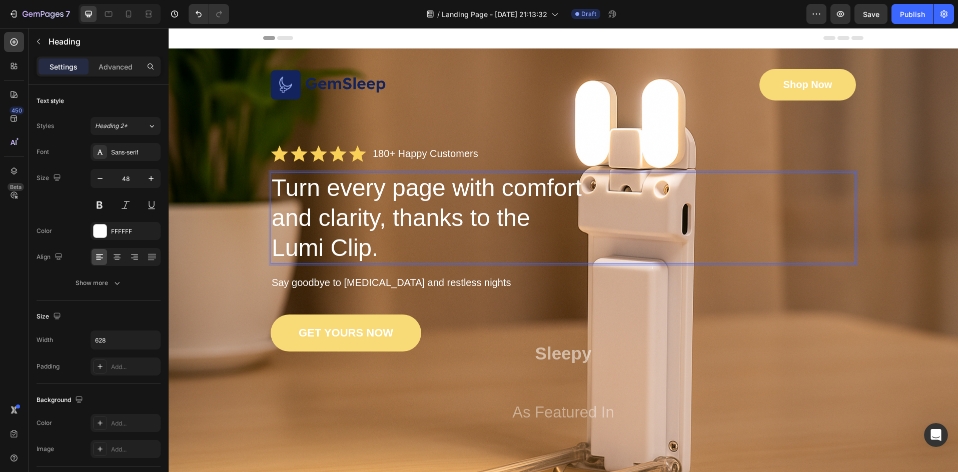
click at [374, 249] on p "Turn every page with comfort and clarity, thanks to the Lumi Clip." at bounding box center [428, 218] width 312 height 90
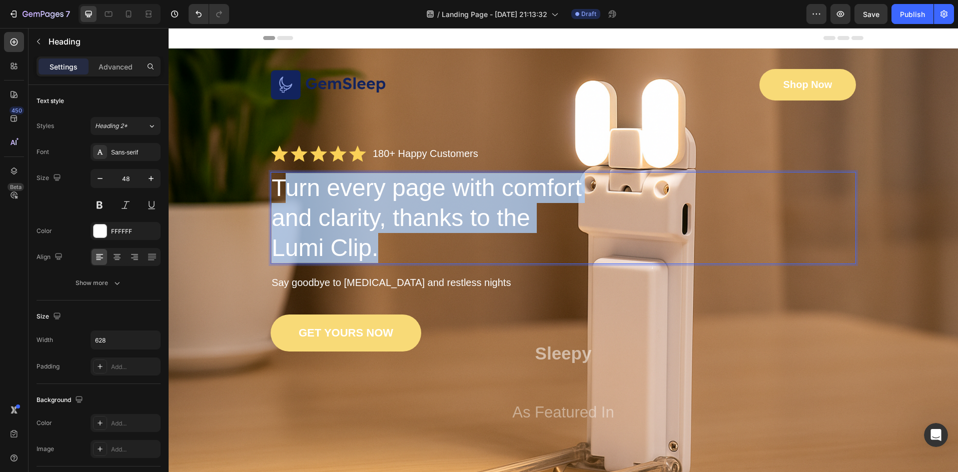
drag, startPoint x: 373, startPoint y: 249, endPoint x: 278, endPoint y: 192, distance: 110.8
click at [278, 192] on p "Turn every page with comfort and clarity, thanks to the Lumi Clip." at bounding box center [428, 218] width 312 height 90
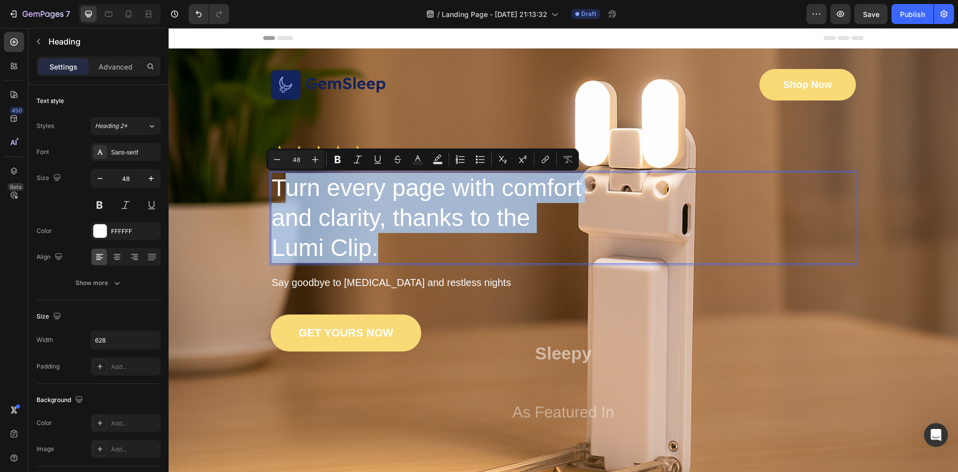
click at [275, 190] on p "Turn every page with comfort and clarity, thanks to the Lumi Clip." at bounding box center [428, 218] width 312 height 90
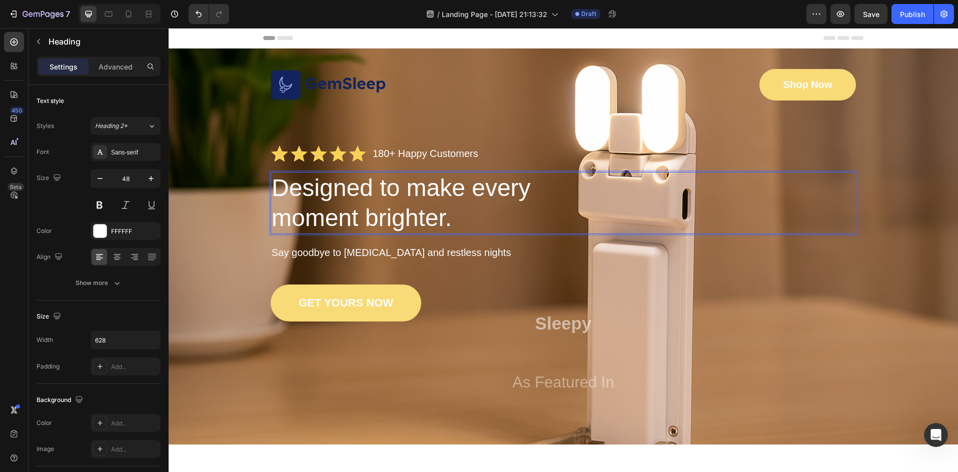
click at [642, 136] on div "Image Shop Now Button Row Icon Icon Icon Icon Icon Icon List 180+ Happy Custome…" at bounding box center [563, 239] width 585 height 341
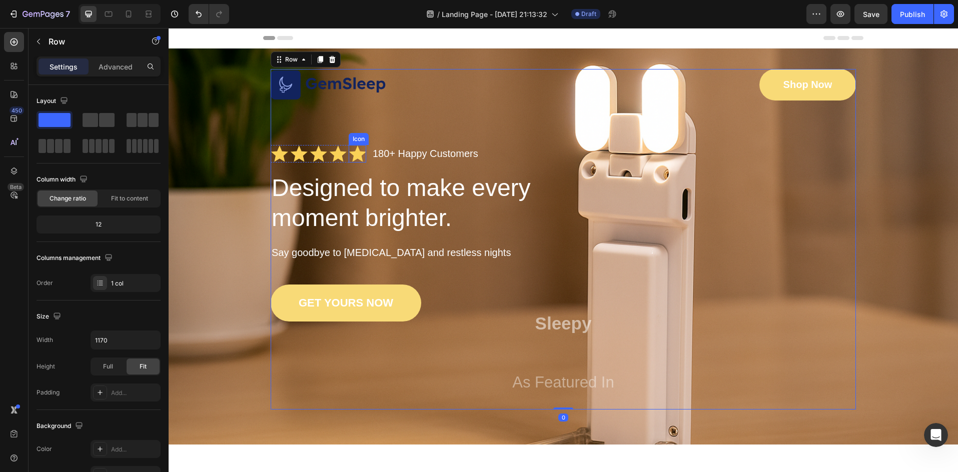
drag, startPoint x: 360, startPoint y: 150, endPoint x: 382, endPoint y: 148, distance: 22.1
click at [362, 149] on icon at bounding box center [358, 154] width 18 height 18
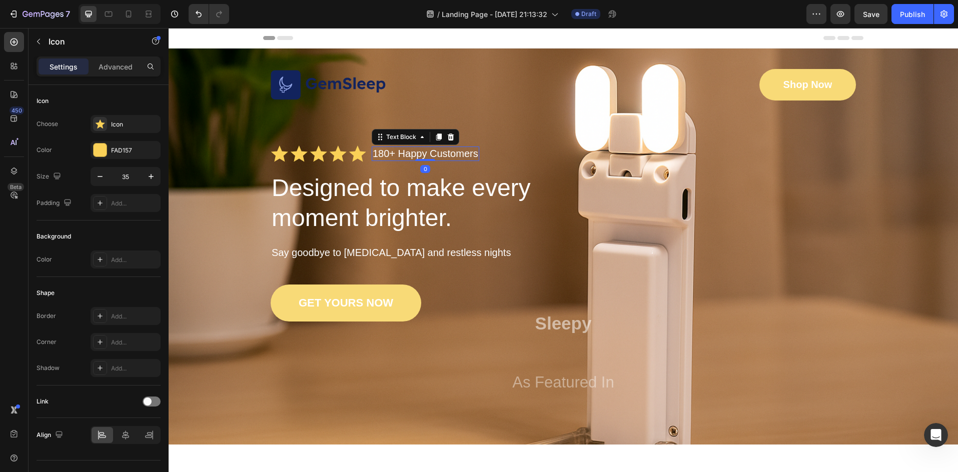
click at [434, 154] on p "180+ Happy Customers" at bounding box center [426, 154] width 106 height 13
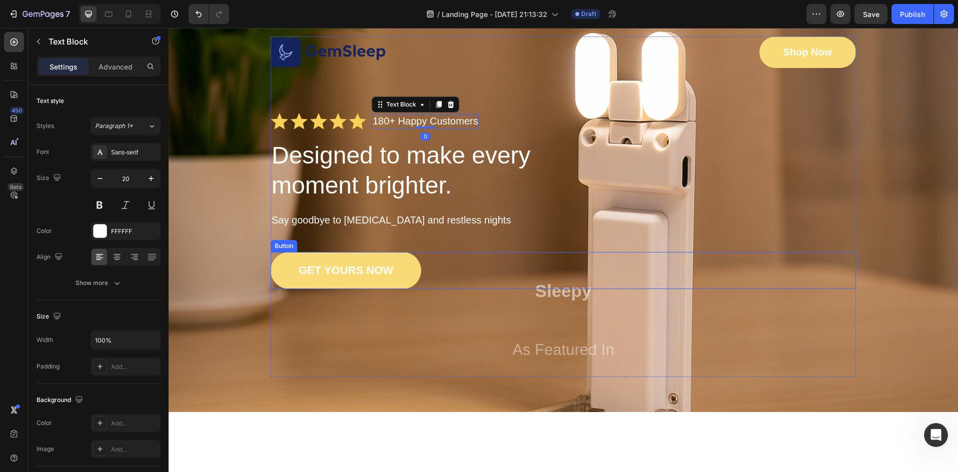
scroll to position [34, 0]
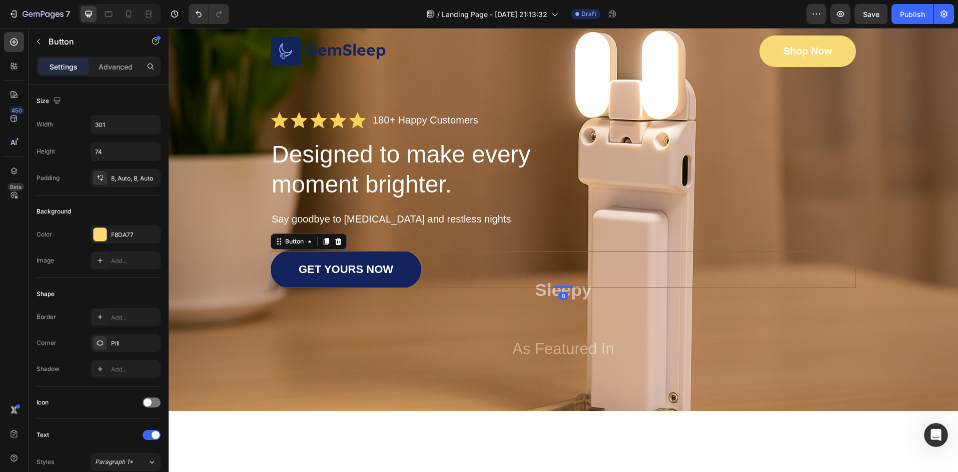
click at [398, 270] on link "GET YOURS NOW" at bounding box center [346, 269] width 151 height 37
click at [287, 276] on link "GET YOURS NOW" at bounding box center [346, 269] width 151 height 37
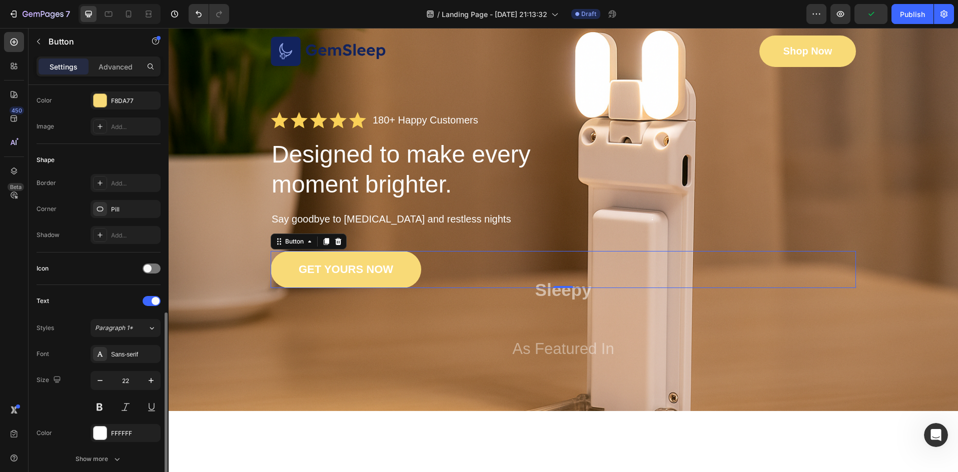
scroll to position [354, 0]
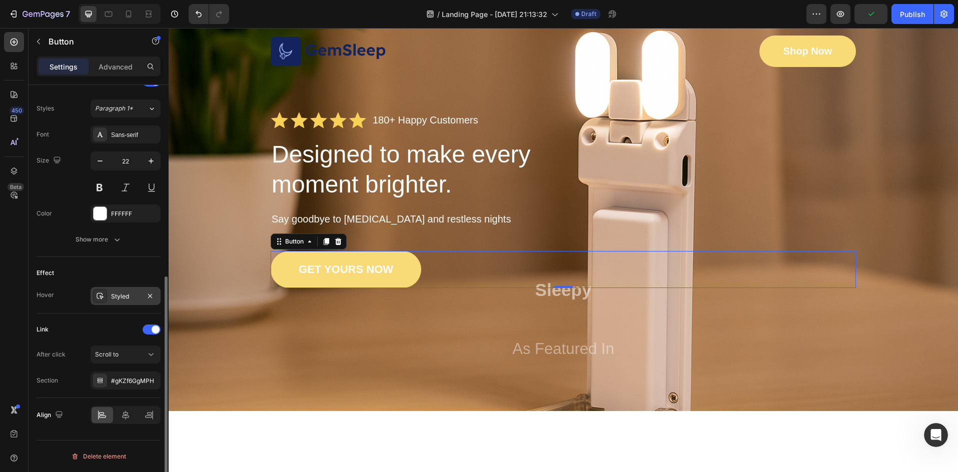
click at [118, 297] on div "Styled" at bounding box center [125, 296] width 29 height 9
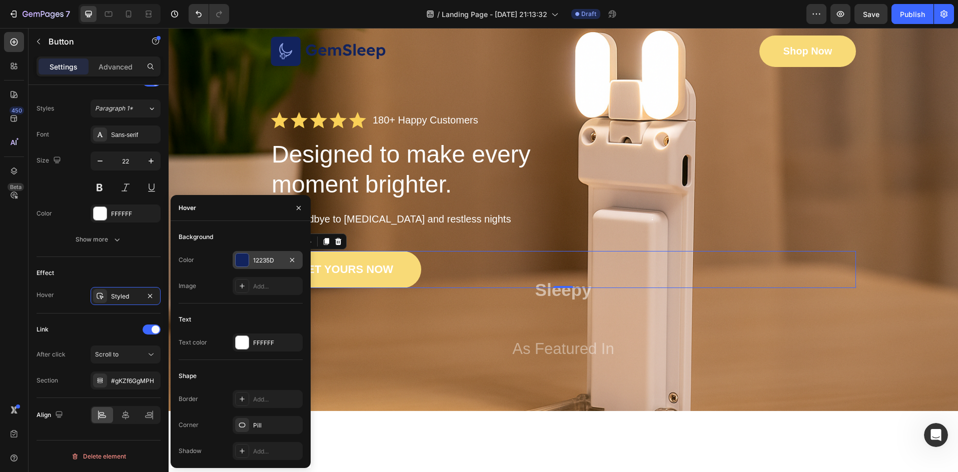
click at [244, 260] on div at bounding box center [242, 260] width 13 height 13
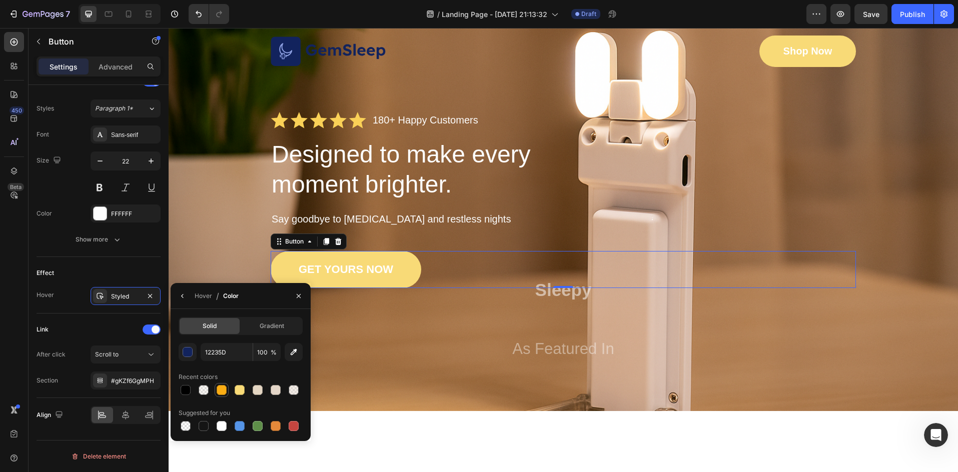
click at [222, 391] on div at bounding box center [222, 390] width 10 height 10
type input "FAAD14"
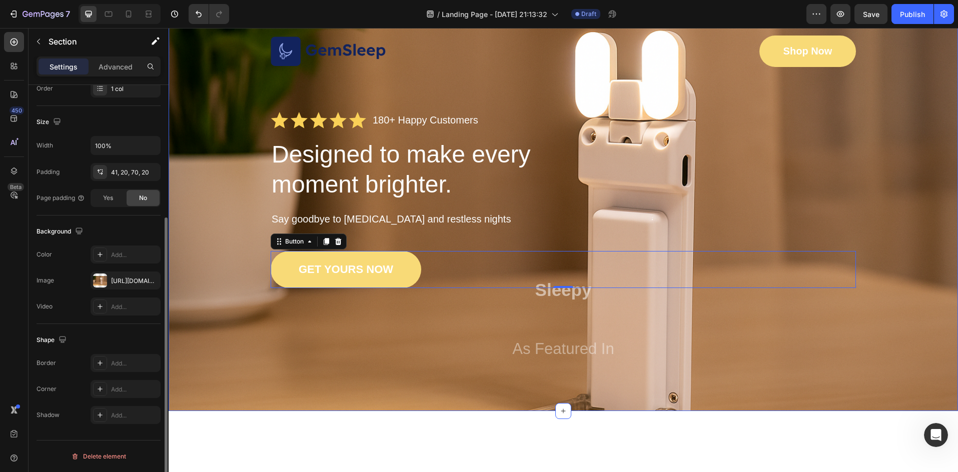
click at [236, 252] on div "Image Shop Now Button Row Icon Icon Icon Icon Icon Icon List 180+ Happy Custome…" at bounding box center [563, 206] width 769 height 341
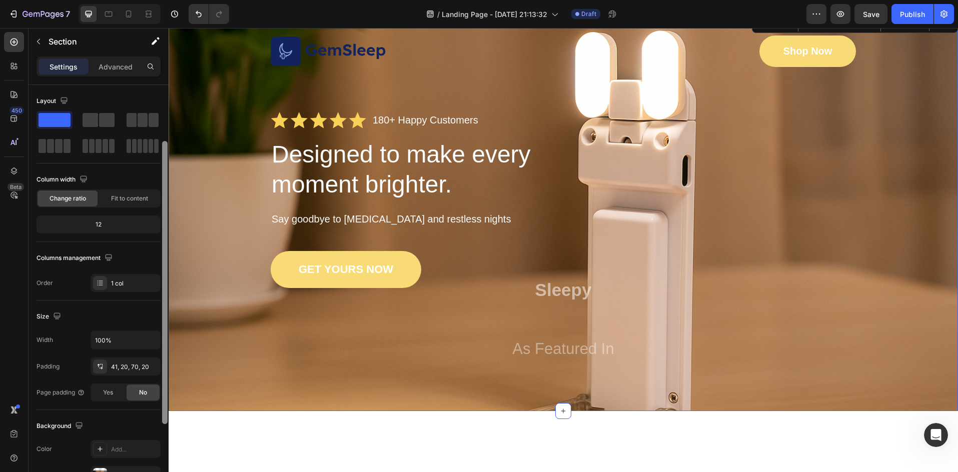
scroll to position [34, 0]
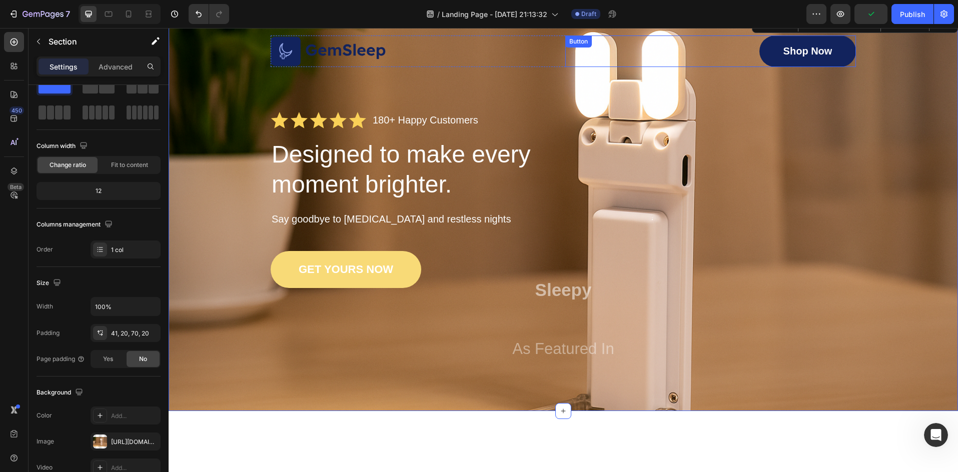
click at [774, 55] on link "Shop Now" at bounding box center [807, 52] width 97 height 32
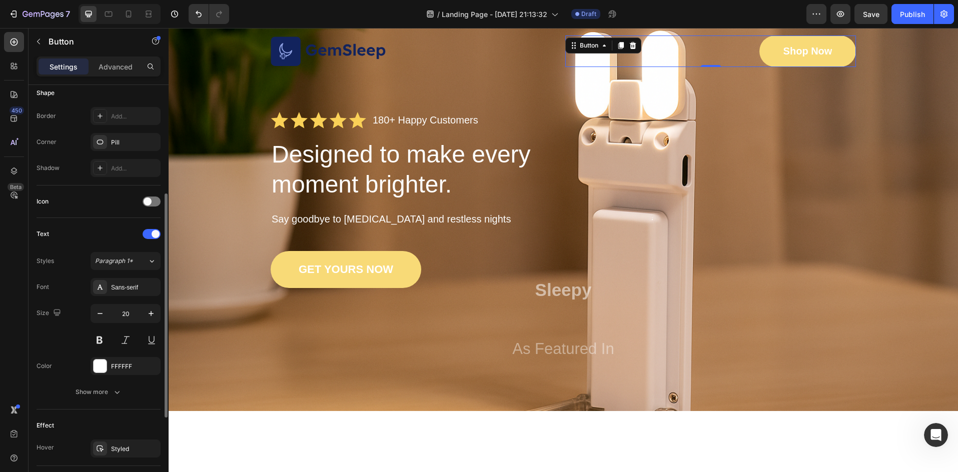
scroll to position [335, 0]
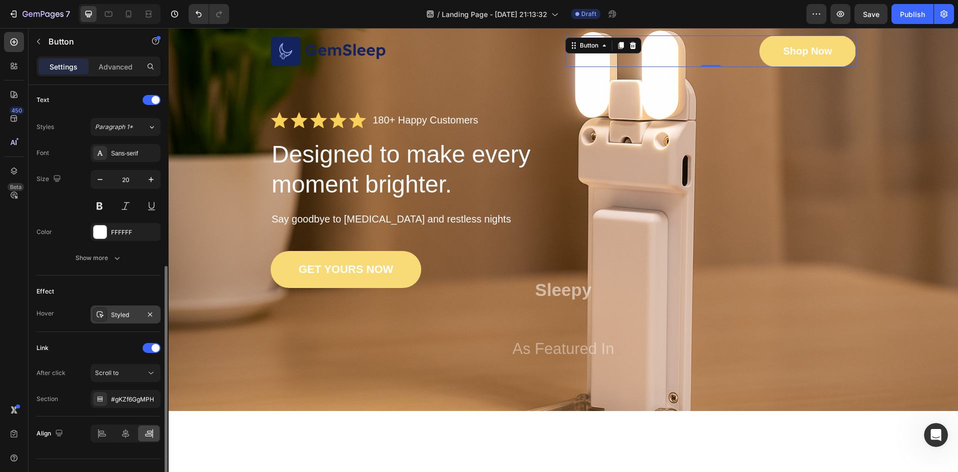
click at [121, 318] on div "Styled" at bounding box center [125, 315] width 29 height 9
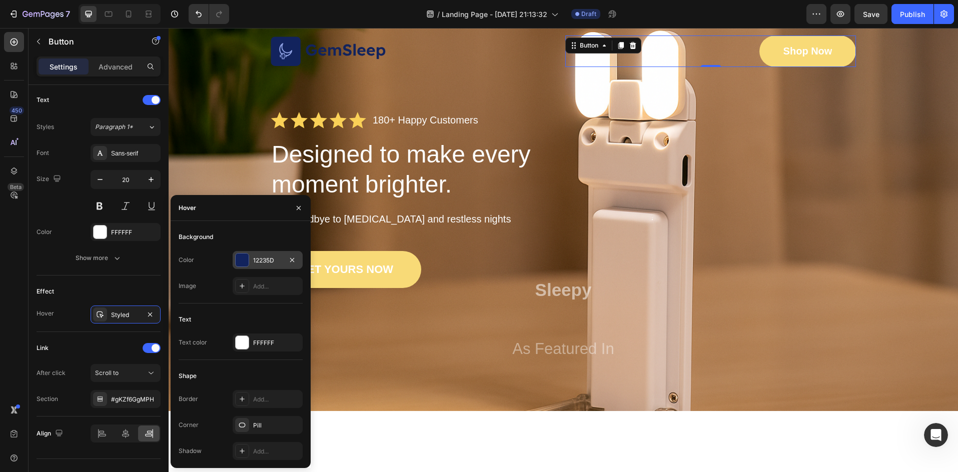
click at [242, 257] on div at bounding box center [242, 260] width 13 height 13
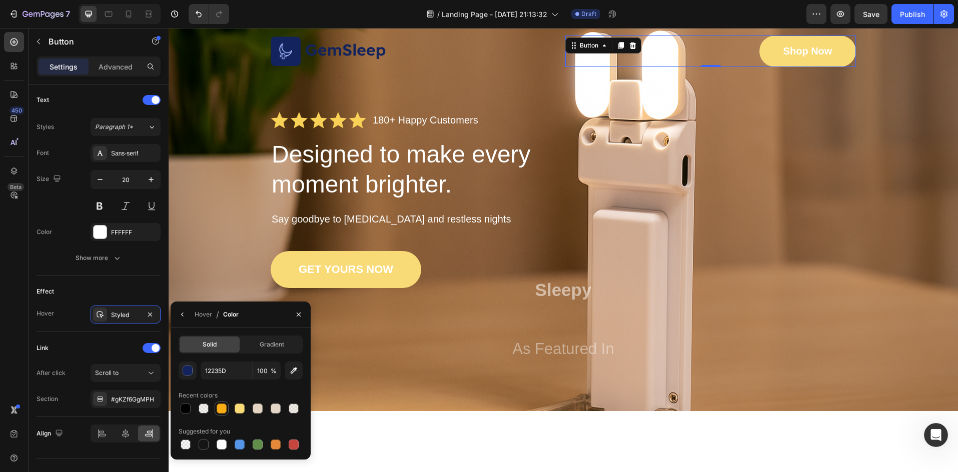
click at [222, 410] on div at bounding box center [222, 409] width 10 height 10
type input "FAAD14"
click at [801, 53] on p "Shop Now" at bounding box center [807, 51] width 49 height 13
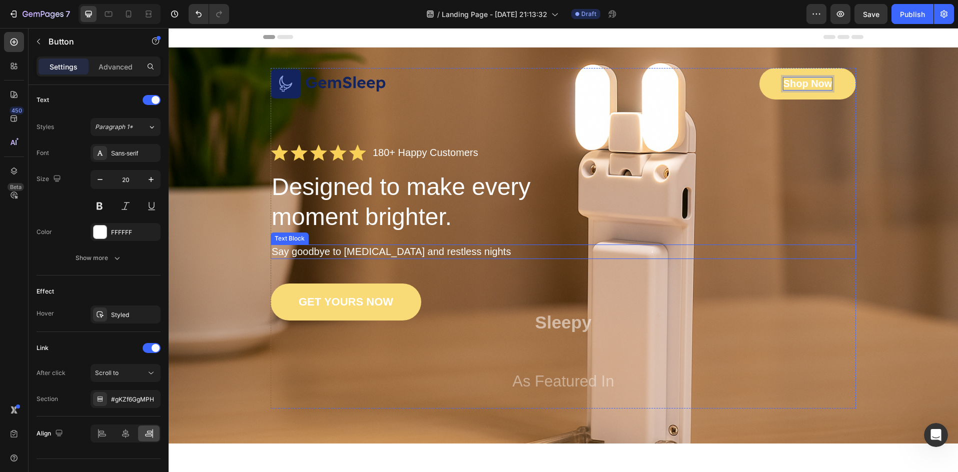
scroll to position [0, 0]
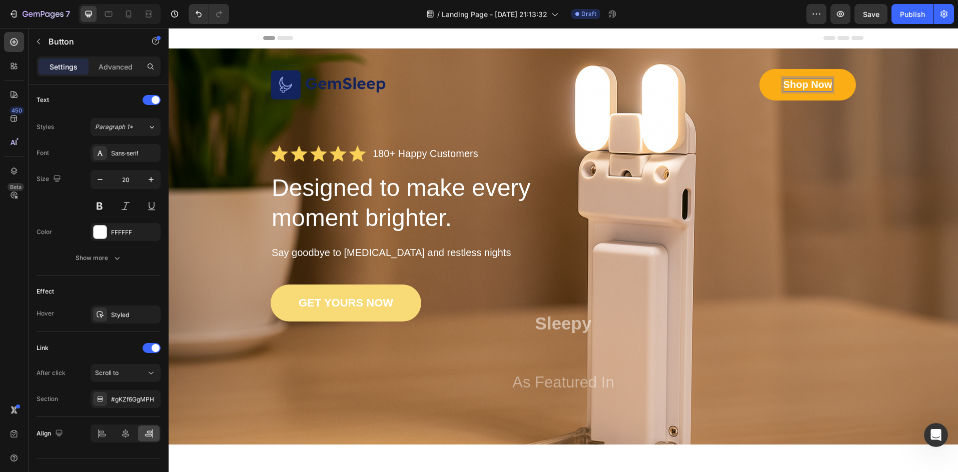
click at [819, 78] on link "Shop Now" at bounding box center [807, 85] width 97 height 32
click at [825, 81] on p "Shop Now" at bounding box center [807, 85] width 49 height 13
click at [825, 84] on p "Shop Now" at bounding box center [807, 85] width 49 height 13
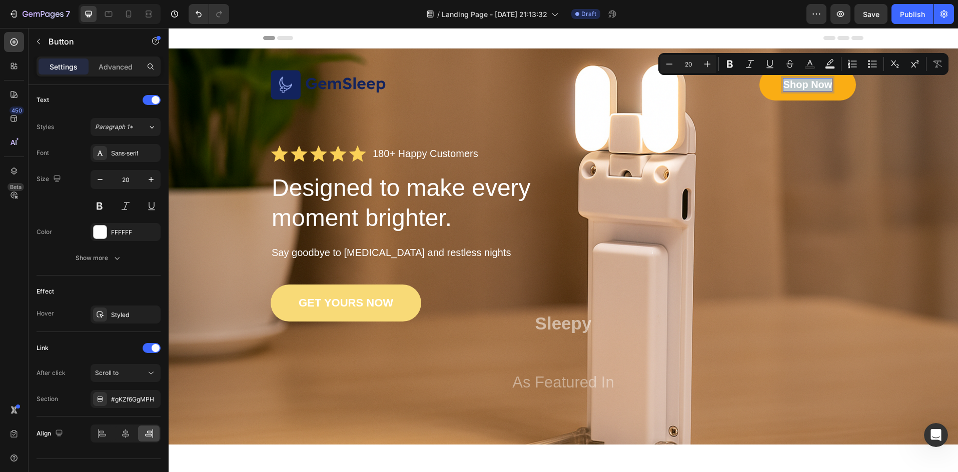
drag, startPoint x: 825, startPoint y: 84, endPoint x: 776, endPoint y: 87, distance: 49.1
click at [776, 87] on link "Shop Now" at bounding box center [807, 85] width 97 height 32
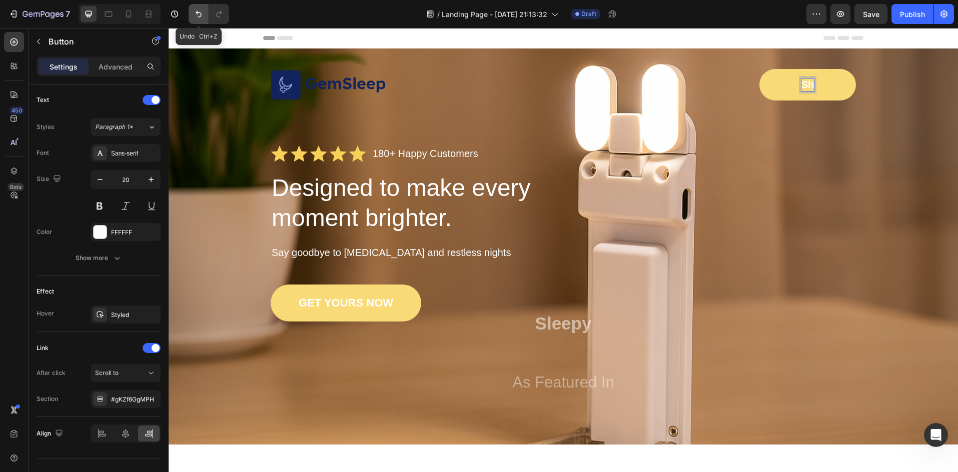
click at [191, 14] on button "Undo/Redo" at bounding box center [199, 14] width 20 height 20
click at [192, 14] on button "Undo/Redo" at bounding box center [199, 14] width 20 height 20
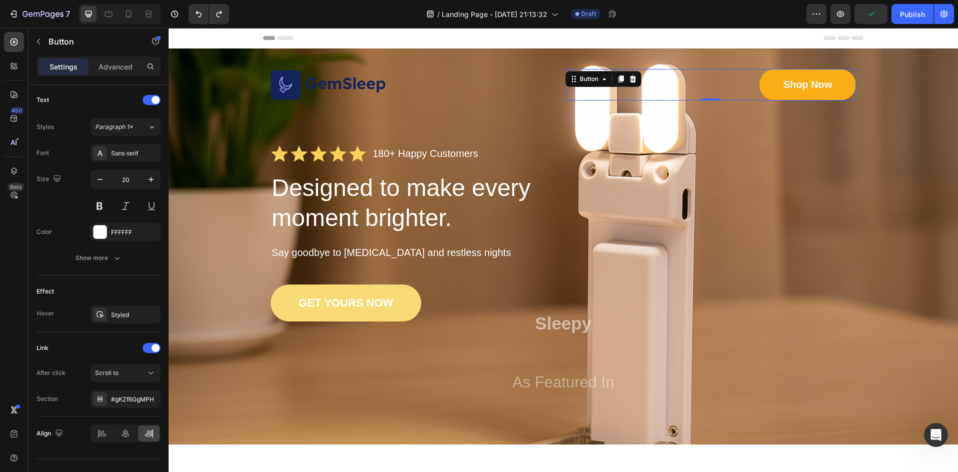
click at [831, 74] on link "Shop Now" at bounding box center [807, 85] width 97 height 32
click at [830, 83] on link "Shop Now" at bounding box center [807, 85] width 97 height 32
click at [819, 87] on div "Shop Now" at bounding box center [807, 85] width 49 height 13
click at [824, 85] on p "Shop Now" at bounding box center [807, 85] width 49 height 13
click at [827, 83] on p "Shop Now" at bounding box center [807, 85] width 49 height 13
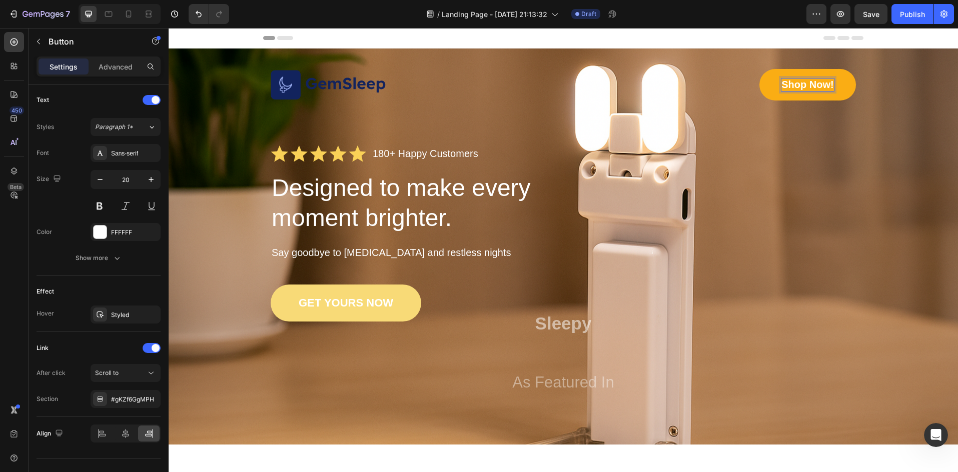
click at [834, 144] on div "Image Shop Now! Button 0 Row Icon Icon Icon Icon Icon Icon List 180+ Happy Cust…" at bounding box center [563, 239] width 585 height 341
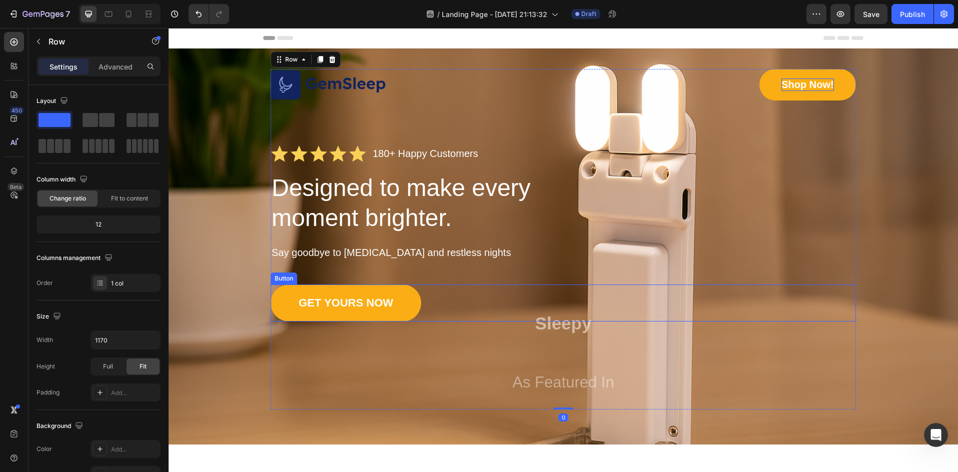
click at [351, 293] on link "GET YOURS NOW" at bounding box center [346, 303] width 151 height 37
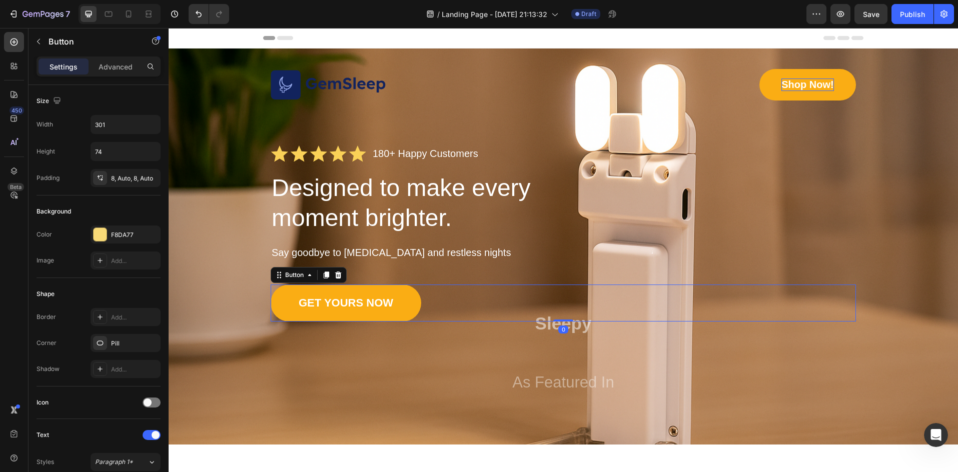
click at [402, 308] on link "GET YOURS NOW" at bounding box center [346, 303] width 151 height 37
click at [391, 305] on link "GET YOURS NOW" at bounding box center [346, 303] width 151 height 37
click at [389, 302] on p "GET YOURS NOW" at bounding box center [346, 303] width 95 height 14
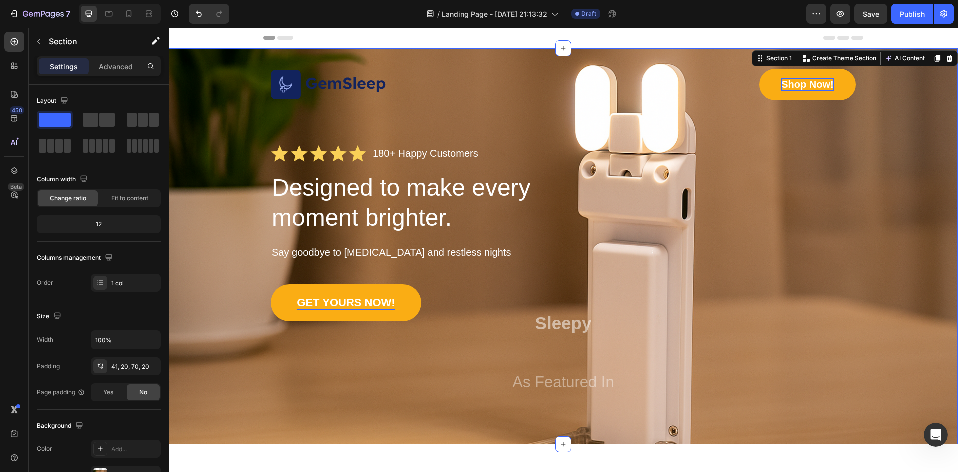
click at [263, 400] on div "Image Shop Now! Button Row Icon Icon Icon Icon Icon Icon List 180+ Happy Custom…" at bounding box center [563, 239] width 769 height 341
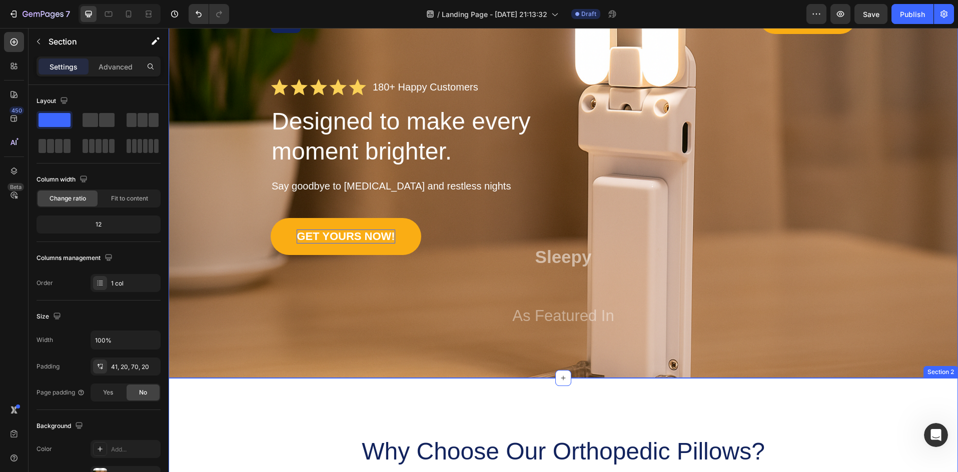
drag, startPoint x: 278, startPoint y: 406, endPoint x: 324, endPoint y: 414, distance: 46.6
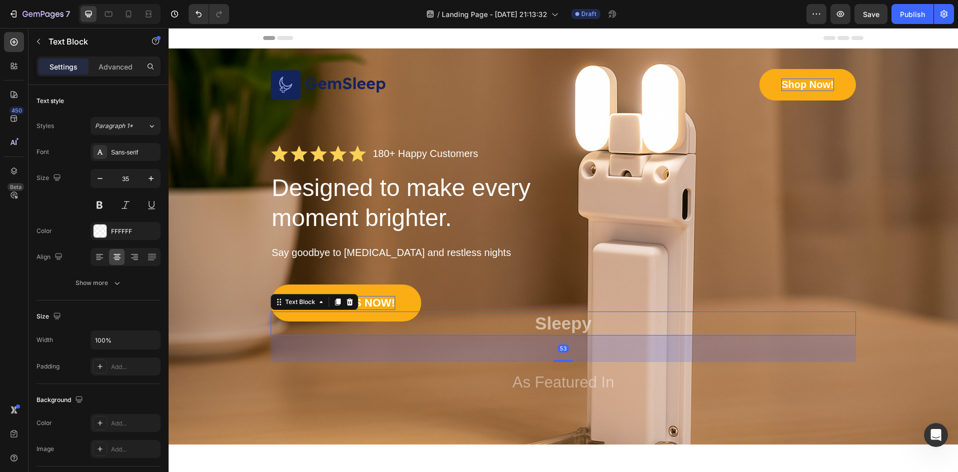
click at [559, 318] on p "Sleepy" at bounding box center [563, 324] width 583 height 22
click at [346, 303] on icon at bounding box center [350, 302] width 8 height 8
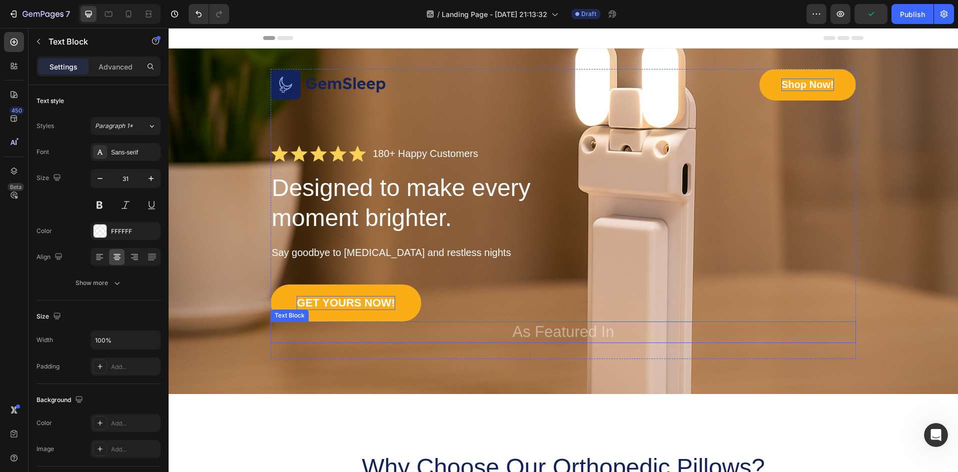
click at [538, 335] on p "As Featured In" at bounding box center [563, 333] width 583 height 20
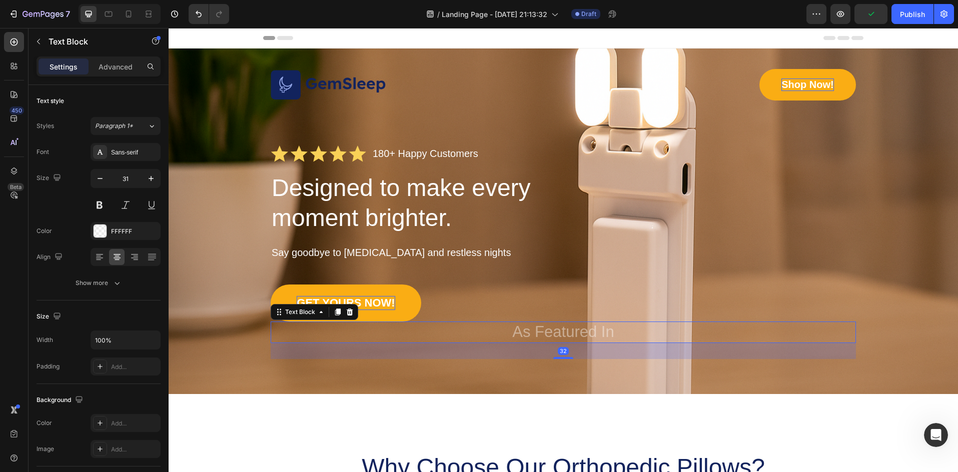
click at [538, 321] on div "GET YOURS NOW! Button" at bounding box center [563, 303] width 585 height 37
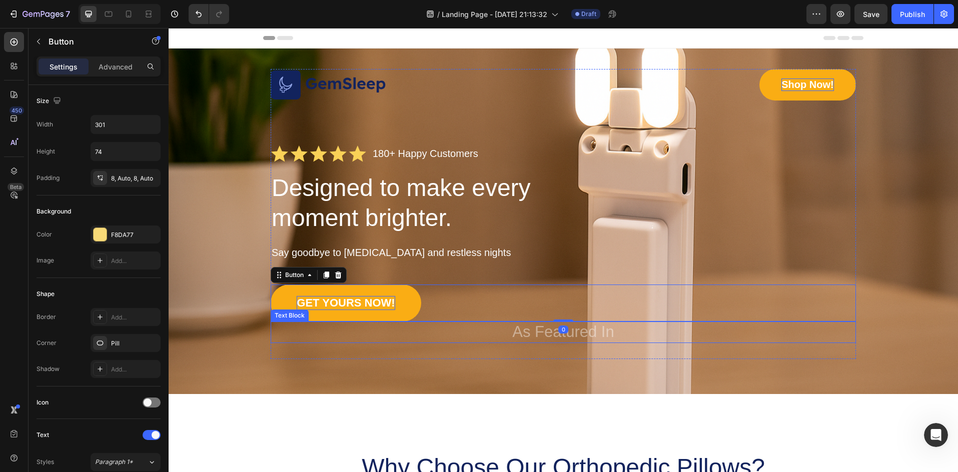
click at [510, 329] on p "As Featured In" at bounding box center [563, 333] width 583 height 20
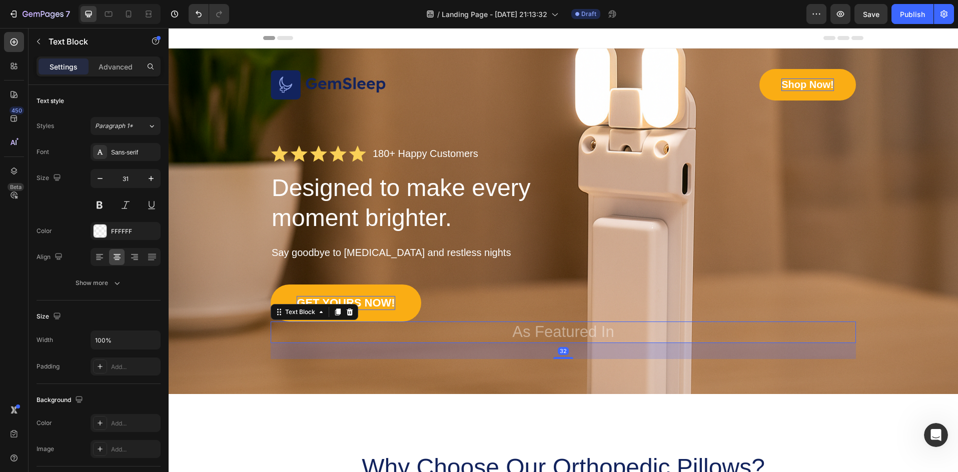
click at [515, 320] on div "GET YOURS NOW! Button" at bounding box center [563, 303] width 585 height 37
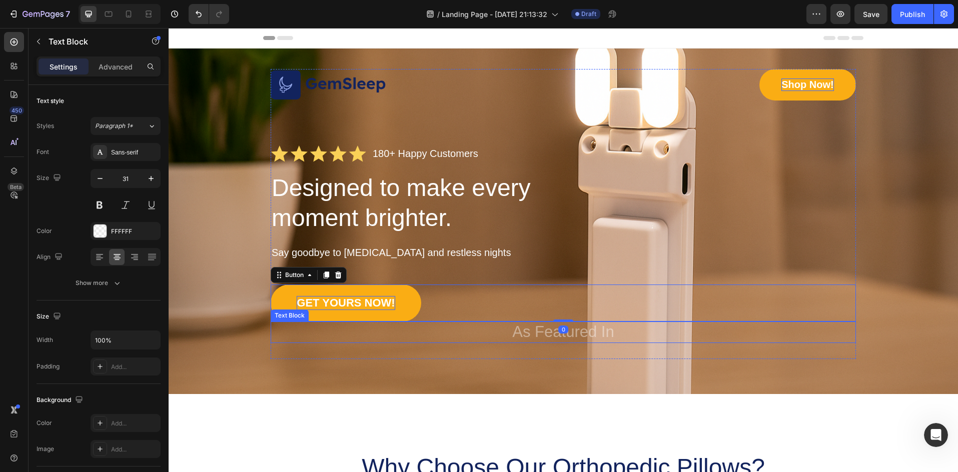
click at [512, 332] on p "As Featured In" at bounding box center [563, 333] width 583 height 20
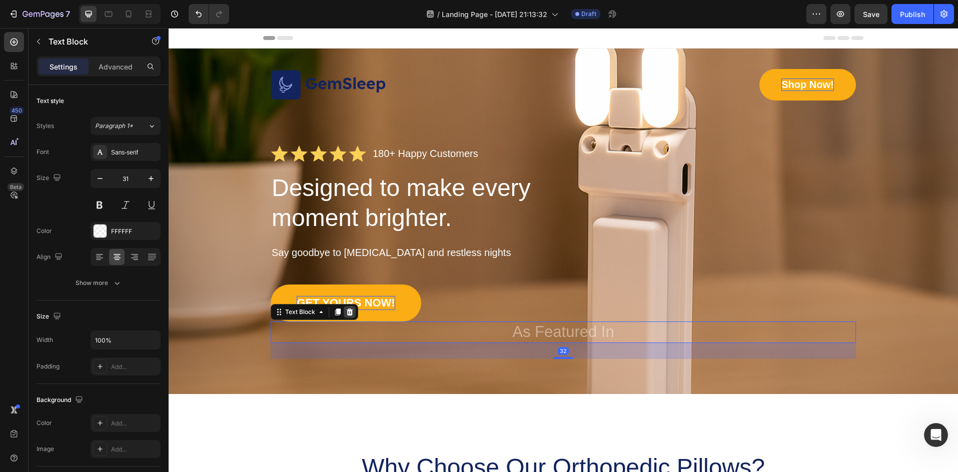
click at [347, 311] on icon at bounding box center [350, 312] width 7 height 7
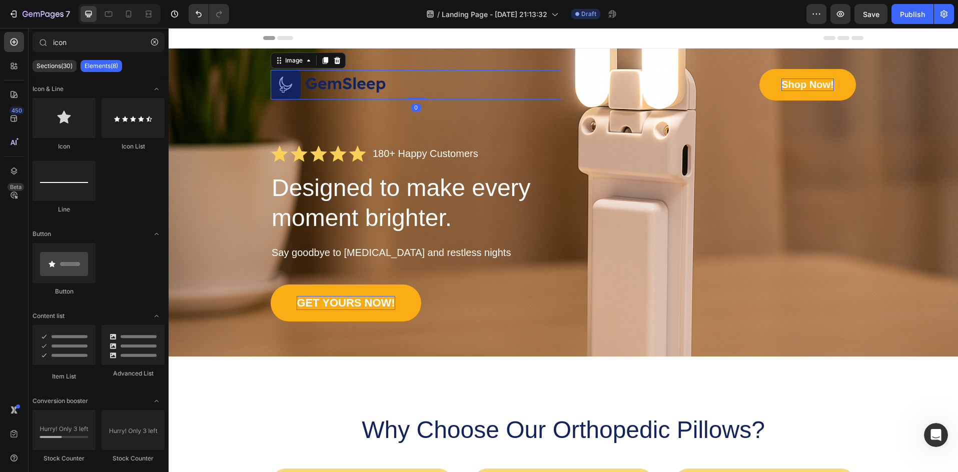
click at [387, 78] on div at bounding box center [416, 85] width 291 height 30
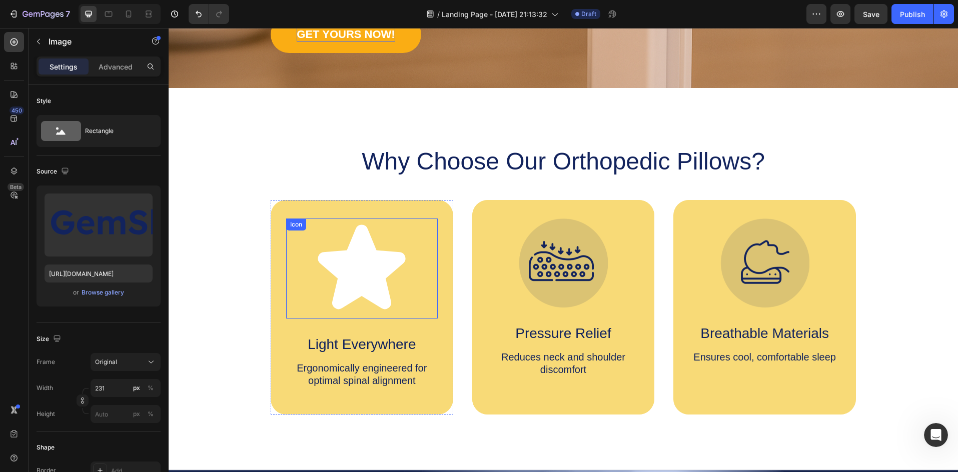
scroll to position [367, 0]
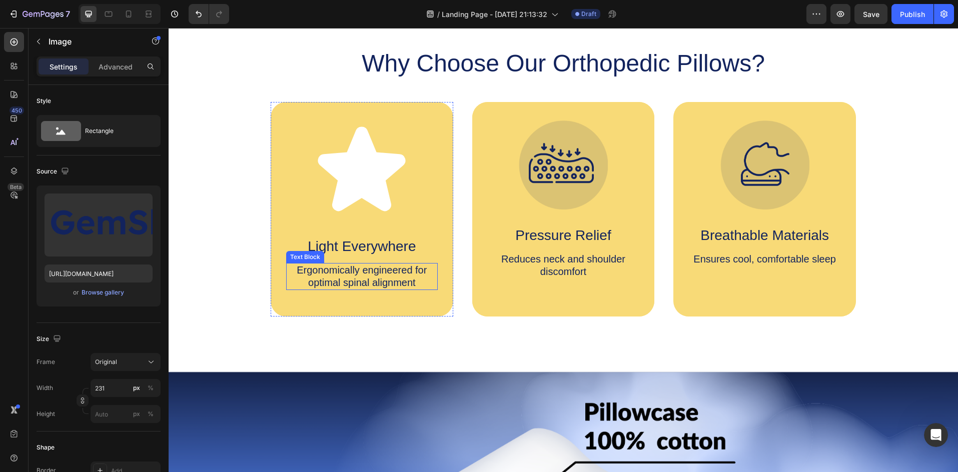
click at [379, 286] on p "Ergonomically engineered for optimal spinal alignment" at bounding box center [362, 276] width 150 height 25
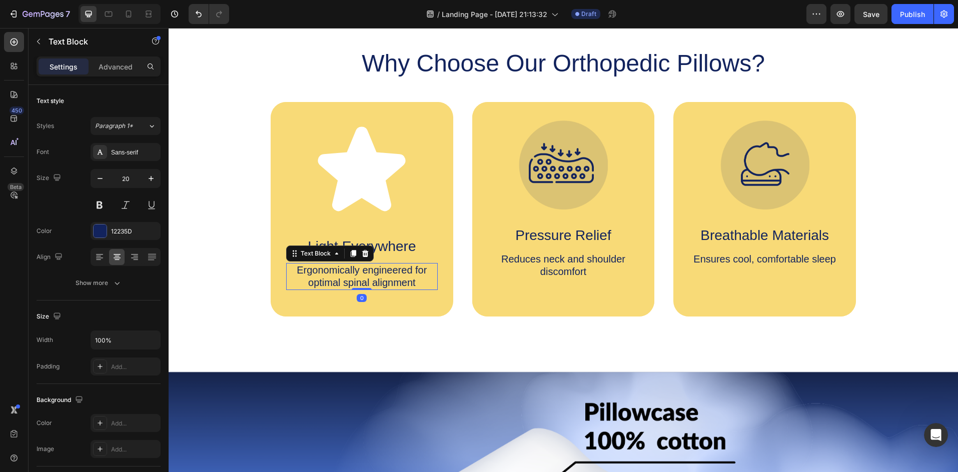
click at [312, 219] on icon at bounding box center [362, 171] width 100 height 100
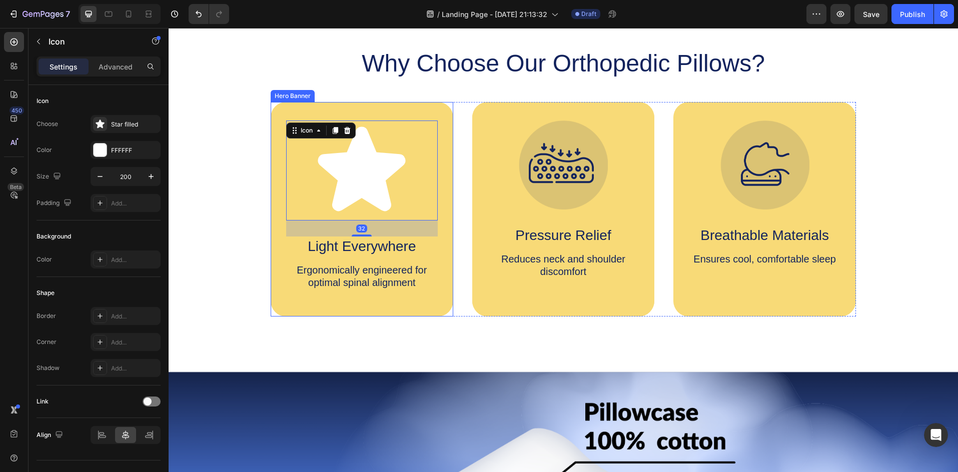
click at [298, 247] on p "Light Everywhere" at bounding box center [362, 247] width 150 height 18
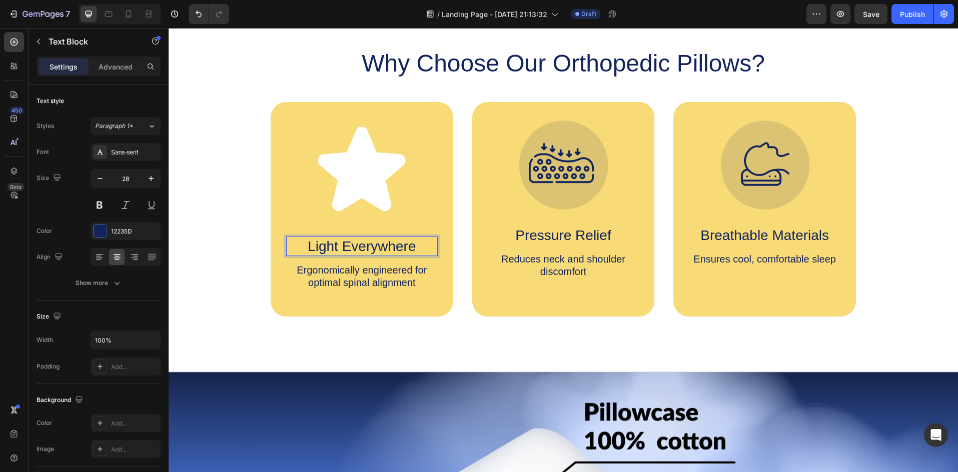
click at [383, 245] on p "Light Everywhere" at bounding box center [362, 247] width 150 height 18
click at [301, 244] on p "Light Everywhere" at bounding box center [362, 247] width 150 height 18
drag, startPoint x: 301, startPoint y: 244, endPoint x: 412, endPoint y: 246, distance: 111.0
click at [412, 246] on p "Light Everywhere" at bounding box center [362, 247] width 150 height 18
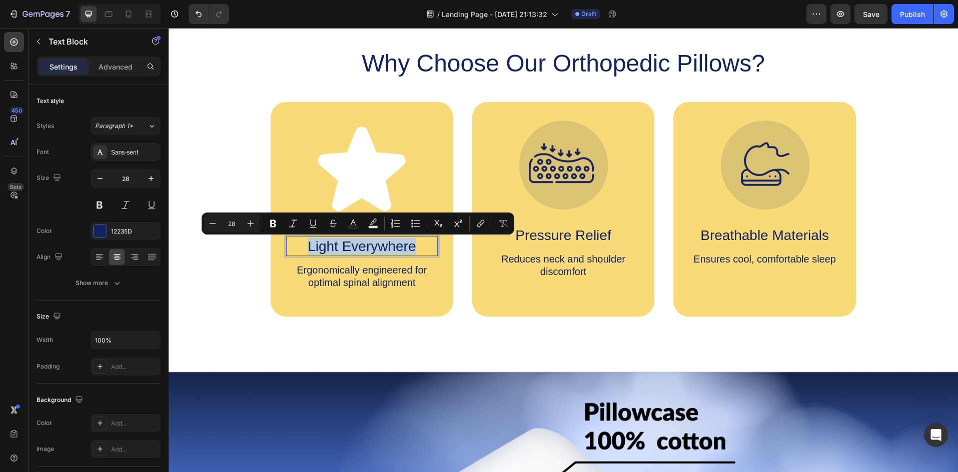
copy p "Light Everywhere"
click at [377, 164] on icon at bounding box center [362, 169] width 88 height 85
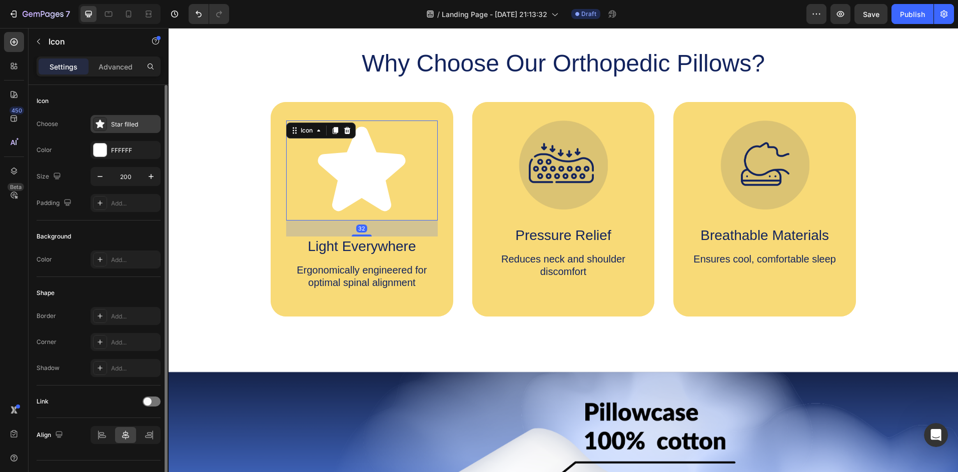
click at [100, 127] on icon at bounding box center [100, 124] width 10 height 10
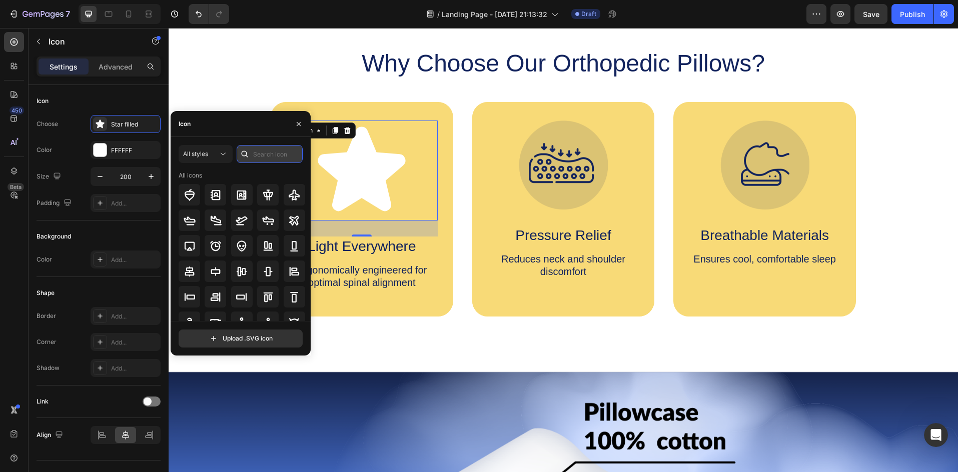
click at [260, 155] on input "text" at bounding box center [270, 154] width 66 height 18
type input "LIGHT"
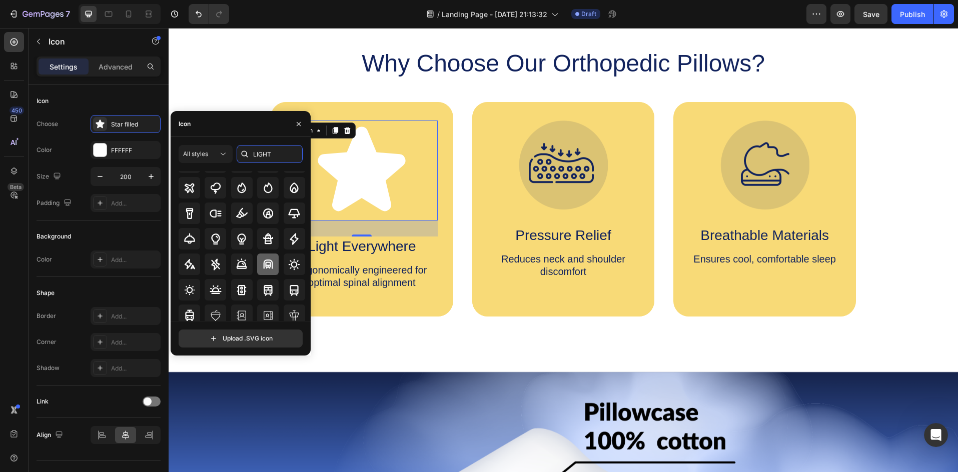
scroll to position [34, 0]
click at [289, 263] on icon at bounding box center [295, 264] width 12 height 12
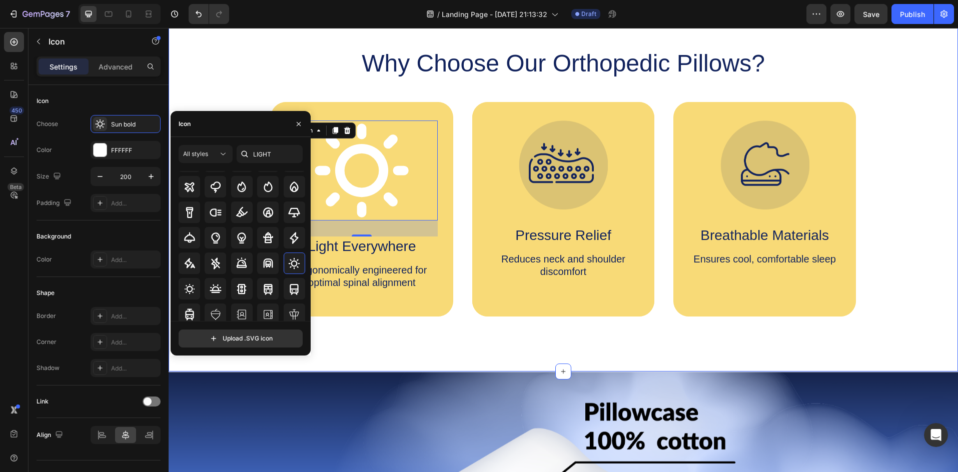
click at [423, 347] on div "Why Choose Our Orthopedic Pillows? Heading Icon 32 Light Everywhere Text Block …" at bounding box center [563, 181] width 789 height 382
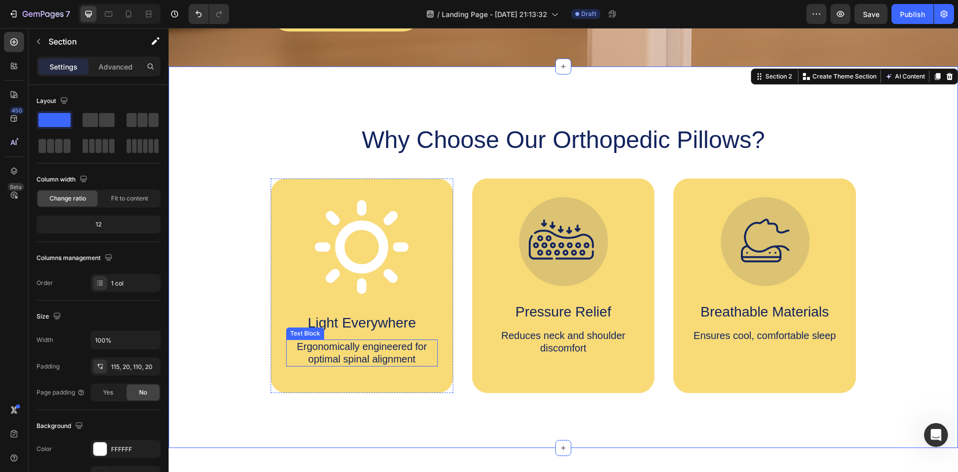
scroll to position [300, 0]
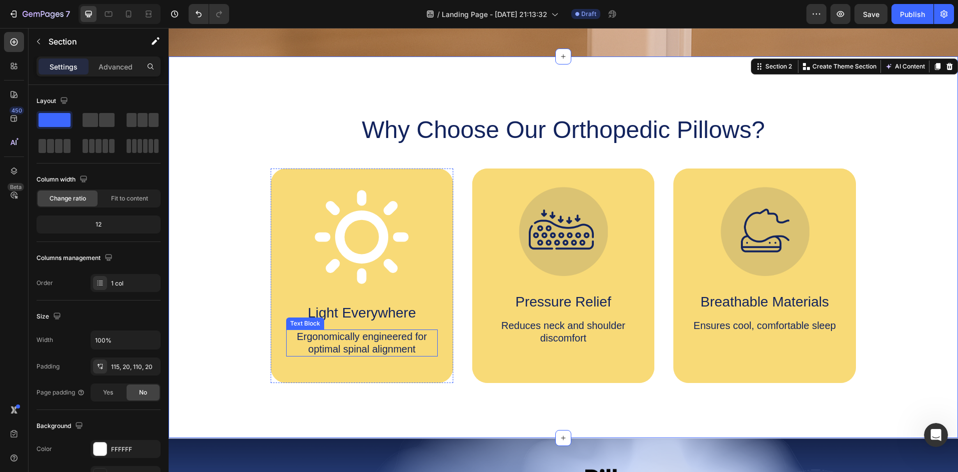
click at [352, 311] on p "Light Everywhere" at bounding box center [362, 313] width 150 height 18
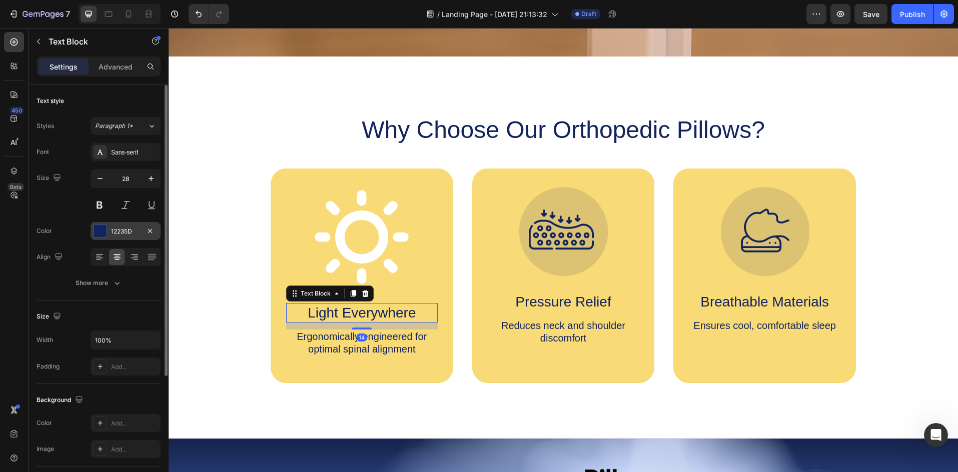
click at [102, 228] on div at bounding box center [100, 231] width 13 height 13
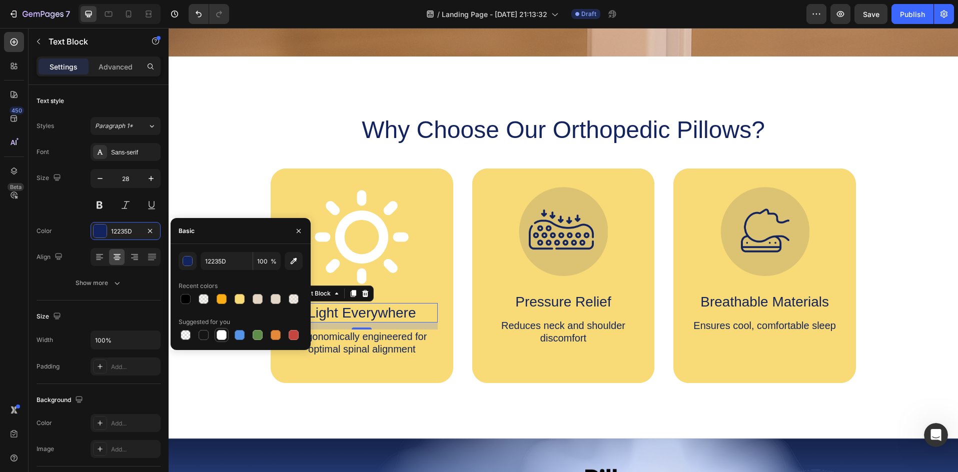
click at [215, 336] on div at bounding box center [222, 335] width 14 height 14
type input "FFFFFF"
click at [323, 352] on p "Ergonomically engineered for optimal spinal alignment" at bounding box center [362, 343] width 150 height 25
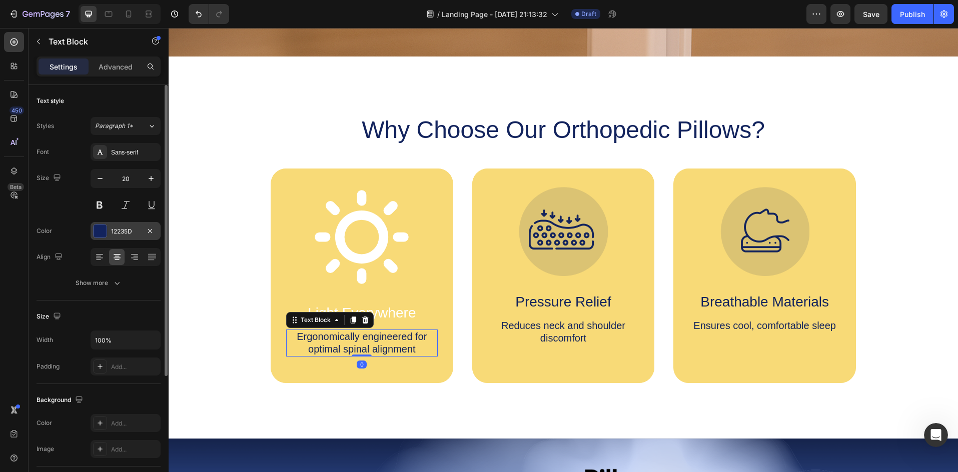
click at [97, 229] on div at bounding box center [100, 231] width 13 height 13
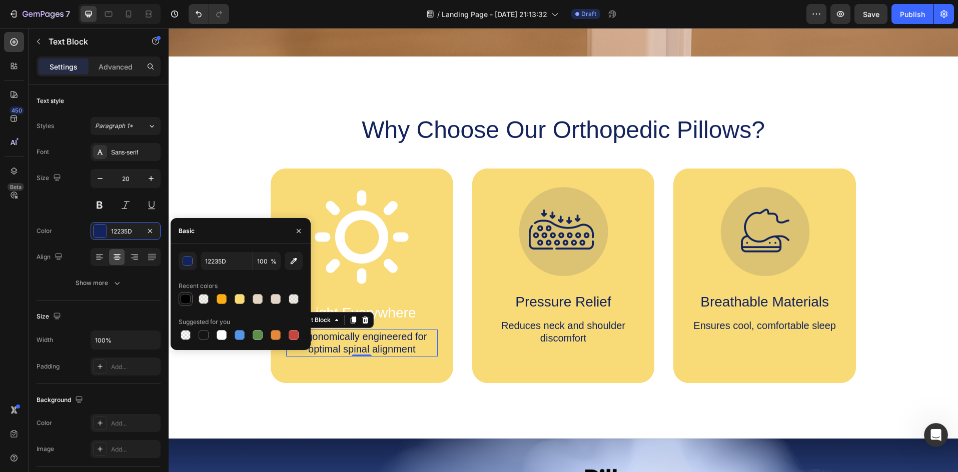
click at [185, 299] on div at bounding box center [186, 299] width 10 height 10
type input "000000"
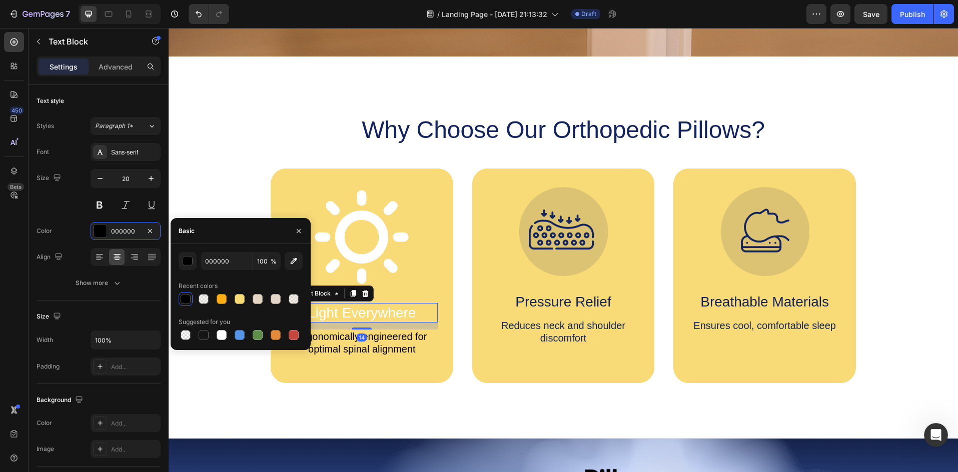
click at [392, 307] on p "Light Everywhere" at bounding box center [362, 313] width 150 height 18
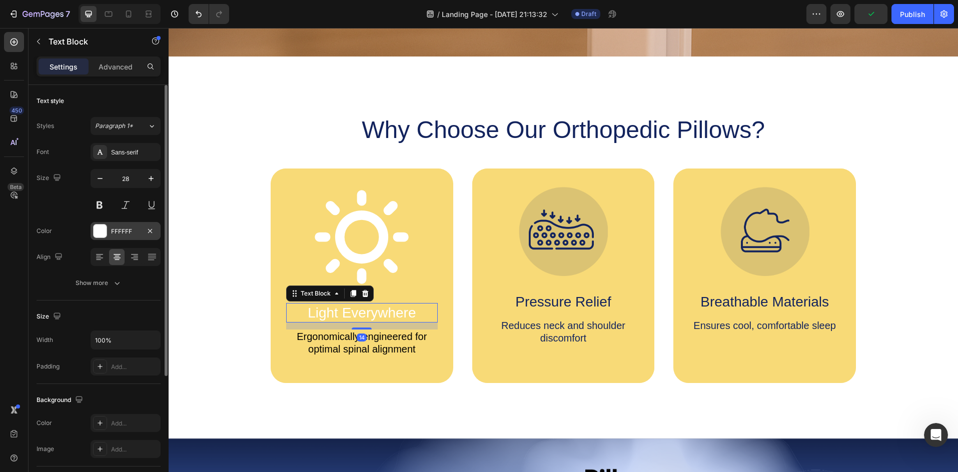
click at [95, 230] on div at bounding box center [100, 231] width 13 height 13
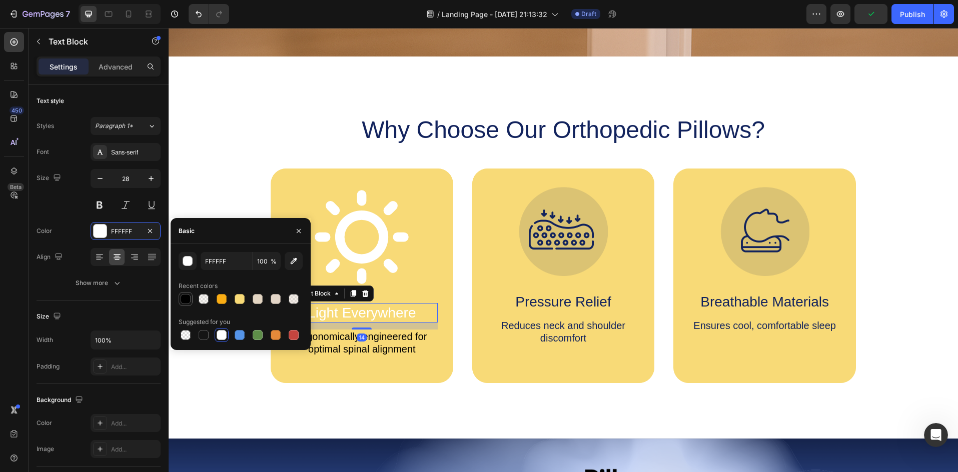
click at [188, 297] on div at bounding box center [186, 299] width 10 height 10
type input "000000"
click at [204, 173] on div "Why Choose Our Orthopedic Pillows? Heading Icon Light Everywhere Text Block 14 …" at bounding box center [563, 248] width 769 height 269
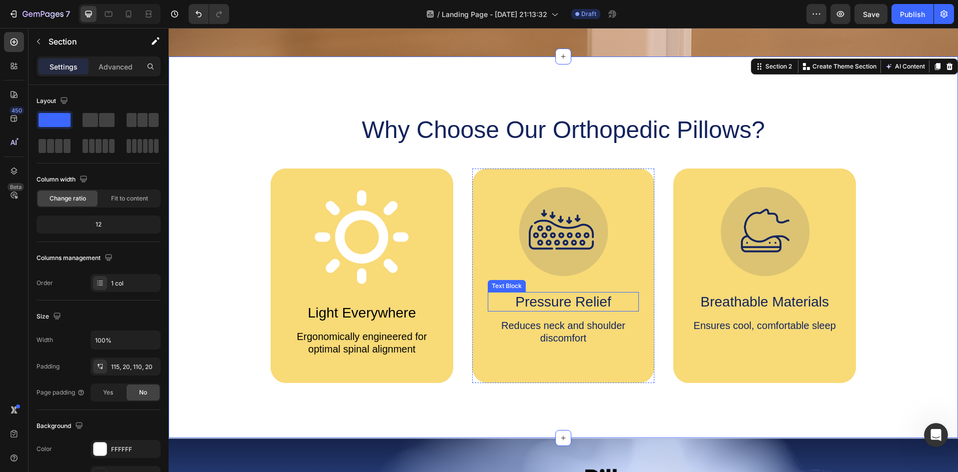
click at [569, 299] on p "Pressure Relief" at bounding box center [564, 302] width 150 height 18
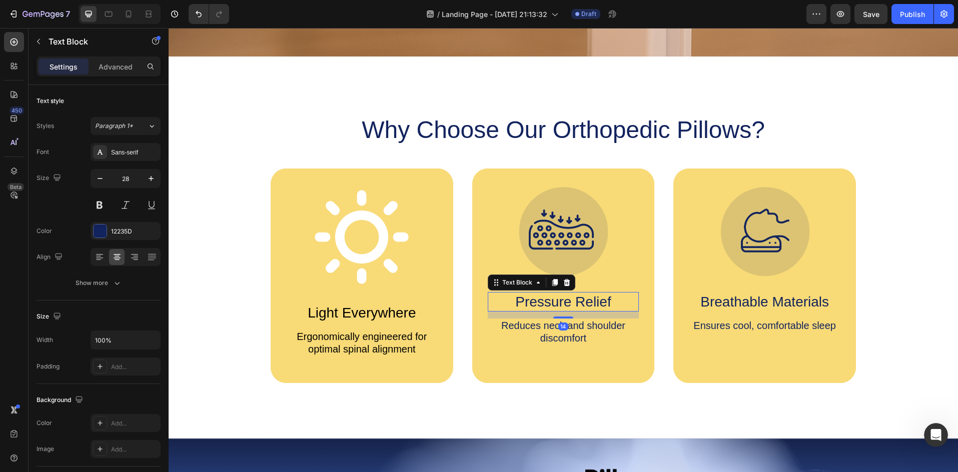
click at [603, 296] on p "Pressure Relief" at bounding box center [564, 302] width 150 height 18
click at [611, 302] on p "Pressure Relief" at bounding box center [564, 302] width 150 height 18
drag, startPoint x: 611, startPoint y: 302, endPoint x: 513, endPoint y: 298, distance: 98.1
click at [513, 298] on p "Pressure Relief" at bounding box center [564, 302] width 150 height 18
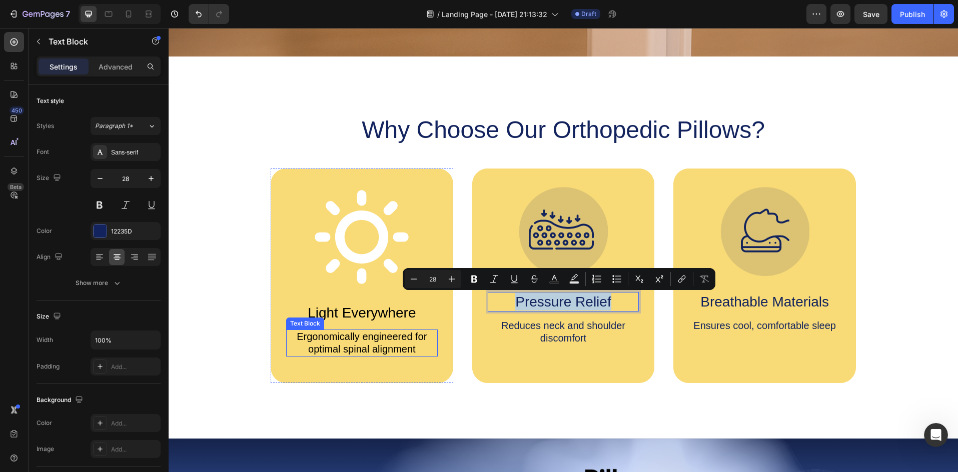
click at [397, 353] on p "Ergonomically engineered for optimal spinal alignment" at bounding box center [362, 343] width 150 height 25
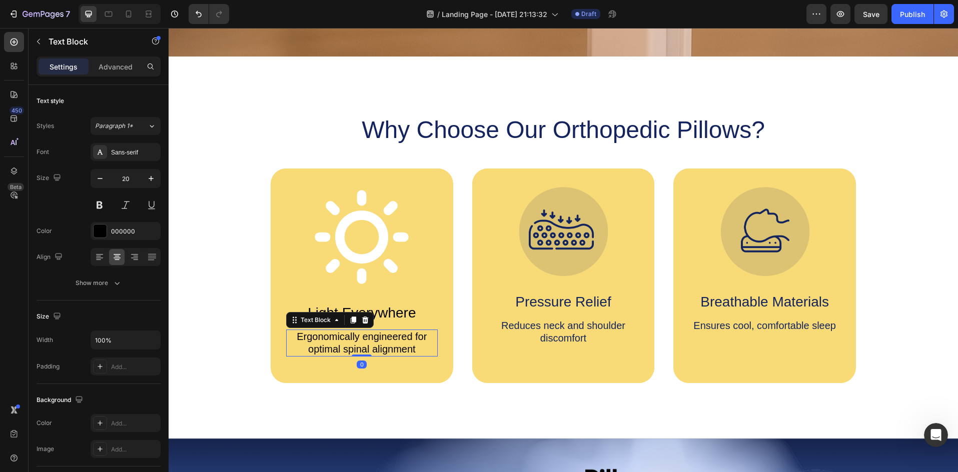
click at [416, 351] on p "Ergonomically engineered for optimal spinal alignment" at bounding box center [362, 343] width 150 height 25
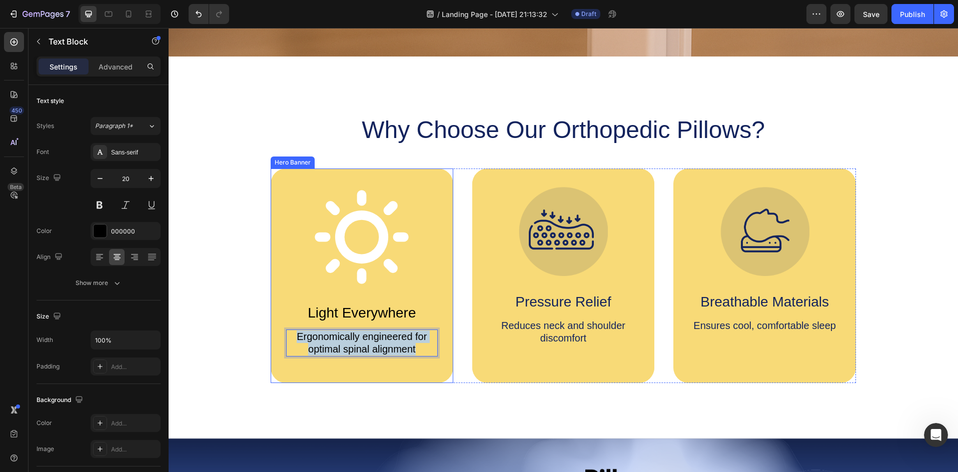
drag, startPoint x: 416, startPoint y: 351, endPoint x: 273, endPoint y: 337, distance: 143.7
click at [273, 337] on div "Icon Light Everywhere Text Block Ergonomically engineered for optimal spinal al…" at bounding box center [362, 276] width 183 height 215
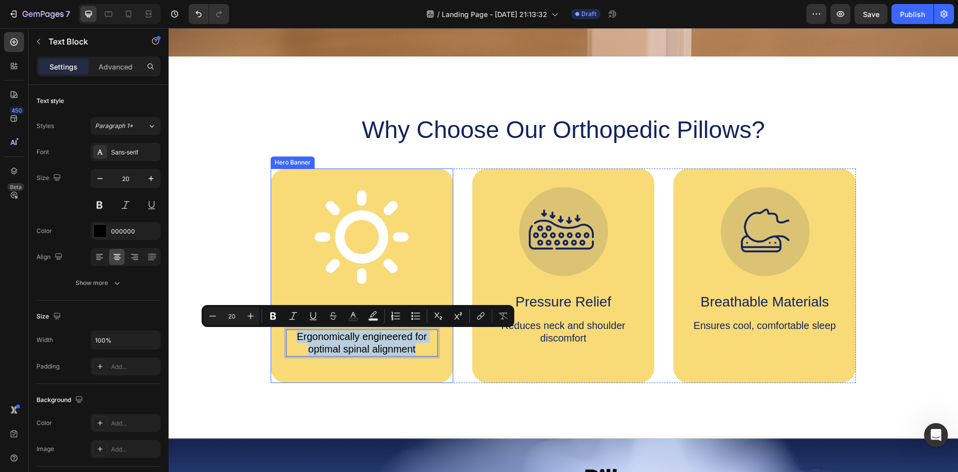
copy p "Ergonomically engineered for optimal spinal alignment"
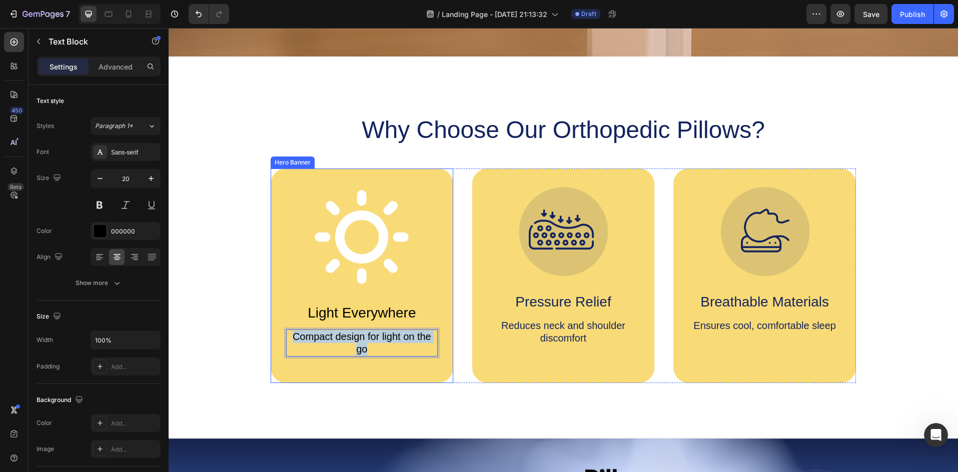
drag, startPoint x: 378, startPoint y: 351, endPoint x: 278, endPoint y: 334, distance: 101.9
click at [278, 334] on div "Icon Light Everywhere Text Block Compact design for light on the go Text Block 0" at bounding box center [362, 276] width 183 height 215
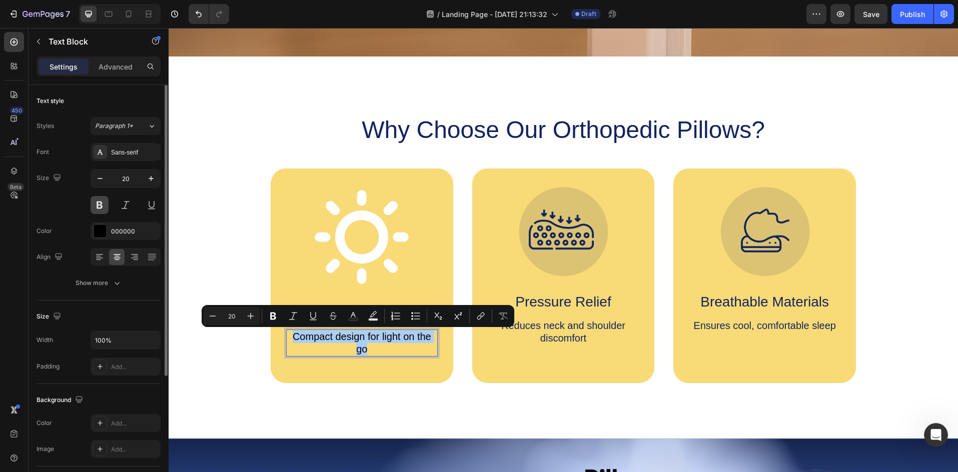
click at [103, 200] on button at bounding box center [100, 205] width 18 height 18
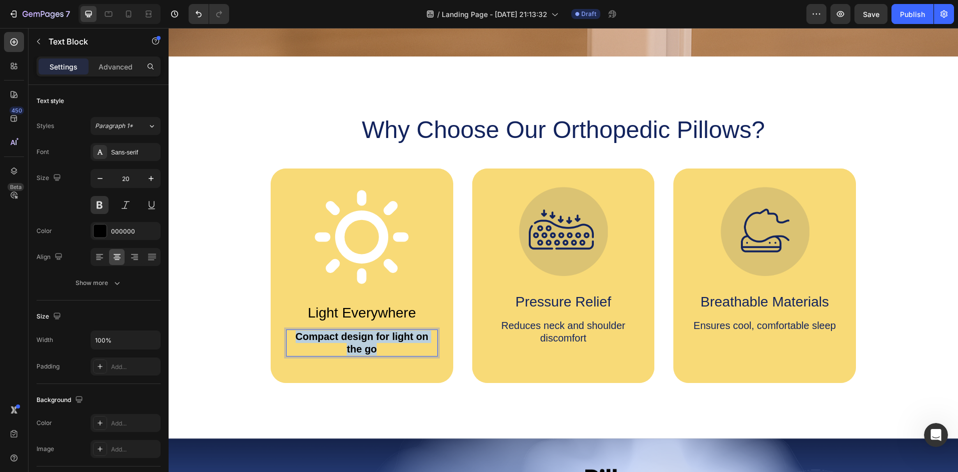
click at [185, 220] on div "Why Choose Our Orthopedic Pillows? Heading Icon Light Everywhere Text Block Com…" at bounding box center [563, 248] width 769 height 269
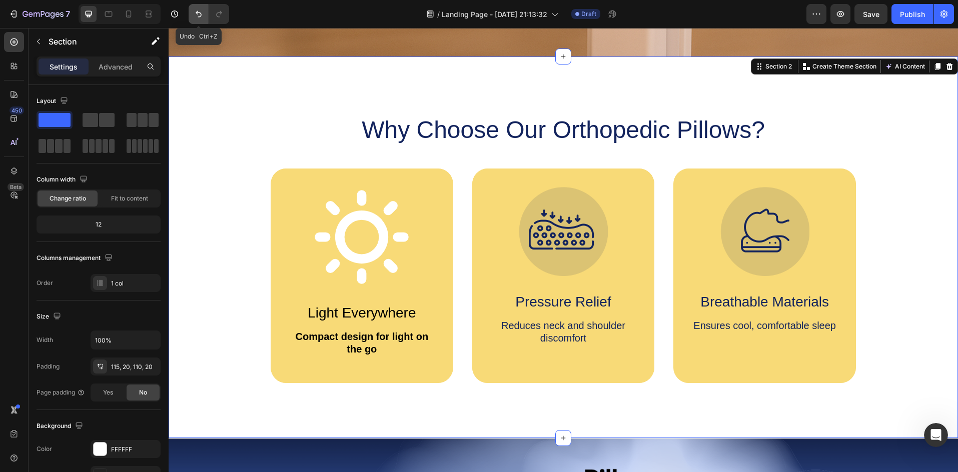
click at [195, 19] on icon "Undo/Redo" at bounding box center [199, 14] width 10 height 10
click at [323, 308] on p "Light Everywhere" at bounding box center [362, 313] width 150 height 18
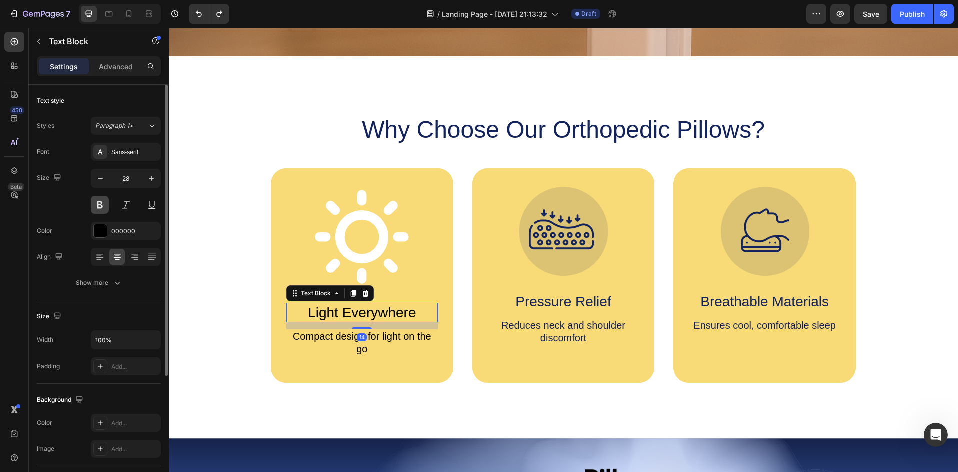
click at [104, 197] on button at bounding box center [100, 205] width 18 height 18
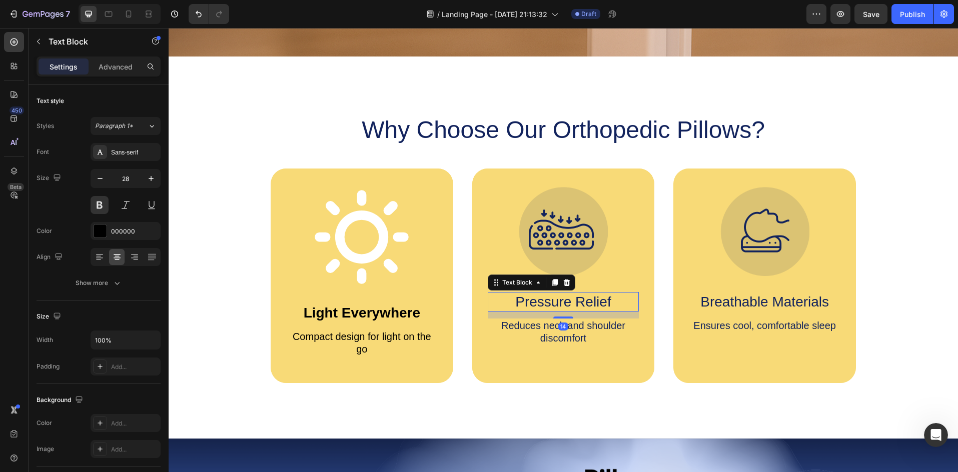
click at [536, 297] on p "Pressure Relief" at bounding box center [564, 302] width 150 height 18
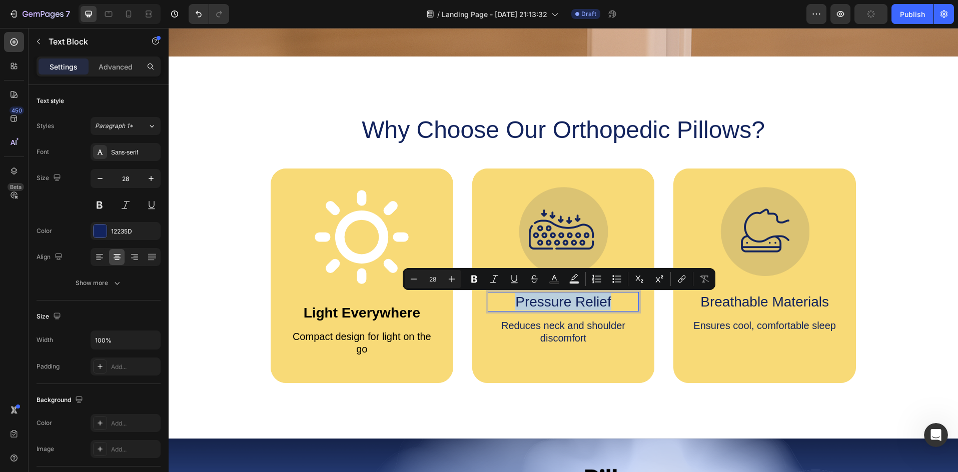
drag, startPoint x: 508, startPoint y: 302, endPoint x: 595, endPoint y: 303, distance: 86.5
click at [595, 303] on p "Pressure Relief" at bounding box center [564, 302] width 150 height 18
copy p "Pressure Relief"
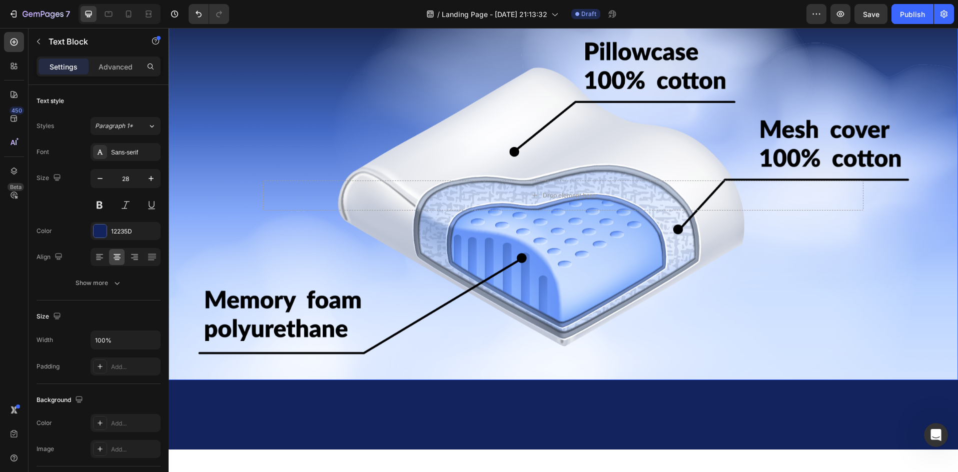
type input "16"
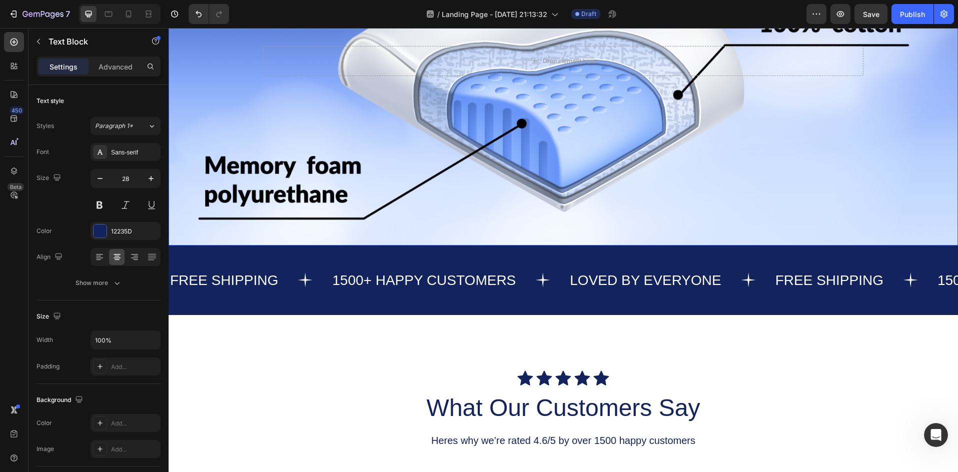
scroll to position [667, 0]
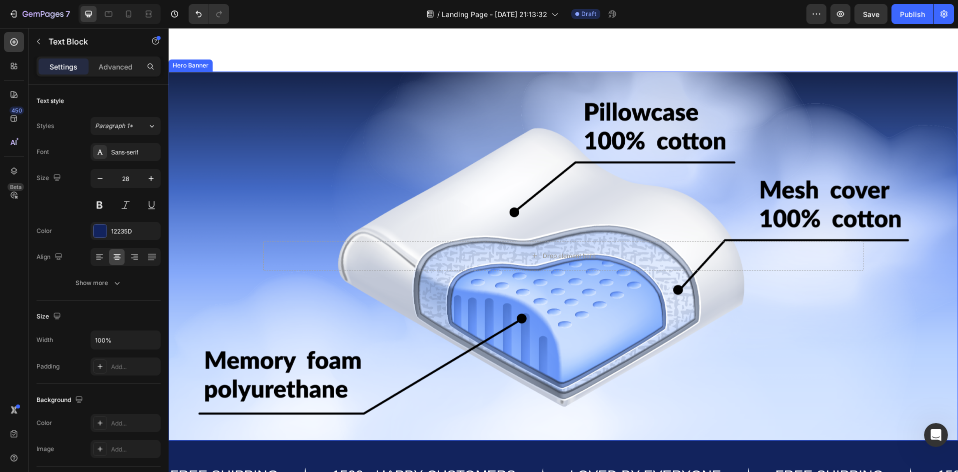
click at [364, 213] on div "Background Image" at bounding box center [563, 256] width 789 height 369
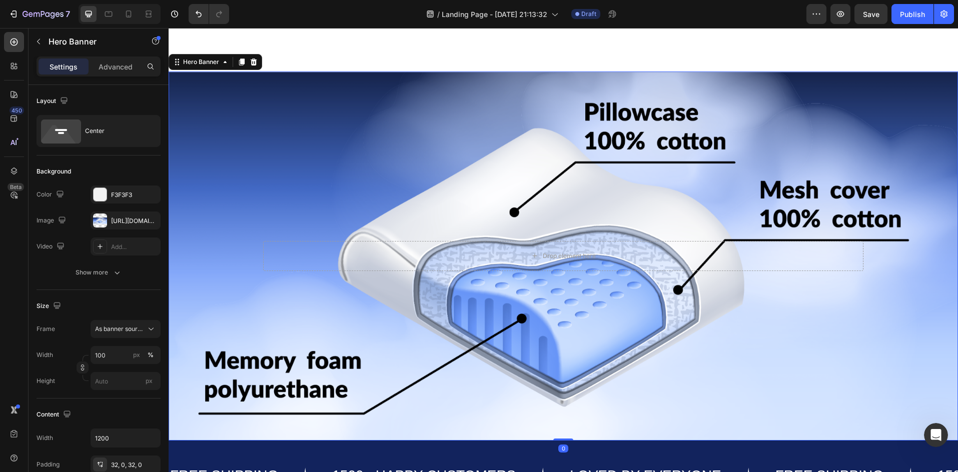
click at [359, 207] on div "Background Image" at bounding box center [563, 256] width 789 height 369
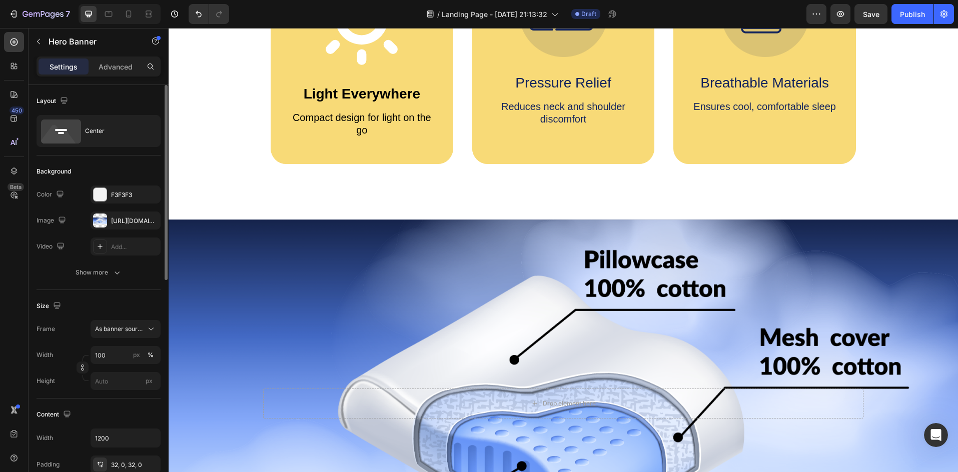
scroll to position [467, 0]
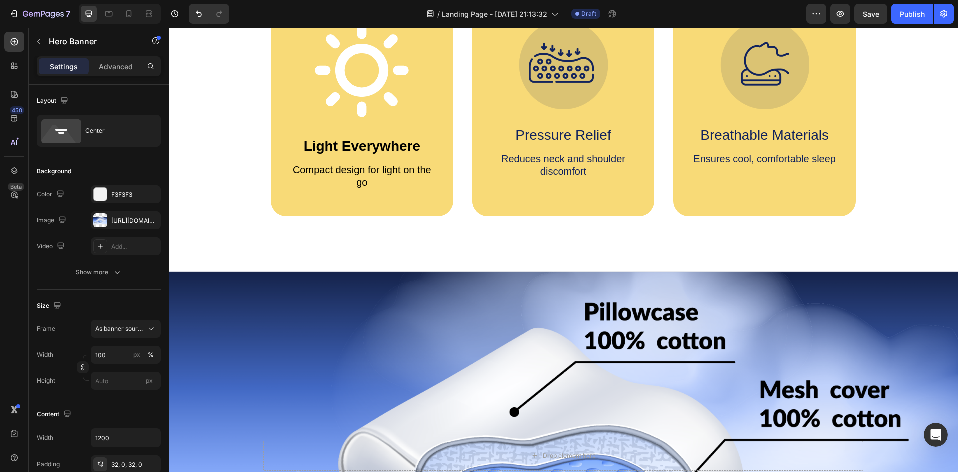
click at [395, 342] on div "Background Image" at bounding box center [563, 456] width 789 height 369
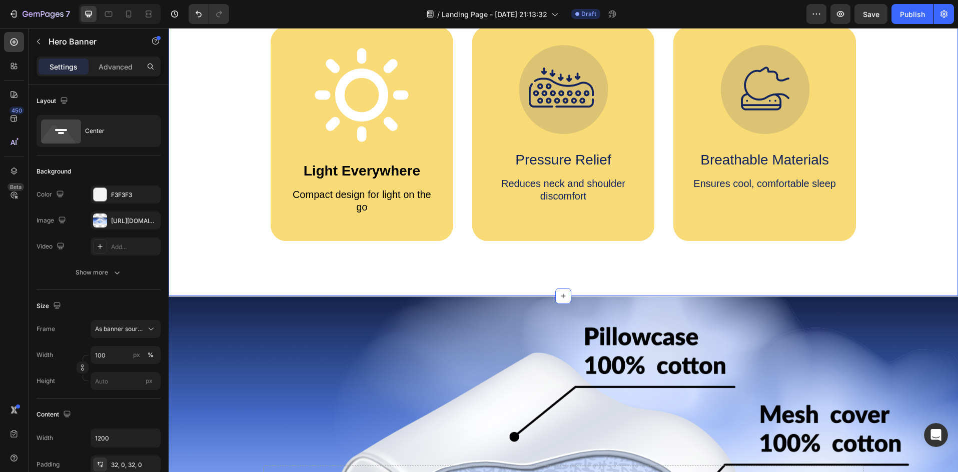
scroll to position [400, 0]
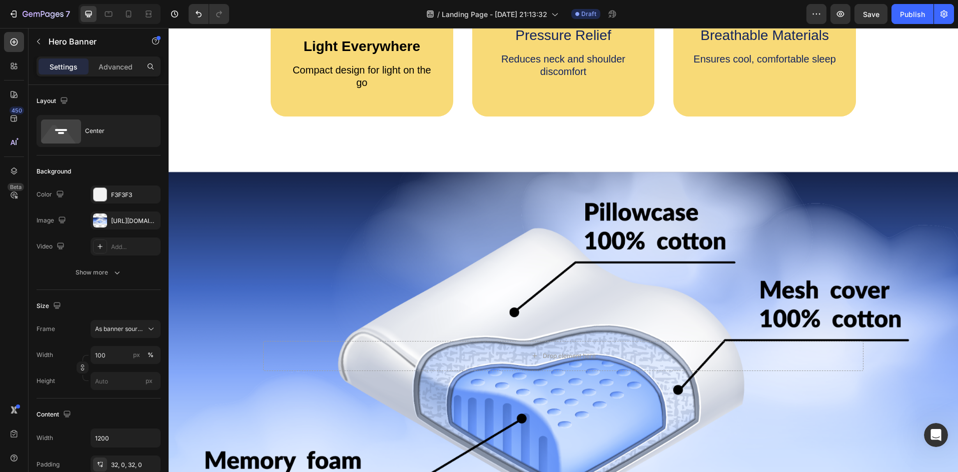
click at [344, 252] on div "Background Image" at bounding box center [563, 356] width 789 height 369
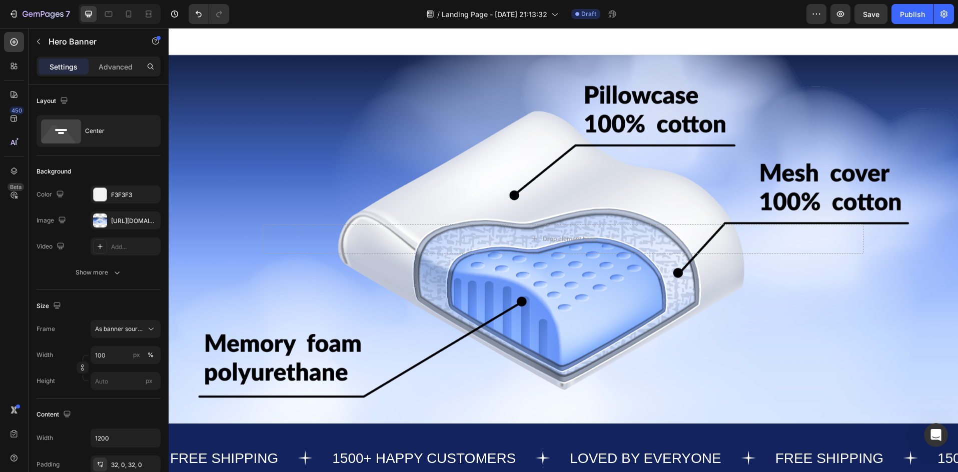
scroll to position [667, 0]
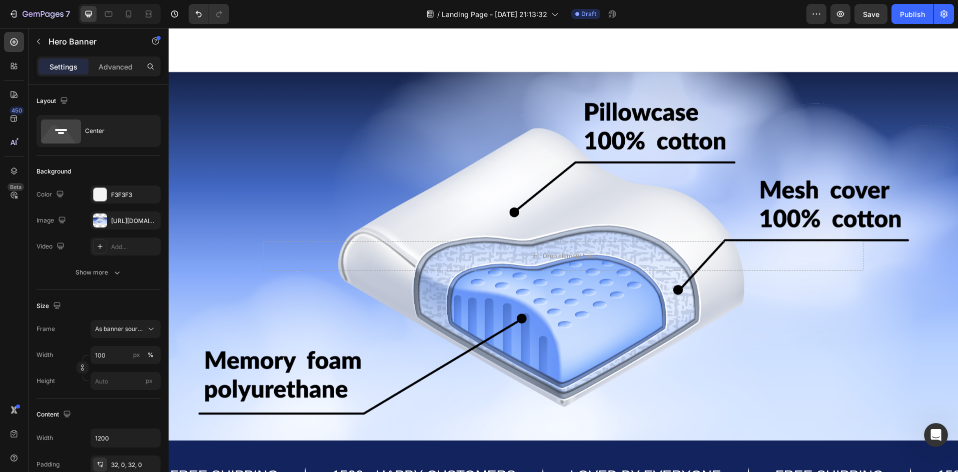
click at [326, 203] on div "Background Image" at bounding box center [563, 256] width 789 height 369
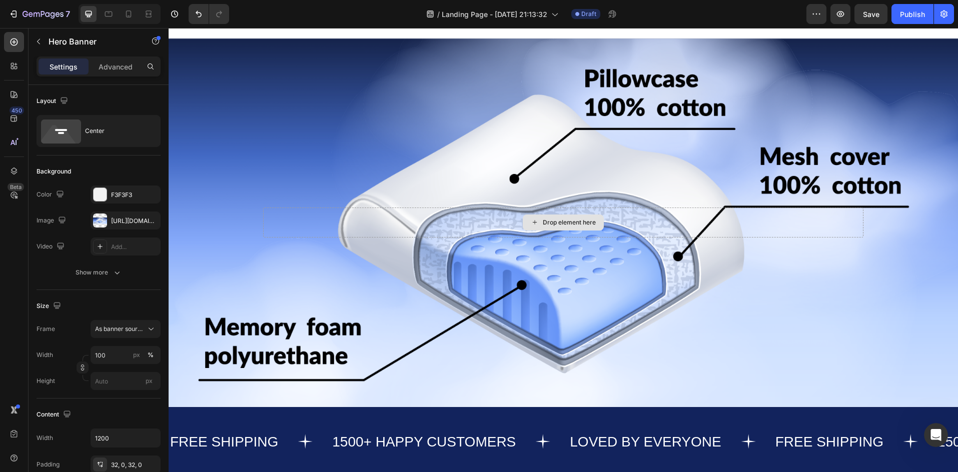
click at [274, 200] on div "Drop element here" at bounding box center [563, 223] width 600 height 62
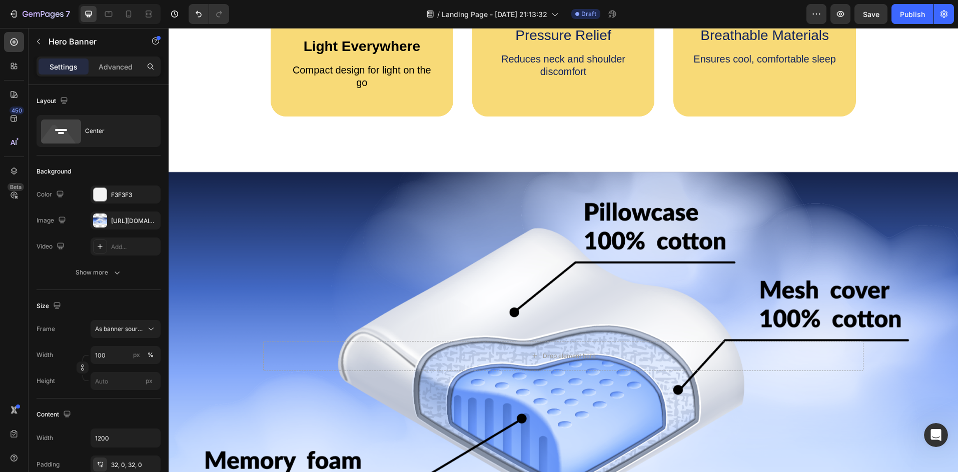
scroll to position [534, 0]
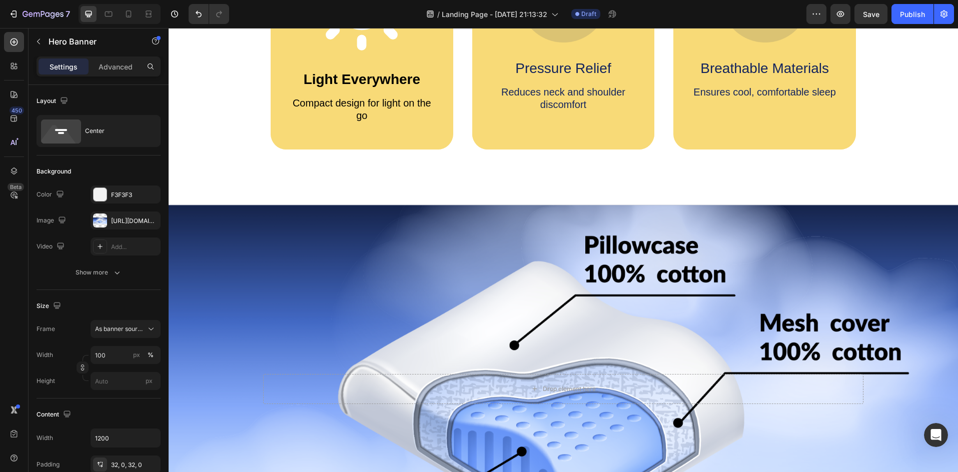
click at [395, 264] on div "Background Image" at bounding box center [563, 389] width 789 height 369
click at [375, 181] on div "Why Choose Our Orthopedic Pillows? Heading Icon Light Everywhere Text Block Com…" at bounding box center [563, 14] width 789 height 382
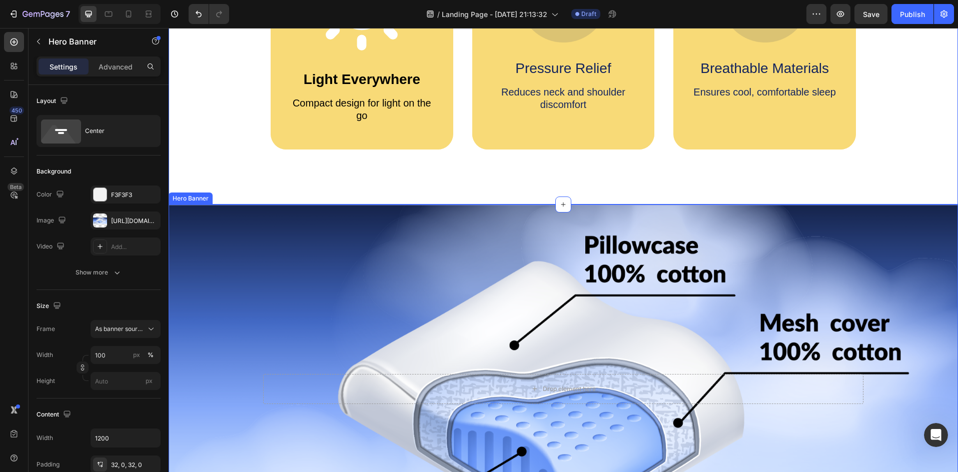
click at [351, 261] on div "Background Image" at bounding box center [563, 389] width 789 height 369
click at [261, 197] on div "Hero Banner" at bounding box center [216, 195] width 94 height 16
click at [257, 195] on icon at bounding box center [254, 195] width 8 height 8
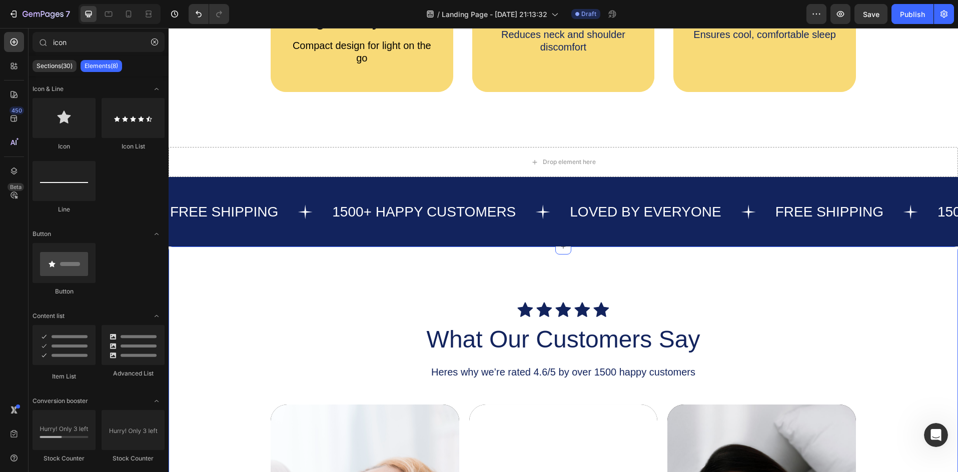
scroll to position [600, 0]
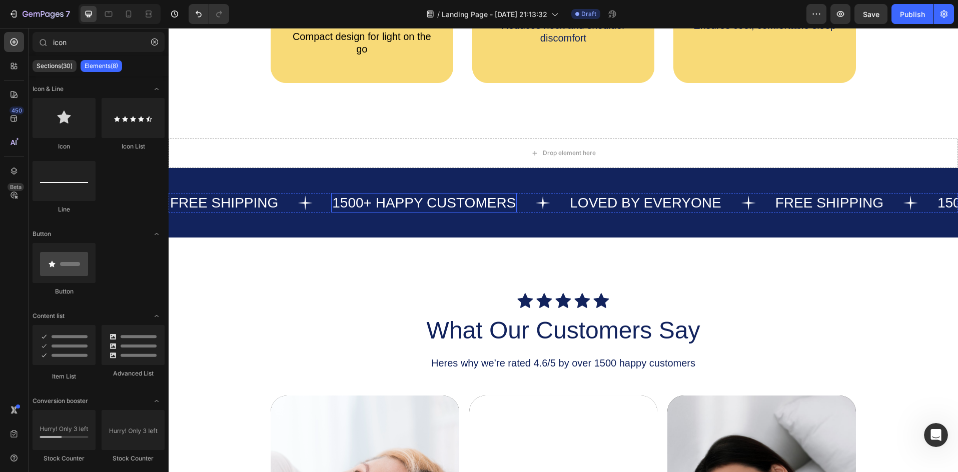
click at [389, 207] on p "1500+ HAPPY CUSTOMERS" at bounding box center [424, 203] width 184 height 18
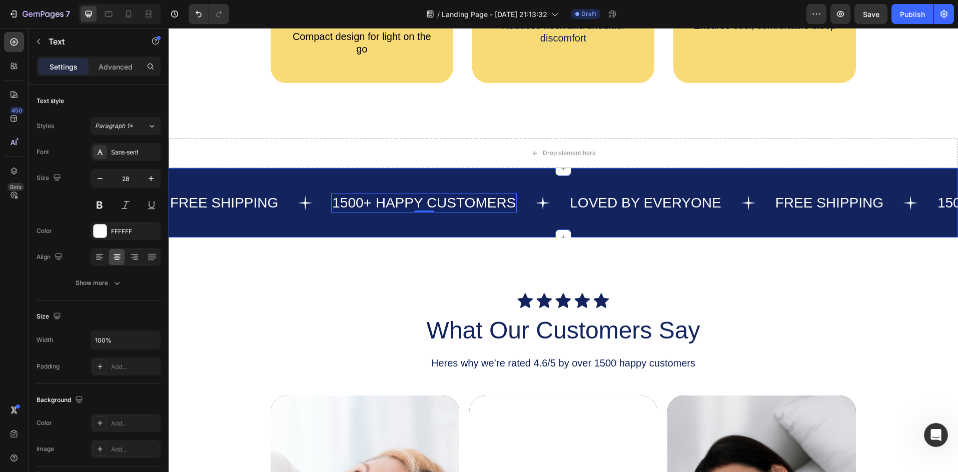
click at [477, 225] on div "FREE SHIPPING Text 1500+ HAPPY CUSTOMERS Text 0 LOVED BY EVERYONE Text FREE SHI…" at bounding box center [563, 203] width 789 height 70
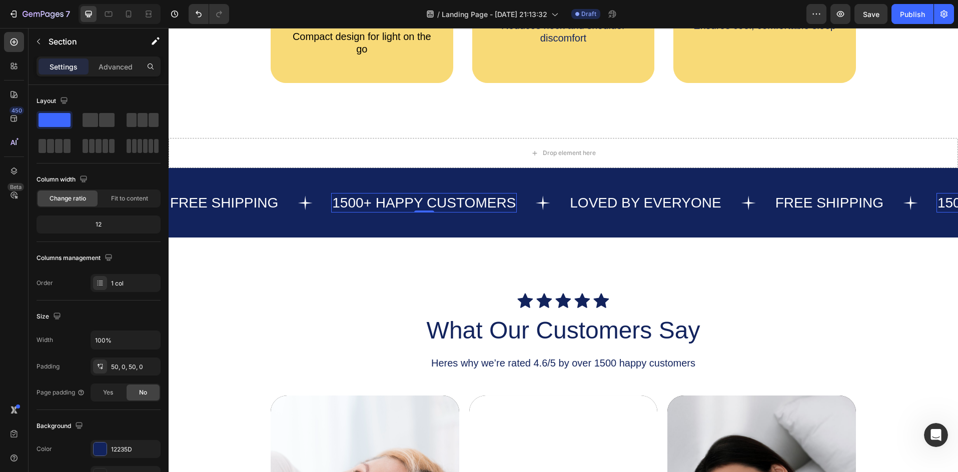
click at [362, 198] on p "1500+ HAPPY CUSTOMERS" at bounding box center [424, 203] width 184 height 18
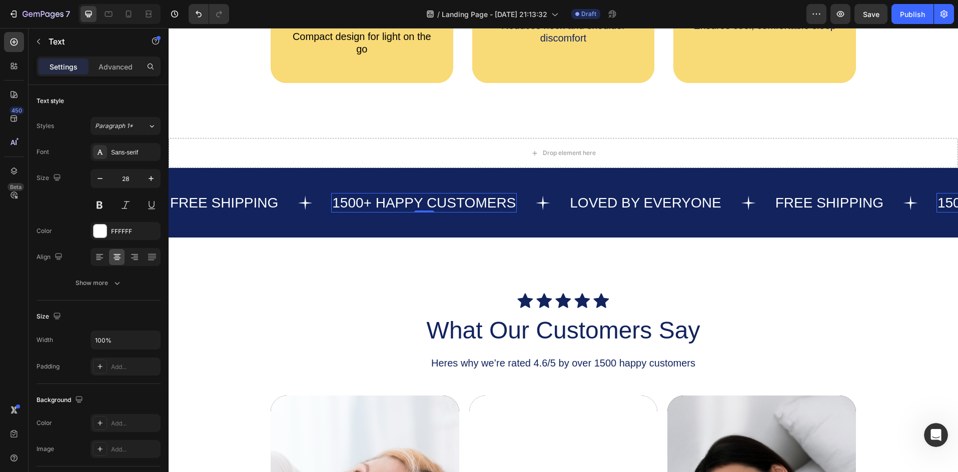
click at [363, 201] on p "1500+ HAPPY CUSTOMERS" at bounding box center [424, 203] width 184 height 18
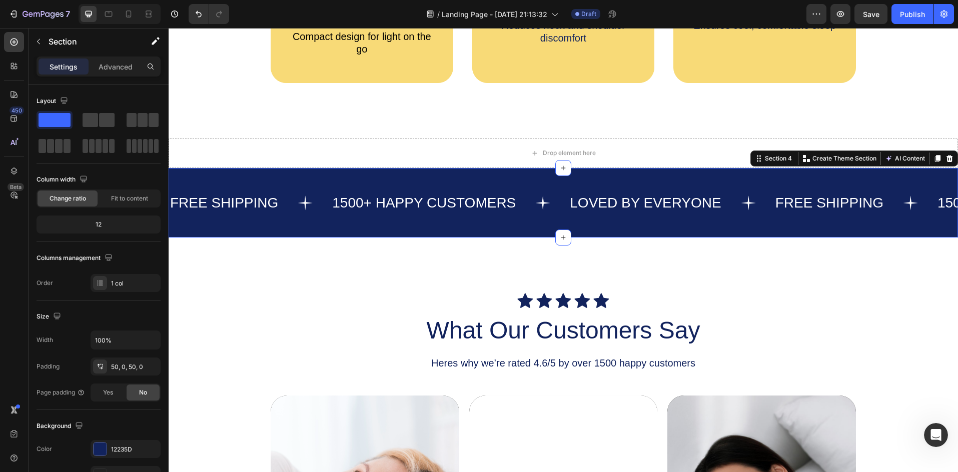
click at [380, 225] on div "FREE SHIPPING Text 1500+ HAPPY CUSTOMERS Text LOVED BY EVERYONE Text FREE SHIPP…" at bounding box center [563, 203] width 789 height 70
click at [456, 224] on div "FREE SHIPPING Text 1500+ HAPPY CUSTOMERS Text LOVED BY EVERYONE Text FREE SHIPP…" at bounding box center [563, 203] width 789 height 70
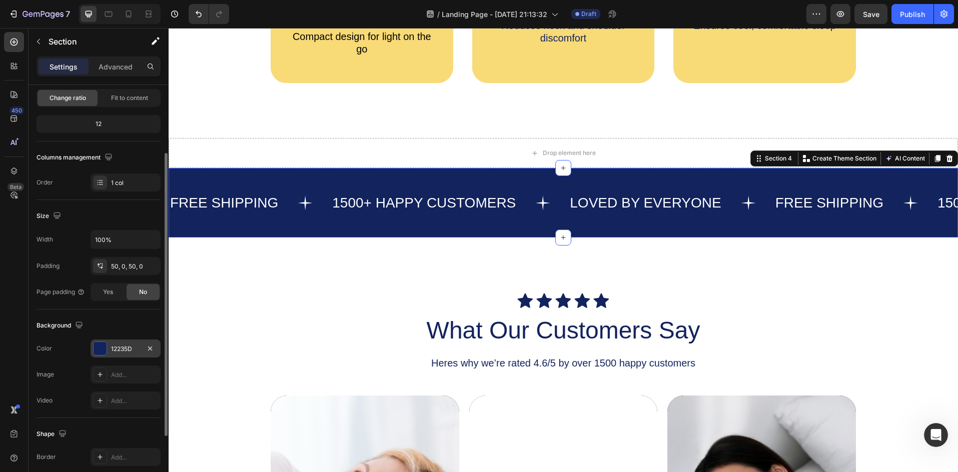
click at [100, 357] on div "12235D" at bounding box center [126, 349] width 70 height 18
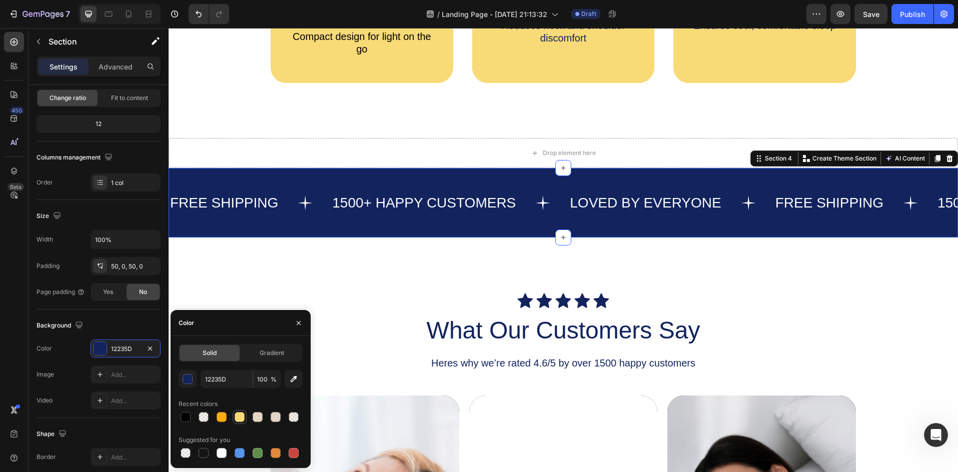
click at [242, 421] on div at bounding box center [240, 417] width 10 height 10
type input "F8DA77"
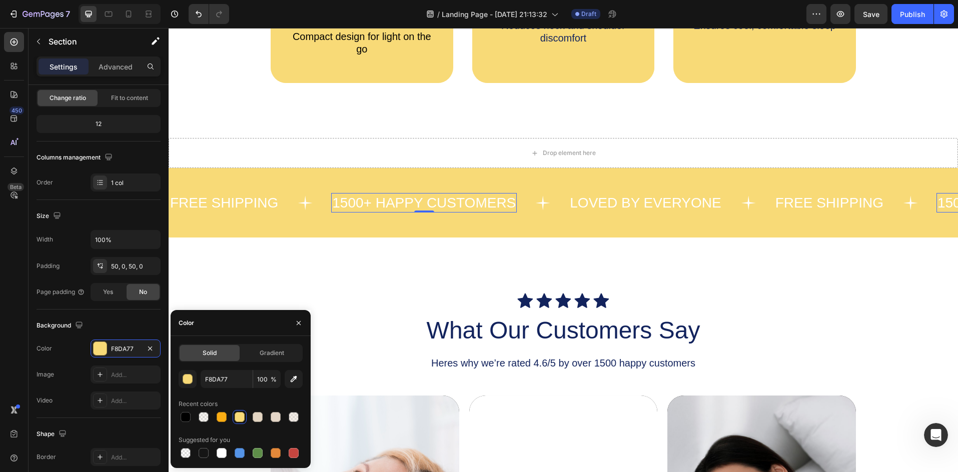
click at [381, 205] on p "1500+ HAPPY CUSTOMERS" at bounding box center [424, 203] width 184 height 18
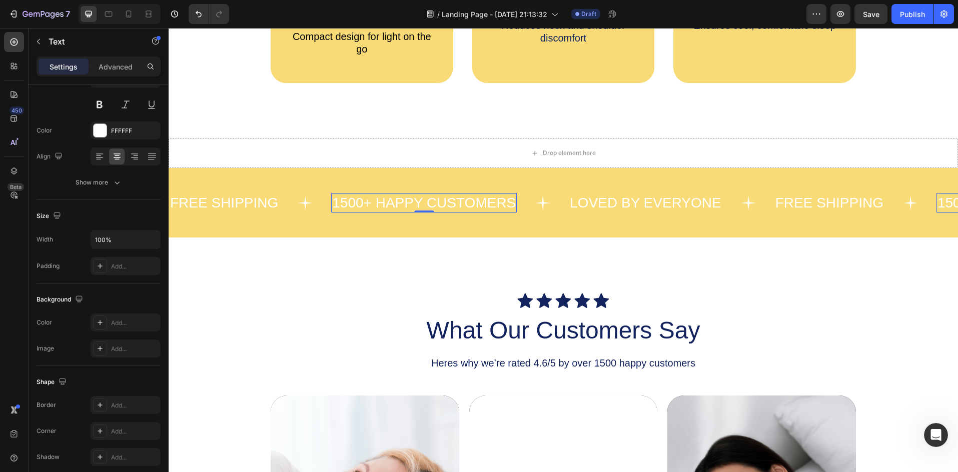
scroll to position [0, 0]
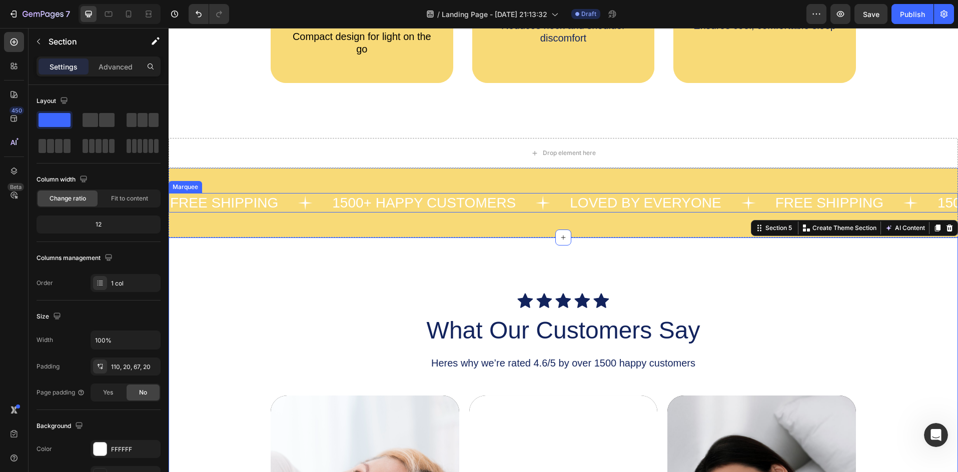
click at [303, 208] on icon at bounding box center [305, 203] width 15 height 15
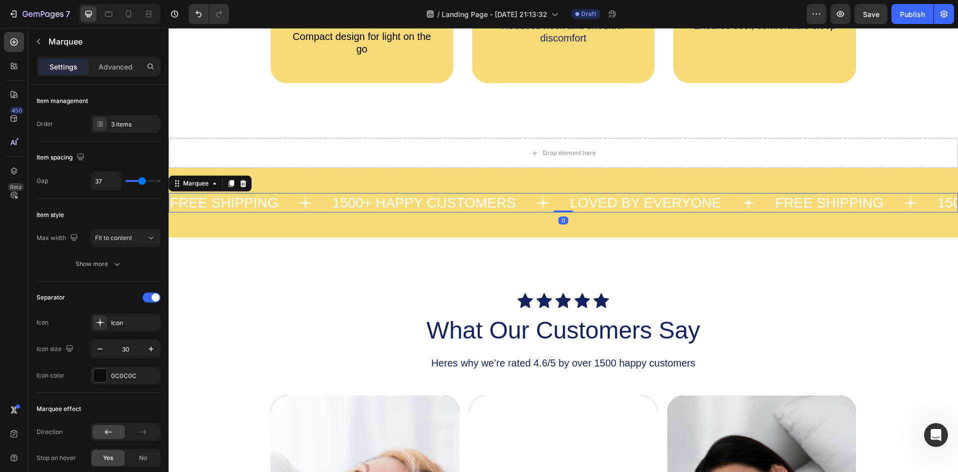
click at [304, 204] on icon at bounding box center [305, 203] width 15 height 15
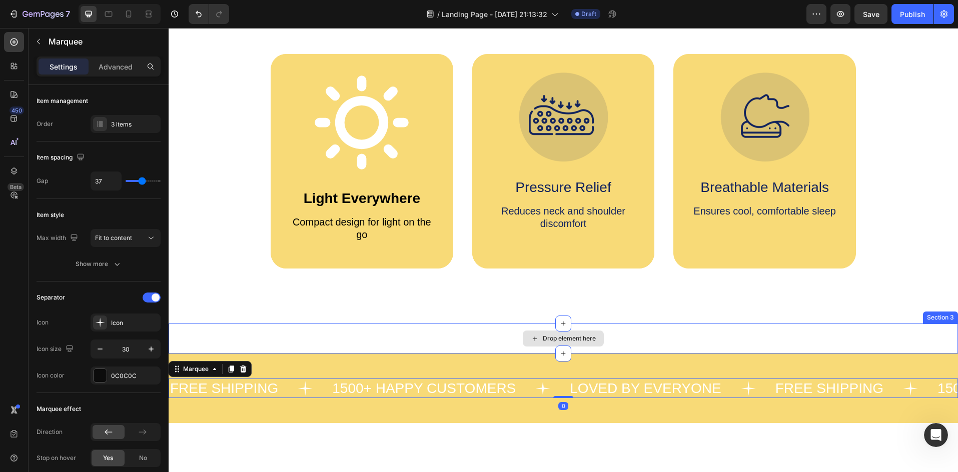
scroll to position [400, 0]
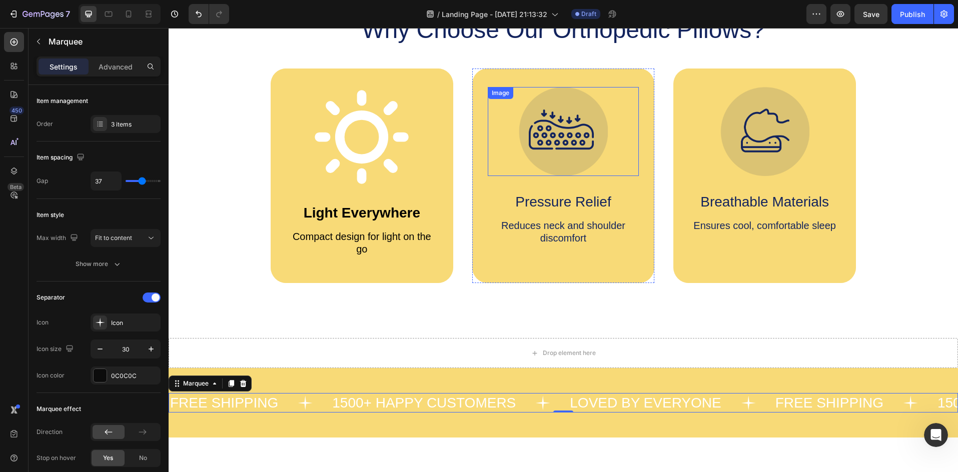
click at [590, 153] on img at bounding box center [563, 131] width 89 height 89
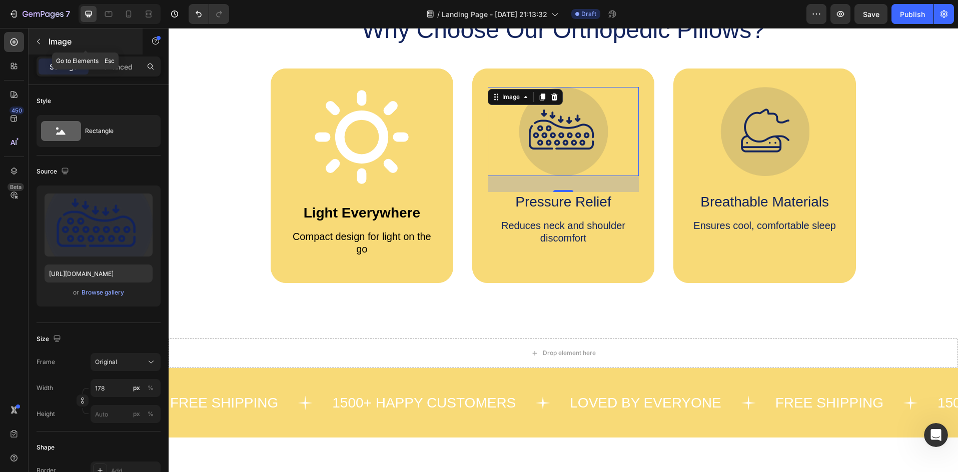
click at [44, 41] on button "button" at bounding box center [39, 42] width 16 height 16
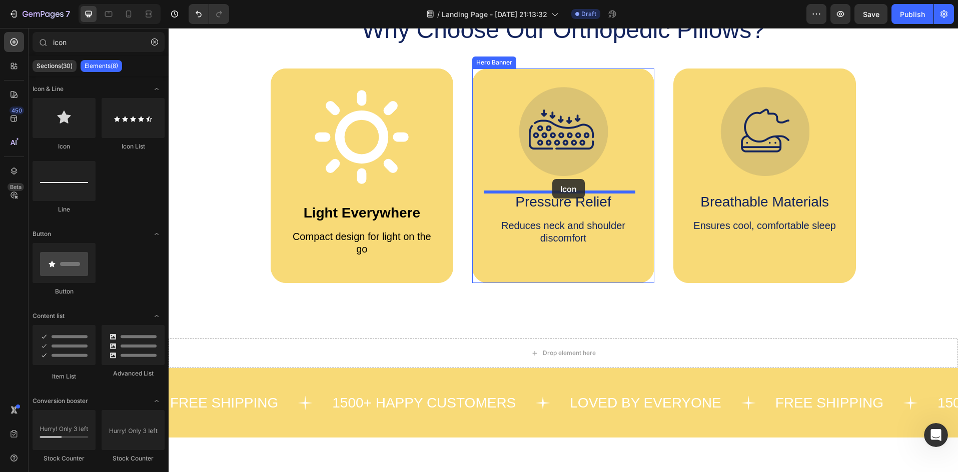
drag, startPoint x: 231, startPoint y: 156, endPoint x: 551, endPoint y: 178, distance: 320.3
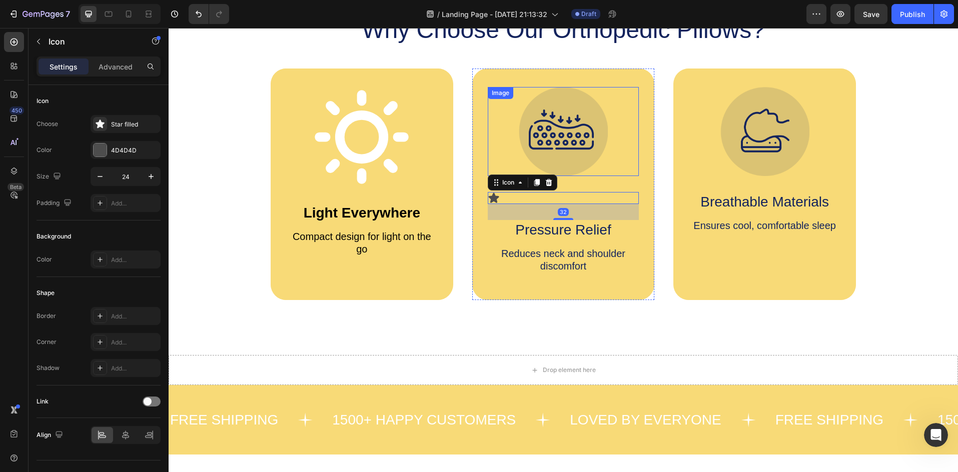
click at [560, 130] on img at bounding box center [563, 131] width 89 height 89
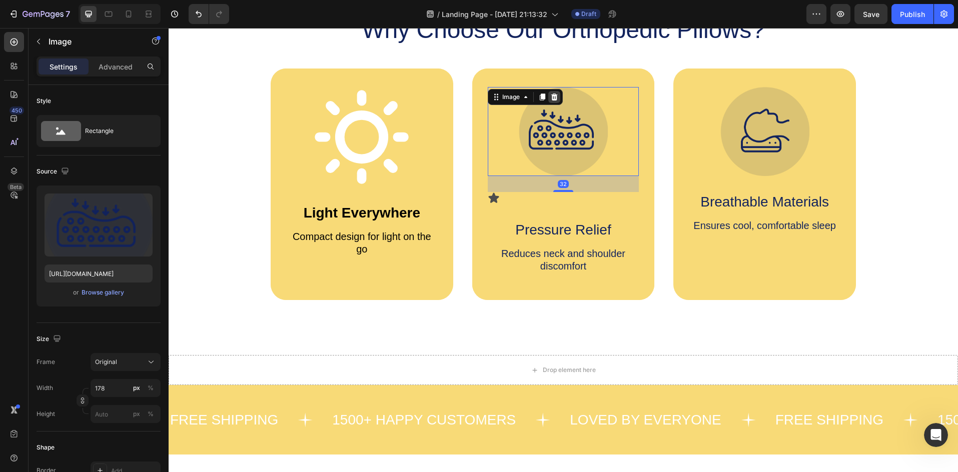
click at [553, 98] on icon at bounding box center [554, 97] width 8 height 8
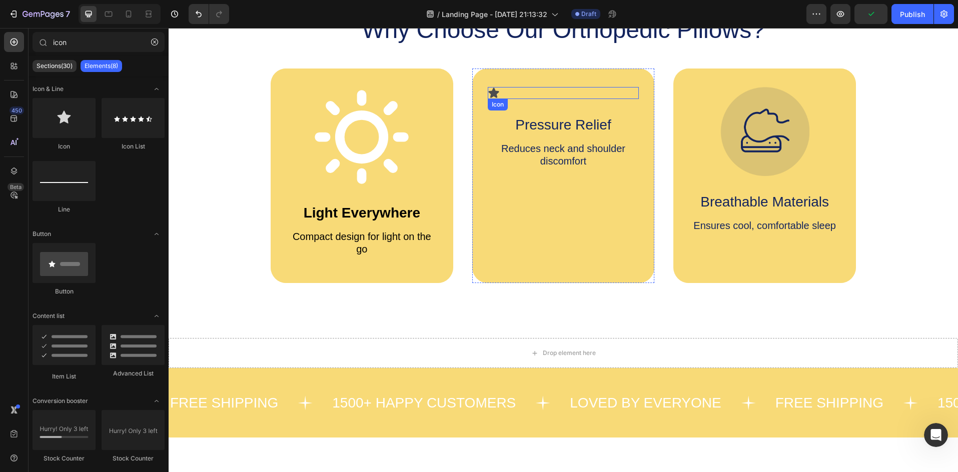
click at [489, 95] on icon at bounding box center [493, 93] width 11 height 10
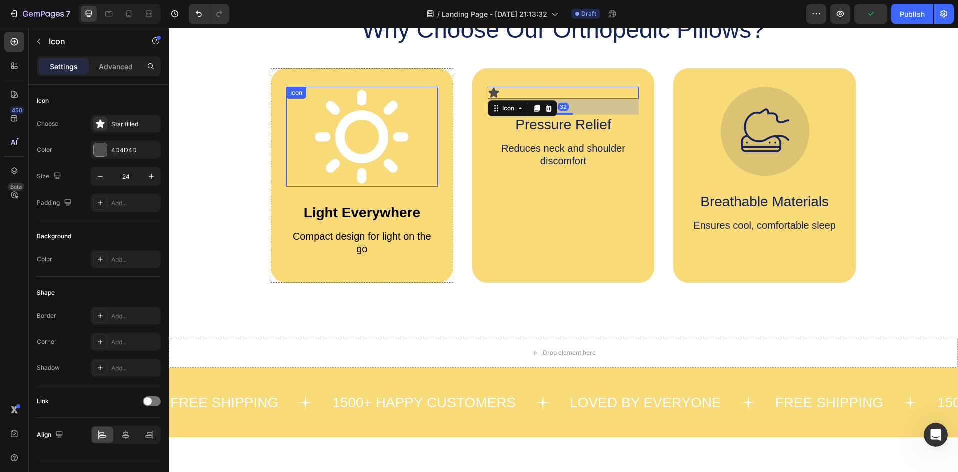
click at [346, 120] on icon at bounding box center [362, 137] width 94 height 94
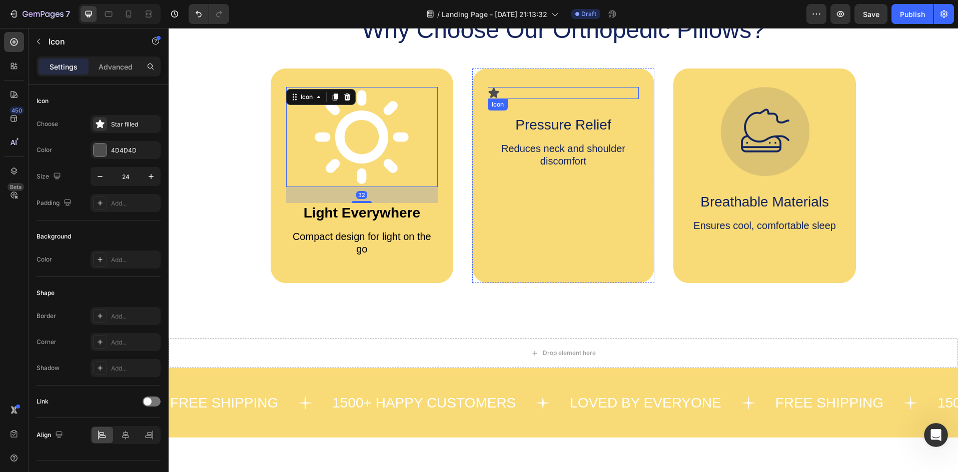
click at [492, 88] on icon at bounding box center [494, 93] width 12 height 12
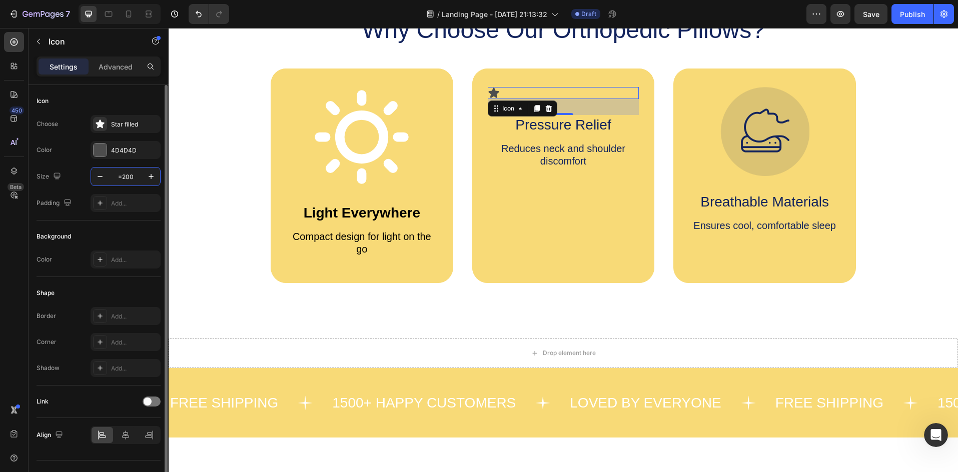
click at [123, 177] on input "=200" at bounding box center [125, 177] width 33 height 18
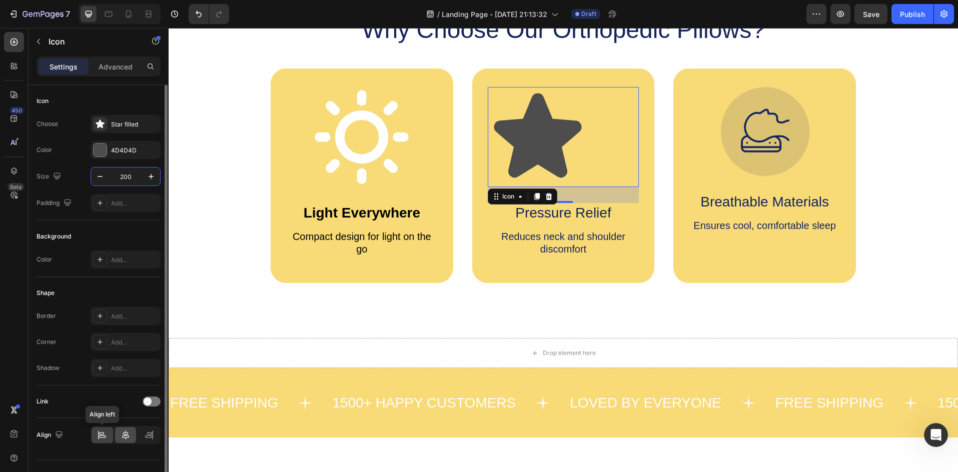
type input "200"
click at [125, 434] on icon at bounding box center [126, 435] width 10 height 10
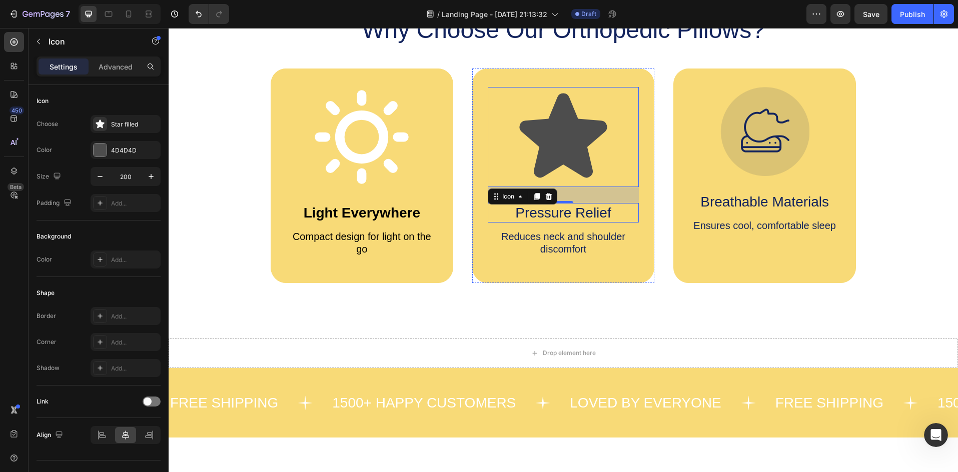
click at [586, 213] on p "Pressure Relief" at bounding box center [564, 213] width 150 height 18
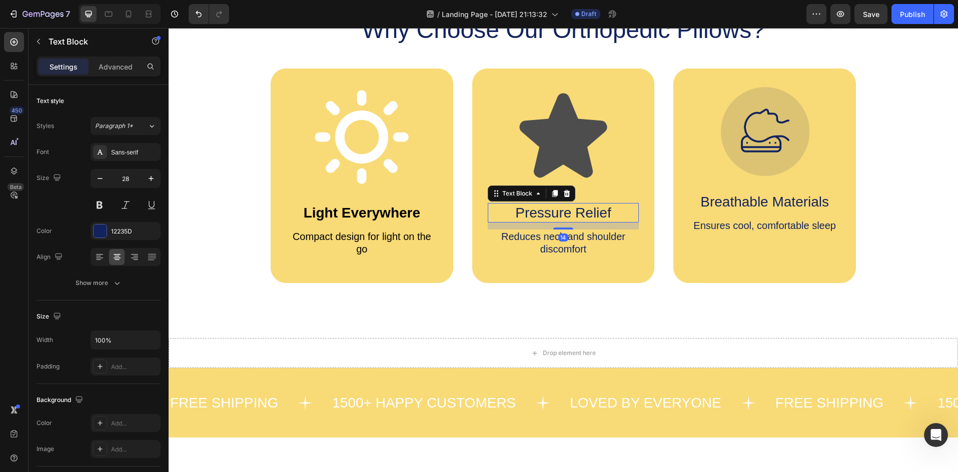
click at [602, 210] on p "Pressure Relief" at bounding box center [564, 213] width 150 height 18
click at [606, 209] on p "Pressure Relief" at bounding box center [564, 213] width 150 height 18
drag, startPoint x: 609, startPoint y: 209, endPoint x: 505, endPoint y: 211, distance: 104.5
click at [505, 211] on p "Pressure Relief" at bounding box center [564, 213] width 150 height 18
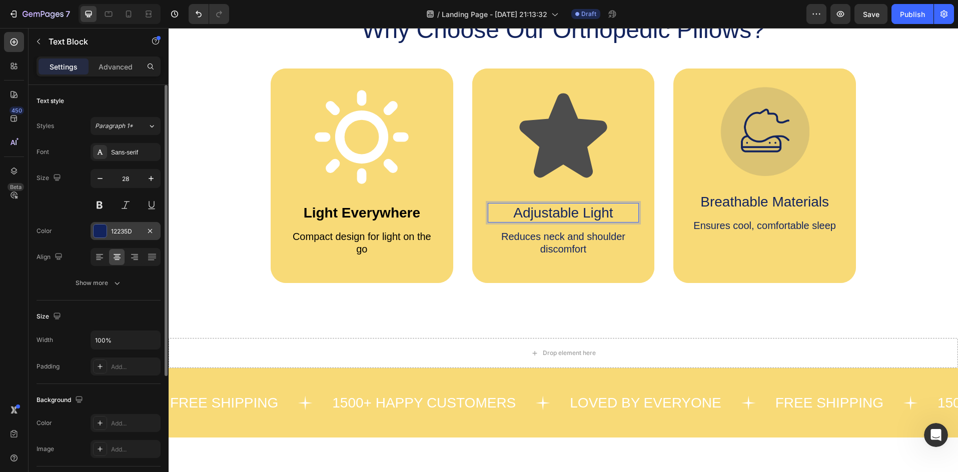
click at [107, 234] on div at bounding box center [100, 231] width 14 height 14
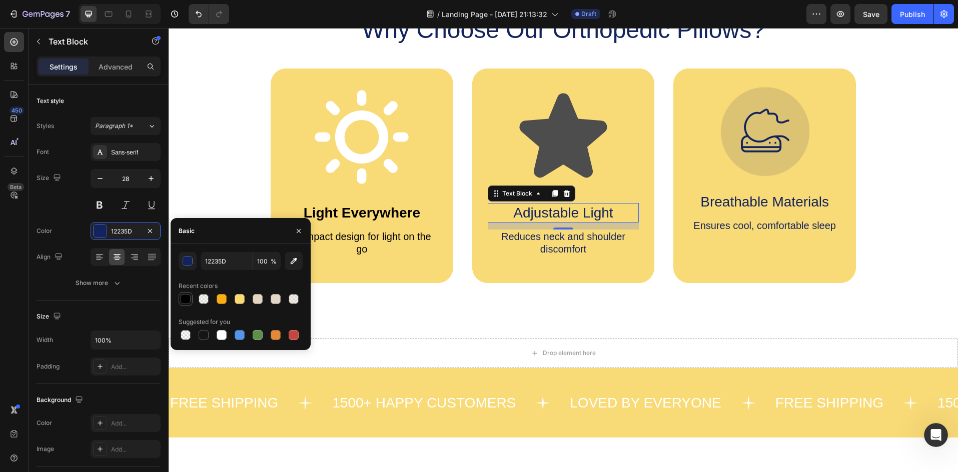
drag, startPoint x: 182, startPoint y: 300, endPoint x: 190, endPoint y: 232, distance: 68.5
click at [182, 300] on div at bounding box center [186, 299] width 10 height 10
type input "000000"
click at [531, 239] on p "Reduces neck and shoulder discomfort" at bounding box center [564, 243] width 150 height 25
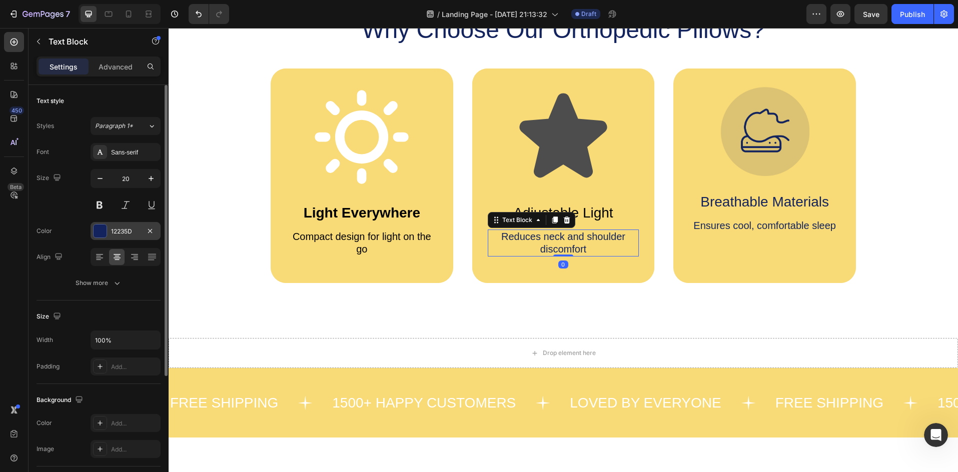
click at [95, 230] on div at bounding box center [100, 231] width 13 height 13
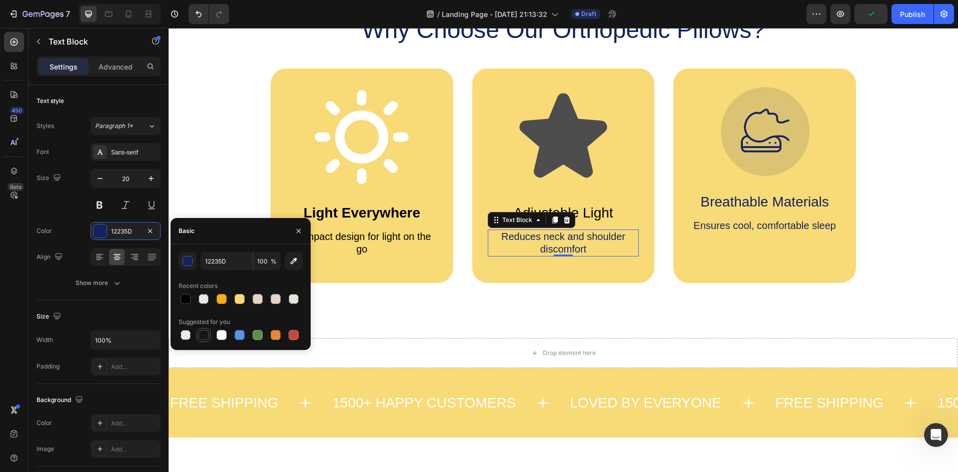
click at [205, 337] on div at bounding box center [204, 335] width 10 height 10
type input "151515"
click at [555, 138] on icon at bounding box center [564, 136] width 88 height 85
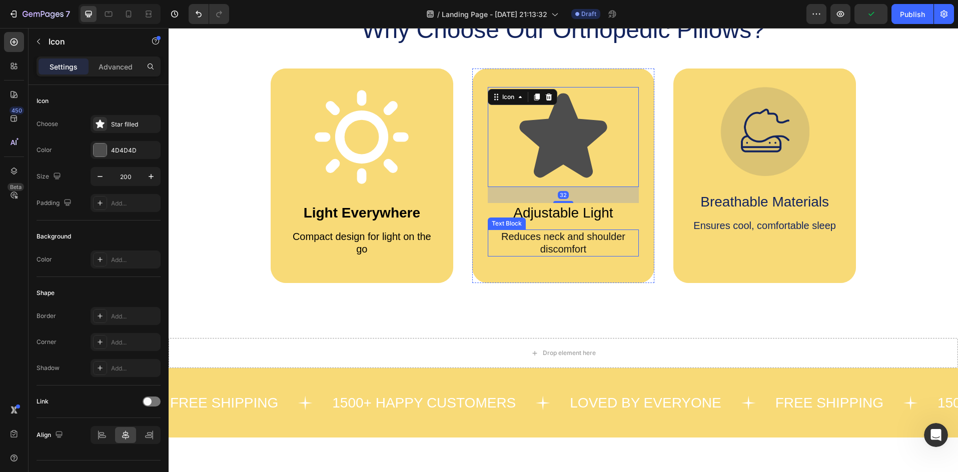
click at [545, 244] on p "Reduces neck and shoulder discomfort" at bounding box center [564, 243] width 150 height 25
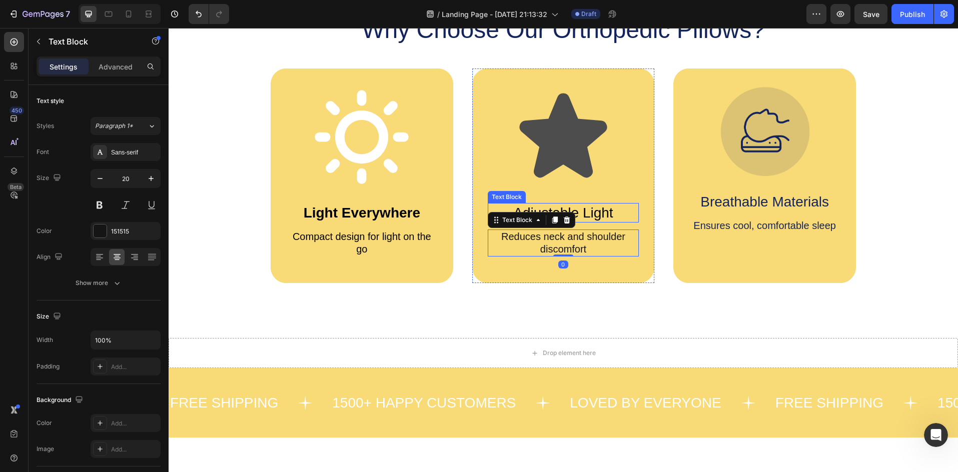
click at [589, 209] on p "Adjustable Light" at bounding box center [564, 213] width 150 height 18
click at [549, 250] on p "Reduces neck and shoulder discomfort" at bounding box center [564, 243] width 150 height 25
click at [497, 234] on p "Reduces neck and shoulder discomfort" at bounding box center [564, 243] width 150 height 25
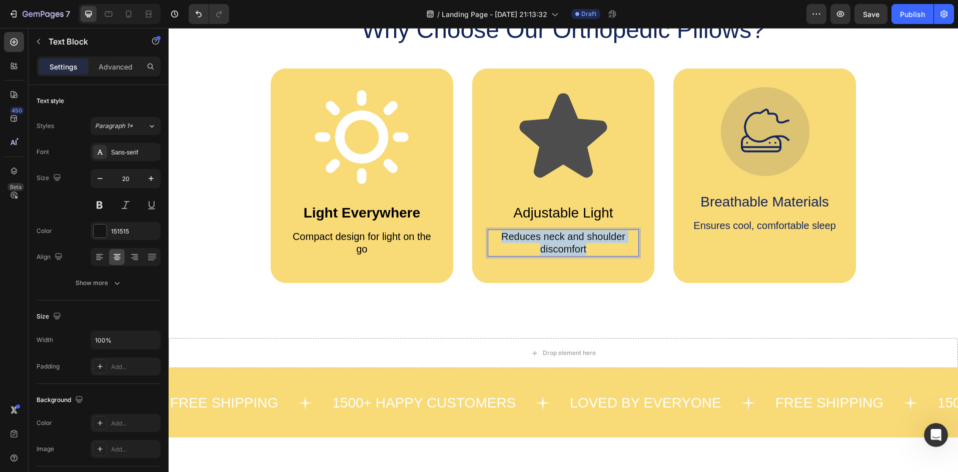
drag, startPoint x: 497, startPoint y: 234, endPoint x: 597, endPoint y: 246, distance: 101.2
click at [597, 246] on p "Reduces neck and shoulder discomfort" at bounding box center [564, 243] width 150 height 25
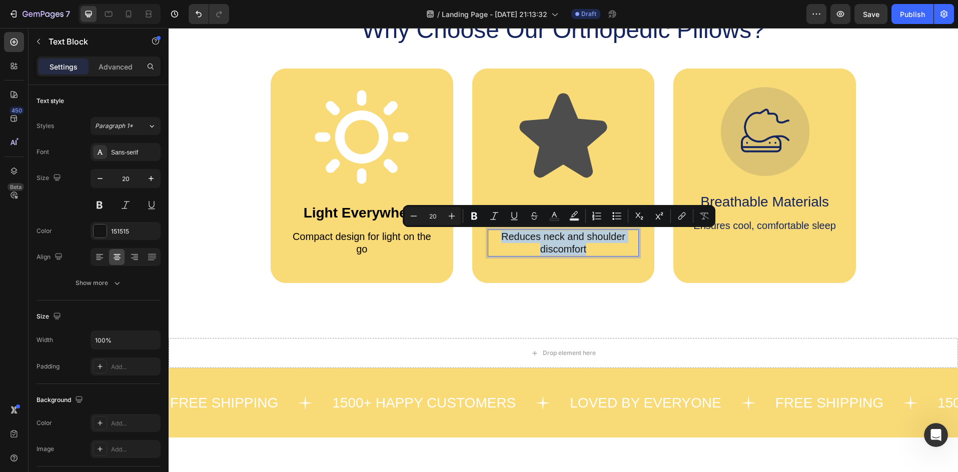
copy p "Reduces neck and shoulder discomfort"
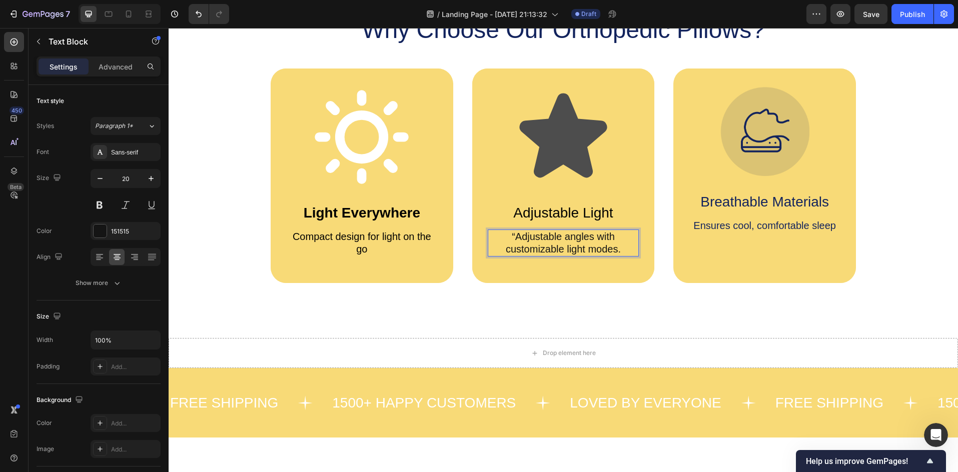
click at [512, 234] on p "“Adjustable angles with customizable light modes." at bounding box center [564, 243] width 150 height 25
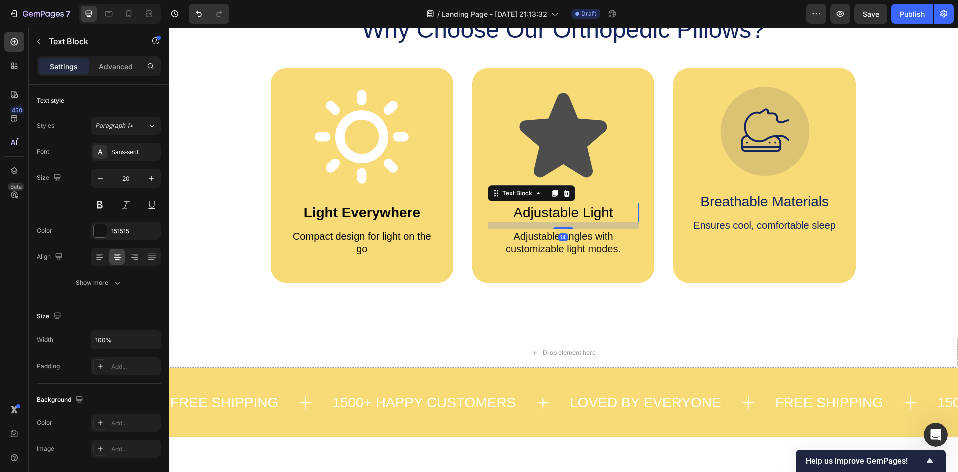
click at [577, 213] on p "Adjustable Light" at bounding box center [564, 213] width 150 height 18
click at [609, 211] on p "Adjustable Light" at bounding box center [564, 213] width 150 height 18
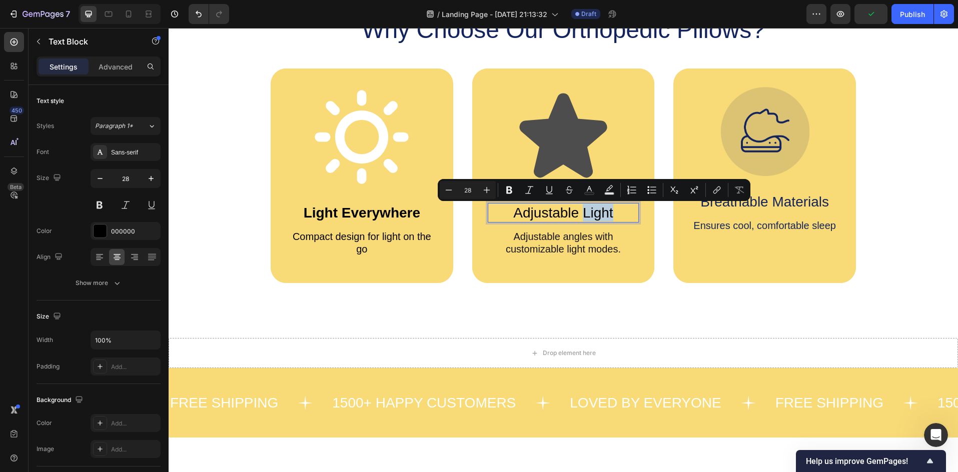
drag, startPoint x: 609, startPoint y: 211, endPoint x: 580, endPoint y: 216, distance: 29.4
click at [580, 216] on p "Adjustable Light" at bounding box center [564, 213] width 150 height 18
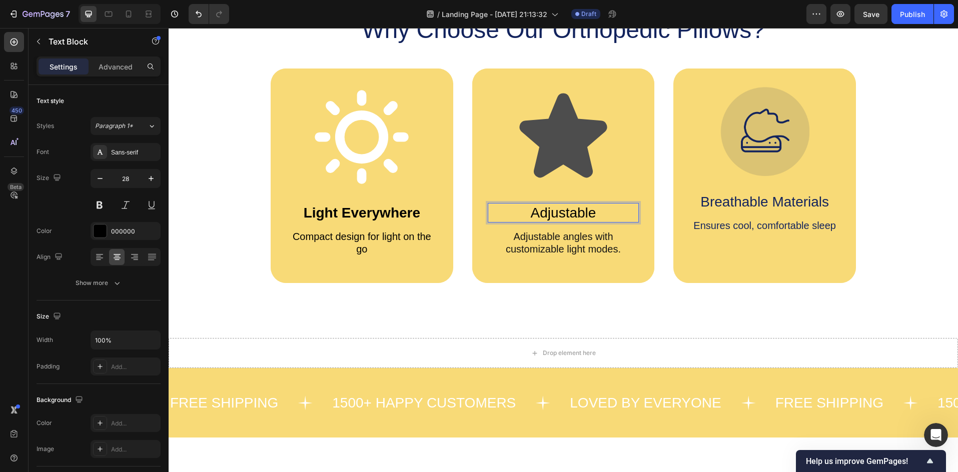
click at [583, 211] on p "Adjustable" at bounding box center [564, 213] width 150 height 18
click at [108, 202] on button at bounding box center [100, 205] width 18 height 18
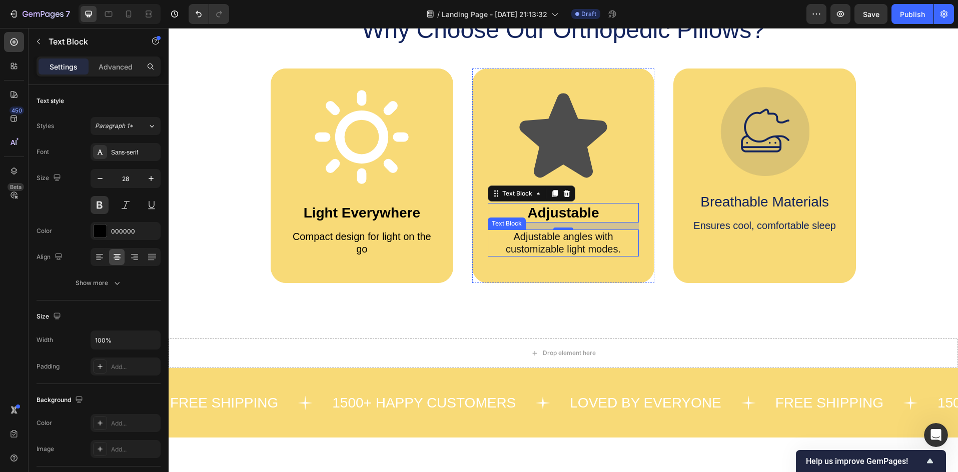
click at [532, 249] on p "Adjustable angles with customizable light modes." at bounding box center [564, 243] width 150 height 25
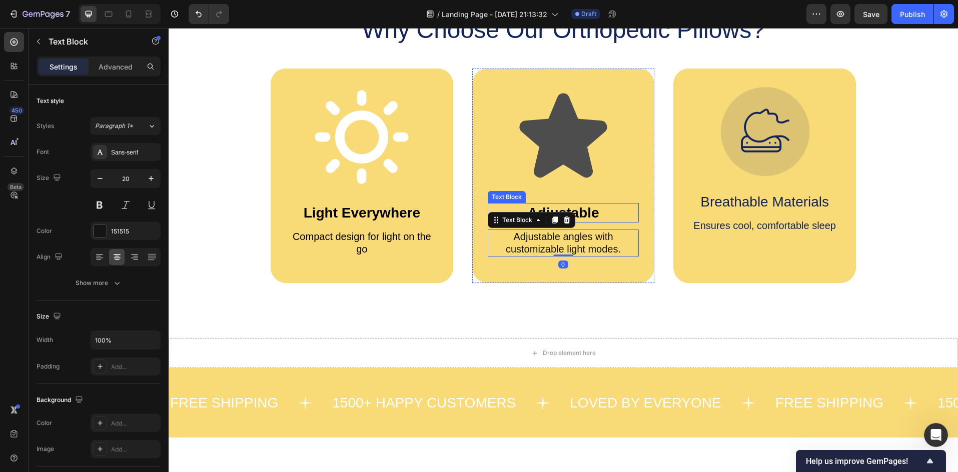
click at [600, 216] on p "Adjustable" at bounding box center [564, 213] width 150 height 18
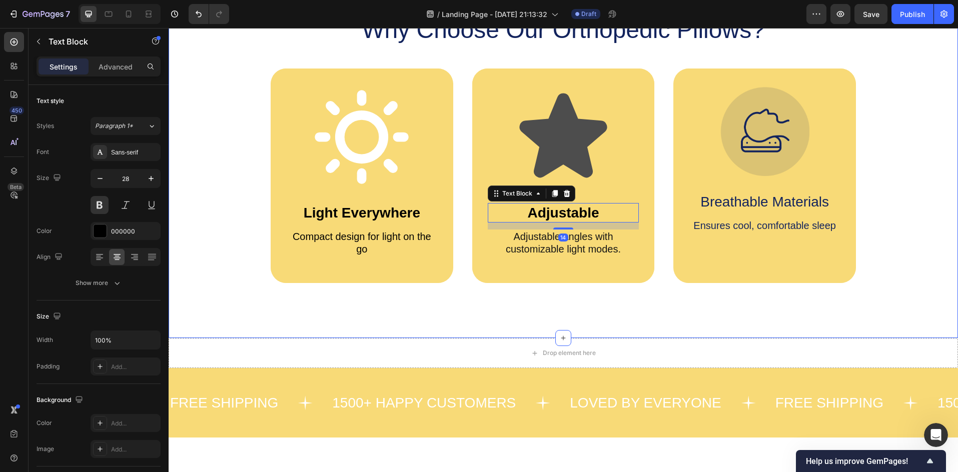
click at [521, 306] on div "Why Choose Our Orthopedic Pillows? Heading Icon Light Everywhere Text Block Com…" at bounding box center [563, 147] width 789 height 382
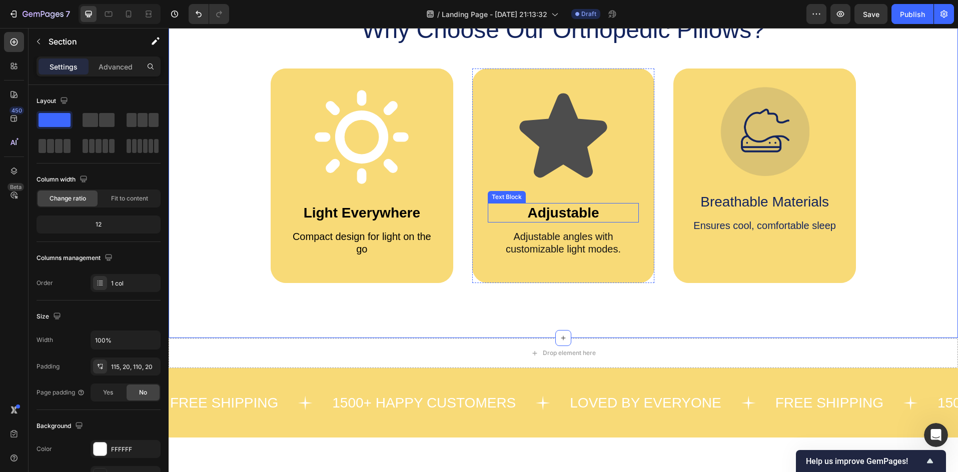
click at [578, 137] on icon at bounding box center [564, 136] width 88 height 85
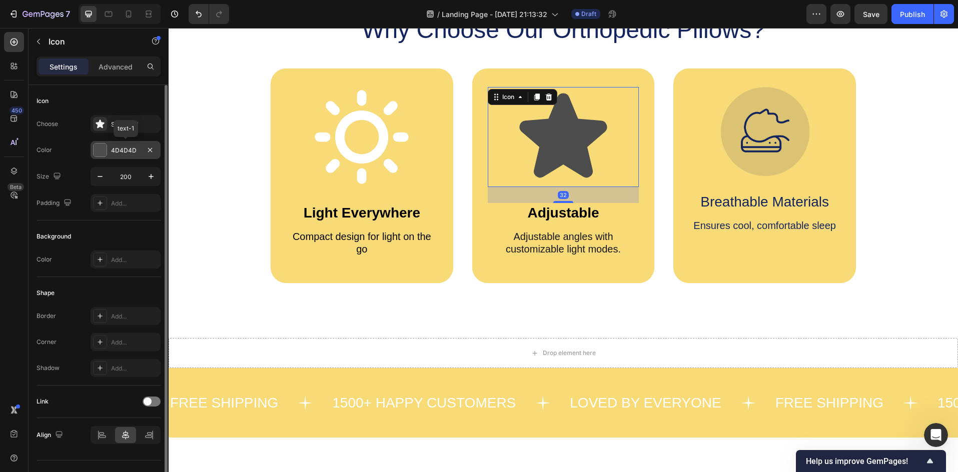
click at [103, 151] on div at bounding box center [100, 150] width 13 height 13
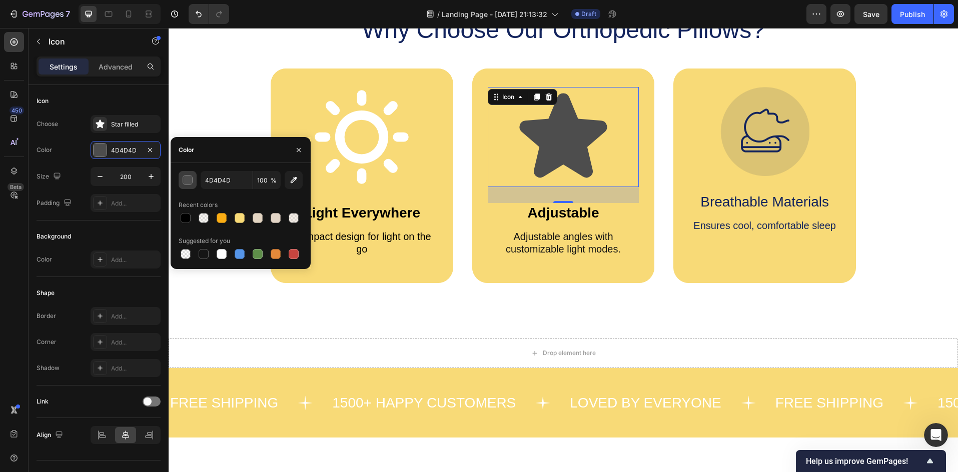
click at [191, 182] on div "button" at bounding box center [188, 181] width 10 height 10
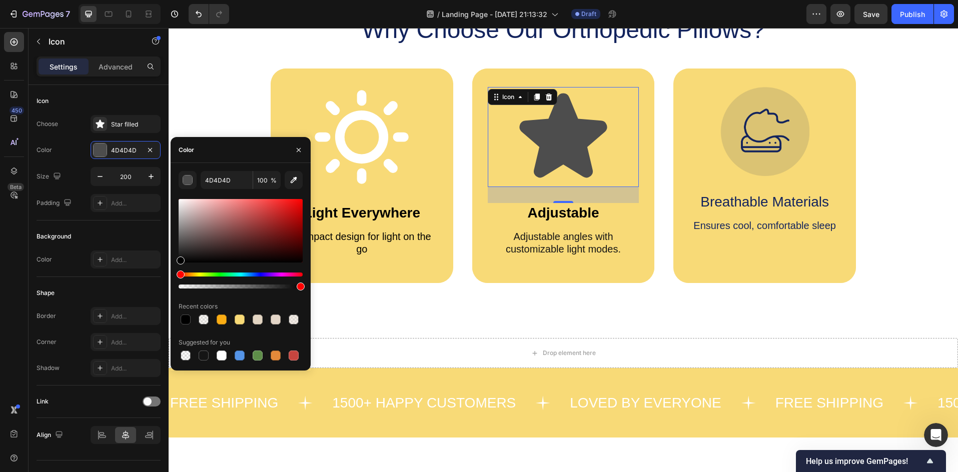
click at [238, 283] on div at bounding box center [241, 281] width 124 height 16
click at [240, 288] on div at bounding box center [241, 287] width 124 height 4
drag, startPoint x: 240, startPoint y: 288, endPoint x: 305, endPoint y: 291, distance: 65.1
click at [305, 291] on div "4D4D4D 100 % Recent colors Suggested for you" at bounding box center [241, 267] width 140 height 192
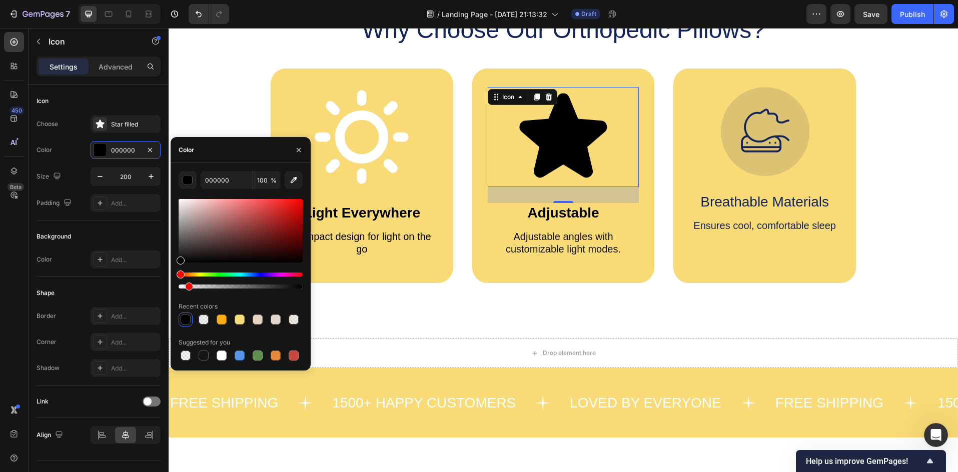
click at [188, 288] on div at bounding box center [241, 287] width 124 height 4
drag, startPoint x: 356, startPoint y: 316, endPoint x: 336, endPoint y: 283, distance: 38.9
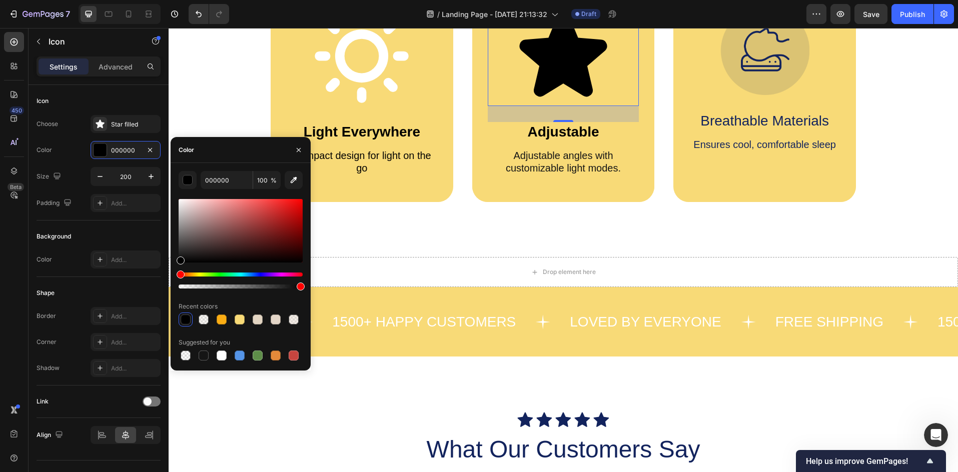
scroll to position [434, 0]
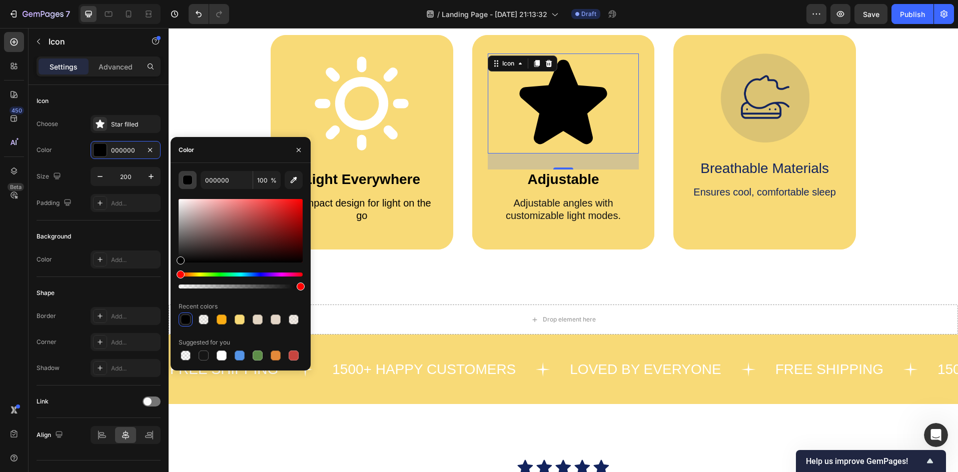
click at [188, 176] on div "button" at bounding box center [188, 181] width 10 height 10
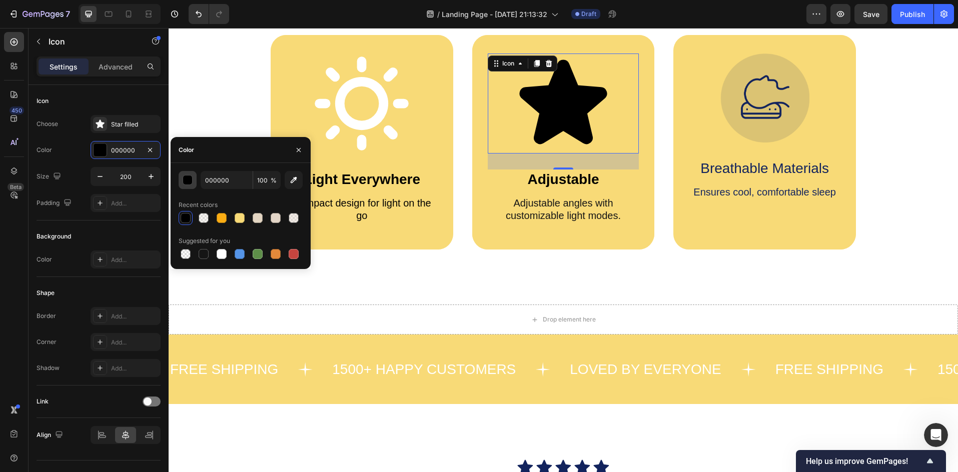
click at [188, 176] on div "button" at bounding box center [188, 181] width 10 height 10
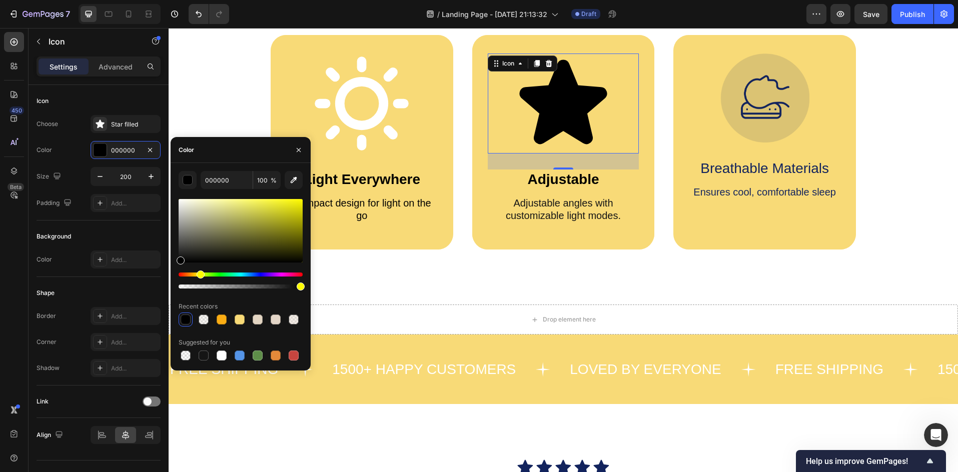
click at [199, 274] on div "Hue" at bounding box center [241, 275] width 124 height 4
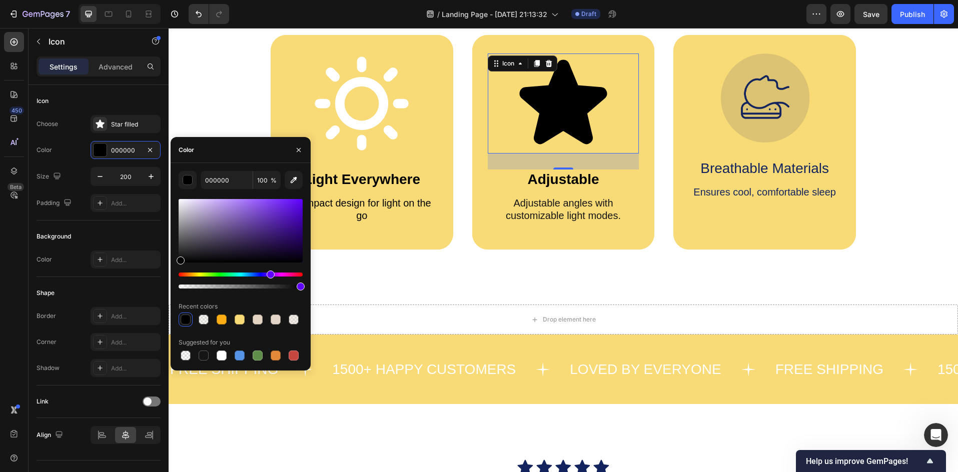
drag, startPoint x: 249, startPoint y: 272, endPoint x: 284, endPoint y: 274, distance: 34.6
click at [275, 274] on div "Hue" at bounding box center [271, 275] width 8 height 8
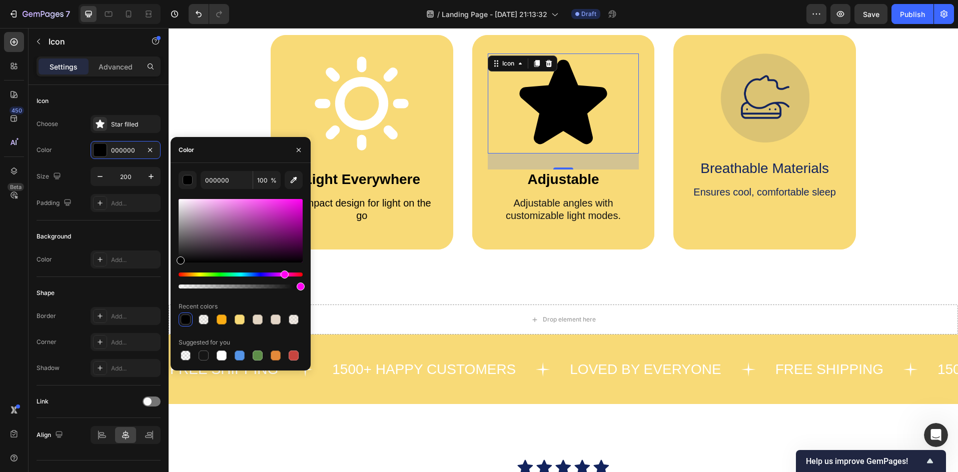
click at [284, 275] on div "Hue" at bounding box center [285, 275] width 8 height 8
click at [229, 247] on div at bounding box center [241, 231] width 124 height 64
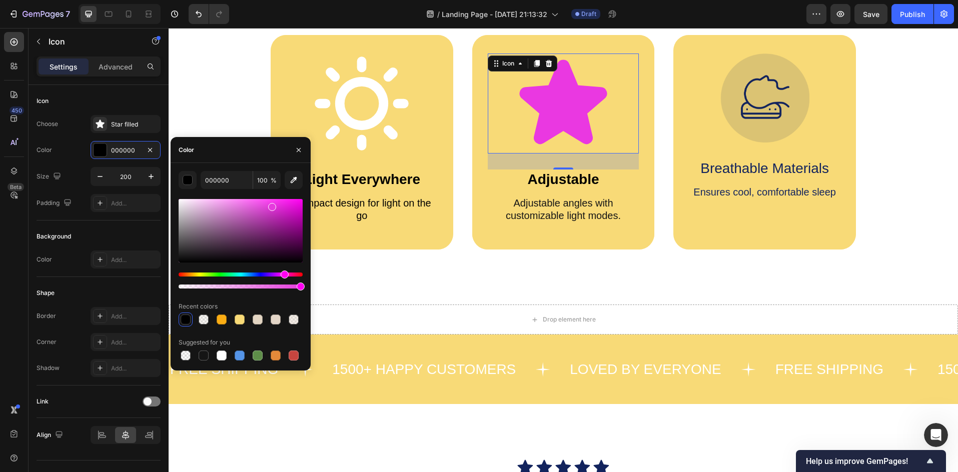
drag, startPoint x: 246, startPoint y: 244, endPoint x: 271, endPoint y: 205, distance: 46.1
click at [271, 205] on div at bounding box center [241, 231] width 124 height 64
type input "E53BDD"
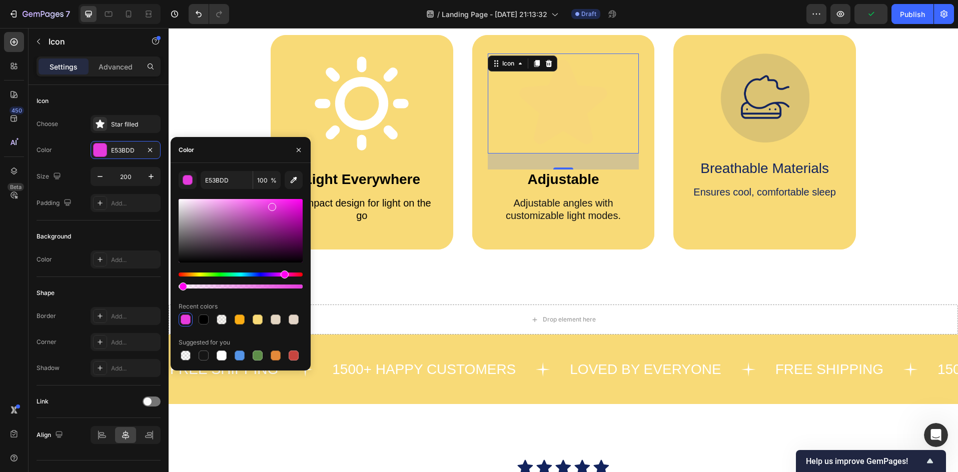
drag, startPoint x: 295, startPoint y: 286, endPoint x: 182, endPoint y: 295, distance: 113.8
click at [182, 295] on div "E53BDD 100 % Recent colors Suggested for you" at bounding box center [241, 267] width 124 height 192
click at [285, 283] on div at bounding box center [241, 281] width 124 height 16
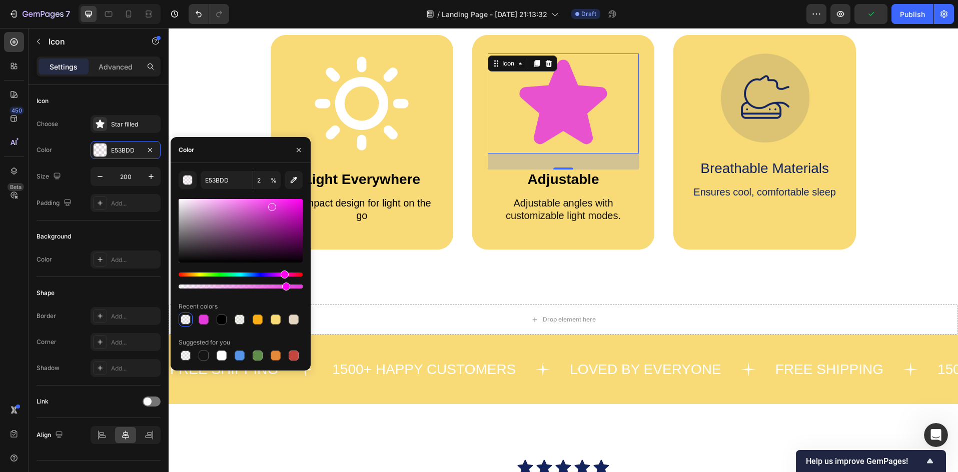
type input "85"
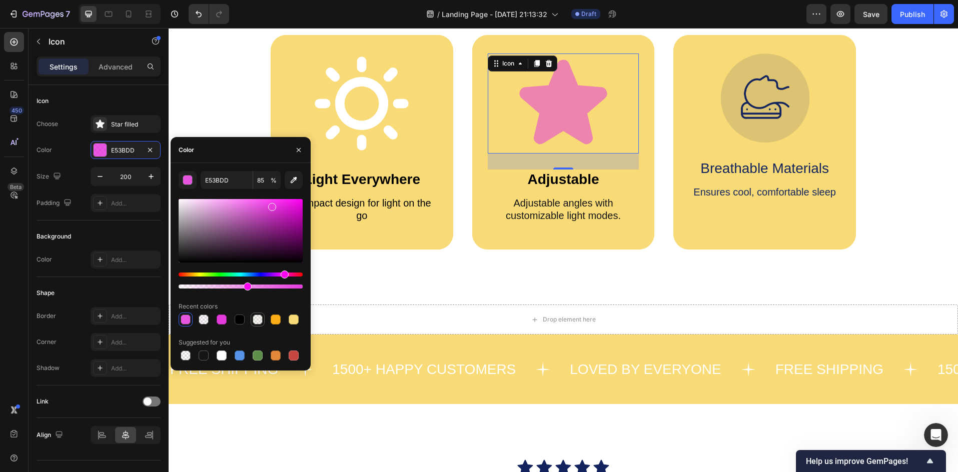
drag, startPoint x: 285, startPoint y: 286, endPoint x: 260, endPoint y: 321, distance: 43.1
click at [246, 291] on div "E53BDD 85 % Recent colors Suggested for you" at bounding box center [241, 267] width 124 height 192
click at [278, 318] on div at bounding box center [276, 320] width 10 height 10
type input "FAAD14"
type input "100"
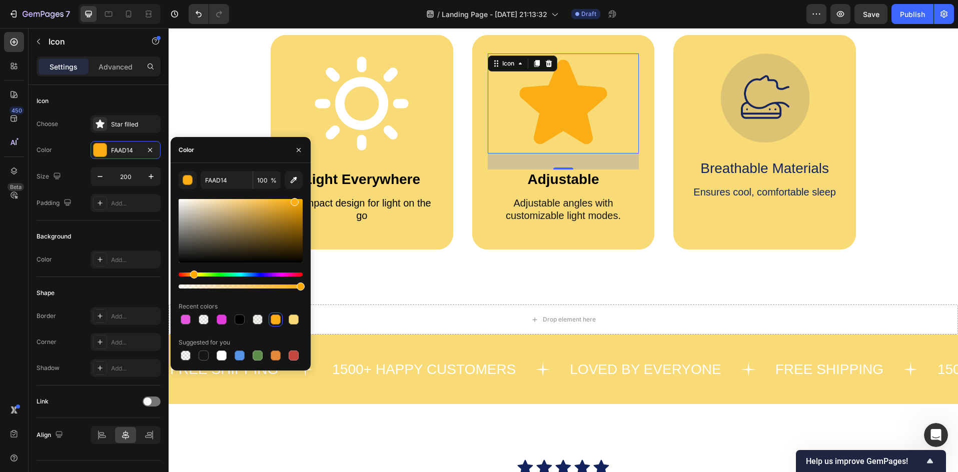
drag, startPoint x: 261, startPoint y: 284, endPoint x: 239, endPoint y: 290, distance: 22.8
click at [239, 290] on div at bounding box center [241, 244] width 124 height 94
click at [201, 280] on div at bounding box center [241, 281] width 124 height 16
click at [199, 276] on div "Hue" at bounding box center [241, 275] width 124 height 4
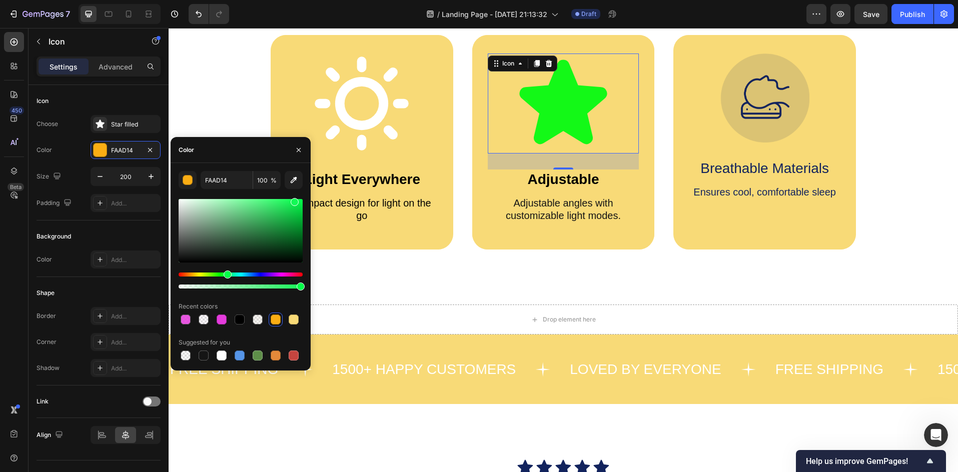
drag, startPoint x: 199, startPoint y: 276, endPoint x: 238, endPoint y: 284, distance: 39.3
click at [238, 284] on div at bounding box center [241, 281] width 124 height 16
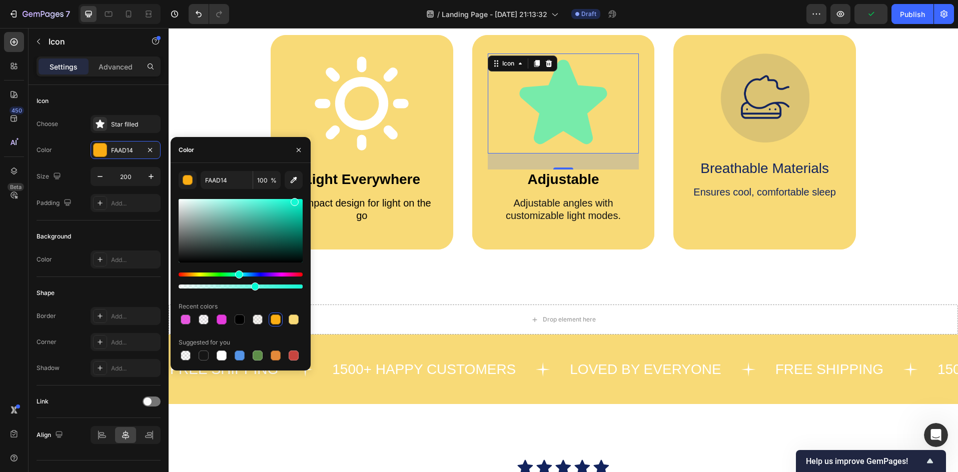
drag, startPoint x: 294, startPoint y: 285, endPoint x: 252, endPoint y: 288, distance: 42.2
click at [251, 288] on div at bounding box center [241, 287] width 124 height 4
drag, startPoint x: 447, startPoint y: 317, endPoint x: 342, endPoint y: 287, distance: 109.2
type input "13F9D3"
type input "58"
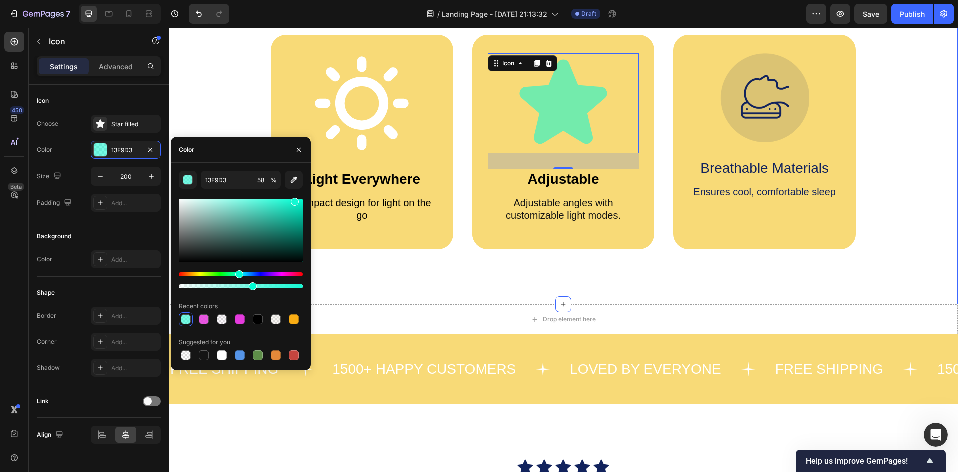
drag, startPoint x: 438, startPoint y: 312, endPoint x: 327, endPoint y: 284, distance: 114.6
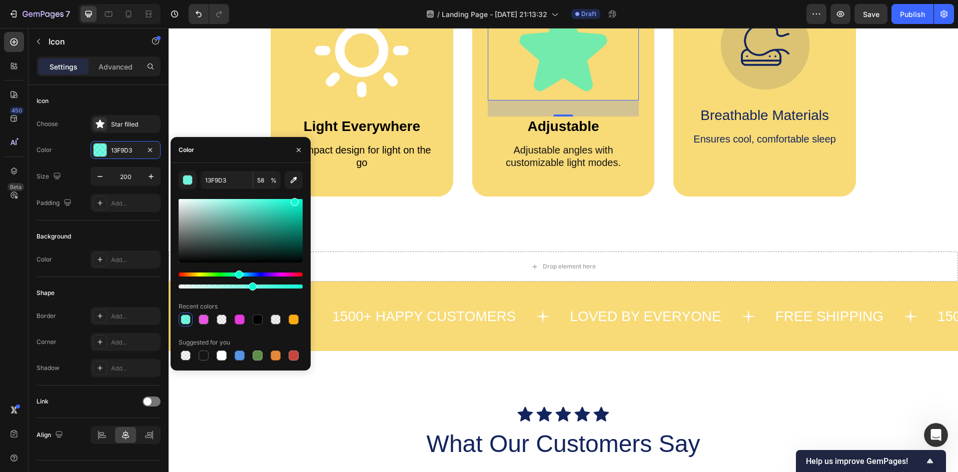
scroll to position [500, 0]
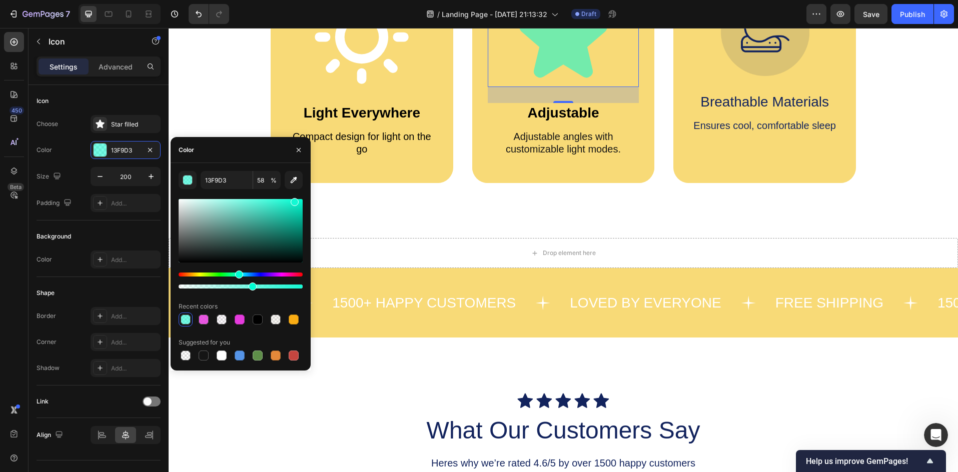
drag, startPoint x: 250, startPoint y: 284, endPoint x: 285, endPoint y: 286, distance: 35.0
click at [285, 286] on div at bounding box center [241, 281] width 124 height 16
drag, startPoint x: 260, startPoint y: 286, endPoint x: 302, endPoint y: 295, distance: 42.6
click at [301, 289] on div at bounding box center [241, 287] width 124 height 4
drag, startPoint x: 290, startPoint y: 325, endPoint x: 285, endPoint y: 326, distance: 5.5
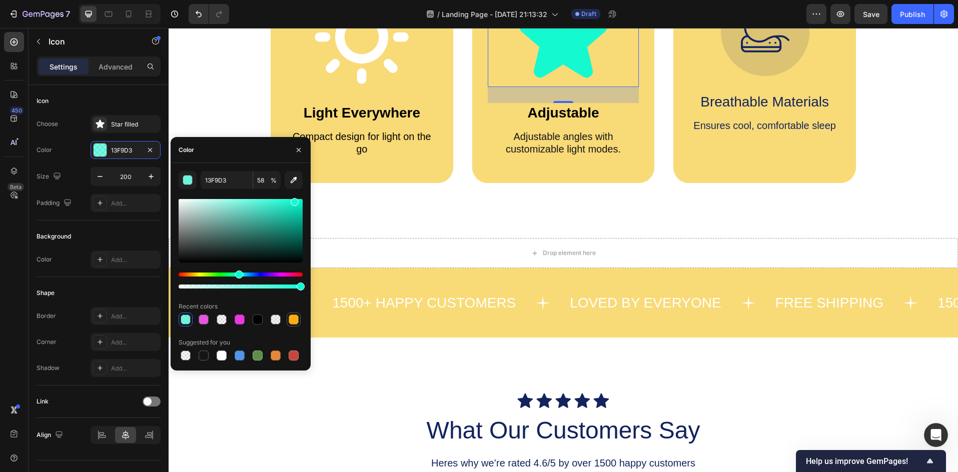
click at [291, 325] on div at bounding box center [294, 320] width 12 height 12
type input "FAAD14"
type input "100"
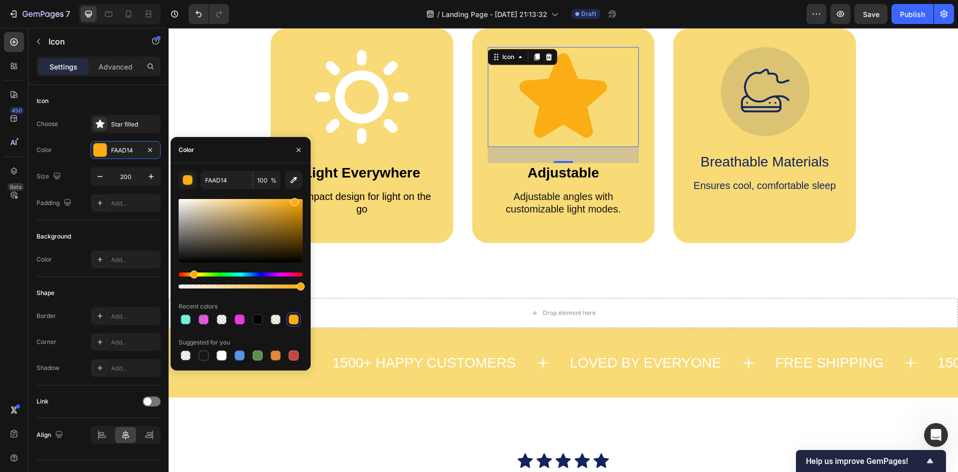
scroll to position [434, 0]
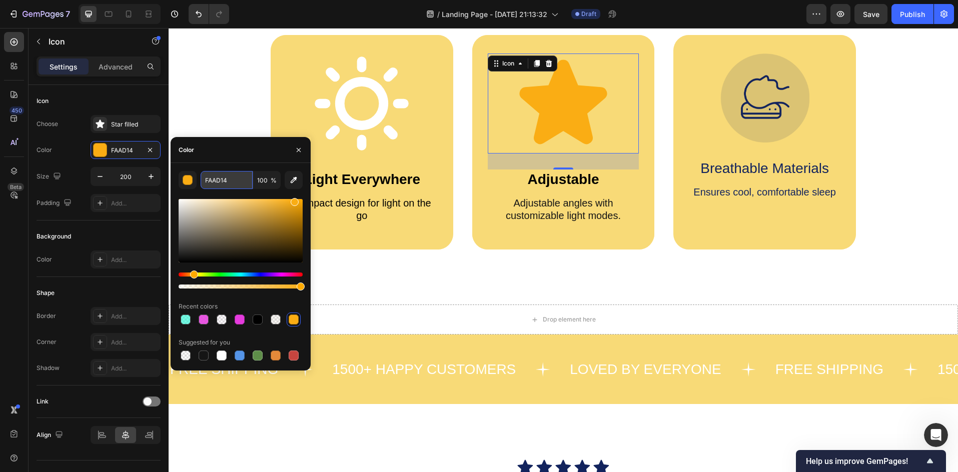
click at [210, 184] on input "FAAD14" at bounding box center [227, 180] width 52 height 18
click at [181, 182] on button "button" at bounding box center [188, 180] width 18 height 18
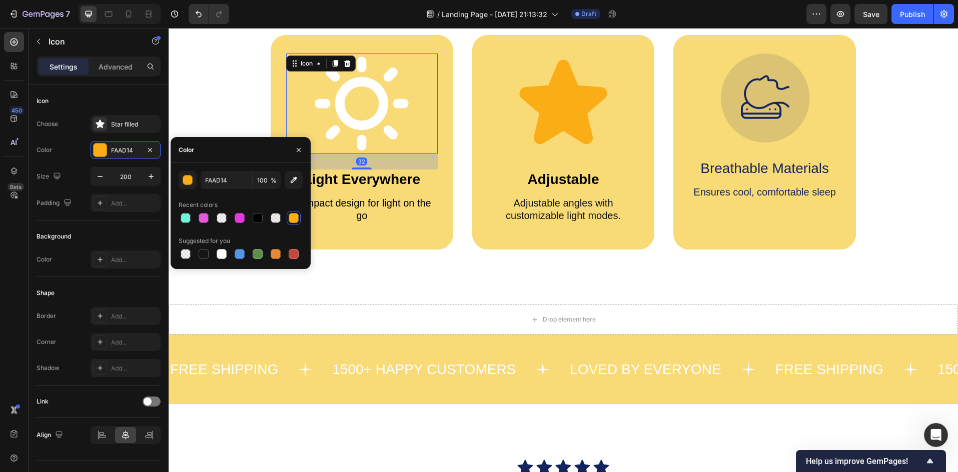
click at [363, 124] on icon at bounding box center [362, 104] width 94 height 94
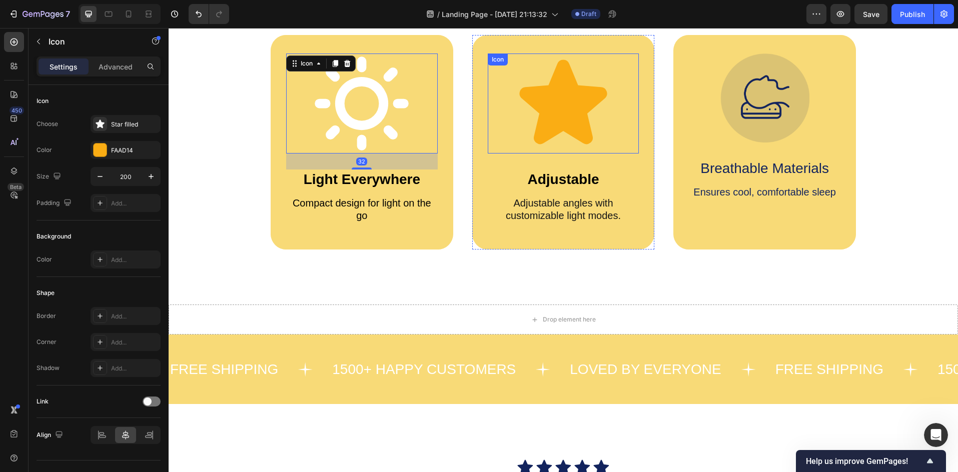
click at [540, 124] on icon at bounding box center [564, 102] width 88 height 85
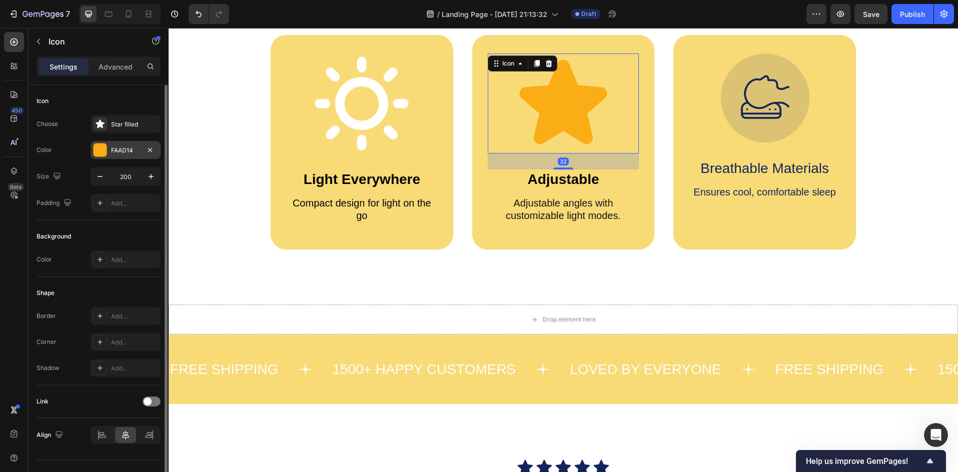
click at [102, 152] on div at bounding box center [100, 150] width 13 height 13
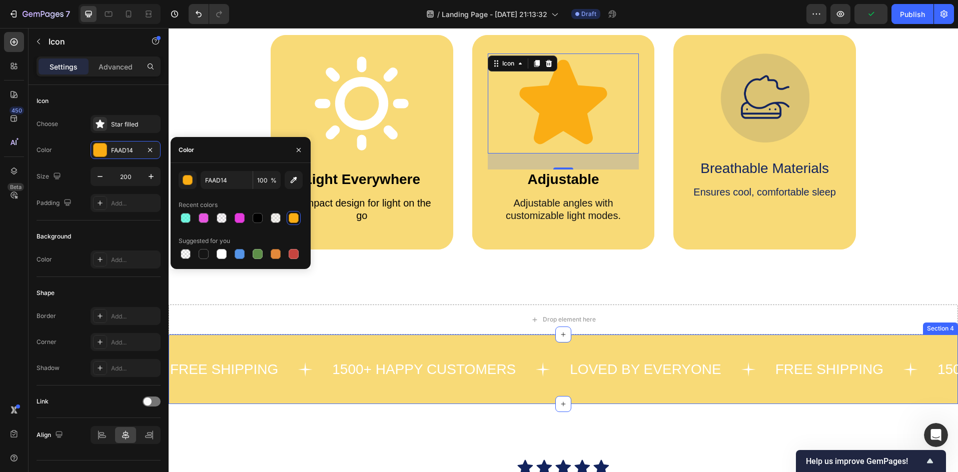
click at [332, 394] on div "FREE SHIPPING Text 1500+ HAPPY CUSTOMERS Text LOVED BY EVERYONE Text FREE SHIPP…" at bounding box center [563, 370] width 789 height 70
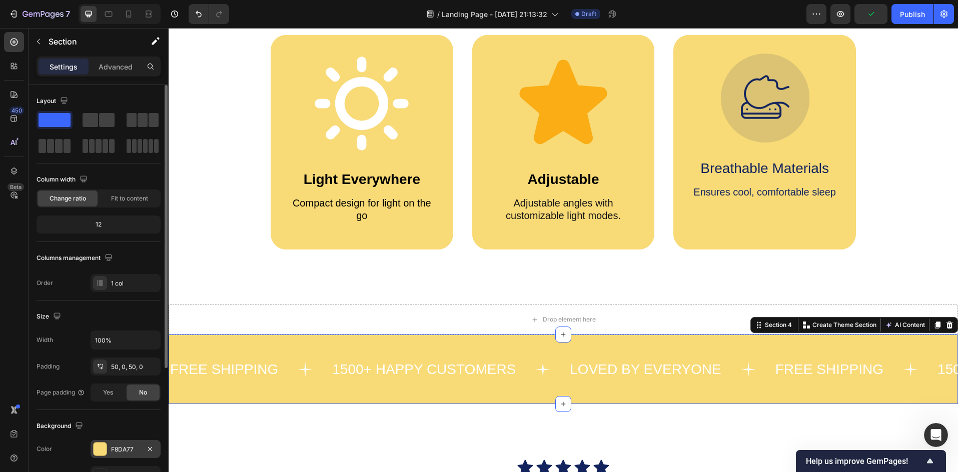
click at [119, 450] on div "F8DA77" at bounding box center [125, 449] width 29 height 9
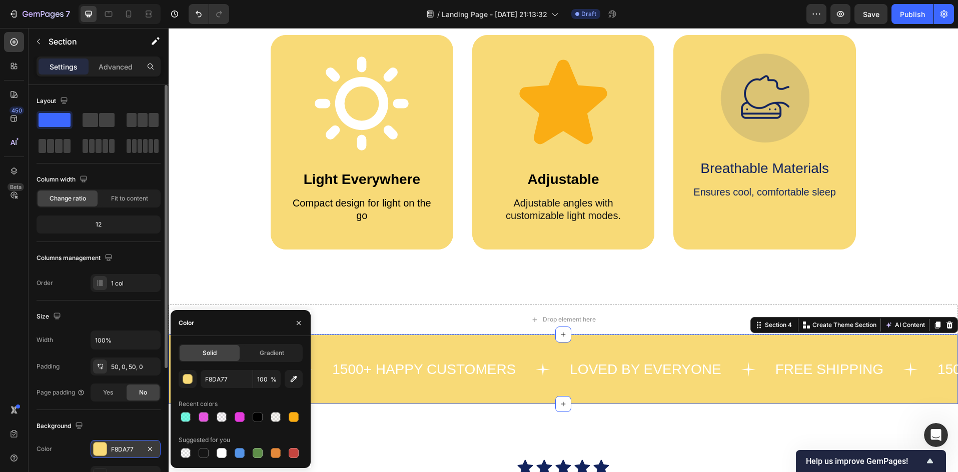
click at [119, 450] on div "F8DA77" at bounding box center [125, 449] width 29 height 9
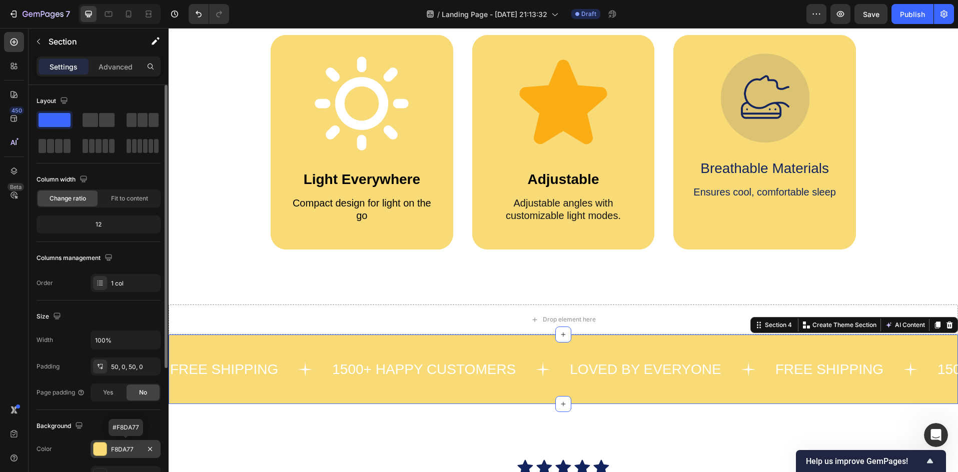
click at [120, 449] on div "F8DA77" at bounding box center [125, 449] width 29 height 9
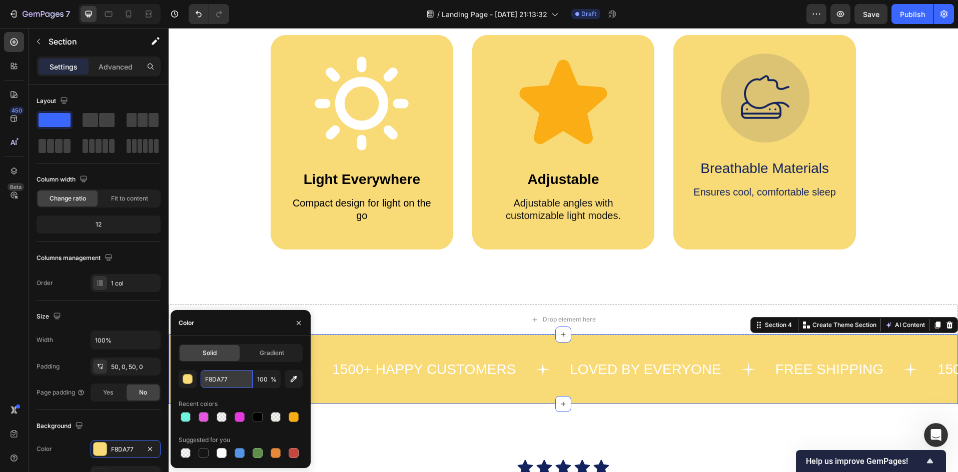
click at [220, 379] on input "F8DA77" at bounding box center [227, 379] width 52 height 18
click at [546, 114] on icon at bounding box center [564, 102] width 88 height 85
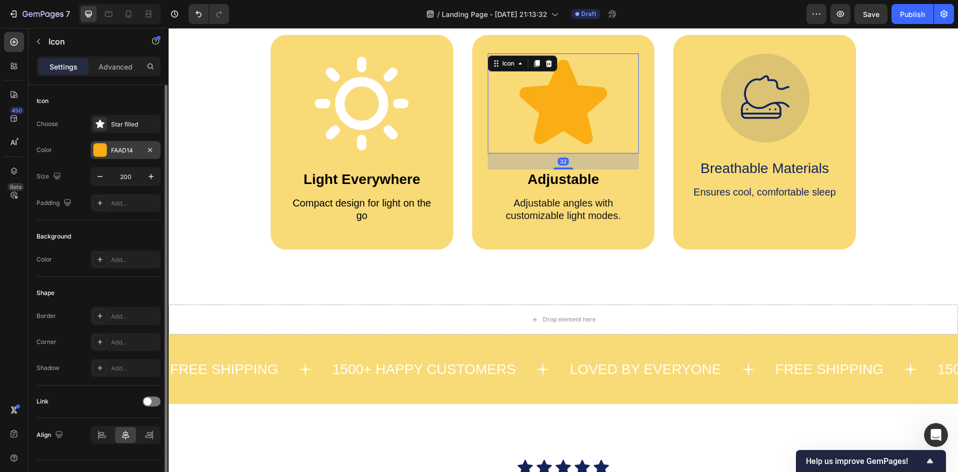
click at [102, 152] on div at bounding box center [100, 150] width 13 height 13
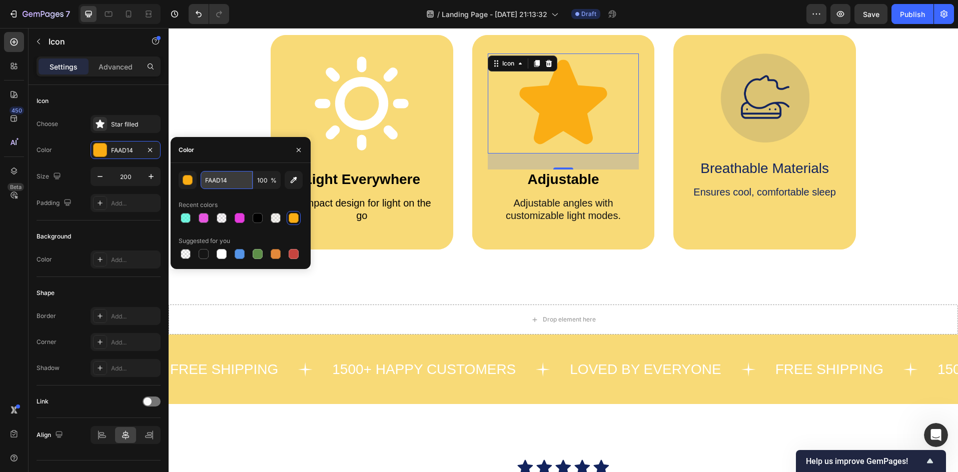
click at [233, 180] on input "FAAD14" at bounding box center [227, 180] width 52 height 18
click at [189, 219] on div at bounding box center [186, 218] width 10 height 10
type input "13F9D3"
type input "58"
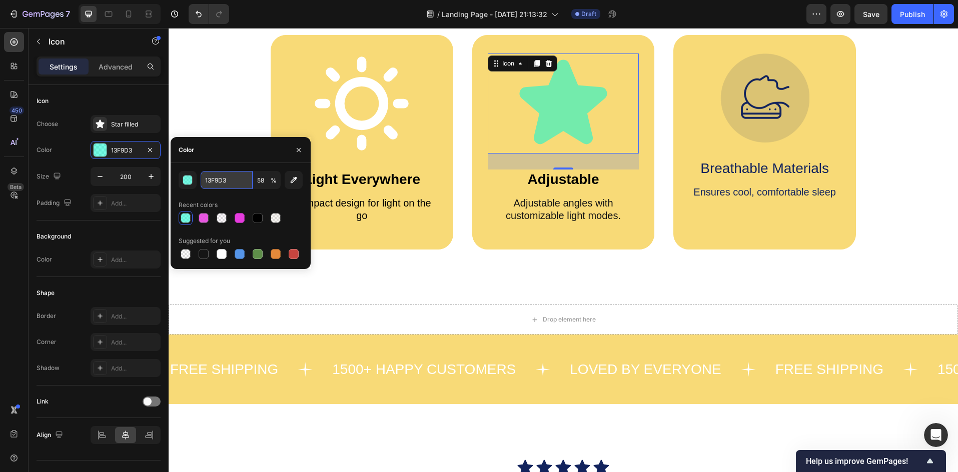
click at [225, 186] on input "13F9D3" at bounding box center [227, 180] width 52 height 18
paste input "F8DA77"
type input "F8DA77"
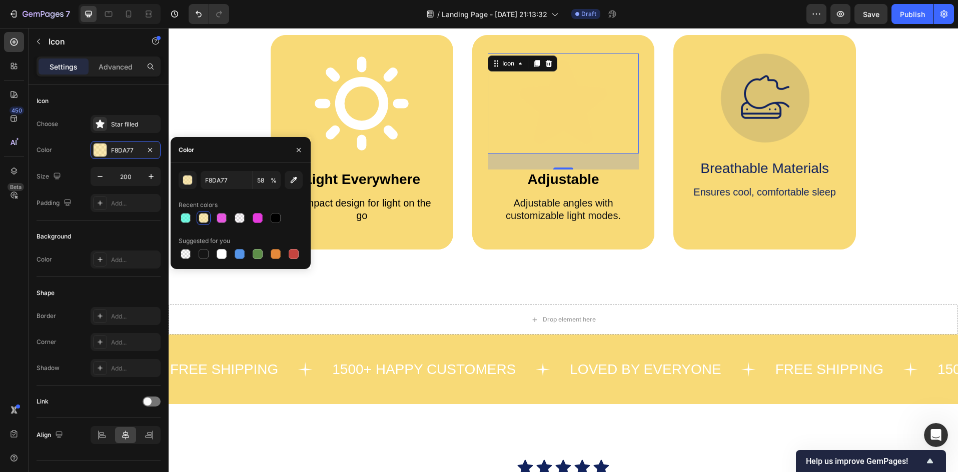
click at [201, 217] on div at bounding box center [204, 218] width 10 height 10
click at [191, 218] on div at bounding box center [186, 218] width 12 height 12
click at [227, 187] on input "F8DA77" at bounding box center [227, 180] width 52 height 18
click at [188, 186] on button "button" at bounding box center [188, 180] width 18 height 18
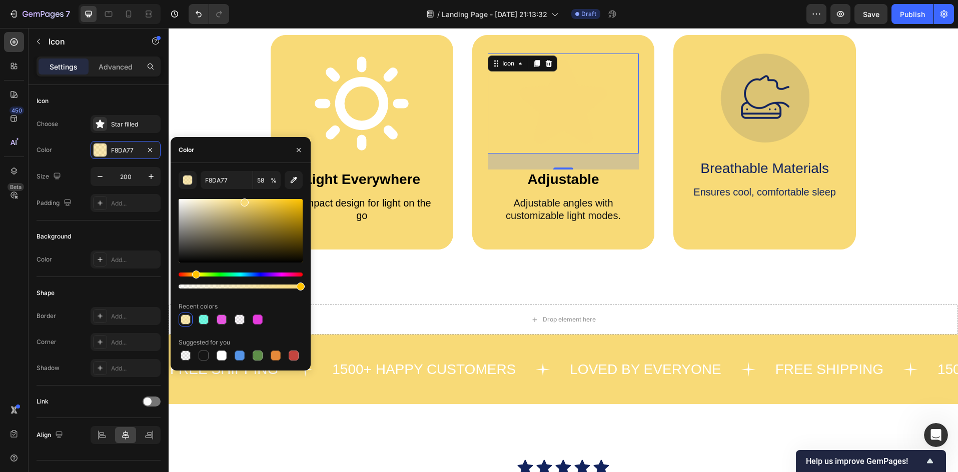
drag, startPoint x: 460, startPoint y: 315, endPoint x: 366, endPoint y: 285, distance: 98.2
drag, startPoint x: 286, startPoint y: 288, endPoint x: 171, endPoint y: 294, distance: 114.7
click at [172, 294] on div "F8DA77 100 % Recent colors Suggested for you" at bounding box center [241, 267] width 140 height 192
drag, startPoint x: 392, startPoint y: 318, endPoint x: 315, endPoint y: 290, distance: 81.3
drag, startPoint x: 395, startPoint y: 316, endPoint x: 369, endPoint y: 292, distance: 36.1
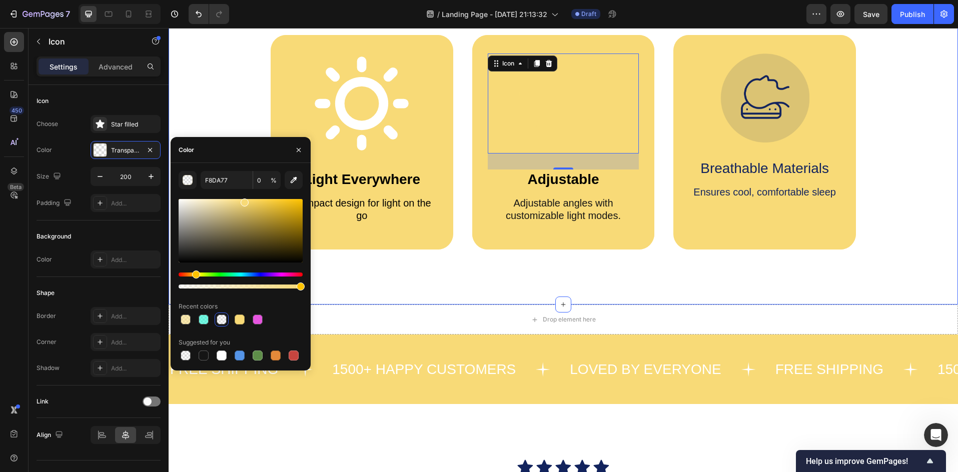
type input "100"
click at [226, 358] on div at bounding box center [222, 356] width 10 height 10
type input "FFFFFF"
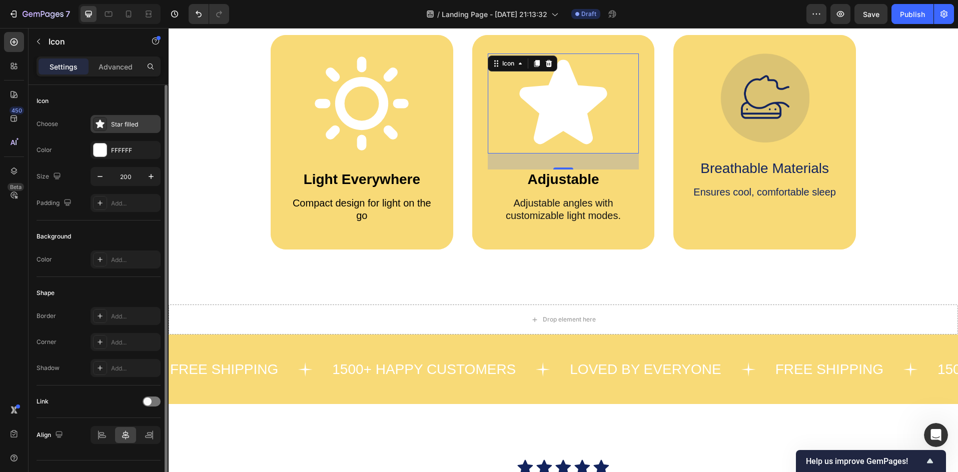
click at [110, 132] on div "Star filled" at bounding box center [126, 124] width 70 height 18
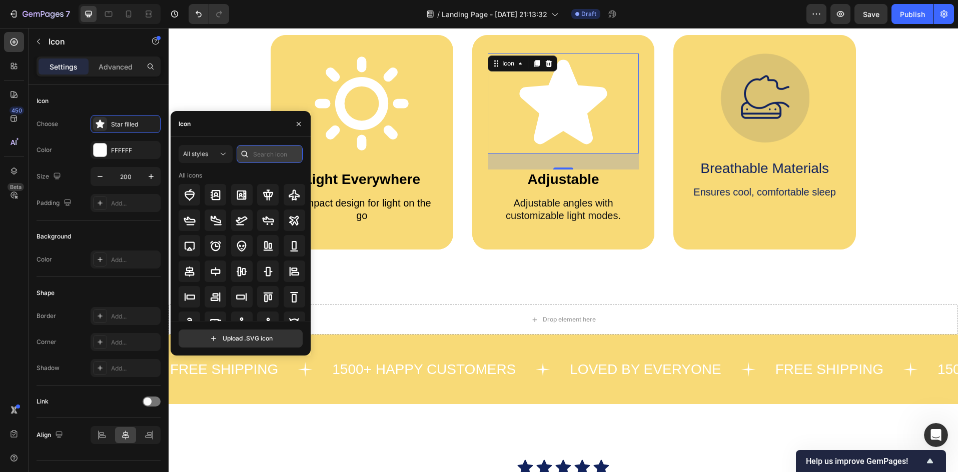
click at [278, 161] on input "text" at bounding box center [270, 154] width 66 height 18
type input "adjust"
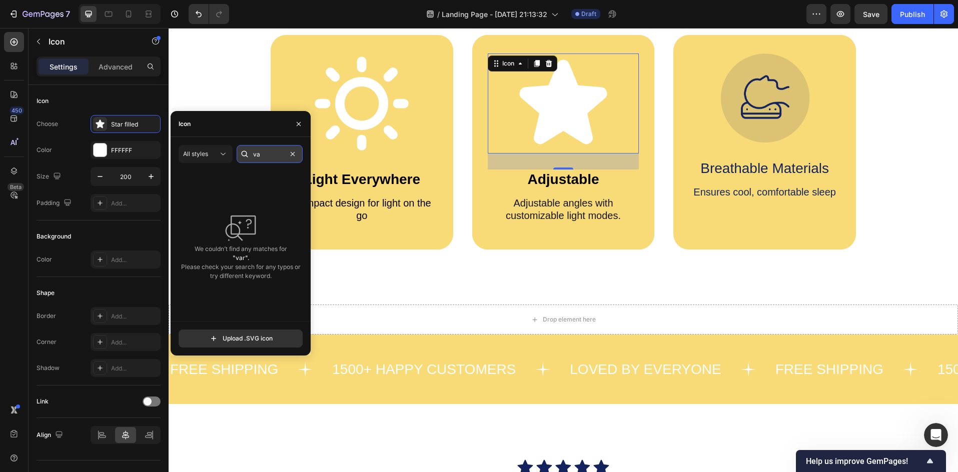
type input "v"
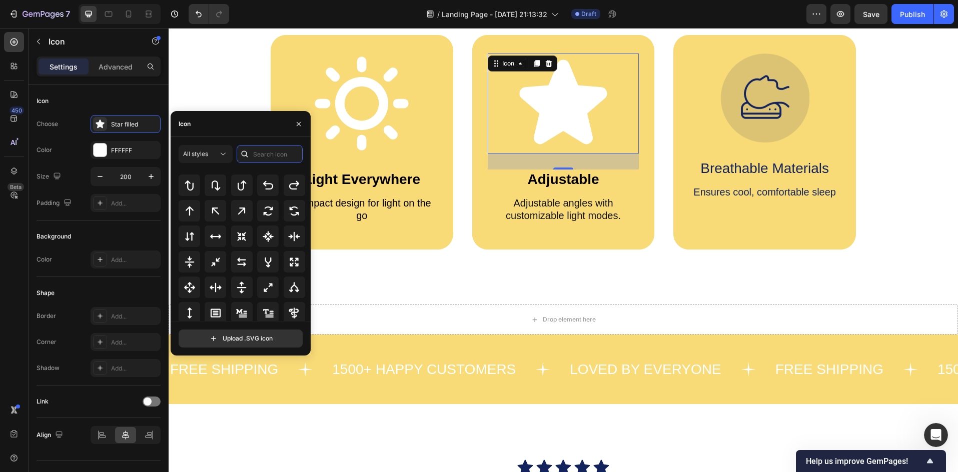
scroll to position [500, 0]
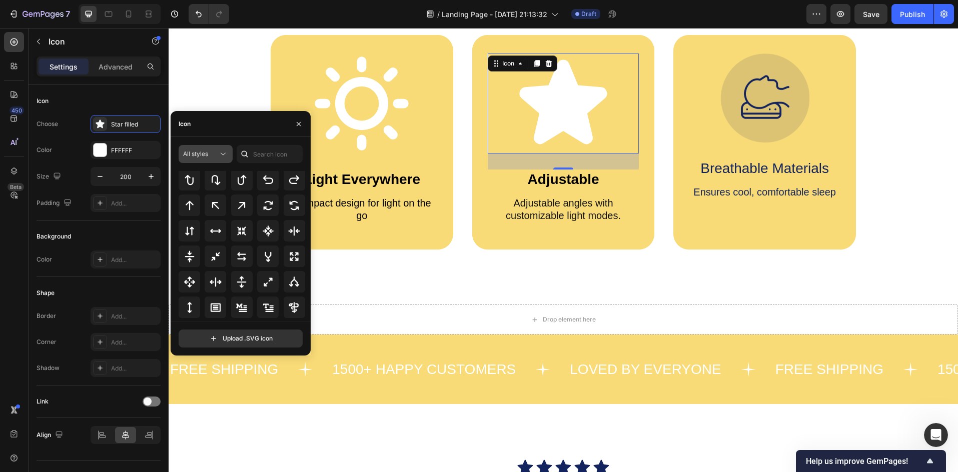
click at [221, 151] on icon at bounding box center [223, 154] width 10 height 10
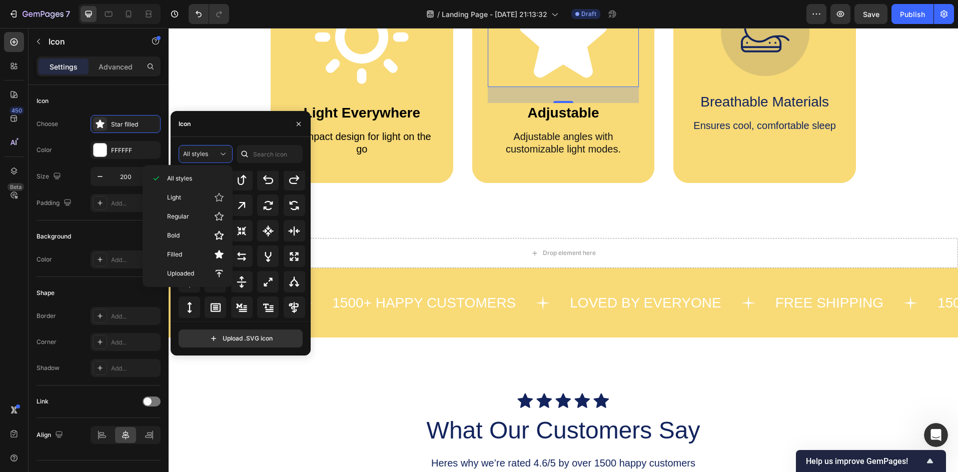
click at [245, 124] on div "Icon" at bounding box center [241, 124] width 140 height 26
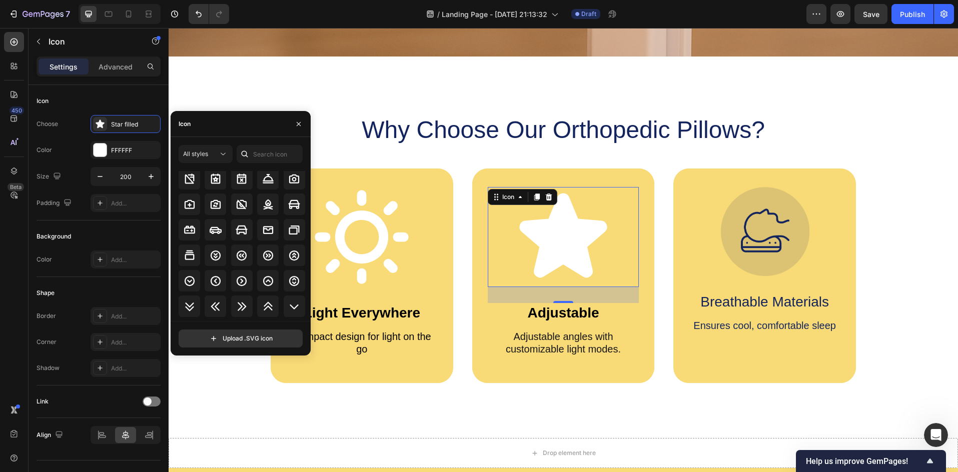
scroll to position [1170, 0]
click at [256, 154] on input "text" at bounding box center [270, 154] width 66 height 18
type input "cl"
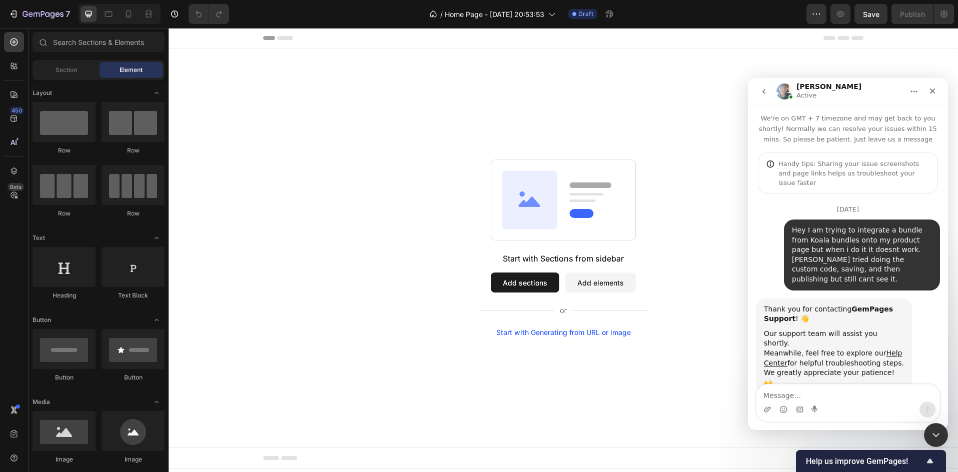
scroll to position [3417, 0]
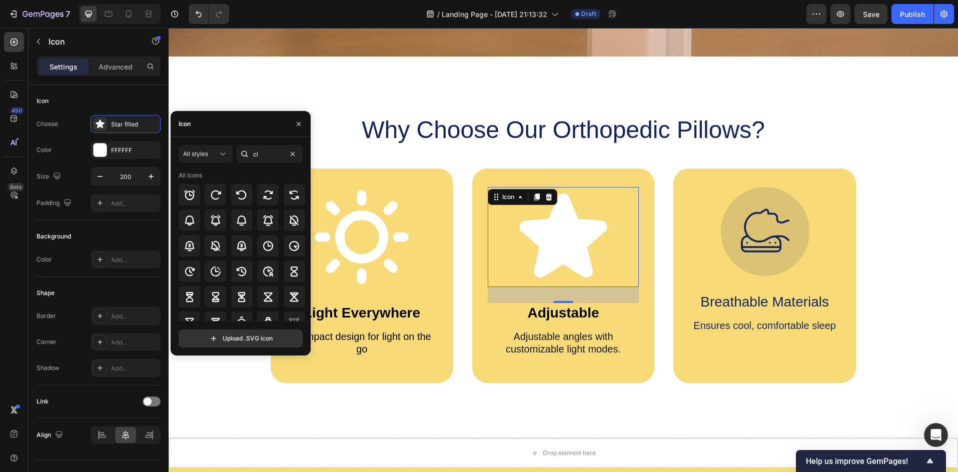
type input "c"
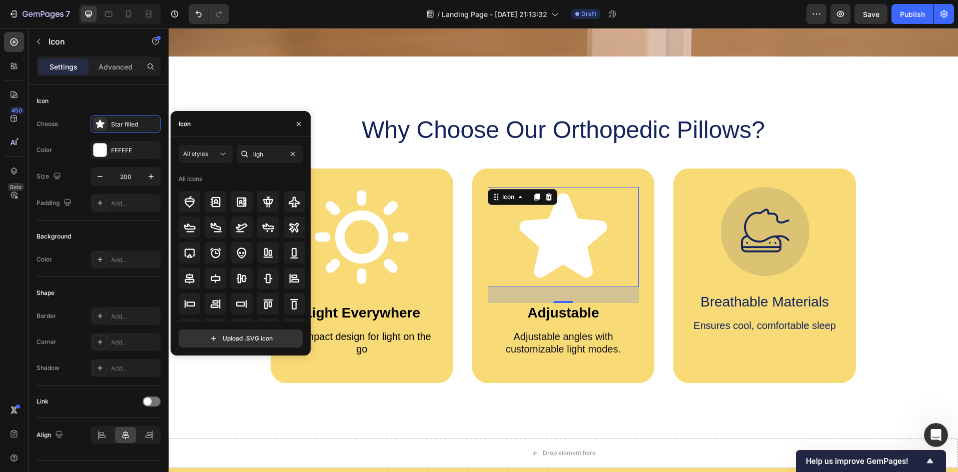
type input "light"
click at [288, 153] on input "text" at bounding box center [270, 154] width 66 height 18
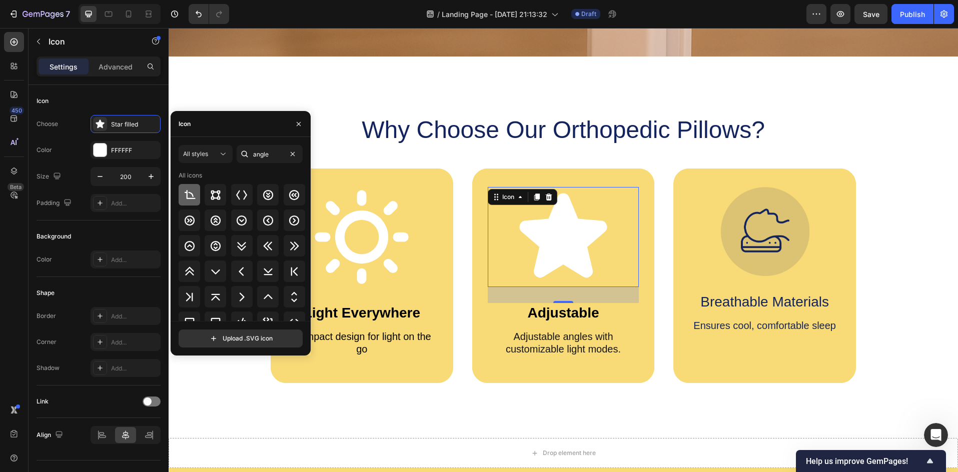
type input "angle"
click at [194, 197] on icon at bounding box center [190, 195] width 12 height 12
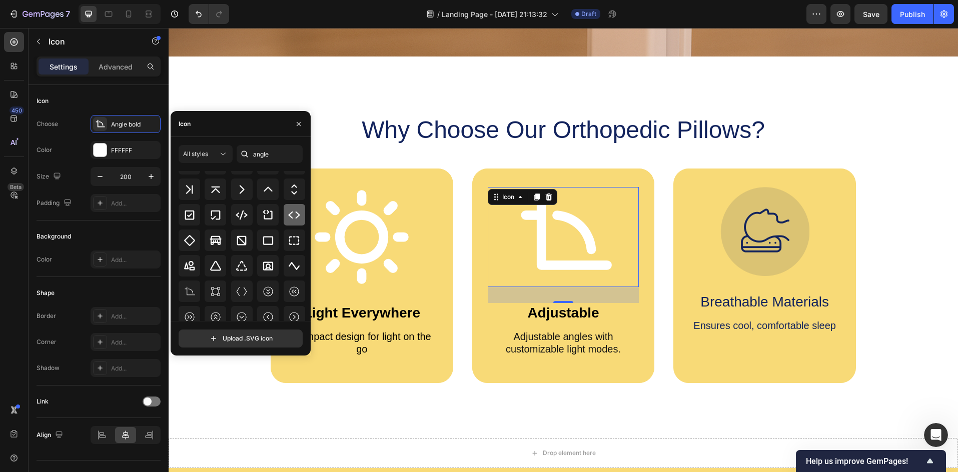
scroll to position [110, 0]
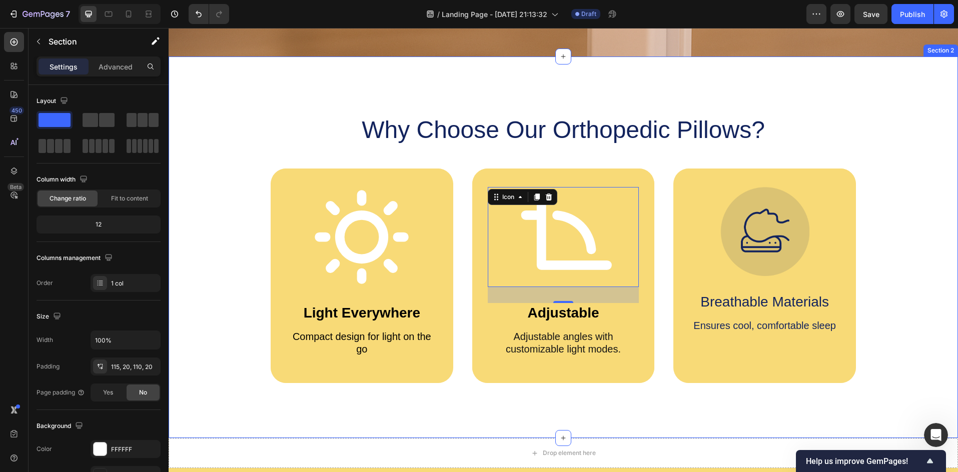
click at [429, 409] on div "Why Choose Our Orthopedic Pillows? Heading Icon Light Everywhere Text Block Com…" at bounding box center [563, 248] width 789 height 382
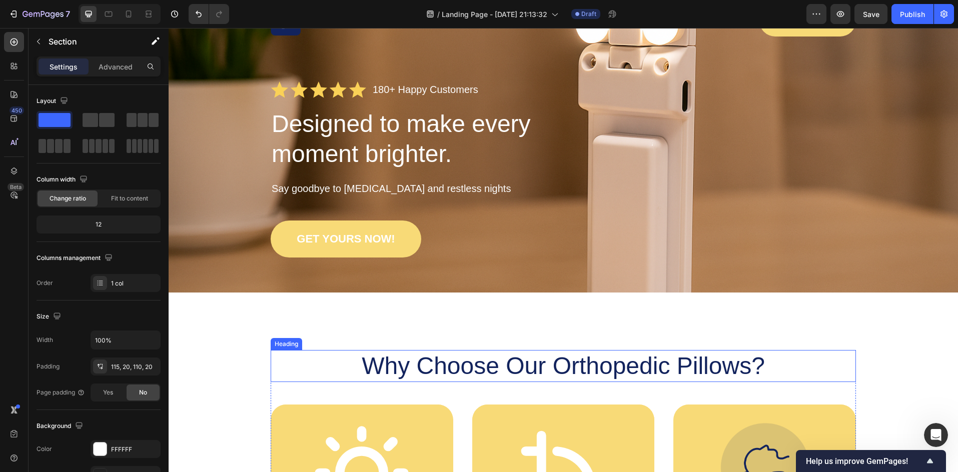
scroll to position [34, 0]
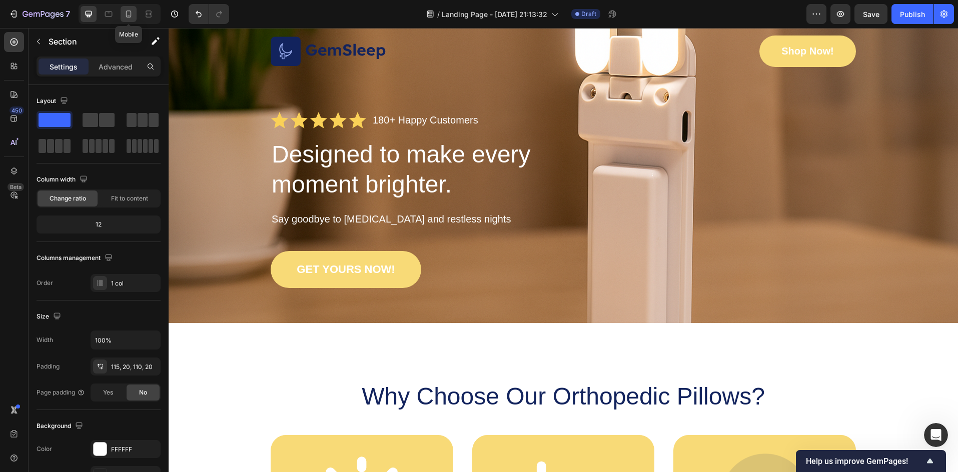
click at [128, 13] on icon at bounding box center [129, 14] width 10 height 10
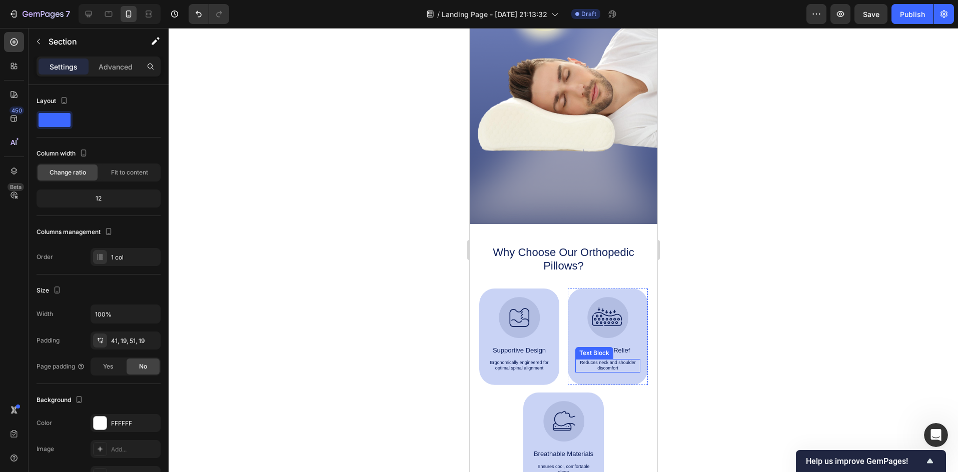
scroll to position [210, 0]
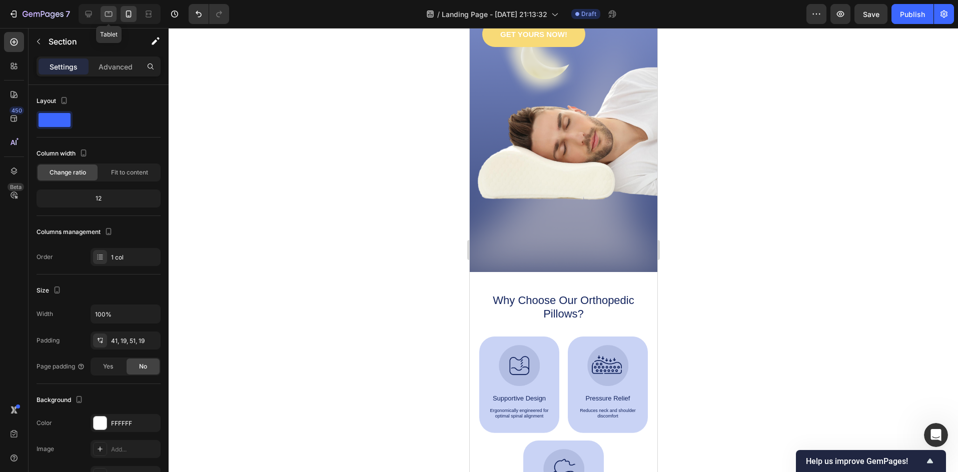
click at [103, 13] on div at bounding box center [109, 14] width 16 height 16
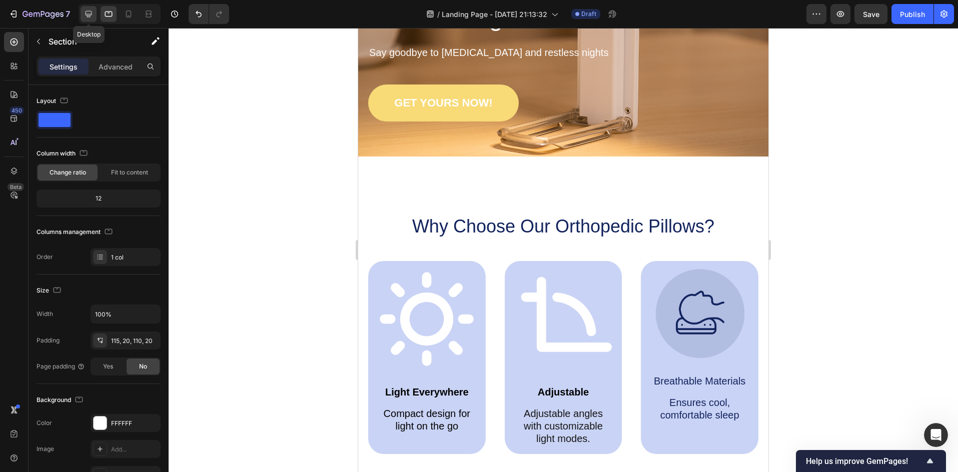
click at [91, 20] on div at bounding box center [89, 14] width 16 height 16
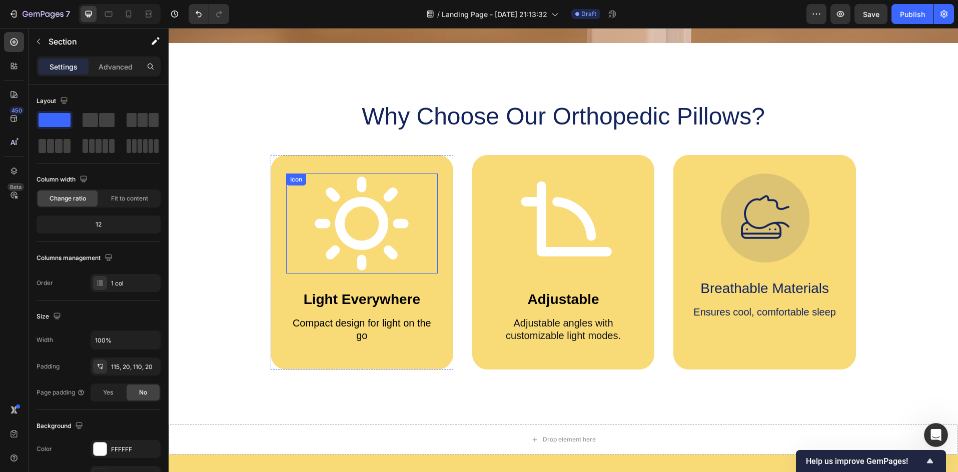
scroll to position [360, 0]
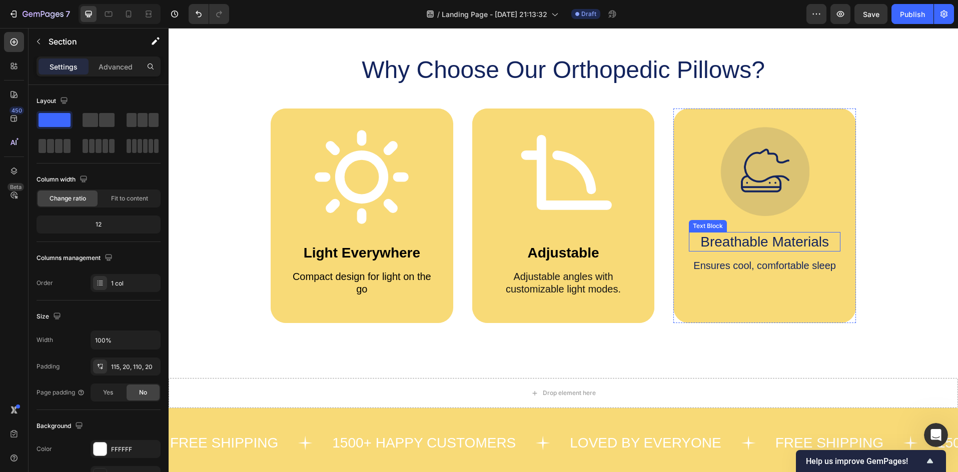
click at [732, 245] on p "Breathable Materials" at bounding box center [765, 242] width 150 height 18
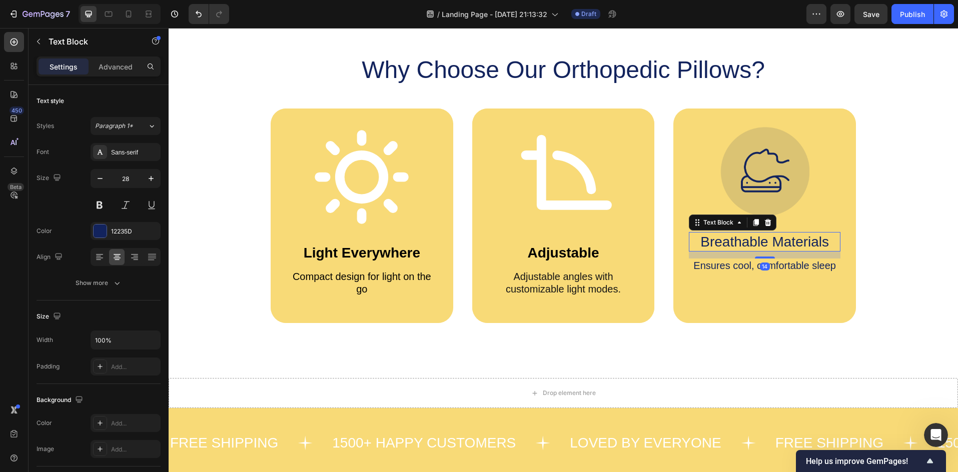
click at [732, 245] on p "Breathable Materials" at bounding box center [765, 242] width 150 height 18
click at [827, 237] on p "Breathable Materials" at bounding box center [765, 242] width 150 height 18
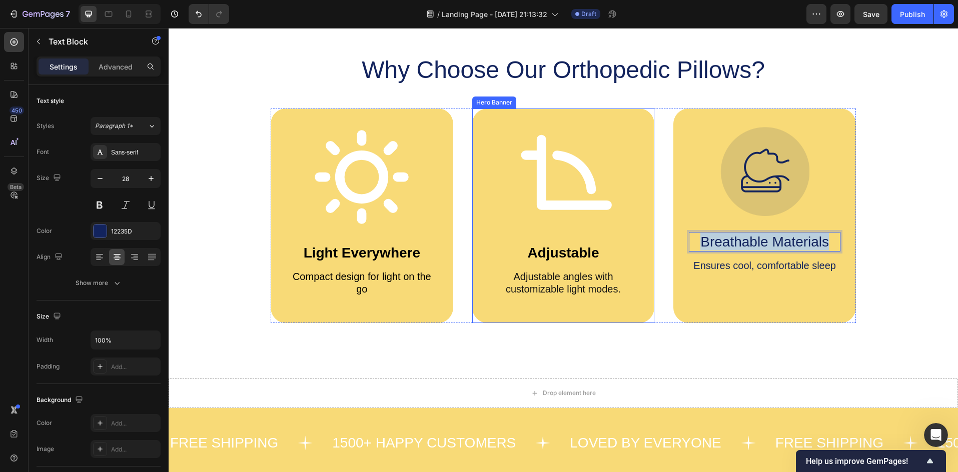
drag, startPoint x: 828, startPoint y: 243, endPoint x: 632, endPoint y: 243, distance: 196.5
click at [632, 243] on div "Icon Light Everywhere Text Block Compact design for light on the go Text Block …" at bounding box center [563, 216] width 585 height 215
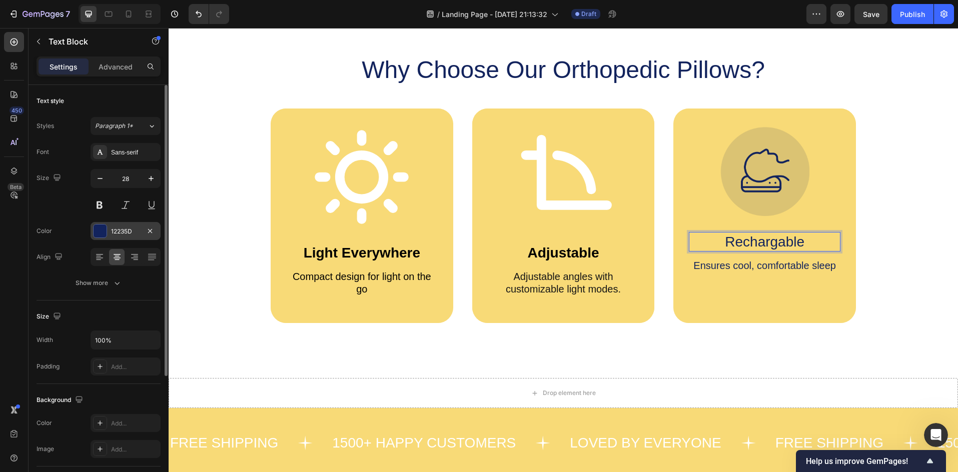
click at [98, 227] on div at bounding box center [100, 231] width 13 height 13
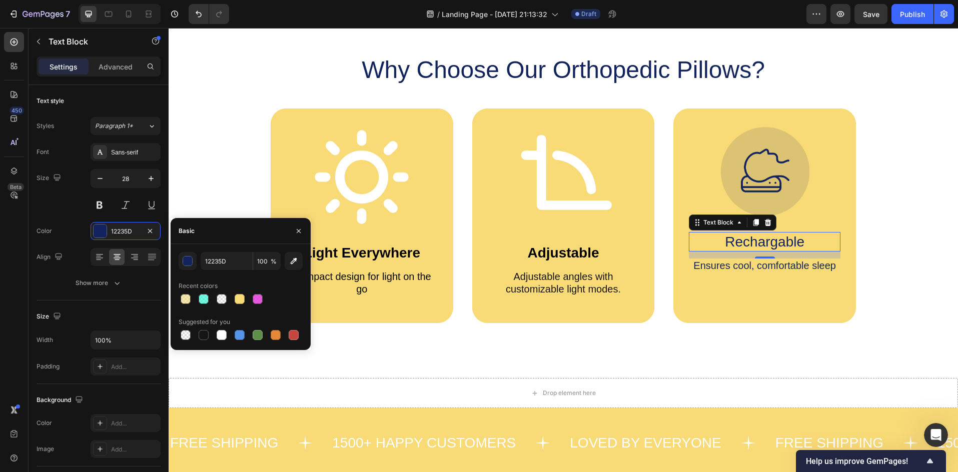
click at [211, 339] on div at bounding box center [241, 335] width 124 height 14
click at [189, 263] on div "button" at bounding box center [188, 262] width 10 height 10
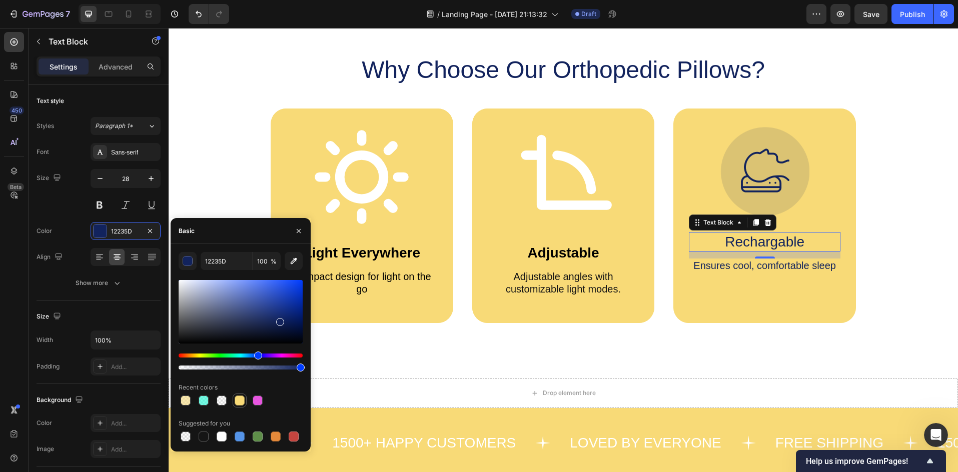
click at [239, 401] on div at bounding box center [240, 401] width 10 height 10
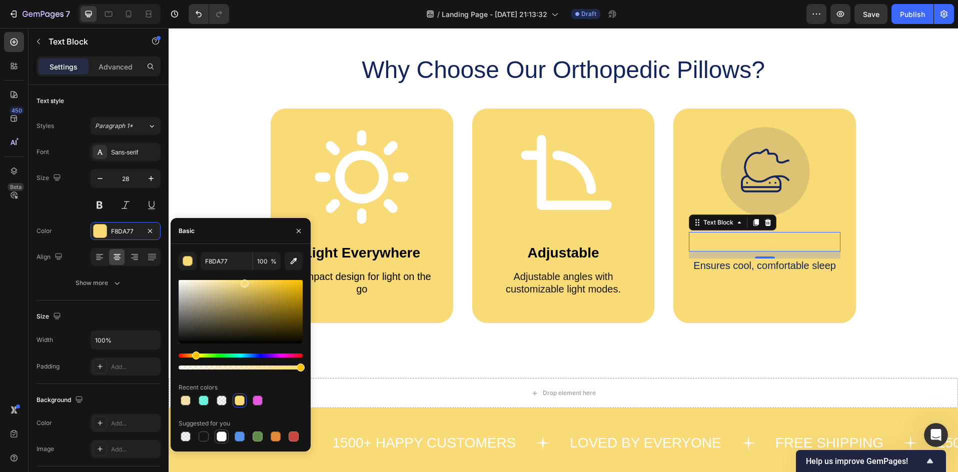
click at [225, 440] on div at bounding box center [222, 437] width 10 height 10
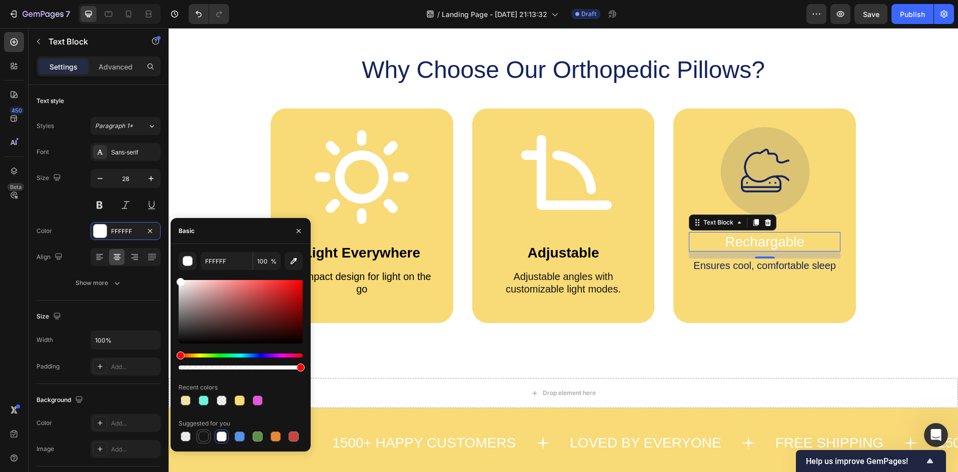
click at [209, 436] on div at bounding box center [204, 437] width 12 height 12
type input "151515"
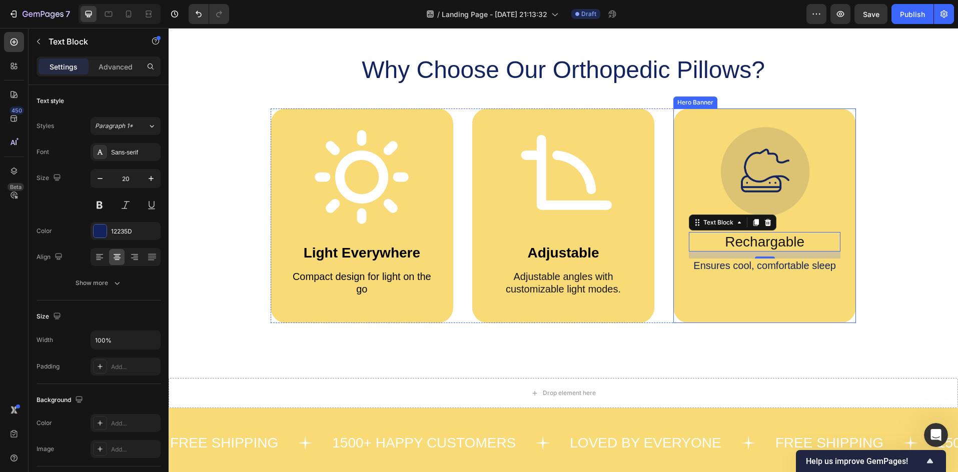
click at [730, 266] on p "Ensures cool, comfortable sleep" at bounding box center [765, 266] width 150 height 13
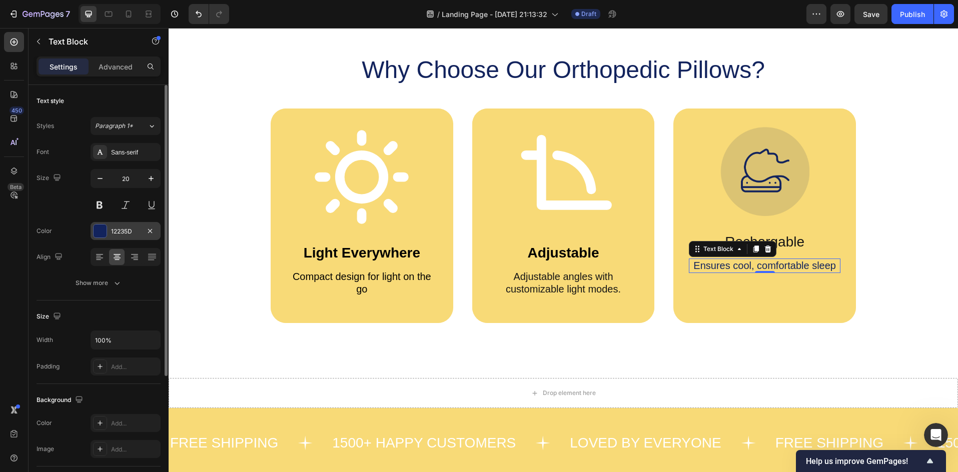
click at [105, 232] on div at bounding box center [100, 231] width 13 height 13
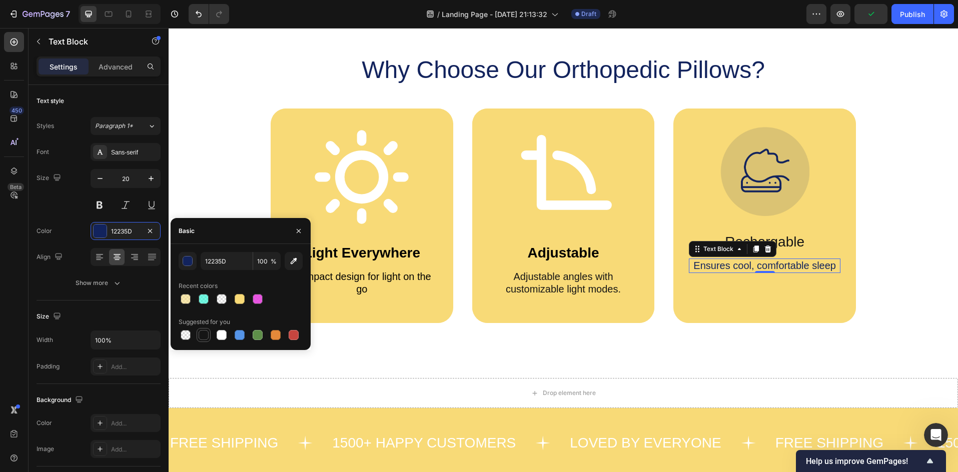
click at [197, 330] on div at bounding box center [204, 335] width 14 height 14
type input "151515"
click at [197, 332] on div at bounding box center [204, 335] width 14 height 14
click at [729, 266] on p "Ensures cool, comfortable sleep" at bounding box center [765, 266] width 150 height 13
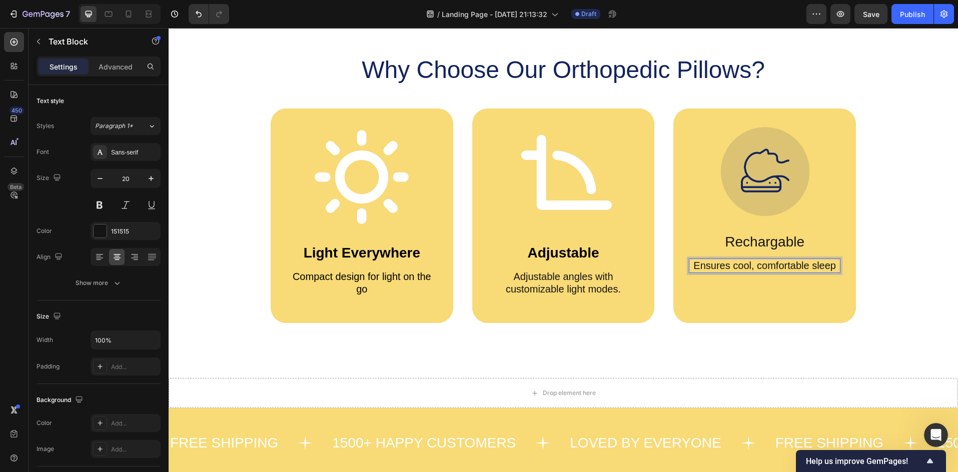
click at [815, 268] on p "Ensures cool, comfortable sleep" at bounding box center [765, 266] width 150 height 13
click at [831, 267] on p "Ensures cool, comfortable sleep" at bounding box center [765, 266] width 150 height 13
click at [756, 241] on p "Rechargable" at bounding box center [765, 242] width 150 height 18
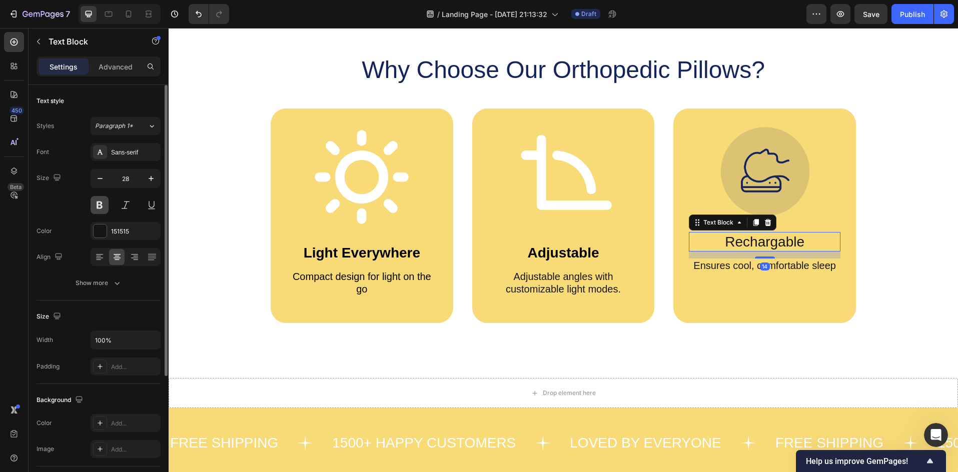
click at [96, 201] on button at bounding box center [100, 205] width 18 height 18
click at [812, 258] on div "14" at bounding box center [765, 255] width 152 height 7
click at [825, 263] on p "Ensures cool, comfortable sleep" at bounding box center [765, 266] width 150 height 13
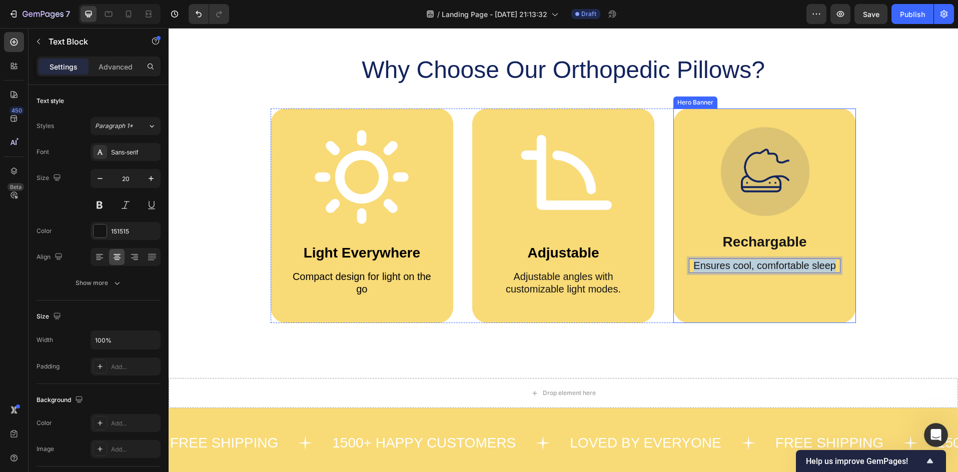
drag, startPoint x: 830, startPoint y: 266, endPoint x: 684, endPoint y: 274, distance: 146.2
click at [684, 274] on div "Image Rechargable Text Block Ensures cool, comfortable sleep Text Block 0" at bounding box center [764, 204] width 183 height 191
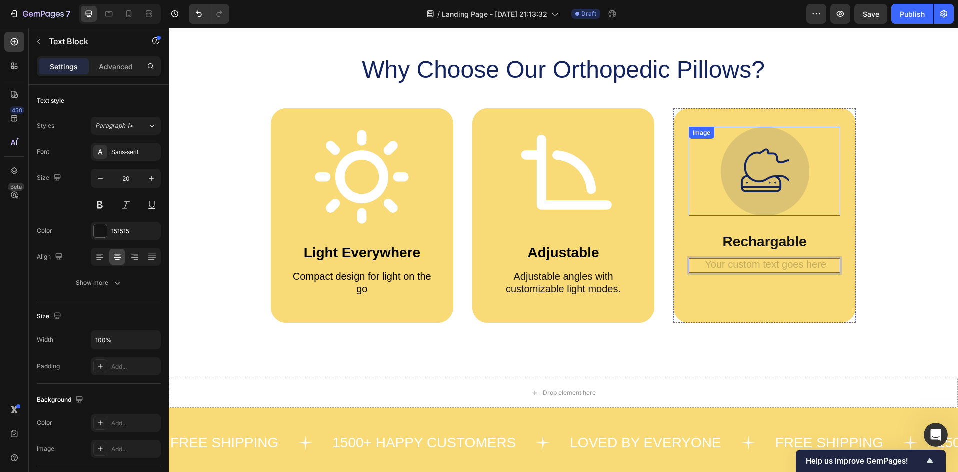
click at [753, 166] on img at bounding box center [764, 171] width 89 height 89
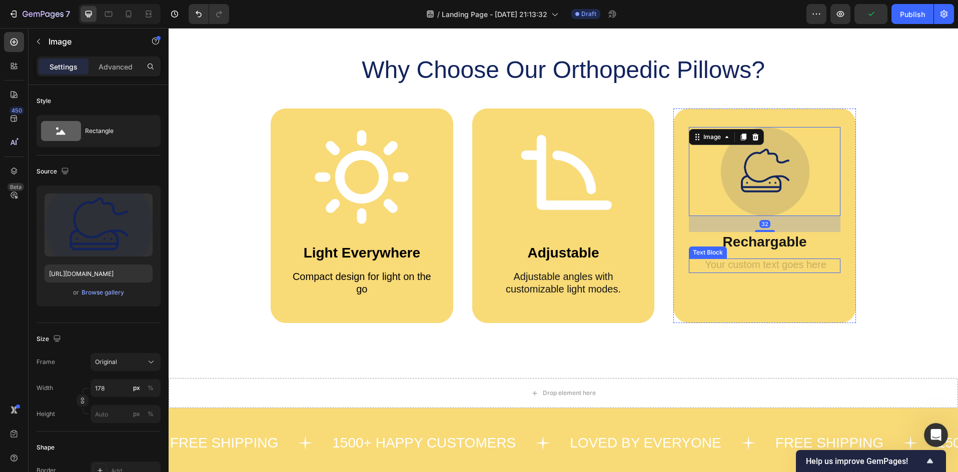
click at [745, 280] on div "Image 32 Rechargable Text Block Text Block" at bounding box center [764, 204] width 183 height 191
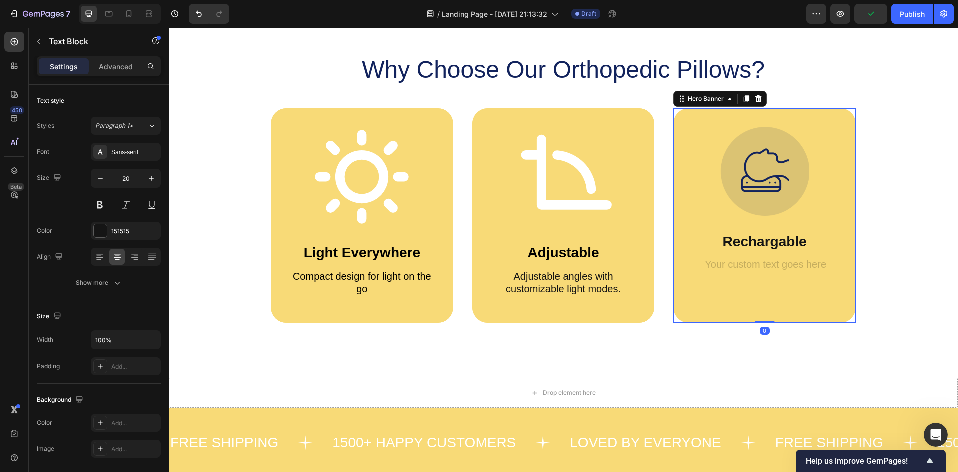
click at [749, 270] on div "Rich Text Editor. Editing area: main" at bounding box center [765, 266] width 152 height 15
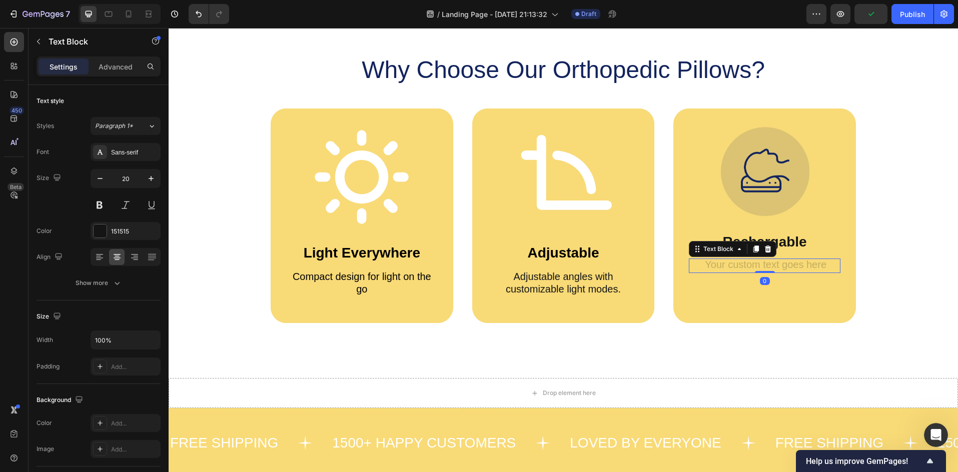
click at [749, 268] on div "Rich Text Editor. Editing area: main" at bounding box center [765, 266] width 152 height 15
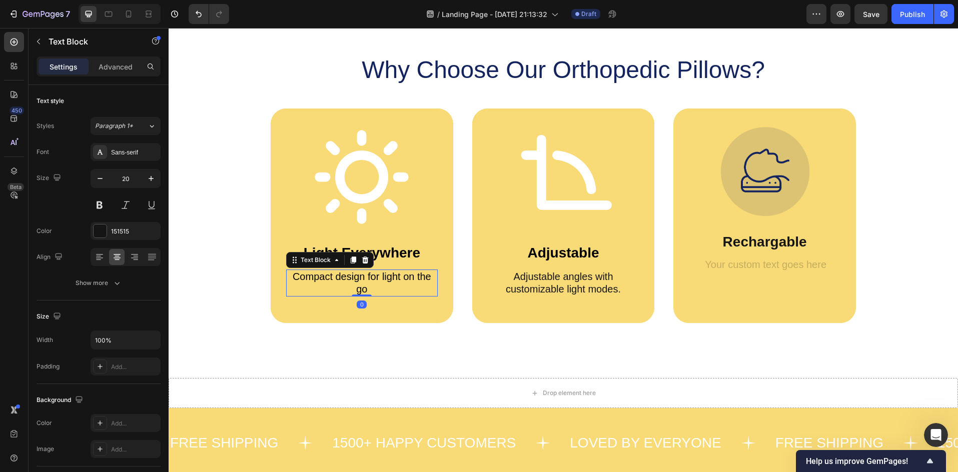
click at [357, 288] on p "Compact design for light on the go" at bounding box center [362, 283] width 150 height 25
click at [363, 290] on p "Compact design for light on the go" at bounding box center [362, 283] width 150 height 25
click at [775, 261] on div "Rich Text Editor. Editing area: main" at bounding box center [765, 266] width 152 height 15
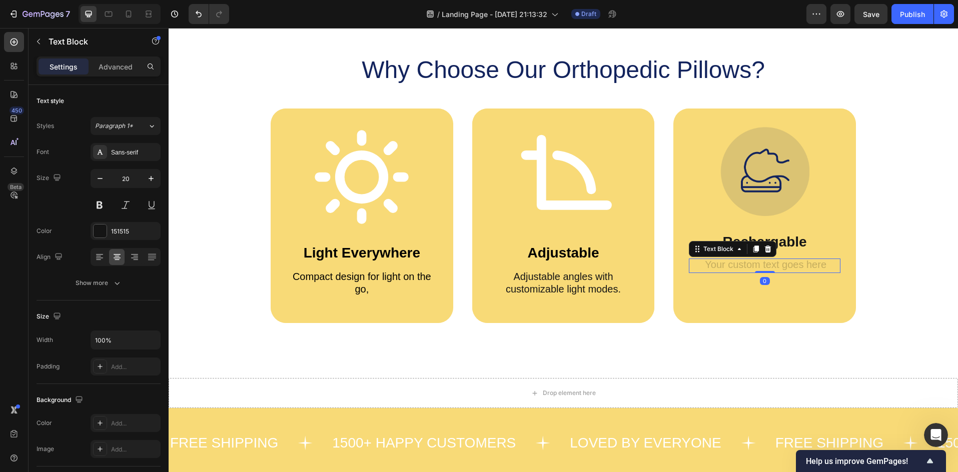
click at [775, 261] on div "Rich Text Editor. Editing area: main" at bounding box center [765, 266] width 152 height 15
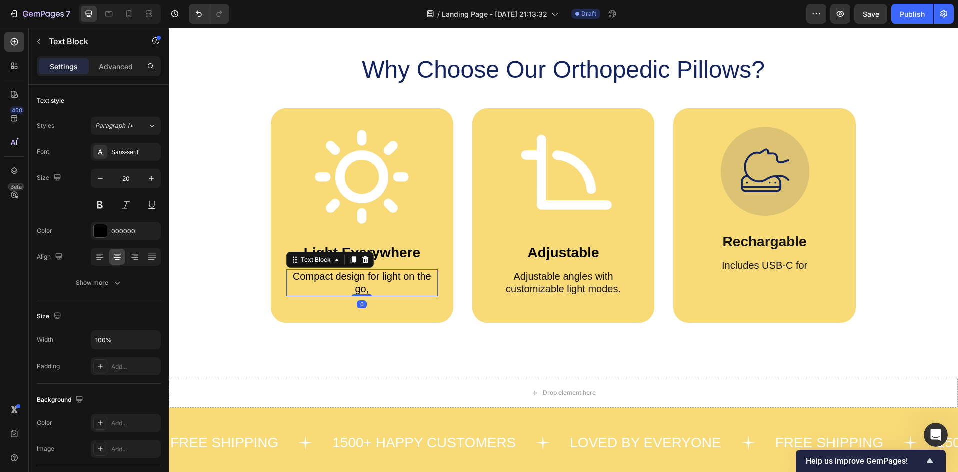
click at [367, 289] on p "Compact design for light on the go," at bounding box center [362, 283] width 150 height 25
click at [794, 270] on p "Includes USB-C for" at bounding box center [765, 266] width 150 height 13
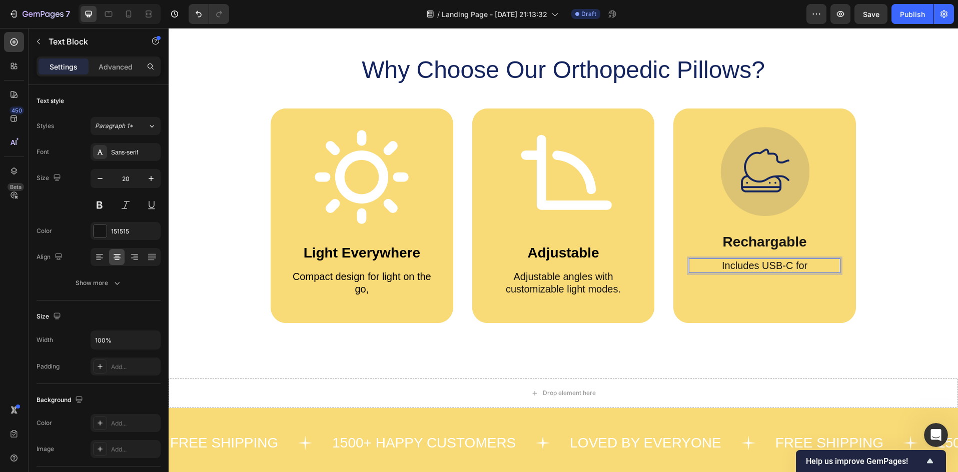
click at [807, 268] on p "Includes USB-C for" at bounding box center [765, 266] width 150 height 13
drag, startPoint x: 799, startPoint y: 268, endPoint x: 655, endPoint y: 263, distance: 144.1
click at [655, 263] on div "Icon Light Everywhere Text Block Compact design for light on the go, Text Block…" at bounding box center [563, 216] width 585 height 215
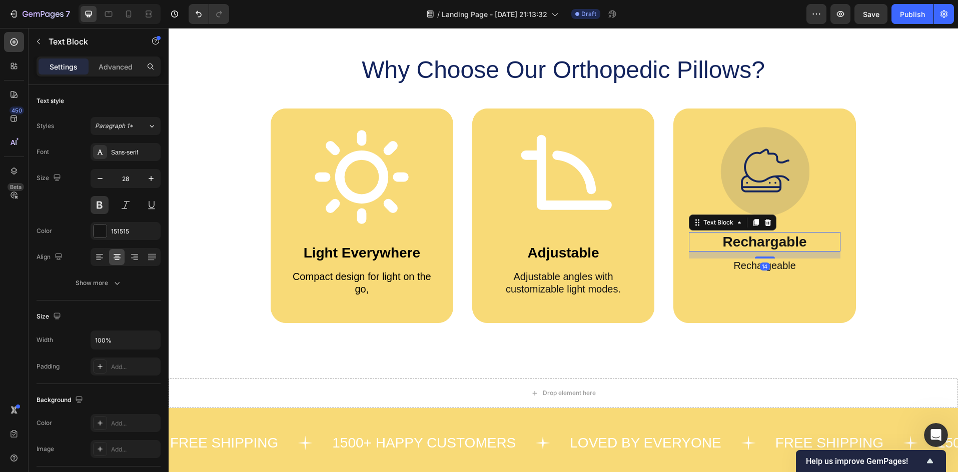
click at [770, 243] on p "Rechargable" at bounding box center [765, 242] width 150 height 18
click at [773, 243] on p "Rechargable" at bounding box center [765, 242] width 150 height 18
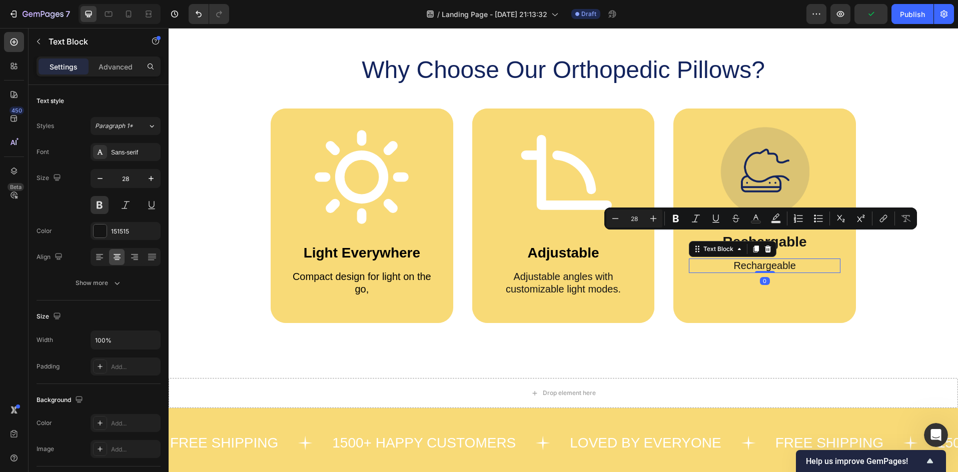
click at [787, 265] on p "Rechargeable" at bounding box center [765, 266] width 150 height 13
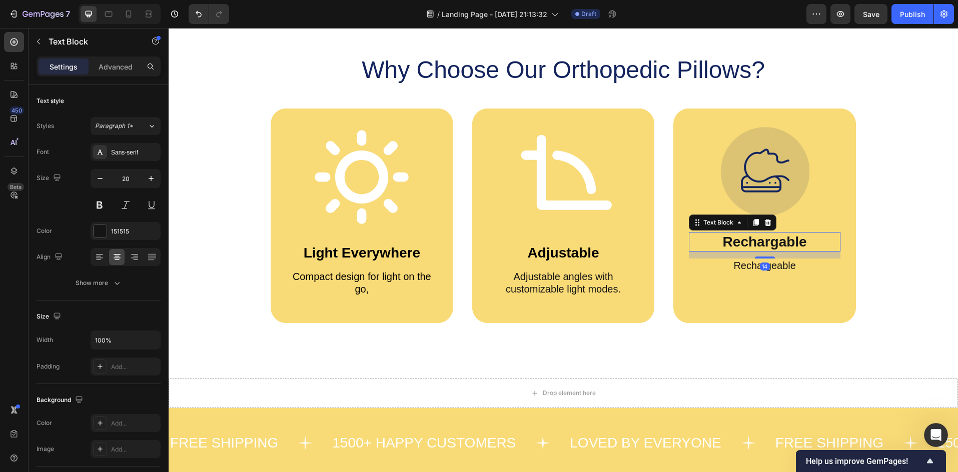
click at [774, 240] on p "Rechargable" at bounding box center [765, 242] width 150 height 18
click at [775, 243] on p "Rechargable" at bounding box center [765, 242] width 150 height 18
click at [794, 273] on div "Image Rechargeable Text Block 14 Rechargeable Text Block" at bounding box center [764, 204] width 183 height 191
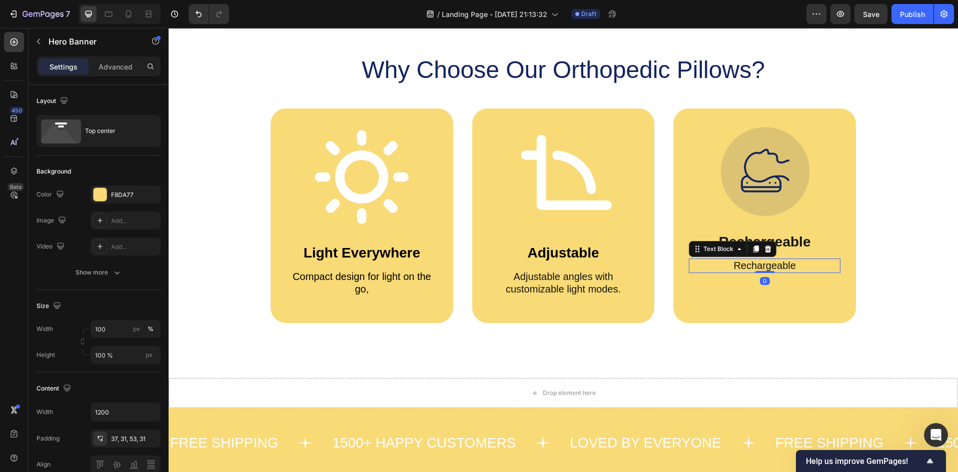
click at [791, 266] on p "Rechargeable" at bounding box center [765, 266] width 150 height 13
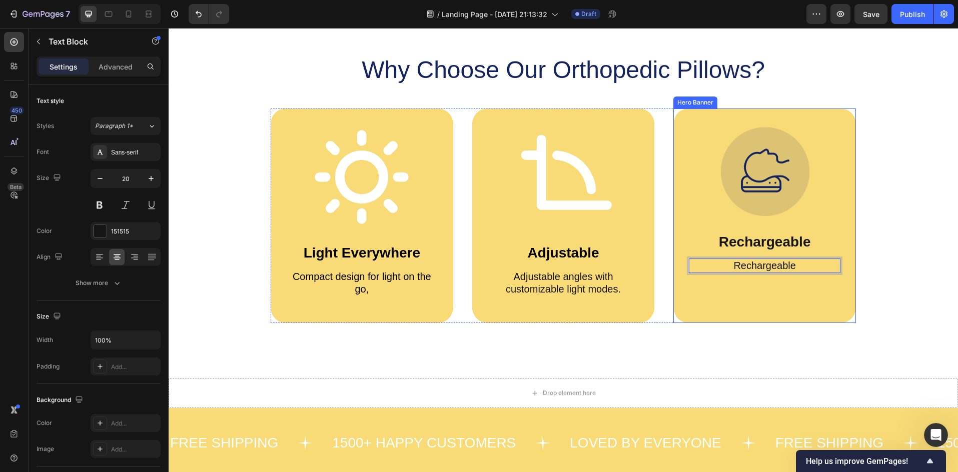
click at [808, 269] on p "Rechargeable" at bounding box center [765, 266] width 150 height 13
click at [755, 264] on p "Rechargeable for long lasting battery" at bounding box center [765, 272] width 150 height 25
click at [783, 277] on p "Rechargeable for long lasting battery" at bounding box center [765, 272] width 150 height 25
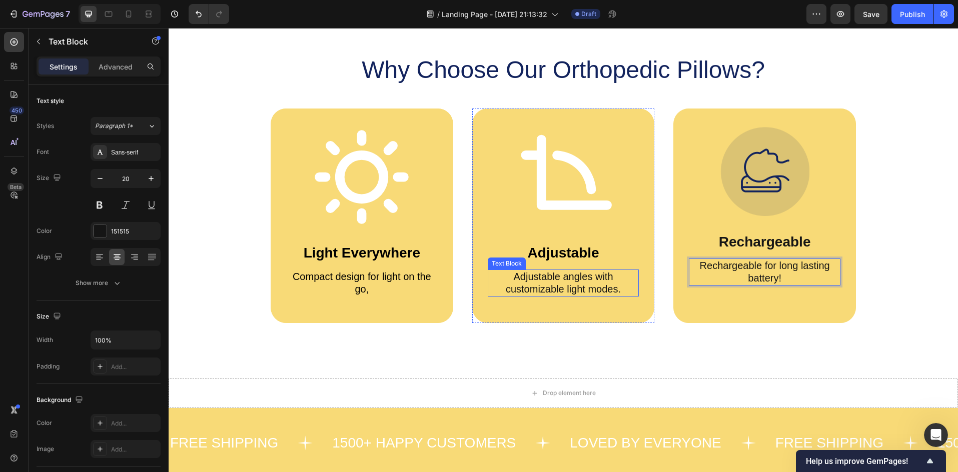
click at [549, 281] on p "Adjustable angles with customizable light modes." at bounding box center [564, 283] width 150 height 25
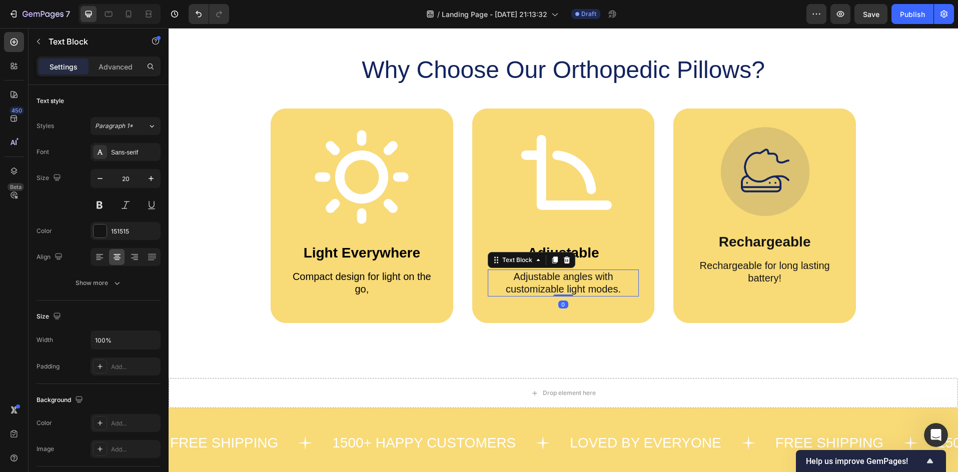
click at [611, 288] on p "Adjustable angles with customizable light modes." at bounding box center [564, 283] width 150 height 25
click at [613, 290] on p "Adjustable angles with customizable light modes." at bounding box center [564, 283] width 150 height 25
click at [616, 290] on p "Adjustable angles with customizable light modes." at bounding box center [564, 283] width 150 height 25
click at [386, 296] on div "Compact design for light on the go," at bounding box center [362, 283] width 152 height 27
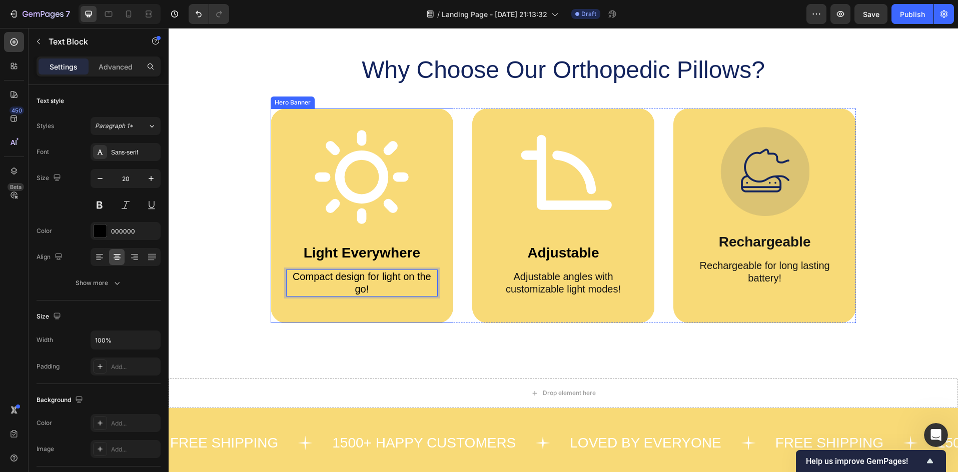
click at [363, 348] on div "Why Choose Our Orthopedic Pillows? Heading Icon Light Everywhere Text Block Com…" at bounding box center [563, 187] width 789 height 382
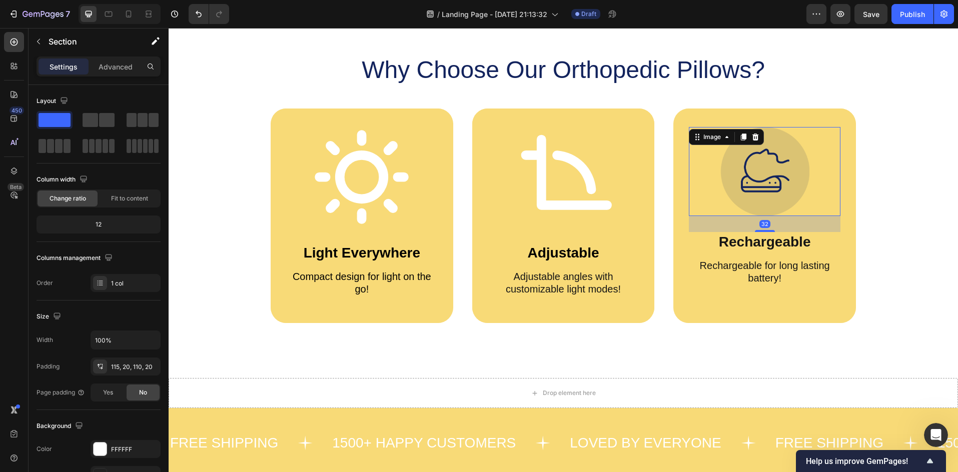
click at [761, 191] on img at bounding box center [764, 171] width 89 height 89
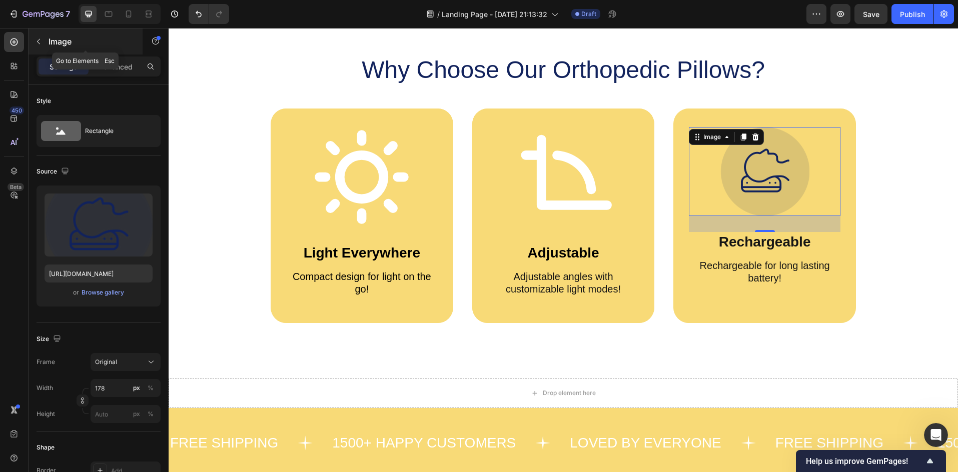
click at [38, 41] on icon "button" at bounding box center [39, 42] width 8 height 8
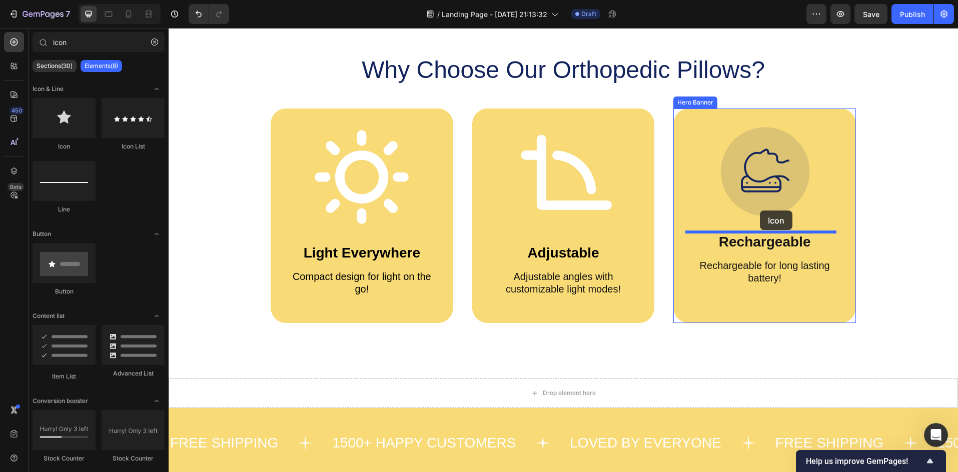
drag, startPoint x: 228, startPoint y: 145, endPoint x: 767, endPoint y: 217, distance: 544.0
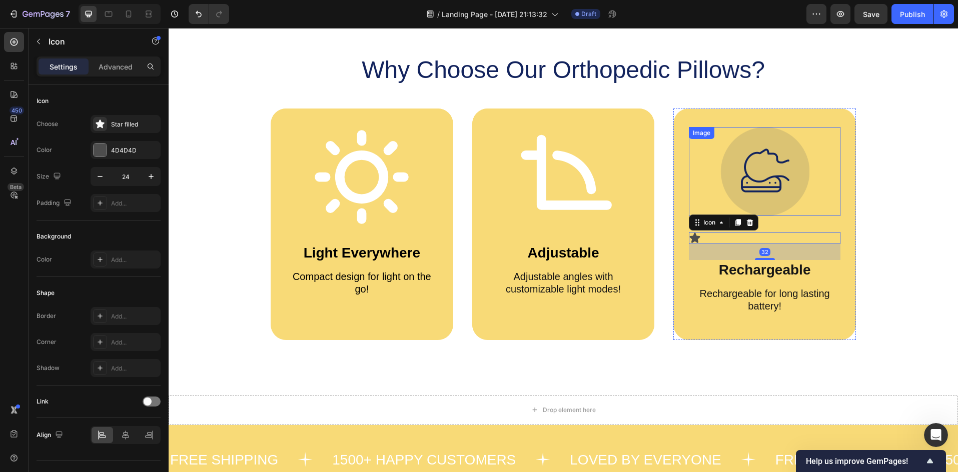
click at [764, 191] on img at bounding box center [764, 171] width 89 height 89
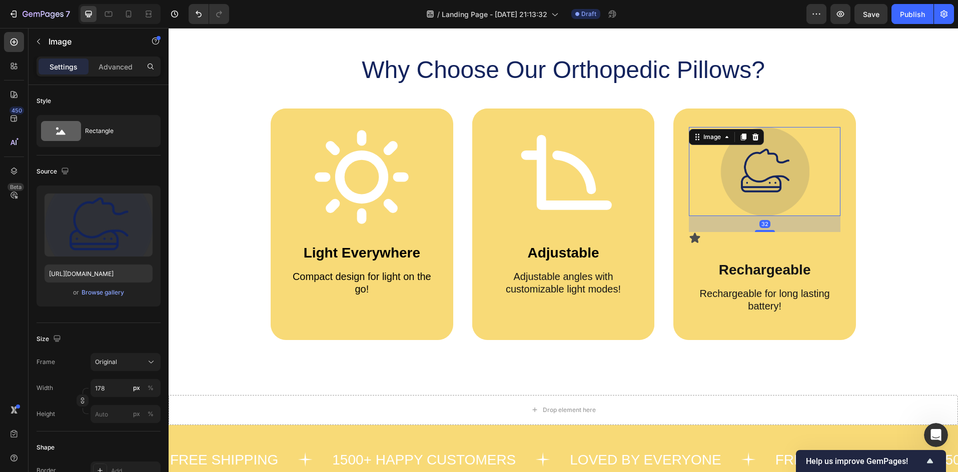
click at [754, 134] on icon at bounding box center [755, 137] width 8 height 8
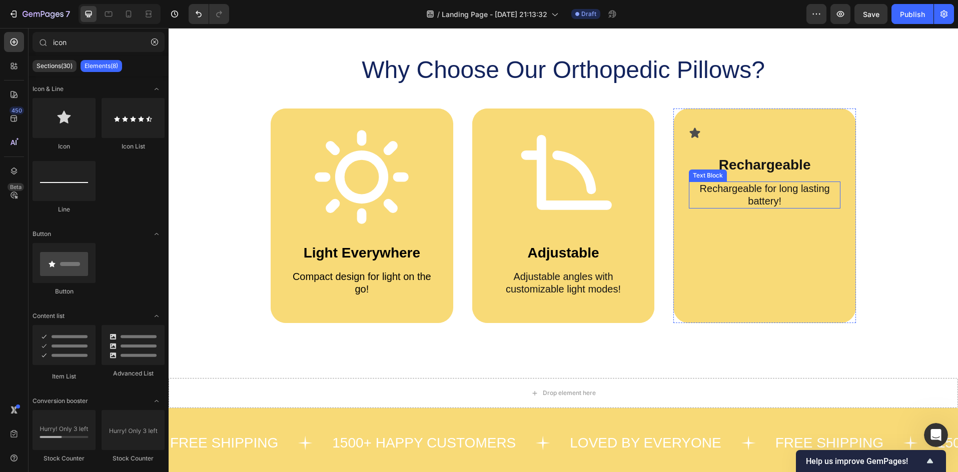
click at [690, 135] on icon at bounding box center [695, 133] width 11 height 10
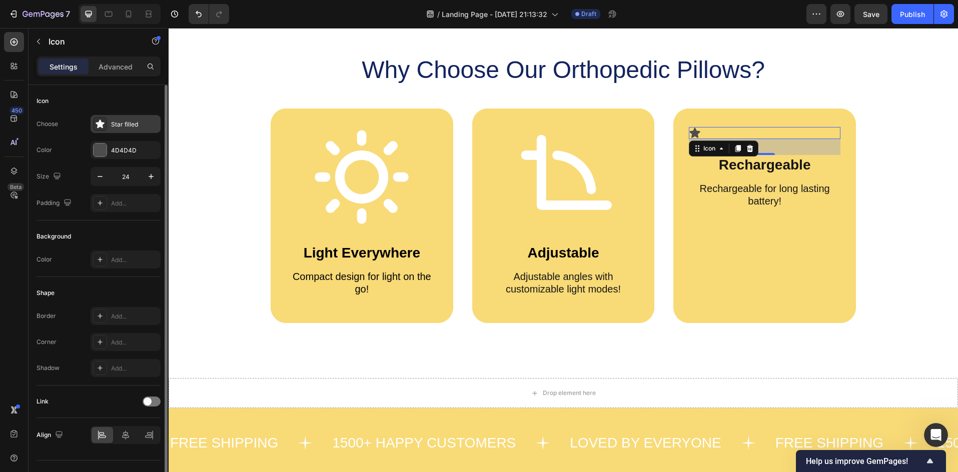
click at [103, 127] on icon at bounding box center [100, 124] width 10 height 10
click at [105, 146] on div at bounding box center [100, 150] width 13 height 13
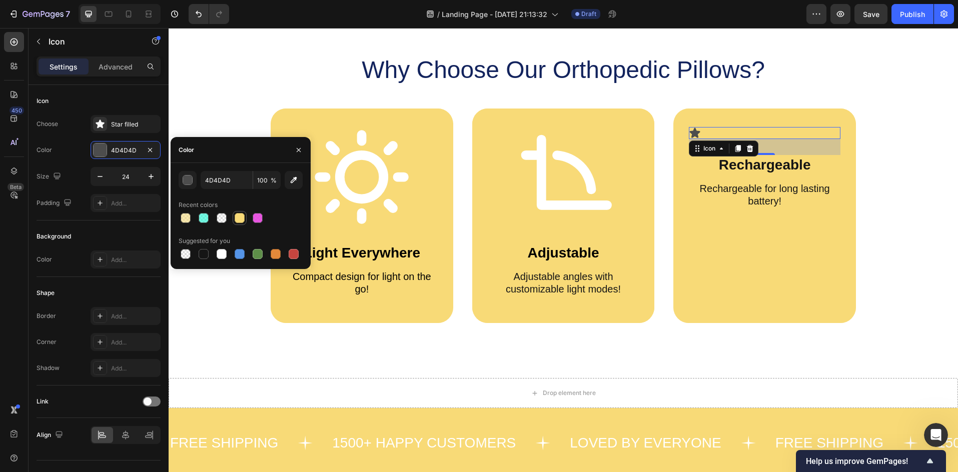
click at [239, 219] on div at bounding box center [240, 218] width 10 height 10
click at [218, 258] on div at bounding box center [222, 254] width 10 height 10
type input "FFFFFF"
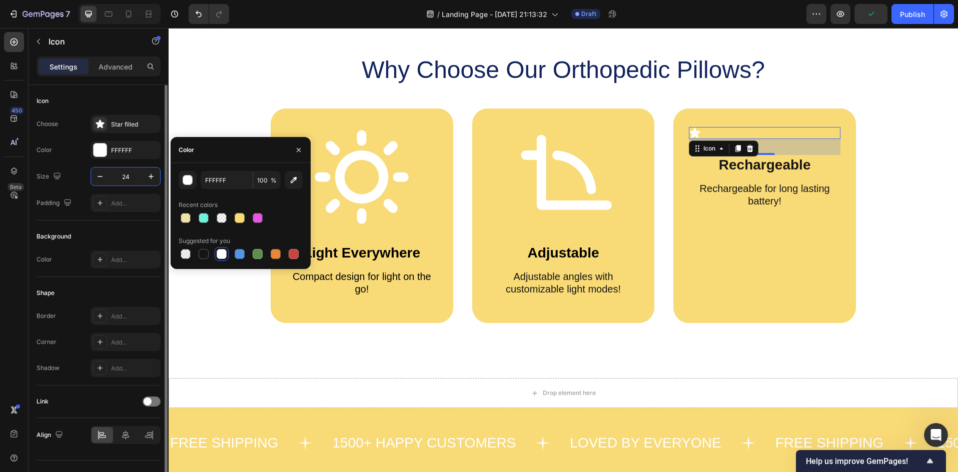
click at [129, 180] on input "24" at bounding box center [125, 177] width 33 height 18
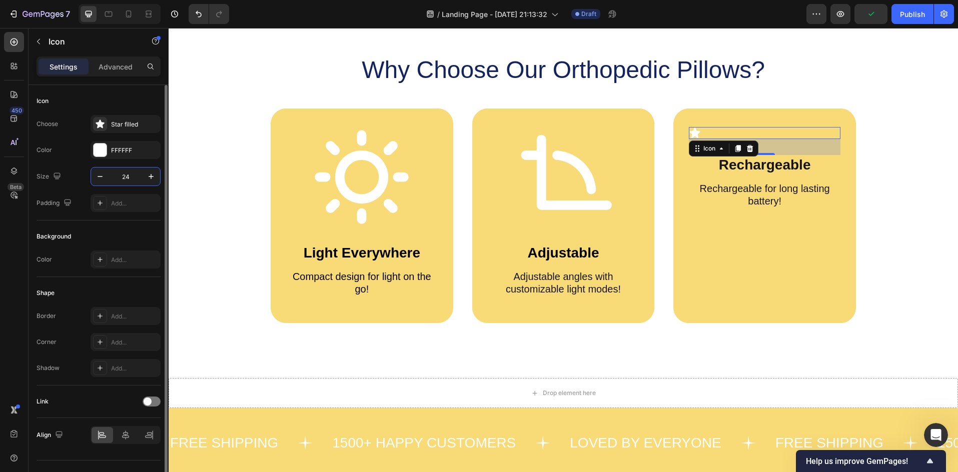
click at [129, 180] on input "24" at bounding box center [125, 177] width 33 height 18
click at [130, 177] on input "24" at bounding box center [125, 177] width 33 height 18
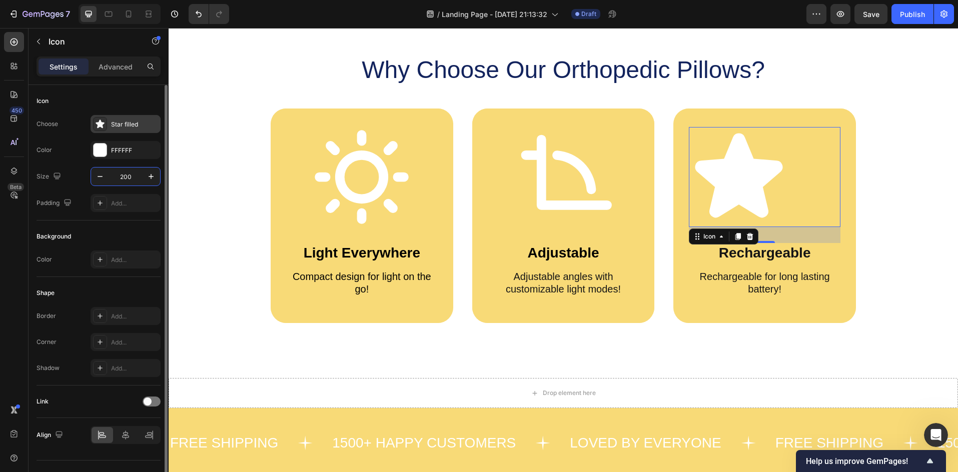
type input "200"
click at [103, 122] on icon at bounding box center [100, 124] width 10 height 10
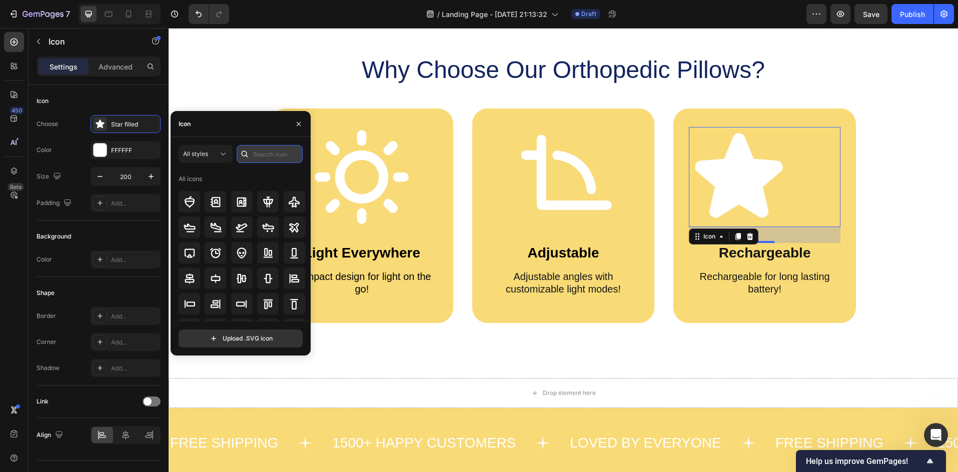
click at [260, 154] on input "text" at bounding box center [270, 154] width 66 height 18
type input "charge"
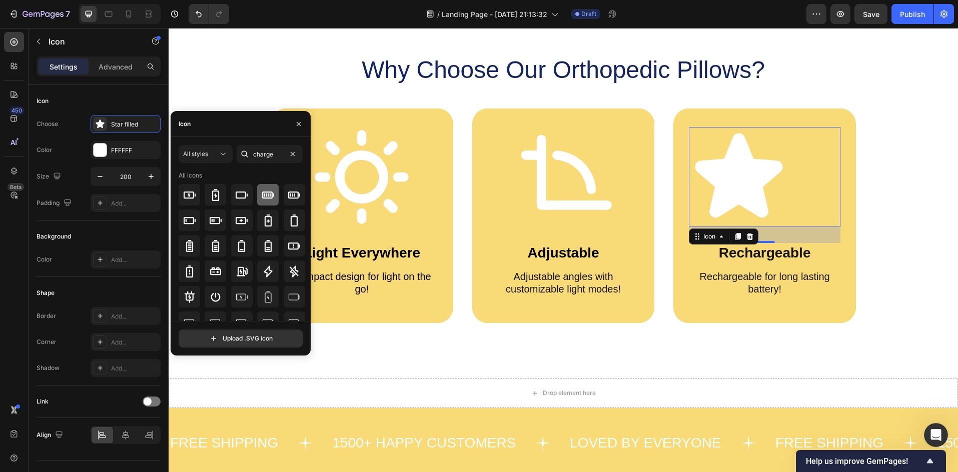
click at [262, 197] on icon at bounding box center [268, 194] width 12 height 7
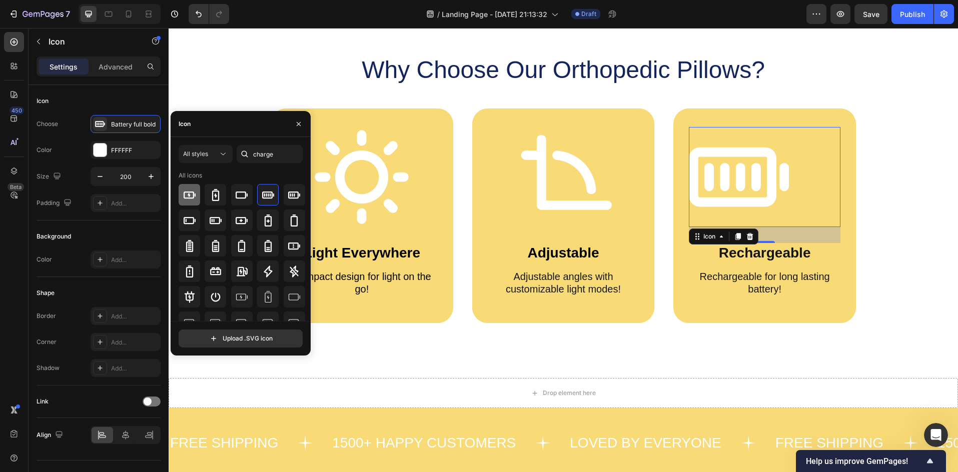
click at [189, 196] on icon at bounding box center [190, 194] width 12 height 7
click at [266, 199] on icon at bounding box center [268, 195] width 12 height 12
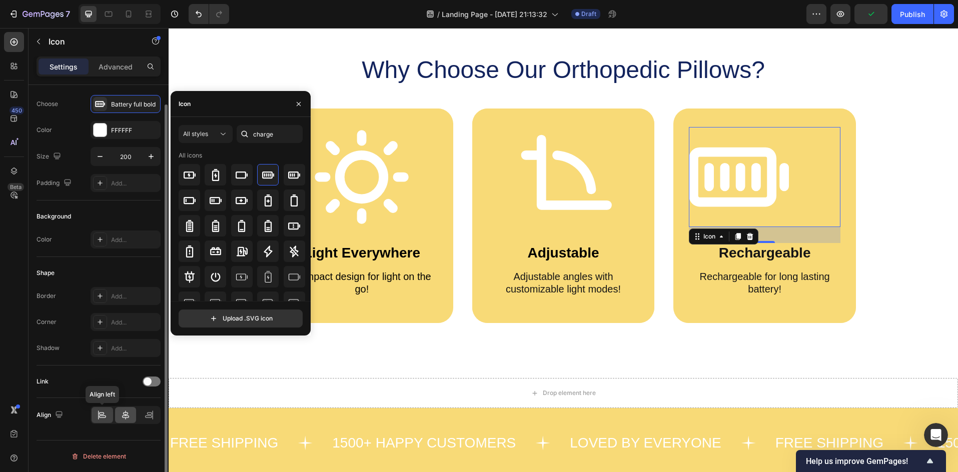
click at [122, 416] on icon at bounding box center [126, 415] width 10 height 10
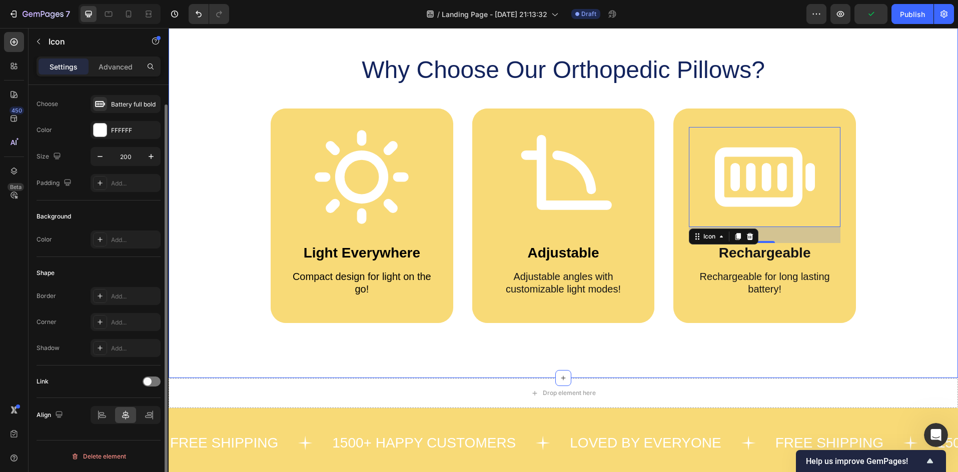
click at [500, 363] on div "Why Choose Our Orthopedic Pillows? Heading Icon Light Everywhere Text Block Com…" at bounding box center [563, 187] width 789 height 382
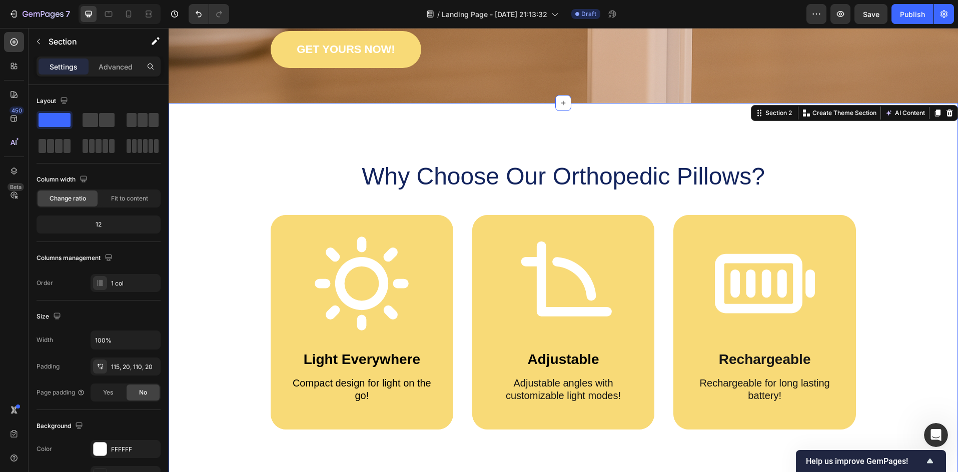
scroll to position [194, 0]
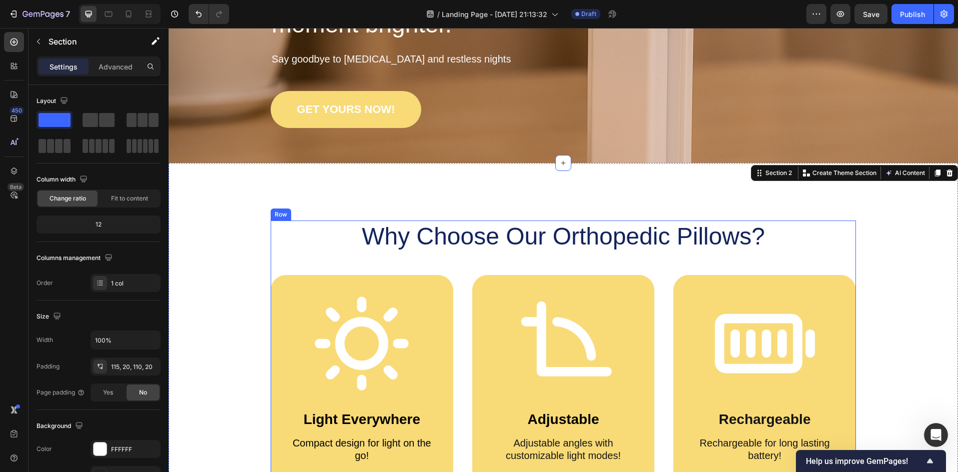
click at [514, 228] on h2 "Why Choose Our Orthopedic Pillows?" at bounding box center [563, 237] width 585 height 32
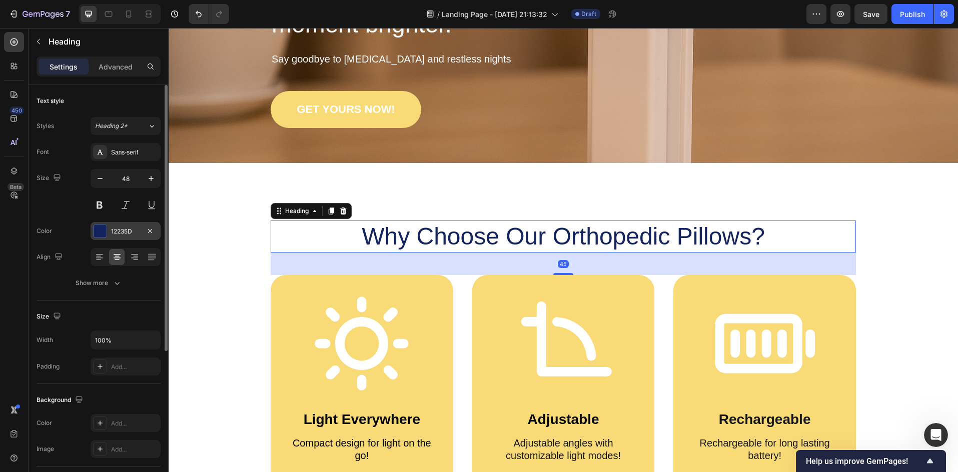
click at [106, 230] on div at bounding box center [100, 231] width 13 height 13
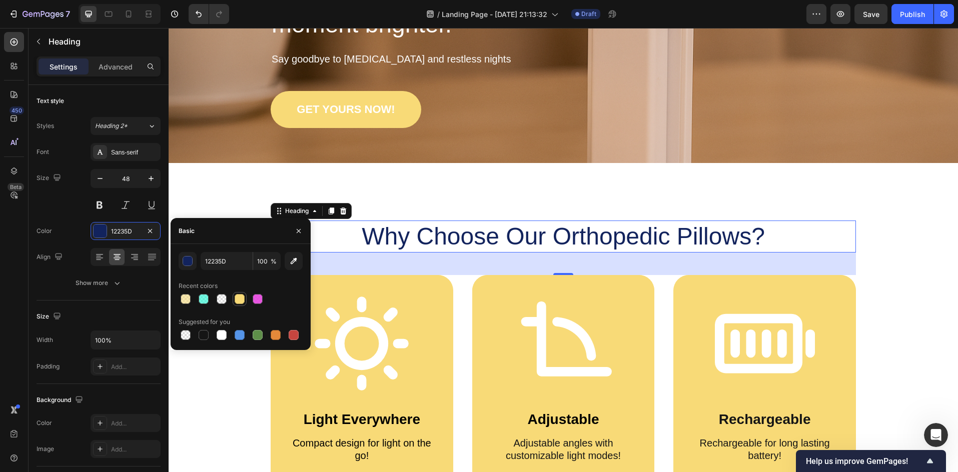
click at [234, 303] on div at bounding box center [240, 299] width 12 height 12
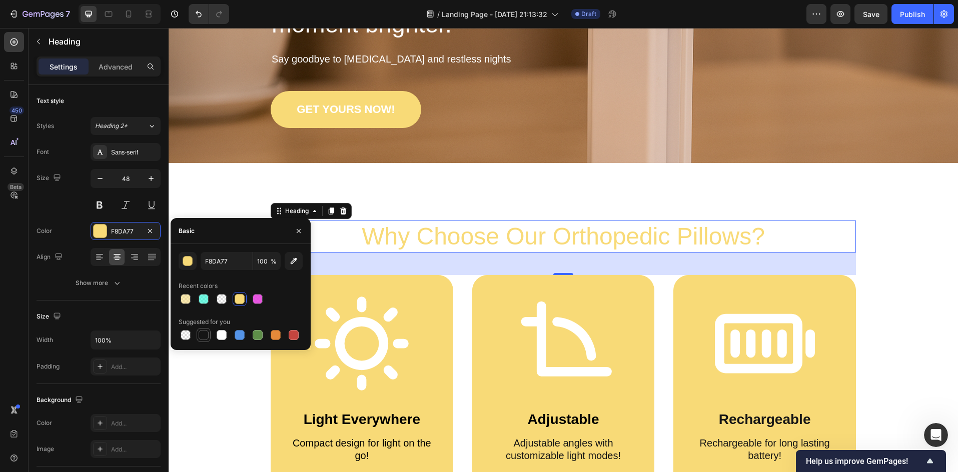
click at [206, 337] on div at bounding box center [204, 335] width 10 height 10
type input "151515"
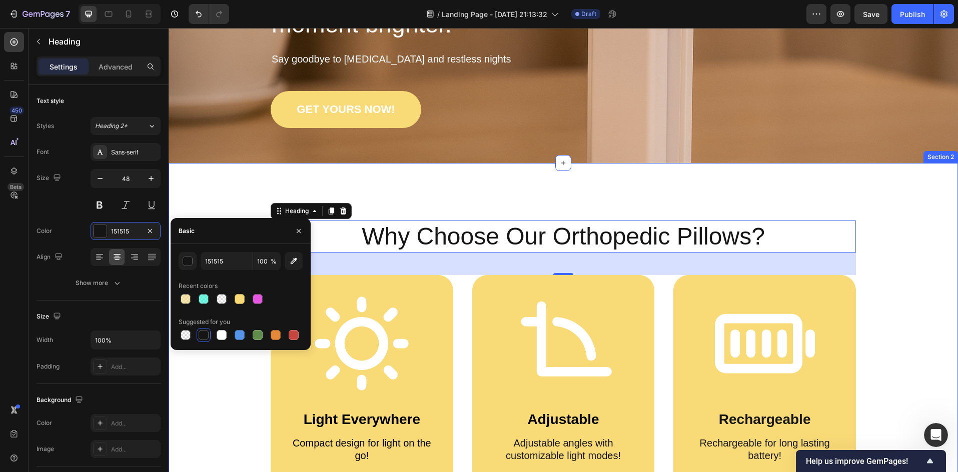
click at [444, 188] on div "Why Choose Our Orthopedic Pillows? Heading 45 Icon Light Everywhere Text Block …" at bounding box center [563, 354] width 789 height 382
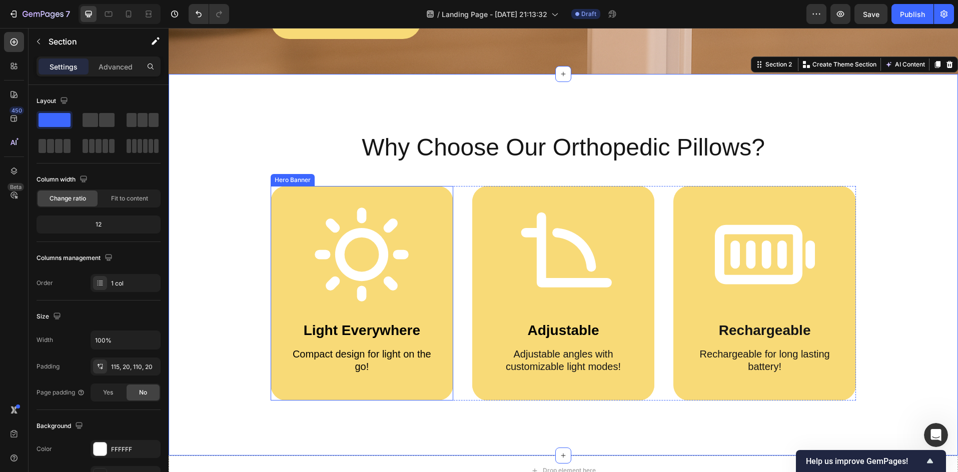
scroll to position [294, 0]
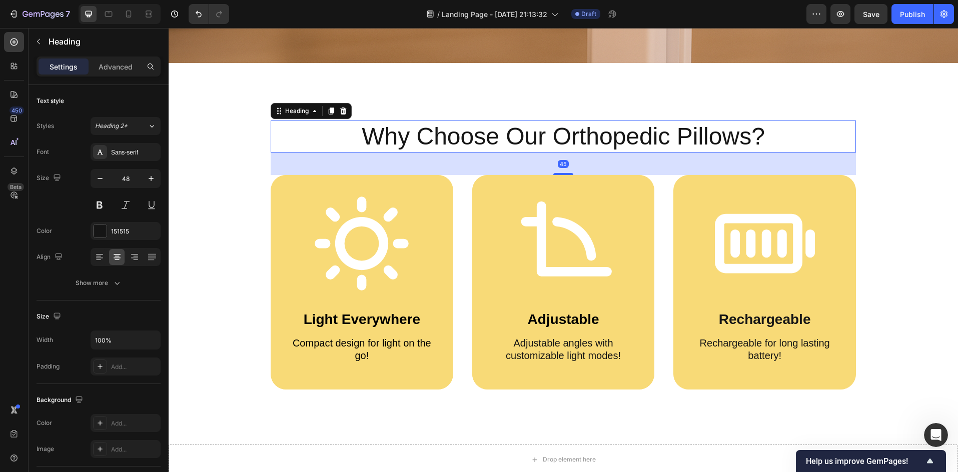
click at [470, 140] on h2 "Why Choose Our Orthopedic Pillows?" at bounding box center [563, 137] width 585 height 32
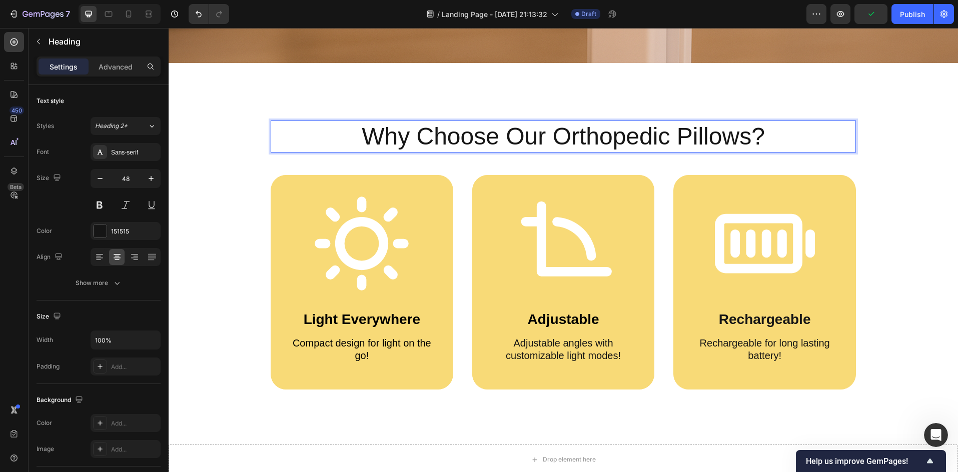
click at [643, 136] on h2 "Why Choose Our Orthopedic Pillows?" at bounding box center [563, 137] width 585 height 32
click at [742, 136] on p "Why Choose Our Orthopedic Pillows?" at bounding box center [563, 137] width 583 height 30
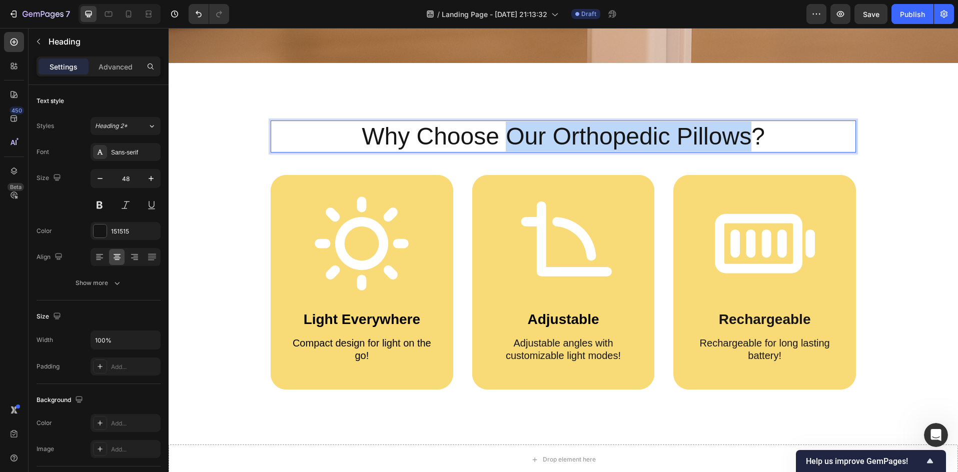
drag, startPoint x: 747, startPoint y: 137, endPoint x: 505, endPoint y: 146, distance: 242.7
click at [505, 146] on p "Why Choose Our Orthopedic Pillows?" at bounding box center [563, 137] width 583 height 30
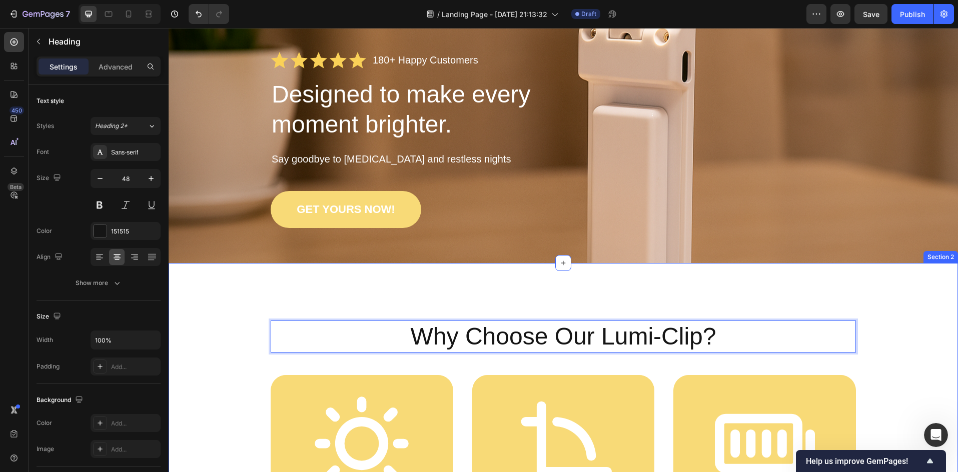
click at [250, 282] on div "Why Choose Our Lumi-Clip? Heading 45 Icon Light Everywhere Text Block Compact d…" at bounding box center [563, 454] width 789 height 382
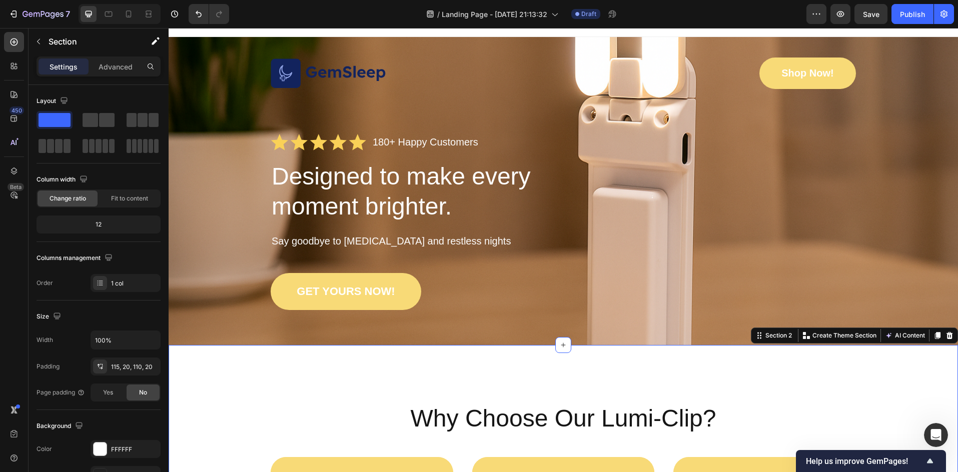
scroll to position [0, 0]
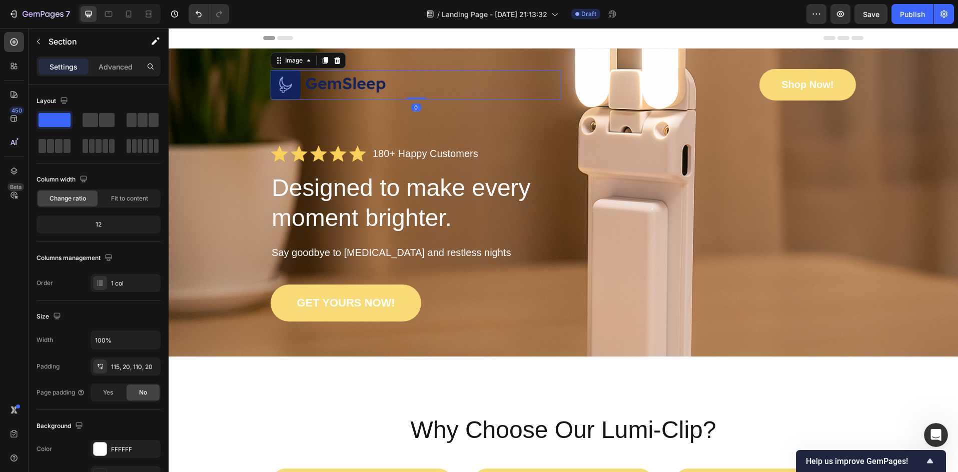
click at [343, 86] on img at bounding box center [329, 85] width 116 height 30
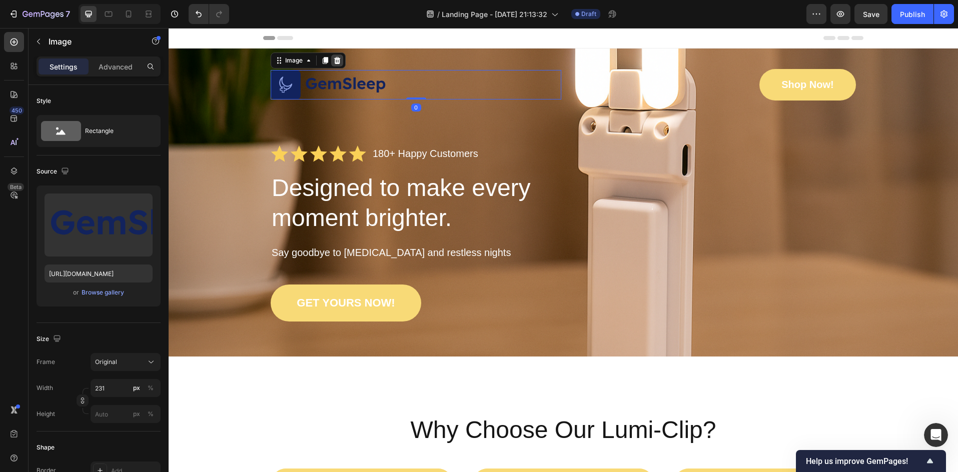
click at [338, 60] on div at bounding box center [337, 61] width 12 height 12
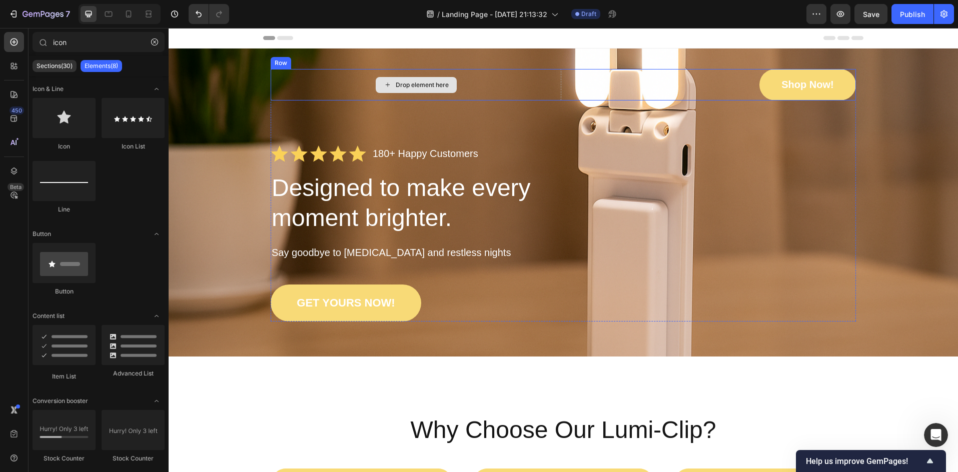
click at [317, 77] on div "Drop element here" at bounding box center [416, 85] width 291 height 32
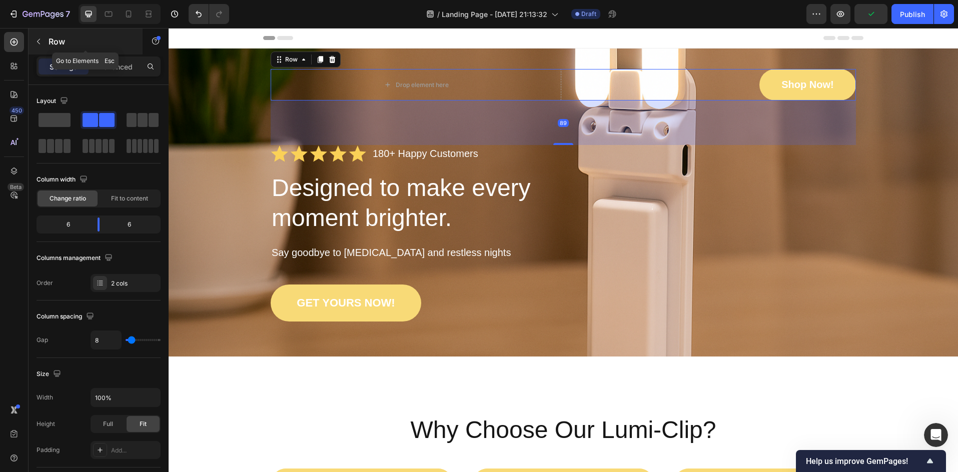
click at [43, 40] on button "button" at bounding box center [39, 42] width 16 height 16
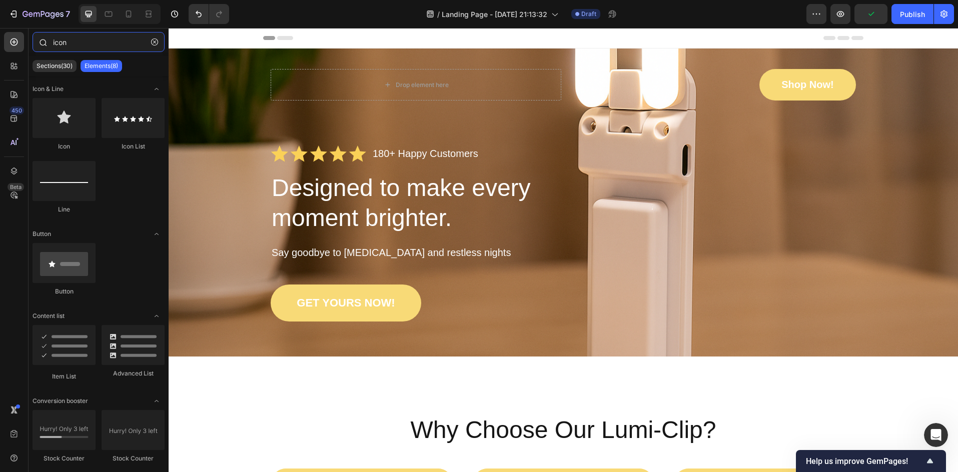
click at [76, 44] on input "icon" at bounding box center [99, 42] width 132 height 20
click at [155, 45] on icon "button" at bounding box center [154, 42] width 7 height 7
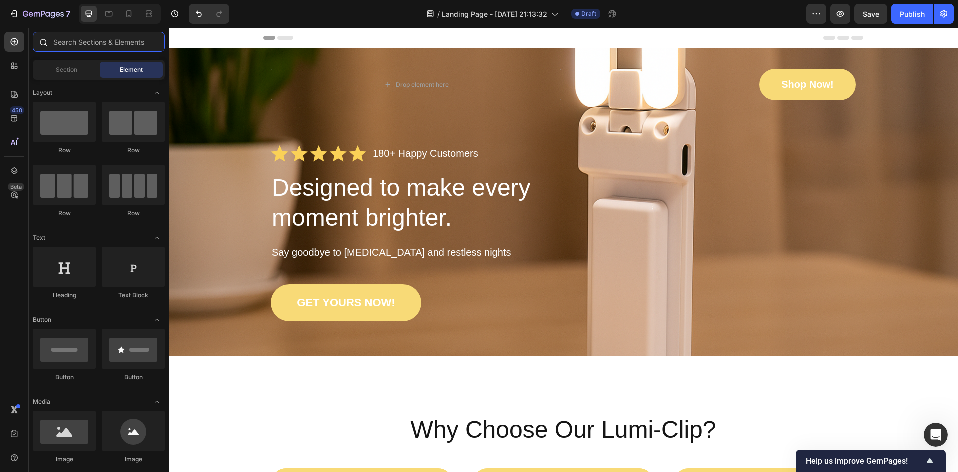
click at [69, 40] on input "text" at bounding box center [99, 42] width 132 height 20
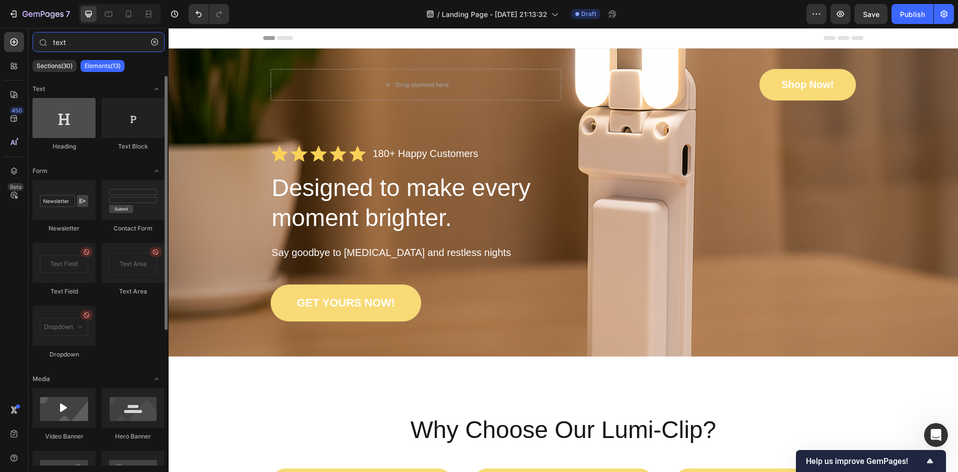
type input "text"
click at [50, 131] on div at bounding box center [64, 118] width 63 height 40
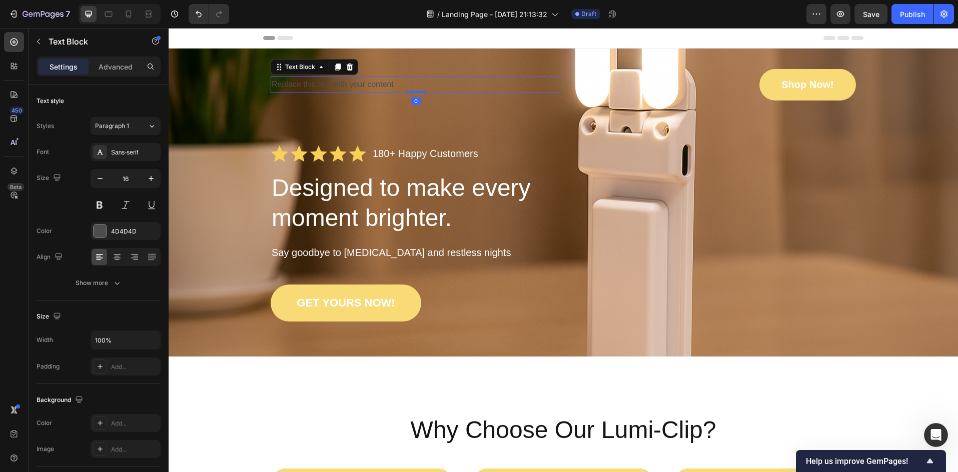
click at [394, 84] on div "Replace this text with your content" at bounding box center [416, 85] width 291 height 17
click at [404, 85] on p "Replace this text with your content" at bounding box center [416, 85] width 289 height 15
drag, startPoint x: 404, startPoint y: 85, endPoint x: 211, endPoint y: 96, distance: 193.9
click at [211, 96] on div "Replace this text with your content Text Block 0 Shop Now! [GEOGRAPHIC_DATA] Ic…" at bounding box center [563, 195] width 769 height 253
click at [96, 206] on button at bounding box center [100, 205] width 18 height 18
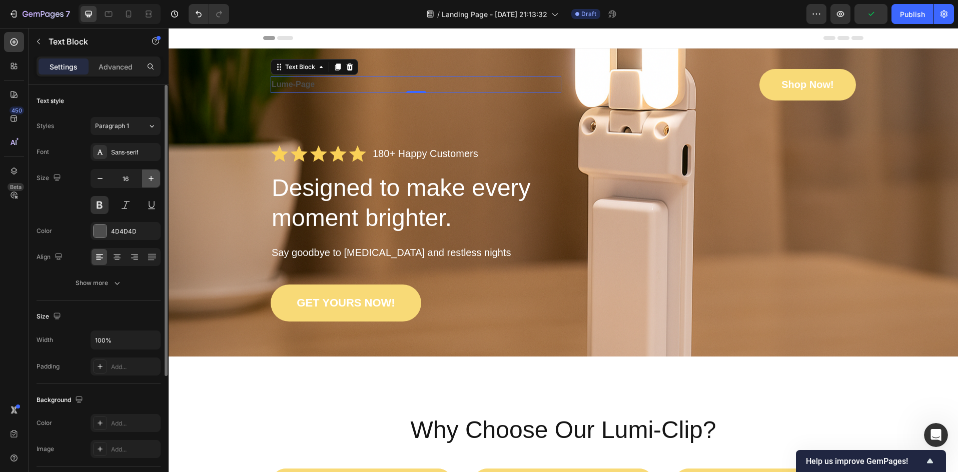
click at [145, 180] on button "button" at bounding box center [151, 179] width 18 height 18
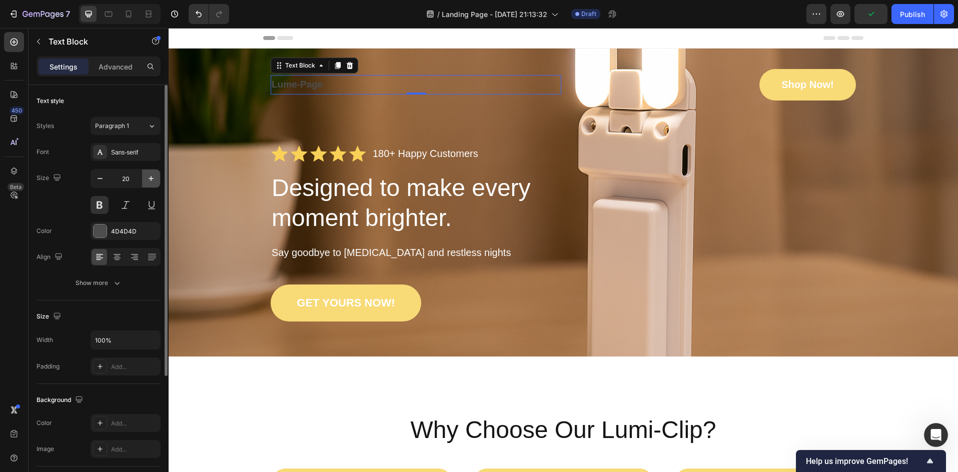
click at [145, 180] on button "button" at bounding box center [151, 179] width 18 height 18
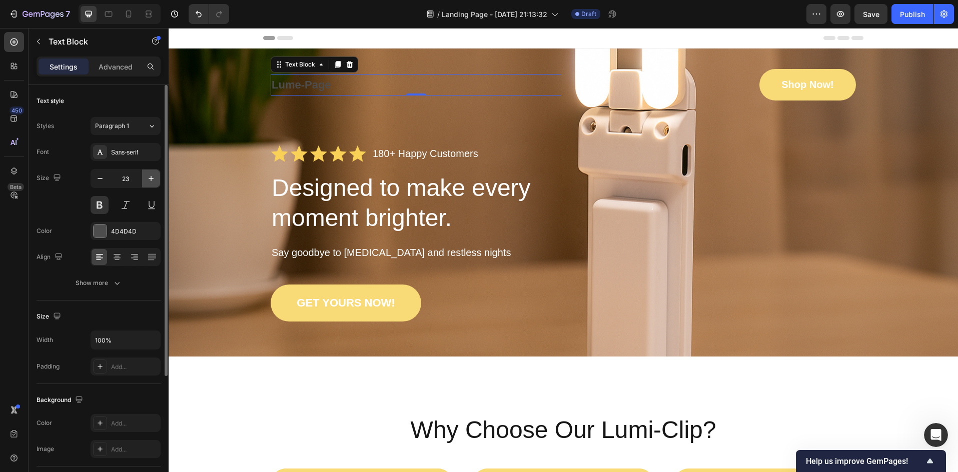
click at [145, 180] on button "button" at bounding box center [151, 179] width 18 height 18
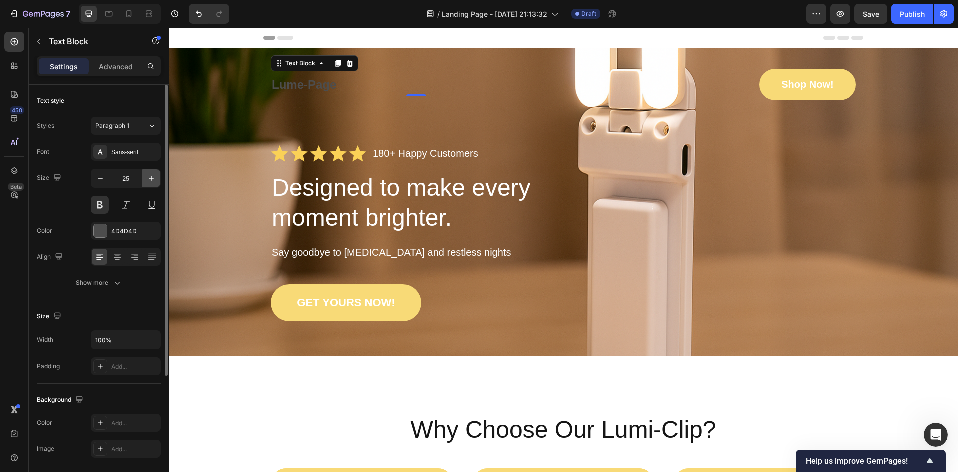
click at [145, 180] on button "button" at bounding box center [151, 179] width 18 height 18
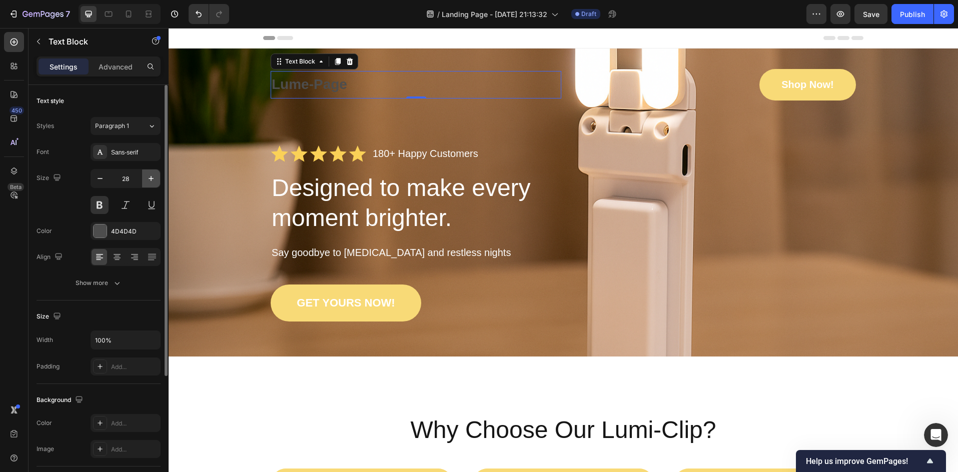
click at [145, 180] on button "button" at bounding box center [151, 179] width 18 height 18
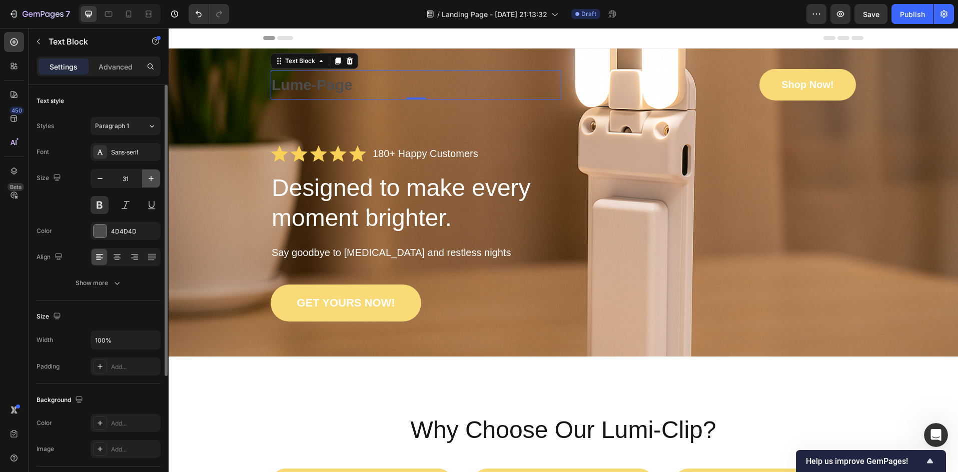
click at [145, 180] on button "button" at bounding box center [151, 179] width 18 height 18
type input "33"
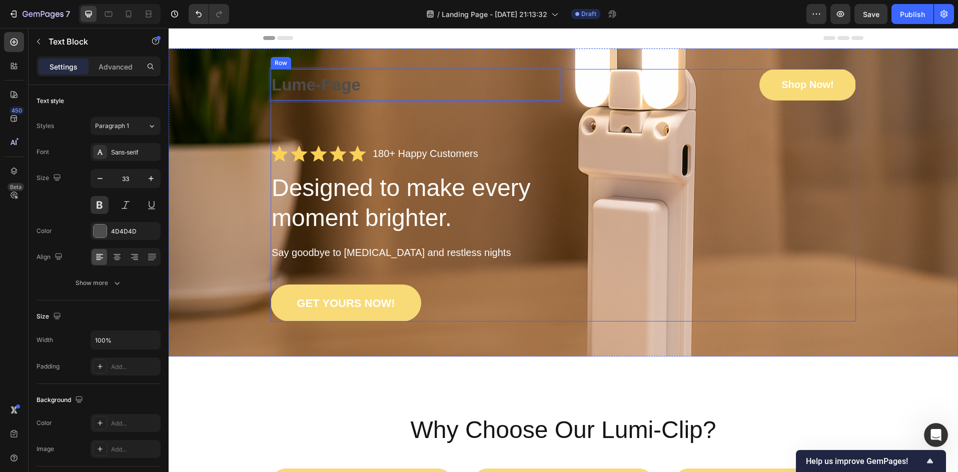
drag, startPoint x: 383, startPoint y: 87, endPoint x: 381, endPoint y: 100, distance: 13.6
click at [386, 84] on p "Lume-Page" at bounding box center [416, 85] width 289 height 30
drag, startPoint x: 386, startPoint y: 78, endPoint x: 382, endPoint y: 96, distance: 18.9
click at [382, 96] on p "Lume-Page" at bounding box center [416, 85] width 289 height 30
click at [381, 69] on div "Lume-Page" at bounding box center [416, 85] width 291 height 32
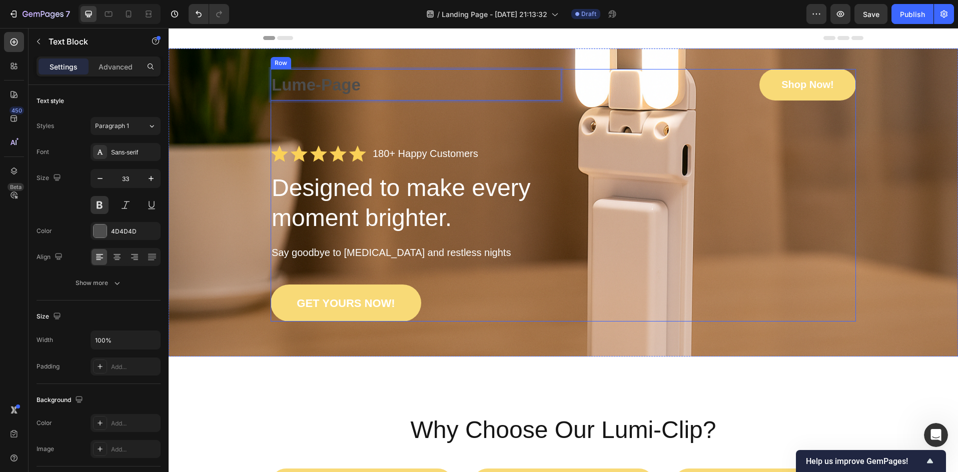
click at [311, 88] on p "Lume-Page" at bounding box center [416, 85] width 289 height 30
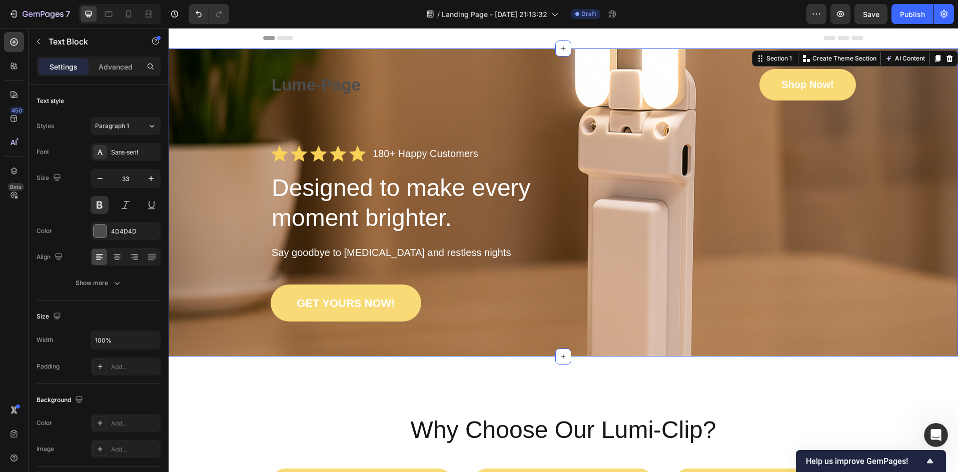
click at [258, 81] on div "Lume-Page Text Block Shop Now! [GEOGRAPHIC_DATA] Icon Icon Icon Icon Icon Icon …" at bounding box center [563, 195] width 769 height 253
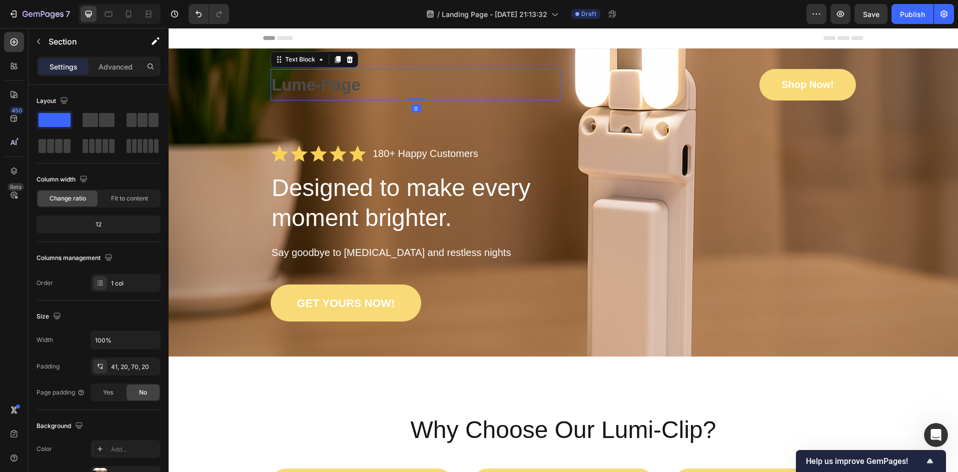
click at [289, 85] on p "Lume-Page" at bounding box center [416, 85] width 289 height 30
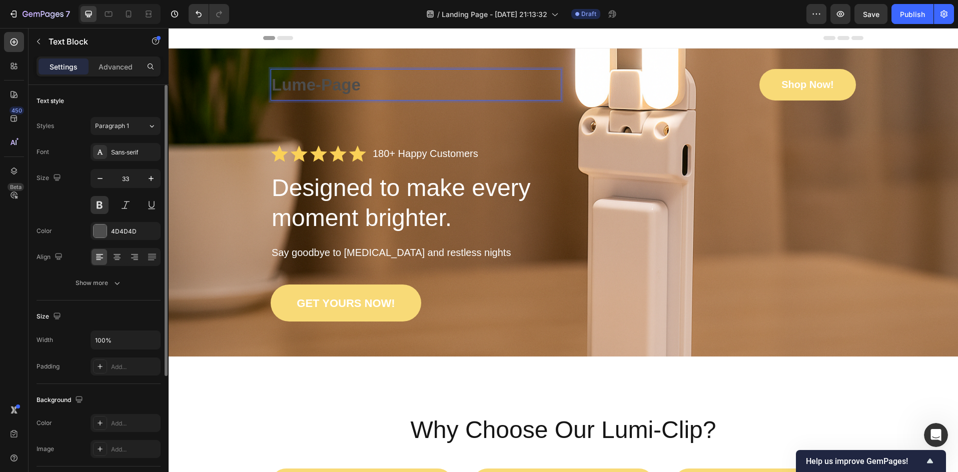
scroll to position [67, 0]
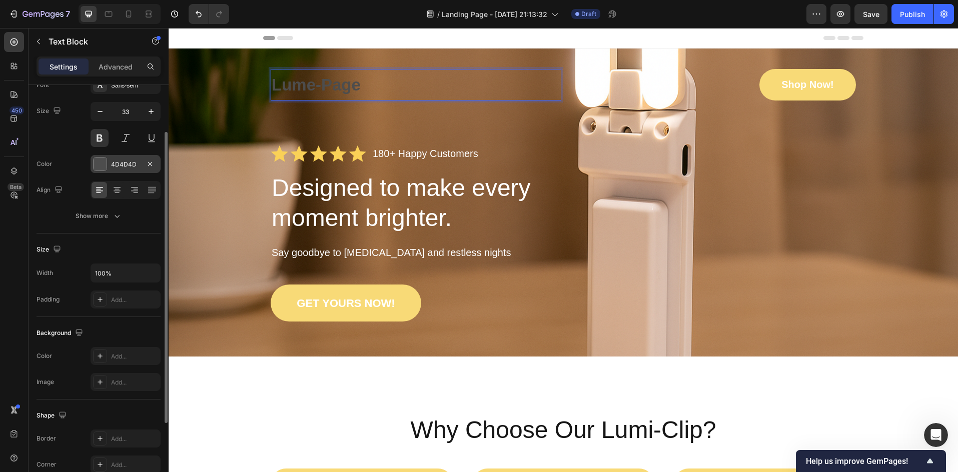
click at [99, 161] on div at bounding box center [100, 164] width 13 height 13
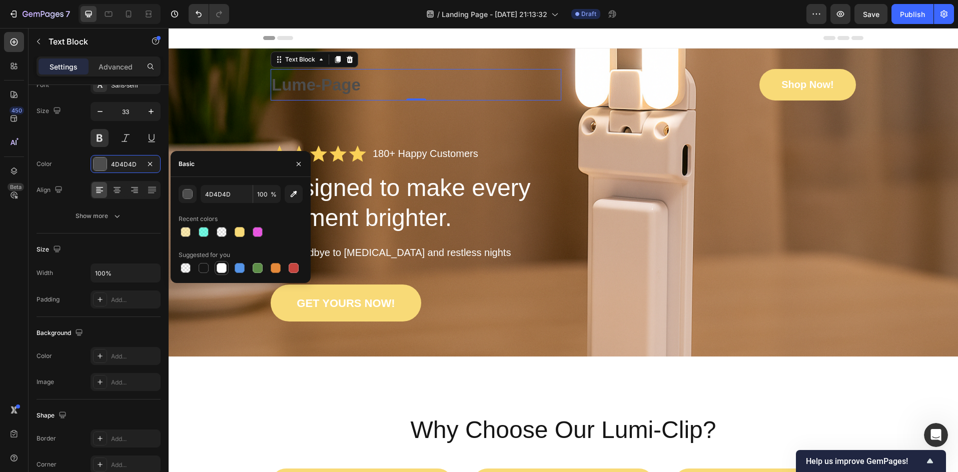
click at [221, 270] on div at bounding box center [222, 268] width 10 height 10
type input "FFFFFF"
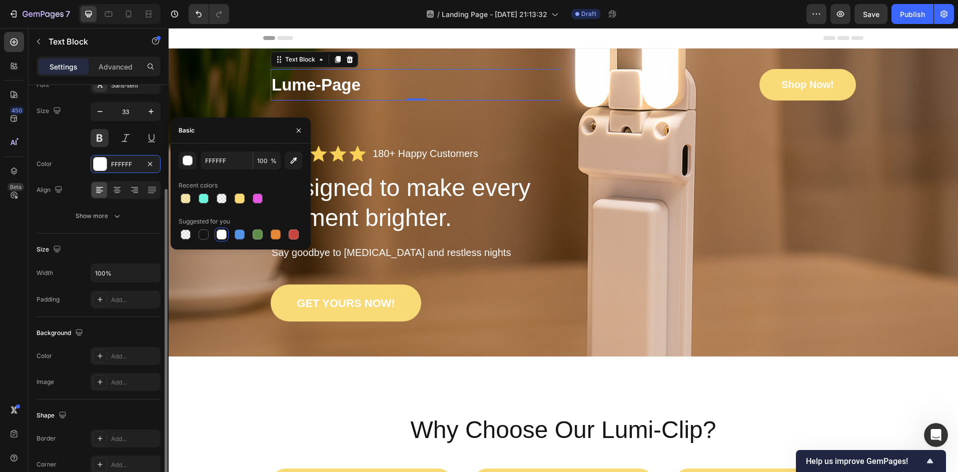
scroll to position [134, 0]
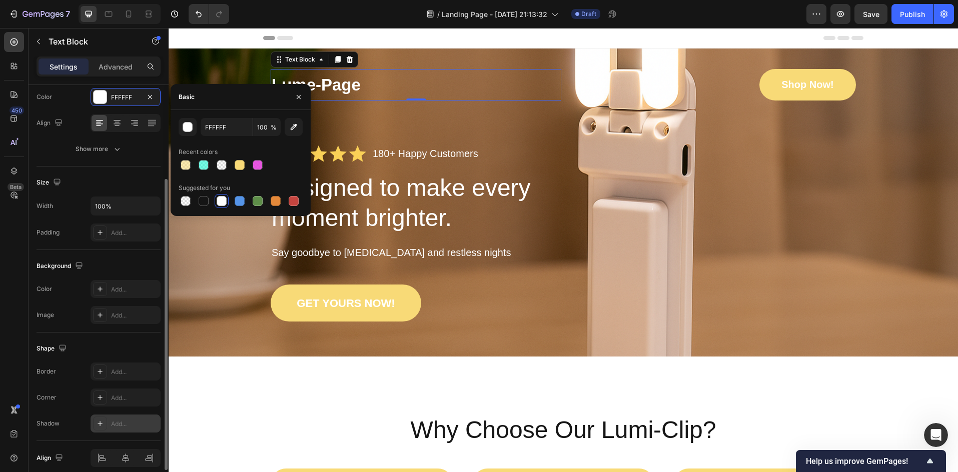
click at [102, 426] on icon at bounding box center [100, 424] width 8 height 8
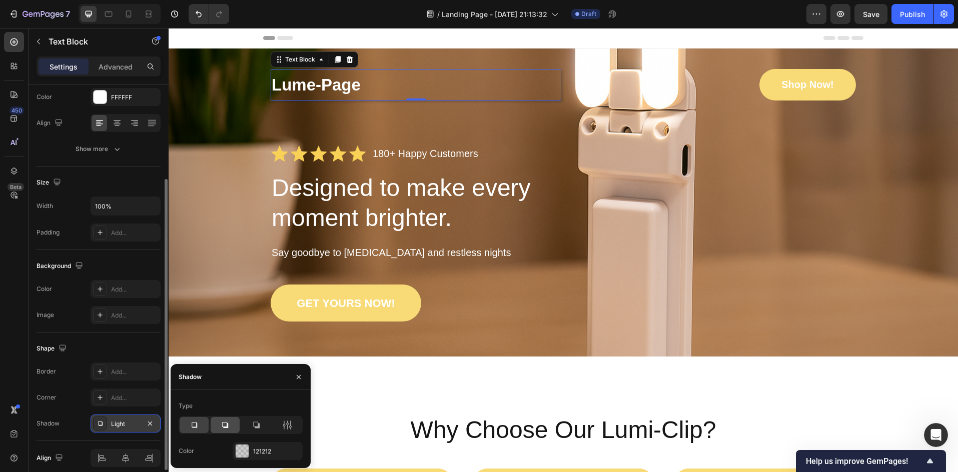
click at [229, 428] on icon at bounding box center [225, 425] width 10 height 10
click at [196, 426] on icon at bounding box center [194, 425] width 10 height 10
drag, startPoint x: 222, startPoint y: 425, endPoint x: 241, endPoint y: 368, distance: 60.7
click at [225, 414] on div "Type" at bounding box center [241, 416] width 124 height 36
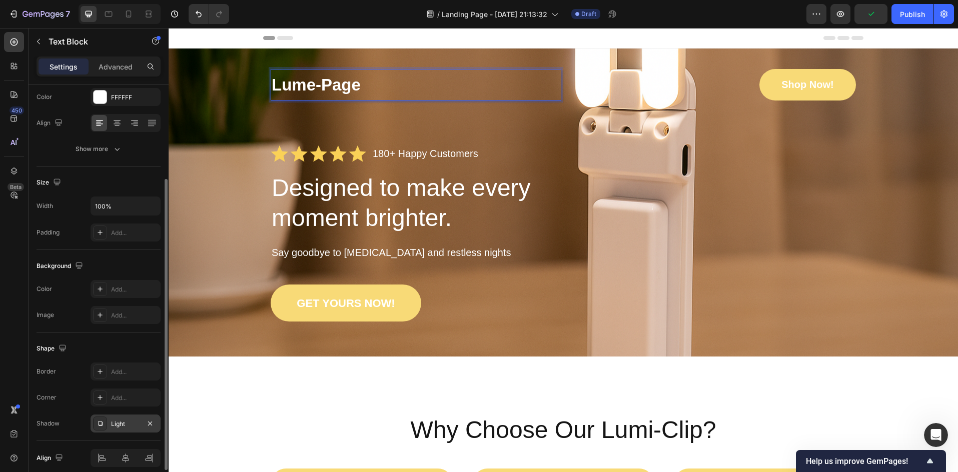
click at [387, 80] on p "Lume-Page" at bounding box center [416, 85] width 289 height 30
click at [291, 81] on p "Lume-Page" at bounding box center [416, 85] width 289 height 30
click at [274, 71] on p "Lume-Page" at bounding box center [416, 85] width 289 height 30
click at [295, 70] on p "Lume-Page" at bounding box center [416, 85] width 289 height 30
click at [318, 89] on p "Lume-Page" at bounding box center [416, 85] width 289 height 30
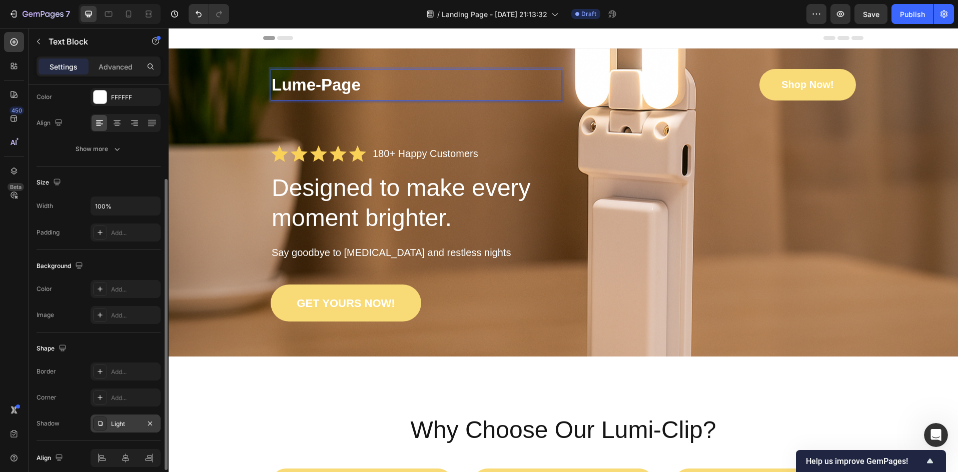
click at [356, 91] on p "Lume-Page" at bounding box center [416, 85] width 289 height 30
click at [387, 92] on p "Lume-Page" at bounding box center [416, 85] width 289 height 30
click at [218, 122] on div "Lume-Page Text Block 0 Shop Now! [GEOGRAPHIC_DATA] Icon Icon Icon Icon Icon Ico…" at bounding box center [563, 195] width 769 height 253
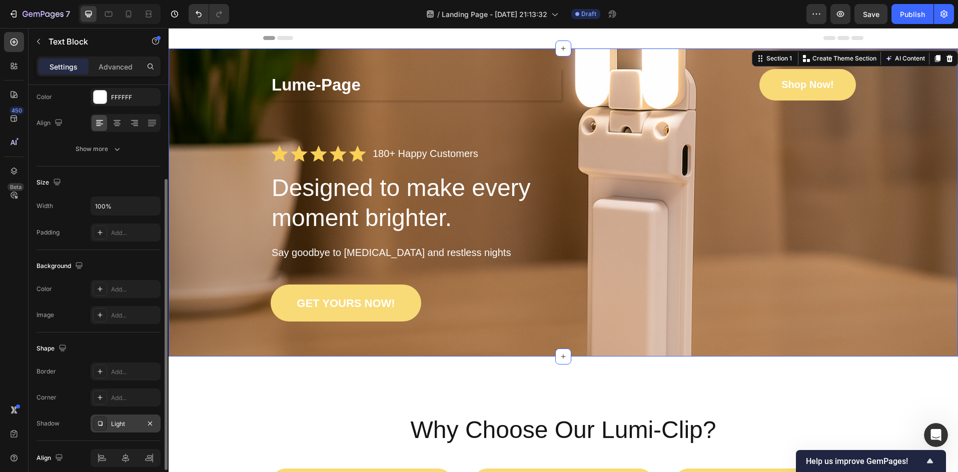
scroll to position [0, 0]
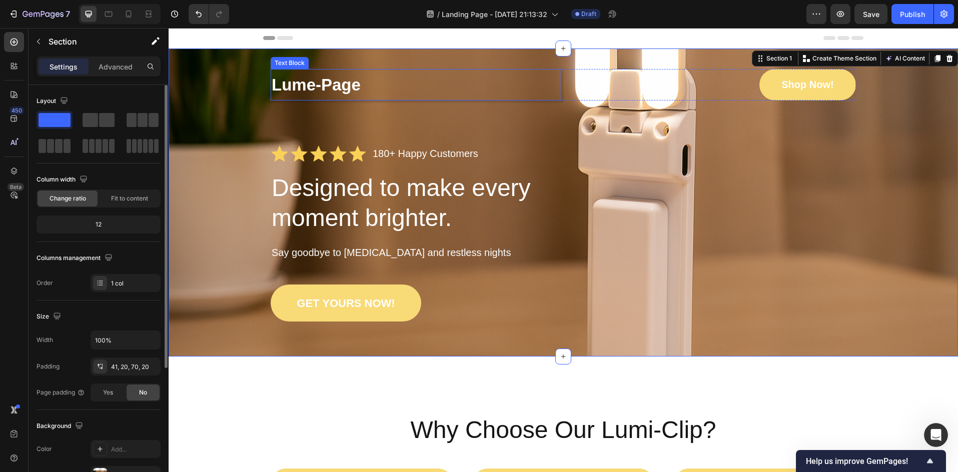
click at [399, 85] on p "Lume-Page" at bounding box center [416, 85] width 289 height 30
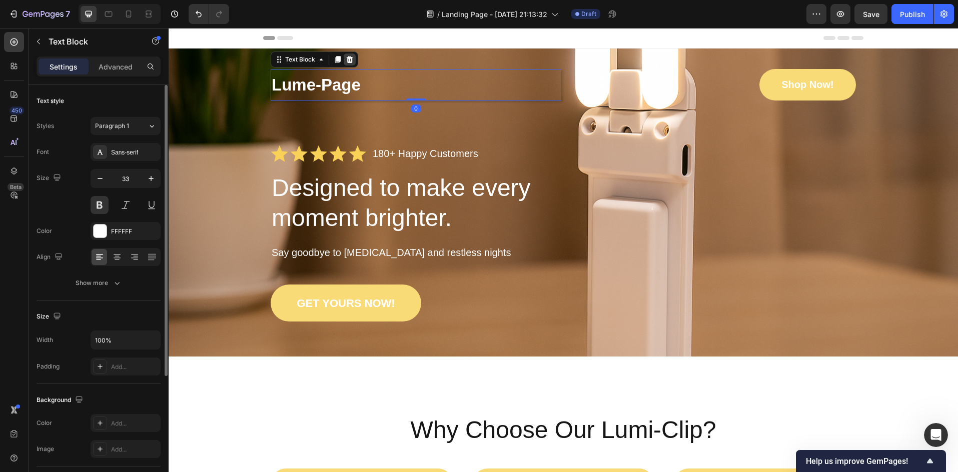
click at [346, 62] on icon at bounding box center [350, 60] width 8 height 8
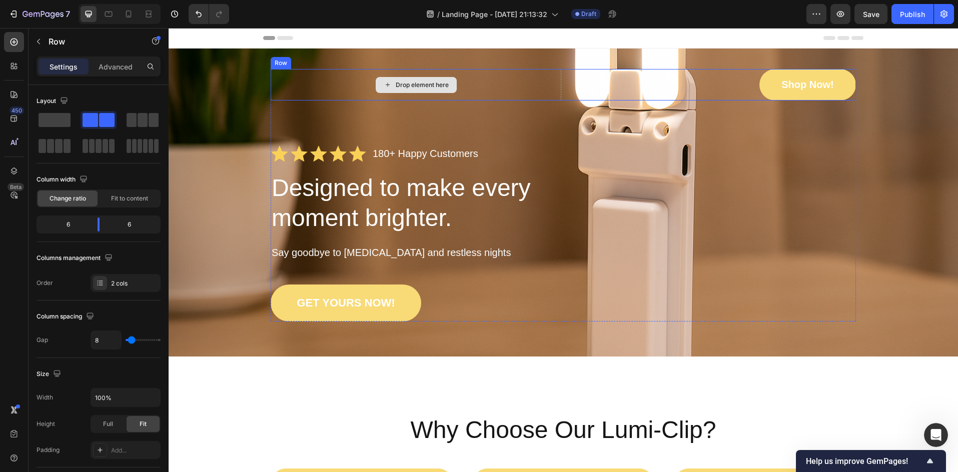
click at [322, 93] on div "Drop element here" at bounding box center [416, 85] width 291 height 32
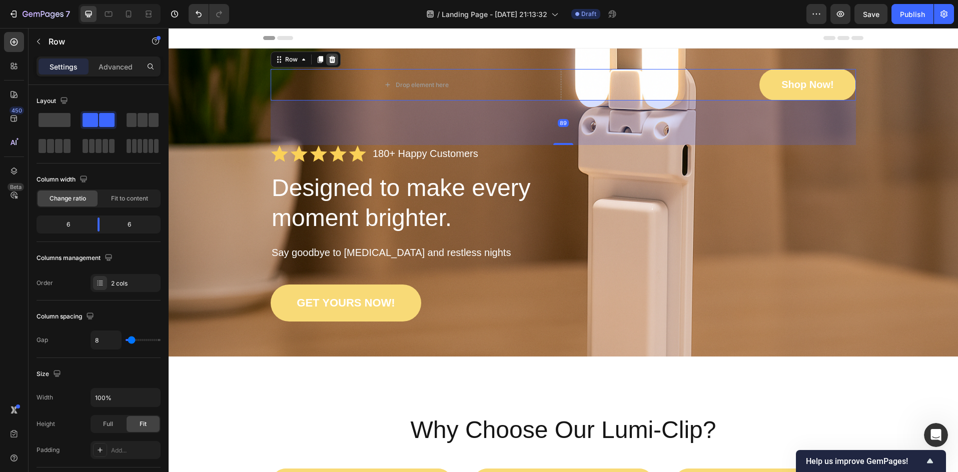
click at [329, 61] on icon at bounding box center [332, 59] width 7 height 7
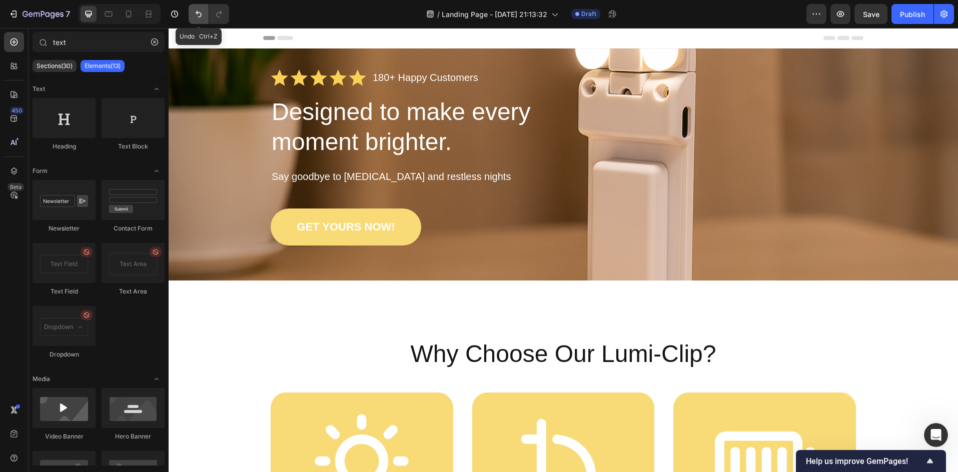
click at [193, 16] on button "Undo/Redo" at bounding box center [199, 14] width 20 height 20
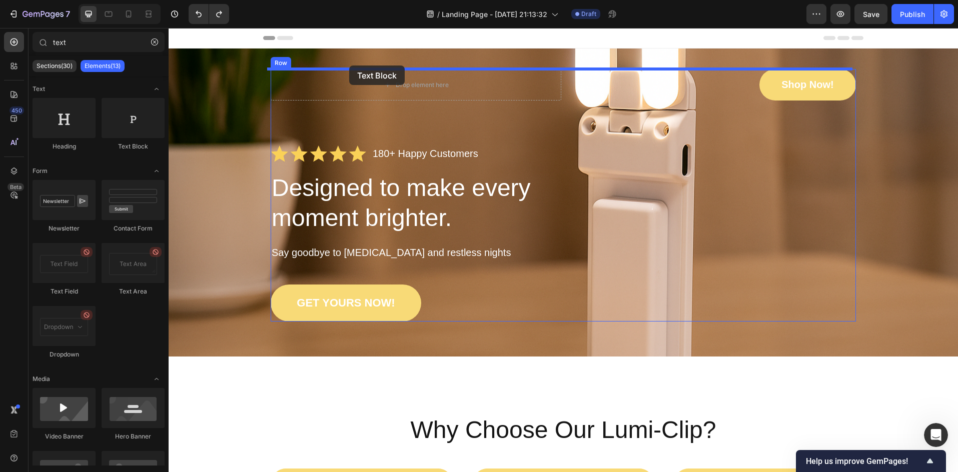
drag, startPoint x: 298, startPoint y: 156, endPoint x: 349, endPoint y: 66, distance: 103.5
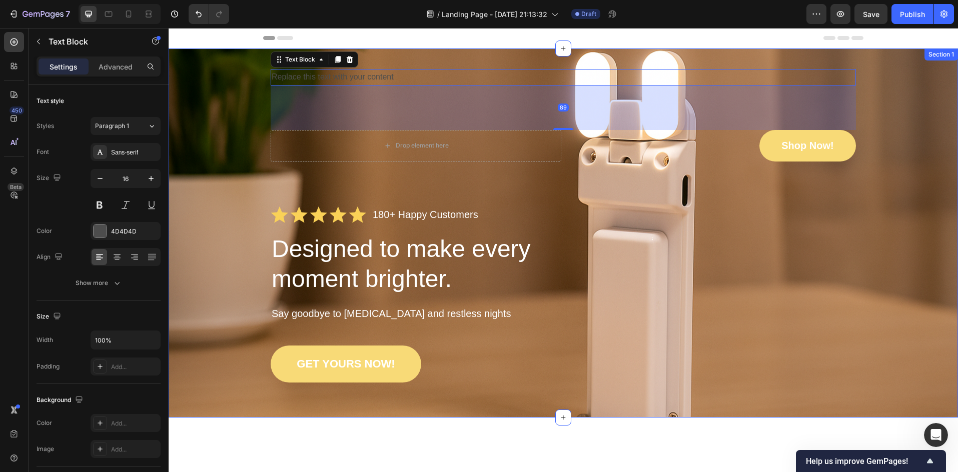
click at [225, 154] on div "Replace this text with your content Text Block 89 Drop element here Shop Now! […" at bounding box center [563, 226] width 769 height 314
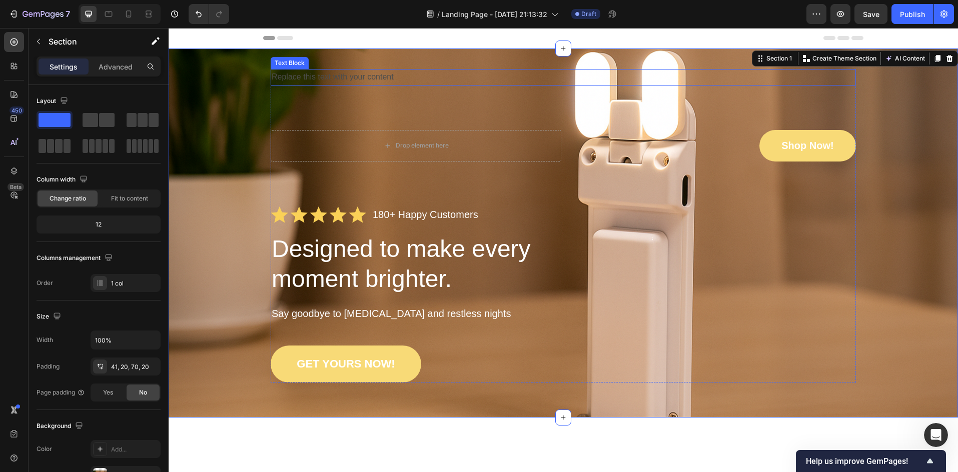
click at [316, 74] on div "Replace this text with your content" at bounding box center [563, 77] width 585 height 17
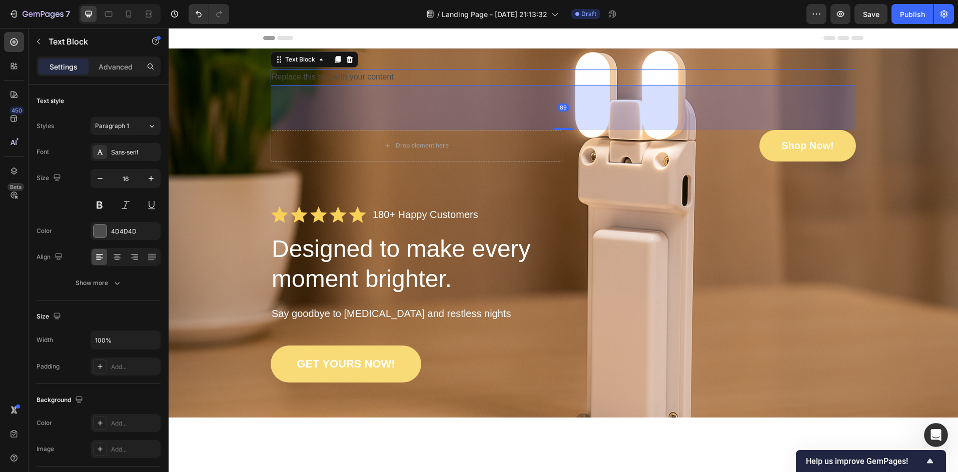
click at [383, 75] on div "Replace this text with your content" at bounding box center [563, 77] width 585 height 17
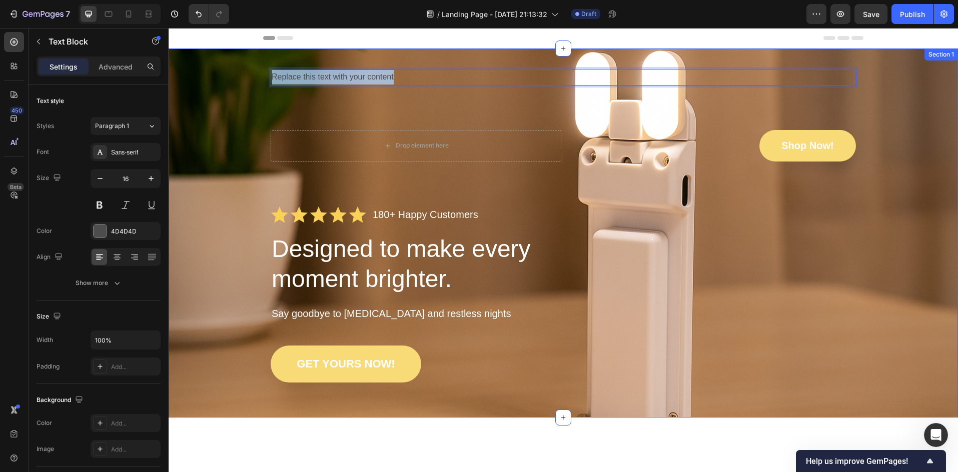
drag, startPoint x: 408, startPoint y: 75, endPoint x: 235, endPoint y: 87, distance: 172.9
click at [235, 87] on div "Replace this text with your content Text Block 89 Drop element here Shop Now! […" at bounding box center [563, 226] width 769 height 314
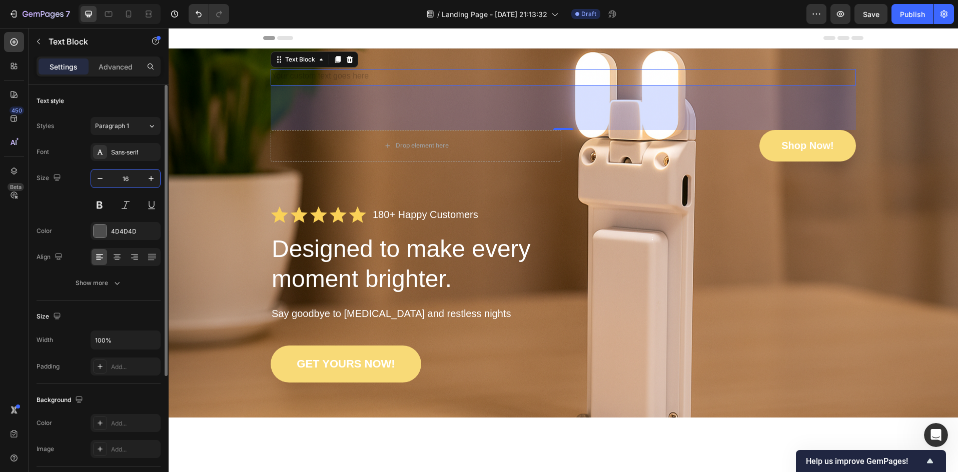
click at [133, 181] on input "16" at bounding box center [125, 179] width 33 height 18
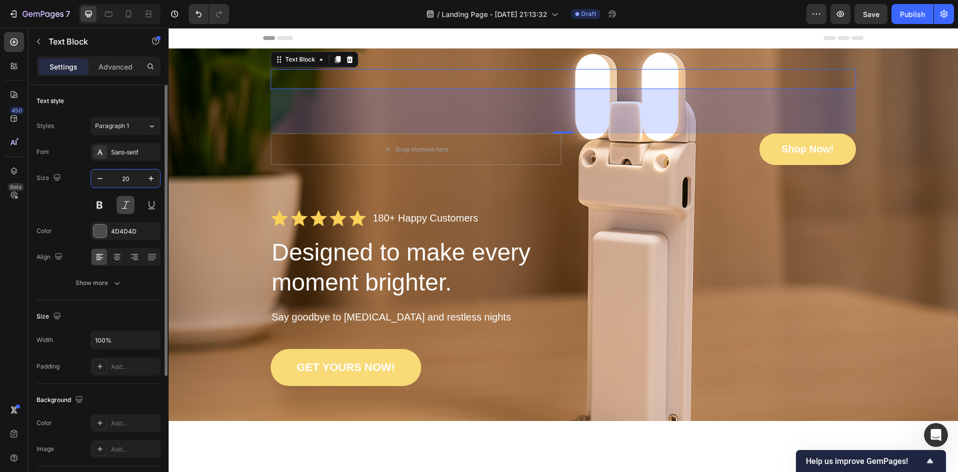
type input "2"
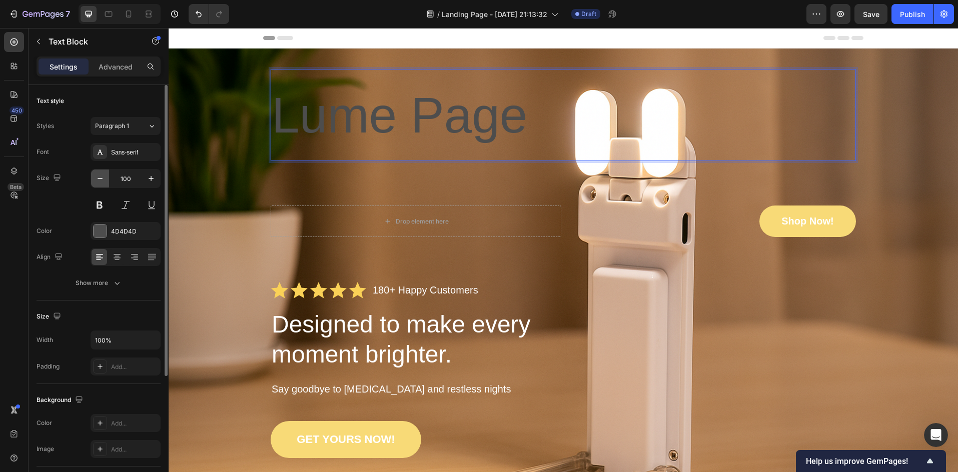
click at [98, 180] on icon "button" at bounding box center [100, 179] width 10 height 10
type input "99"
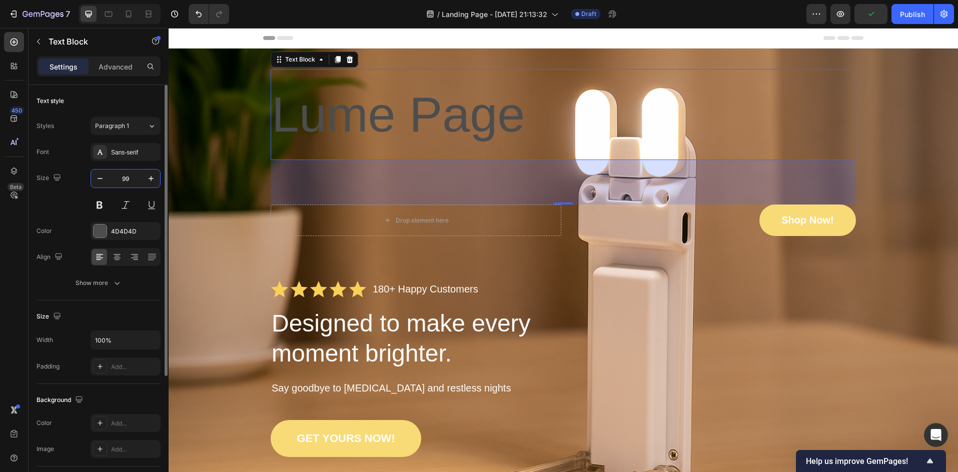
click at [128, 178] on input "99" at bounding box center [125, 179] width 33 height 18
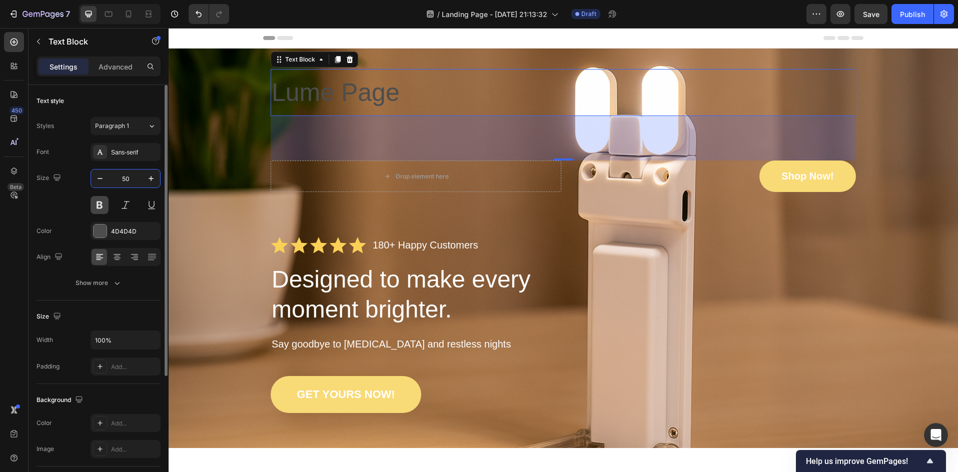
type input "50"
click at [101, 207] on button at bounding box center [100, 205] width 18 height 18
click at [341, 91] on p "Lume Page" at bounding box center [563, 92] width 583 height 45
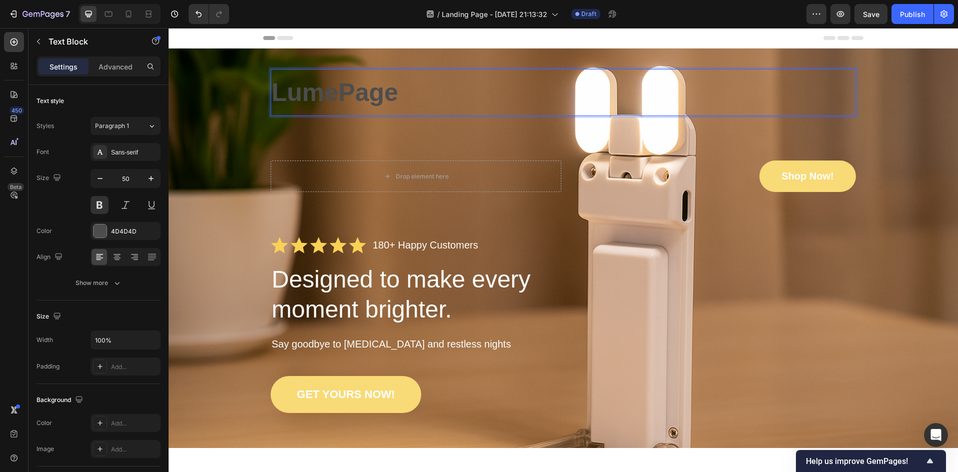
click at [398, 94] on p "LumePage" at bounding box center [563, 92] width 583 height 45
click at [106, 235] on div at bounding box center [100, 231] width 13 height 13
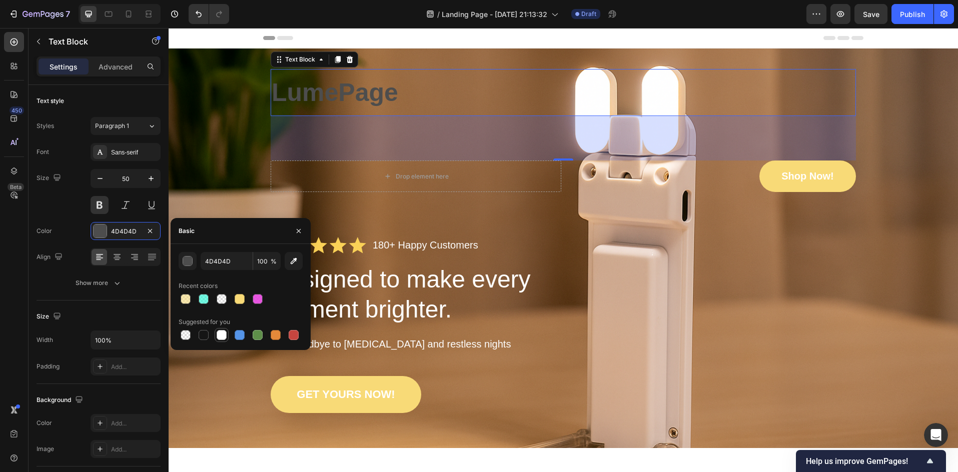
click at [217, 333] on div at bounding box center [222, 335] width 10 height 10
type input "FFFFFF"
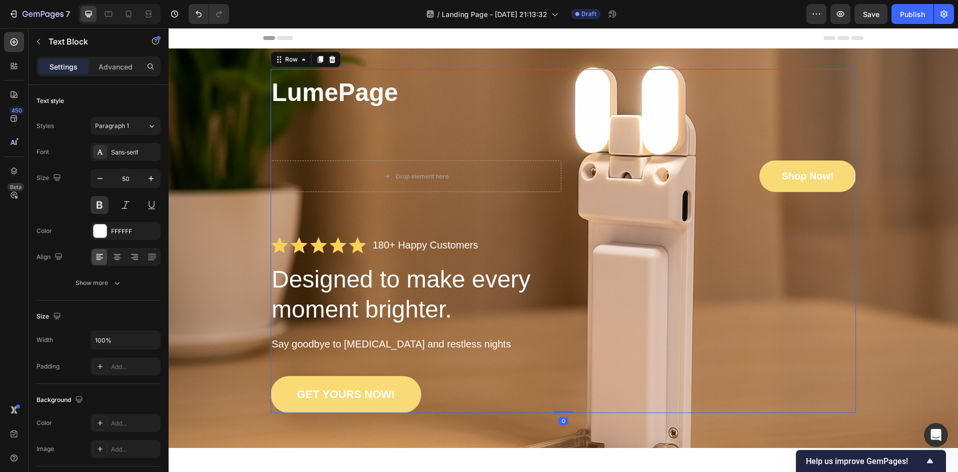
click at [371, 138] on div "LumePage Text Block Drop element here Shop Now! [GEOGRAPHIC_DATA] Icon Icon Ico…" at bounding box center [563, 241] width 585 height 344
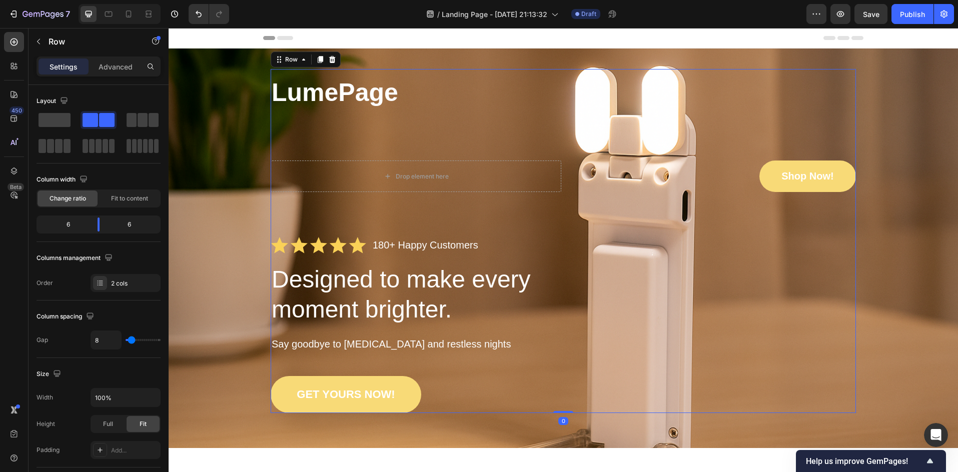
click at [354, 165] on div "Drop element here" at bounding box center [416, 177] width 291 height 32
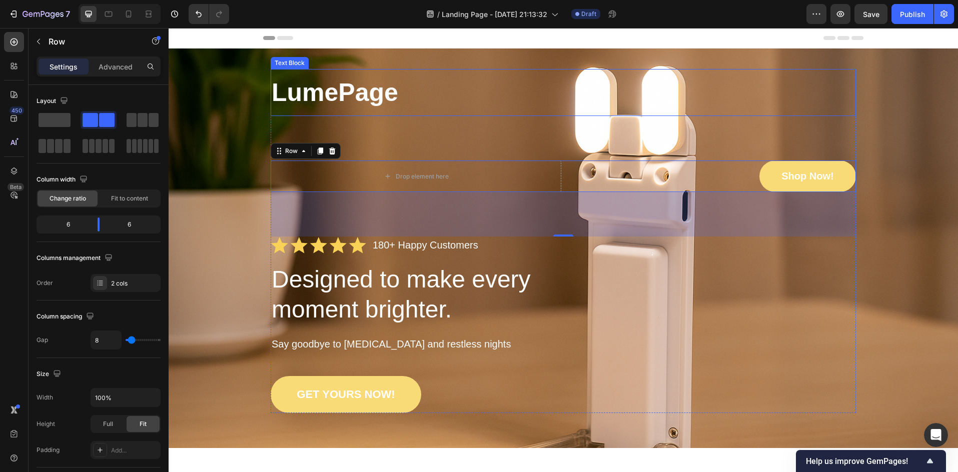
click at [360, 94] on p "LumePage" at bounding box center [563, 92] width 583 height 45
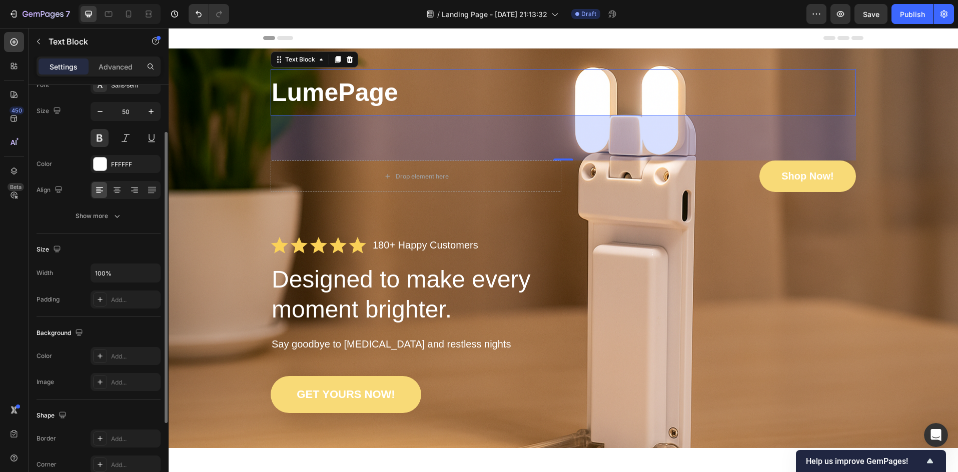
scroll to position [134, 0]
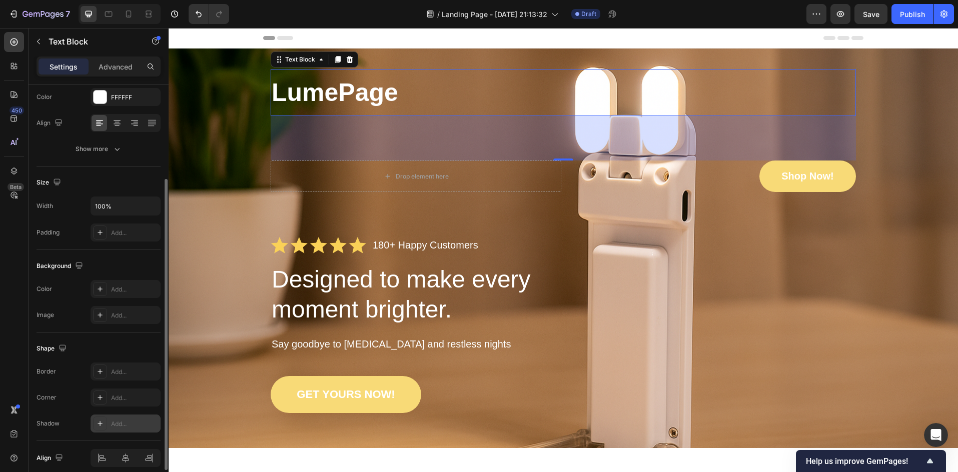
click at [99, 425] on icon at bounding box center [100, 424] width 8 height 8
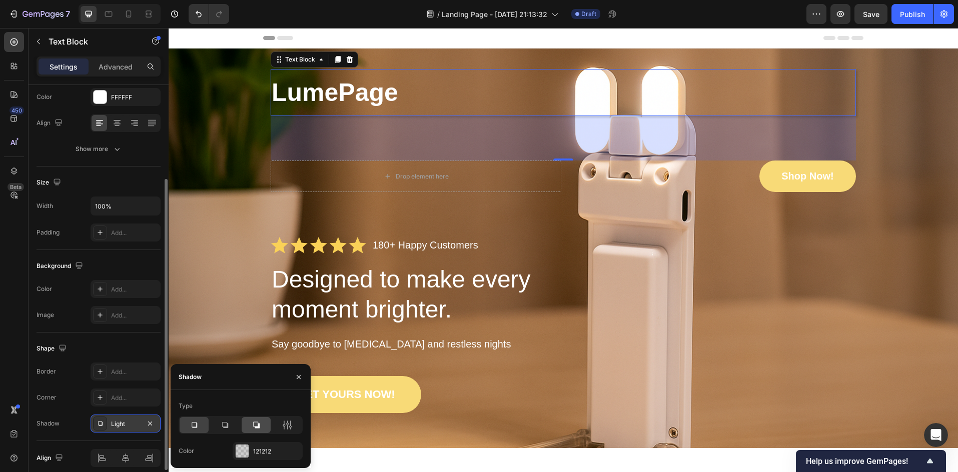
click at [257, 428] on icon at bounding box center [256, 425] width 7 height 7
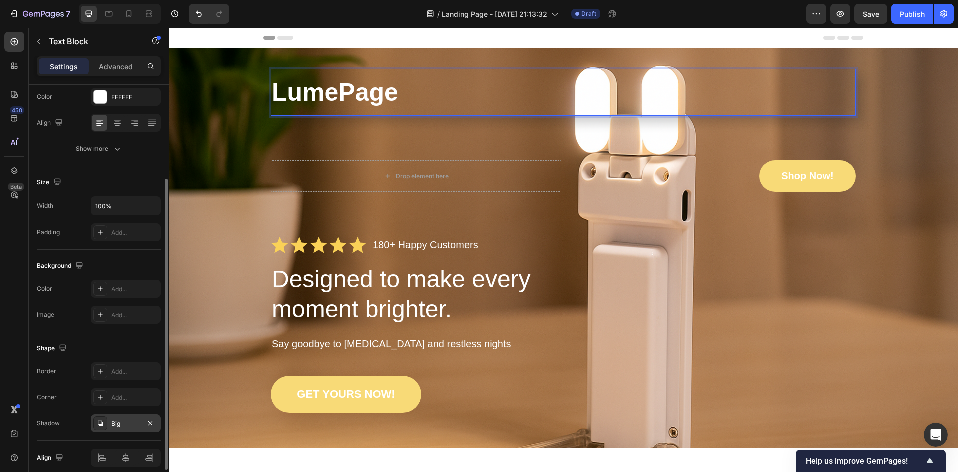
click at [377, 84] on p "LumePage" at bounding box center [563, 92] width 583 height 45
click at [393, 93] on p "LumePage" at bounding box center [563, 92] width 583 height 45
click at [395, 100] on p "LumePage" at bounding box center [563, 92] width 583 height 45
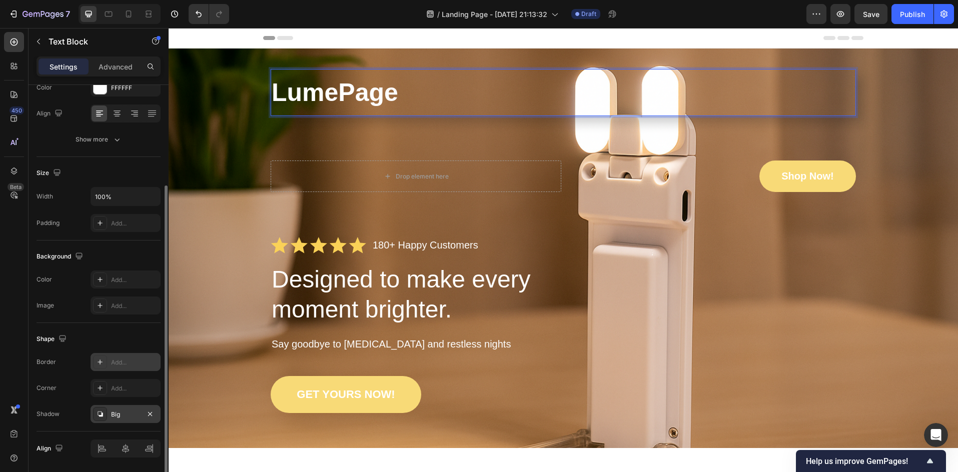
scroll to position [177, 0]
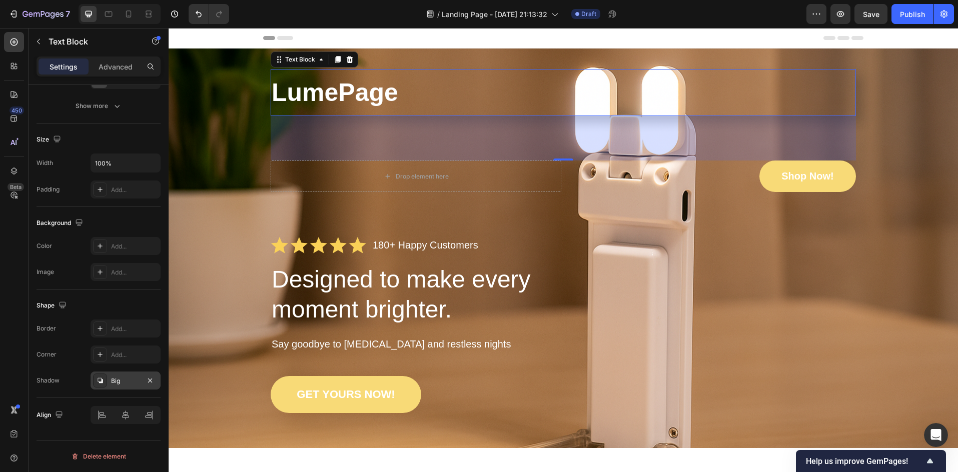
click at [102, 381] on icon at bounding box center [100, 380] width 5 height 5
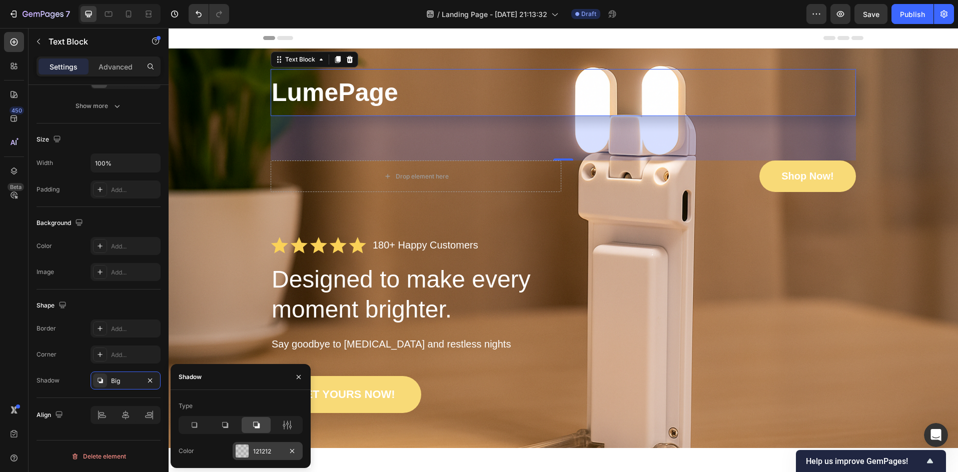
click at [248, 448] on div at bounding box center [242, 451] width 13 height 13
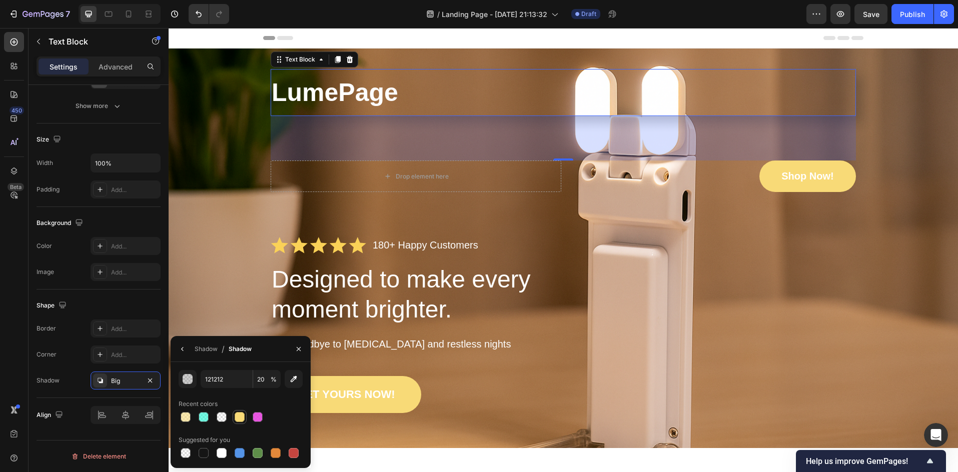
click at [242, 422] on div at bounding box center [240, 417] width 10 height 10
type input "F8DA77"
type input "100"
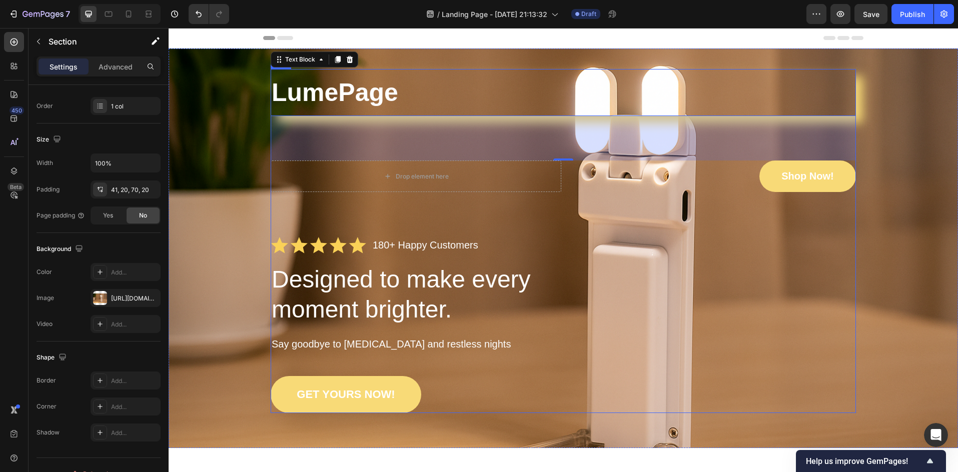
click at [211, 300] on div "LumePage Text Block 89 Drop element here Shop Now! [GEOGRAPHIC_DATA] Icon Icon …" at bounding box center [563, 241] width 769 height 344
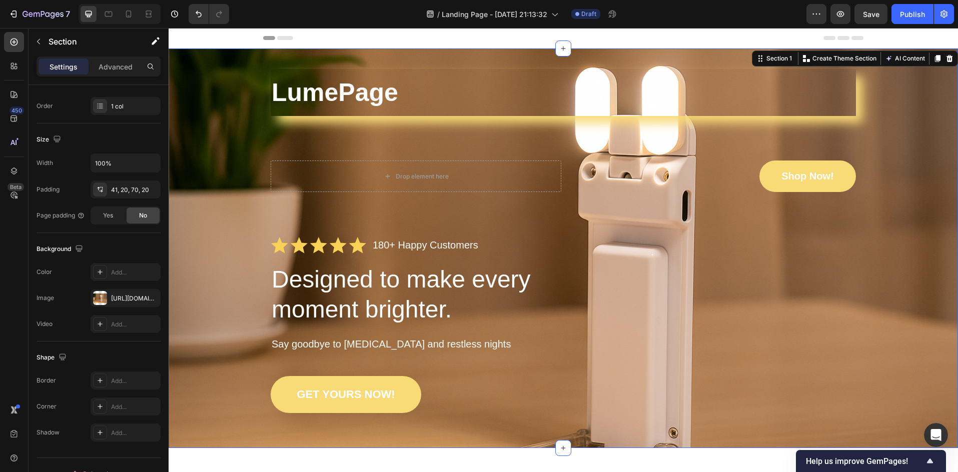
scroll to position [0, 0]
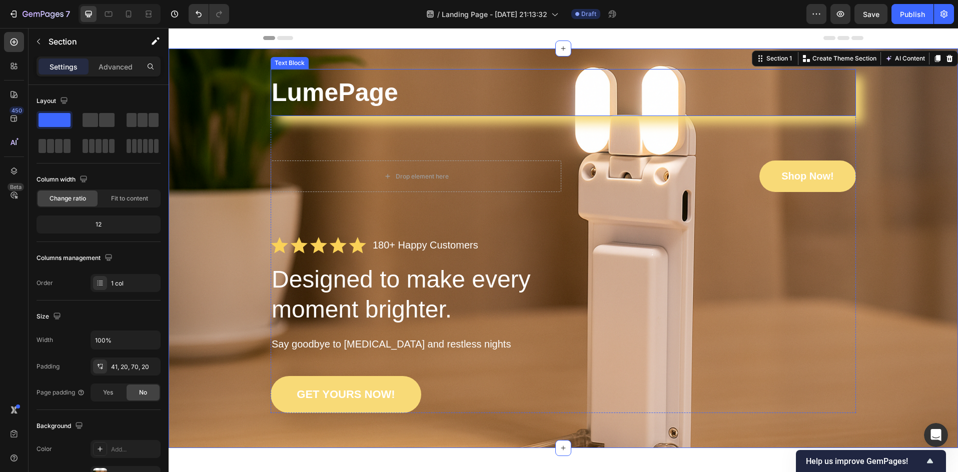
click at [382, 105] on p "LumePage" at bounding box center [563, 92] width 583 height 45
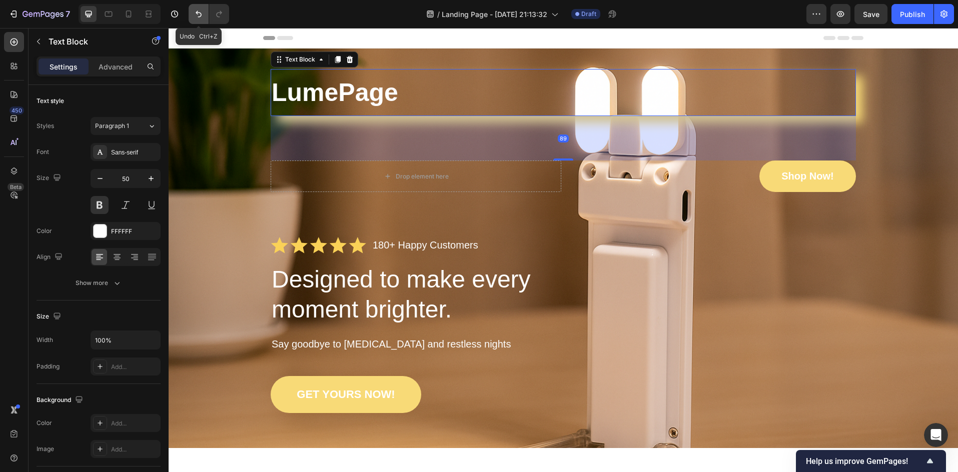
click at [201, 13] on icon "Undo/Redo" at bounding box center [199, 14] width 10 height 10
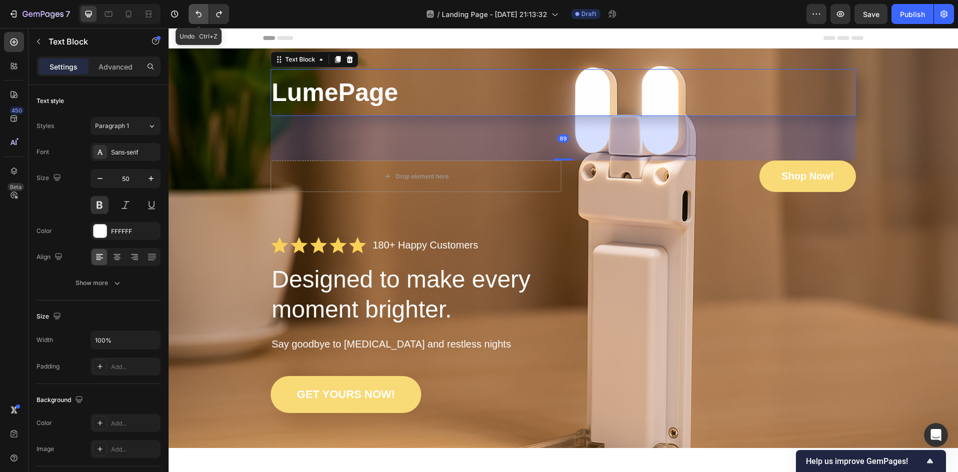
click at [201, 13] on icon "Undo/Redo" at bounding box center [199, 14] width 10 height 10
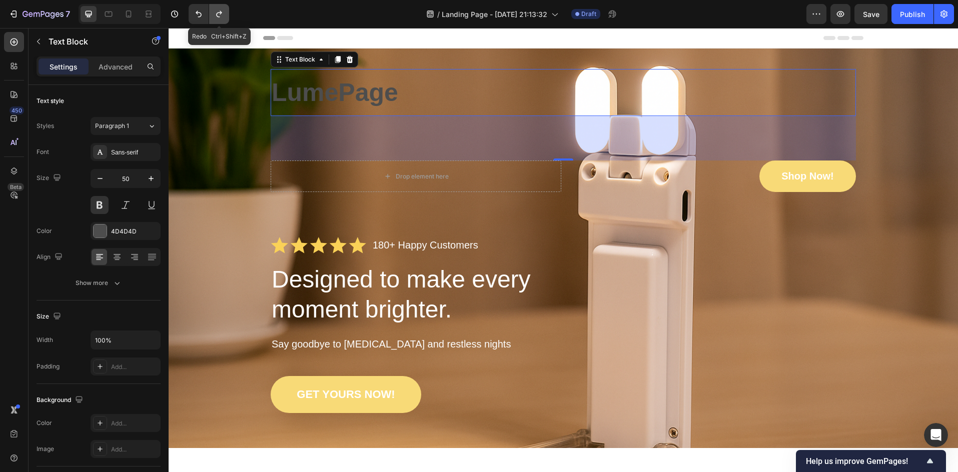
click at [223, 16] on icon "Undo/Redo" at bounding box center [219, 14] width 10 height 10
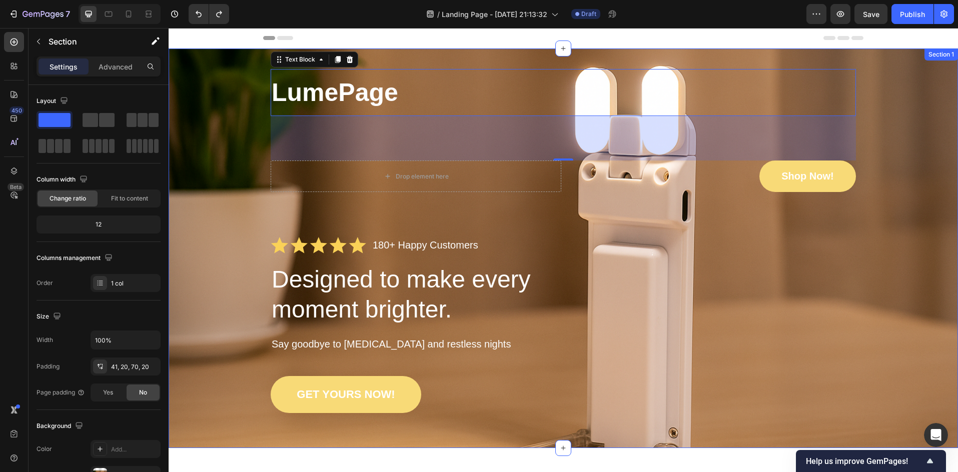
click at [201, 134] on div "LumePage Text Block 89 Drop element here Shop Now! [GEOGRAPHIC_DATA] Icon Icon …" at bounding box center [563, 241] width 769 height 344
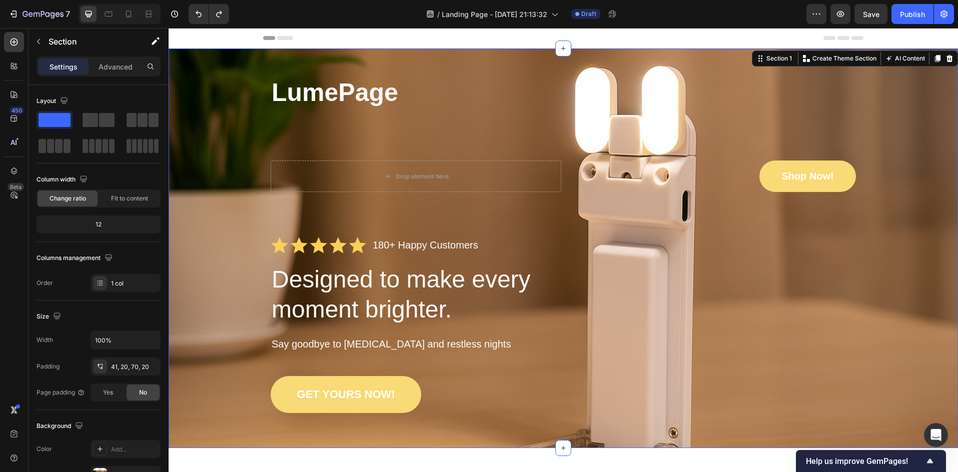
click at [230, 196] on div "LumePage Text Block Drop element here Shop Now! [GEOGRAPHIC_DATA] Icon Icon Ico…" at bounding box center [563, 241] width 769 height 344
click at [391, 89] on p "LumePage" at bounding box center [563, 92] width 583 height 45
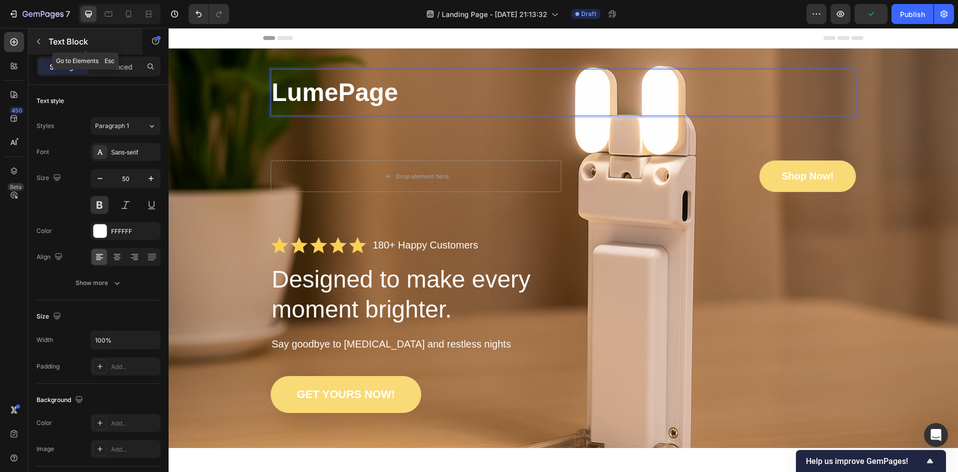
click at [49, 41] on p "Text Block" at bounding box center [91, 42] width 85 height 12
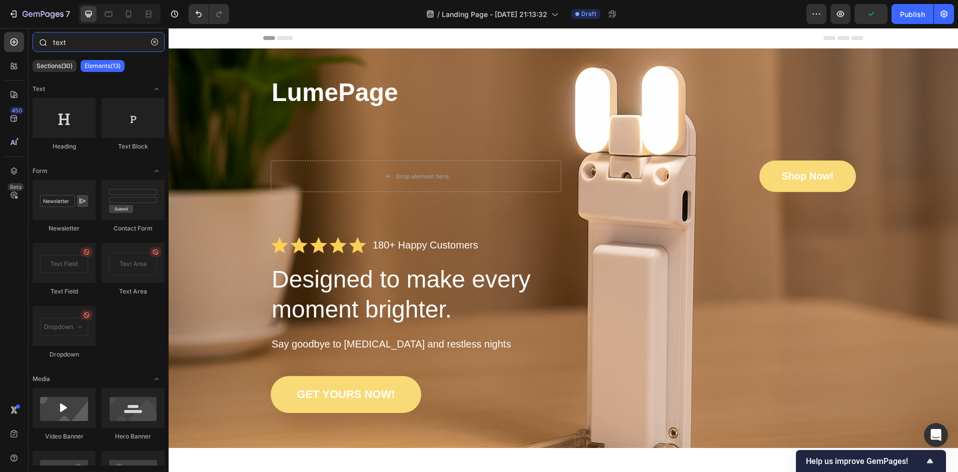
click at [72, 41] on input "text" at bounding box center [99, 42] width 132 height 20
drag, startPoint x: 73, startPoint y: 42, endPoint x: 39, endPoint y: 47, distance: 33.8
click at [55, 45] on input "text" at bounding box center [99, 42] width 132 height 20
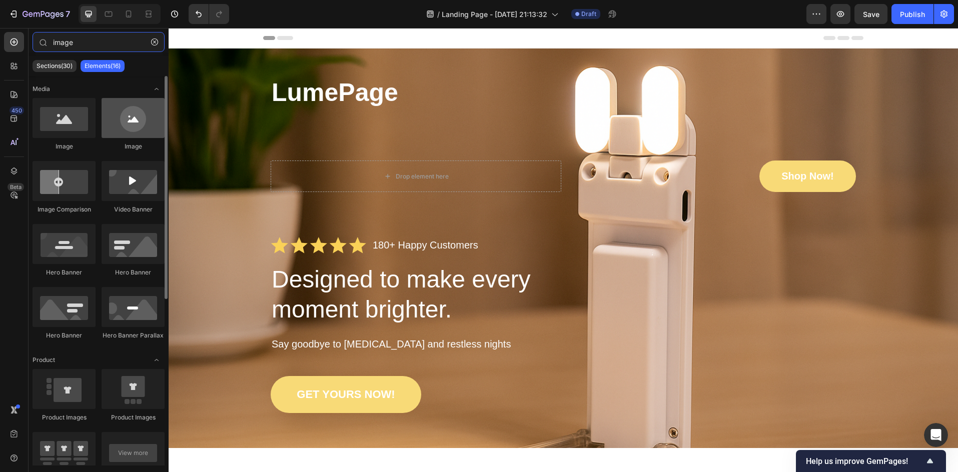
type input "image"
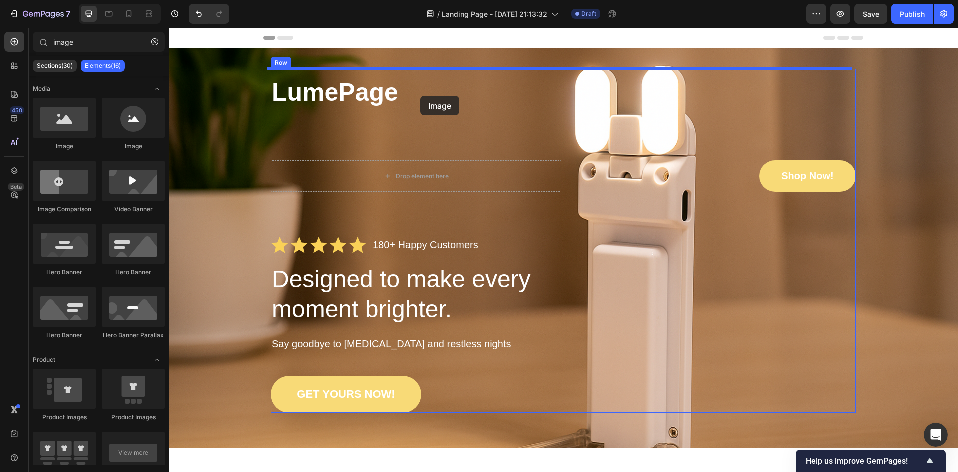
drag, startPoint x: 302, startPoint y: 155, endPoint x: 420, endPoint y: 96, distance: 131.7
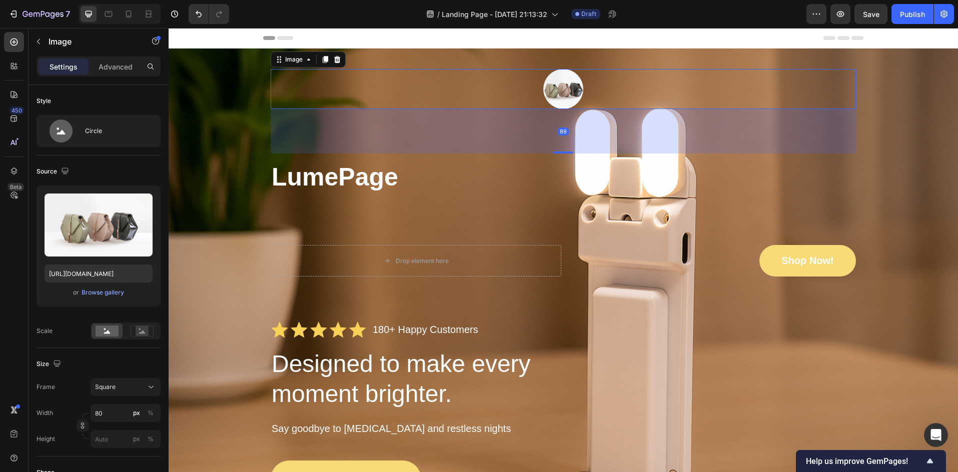
click at [554, 87] on img at bounding box center [563, 89] width 40 height 40
click at [560, 89] on img at bounding box center [563, 89] width 40 height 40
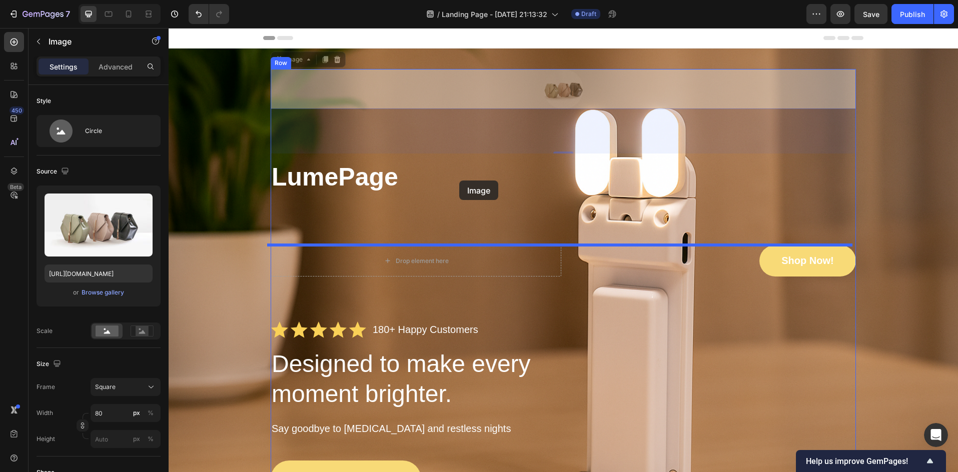
drag, startPoint x: 561, startPoint y: 91, endPoint x: 459, endPoint y: 181, distance: 135.7
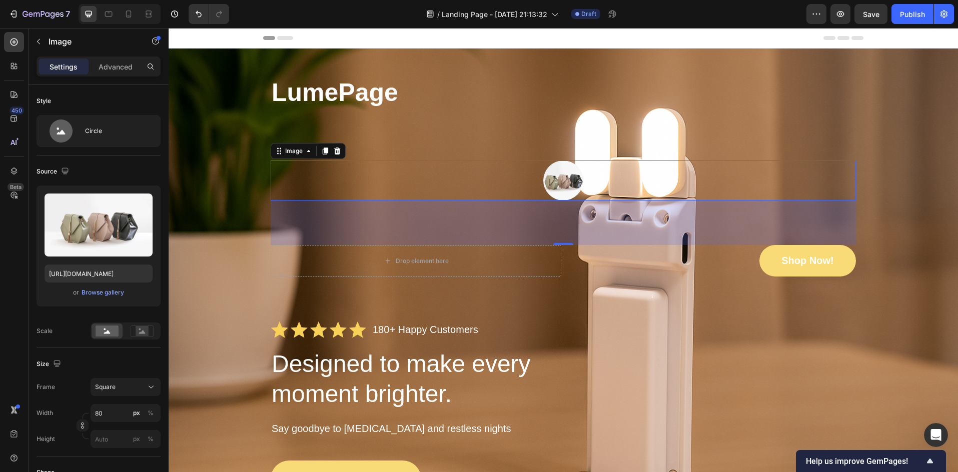
click at [542, 170] on div at bounding box center [563, 181] width 585 height 40
click at [552, 185] on img at bounding box center [563, 181] width 40 height 40
click at [201, 16] on icon "Undo/Redo" at bounding box center [199, 14] width 6 height 7
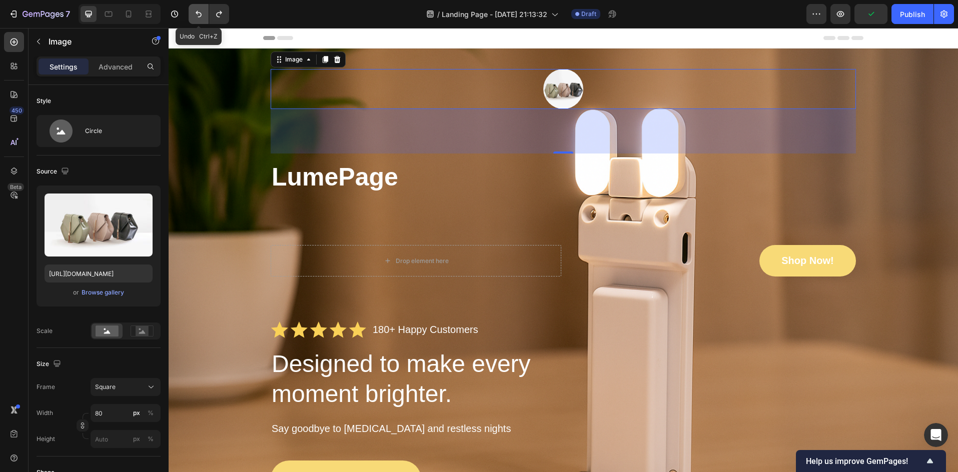
click at [194, 21] on button "Undo/Redo" at bounding box center [199, 14] width 20 height 20
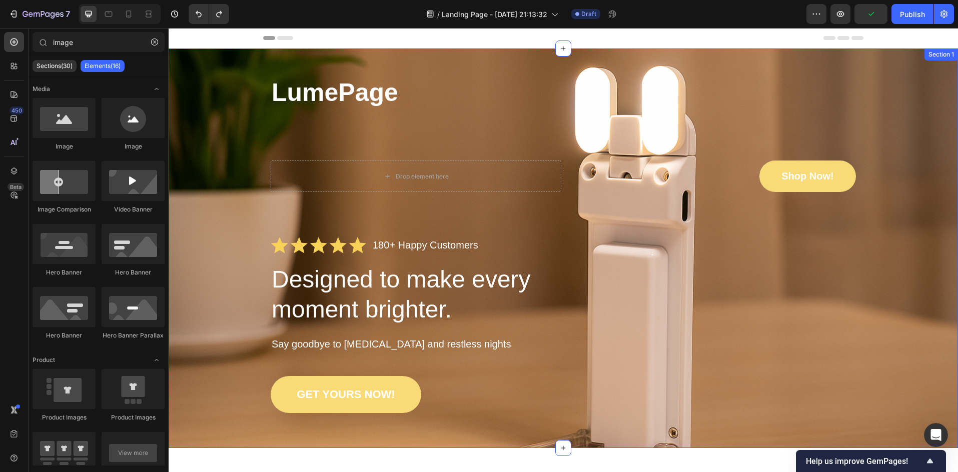
click at [349, 93] on p "LumePage" at bounding box center [563, 92] width 583 height 45
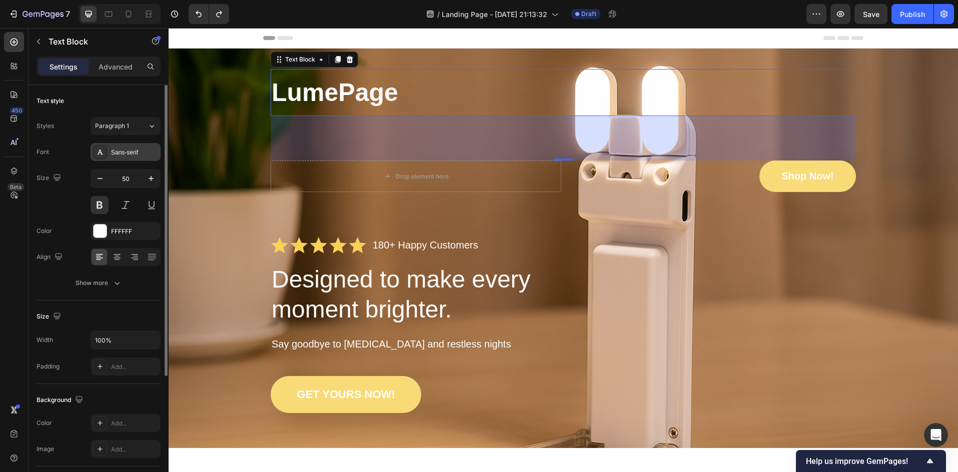
click at [114, 156] on div "Sans-serif" at bounding box center [134, 152] width 47 height 9
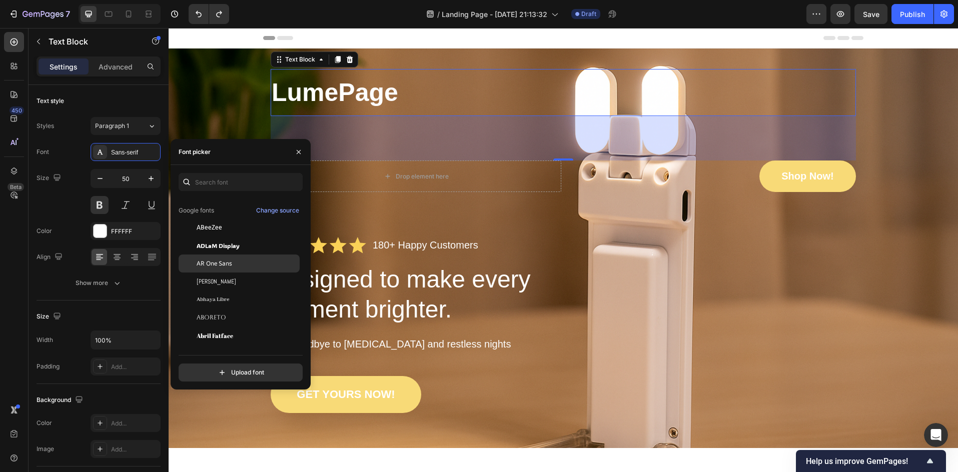
scroll to position [200, 0]
click at [225, 254] on div "Abyssinica SIL" at bounding box center [239, 249] width 121 height 18
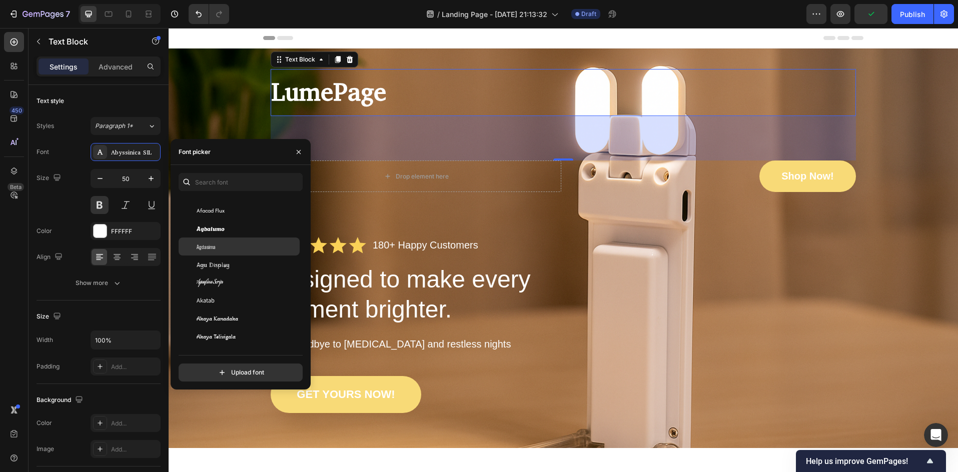
scroll to position [367, 0]
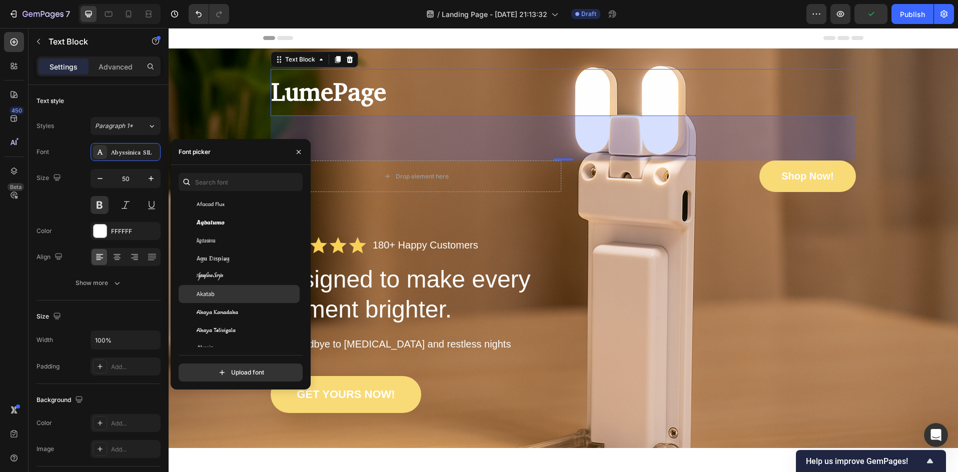
click at [239, 294] on div "Akatab" at bounding box center [247, 294] width 101 height 9
click at [239, 308] on div "Akaya Kanadaka" at bounding box center [247, 312] width 101 height 9
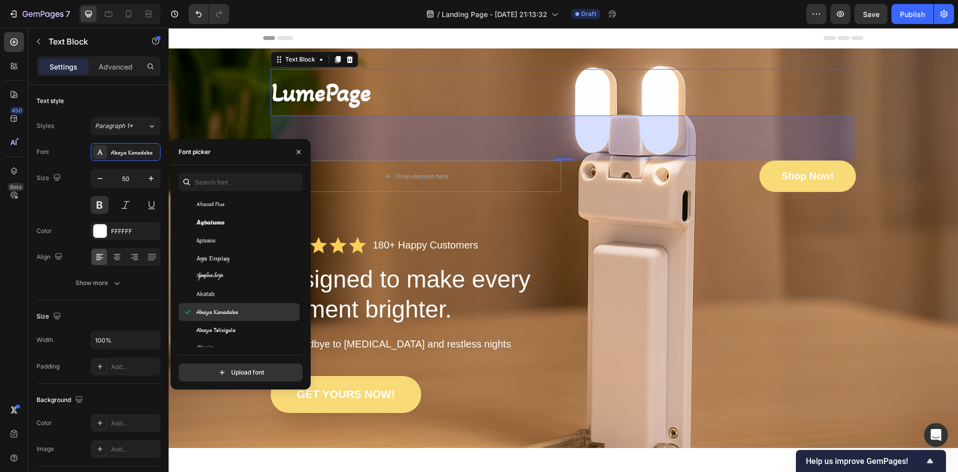
click at [238, 320] on div "Akaya Kanadaka" at bounding box center [239, 312] width 121 height 18
click at [219, 325] on div "Akaya Telivigala" at bounding box center [239, 330] width 121 height 18
click at [221, 308] on span "Akaya Kanadaka" at bounding box center [218, 312] width 42 height 9
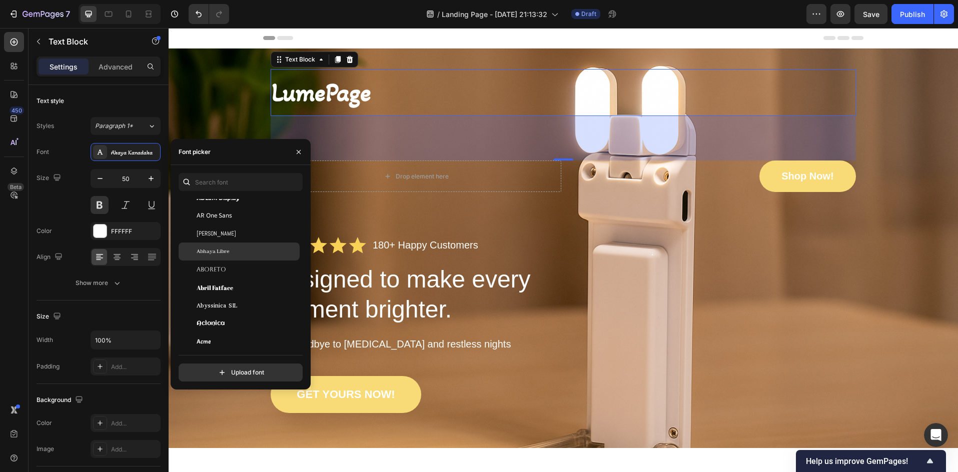
scroll to position [134, 0]
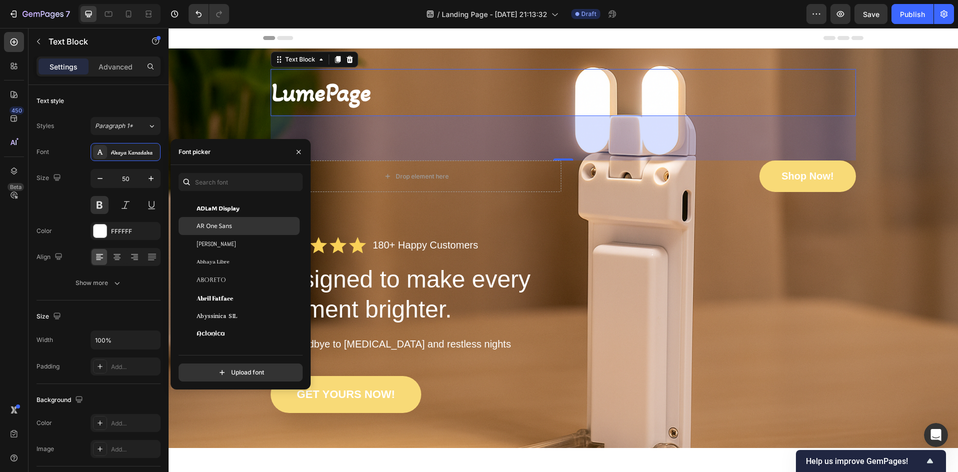
click at [205, 220] on div "AR One Sans" at bounding box center [239, 226] width 121 height 18
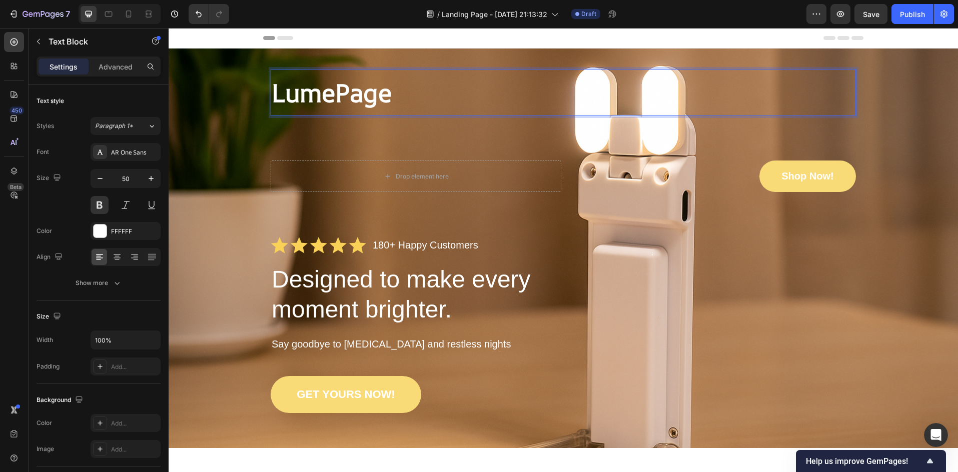
click at [387, 99] on p "LumePage" at bounding box center [563, 92] width 583 height 45
click at [412, 99] on p "LumePage" at bounding box center [563, 92] width 583 height 45
click at [243, 152] on div "LumePage Text Block 89 Drop element here Shop Now! [GEOGRAPHIC_DATA] Icon Icon …" at bounding box center [563, 241] width 769 height 344
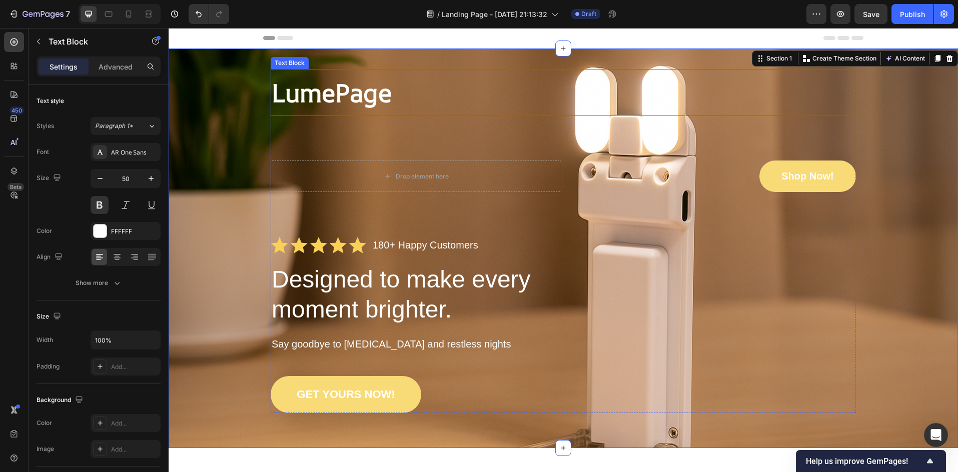
click at [408, 96] on p "LumePage" at bounding box center [563, 92] width 583 height 45
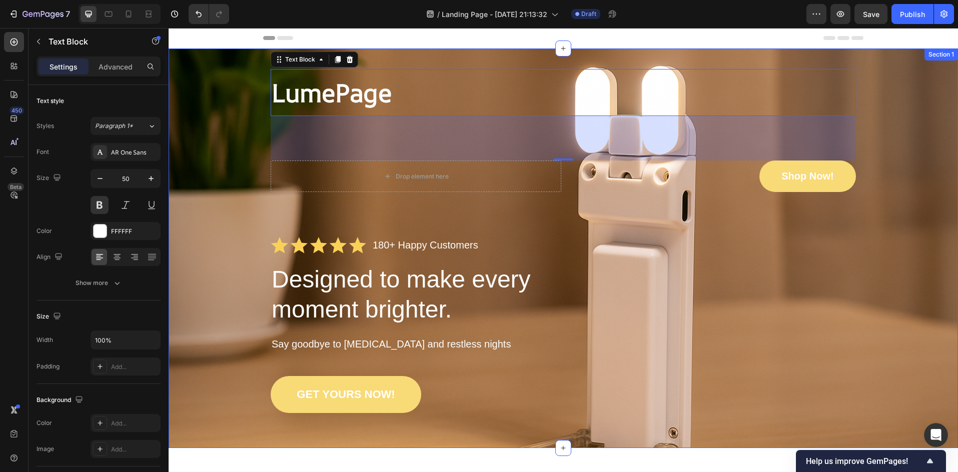
click at [248, 145] on div "LumePage Text Block 89 Drop element here Shop Now! [GEOGRAPHIC_DATA] Icon Icon …" at bounding box center [563, 241] width 769 height 344
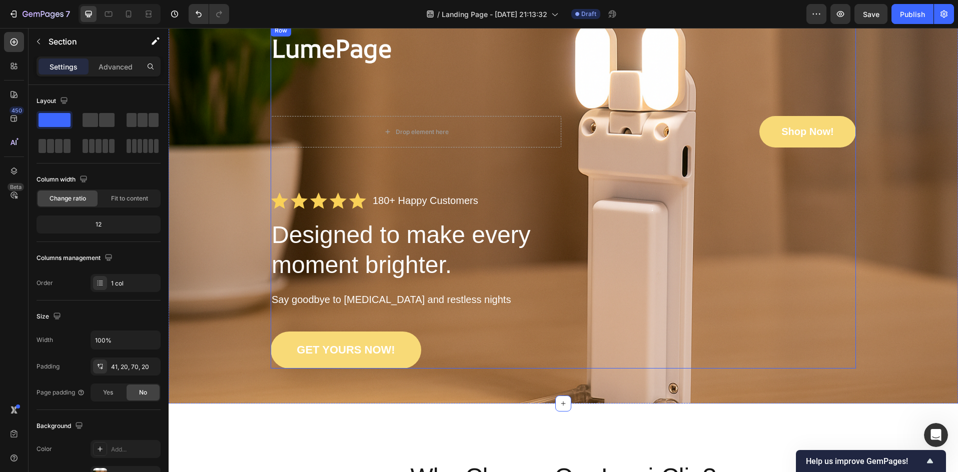
scroll to position [100, 0]
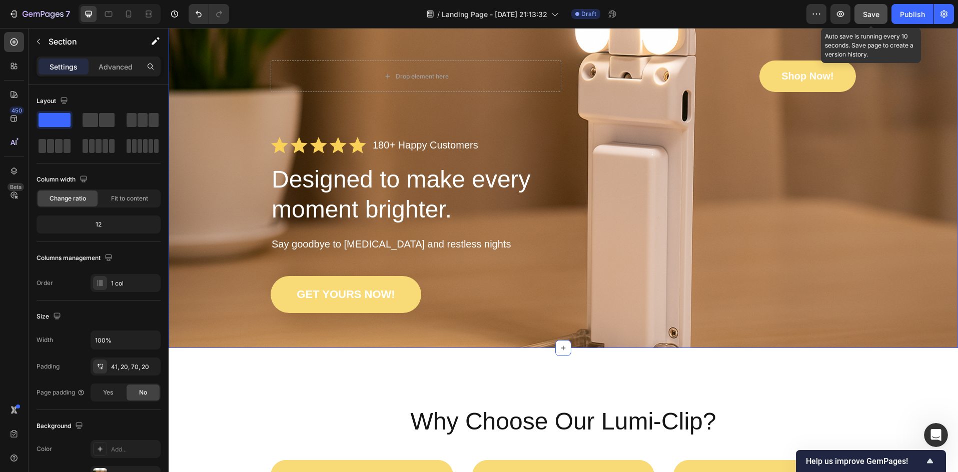
click at [880, 16] on button "Save" at bounding box center [870, 14] width 33 height 20
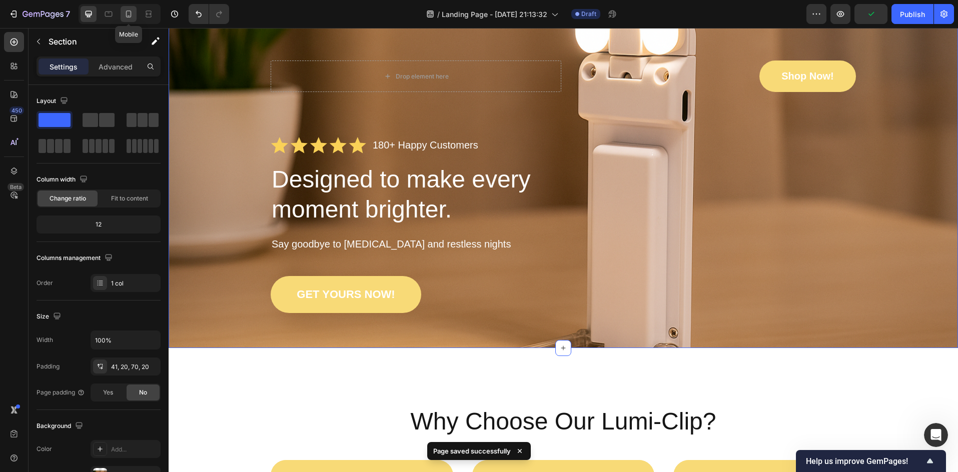
click at [123, 13] on div at bounding box center [129, 14] width 16 height 16
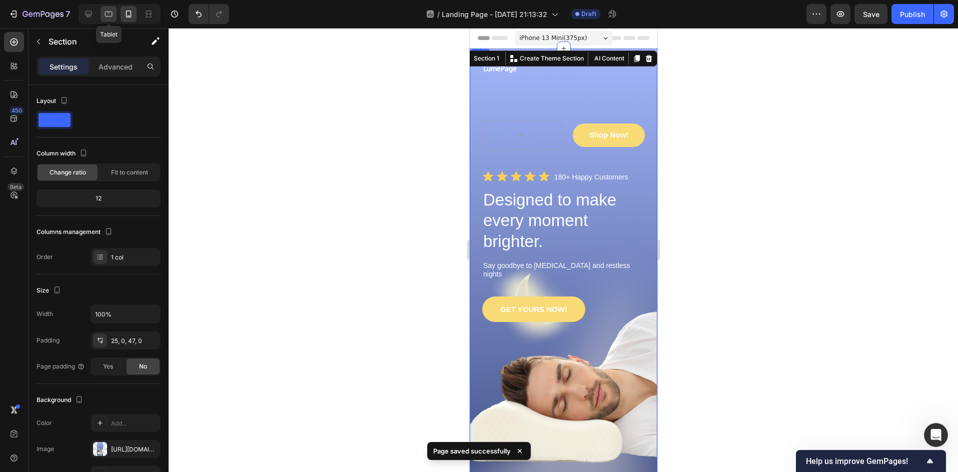
click at [103, 19] on div at bounding box center [109, 14] width 16 height 16
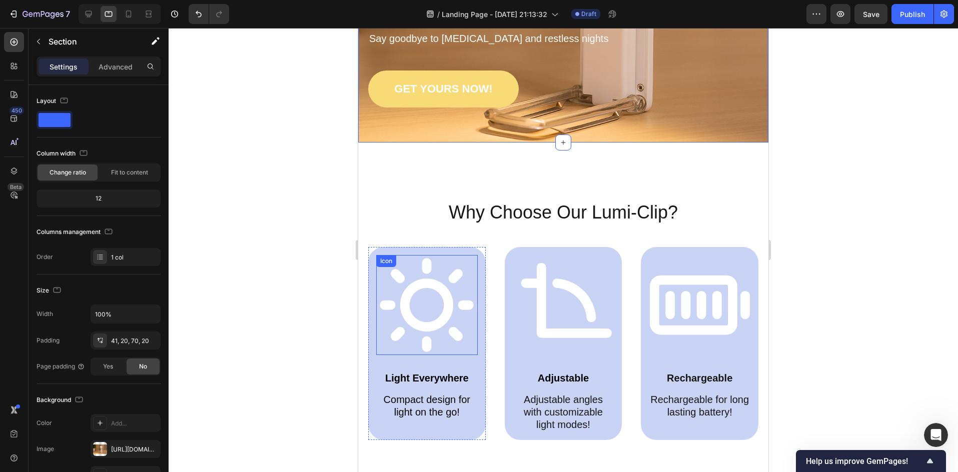
scroll to position [300, 0]
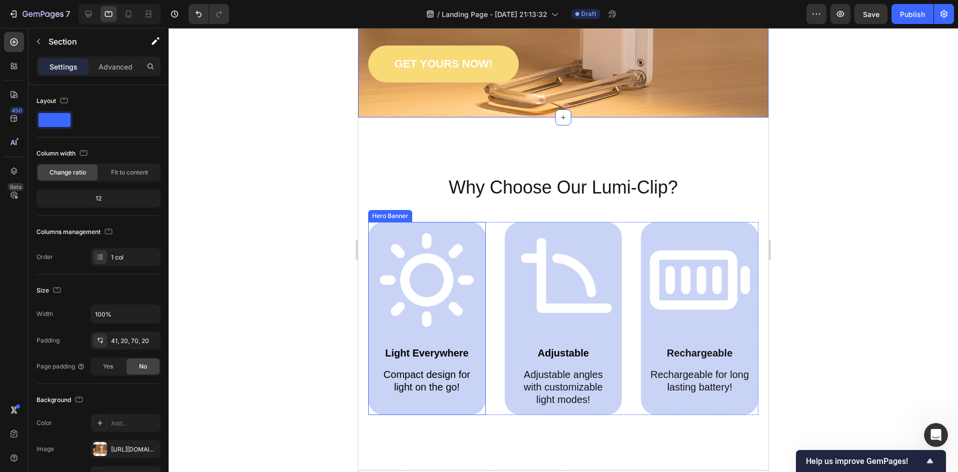
click at [372, 361] on div "Icon Light Everywhere Text Block Compact design for light on the go! Text Block" at bounding box center [427, 312] width 118 height 181
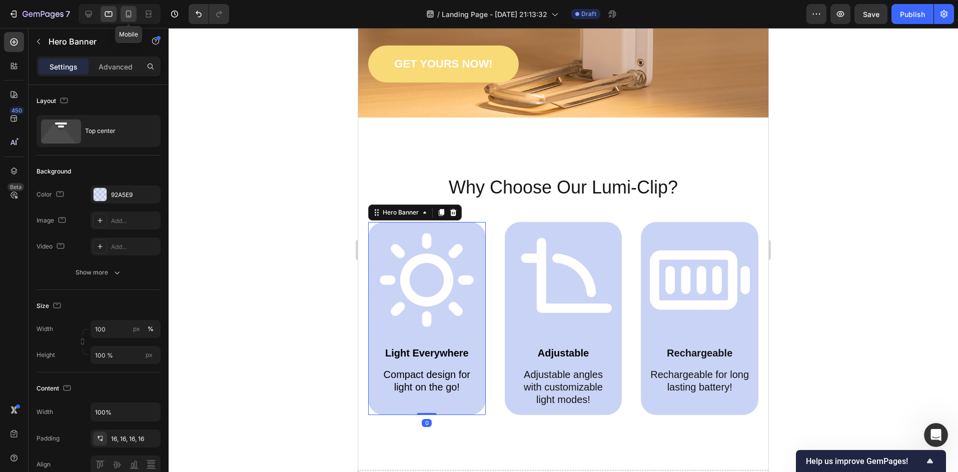
click at [131, 11] on icon at bounding box center [129, 14] width 10 height 10
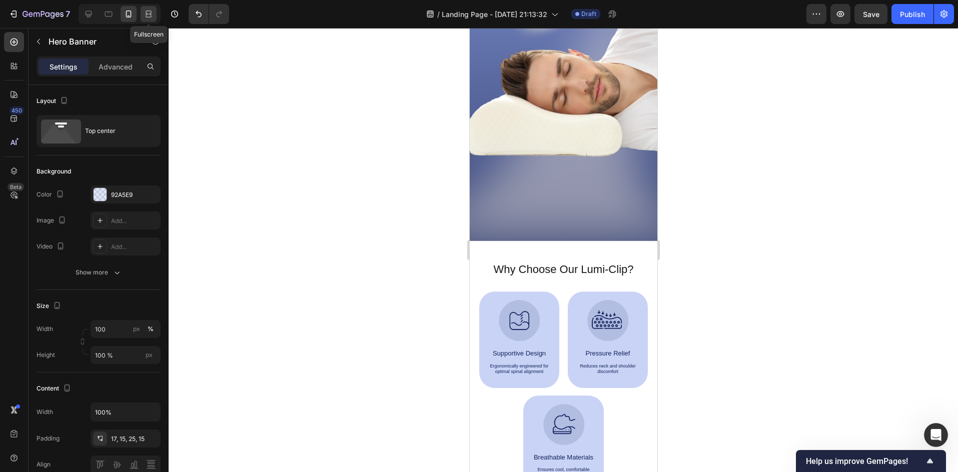
click at [151, 15] on icon at bounding box center [149, 14] width 10 height 10
type input "1200"
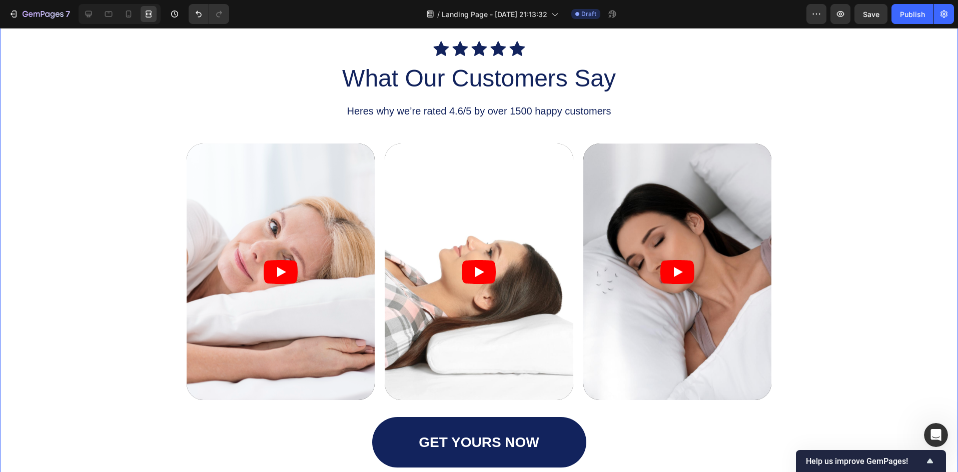
click at [103, 260] on div "Icon Icon Icon Icon Icon Icon List What Our Customers Say Heading Heres why we’…" at bounding box center [479, 254] width 938 height 427
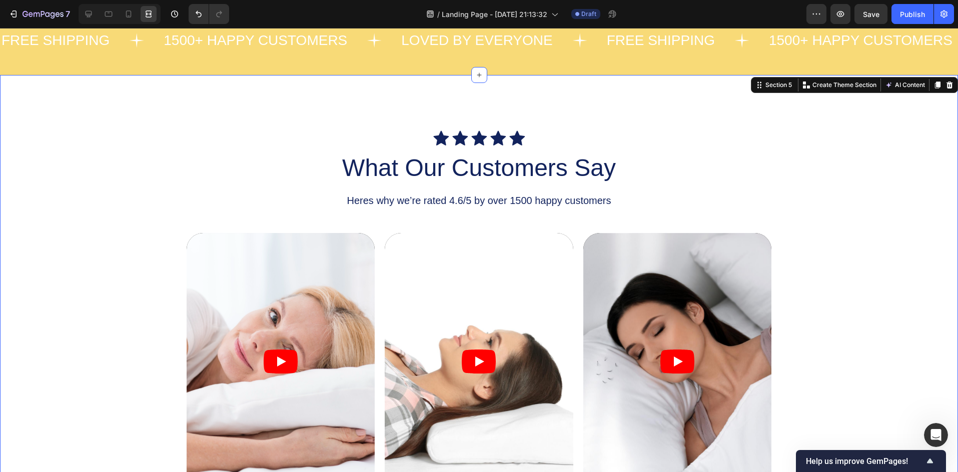
scroll to position [844, 0]
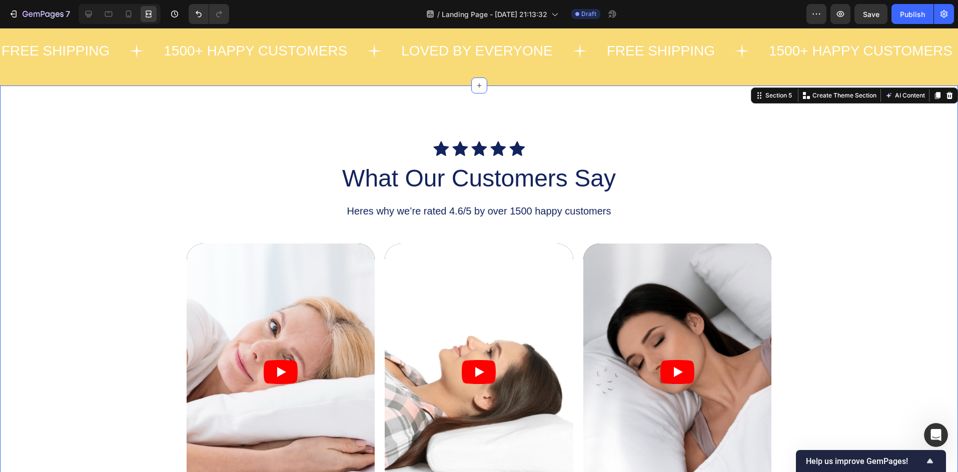
drag, startPoint x: 126, startPoint y: 172, endPoint x: 134, endPoint y: 186, distance: 15.7
click at [127, 173] on div "Icon Icon Icon Icon Icon Icon List What Our Customers Say Heading Heres why we’…" at bounding box center [479, 354] width 938 height 427
click at [945, 95] on icon at bounding box center [949, 96] width 8 height 8
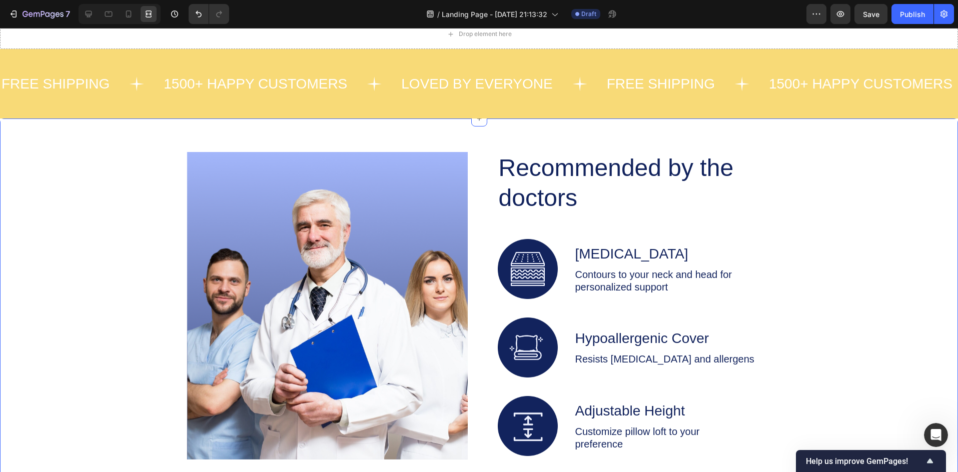
drag, startPoint x: 911, startPoint y: 259, endPoint x: 874, endPoint y: 280, distance: 42.6
click at [910, 259] on div "Image Recommended by the doctors Heading Image [MEDICAL_DATA] Text Block Contou…" at bounding box center [479, 349] width 938 height 395
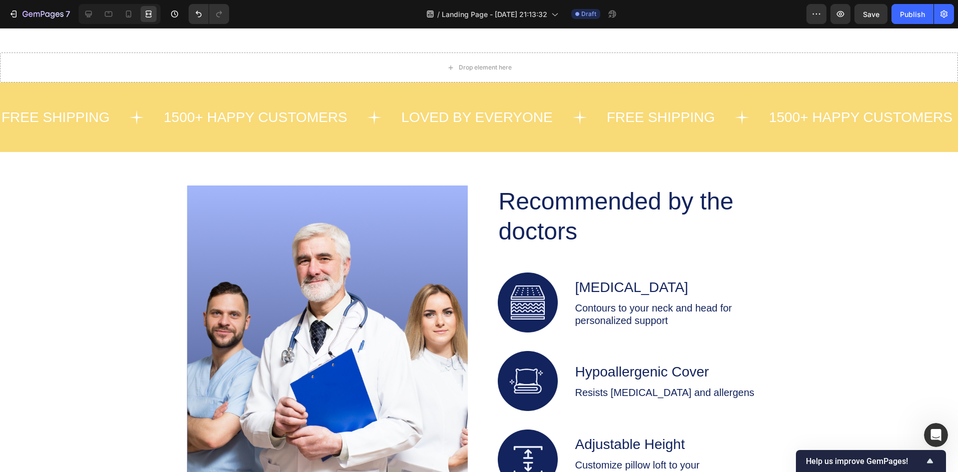
click at [867, 271] on div "Image Recommended by the doctors Heading Image [MEDICAL_DATA] Text Block Contou…" at bounding box center [479, 383] width 938 height 395
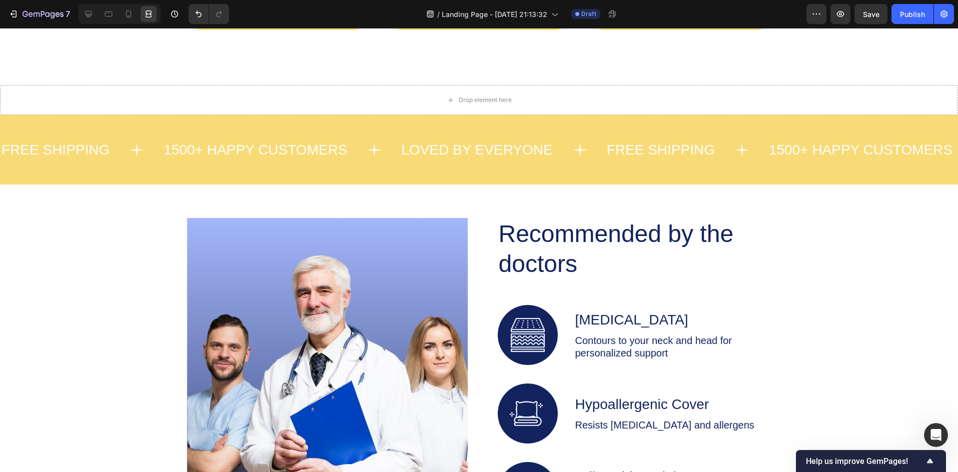
scroll to position [744, 0]
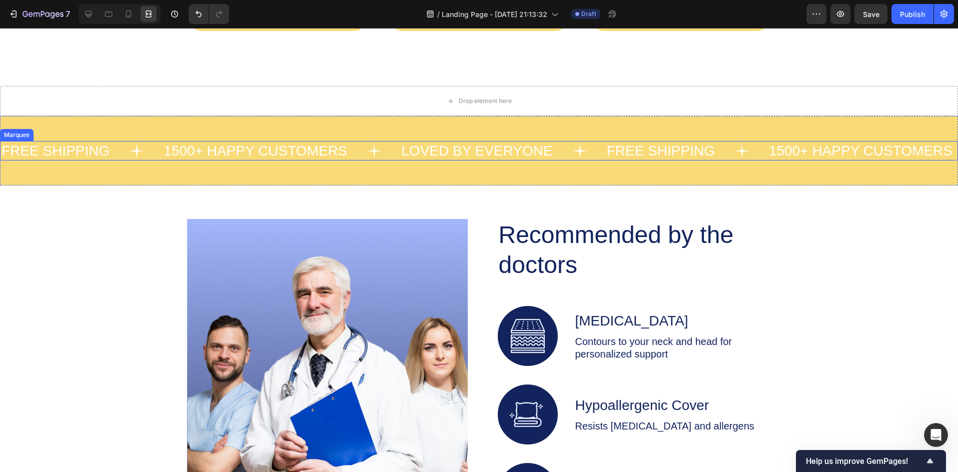
click at [296, 145] on p "1500+ HAPPY CUSTOMERS" at bounding box center [256, 151] width 184 height 18
click at [184, 158] on p "1500+ HAPPY CUSTOMERS" at bounding box center [256, 151] width 184 height 18
click at [195, 152] on p "1500+ HAPPY CUSTOMERS" at bounding box center [256, 151] width 184 height 18
click at [176, 154] on p "1500+ HAPPY CUSTOMERS" at bounding box center [256, 151] width 184 height 18
click at [177, 153] on p "100+ HAPPY CUSTOMERS" at bounding box center [252, 151] width 176 height 18
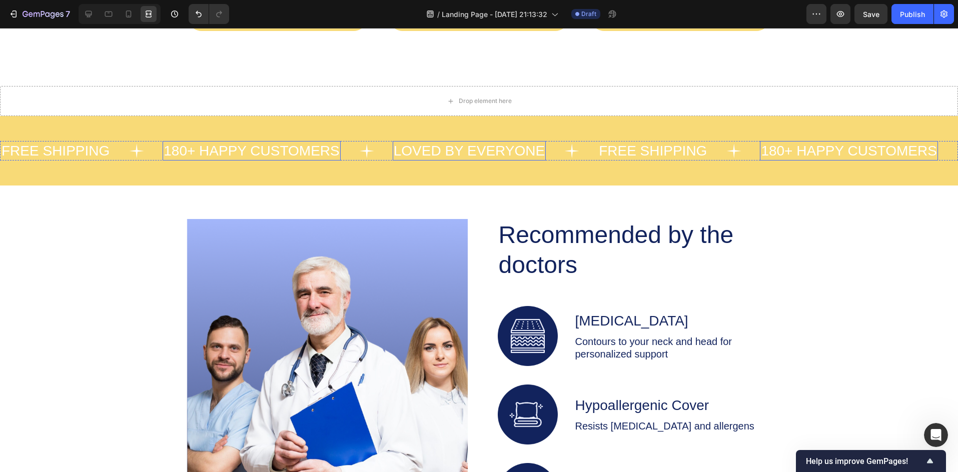
click at [439, 154] on p "LOVED BY EVERYONE" at bounding box center [469, 151] width 151 height 18
click at [653, 146] on div "FREE SHIPPING" at bounding box center [653, 151] width 110 height 20
click at [788, 156] on p "180+ HAPPY CUSTOMERS" at bounding box center [849, 151] width 176 height 18
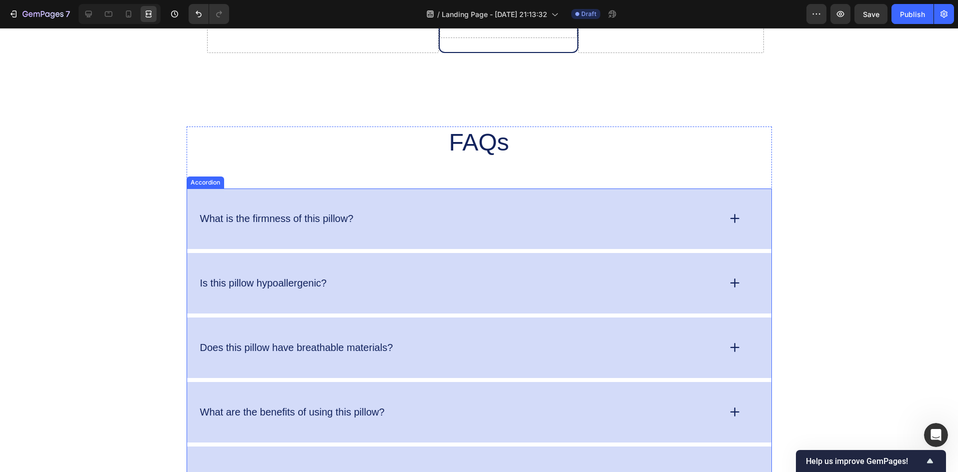
scroll to position [2644, 0]
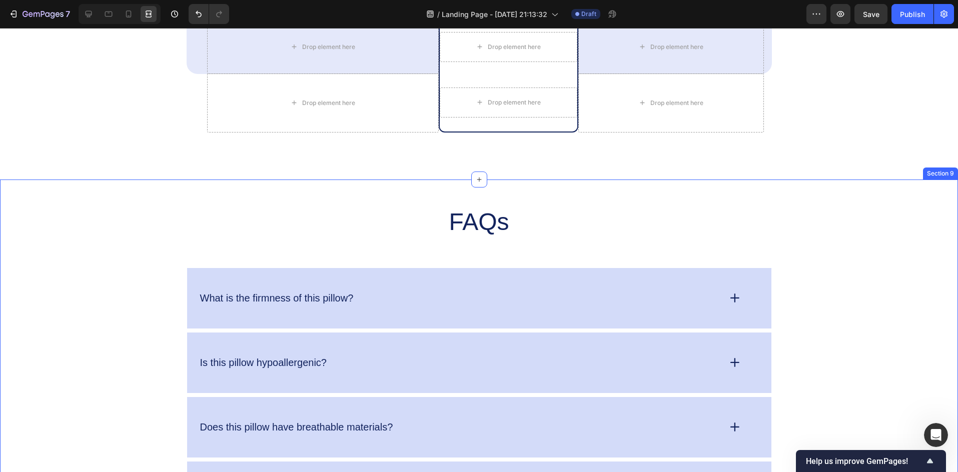
click at [139, 274] on div "FAQs Heading What is the firmness of this pillow? Is this pillow hypoallergenic…" at bounding box center [479, 396] width 938 height 381
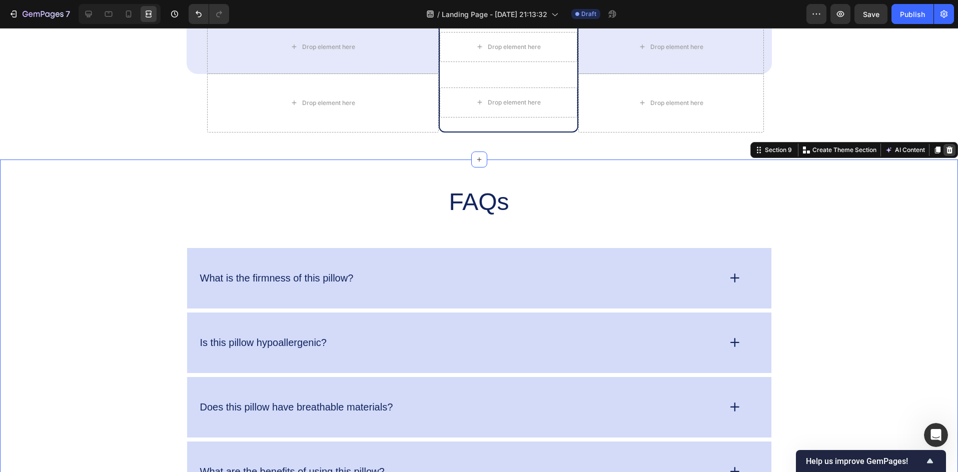
click at [943, 156] on div at bounding box center [949, 150] width 12 height 12
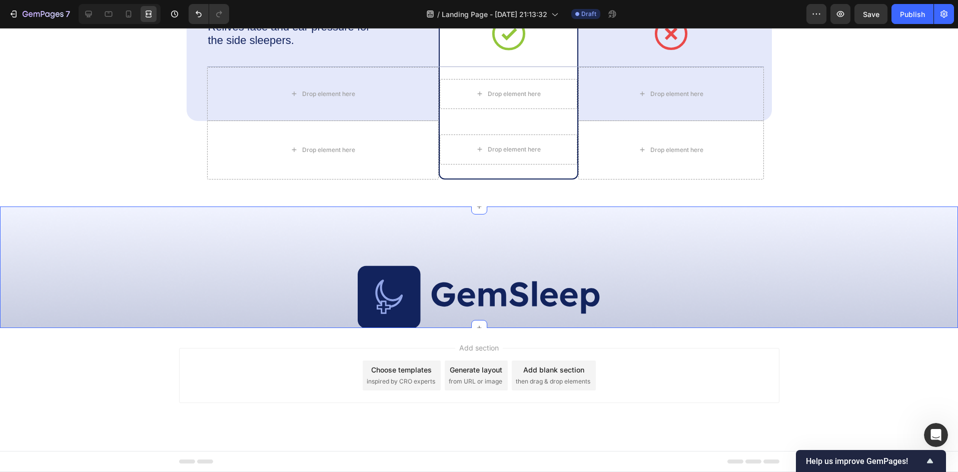
scroll to position [2617, 0]
click at [795, 260] on div "Image Designed by Friction Studio Text Block Row Section 9" at bounding box center [479, 268] width 958 height 122
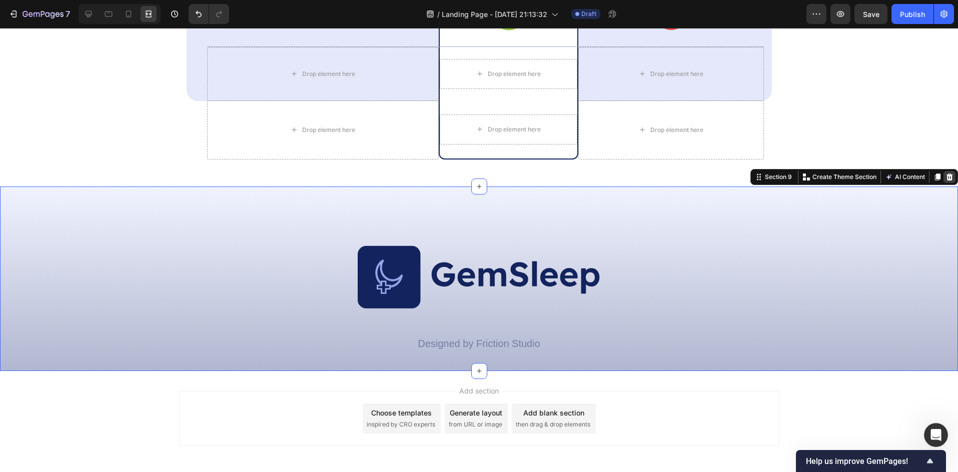
click at [945, 181] on icon at bounding box center [949, 177] width 8 height 8
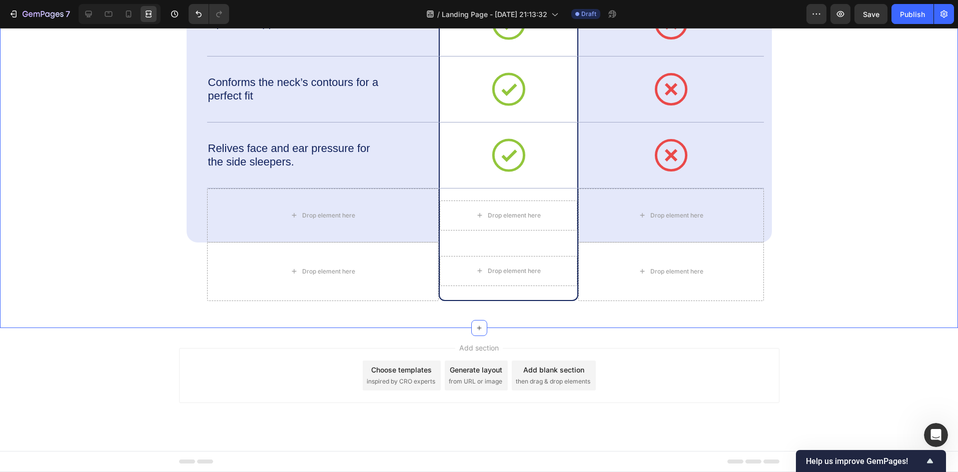
click at [877, 250] on div "We don’t stress about the competition Heading Drop element here Image Row Regul…" at bounding box center [479, 56] width 938 height 490
click at [816, 205] on div "We don’t stress about the competition Heading Drop element here Image Row Regul…" at bounding box center [479, 56] width 938 height 490
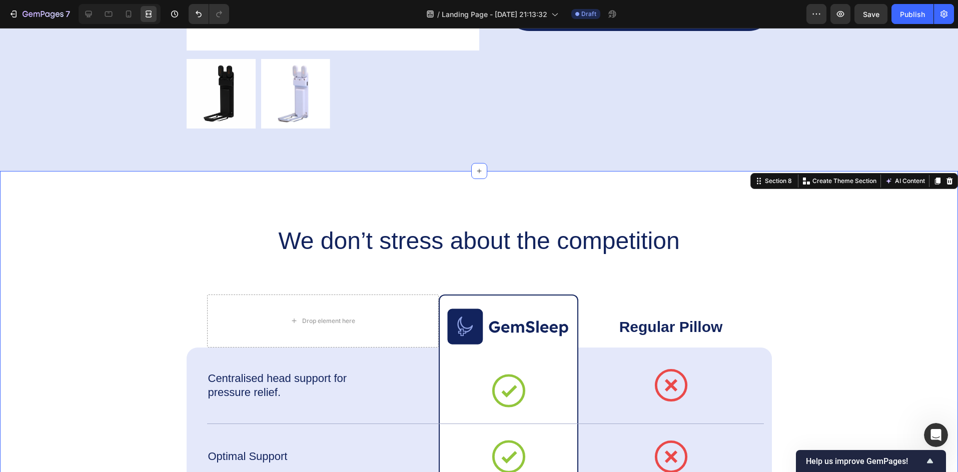
click at [945, 180] on icon at bounding box center [949, 181] width 8 height 8
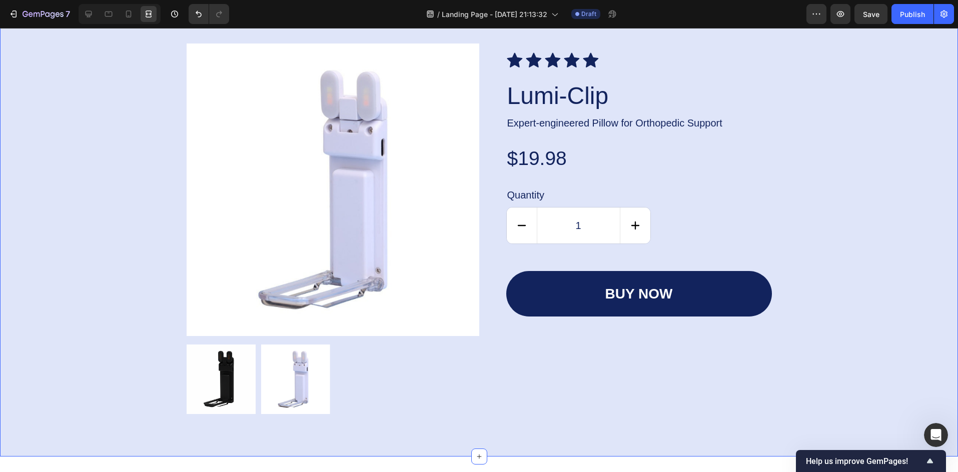
scroll to position [1638, 0]
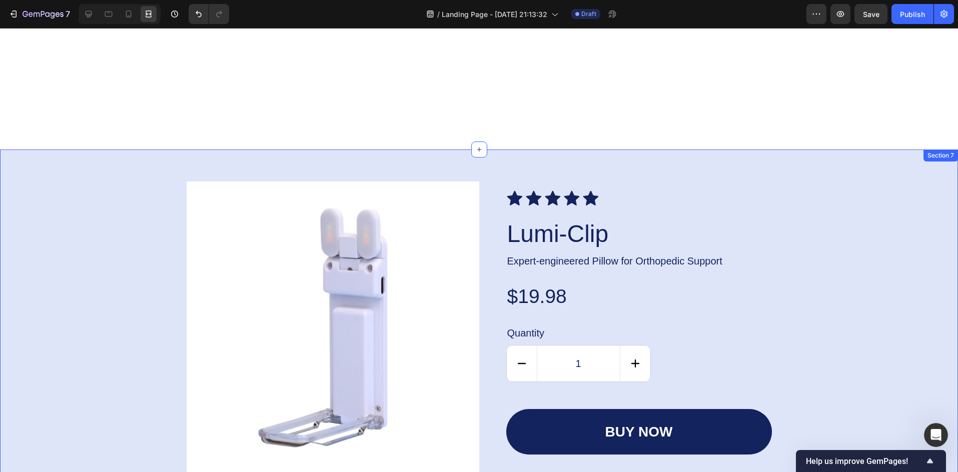
click at [831, 326] on div "Product Images Icon Icon Icon Icon Icon Icon List Lumi-Clip Product Title Exper…" at bounding box center [479, 367] width 938 height 371
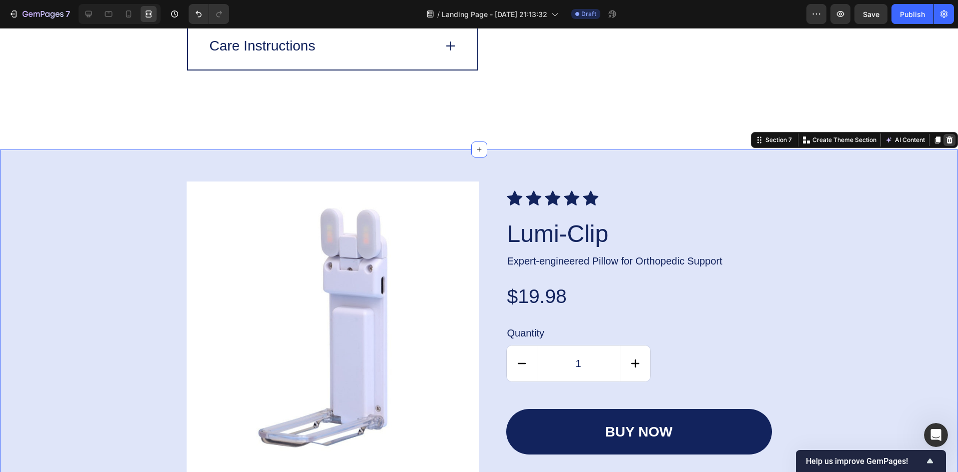
click at [945, 140] on icon at bounding box center [949, 140] width 8 height 8
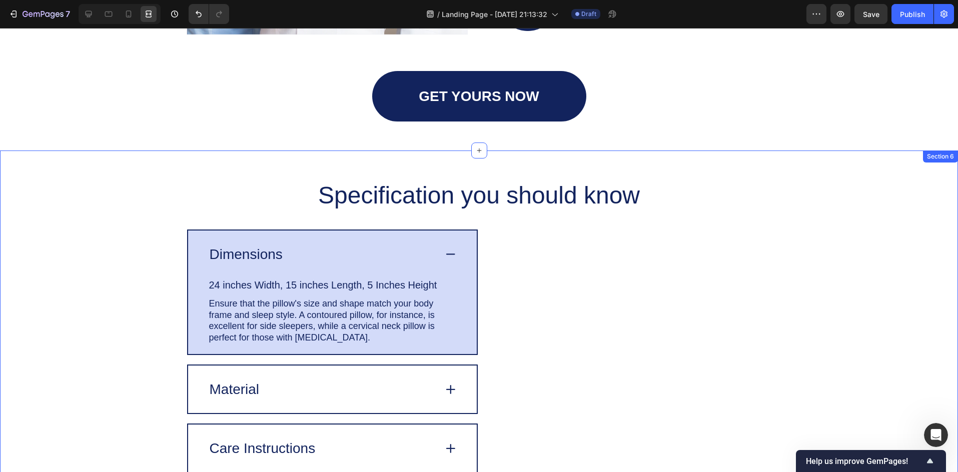
click at [871, 323] on div "Specification you should know Heading Image Dimensions 24 inches Width, 15 inch…" at bounding box center [479, 337] width 938 height 314
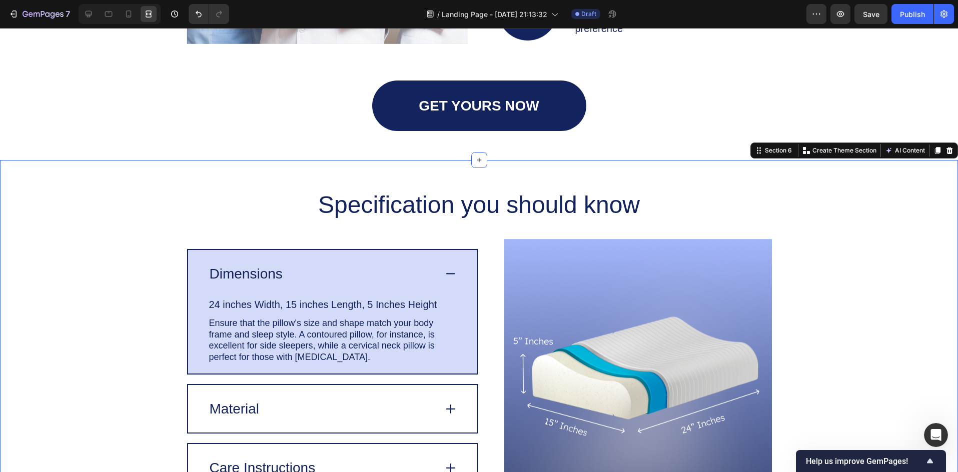
click at [946, 149] on div at bounding box center [949, 151] width 12 height 12
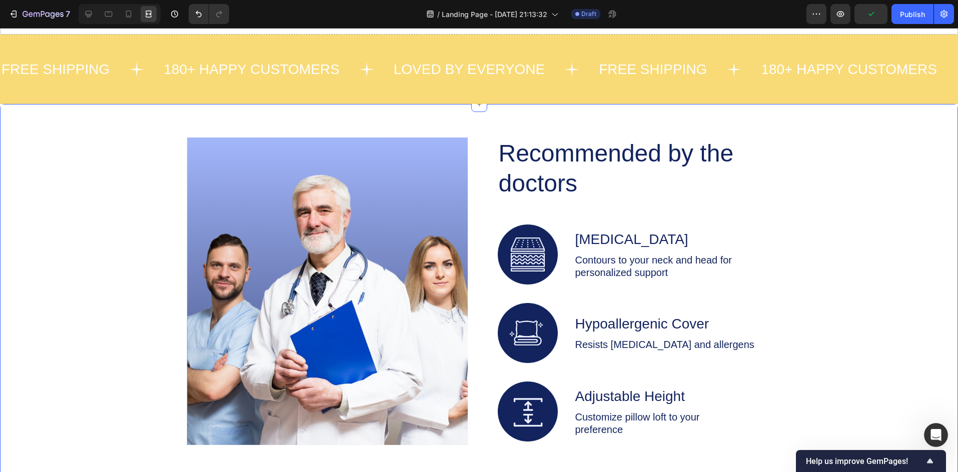
click at [862, 309] on div "Image Recommended by the doctors Heading Image [MEDICAL_DATA] Text Block Contou…" at bounding box center [479, 335] width 938 height 395
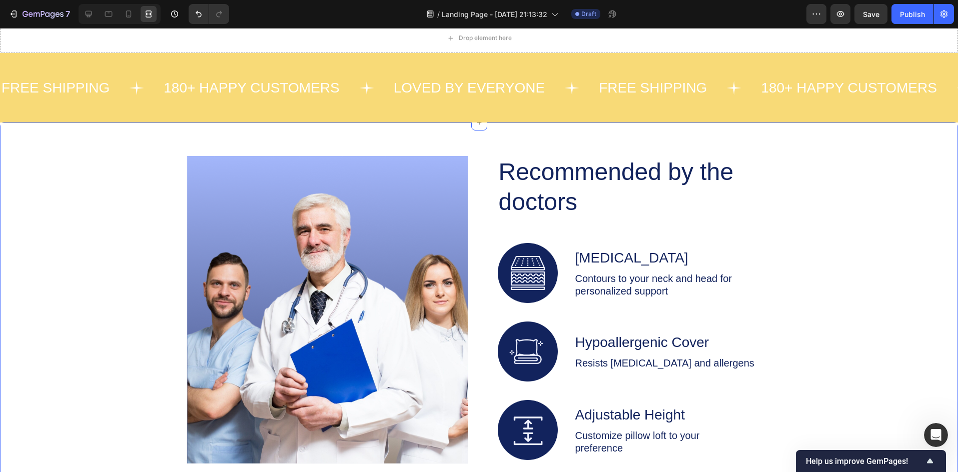
click at [858, 198] on div "Image Recommended by the doctors Heading Image [MEDICAL_DATA] Text Block Contou…" at bounding box center [479, 353] width 938 height 395
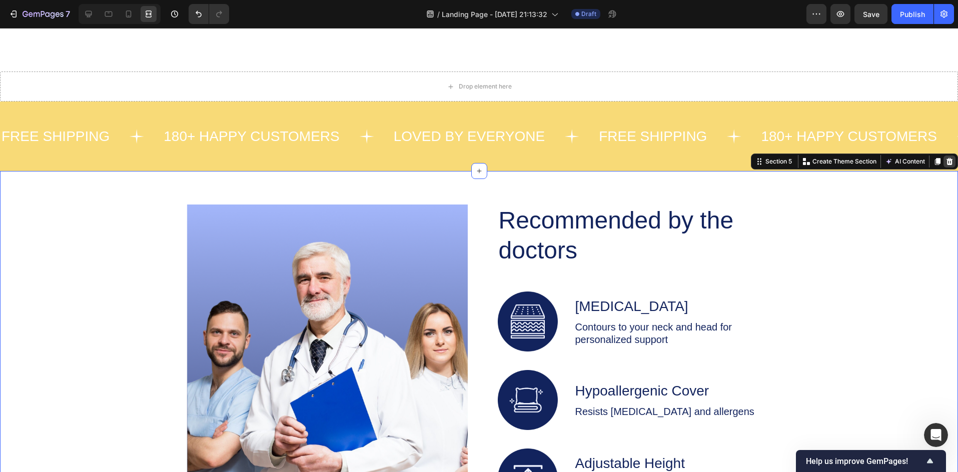
click at [945, 159] on icon at bounding box center [949, 162] width 8 height 8
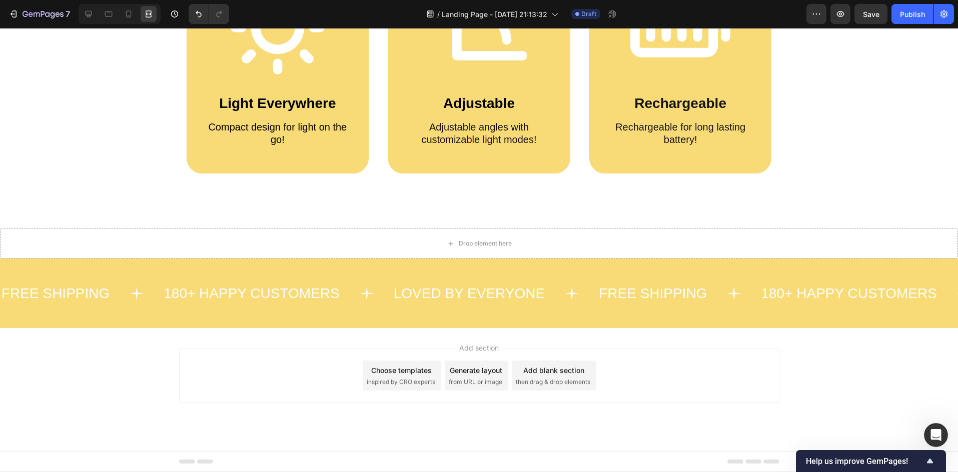
scroll to position [601, 0]
click at [872, 16] on span "Save" at bounding box center [871, 14] width 17 height 9
click at [906, 20] on button "Publish" at bounding box center [912, 14] width 42 height 20
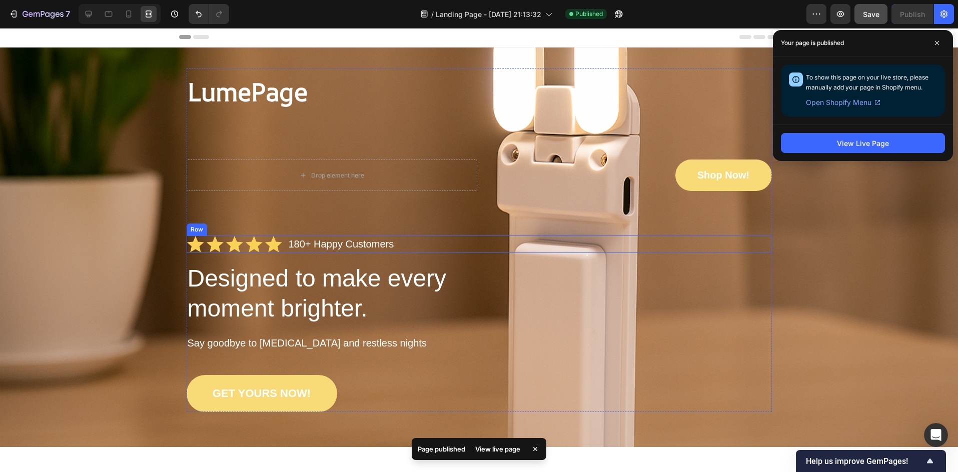
scroll to position [0, 0]
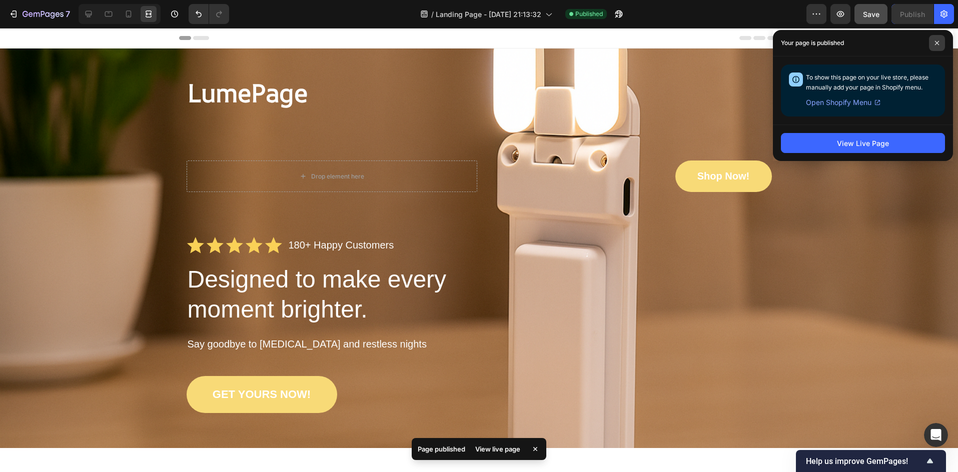
click at [937, 42] on icon at bounding box center [936, 43] width 5 height 5
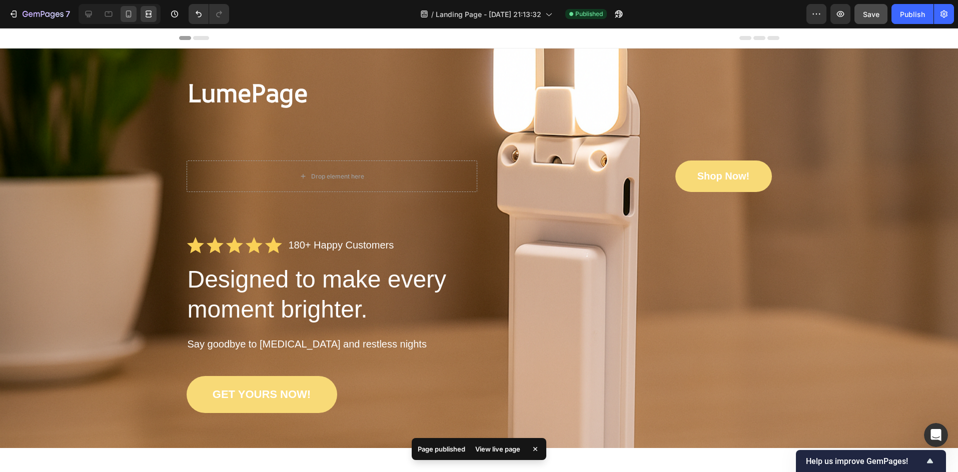
click at [130, 6] on div at bounding box center [129, 14] width 16 height 16
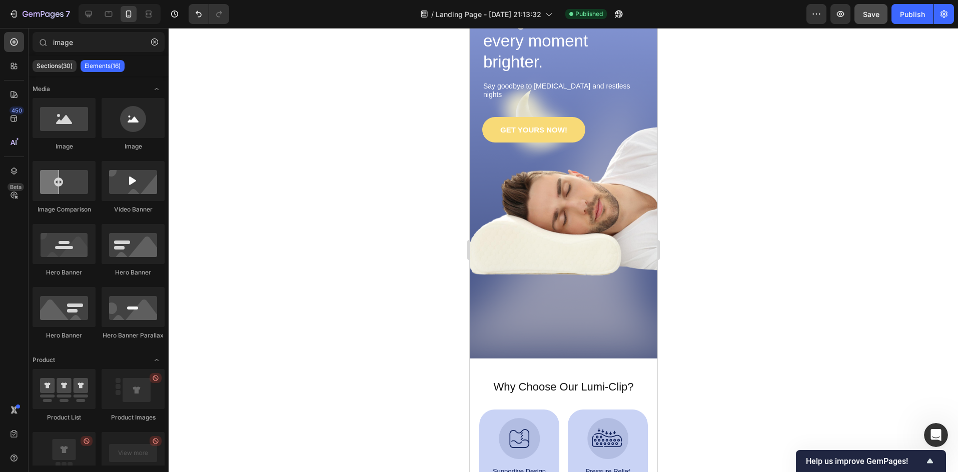
scroll to position [178, 0]
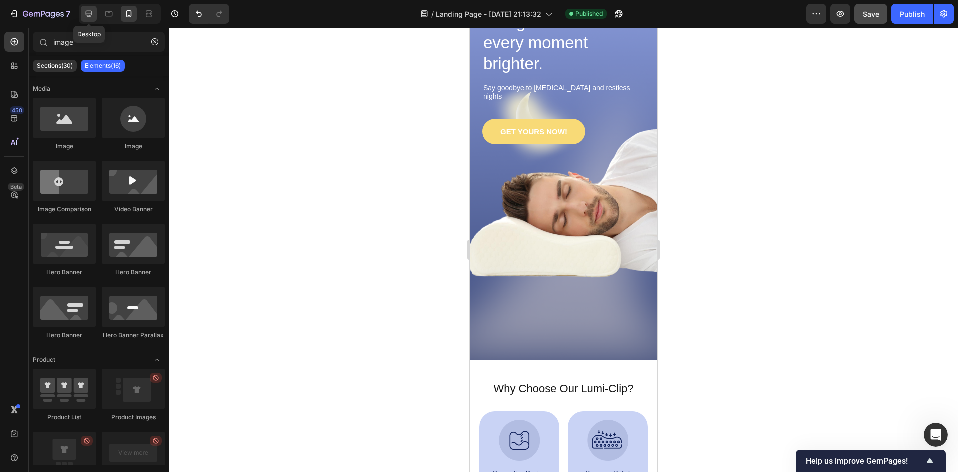
click at [94, 14] on div at bounding box center [89, 14] width 16 height 16
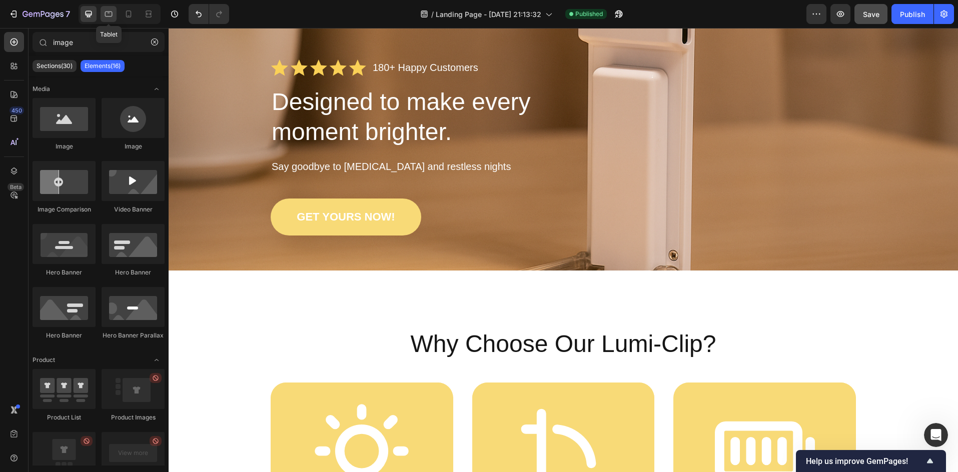
click at [112, 17] on icon at bounding box center [109, 14] width 10 height 10
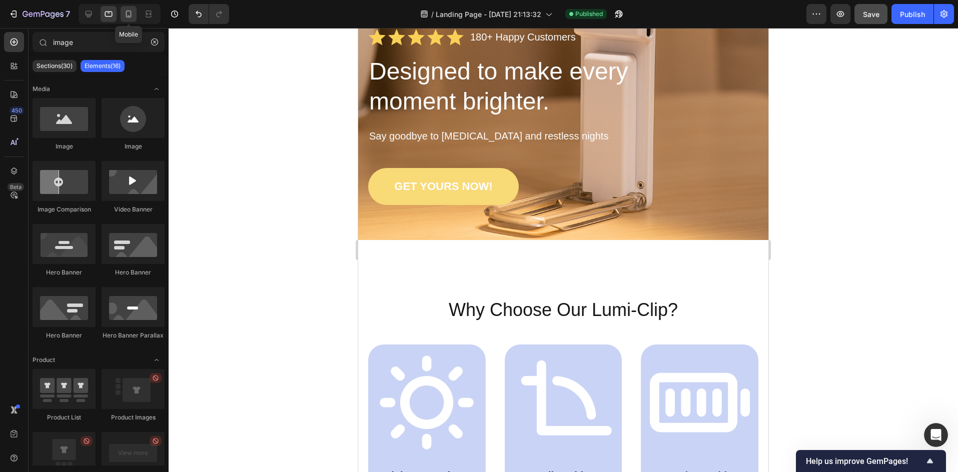
click at [132, 15] on icon at bounding box center [129, 14] width 10 height 10
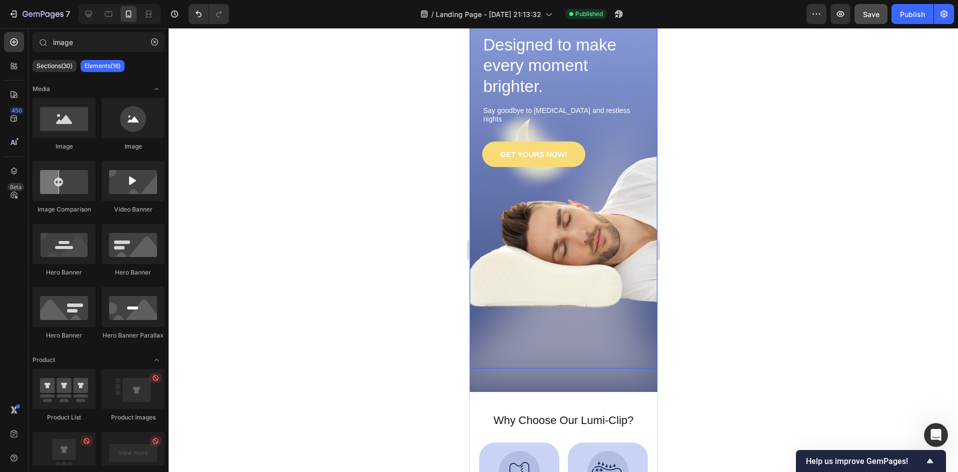
scroll to position [45, 0]
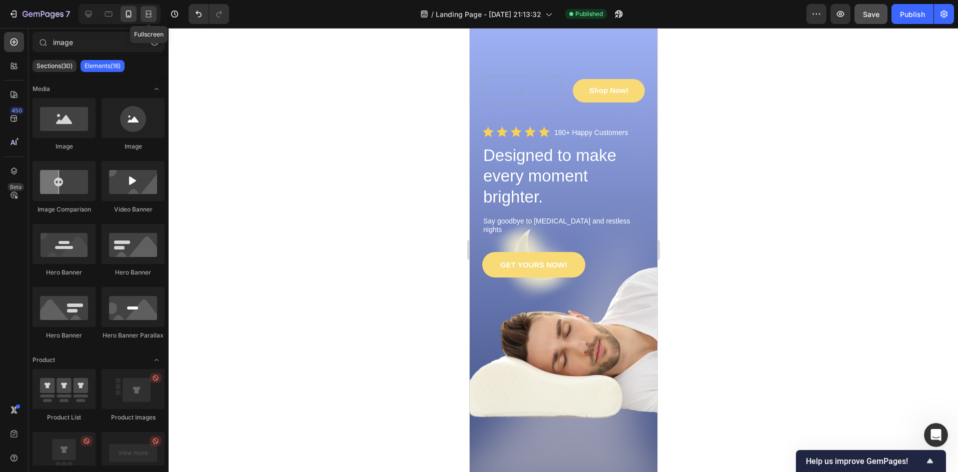
click at [147, 14] on icon at bounding box center [147, 14] width 3 height 3
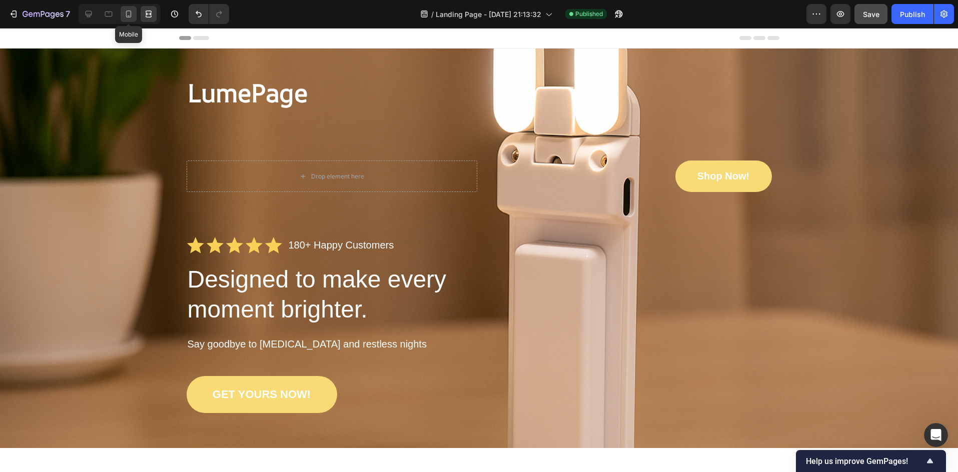
click at [124, 13] on icon at bounding box center [129, 14] width 10 height 10
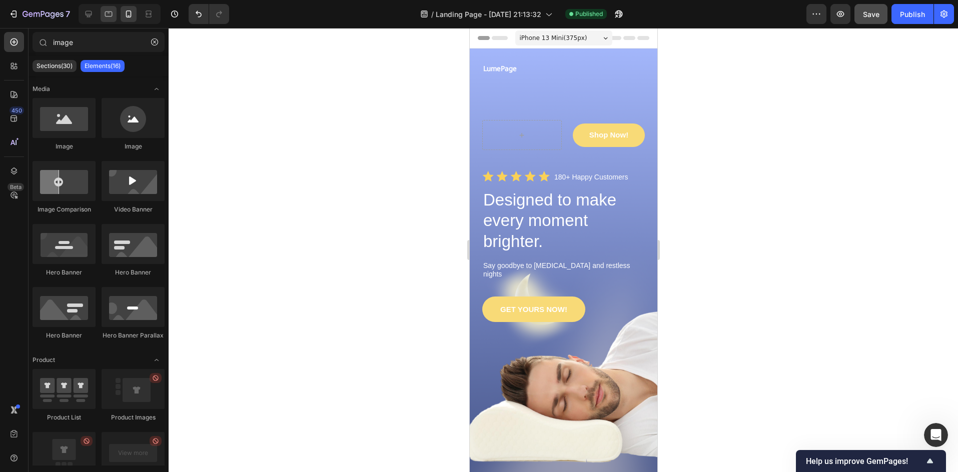
click at [110, 14] on icon at bounding box center [109, 14] width 10 height 10
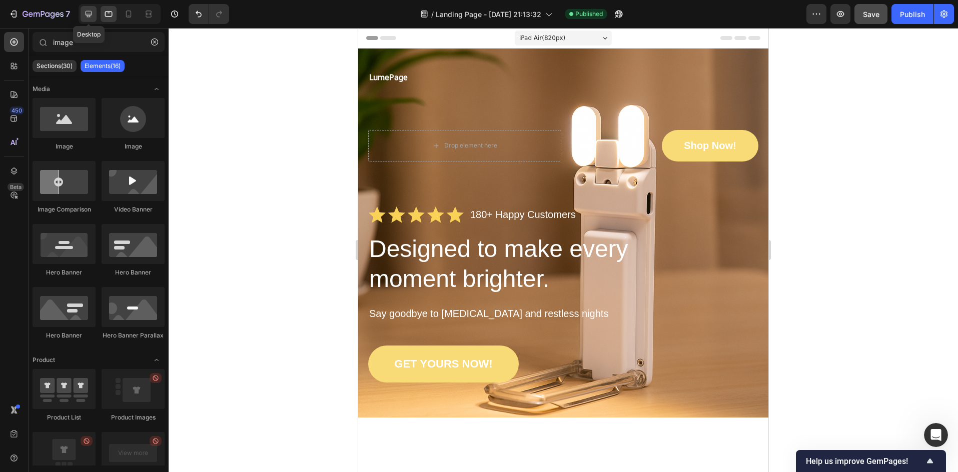
click at [88, 15] on icon at bounding box center [89, 14] width 7 height 7
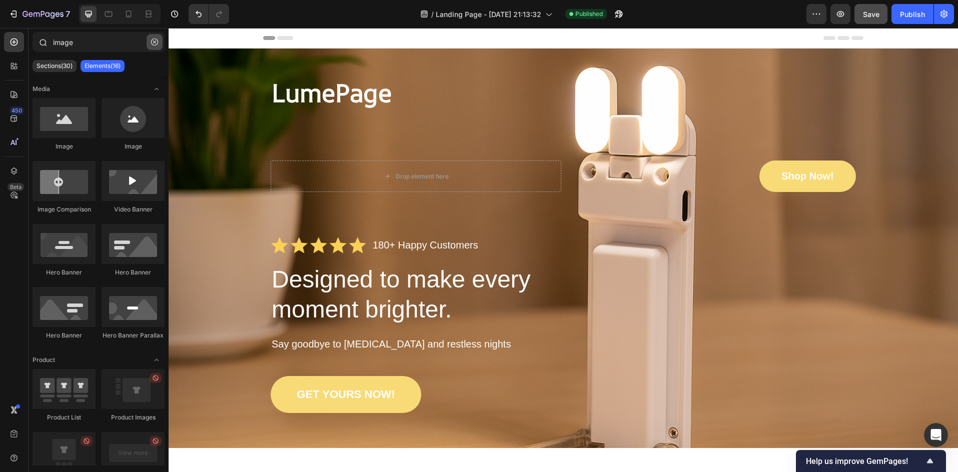
click at [150, 45] on button "button" at bounding box center [155, 42] width 16 height 16
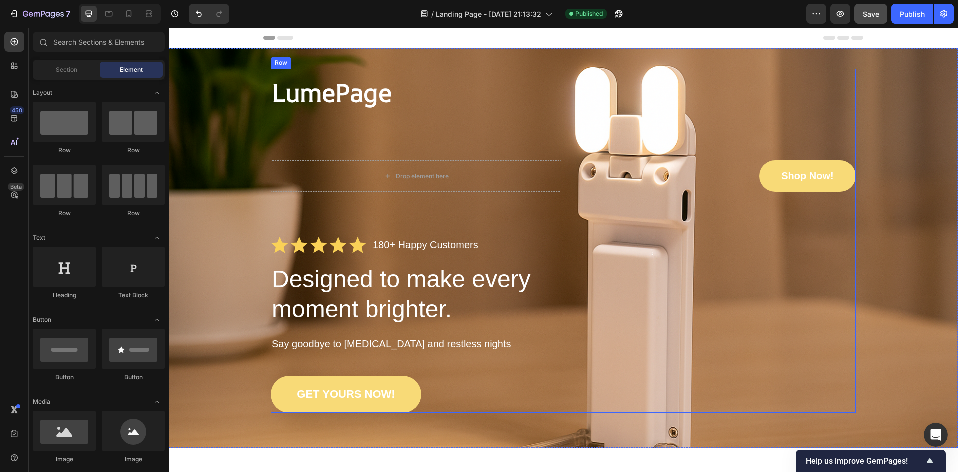
click at [202, 125] on div "LumePage Text Block Drop element here Shop Now! [GEOGRAPHIC_DATA] Icon Icon Ico…" at bounding box center [563, 241] width 769 height 344
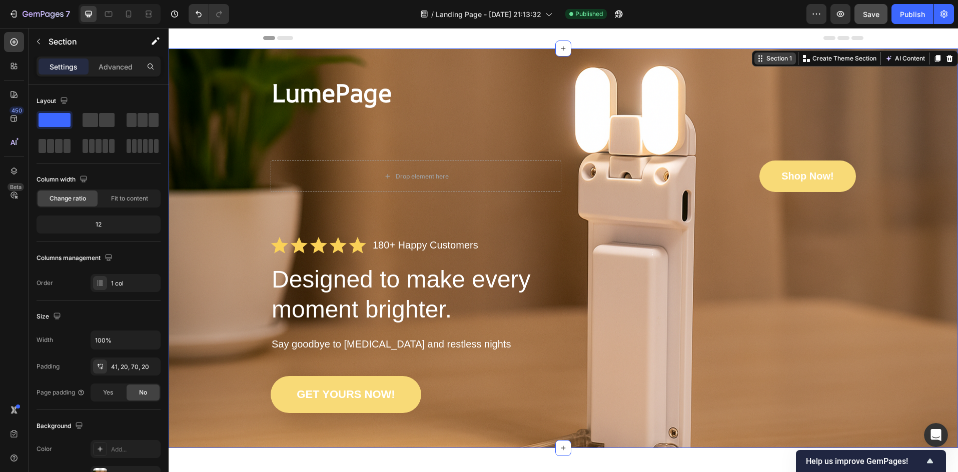
click at [761, 61] on icon at bounding box center [762, 62] width 2 height 2
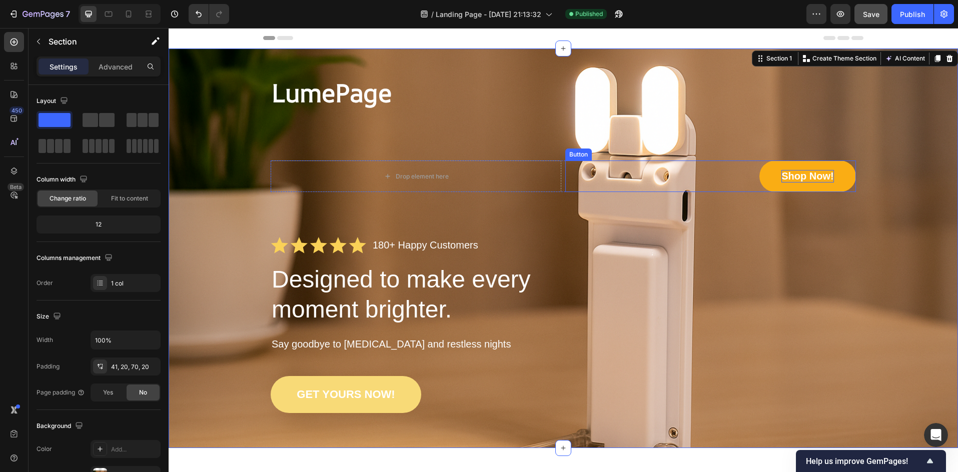
drag, startPoint x: 800, startPoint y: 178, endPoint x: 789, endPoint y: 182, distance: 11.2
click at [800, 178] on p "Shop Now!" at bounding box center [807, 176] width 52 height 13
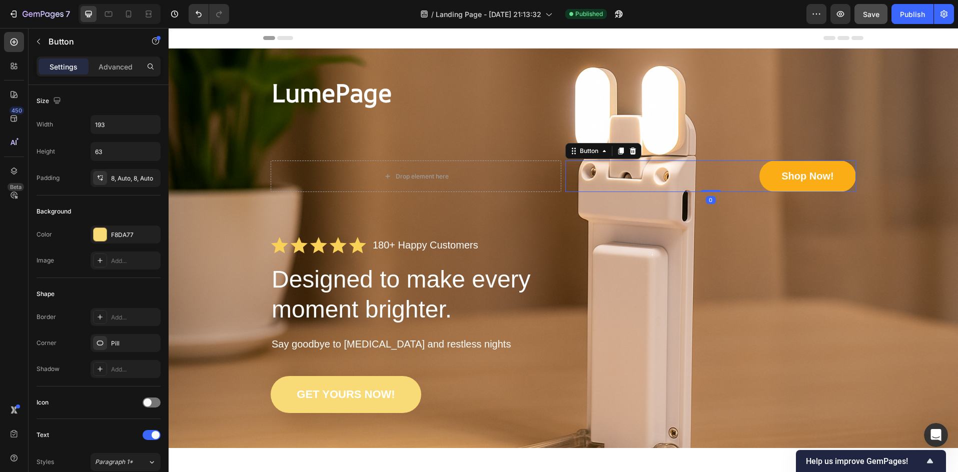
click at [770, 180] on link "Shop Now!" at bounding box center [807, 177] width 97 height 32
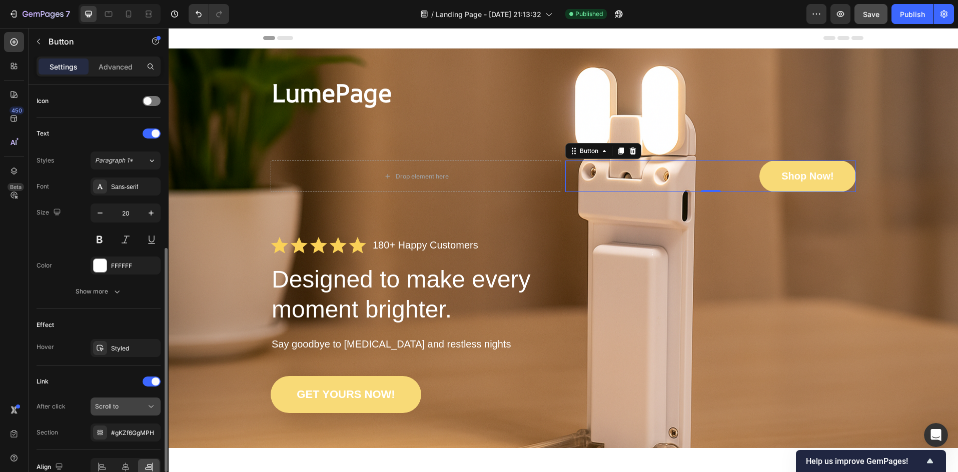
scroll to position [354, 0]
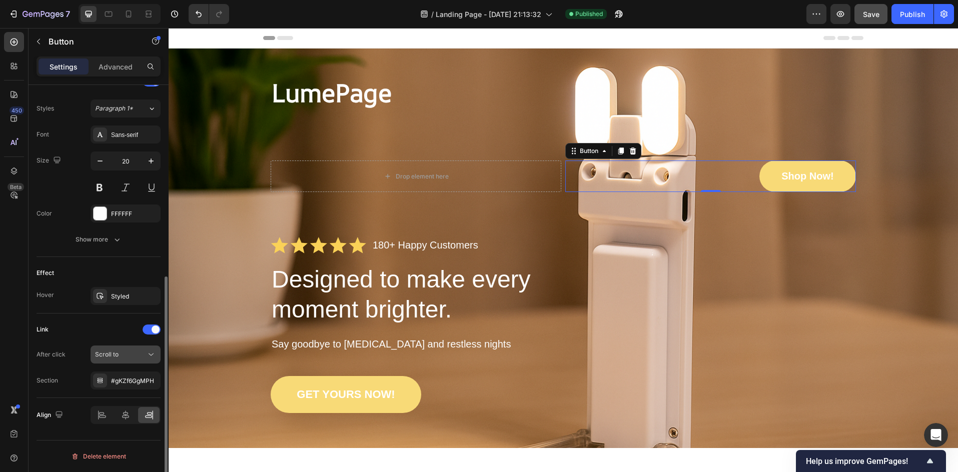
click at [125, 358] on div "Scroll to" at bounding box center [120, 354] width 51 height 9
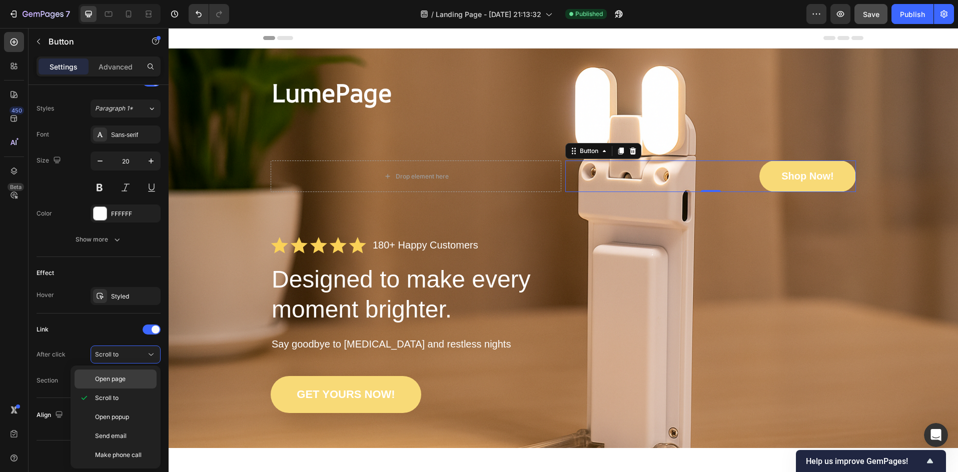
click at [123, 378] on span "Open page" at bounding box center [110, 379] width 31 height 9
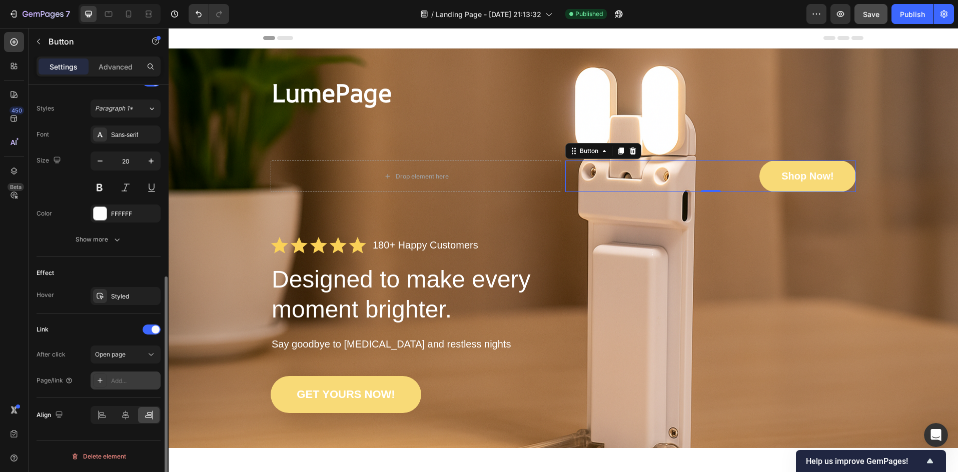
click at [123, 384] on div "Add..." at bounding box center [134, 381] width 47 height 9
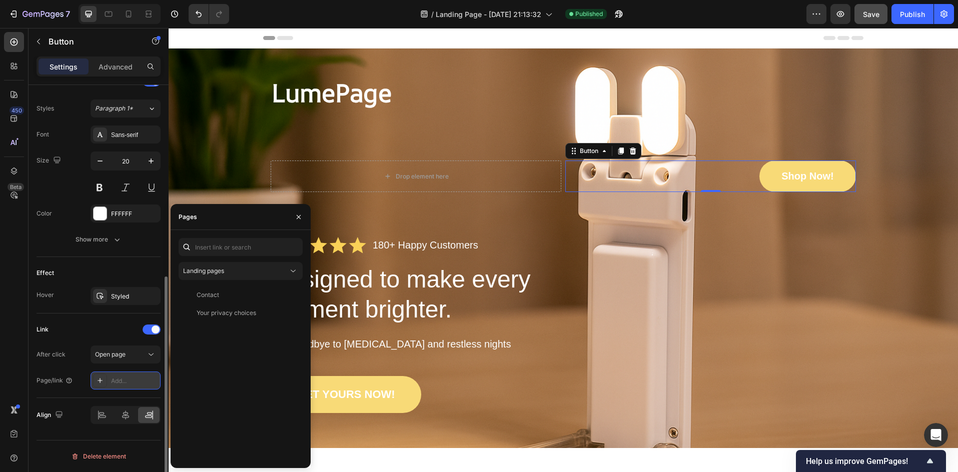
click at [121, 382] on div "Add..." at bounding box center [134, 381] width 47 height 9
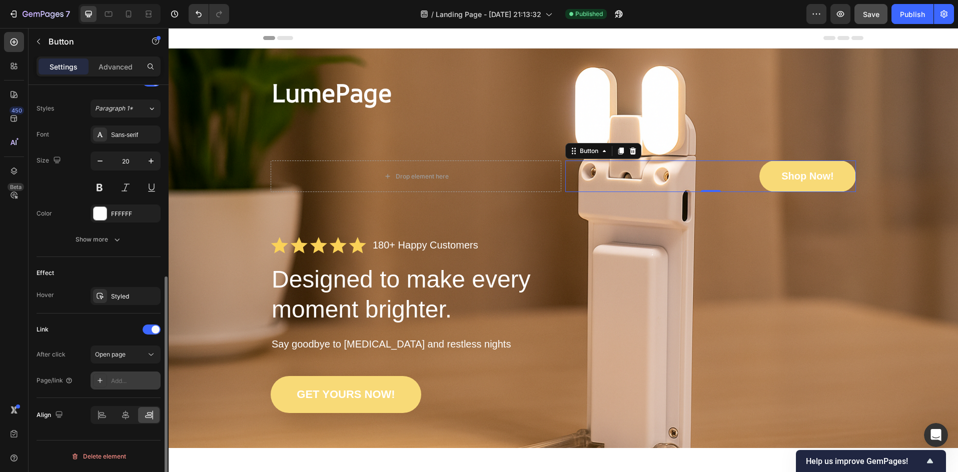
click at [101, 379] on icon at bounding box center [100, 381] width 8 height 8
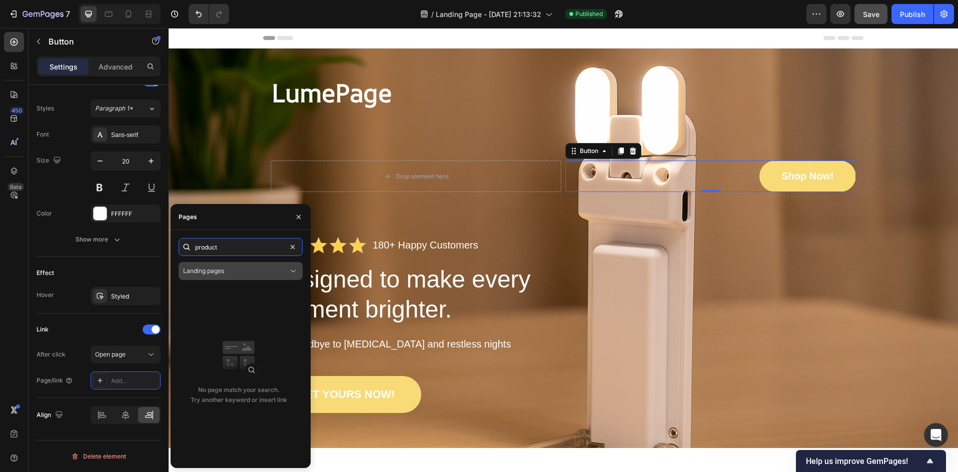
type input "product"
click at [238, 278] on button "Landing pages" at bounding box center [241, 271] width 124 height 18
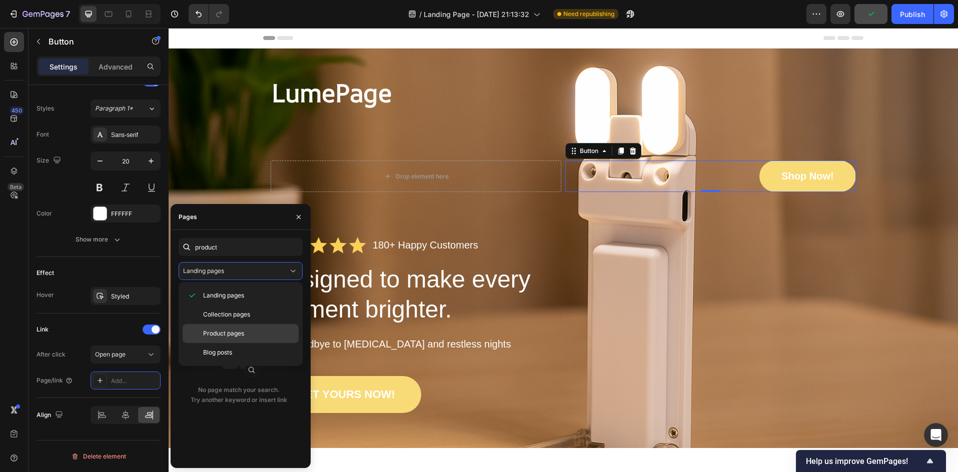
click at [249, 331] on p "Product pages" at bounding box center [248, 333] width 91 height 9
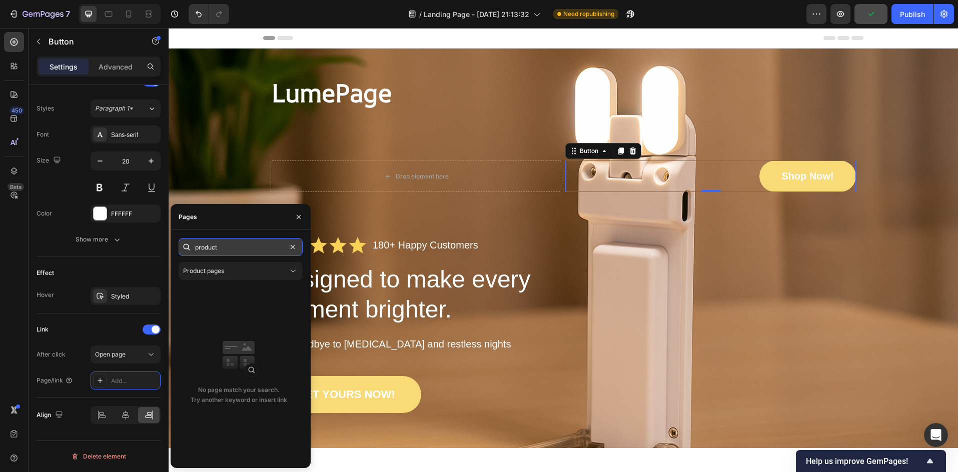
click at [252, 254] on input "product" at bounding box center [241, 247] width 124 height 18
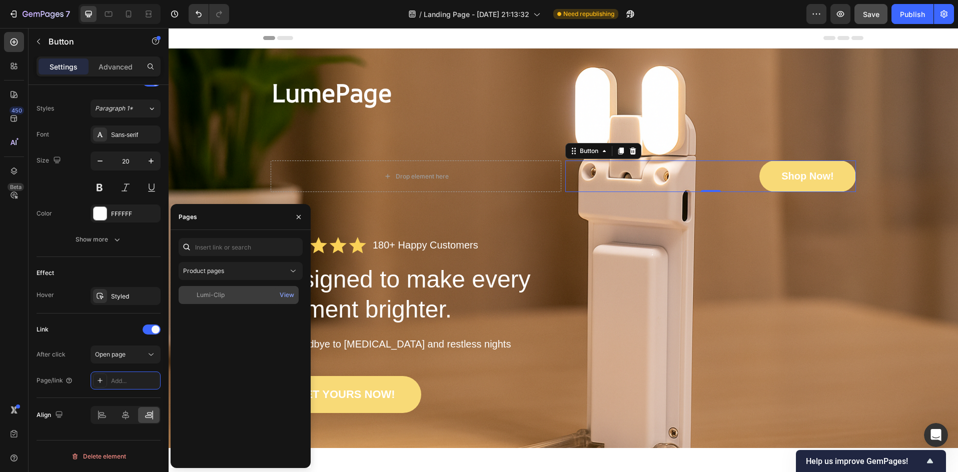
click at [247, 299] on div "Lumi-Clip" at bounding box center [239, 295] width 112 height 9
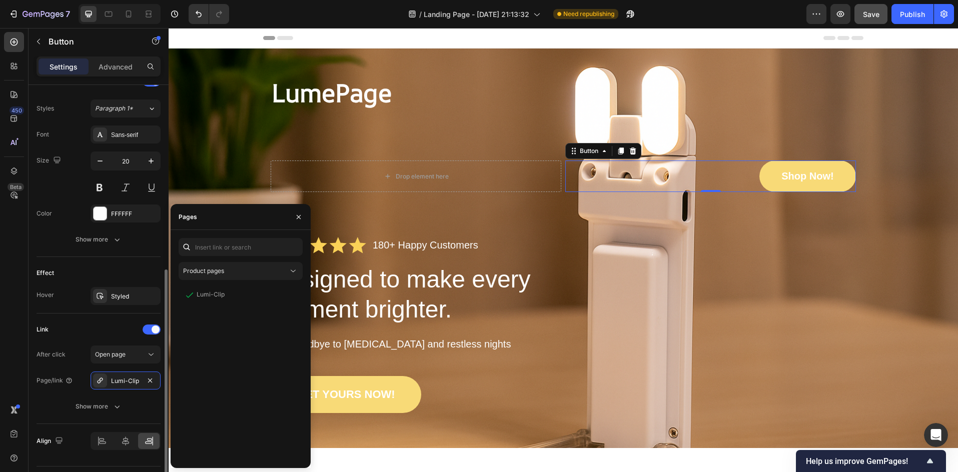
click at [106, 319] on div "Link After click Open page Page/link Lumi-Clip Show more" at bounding box center [99, 369] width 124 height 111
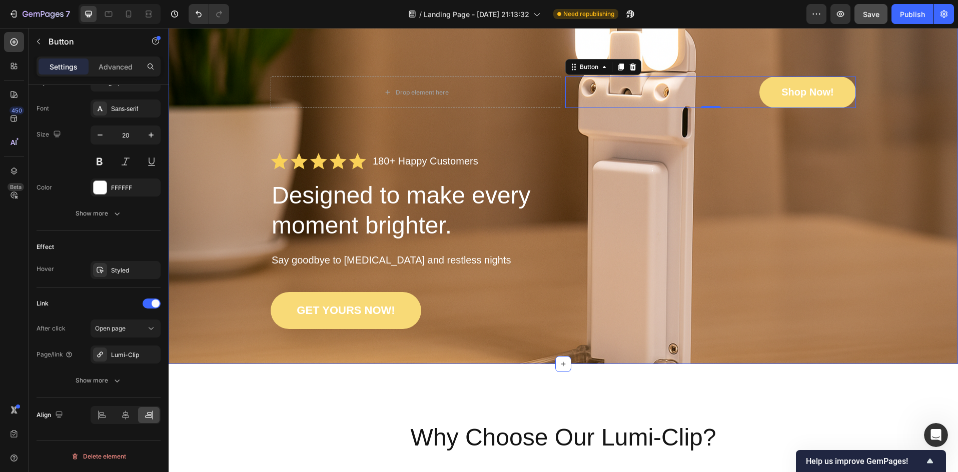
scroll to position [100, 0]
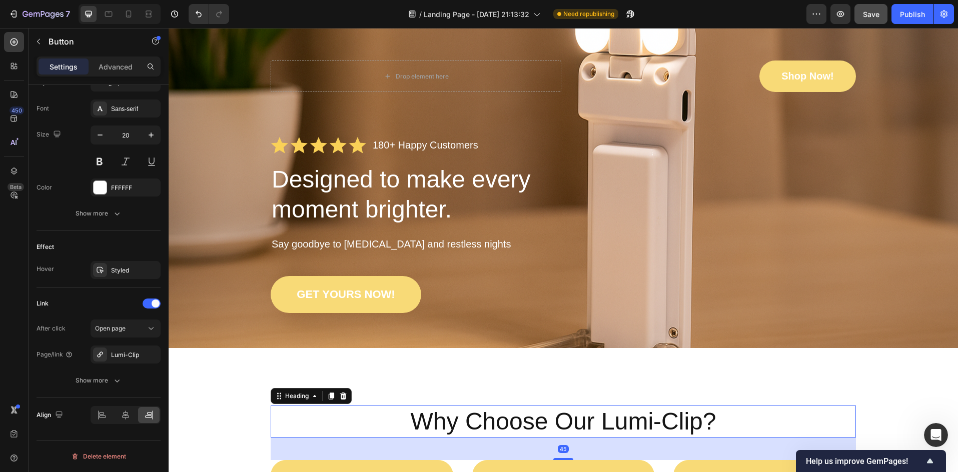
click at [330, 410] on h2 "Why Choose Our Lumi-Clip?" at bounding box center [563, 422] width 585 height 32
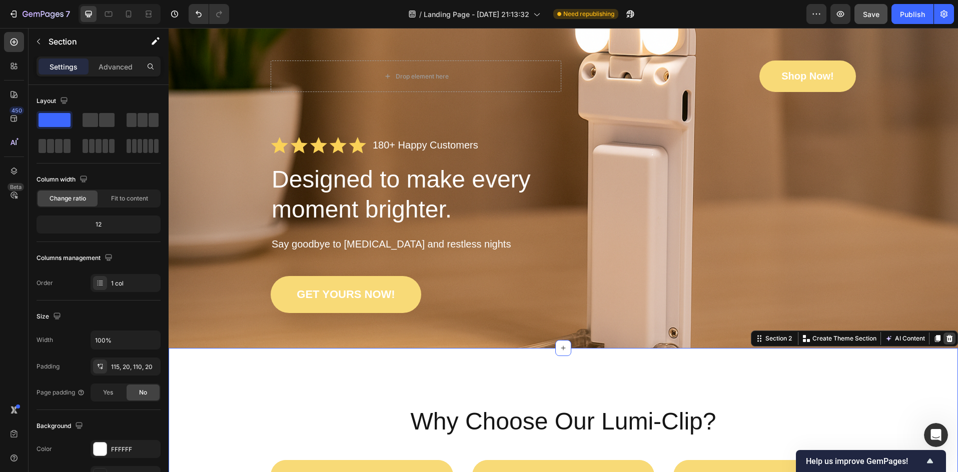
click at [945, 335] on icon at bounding box center [949, 339] width 8 height 8
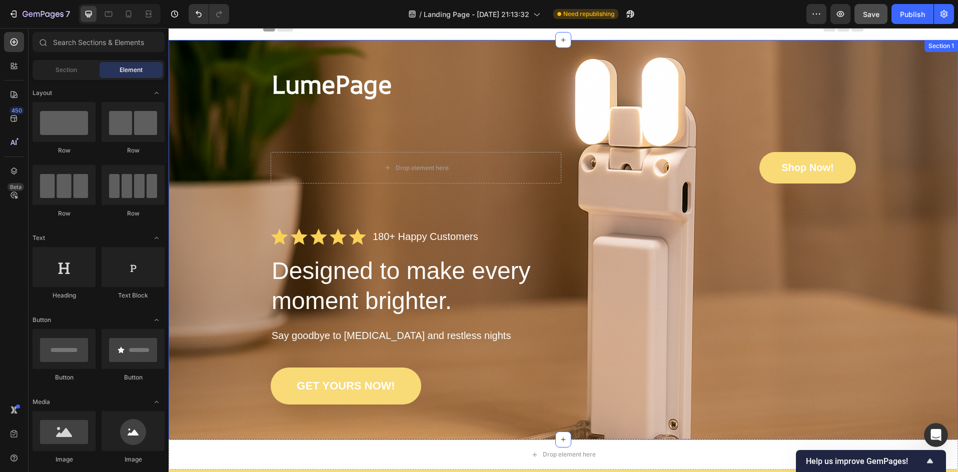
scroll to position [200, 0]
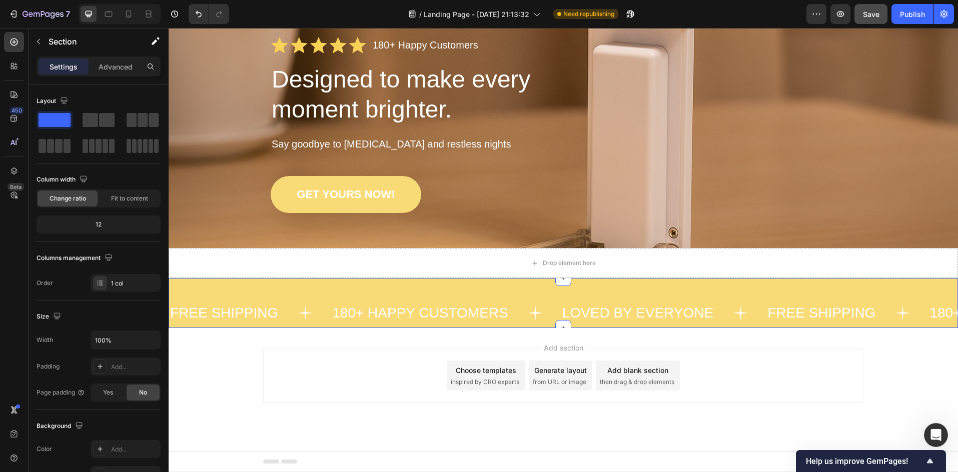
click at [732, 263] on div "Drop element here" at bounding box center [563, 263] width 789 height 30
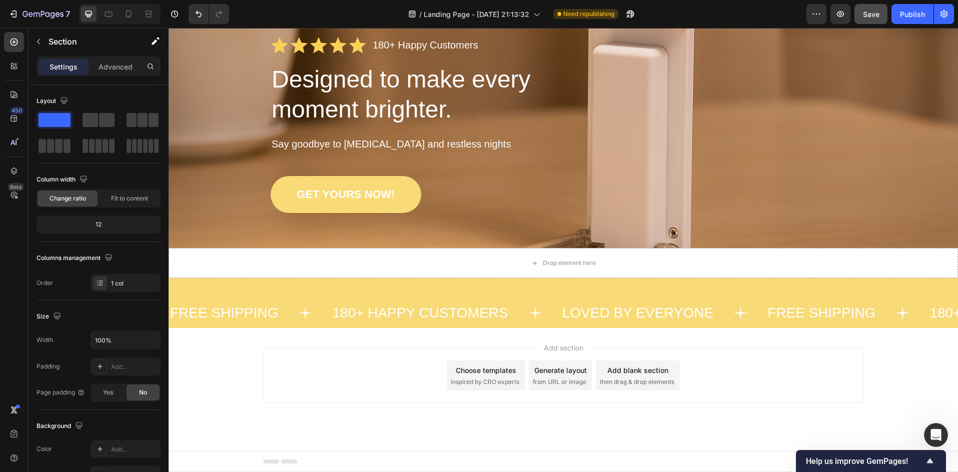
click at [824, 349] on div "Add section Choose templates inspired by CRO experts Generate layout from URL o…" at bounding box center [563, 389] width 789 height 123
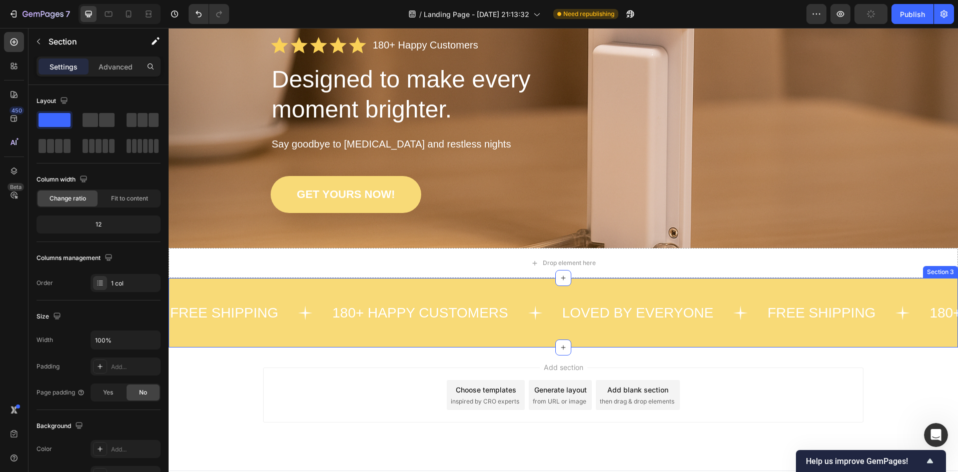
click at [879, 262] on div "Drop element here" at bounding box center [563, 263] width 789 height 30
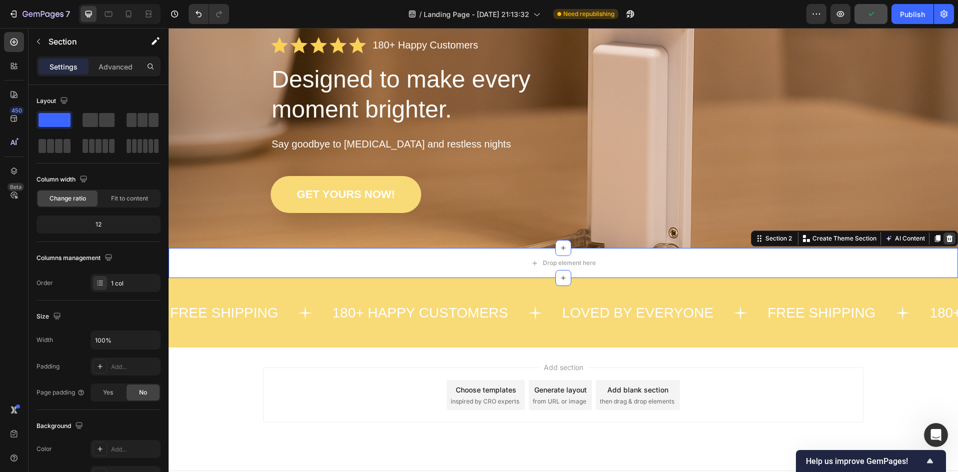
click at [946, 238] on icon at bounding box center [949, 238] width 7 height 7
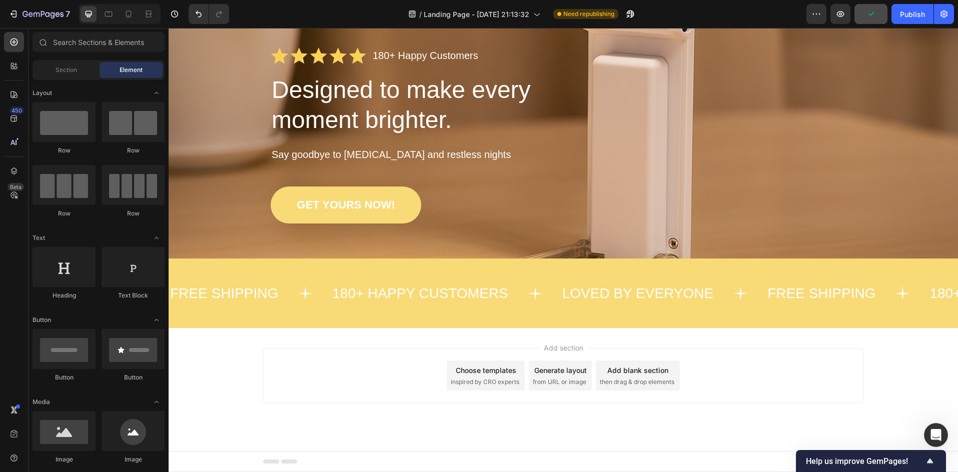
click at [892, 367] on div "Add section Choose templates inspired by CRO experts Generate layout from URL o…" at bounding box center [563, 389] width 789 height 123
click at [894, 311] on div "FREE SHIPPING Text 180+ HAPPY CUSTOMERS Text LOVED BY EVERYONE Text FREE SHIPPI…" at bounding box center [563, 294] width 789 height 70
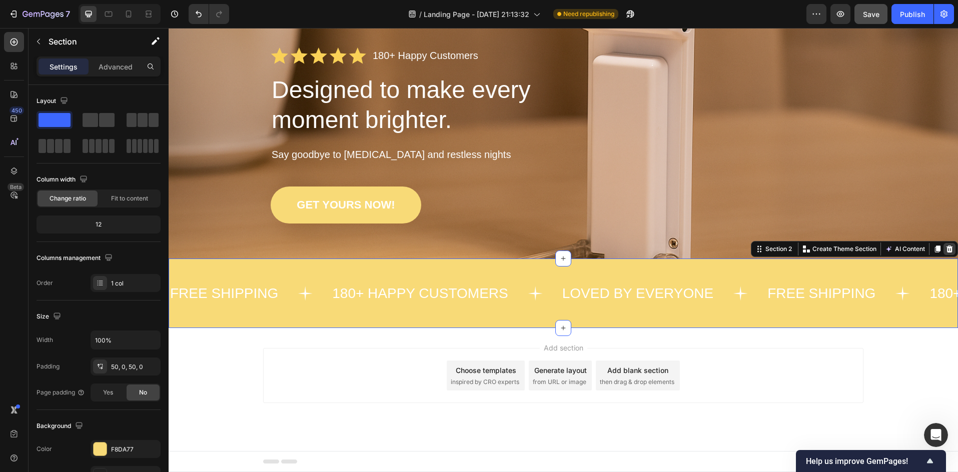
click at [945, 251] on icon at bounding box center [949, 249] width 8 height 8
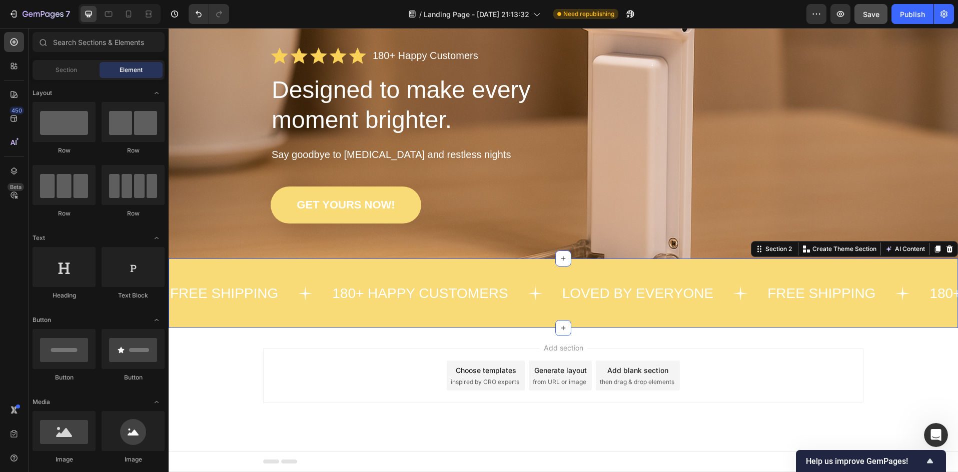
scroll to position [99, 0]
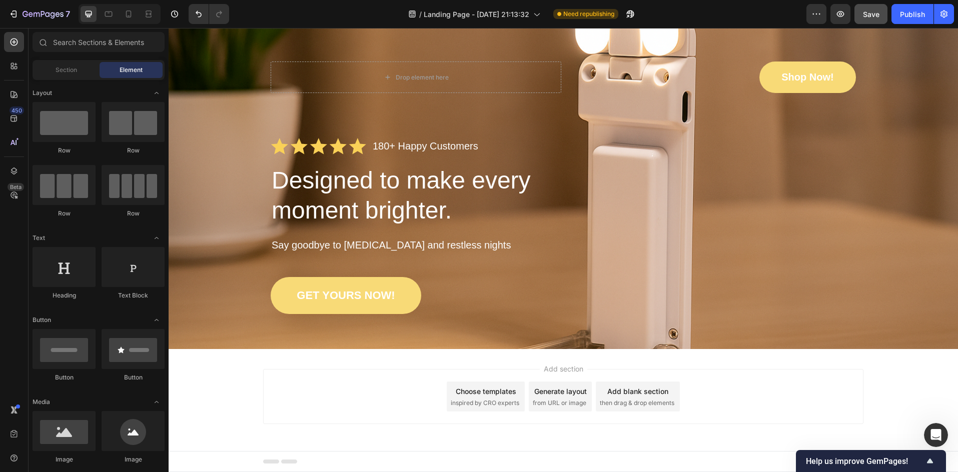
click at [852, 388] on div "Add section Choose templates inspired by CRO experts Generate layout from URL o…" at bounding box center [563, 396] width 600 height 55
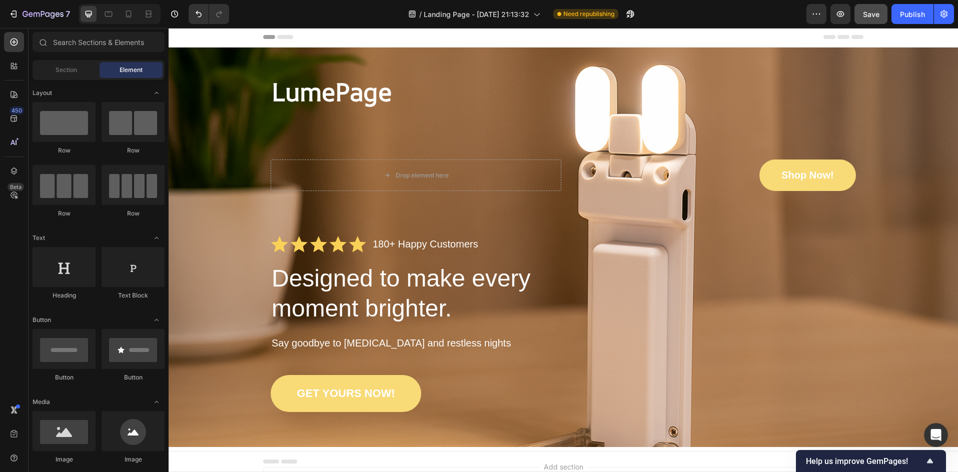
scroll to position [0, 0]
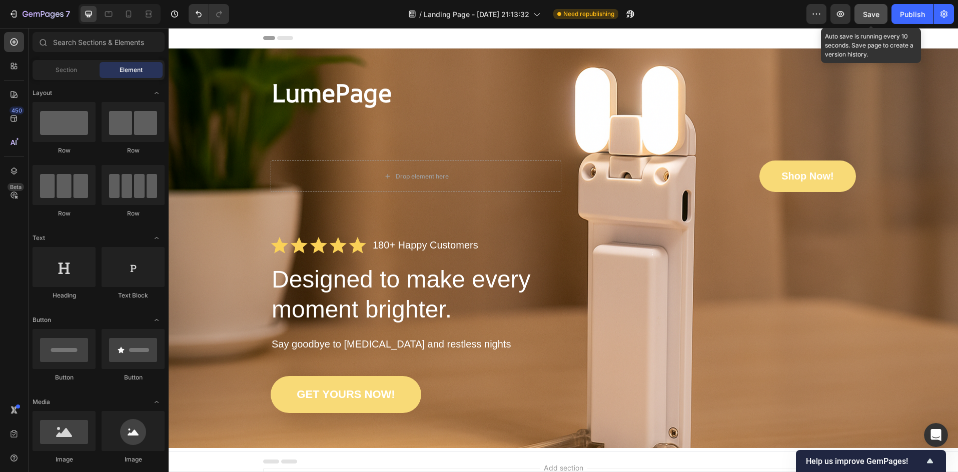
click at [877, 10] on span "Save" at bounding box center [871, 14] width 17 height 9
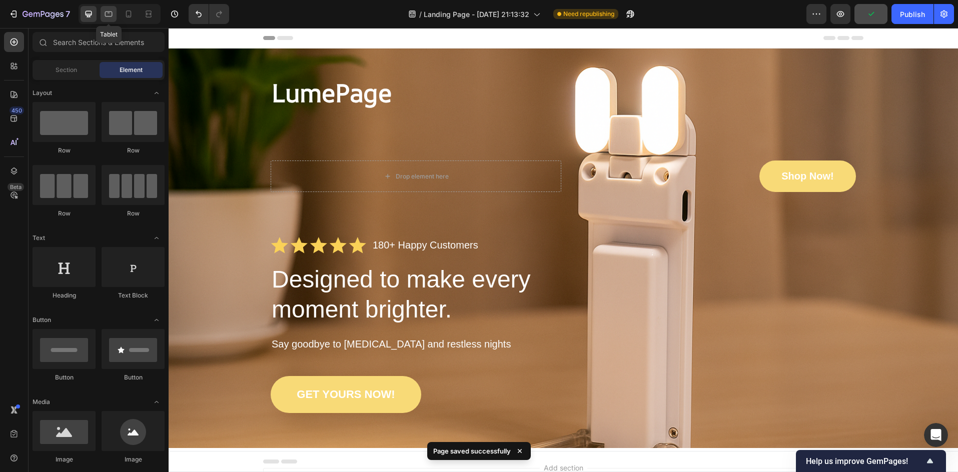
click at [104, 13] on icon at bounding box center [109, 14] width 10 height 10
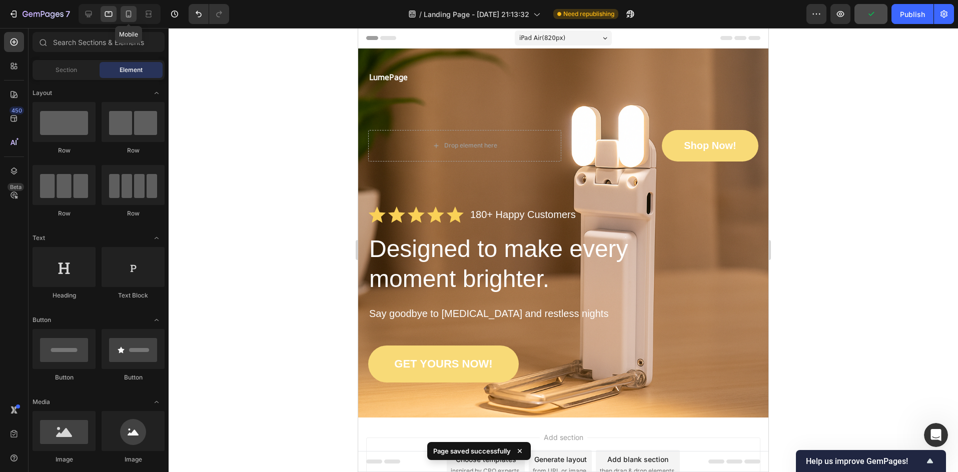
click at [129, 20] on div at bounding box center [129, 14] width 16 height 16
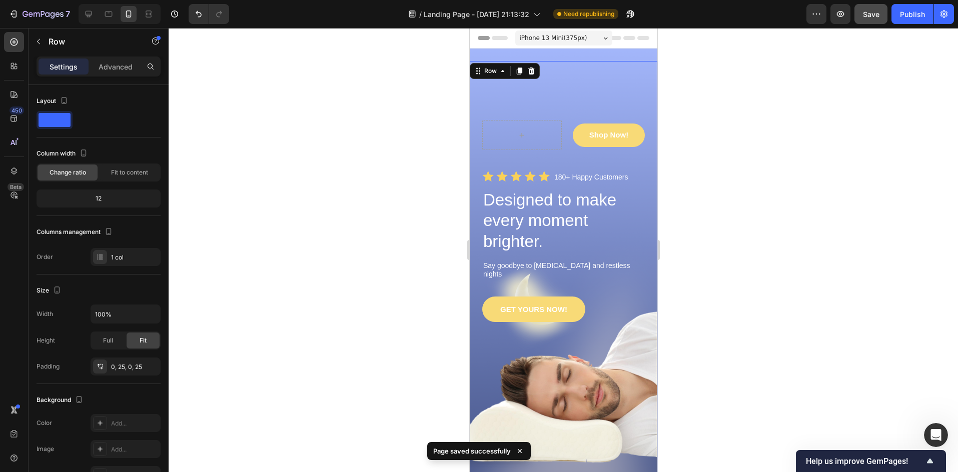
click at [529, 117] on div "LumePage Text Block Shop Now! [GEOGRAPHIC_DATA] Icon Icon Icon Icon Icon Icon L…" at bounding box center [563, 292] width 163 height 463
click at [529, 95] on div "LumePage Text Block Shop Now! [GEOGRAPHIC_DATA] Icon Icon Icon Icon Icon Icon L…" at bounding box center [563, 292] width 163 height 463
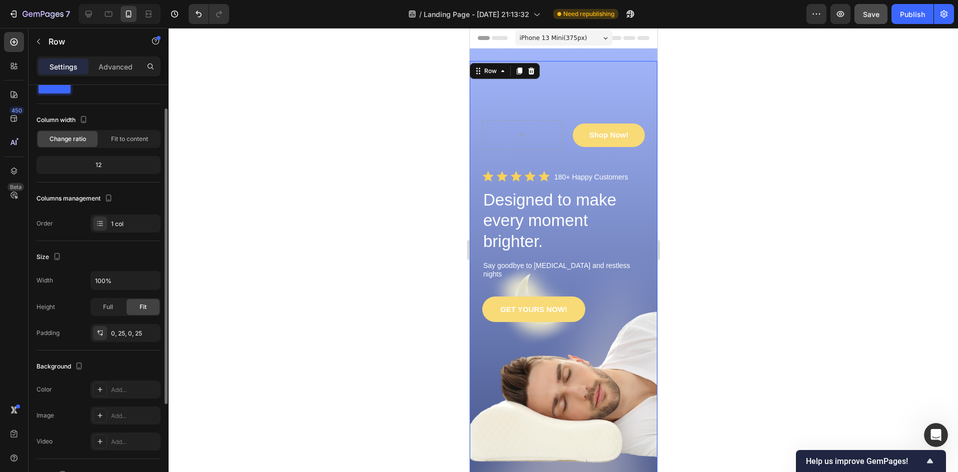
click at [526, 341] on div "GET YOURS NOW! Button" at bounding box center [563, 410] width 163 height 227
click at [558, 105] on div "LumePage Text Block Shop Now! [GEOGRAPHIC_DATA] Icon Icon Icon Icon Icon Icon L…" at bounding box center [563, 292] width 163 height 463
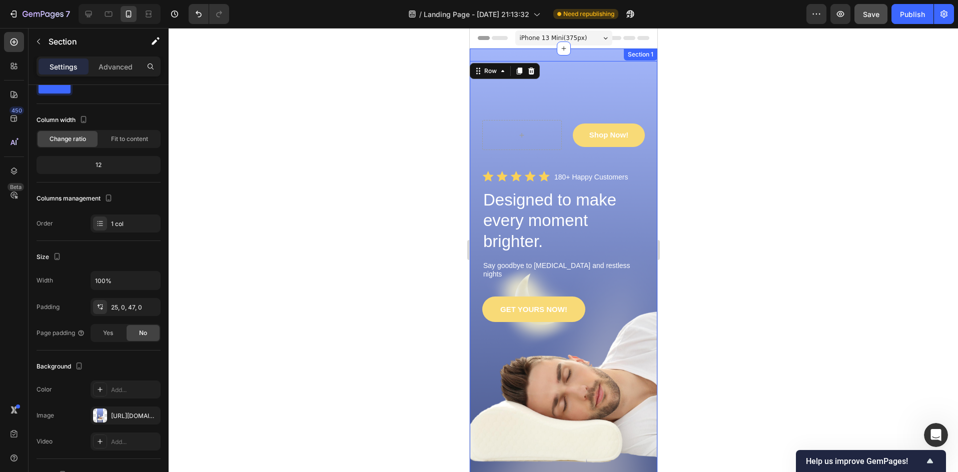
click at [590, 54] on div "LumePage Text Block Shop Now! [GEOGRAPHIC_DATA] Icon Icon Icon Icon Icon Icon L…" at bounding box center [563, 298] width 188 height 499
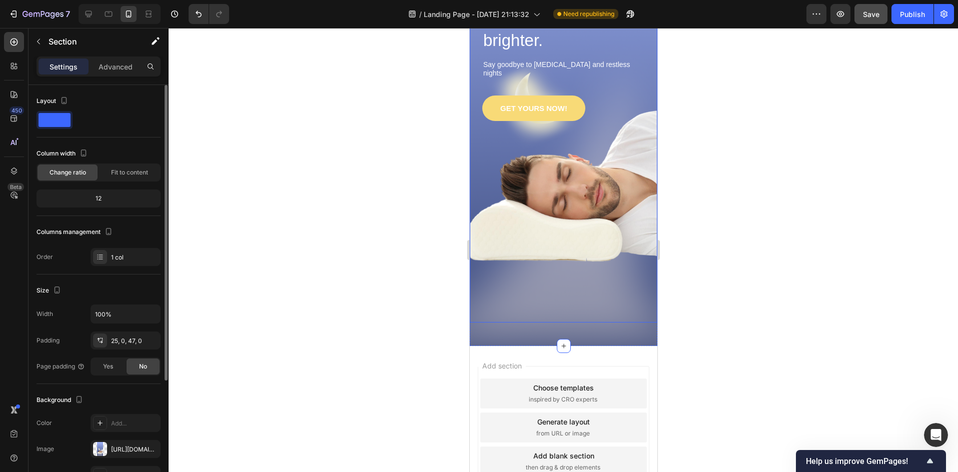
scroll to position [234, 0]
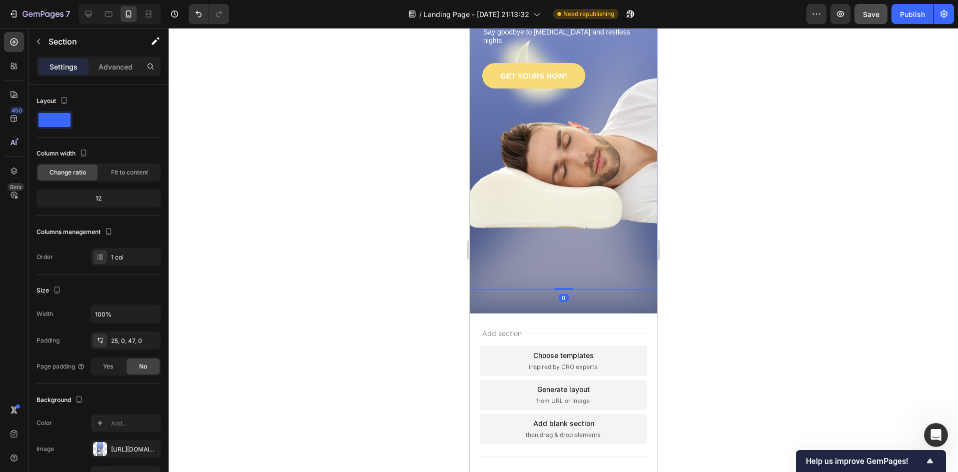
click at [520, 228] on div "GET YOURS NOW! Button" at bounding box center [563, 176] width 163 height 227
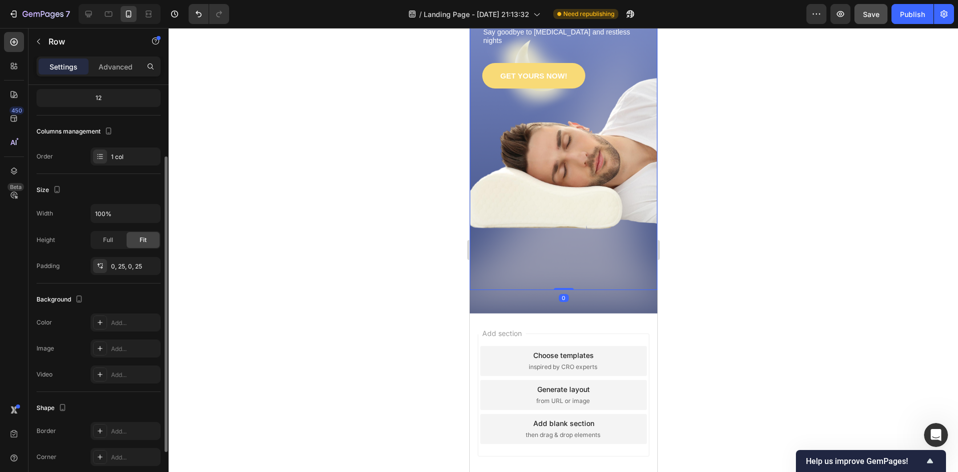
click at [504, 281] on div "GET YOURS NOW! Button" at bounding box center [563, 176] width 163 height 227
click at [553, 203] on div "GET YOURS NOW! Button" at bounding box center [563, 176] width 163 height 227
click at [571, 163] on div "GET YOURS NOW! Button" at bounding box center [563, 176] width 163 height 227
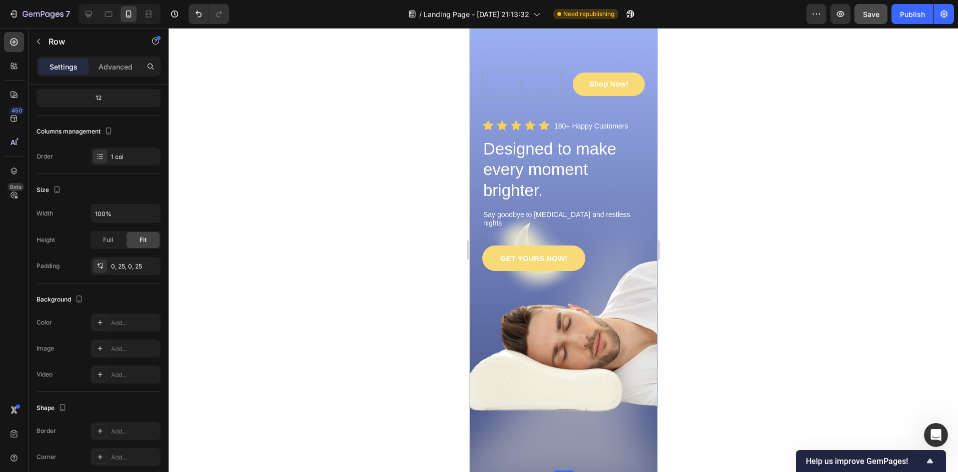
scroll to position [0, 0]
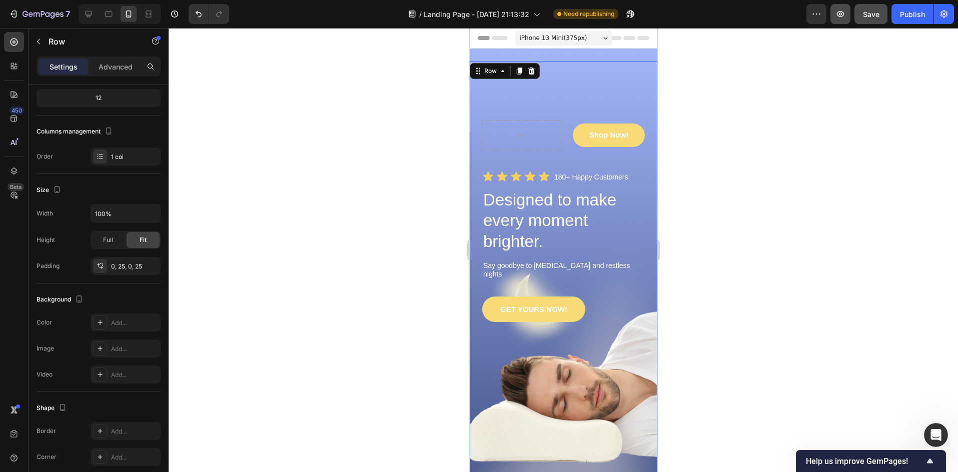
click at [844, 18] on icon "button" at bounding box center [840, 14] width 10 height 10
click at [40, 12] on icon "button" at bounding box center [43, 15] width 41 height 9
